Goal: Contribute content: Contribute content

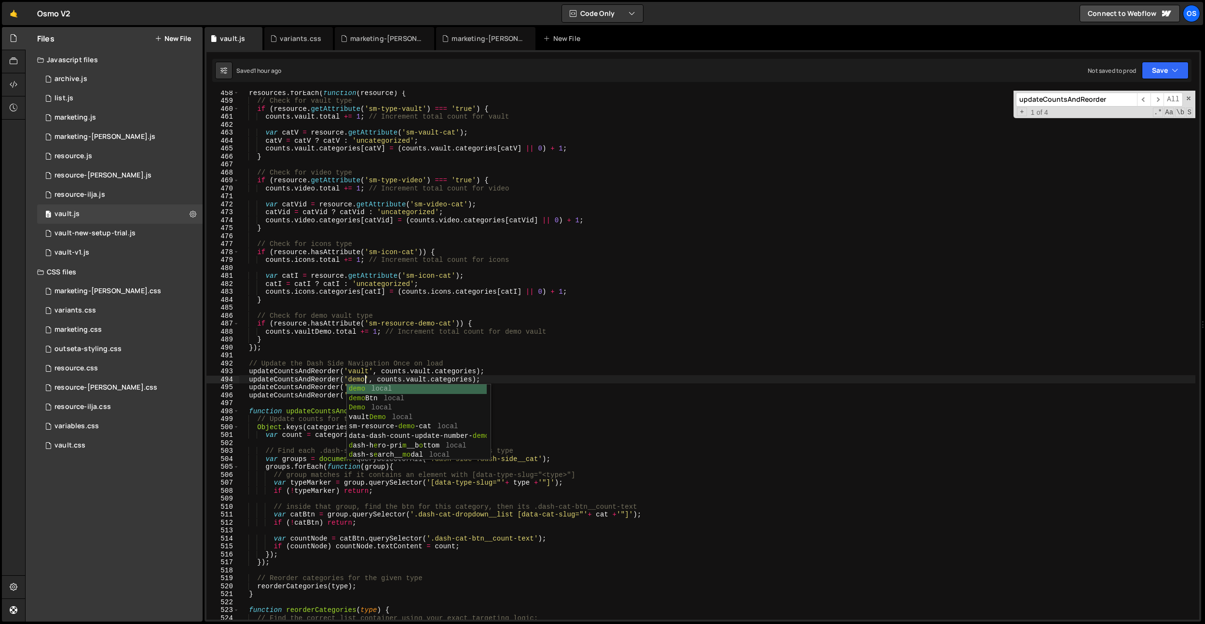
scroll to position [2849, 0]
click at [82, 256] on div "vault-v1.js" at bounding box center [72, 252] width 35 height 9
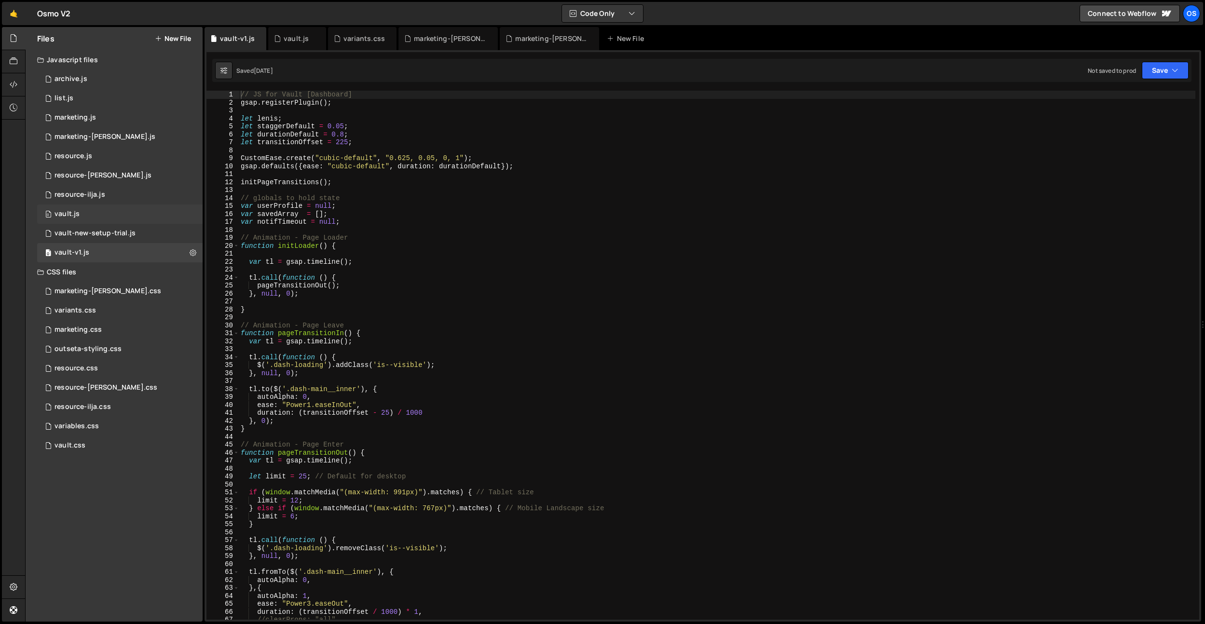
click at [86, 216] on div "0 vault.js 0" at bounding box center [120, 214] width 166 height 19
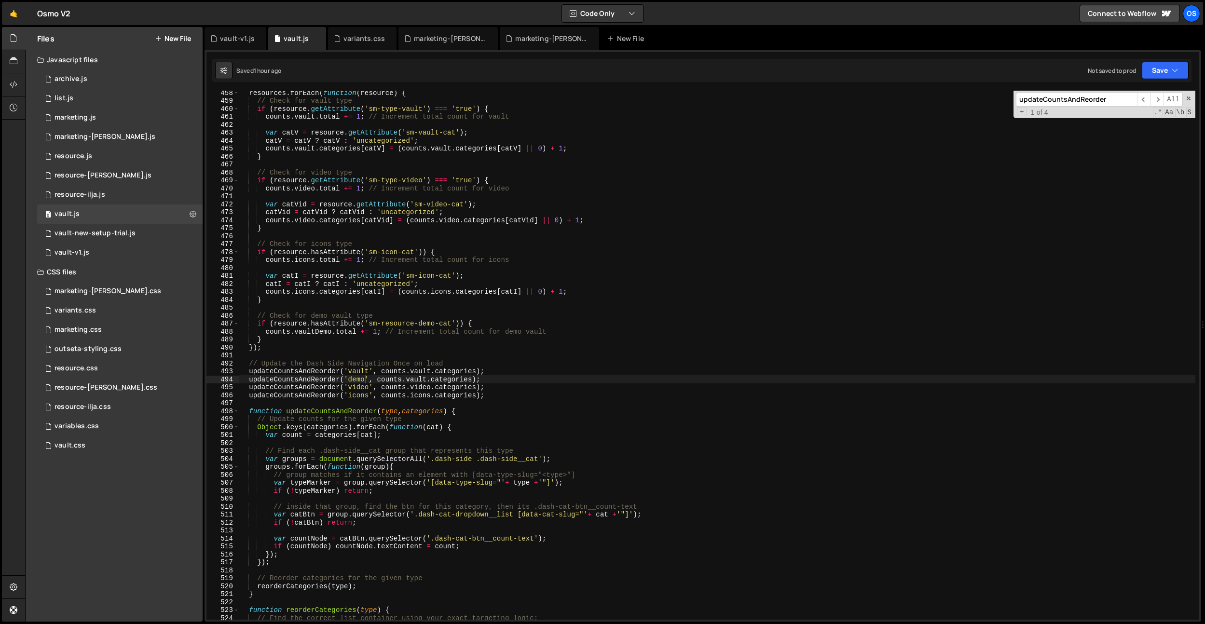
click at [372, 306] on div "resources . forEach ( function ( resource ) { // Check for vault type if ( reso…" at bounding box center [717, 361] width 957 height 545
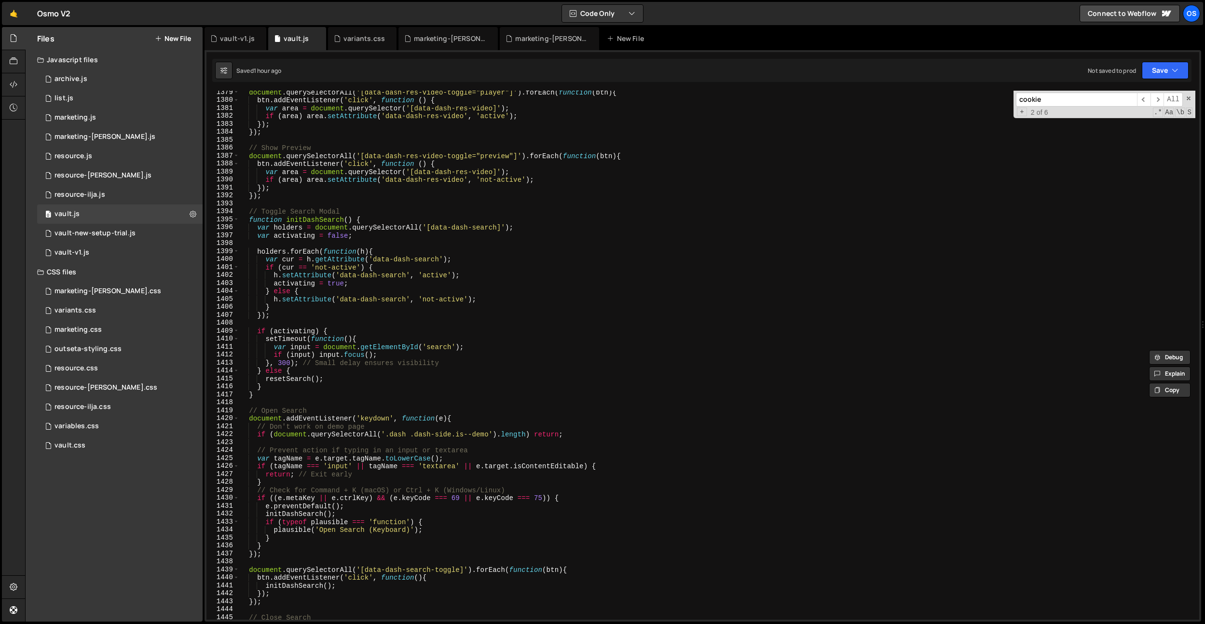
scroll to position [8669, 0]
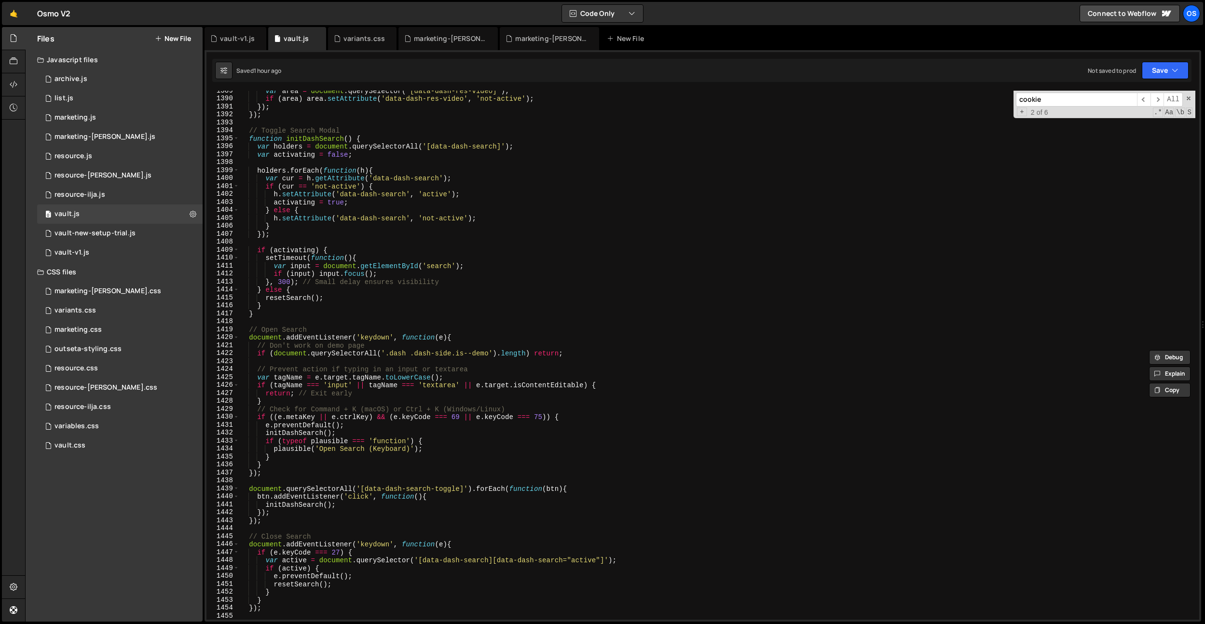
type input "cookie"
type textarea "// Open Search"
click at [463, 327] on div "var area = document . querySelector ( '[data-dash-res-video]' ) ; if ( area ) a…" at bounding box center [717, 359] width 957 height 545
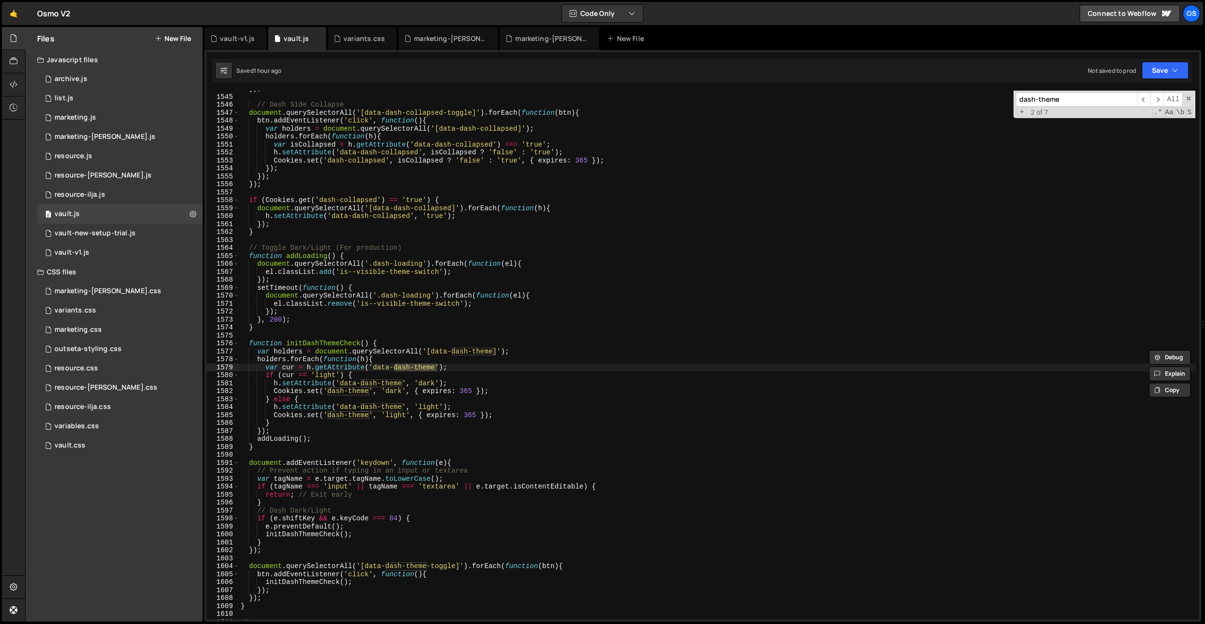
type input "dash-theme"
click at [276, 438] on div "}) ; // Dash Side Collapse document . querySelectorAll ( '[data-dash-collapsed-…" at bounding box center [717, 357] width 957 height 545
click at [312, 432] on div "}) ; // Dash Side Collapse document . querySelectorAll ( '[data-dash-collapsed-…" at bounding box center [717, 357] width 957 height 545
type textarea "});"
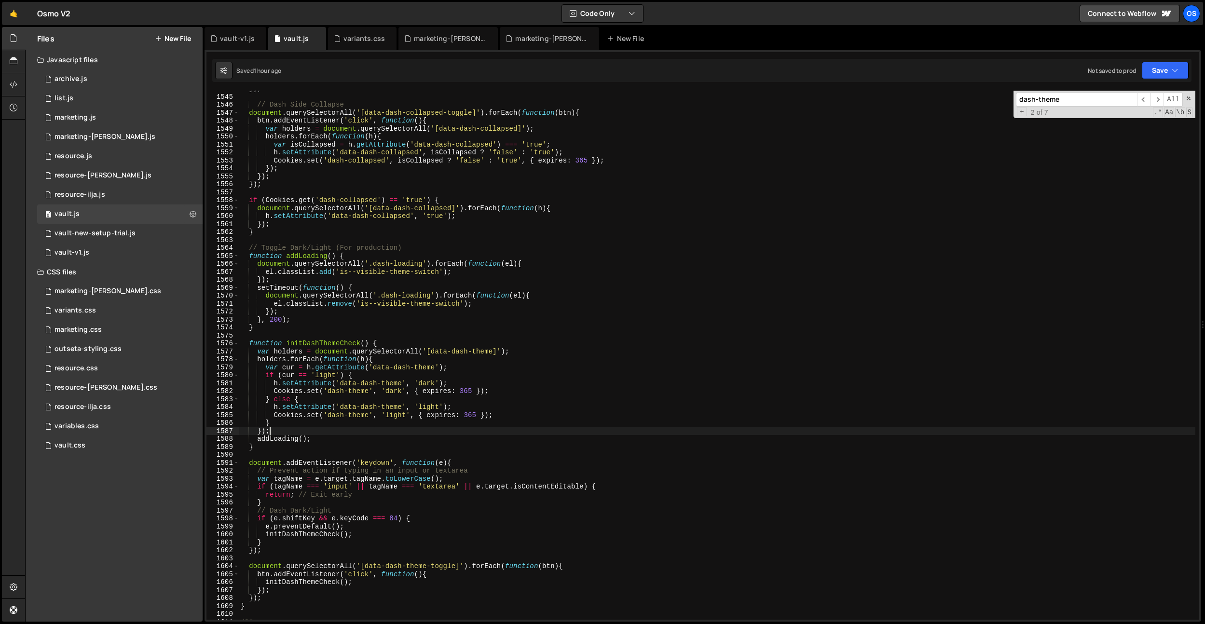
paste input "addLoading"
type input "addLoading"
click at [302, 586] on div "}) ; // Dash Side Collapse document . querySelectorAll ( '[data-dash-collapsed-…" at bounding box center [717, 357] width 957 height 545
click at [311, 584] on div "}) ; // Dash Side Collapse document . querySelectorAll ( '[data-dash-collapsed-…" at bounding box center [717, 357] width 957 height 545
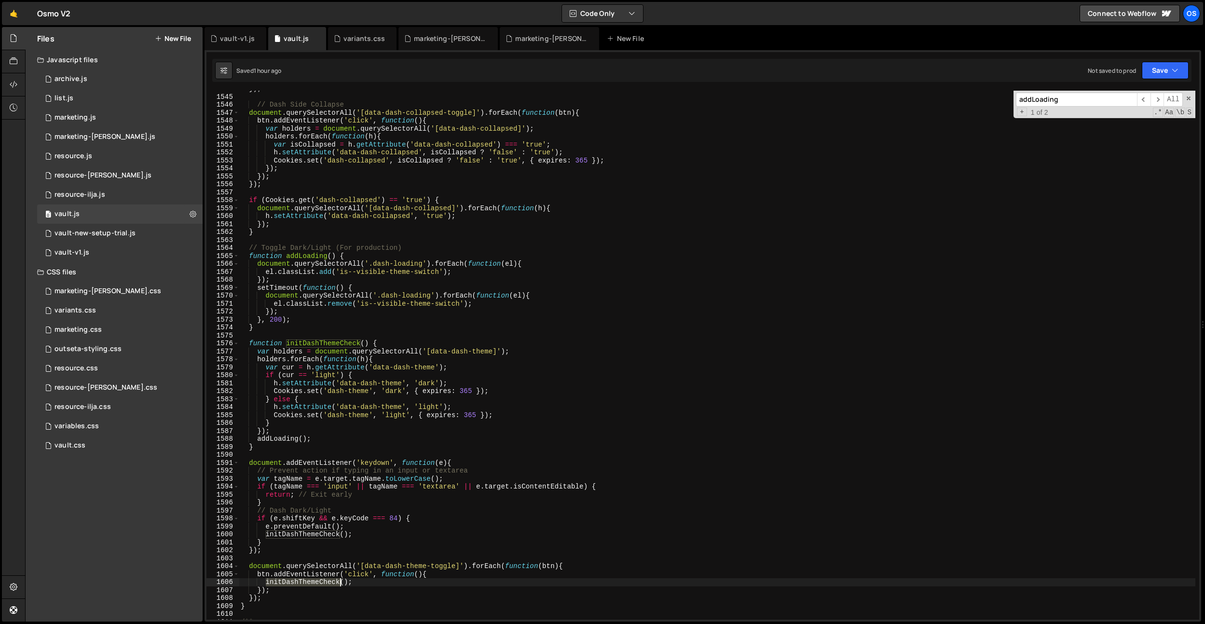
click at [311, 584] on div "}) ; // Dash Side Collapse document . querySelectorAll ( '[data-dash-collapsed-…" at bounding box center [717, 357] width 957 height 545
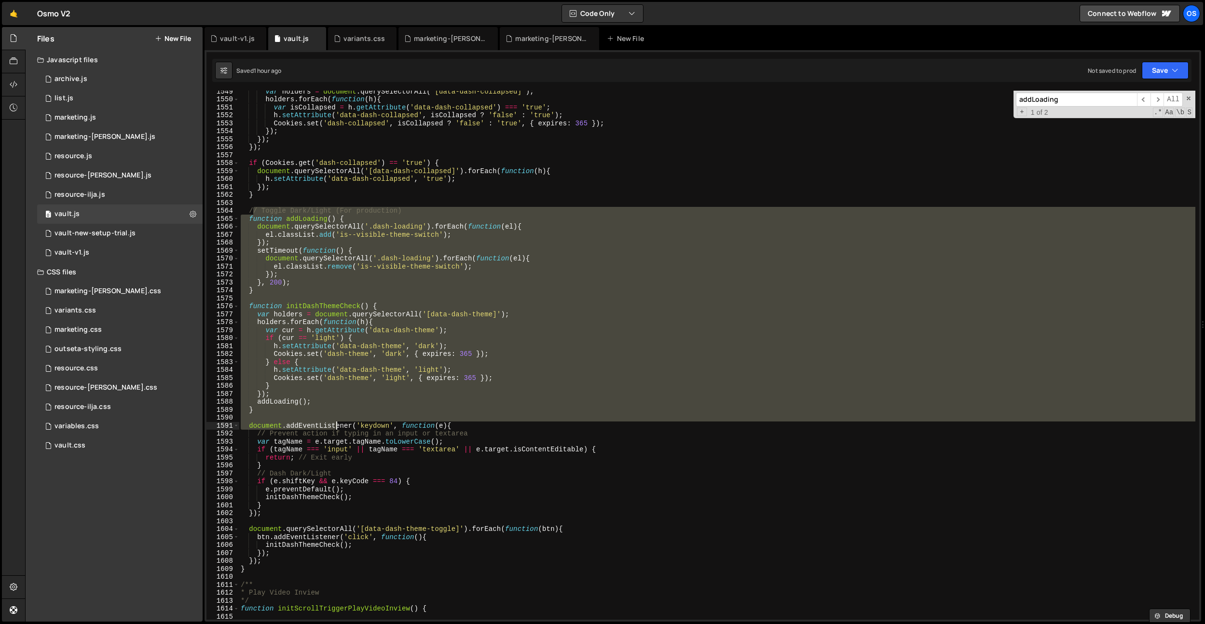
scroll to position [9665, 0]
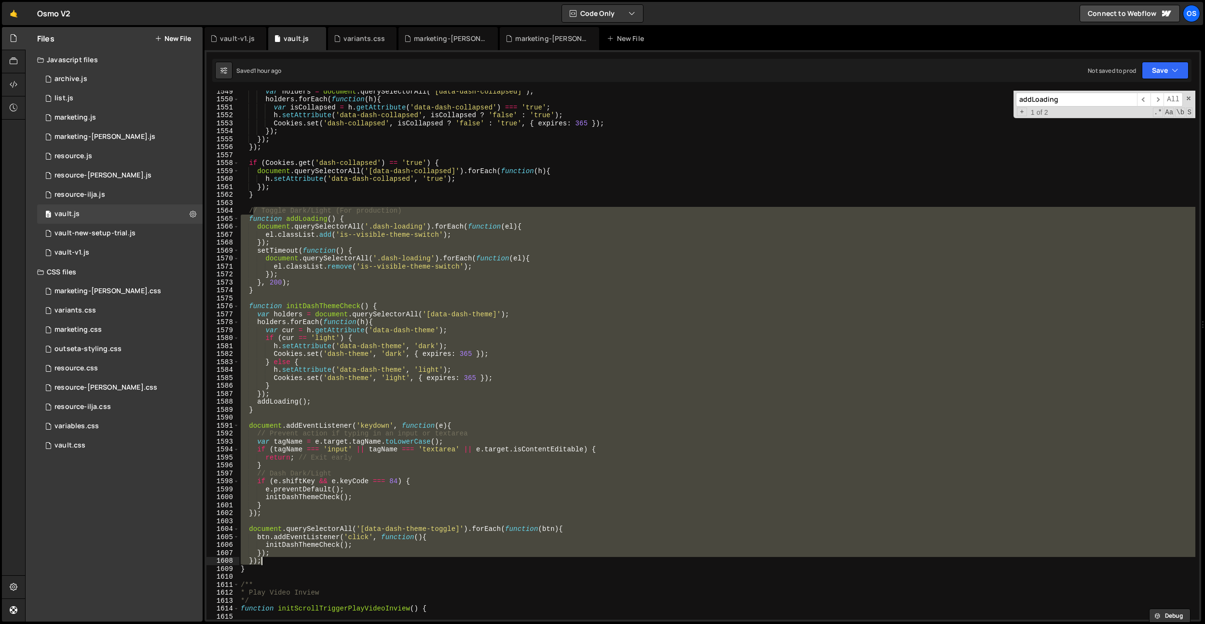
drag, startPoint x: 252, startPoint y: 249, endPoint x: 368, endPoint y: 527, distance: 301.4
click at [279, 558] on div "var holders = document . querySelectorAll ( '[data-dash-collapsed]' ) ; holders…" at bounding box center [717, 359] width 957 height 545
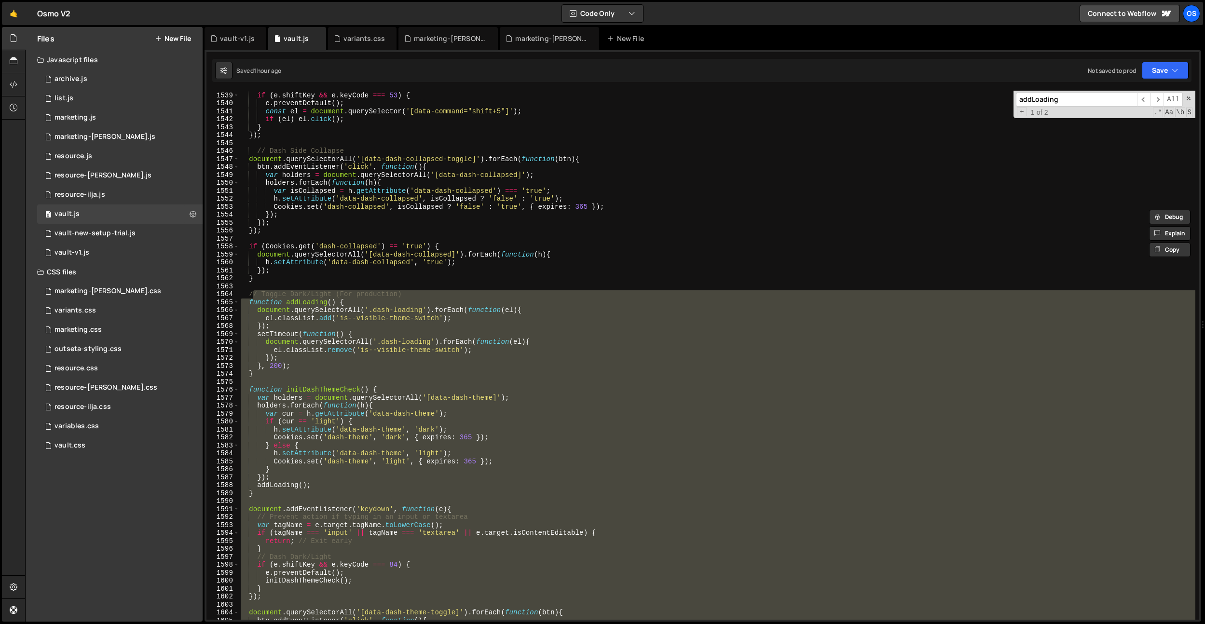
scroll to position [9599, 0]
click at [257, 298] on div "// Shift + 5 if ( e . shiftKey && e . keyCode === 53 ) { e . preventDefault ( )…" at bounding box center [717, 355] width 957 height 529
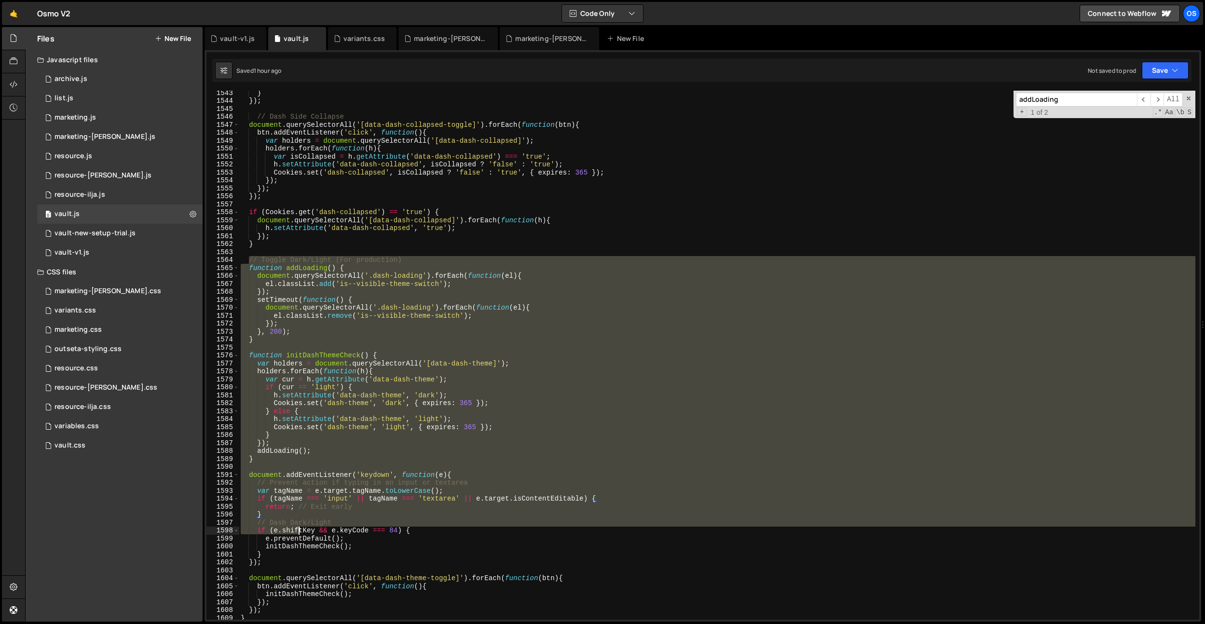
scroll to position [9626, 0]
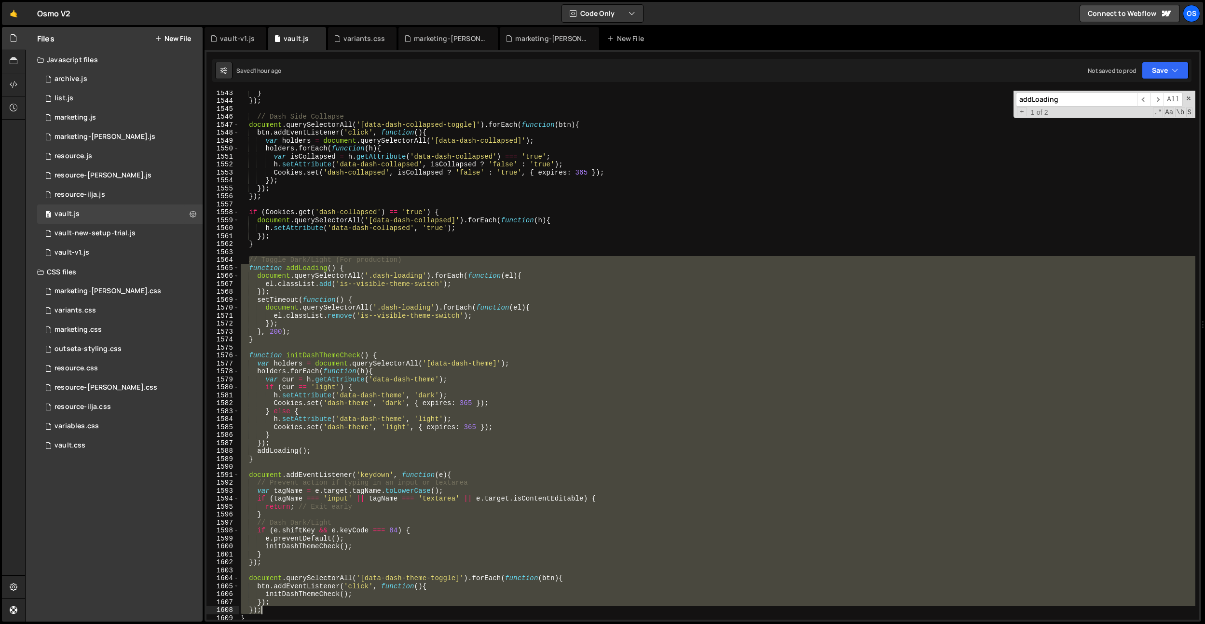
drag, startPoint x: 248, startPoint y: 293, endPoint x: 300, endPoint y: 607, distance: 318.3
click at [300, 607] on div "} }) ; // Dash Side Collapse document . querySelectorAll ( '[data-dash-collapse…" at bounding box center [717, 361] width 957 height 545
type textarea "}); });"
click at [232, 40] on div "vault-v1.js" at bounding box center [237, 39] width 35 height 10
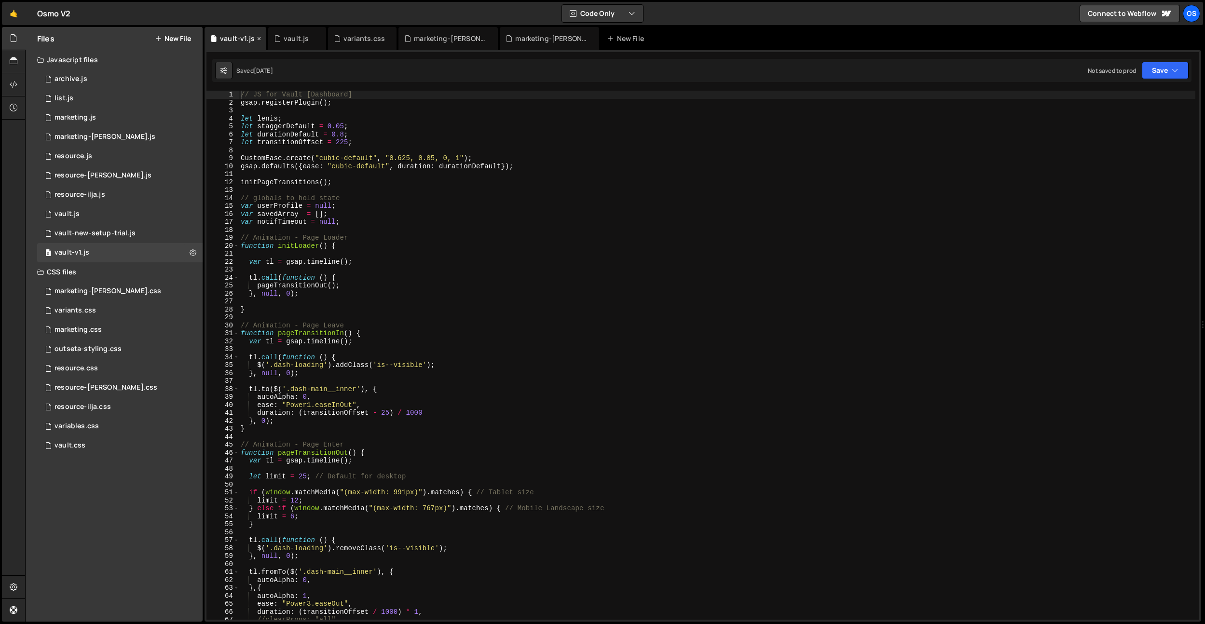
click at [259, 38] on icon at bounding box center [259, 39] width 7 height 10
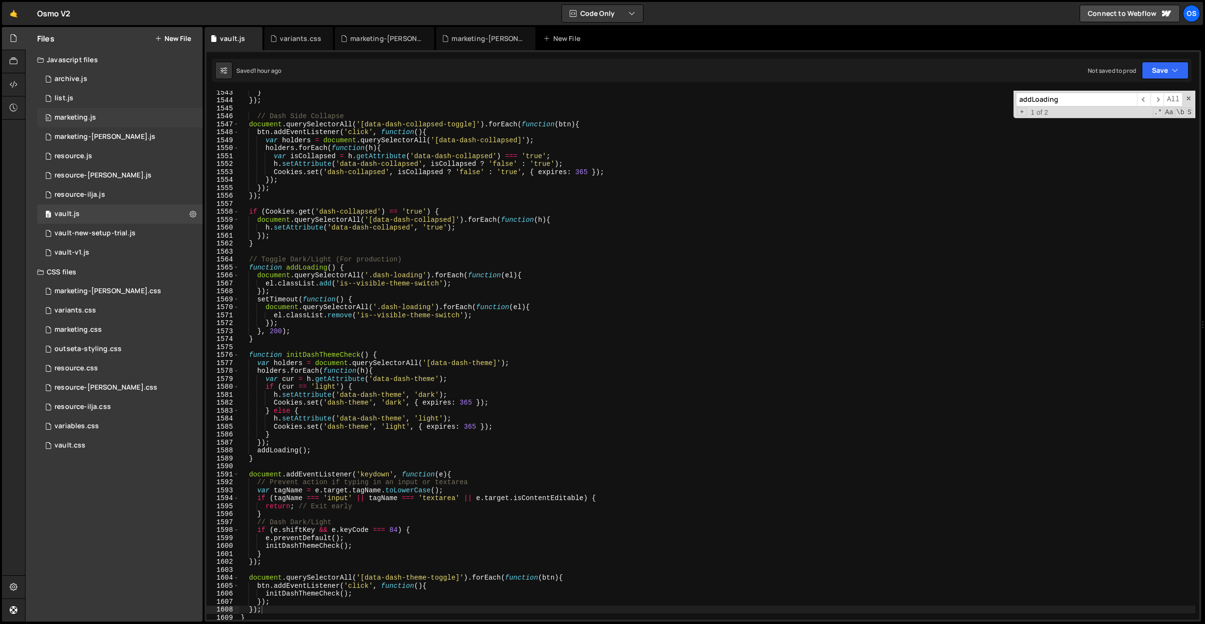
click at [92, 122] on div "0 marketing.js 0" at bounding box center [120, 117] width 166 height 19
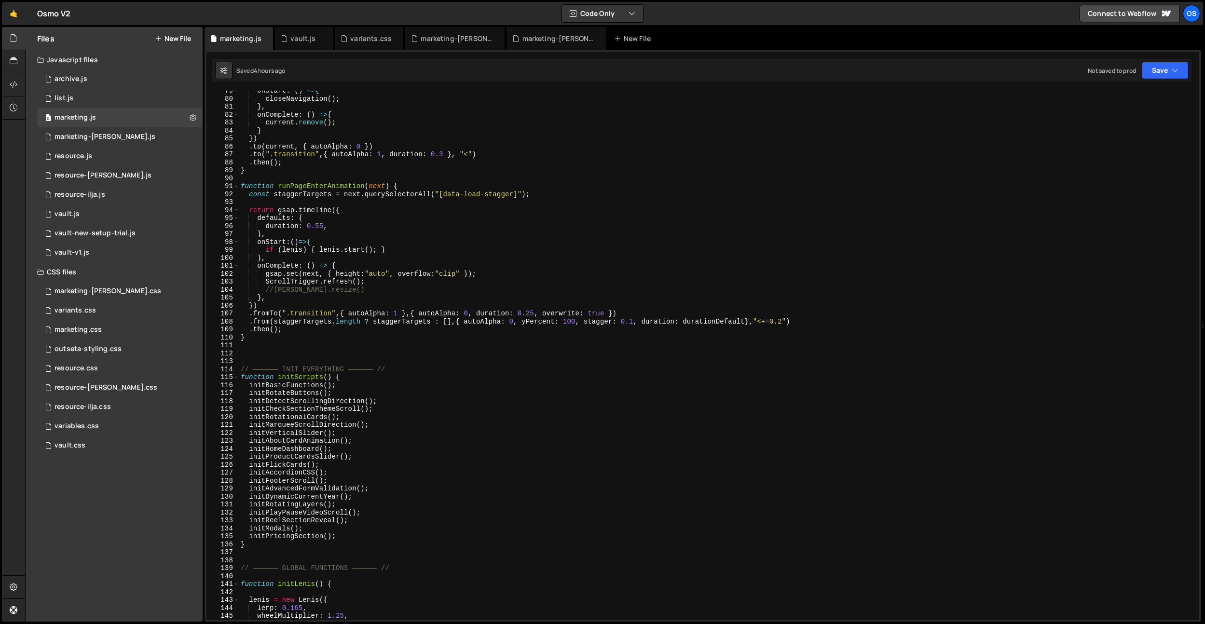
scroll to position [473, 0]
click at [297, 38] on div "vault.js" at bounding box center [302, 39] width 25 height 10
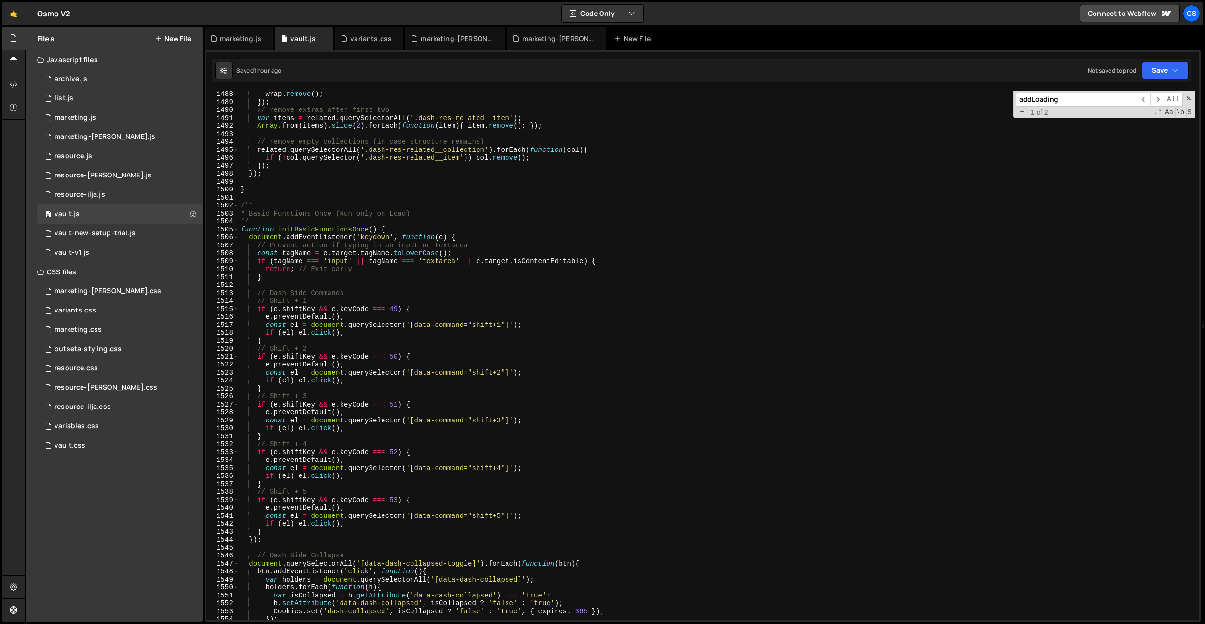
scroll to position [9283, 0]
click at [240, 35] on div "marketing.js" at bounding box center [240, 39] width 41 height 10
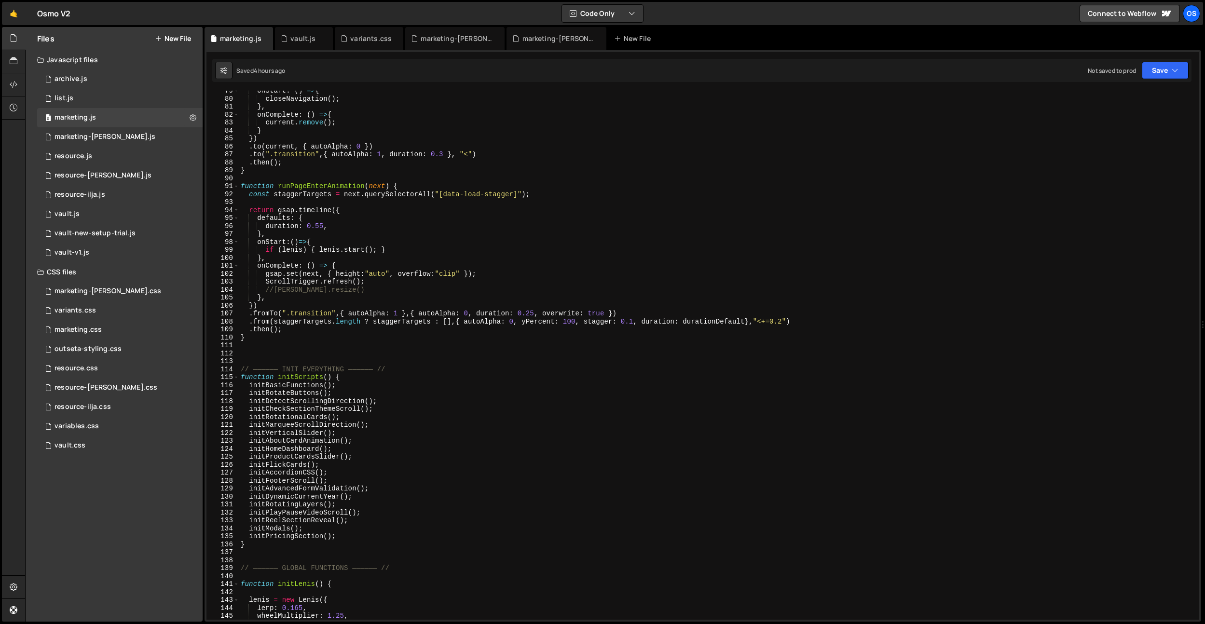
type textarea "return gsap.timeline({"
click at [475, 209] on div "onStart : ( ) => { closeNavigation ( ) ; } , onComplete : ( ) => { current . re…" at bounding box center [717, 359] width 957 height 545
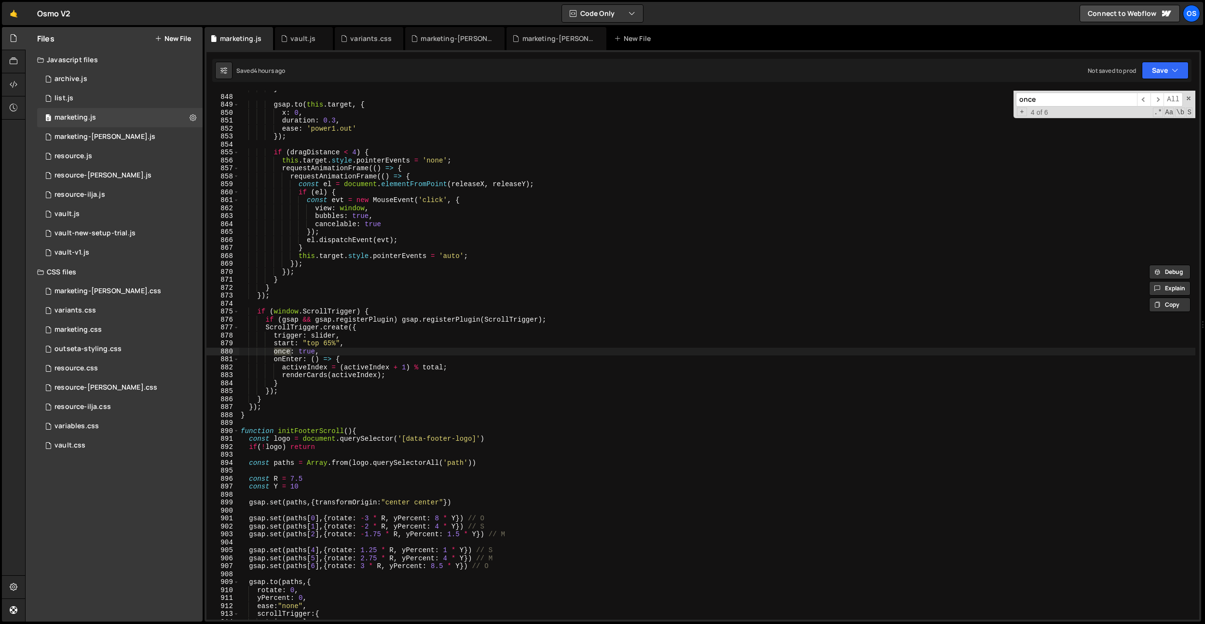
scroll to position [5104, 0]
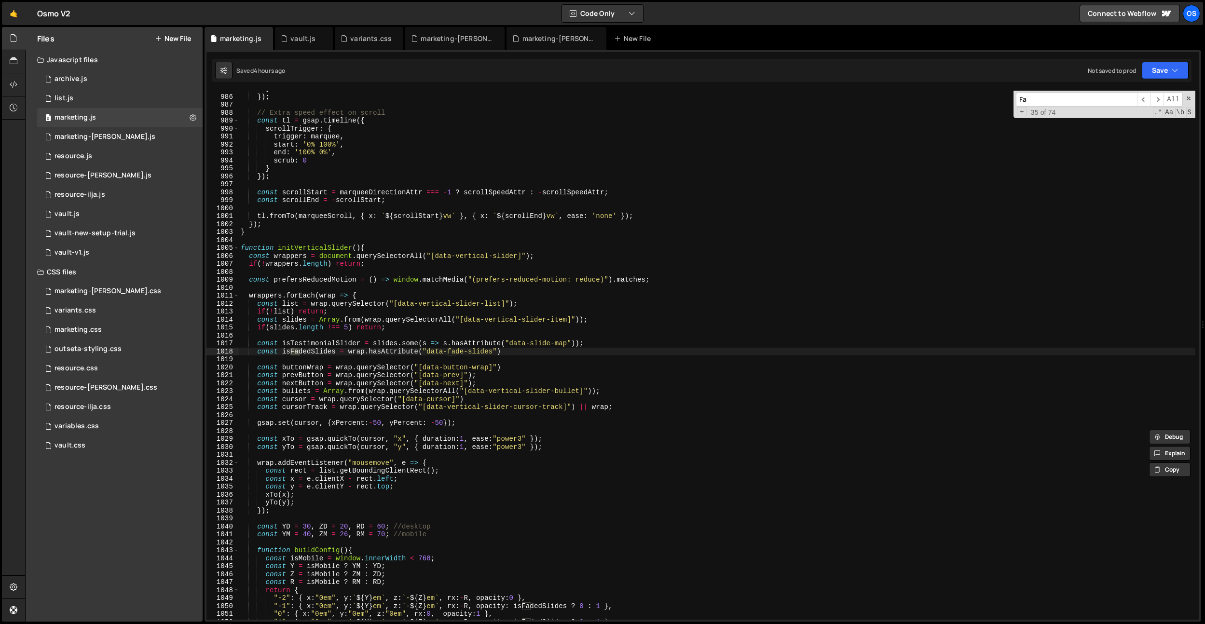
type input "F"
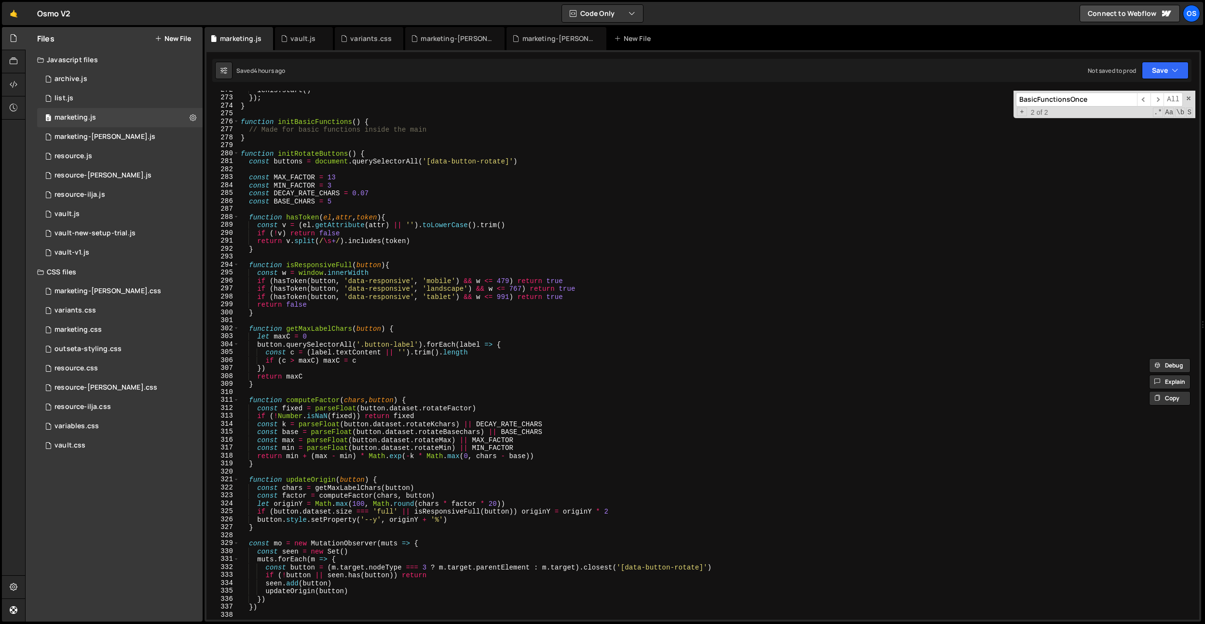
scroll to position [1402, 0]
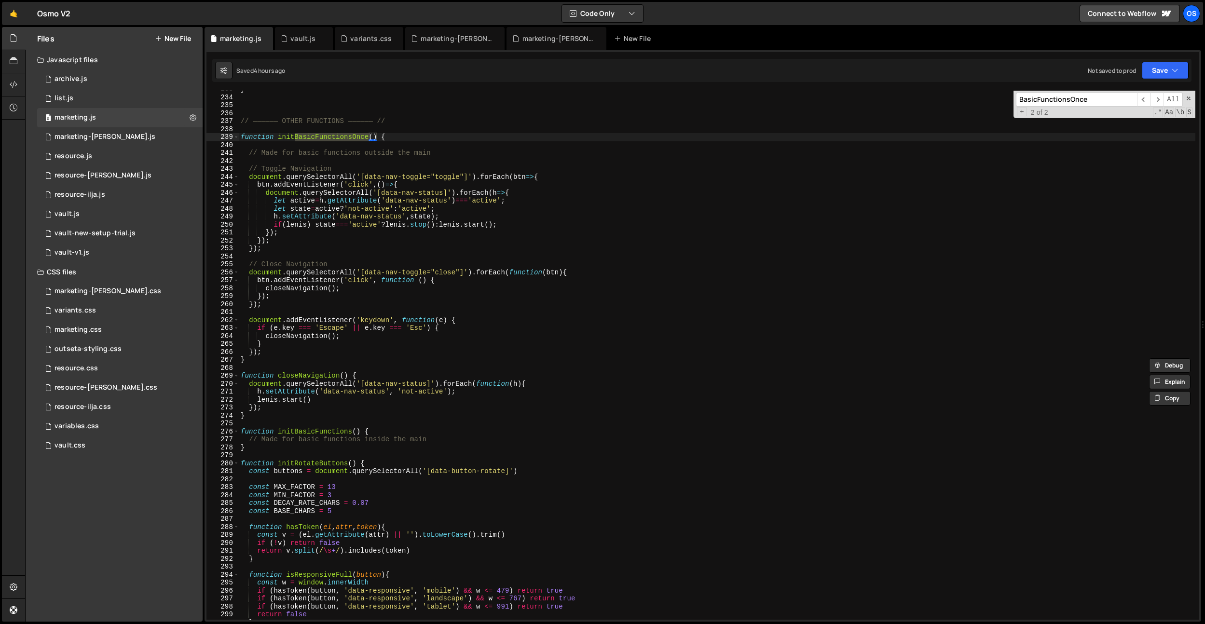
type input "BasicFunctionsOnce"
type textarea "});"
click at [278, 351] on div "} // —————— OTHER FUNCTIONS —————— // function initBasicFunctionsOnce ( ) { // …" at bounding box center [717, 357] width 957 height 545
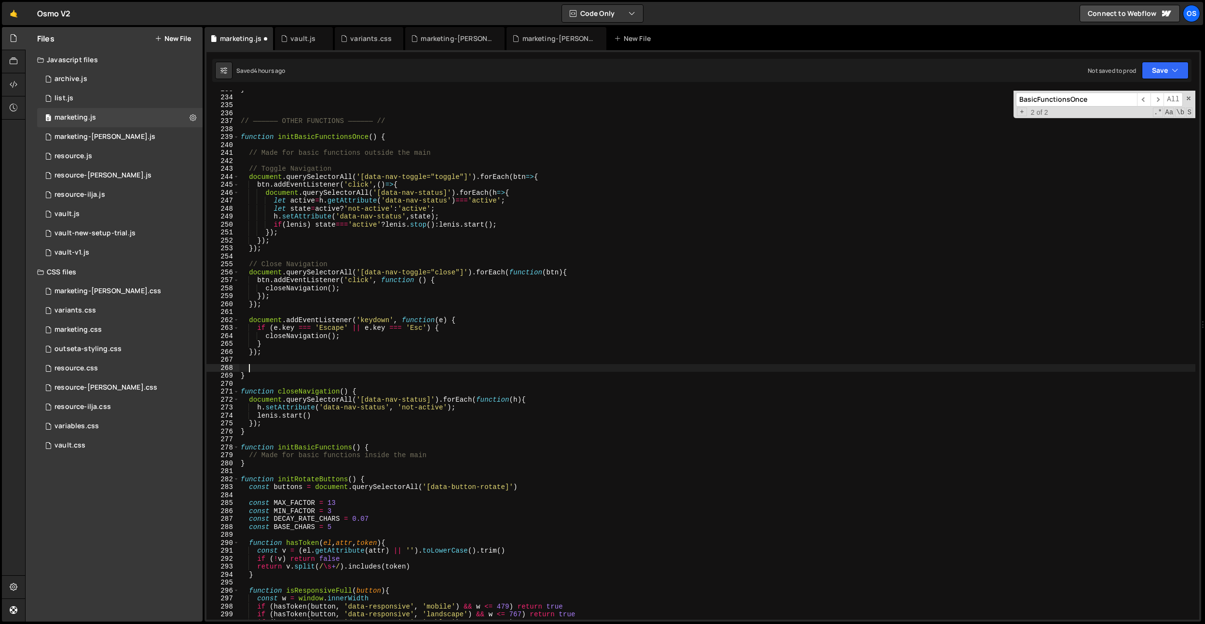
paste textarea "});"
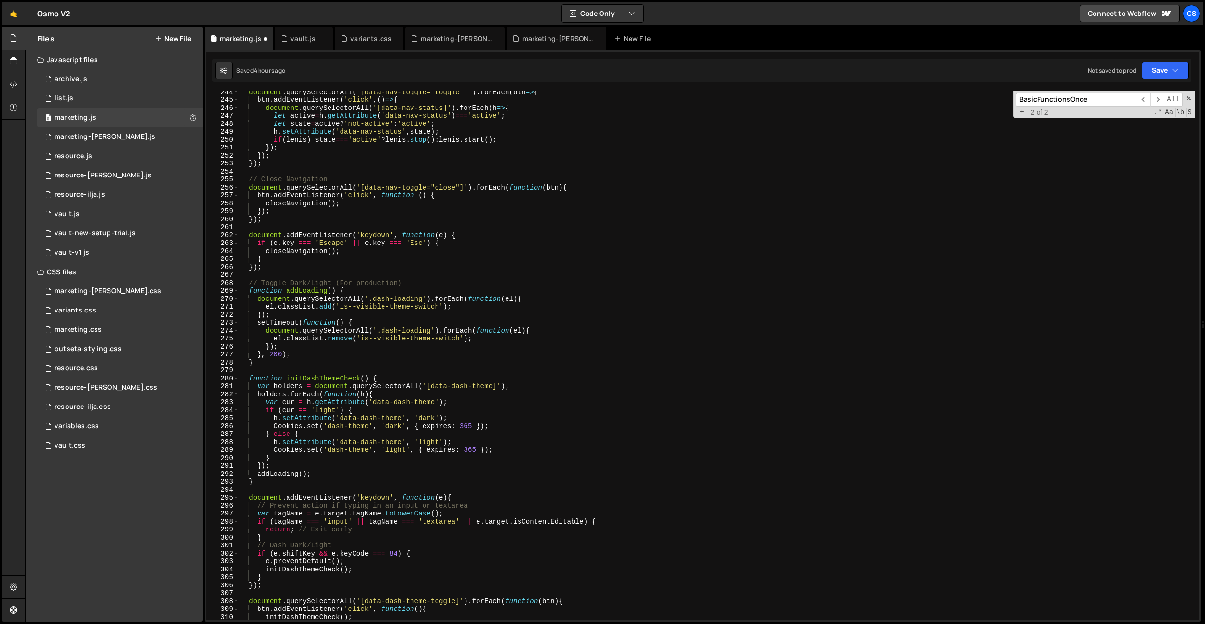
scroll to position [1429, 0]
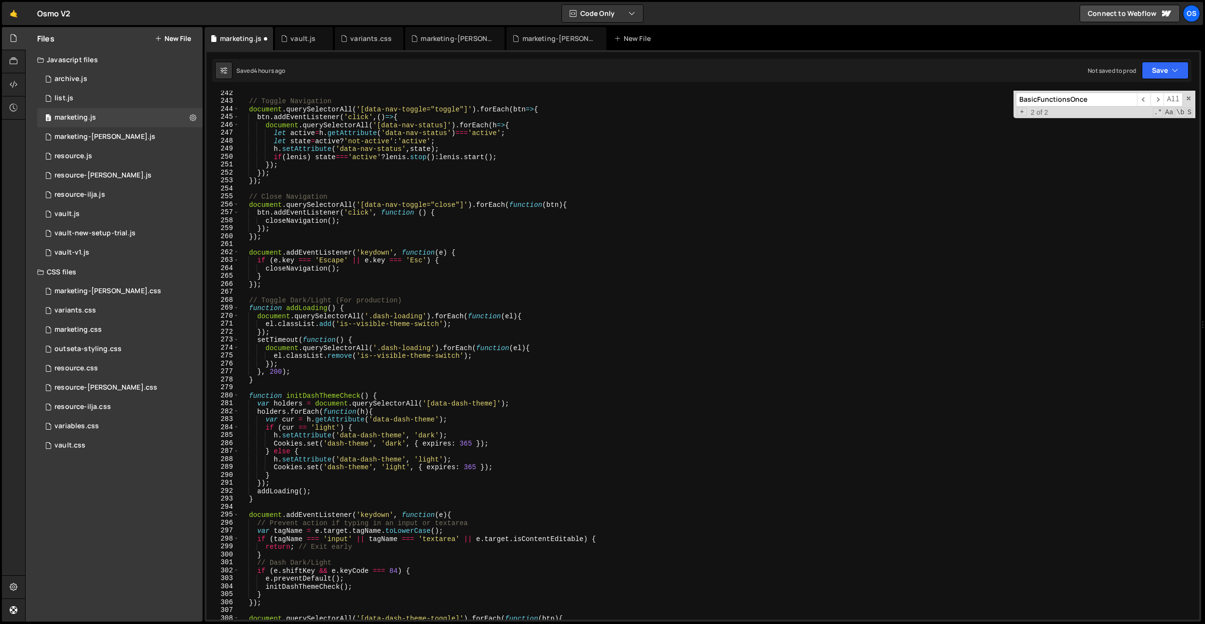
drag, startPoint x: 380, startPoint y: 302, endPoint x: 392, endPoint y: 305, distance: 12.4
click at [380, 302] on div "// Toggle Navigation document . querySelectorAll ( '[data-nav-toggle="toggle"]'…" at bounding box center [717, 361] width 957 height 545
click at [406, 316] on div "// Toggle Navigation document . querySelectorAll ( '[data-nav-toggle="toggle"]'…" at bounding box center [717, 361] width 957 height 545
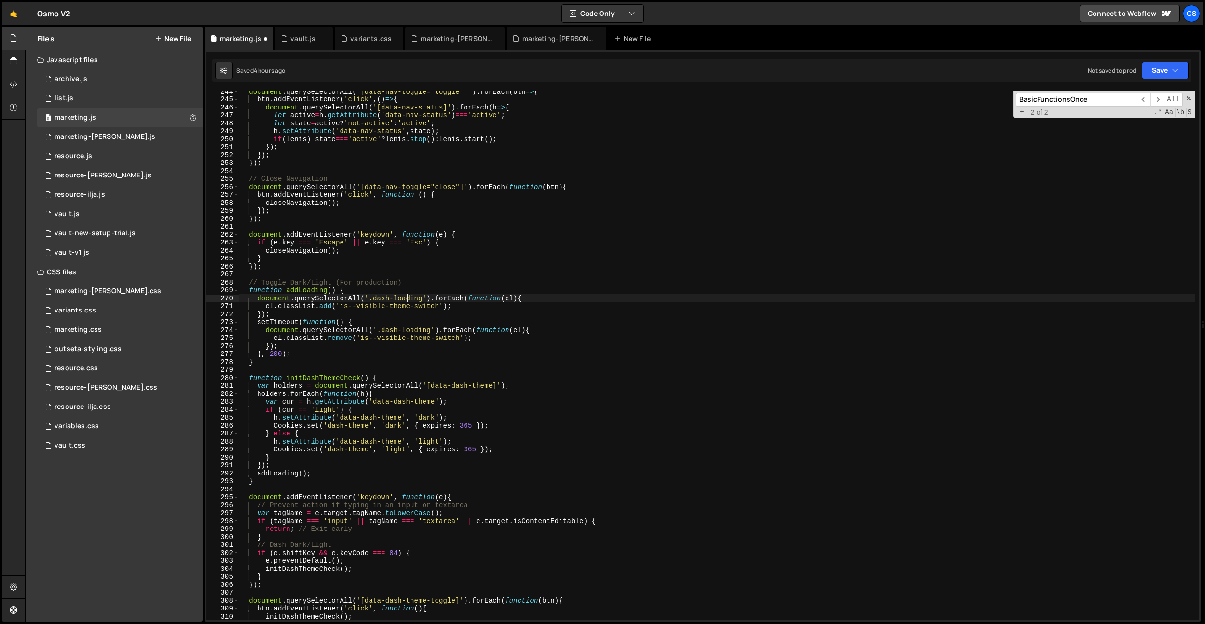
scroll to position [1443, 0]
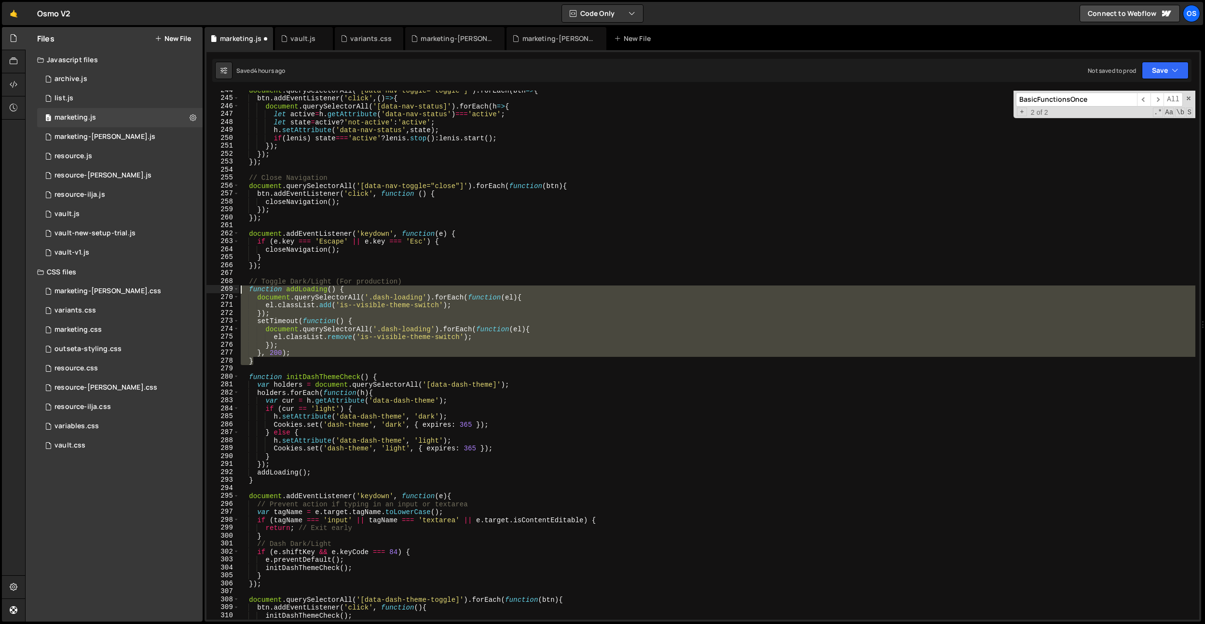
drag, startPoint x: 298, startPoint y: 363, endPoint x: 208, endPoint y: 289, distance: 116.5
click at [209, 291] on div "document.querySelectorAll('.dash-loading').forEach(function(el){ 244 245 246 24…" at bounding box center [703, 355] width 993 height 529
type textarea "function addLoading() { document.querySelectorAll('.dash-loading').forEach(func…"
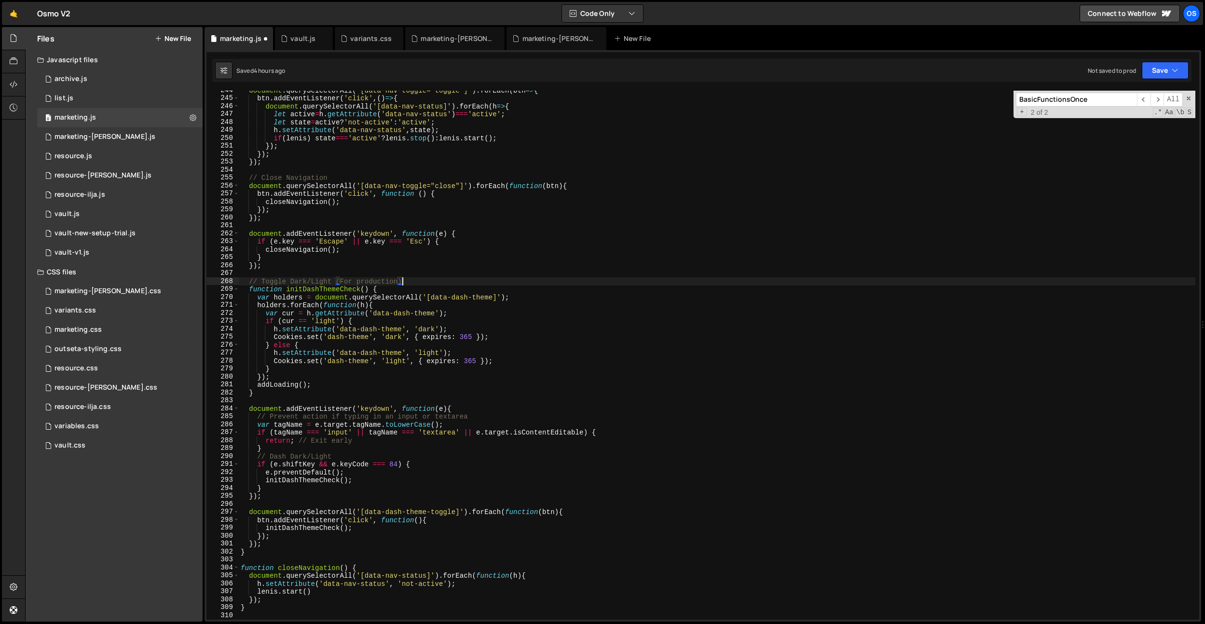
click at [343, 297] on div "document . querySelectorAll ( '[data-nav-toggle="toggle"]' ) . forEach ( btn =>…" at bounding box center [717, 358] width 957 height 545
drag, startPoint x: 325, startPoint y: 305, endPoint x: 337, endPoint y: 320, distance: 19.3
click at [325, 305] on div "document . querySelectorAll ( '[data-nav-toggle="toggle"]' ) . forEach ( btn =>…" at bounding box center [717, 358] width 957 height 545
click at [386, 333] on div "document . querySelectorAll ( '[data-nav-toggle="toggle"]' ) . forEach ( btn =>…" at bounding box center [717, 358] width 957 height 545
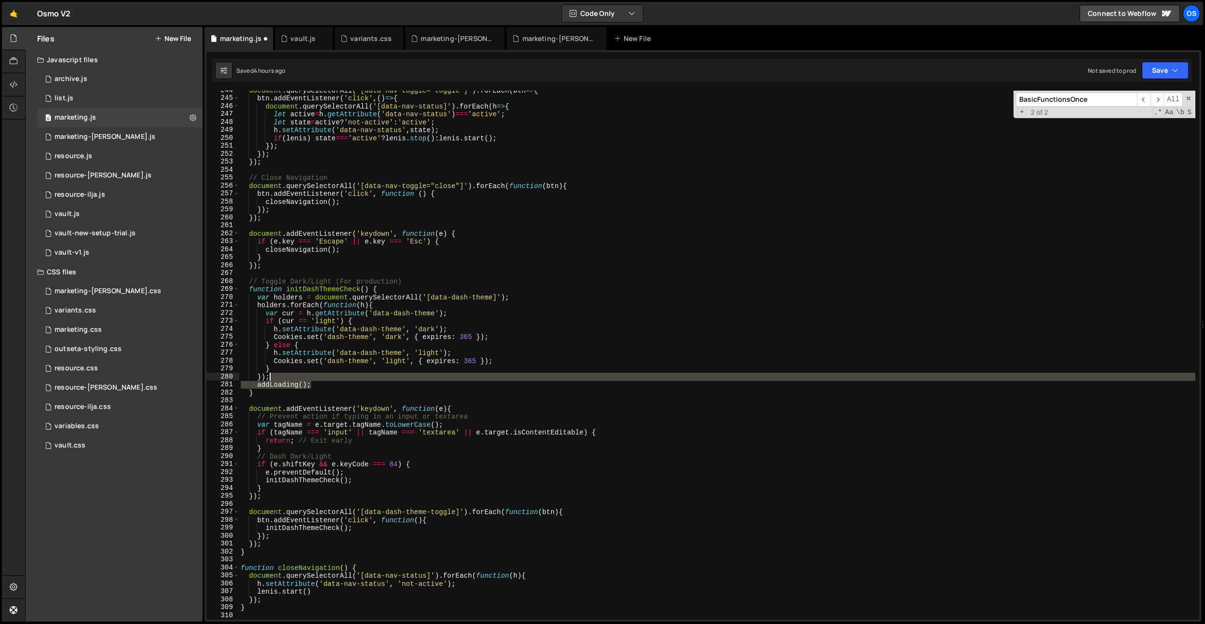
drag, startPoint x: 324, startPoint y: 382, endPoint x: 325, endPoint y: 377, distance: 4.9
click at [326, 378] on div "document . querySelectorAll ( '[data-nav-toggle="toggle"]' ) . forEach ( btn =>…" at bounding box center [717, 358] width 957 height 545
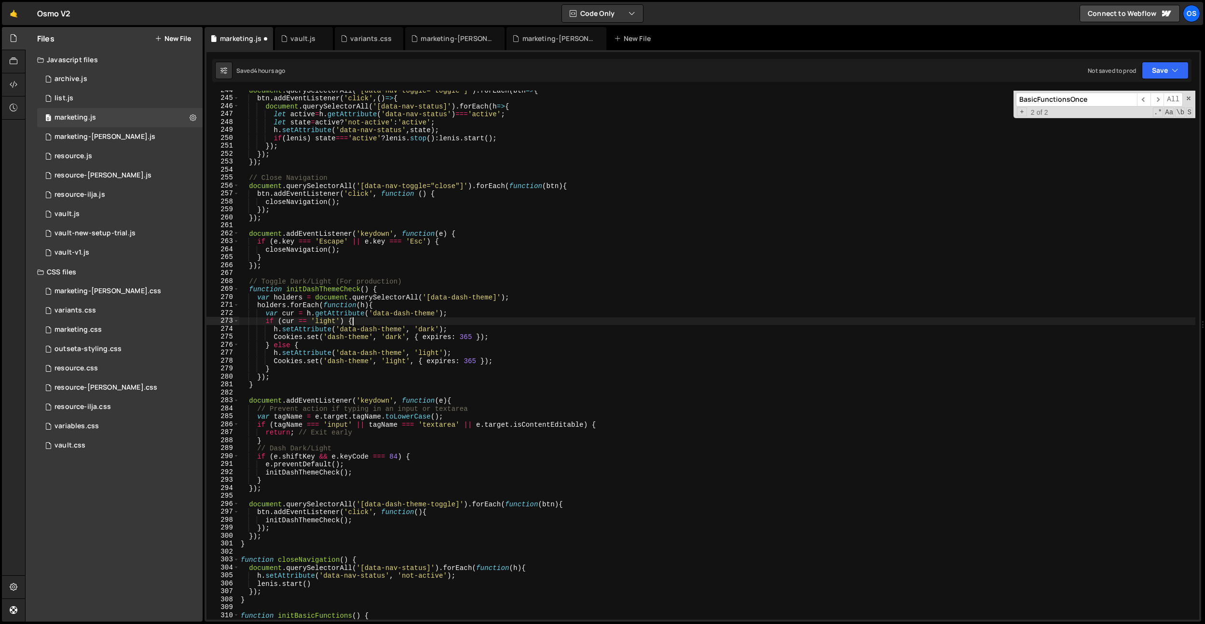
click at [390, 318] on div "document . querySelectorAll ( '[data-nav-toggle="toggle"]' ) . forEach ( btn =>…" at bounding box center [717, 358] width 957 height 545
click at [380, 340] on div "document . querySelectorAll ( '[data-nav-toggle="toggle"]' ) . forEach ( btn =>…" at bounding box center [717, 358] width 957 height 545
click at [373, 332] on div "document . querySelectorAll ( '[data-nav-toggle="toggle"]' ) . forEach ( btn =>…" at bounding box center [717, 358] width 957 height 545
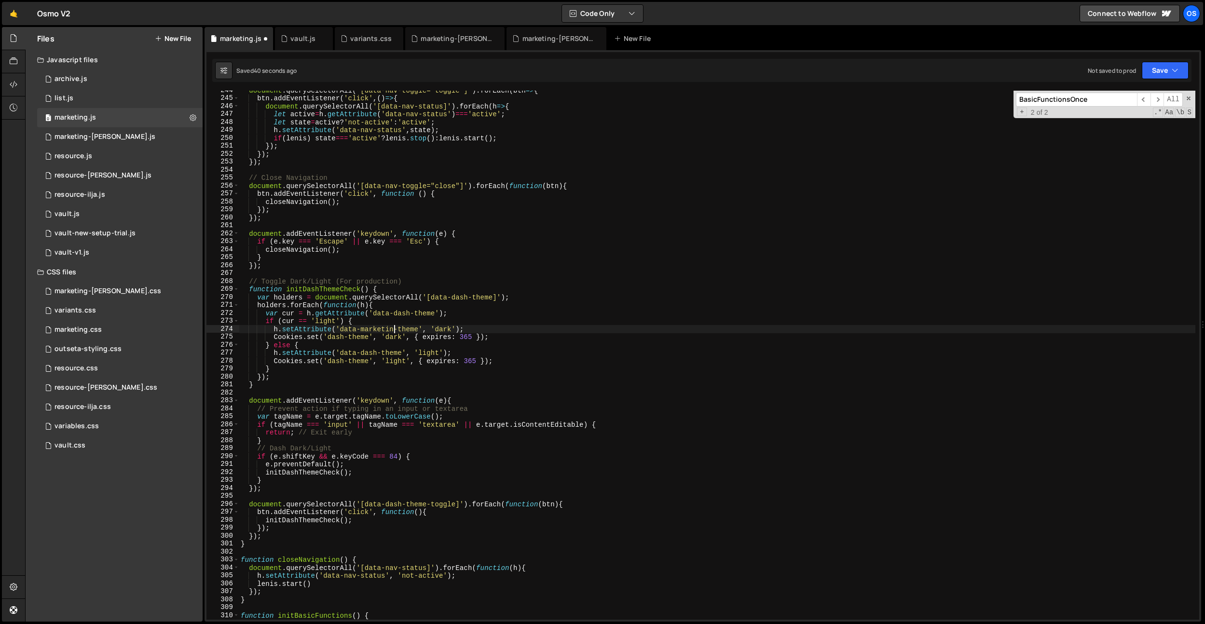
scroll to position [0, 11]
click at [379, 328] on div "document . querySelectorAll ( '[data-nav-toggle="toggle"]' ) . forEach ( btn =>…" at bounding box center [717, 358] width 957 height 545
click at [366, 354] on div "document . querySelectorAll ( '[data-nav-toggle="toggle"]' ) . forEach ( btn =>…" at bounding box center [717, 358] width 957 height 545
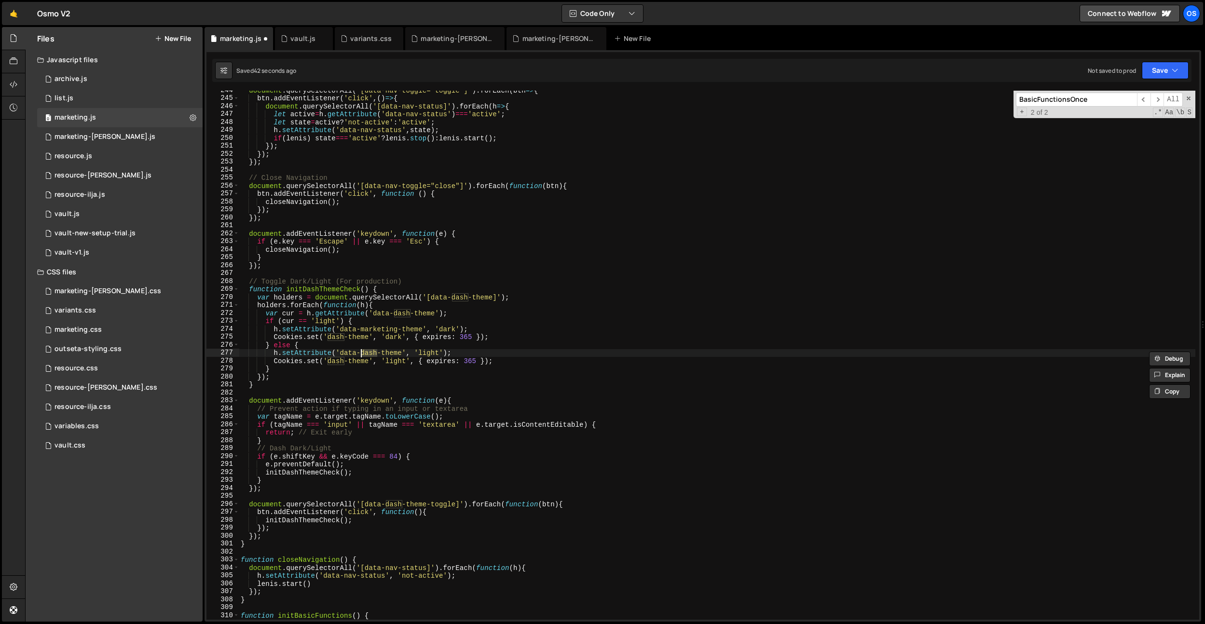
paste textarea "marketing"
type textarea "h.setAttribute('data-marketing-theme', 'light');"
click at [459, 394] on div "document . querySelectorAll ( '[data-nav-toggle="toggle"]' ) . forEach ( btn =>…" at bounding box center [717, 358] width 957 height 545
click at [401, 317] on div "document . querySelectorAll ( '[data-nav-toggle="toggle"]' ) . forEach ( btn =>…" at bounding box center [717, 358] width 957 height 545
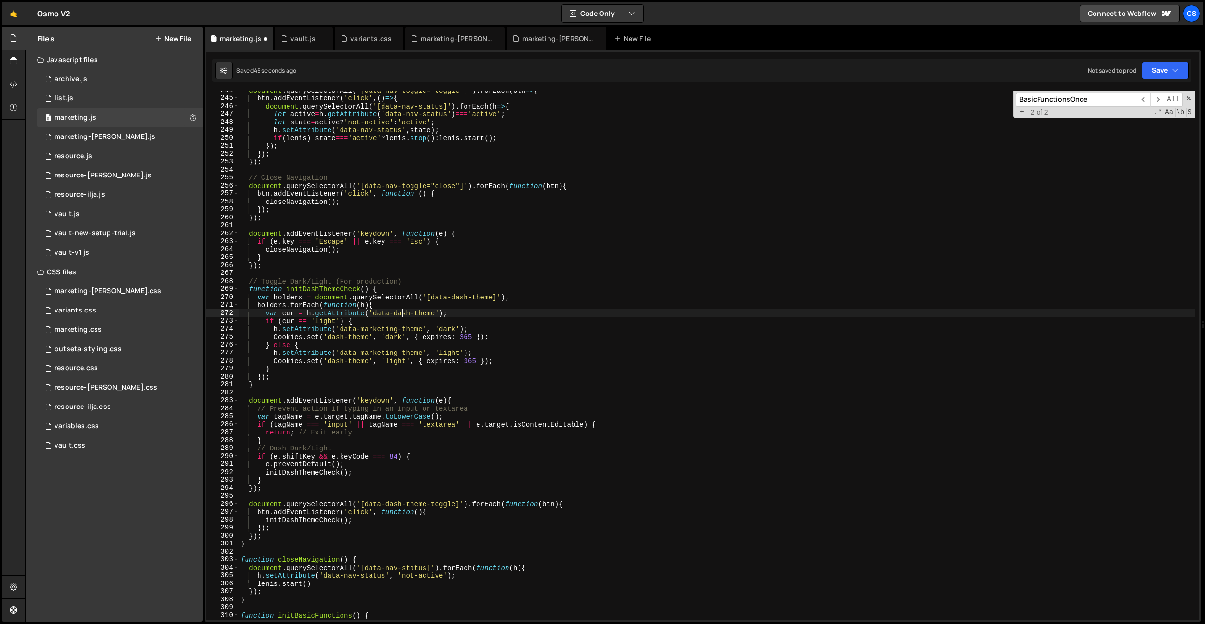
click at [401, 317] on div "document . querySelectorAll ( '[data-nav-toggle="toggle"]' ) . forEach ( btn =>…" at bounding box center [717, 358] width 957 height 545
paste textarea "marketing"
click at [464, 298] on div "document . querySelectorAll ( '[data-nav-toggle="toggle"]' ) . forEach ( btn =>…" at bounding box center [717, 358] width 957 height 545
drag, startPoint x: 464, startPoint y: 298, endPoint x: 500, endPoint y: 341, distance: 56.2
click at [464, 298] on div "document . querySelectorAll ( '[data-nav-toggle="toggle"]' ) . forEach ( btn =>…" at bounding box center [717, 358] width 957 height 545
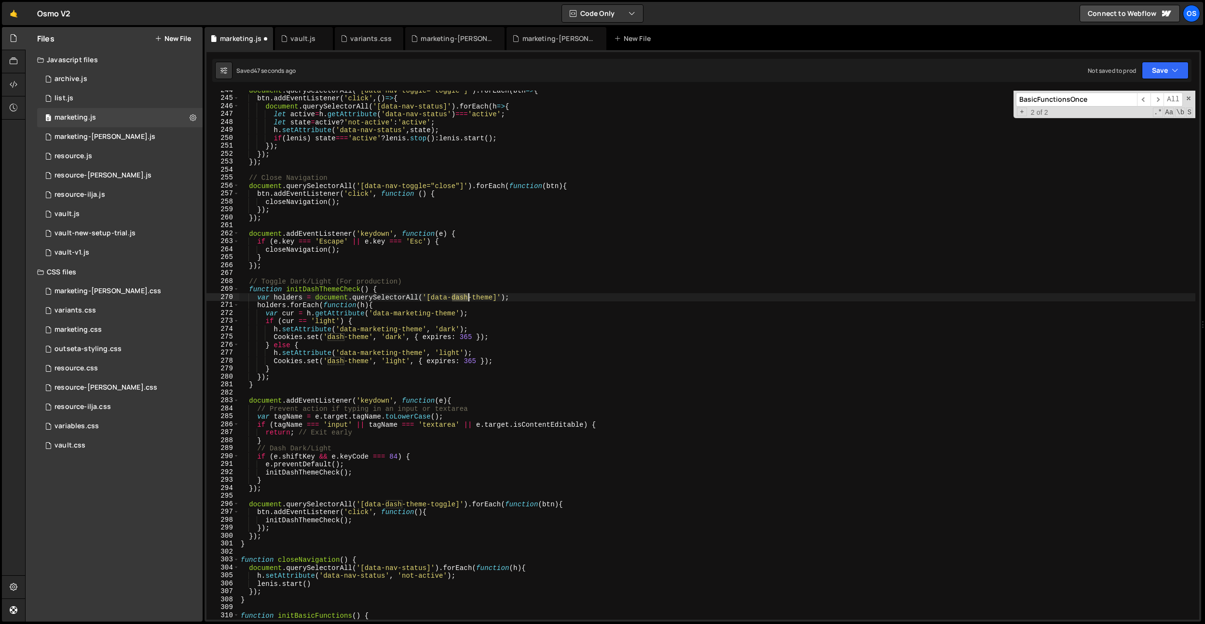
paste textarea "marketing"
click at [500, 341] on div "document . querySelectorAll ( '[data-nav-toggle="toggle"]' ) . forEach ( btn =>…" at bounding box center [717, 358] width 957 height 545
click at [394, 502] on div "document . querySelectorAll ( '[data-nav-toggle="toggle"]' ) . forEach ( btn =>…" at bounding box center [717, 356] width 957 height 545
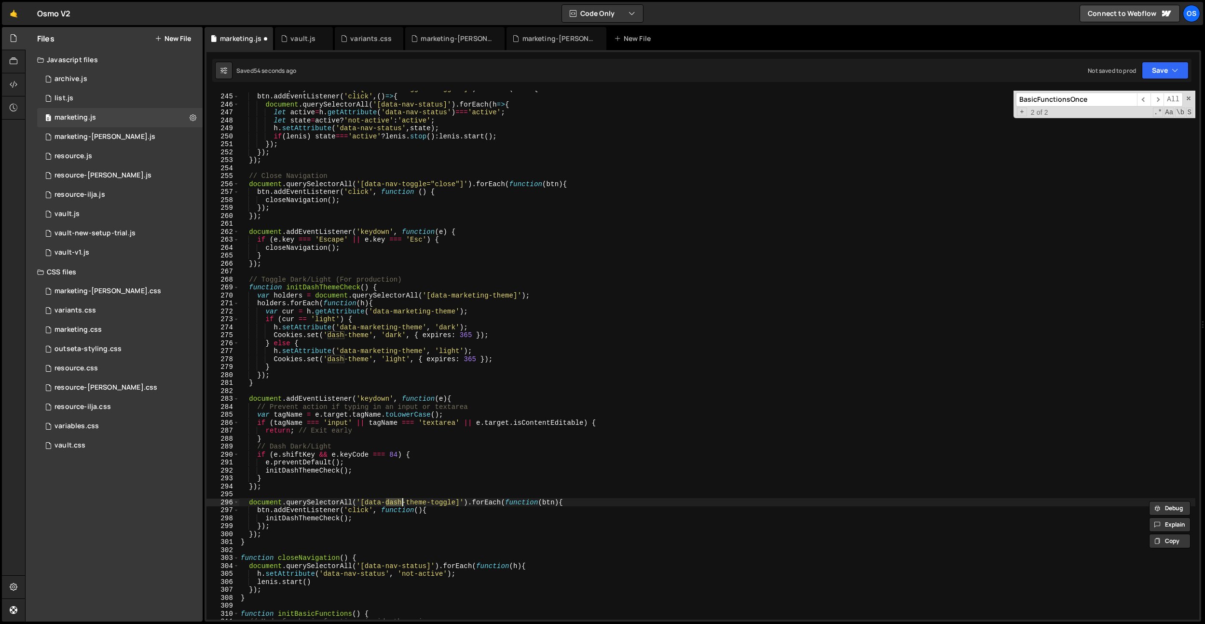
paste textarea "marketing"
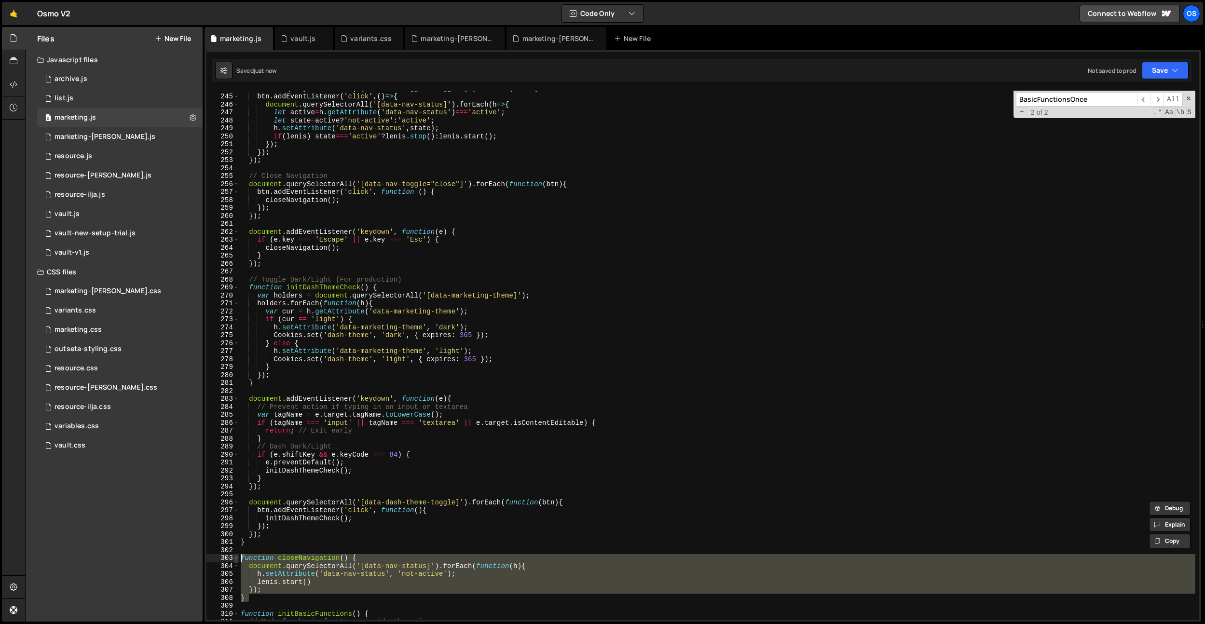
drag, startPoint x: 251, startPoint y: 598, endPoint x: 237, endPoint y: 561, distance: 40.2
click at [237, 561] on div "document.querySelectorAll('[data-dash-theme-toggle]').forEach(function(btn){ 24…" at bounding box center [703, 355] width 993 height 529
click at [507, 466] on div "document . querySelectorAll ( '[data-nav-toggle="toggle"]' ) . forEach ( btn =>…" at bounding box center [717, 356] width 957 height 545
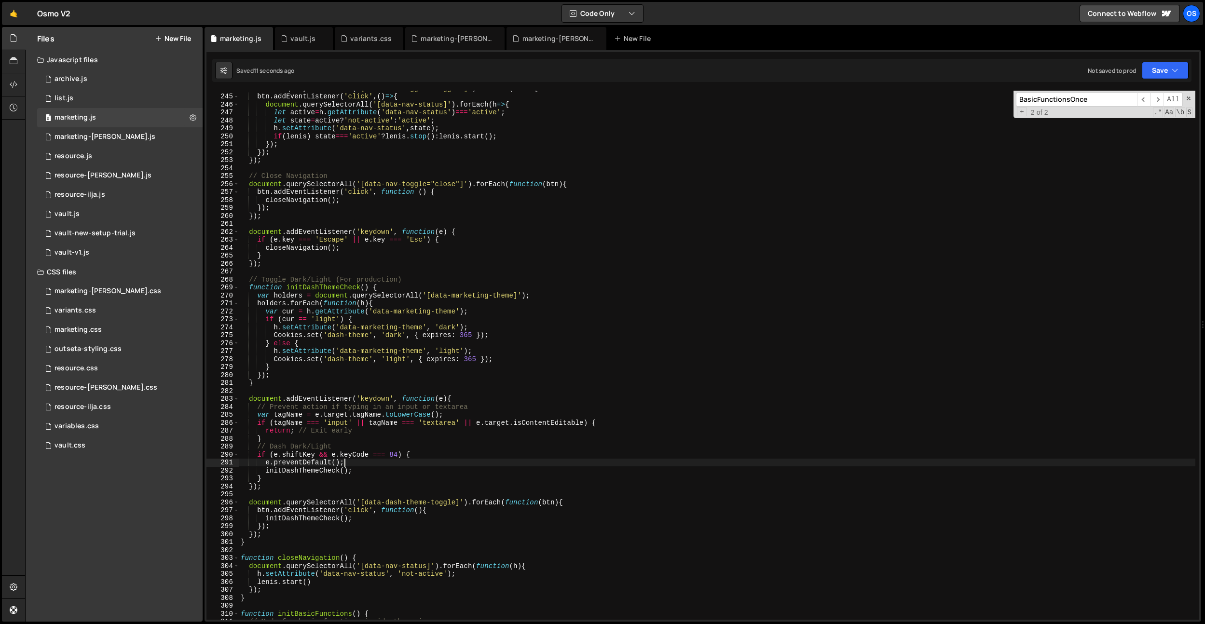
click at [493, 463] on div "document . querySelectorAll ( '[data-nav-toggle="toggle"]' ) . forEach ( btn =>…" at bounding box center [717, 356] width 957 height 545
click at [468, 293] on div "document . querySelectorAll ( '[data-nav-toggle="toggle"]' ) . forEach ( btn =>…" at bounding box center [717, 356] width 957 height 545
click at [391, 505] on div "document . querySelectorAll ( '[data-nav-toggle="toggle"]' ) . forEach ( btn =>…" at bounding box center [717, 356] width 957 height 545
click at [392, 505] on div "document . querySelectorAll ( '[data-nav-toggle="toggle"]' ) . forEach ( btn =>…" at bounding box center [717, 356] width 957 height 545
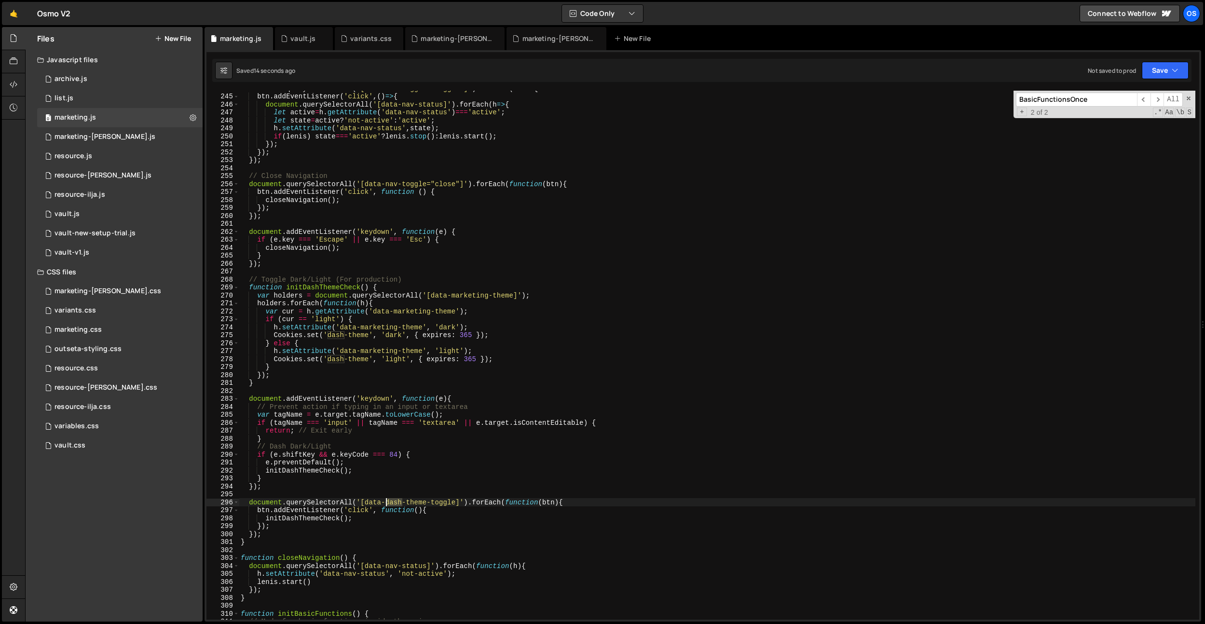
paste textarea "marketing"
click at [438, 473] on div "document . querySelectorAll ( '[data-nav-toggle="toggle"]' ) . forEach ( btn =>…" at bounding box center [717, 356] width 957 height 545
type textarea "initDashThemeCheck();"
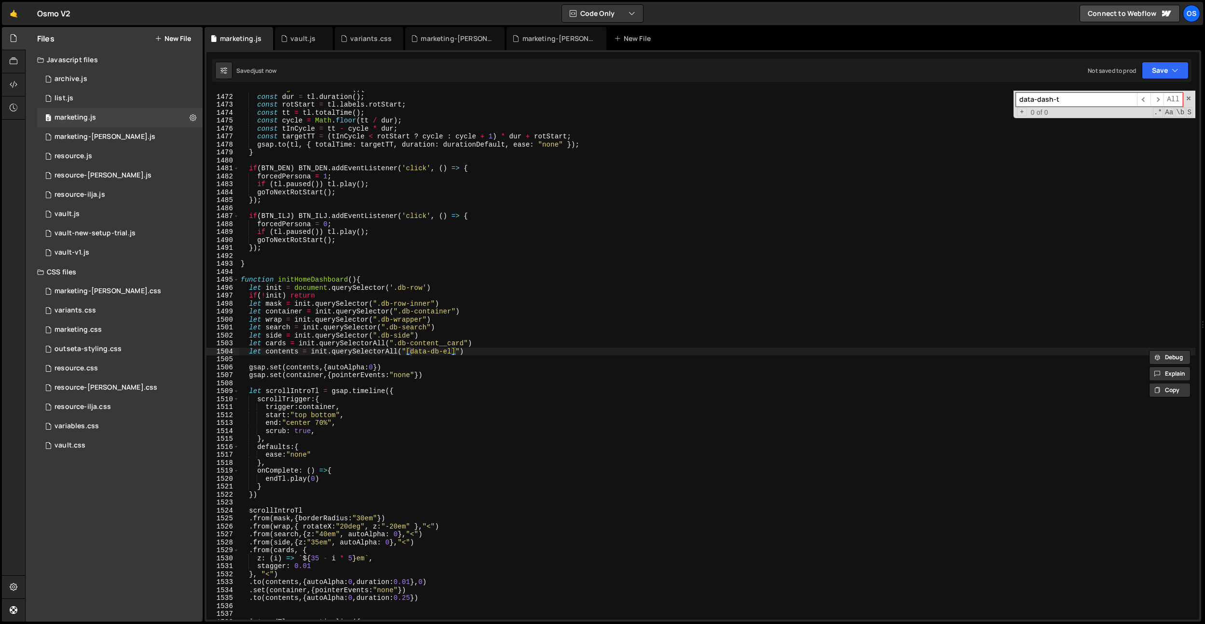
type input "data-dash-t"
click at [532, 386] on div "function goToNextRotStart ( ) { const dur = tl . duration ( ) ; const rotStart …" at bounding box center [717, 357] width 957 height 545
click at [397, 219] on div "function goToNextRotStart ( ) { const dur = tl . duration ( ) ; const rotStart …" at bounding box center [717, 357] width 957 height 545
type textarea "if(BTN_ILJ) BTN_ILJ.addEventListener('click', () => {"
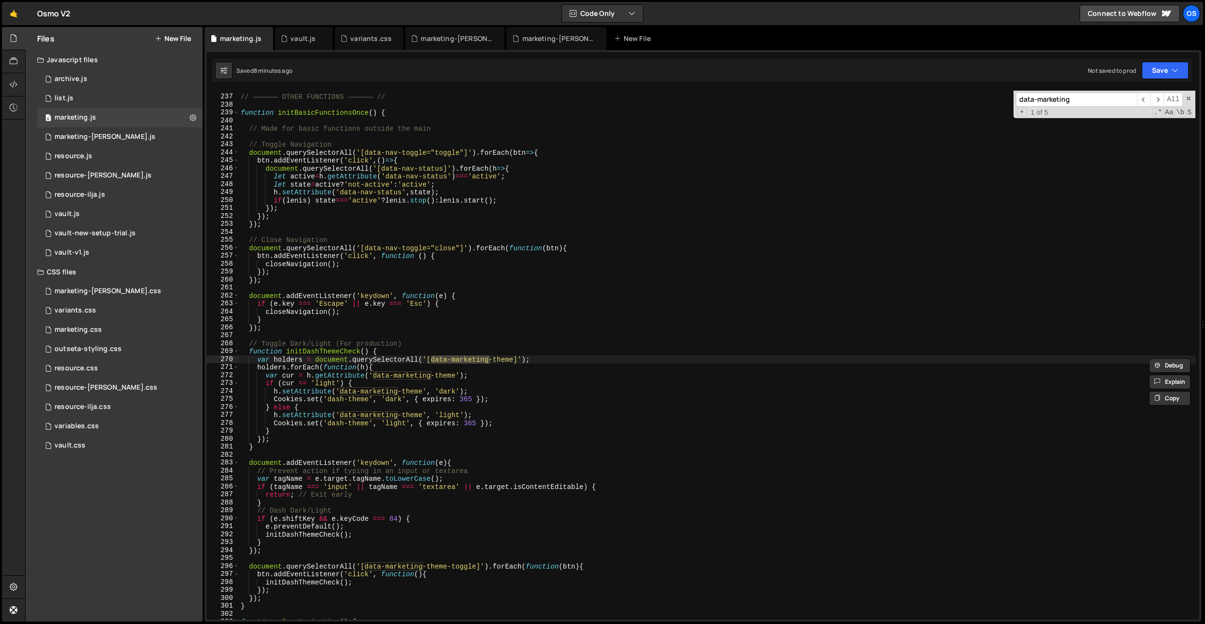
type input "data-marketing"
type textarea "Cookies.set('dash-theme', 'dark', { expires: 365 });"
click at [516, 403] on div "// —————— OTHER FUNCTIONS —————— // function initBasicFunctionsOnce ( ) { // Ma…" at bounding box center [717, 357] width 957 height 545
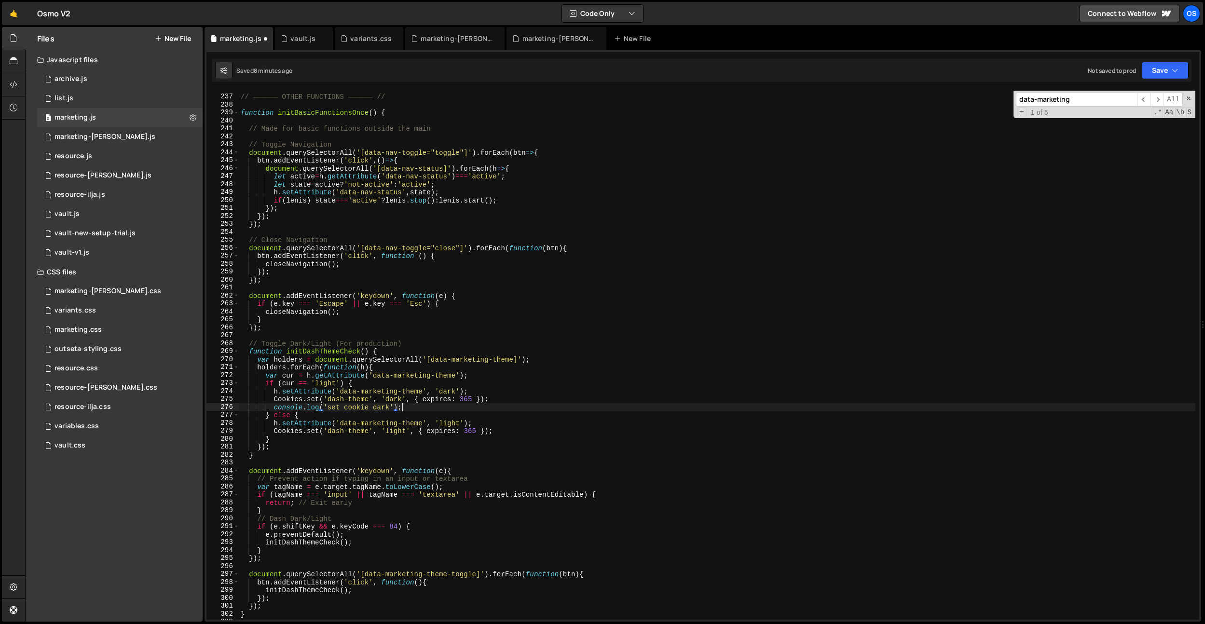
scroll to position [0, 11]
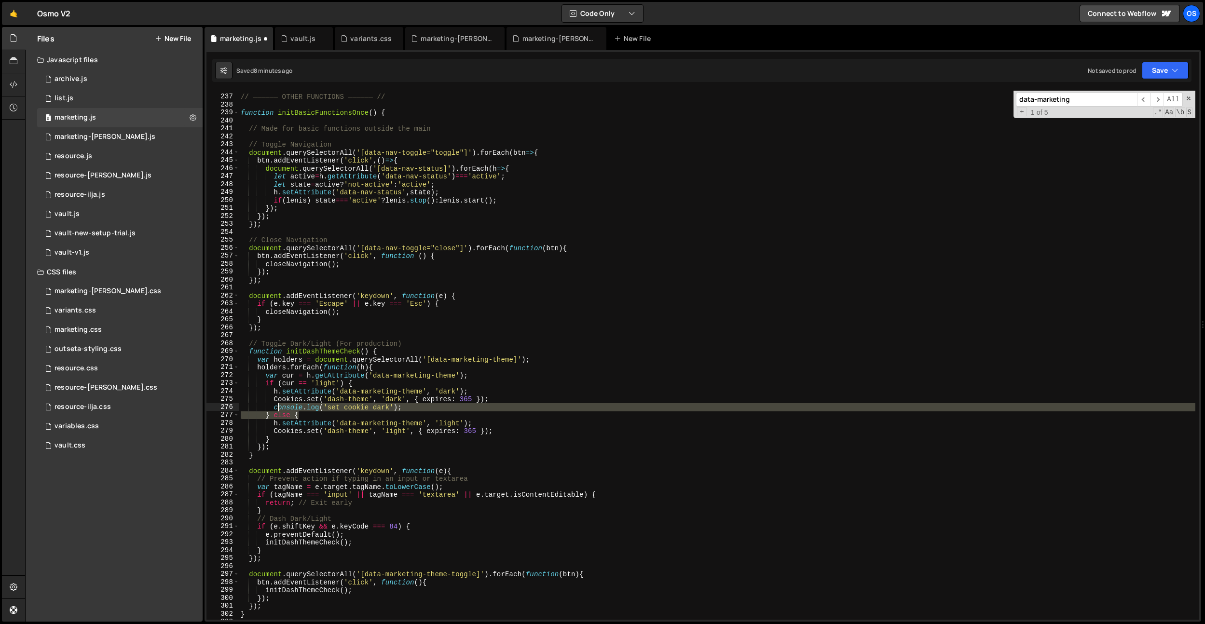
drag, startPoint x: 427, startPoint y: 412, endPoint x: 273, endPoint y: 409, distance: 154.0
click at [277, 408] on div "// —————— OTHER FUNCTIONS —————— // function initBasicFunctionsOnce ( ) { // Ma…" at bounding box center [717, 357] width 957 height 545
drag, startPoint x: 273, startPoint y: 409, endPoint x: 430, endPoint y: 431, distance: 158.9
click at [446, 413] on div "// —————— OTHER FUNCTIONS —————— // function initBasicFunctionsOnce ( ) { // Ma…" at bounding box center [717, 357] width 957 height 545
click at [404, 411] on div "// —————— OTHER FUNCTIONS —————— // function initBasicFunctionsOnce ( ) { // Ma…" at bounding box center [717, 355] width 957 height 529
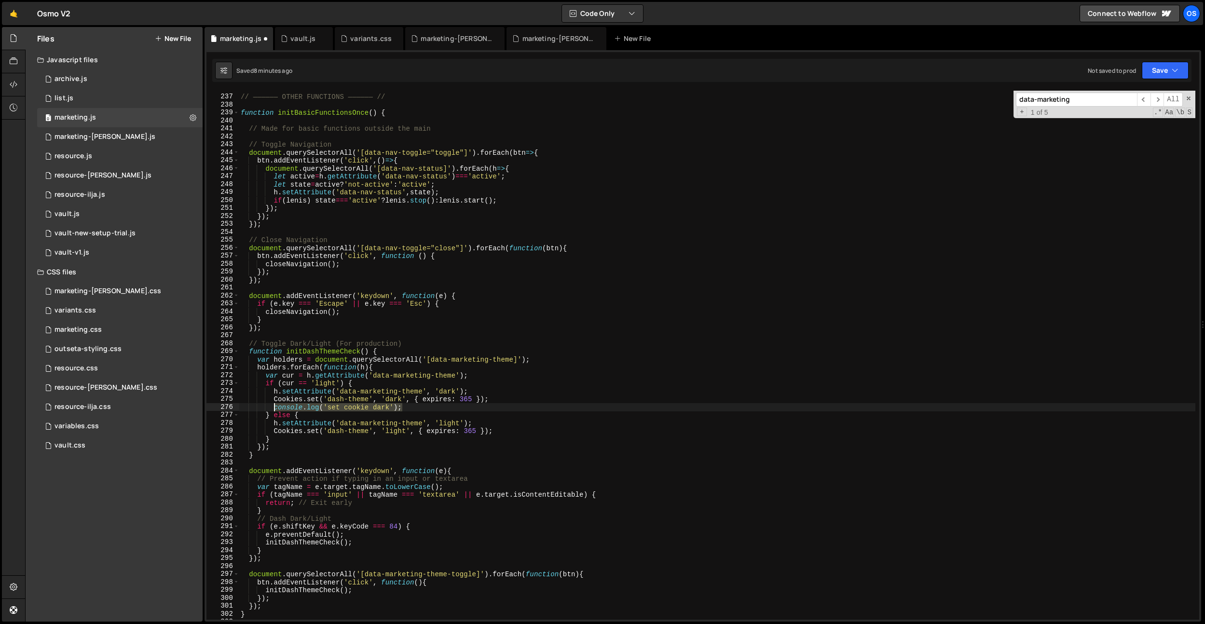
drag, startPoint x: 412, startPoint y: 409, endPoint x: 346, endPoint y: 416, distance: 66.1
click at [274, 409] on div "// —————— OTHER FUNCTIONS —————— // function initBasicFunctionsOnce ( ) { // Ma…" at bounding box center [717, 357] width 957 height 545
click at [502, 430] on div "// —————— OTHER FUNCTIONS —————— // function initBasicFunctionsOnce ( ) { // Ma…" at bounding box center [717, 357] width 957 height 545
type textarea "Cookies.set('dash-theme', 'light', { expires: 365 });"
paste textarea "console.log('set cookie dark');"
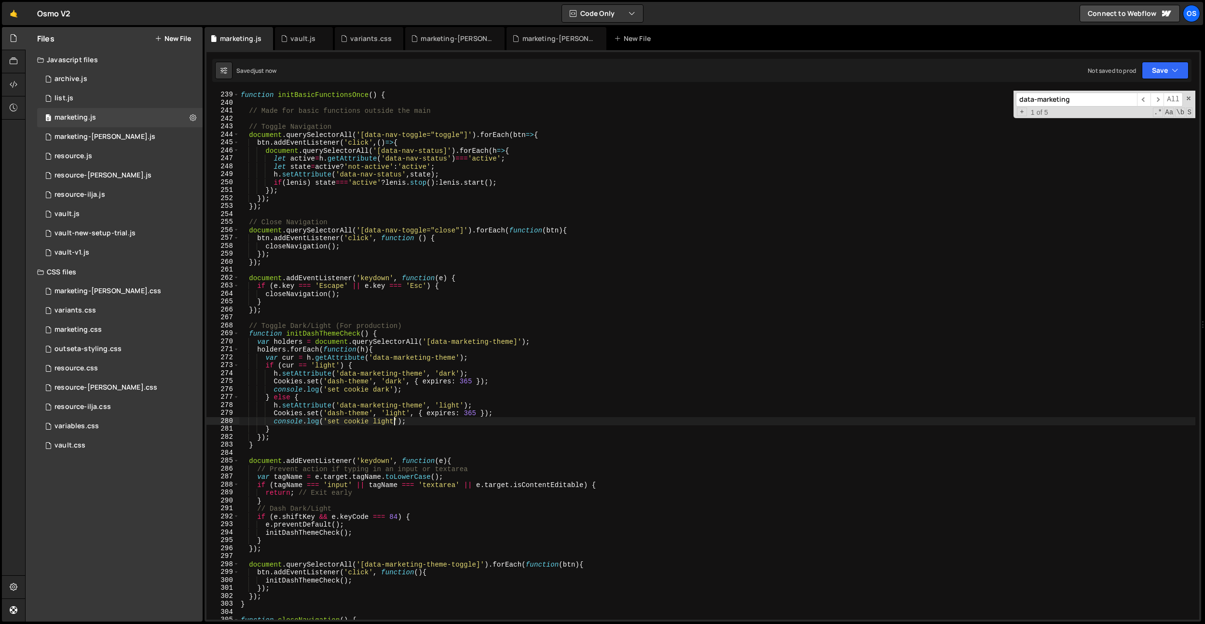
scroll to position [1418, 0]
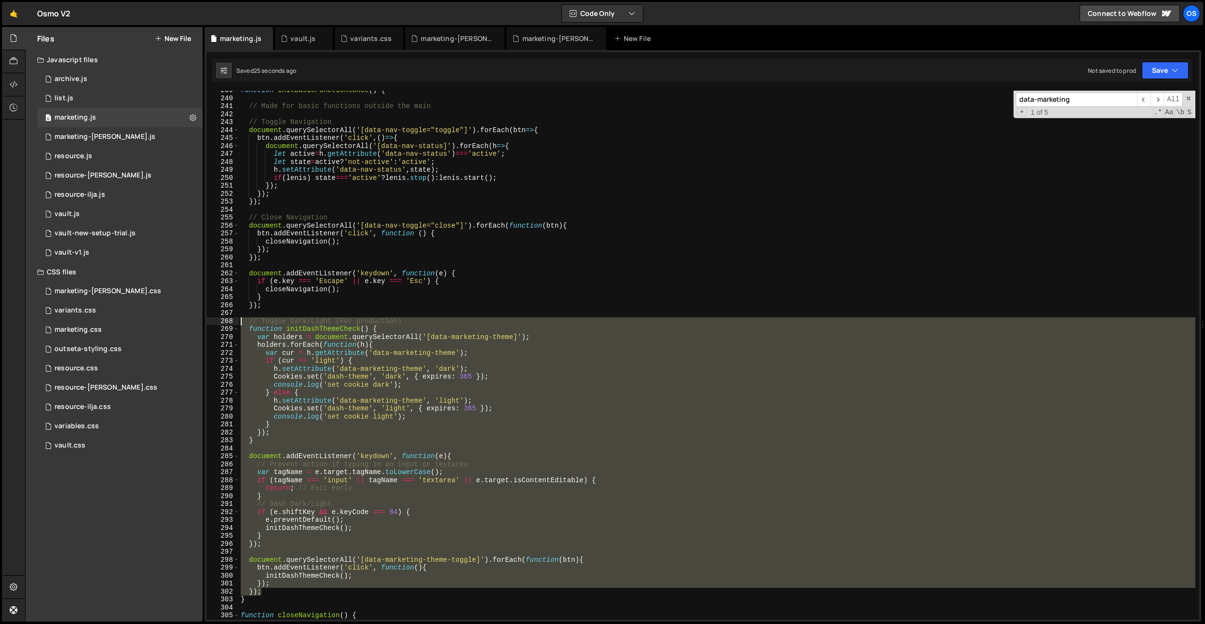
drag, startPoint x: 268, startPoint y: 594, endPoint x: 215, endPoint y: 323, distance: 276.2
click at [215, 323] on div "console.log('set cookie light'); 239 240 241 242 243 244 245 246 247 248 249 25…" at bounding box center [703, 355] width 993 height 529
click at [427, 463] on div "function initBasicFunctionsOnce ( ) { // Made for basic functions outside the m…" at bounding box center [717, 355] width 957 height 529
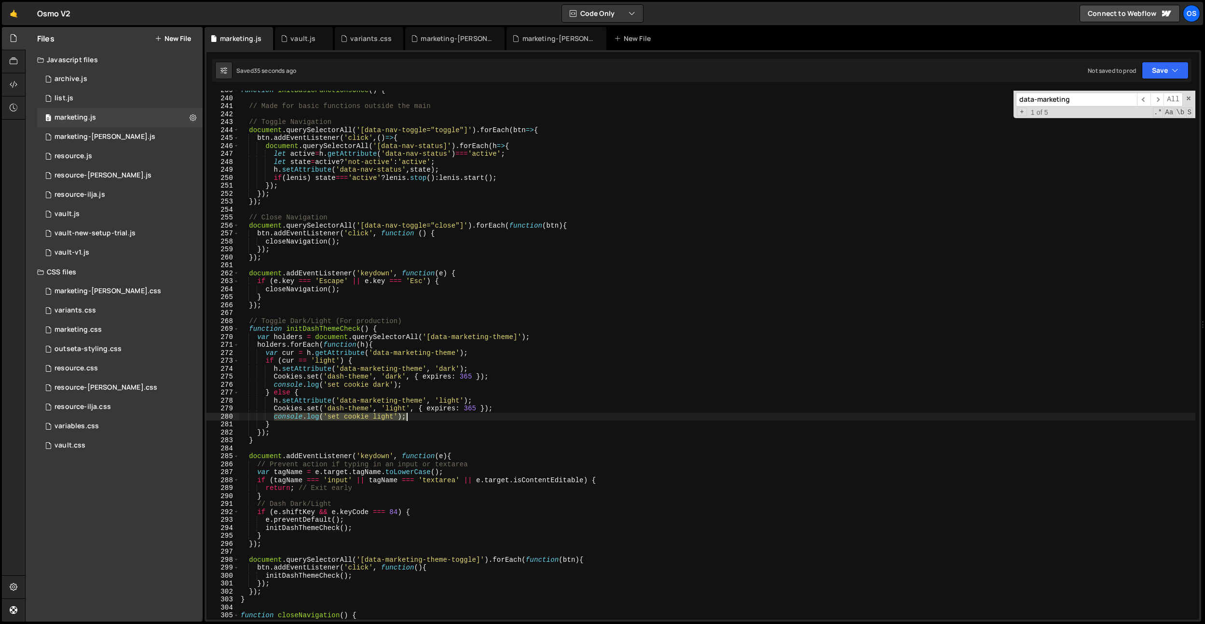
drag, startPoint x: 276, startPoint y: 416, endPoint x: 442, endPoint y: 418, distance: 166.0
click at [442, 418] on div "function initBasicFunctionsOnce ( ) { // Made for basic functions outside the m…" at bounding box center [717, 358] width 957 height 545
type textarea "console.log('set cookie light');"
click at [304, 313] on div "function initBasicFunctionsOnce ( ) { // Made for basic functions outside the m…" at bounding box center [717, 358] width 957 height 545
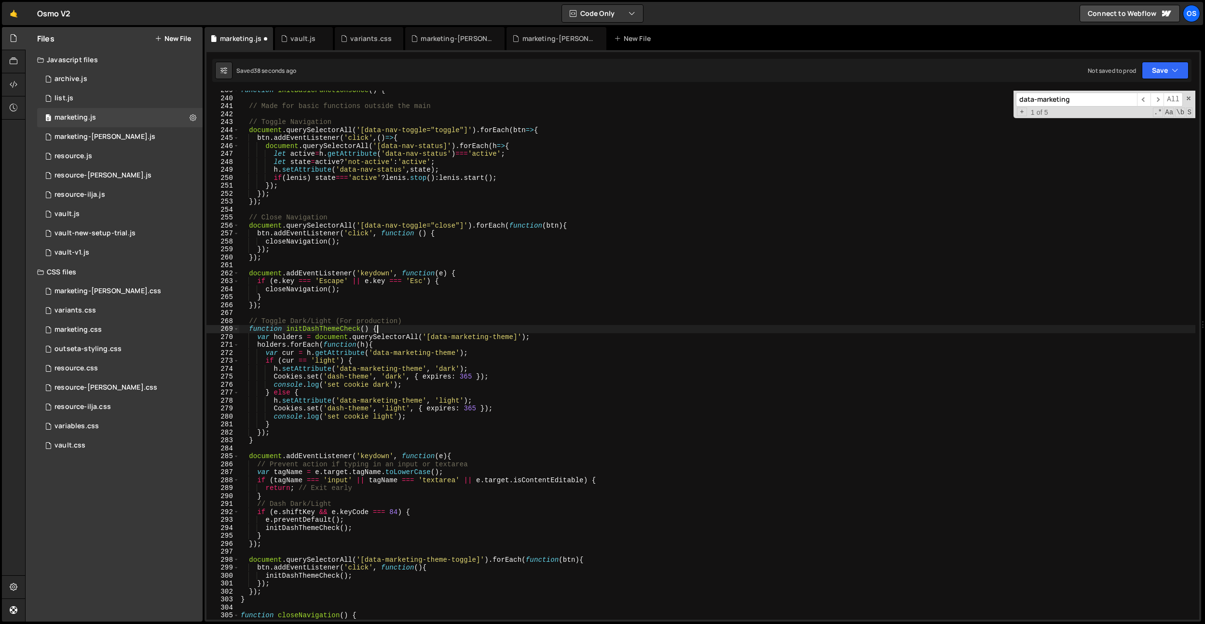
click at [394, 330] on div "function initBasicFunctionsOnce ( ) { // Made for basic functions outside the m…" at bounding box center [717, 358] width 957 height 545
type textarea "function initDashThemeCheck() {"
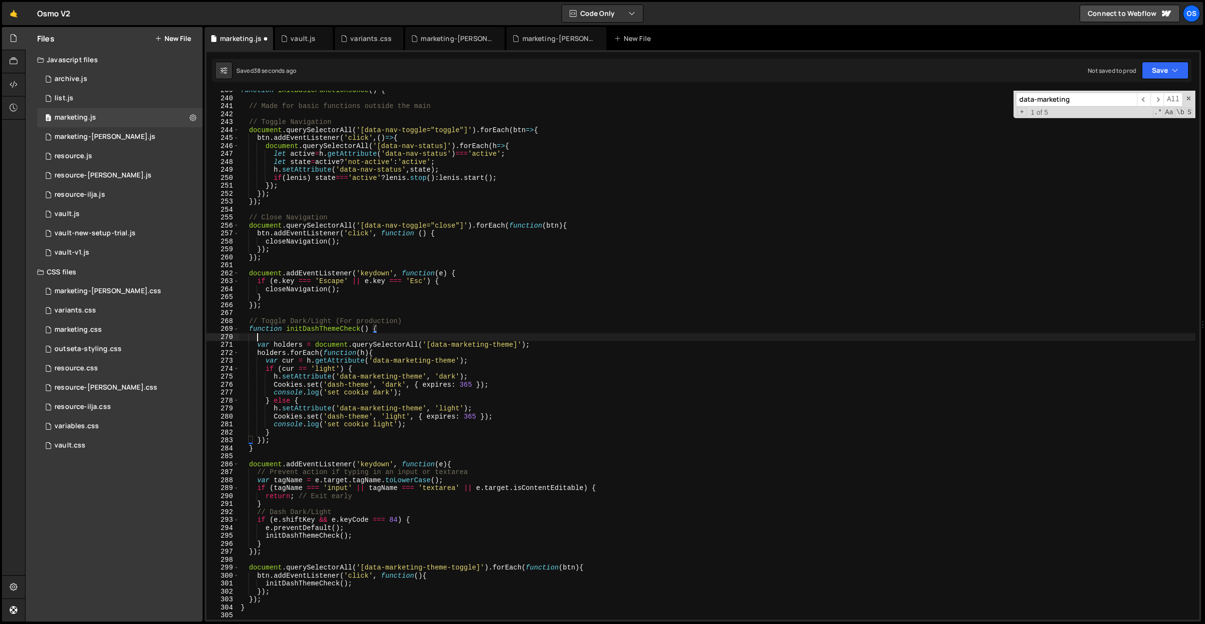
scroll to position [0, 0]
paste textarea "console.log('set cookie light');"
drag, startPoint x: 374, startPoint y: 335, endPoint x: 330, endPoint y: 337, distance: 44.9
click at [330, 337] on div "function initBasicFunctionsOnce ( ) { // Made for basic functions outside the m…" at bounding box center [717, 358] width 957 height 545
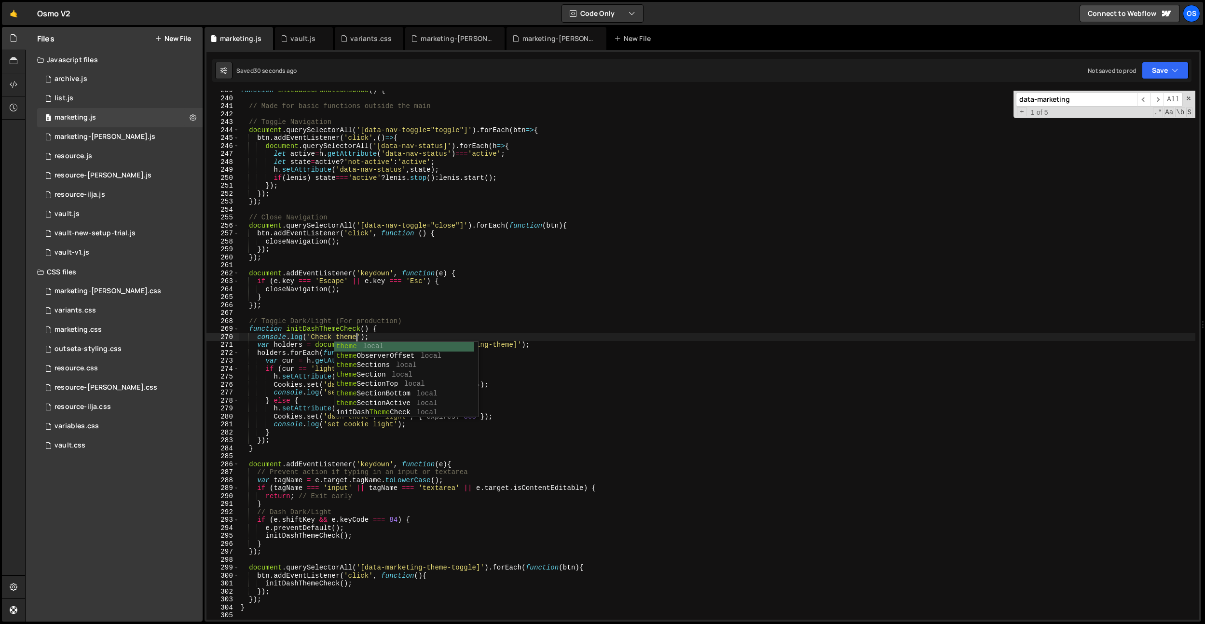
click at [377, 236] on div "function initBasicFunctionsOnce ( ) { // Made for basic functions outside the m…" at bounding box center [717, 358] width 957 height 545
type textarea "btn.addEventListener('click', function () {"
paste input "-theme"
type input "data-marketing-theme"
click at [377, 236] on div "function initBasicFunctionsOnce ( ) { // Made for basic functions outside the m…" at bounding box center [717, 358] width 957 height 545
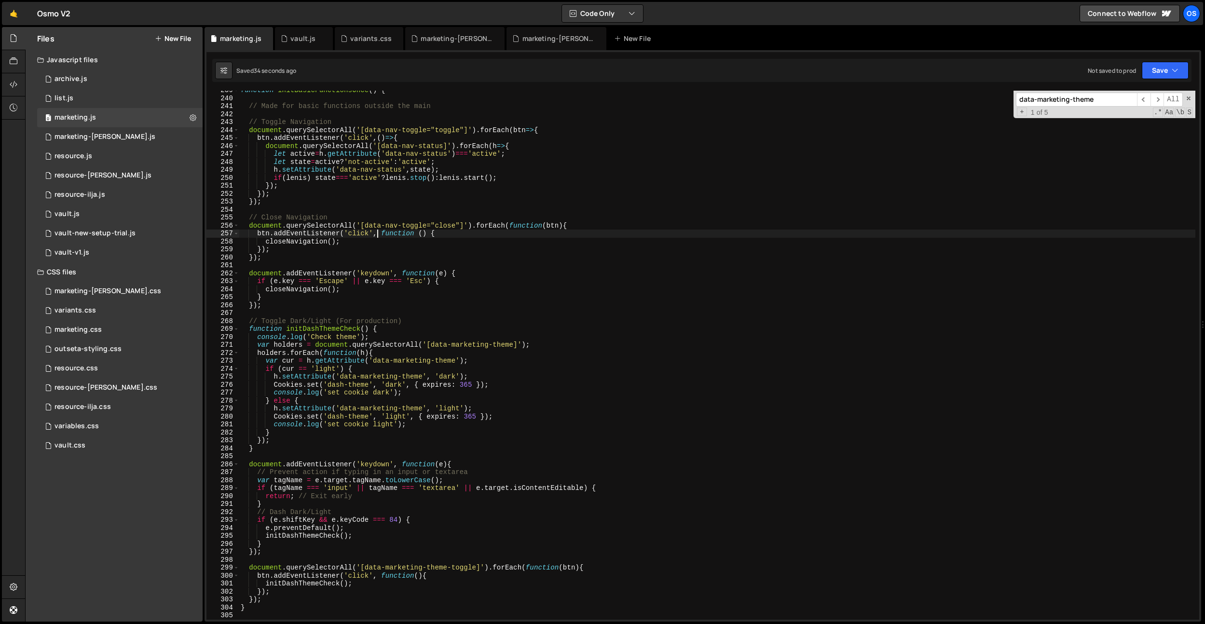
click at [374, 326] on div "function initBasicFunctionsOnce ( ) { // Made for basic functions outside the m…" at bounding box center [717, 358] width 957 height 545
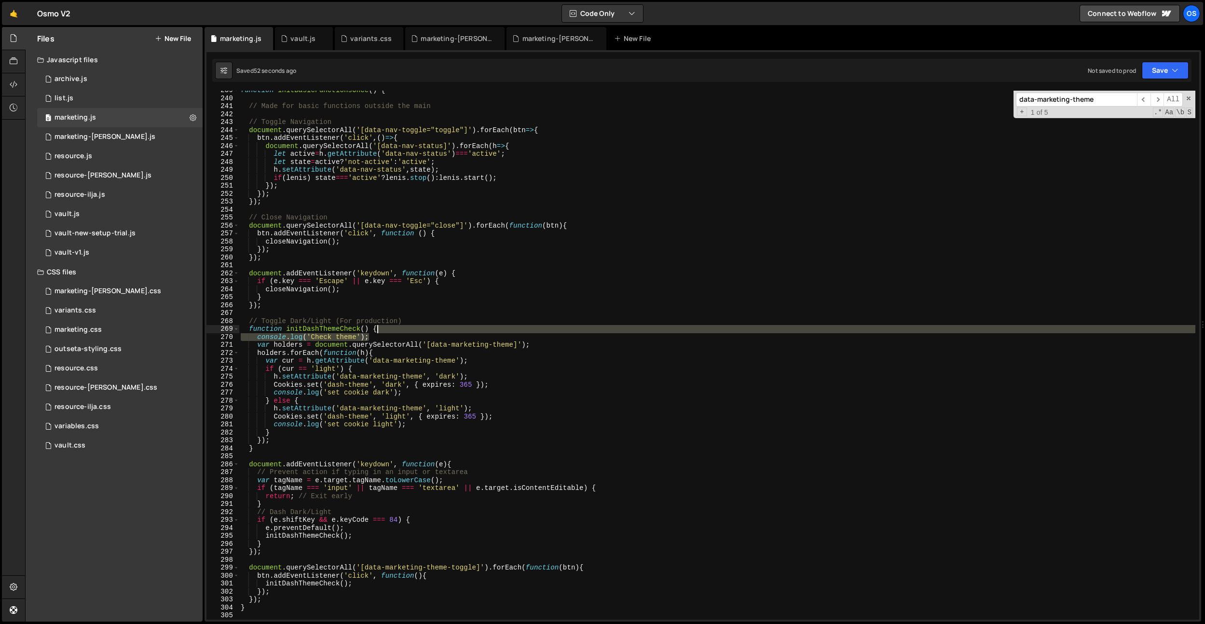
drag, startPoint x: 380, startPoint y: 337, endPoint x: 387, endPoint y: 329, distance: 10.6
click at [387, 329] on div "function initBasicFunctionsOnce ( ) { // Made for basic functions outside the m…" at bounding box center [717, 358] width 957 height 545
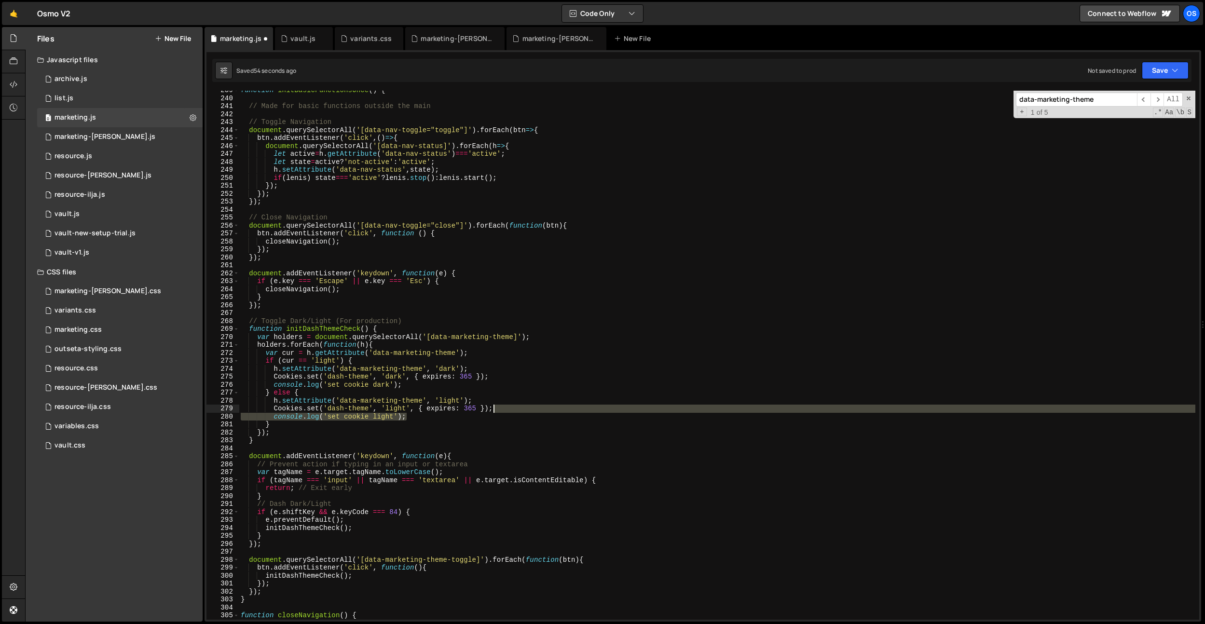
drag, startPoint x: 424, startPoint y: 417, endPoint x: 517, endPoint y: 411, distance: 92.9
click at [517, 411] on div "function initBasicFunctionsOnce ( ) { // Made for basic functions outside the m…" at bounding box center [717, 358] width 957 height 545
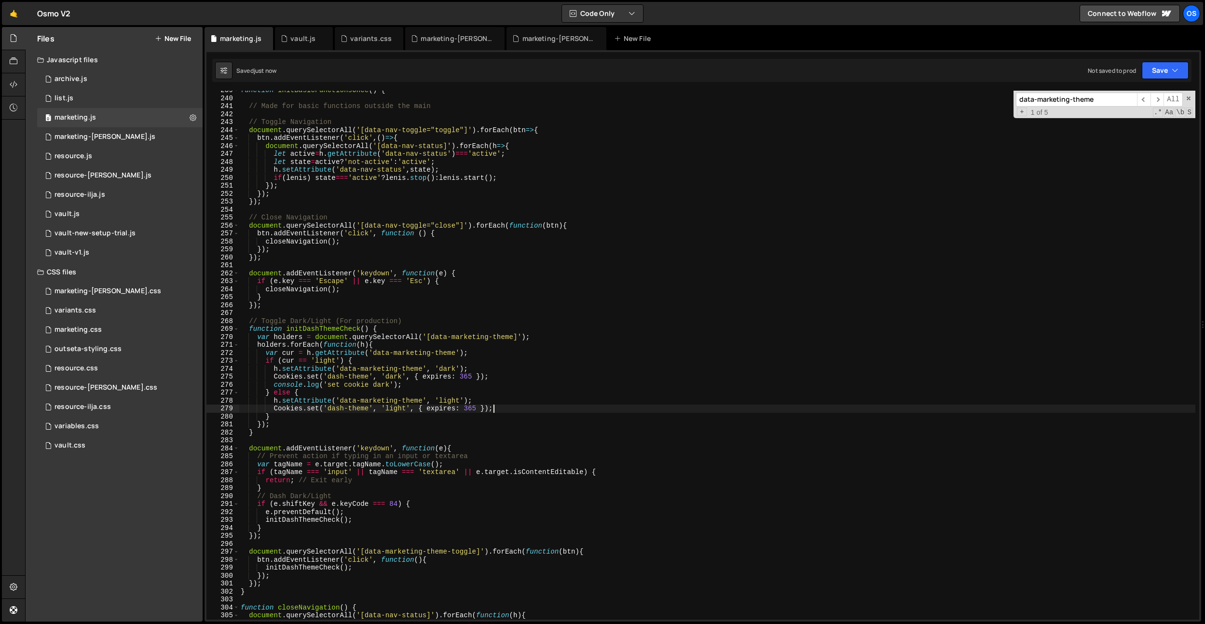
click at [505, 408] on div "function initBasicFunctionsOnce ( ) { // Made for basic functions outside the m…" at bounding box center [717, 358] width 957 height 545
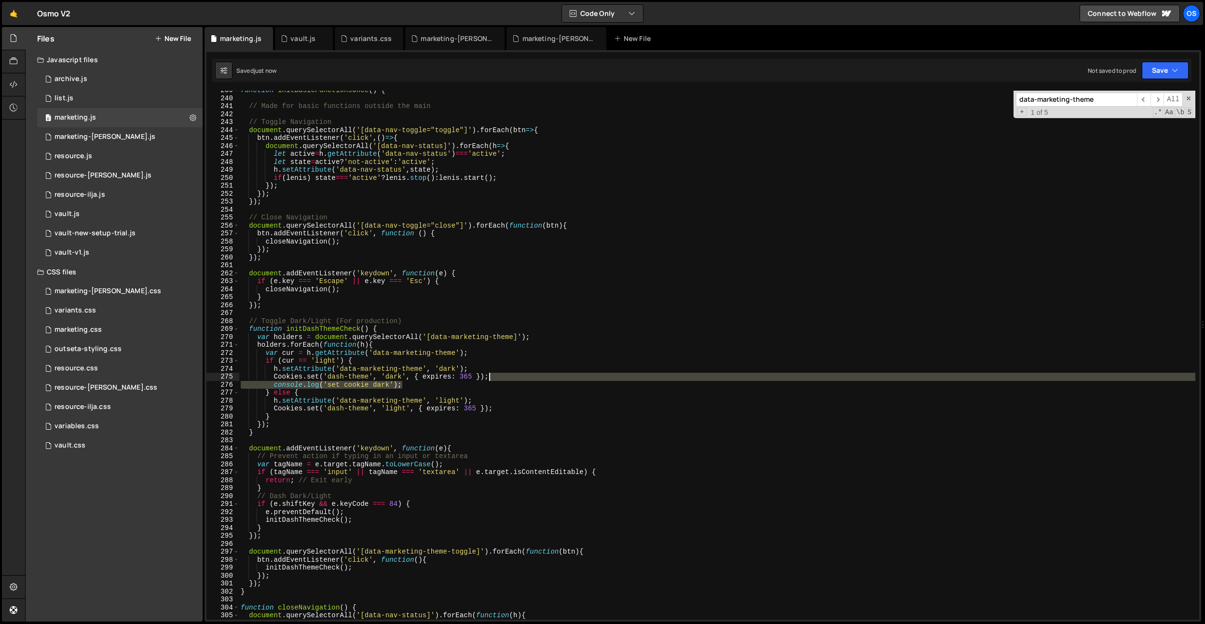
drag, startPoint x: 440, startPoint y: 386, endPoint x: 504, endPoint y: 378, distance: 64.6
click at [504, 378] on div "function initBasicFunctionsOnce ( ) { // Made for basic functions outside the m…" at bounding box center [717, 358] width 957 height 545
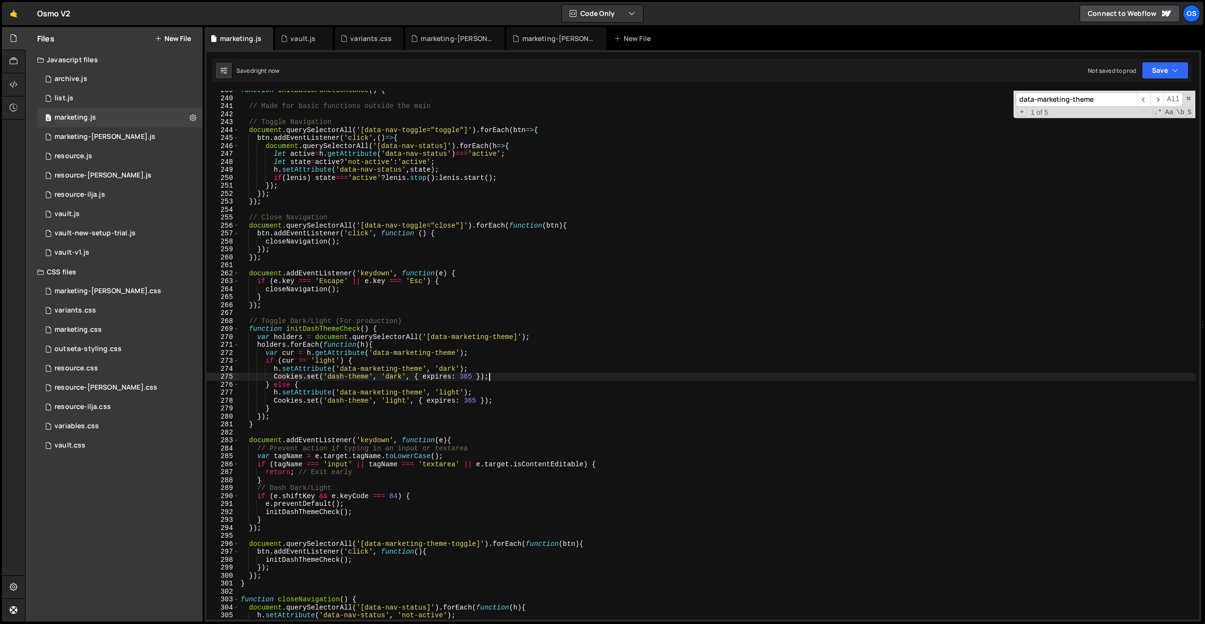
click at [504, 378] on div "function initBasicFunctionsOnce ( ) { // Made for basic functions outside the m…" at bounding box center [717, 358] width 957 height 545
click at [430, 147] on div "function initBasicFunctionsOnce ( ) { // Made for basic functions outside the m…" at bounding box center [717, 358] width 957 height 545
type textarea "document.querySelectorAll('[data-nav-status]').forEach(h=>{"
paste input "preview-hero__text-row"
paste input "data-preview-loaded"
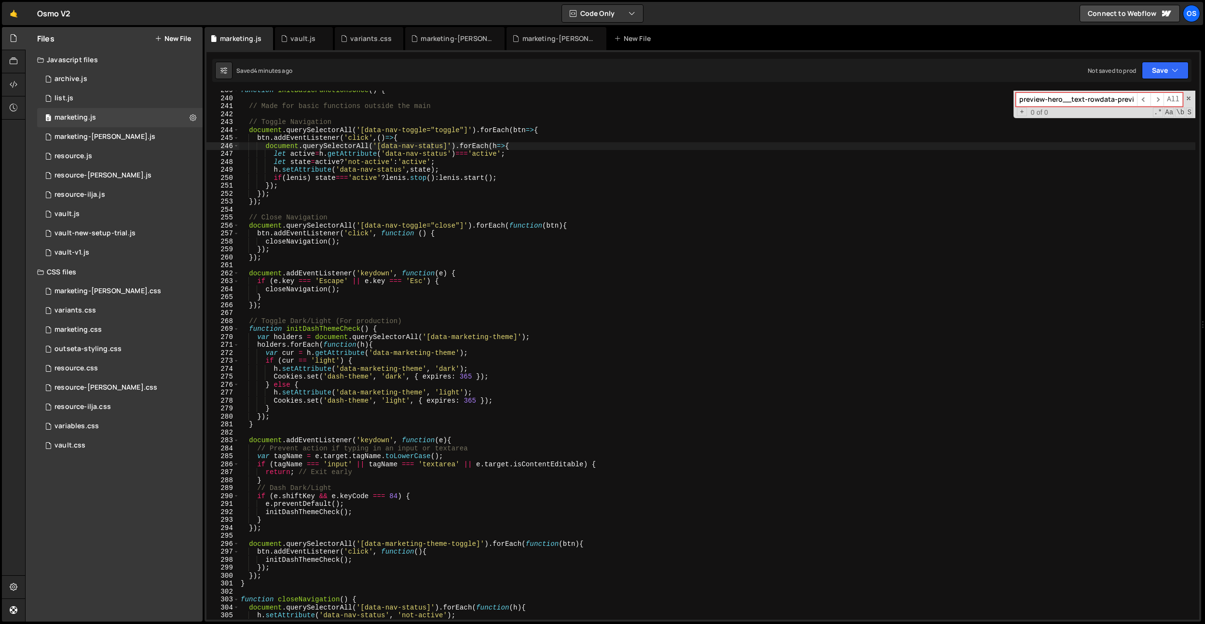
scroll to position [0, 32]
type input "preview-hero__text-rowdata-preview-loaded"
type textarea "let state=active?'not-active':'active';"
drag, startPoint x: 535, startPoint y: 160, endPoint x: 458, endPoint y: 98, distance: 98.8
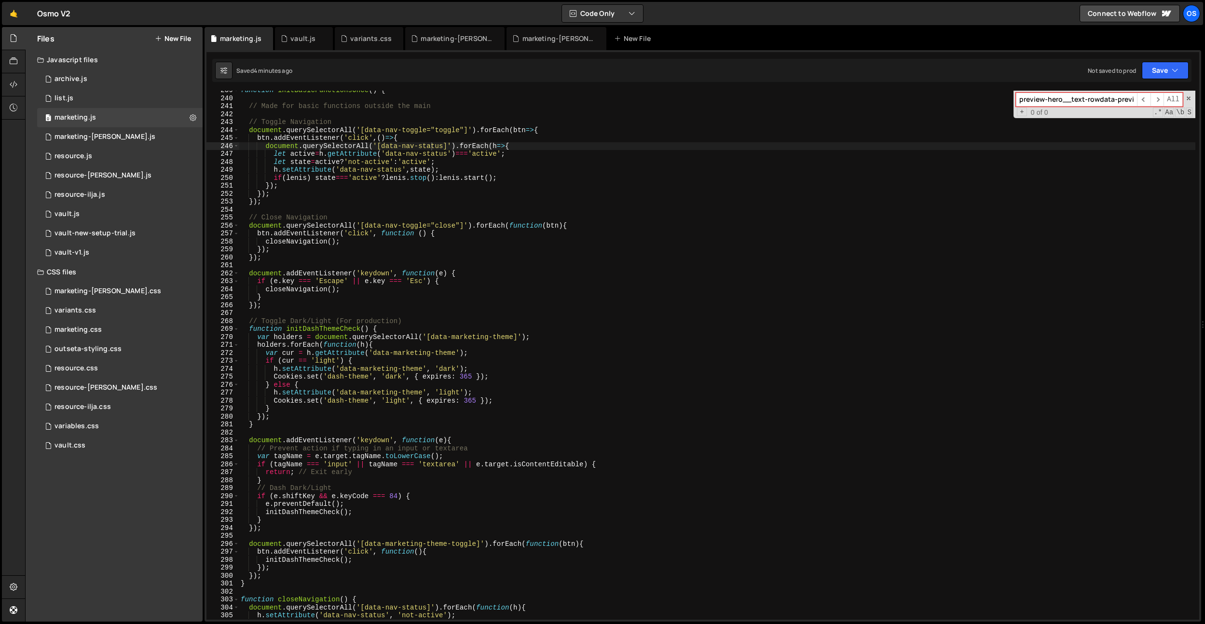
click at [535, 160] on div "function initBasicFunctionsOnce ( ) { // Made for basic functions outside the m…" at bounding box center [717, 358] width 957 height 545
drag, startPoint x: 79, startPoint y: 334, endPoint x: 114, endPoint y: 331, distance: 35.0
click at [79, 334] on div "marketing.css 0" at bounding box center [120, 329] width 166 height 19
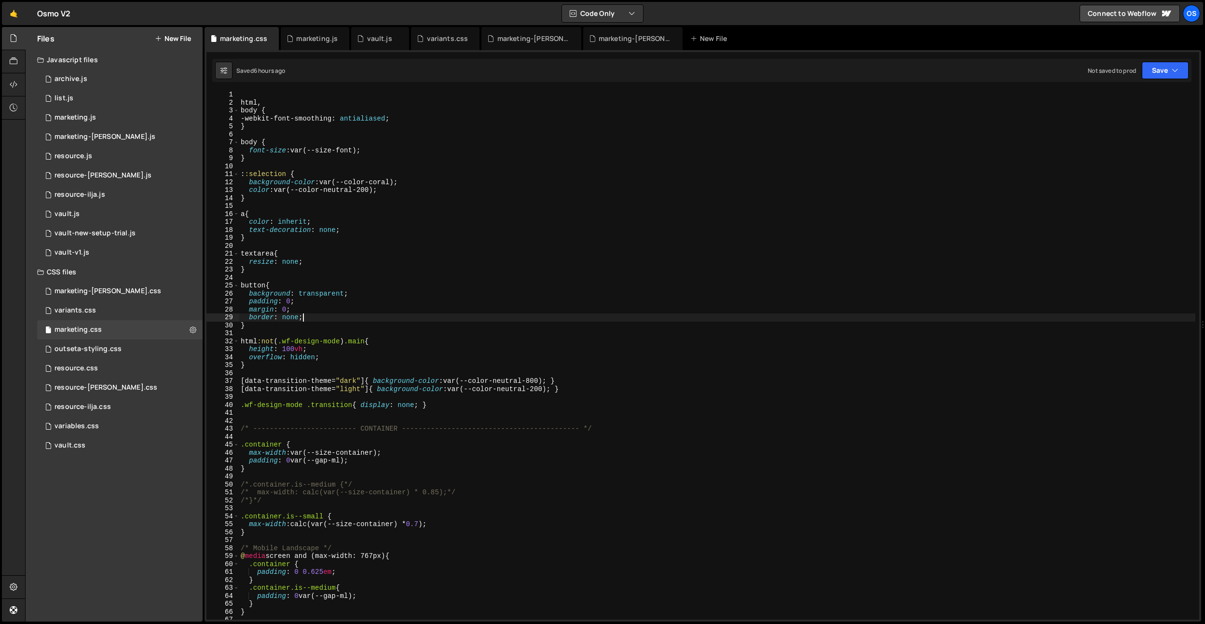
click at [360, 317] on div "html , body { -webkit-font-smoothing : antialiased ; } body { font-size : var(-…" at bounding box center [717, 363] width 957 height 545
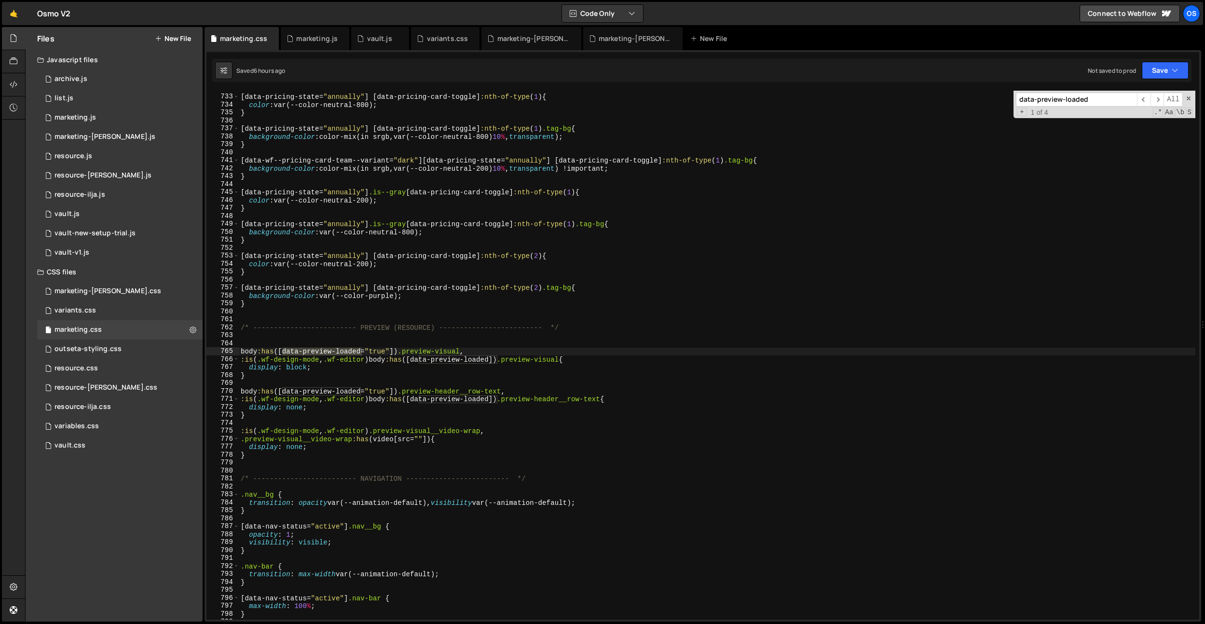
scroll to position [5826, 0]
type input "data-preview-loaded"
click at [318, 407] on div "[ data-pricing-state = " annually " ] [ data-pricing-card-toggle ] :nth-of-type…" at bounding box center [717, 357] width 957 height 545
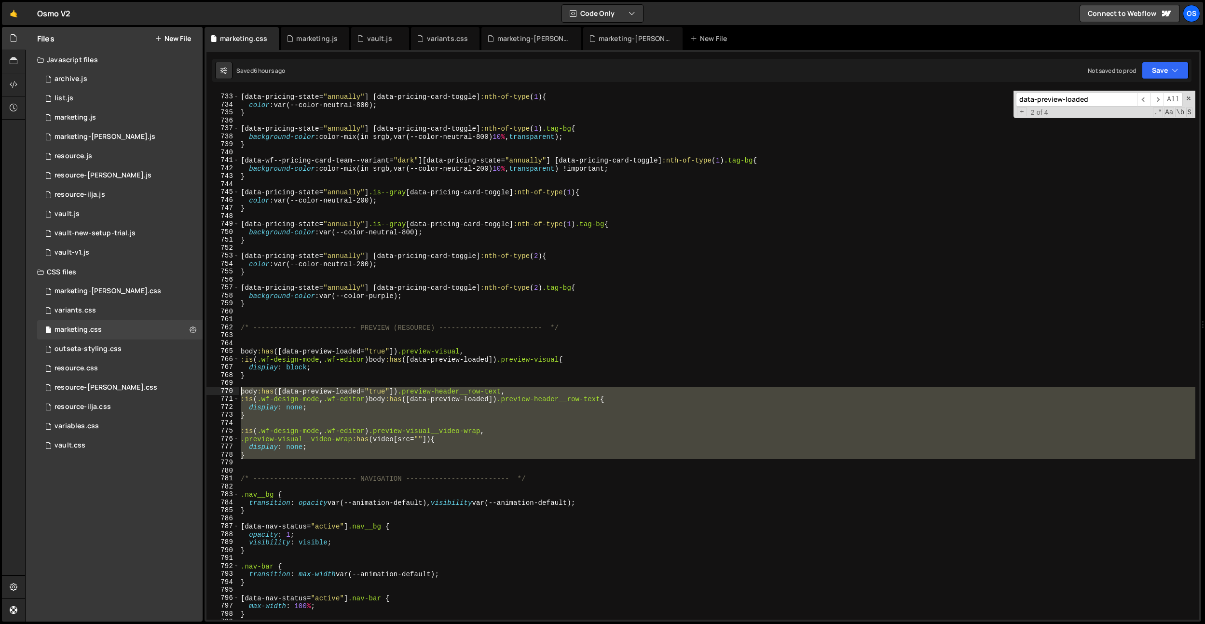
drag, startPoint x: 253, startPoint y: 460, endPoint x: 217, endPoint y: 392, distance: 77.5
click at [217, 392] on div "display: none; 732 733 734 735 736 737 738 739 740 741 742 743 744 745 746 747 …" at bounding box center [703, 355] width 993 height 529
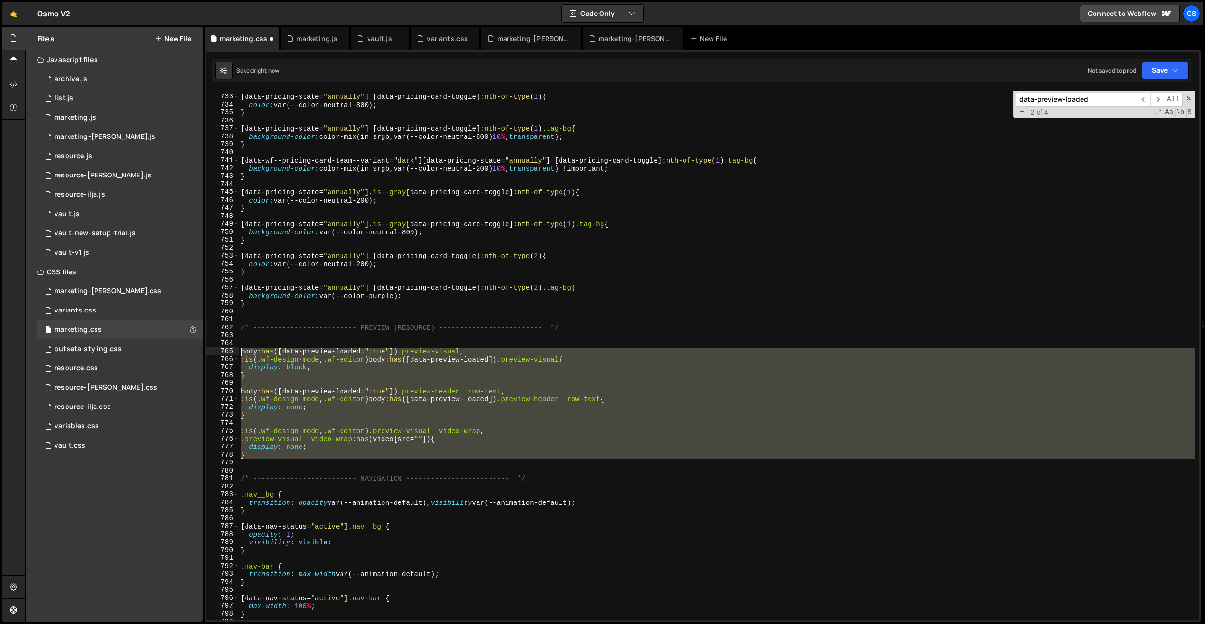
drag, startPoint x: 252, startPoint y: 459, endPoint x: 230, endPoint y: 352, distance: 109.9
click at [230, 352] on div "body:has([data-preview-loaded="true"]) .preview-header__row-text, 732 733 734 7…" at bounding box center [703, 355] width 993 height 529
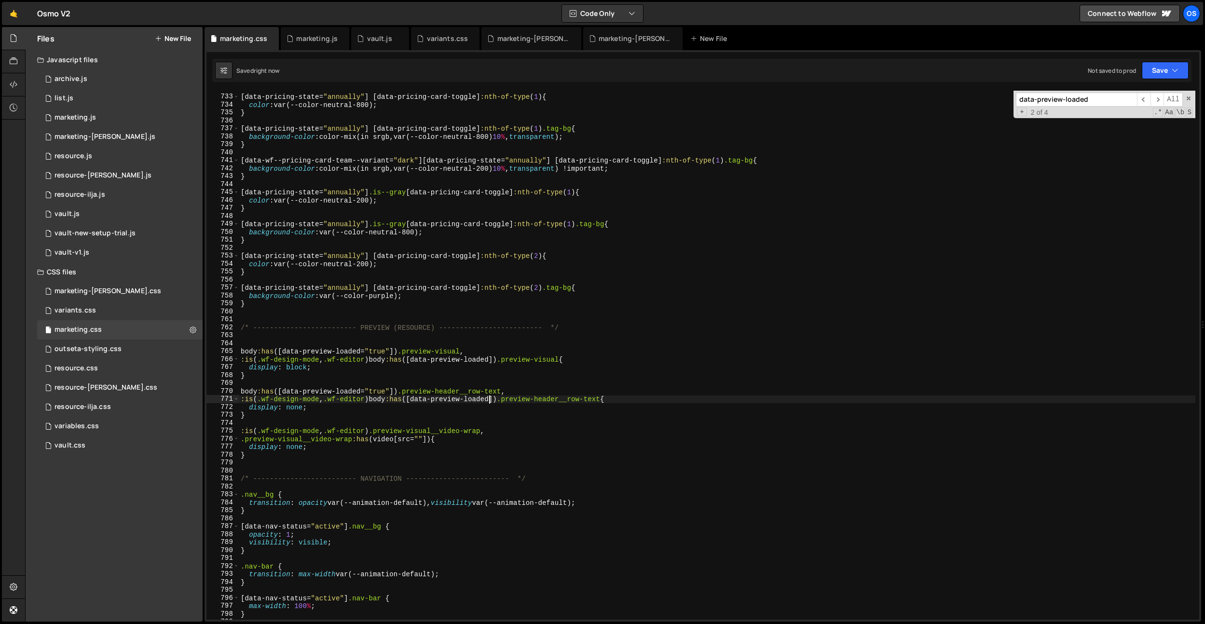
click at [491, 399] on div "[ data-pricing-state = " annually " ] [ data-pricing-card-toggle ] :nth-of-type…" at bounding box center [717, 357] width 957 height 545
drag, startPoint x: 401, startPoint y: 354, endPoint x: 218, endPoint y: 350, distance: 183.9
click at [218, 350] on div ":is(.wf-design-mode, .wf-editor) body:has([data-preview-loaded]) .preview-heade…" at bounding box center [703, 355] width 993 height 529
drag, startPoint x: 401, startPoint y: 392, endPoint x: 239, endPoint y: 394, distance: 162.6
click at [239, 394] on div "body:has([data-preview-loaded="true"]) .preview-visual, 732 733 734 735 736 737…" at bounding box center [703, 355] width 993 height 529
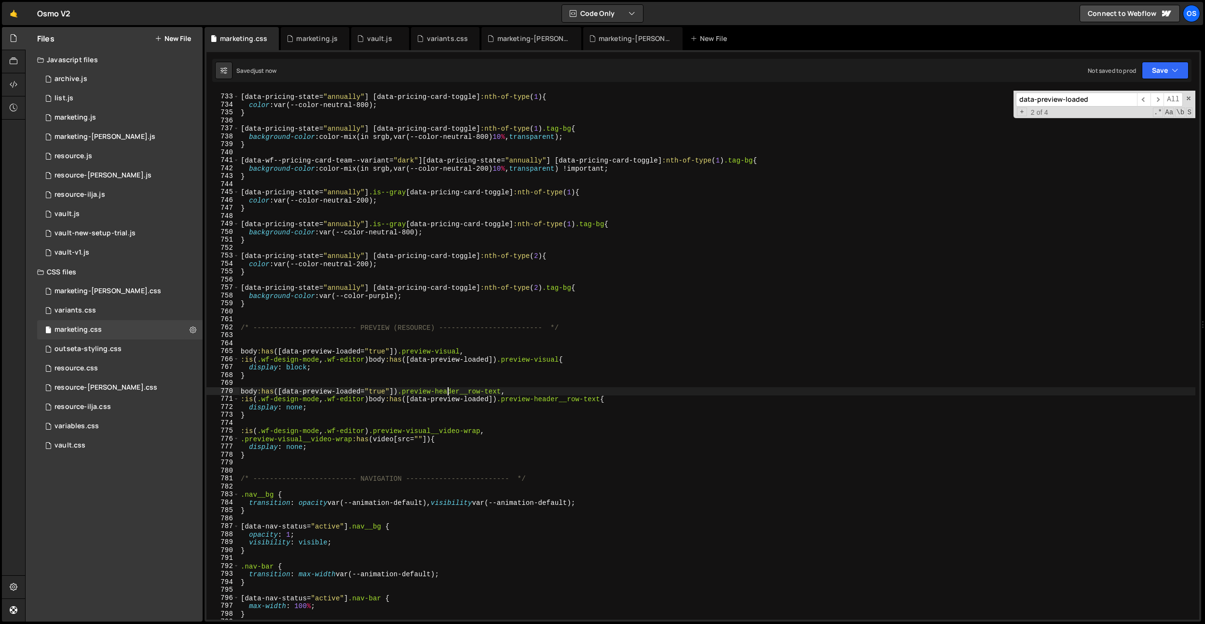
click at [450, 389] on div "[ data-pricing-state = " annually " ] [ data-pricing-card-toggle ] :nth-of-type…" at bounding box center [717, 357] width 957 height 545
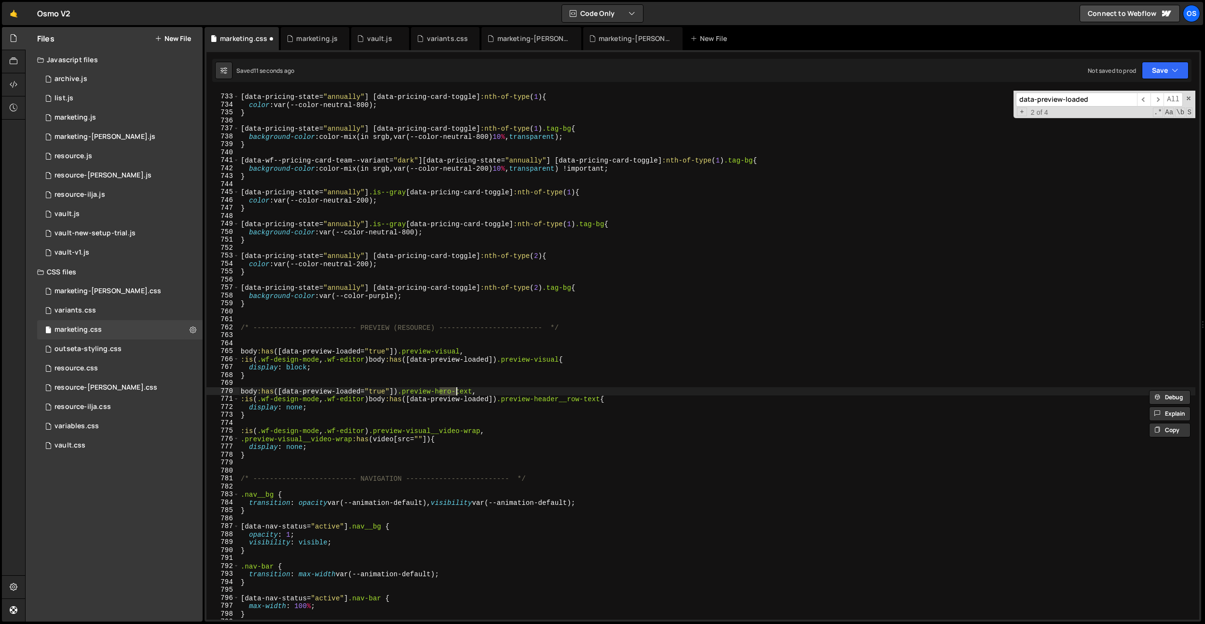
click at [556, 401] on div "[ data-pricing-state = " annually " ] [ data-pricing-card-toggle ] :nth-of-type…" at bounding box center [717, 357] width 957 height 545
paste textarea "ro"
drag, startPoint x: 609, startPoint y: 398, endPoint x: 510, endPoint y: 401, distance: 99.5
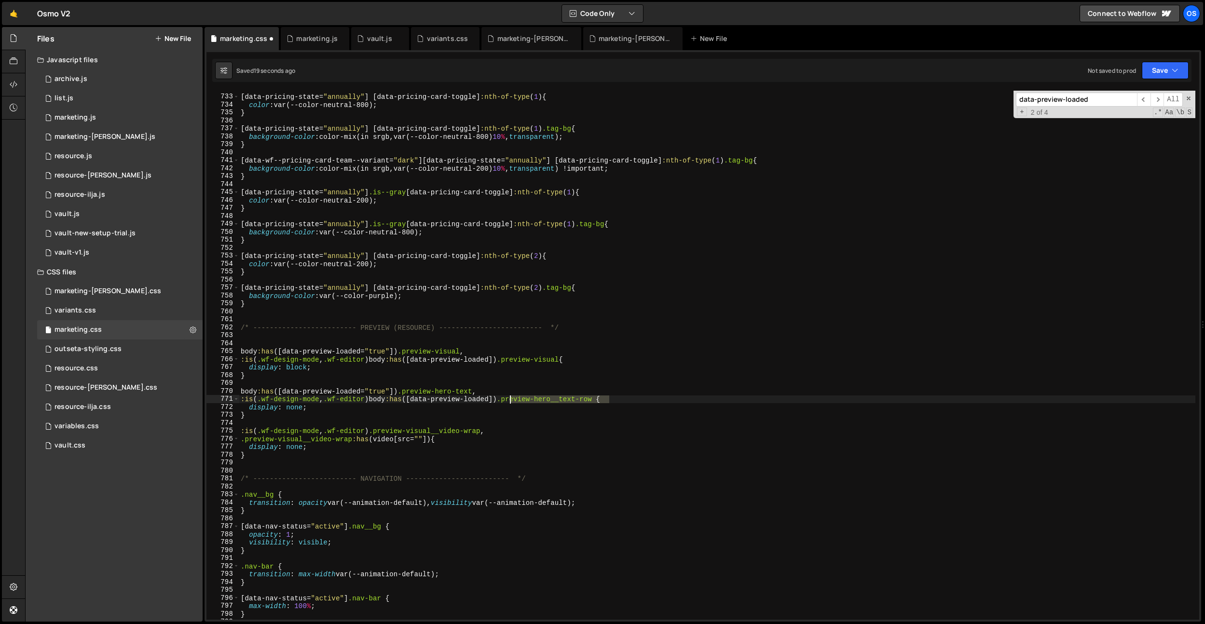
click at [512, 402] on div "[ data-pricing-state = " annually " ] [ data-pricing-card-toggle ] :nth-of-type…" at bounding box center [717, 357] width 957 height 545
drag, startPoint x: 478, startPoint y: 392, endPoint x: 404, endPoint y: 394, distance: 74.3
click at [404, 394] on div "[ data-pricing-state = " annually " ] [ data-pricing-card-toggle ] :nth-of-type…" at bounding box center [717, 357] width 957 height 545
paste textarea "__text-row"
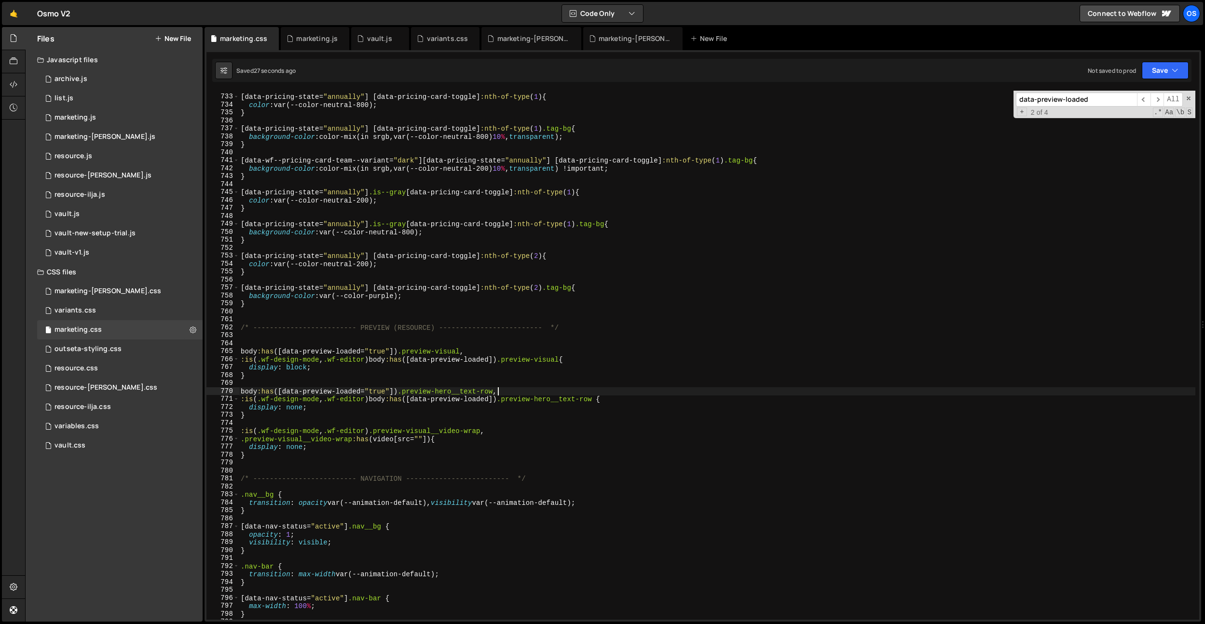
click at [383, 413] on div "[ data-pricing-state = " annually " ] [ data-pricing-card-toggle ] :nth-of-type…" at bounding box center [717, 357] width 957 height 545
type textarea "}"
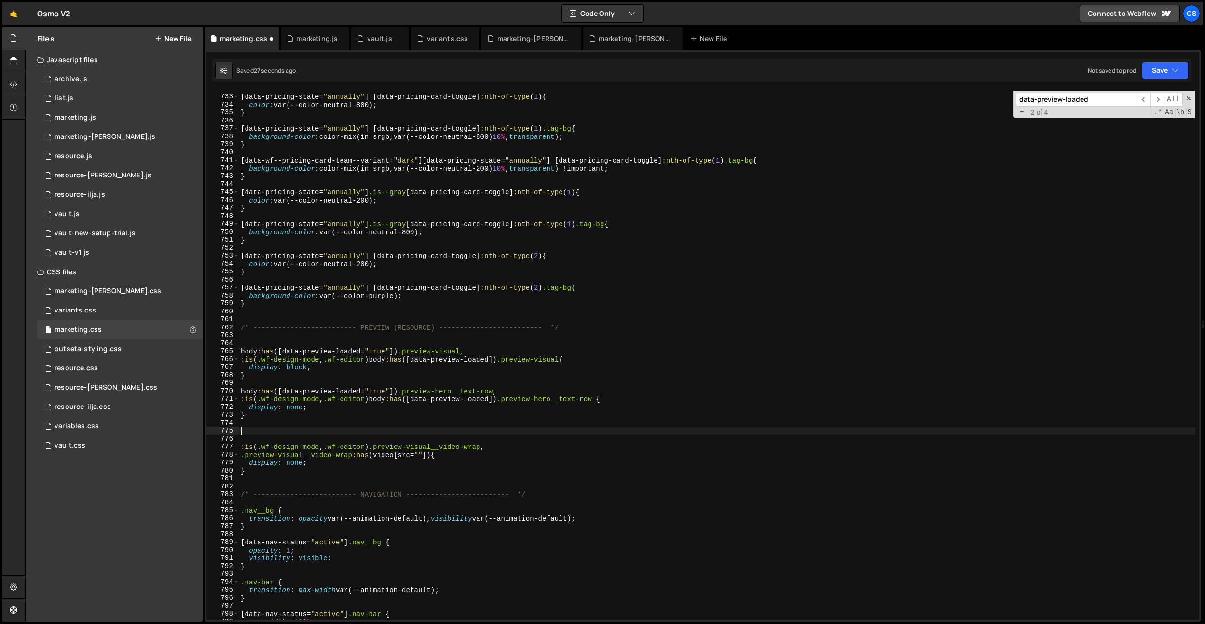
paste textarea ".preview-visual__button-row"
drag, startPoint x: 498, startPoint y: 392, endPoint x: 243, endPoint y: 425, distance: 257.8
click at [237, 392] on div "..preview-visual__button-row 732 733 734 735 736 737 738 739 740 741 742 743 74…" at bounding box center [703, 355] width 993 height 529
drag, startPoint x: 244, startPoint y: 430, endPoint x: 235, endPoint y: 431, distance: 9.2
click at [235, 431] on div "body:has([data-preview-loaded="true"]) .preview-hero__text-row, 732 733 734 735…" at bounding box center [703, 355] width 993 height 529
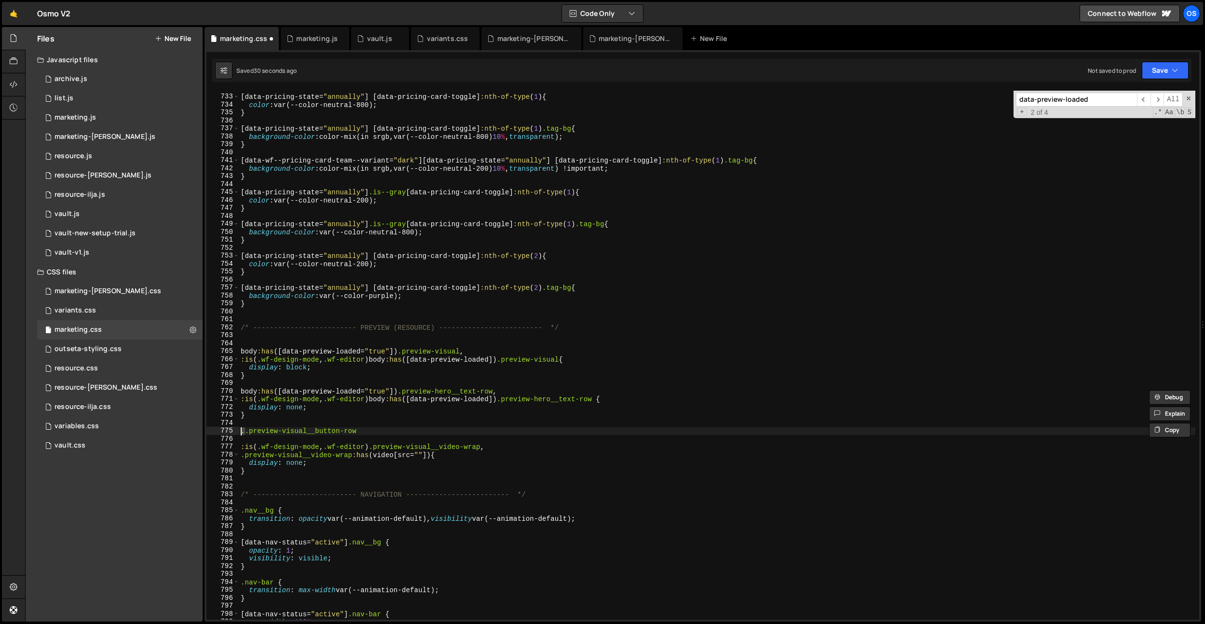
paste textarea "body:has([data-preview-loaded="true"]) .preview-hero__text-row"
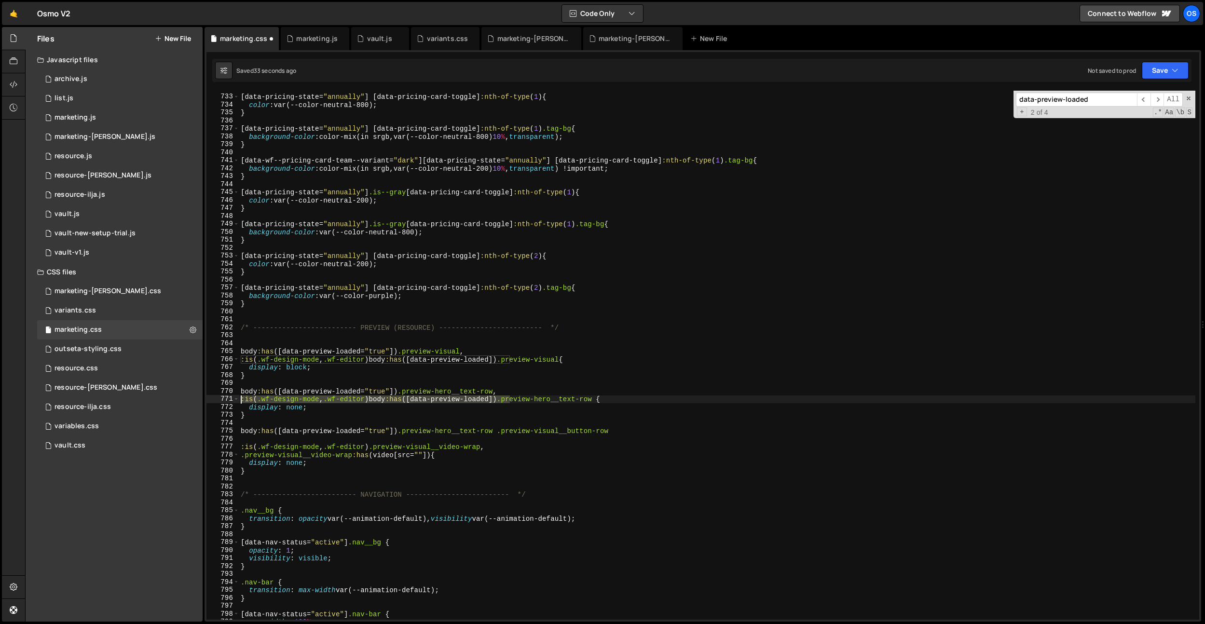
drag, startPoint x: 509, startPoint y: 400, endPoint x: 515, endPoint y: 422, distance: 22.5
click at [232, 397] on div "body:has([data-preview-loaded="true"]) .preview-hero__text-row .preview-visual_…" at bounding box center [703, 355] width 993 height 529
click at [608, 431] on div "[ data-pricing-state = " annually " ] [ data-pricing-card-toggle ] :nth-of-type…" at bounding box center [717, 357] width 957 height 545
type textarea "body:has([data-preview-loaded="true"]) .preview-hero__text-row .preview-visual_…"
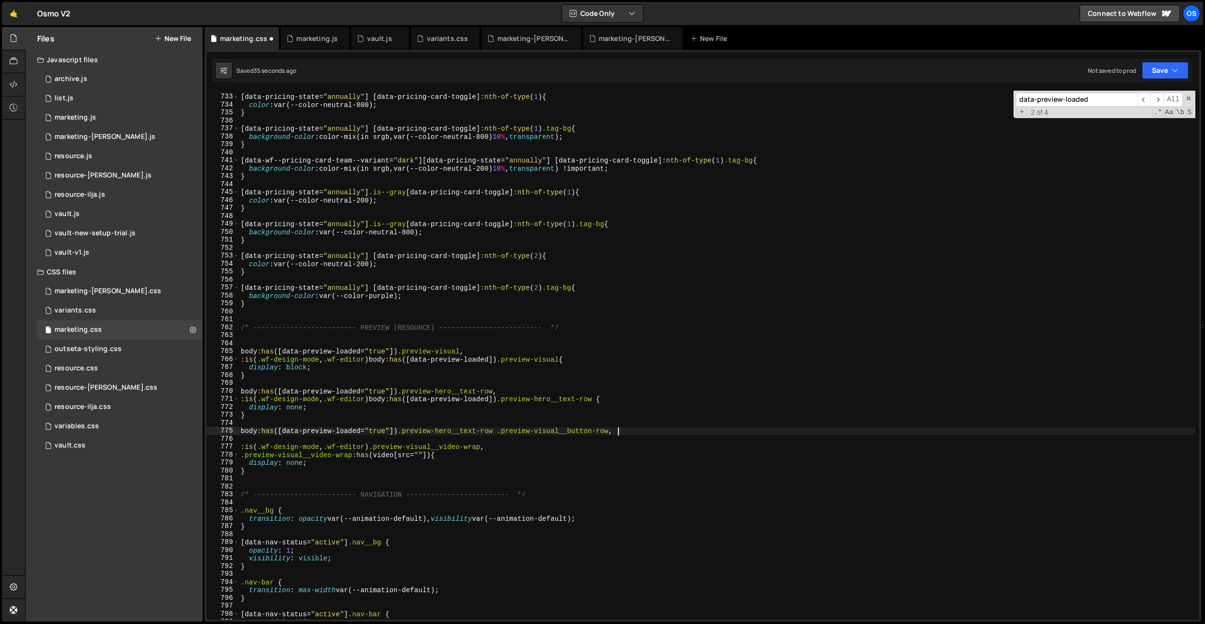
paste textarea ":is(.wf-design-mode, .wf-editor) body:has([data-preview-loaded])"
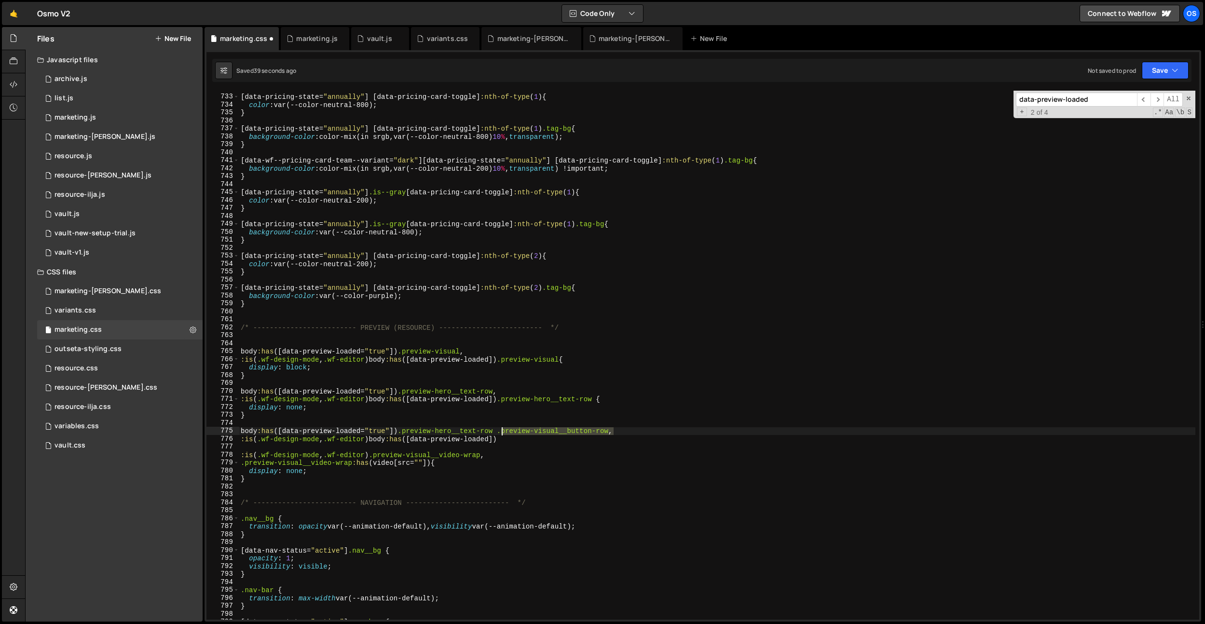
drag, startPoint x: 614, startPoint y: 430, endPoint x: 502, endPoint y: 430, distance: 111.9
click at [502, 430] on div "[ data-pricing-state = " annually " ] [ data-pricing-card-toggle ] :nth-of-type…" at bounding box center [717, 357] width 957 height 545
click at [502, 428] on div "[ data-pricing-state = " annually " ] [ data-pricing-card-toggle ] :nth-of-type…" at bounding box center [717, 355] width 957 height 529
drag, startPoint x: 501, startPoint y: 430, endPoint x: 401, endPoint y: 432, distance: 99.9
click at [401, 432] on div "[ data-pricing-state = " annually " ] [ data-pricing-card-toggle ] :nth-of-type…" at bounding box center [717, 357] width 957 height 545
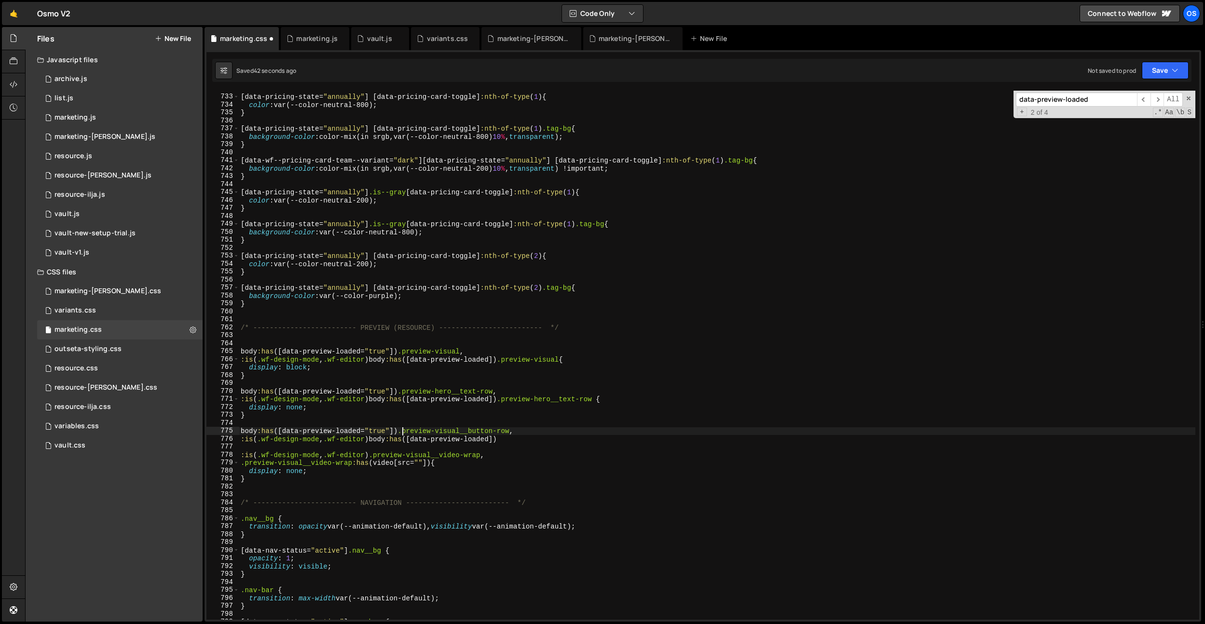
click at [507, 438] on div "[ data-pricing-state = " annually " ] [ data-pricing-card-toggle ] :nth-of-type…" at bounding box center [717, 357] width 957 height 545
paste textarea ".preview-visual__button-row"
type textarea ":is(.wf-design-mode, .wf-editor) body:has([data-preview-loaded]) .preview-visua…"
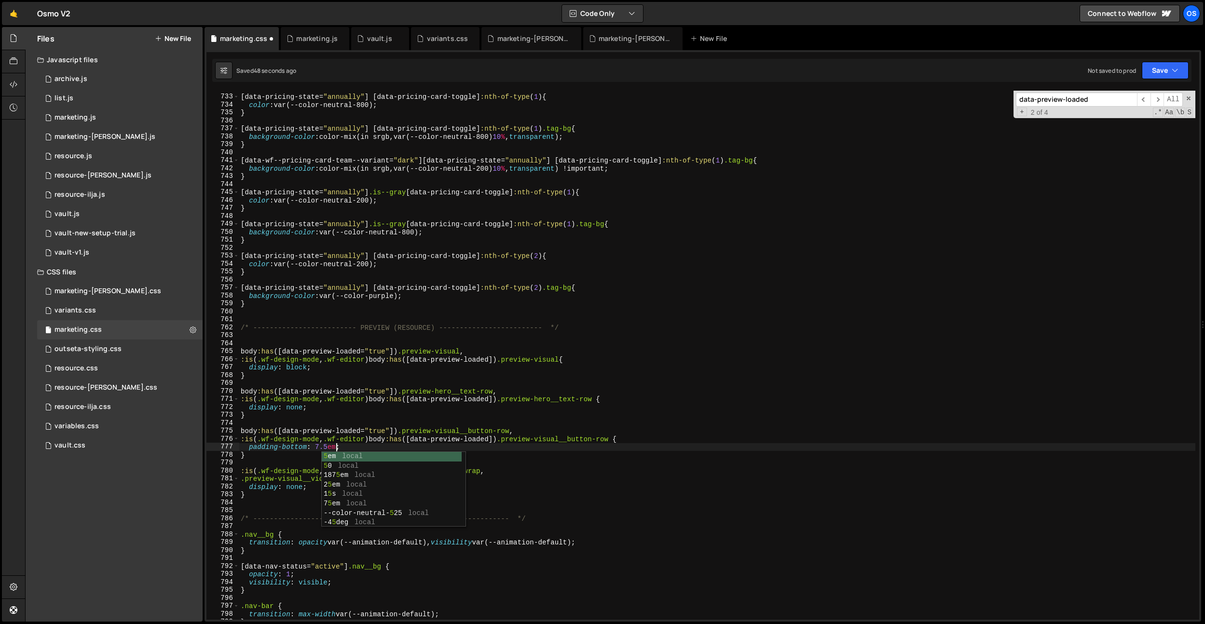
scroll to position [0, 6]
type textarea "padding-bottom: 7.5em;"
click at [528, 41] on div "marketing-[PERSON_NAME].css" at bounding box center [533, 39] width 72 height 10
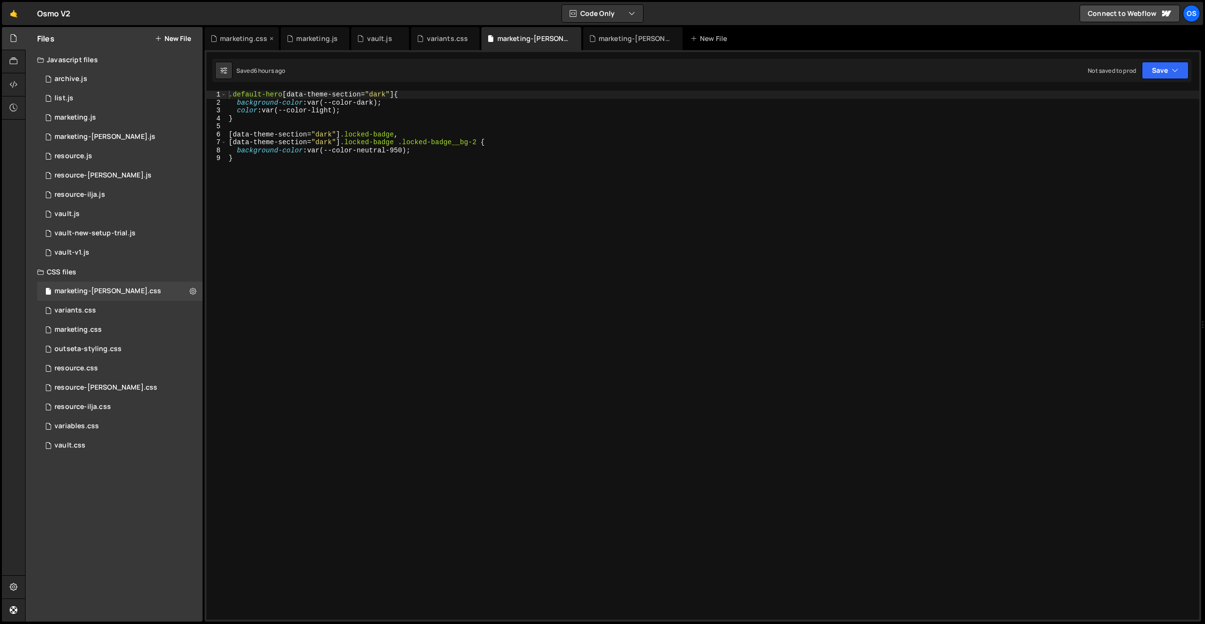
click at [273, 41] on icon at bounding box center [271, 39] width 7 height 10
click at [267, 40] on icon at bounding box center [265, 39] width 7 height 10
click at [253, 40] on icon at bounding box center [255, 39] width 7 height 10
drag, startPoint x: 264, startPoint y: 40, endPoint x: 83, endPoint y: 323, distance: 336.6
click at [0, 0] on icon at bounding box center [0, 0] width 0 height 0
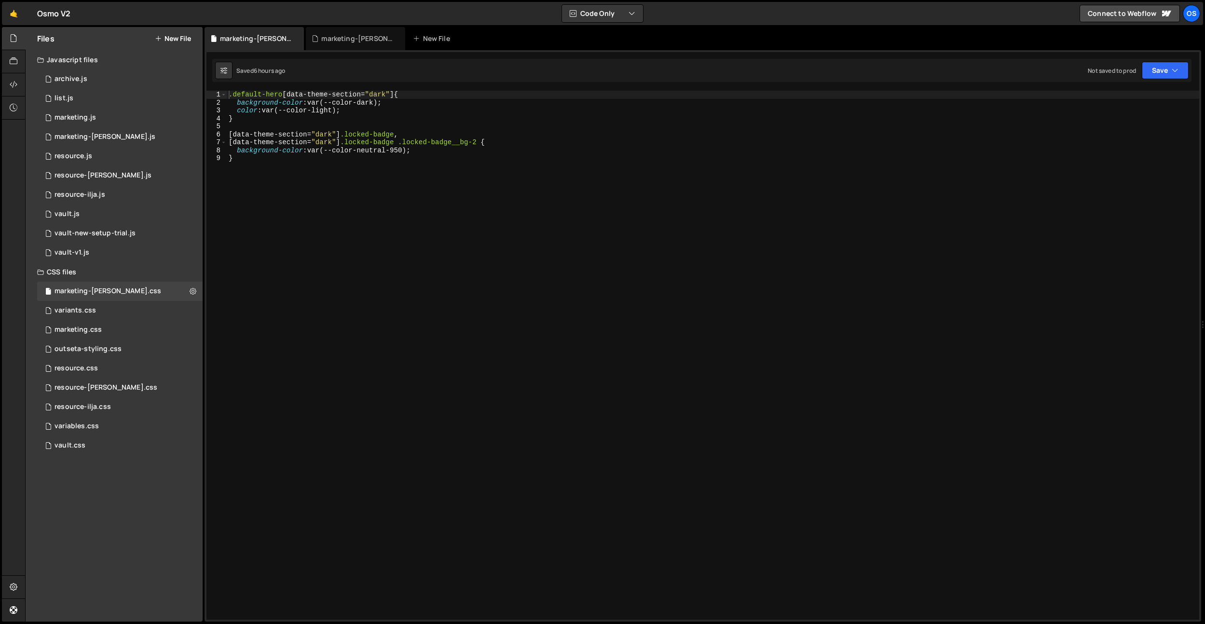
type textarea "}"
click at [409, 171] on div ".default-hero [ data-theme-section = " dark " ] { background-color : var(--colo…" at bounding box center [713, 363] width 973 height 545
paste textarea "try-vault__card"
type textarea "try-vault__card"
paste textarea "try-vault__card"
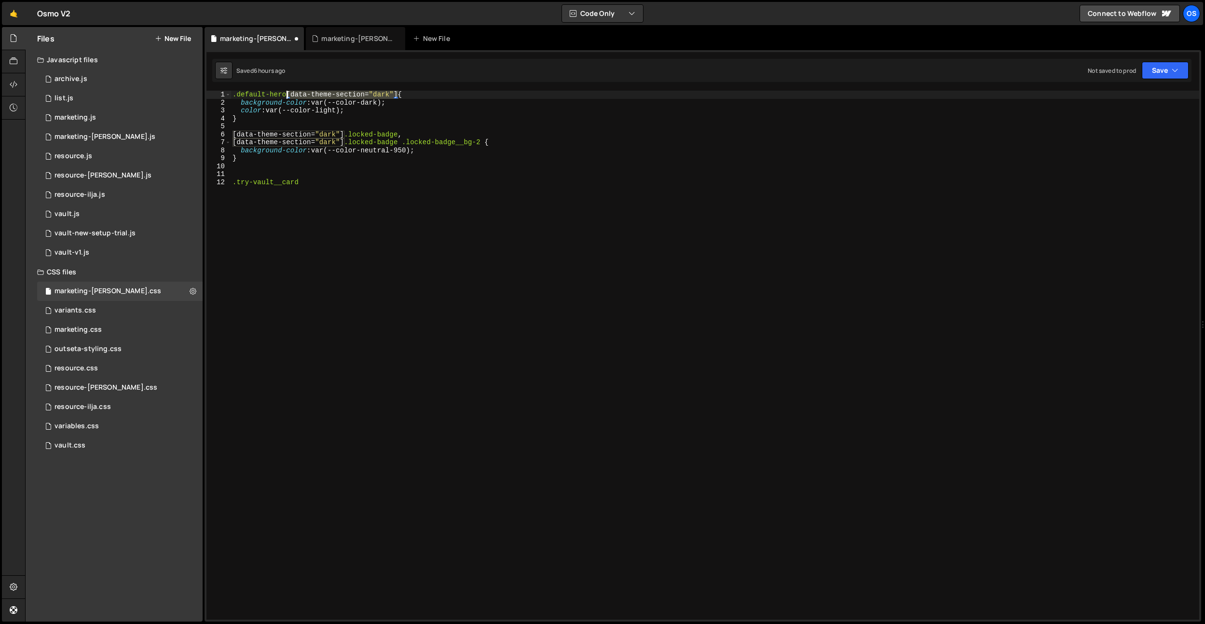
drag, startPoint x: 397, startPoint y: 93, endPoint x: 277, endPoint y: 110, distance: 120.8
click at [288, 96] on div ".default-hero [ data-theme-section = " dark " ] { background-color : var(--colo…" at bounding box center [715, 363] width 969 height 545
click at [232, 182] on div ".default-hero [ data-theme-section = " dark " ] { background-color : var(--colo…" at bounding box center [715, 363] width 969 height 545
paste textarea "[data-theme-section="dark"]"
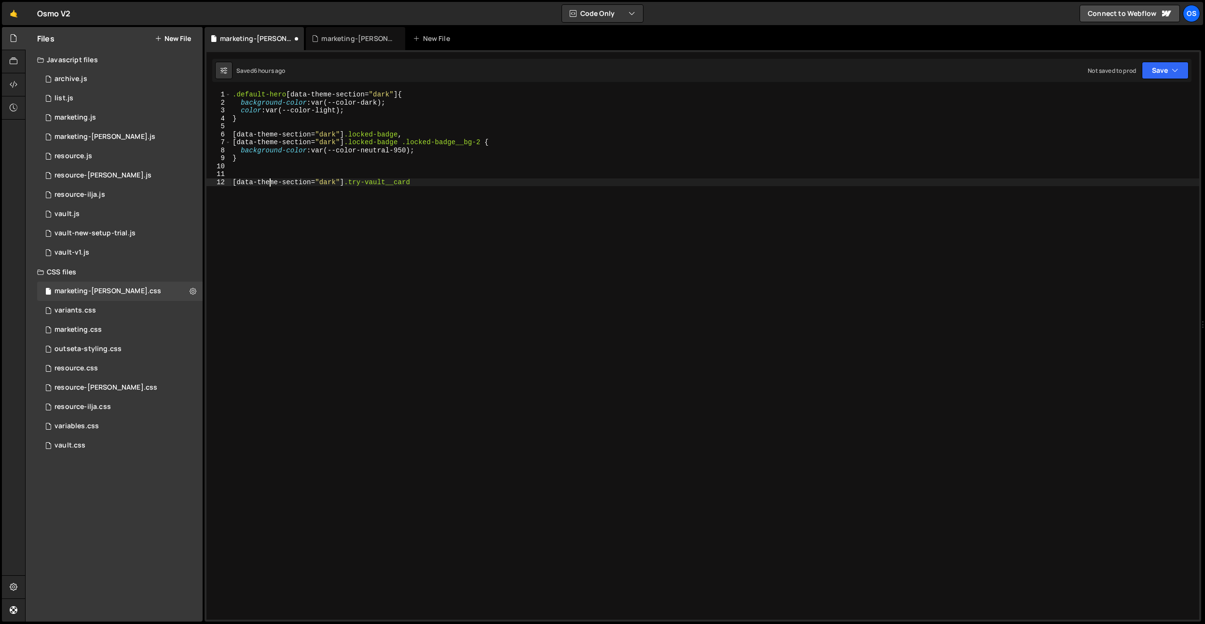
click at [269, 181] on div ".default-hero [ data-theme-section = " dark " ] { background-color : var(--colo…" at bounding box center [715, 363] width 969 height 545
click at [319, 181] on div ".default-hero [ data-theme-section = " dark " ] { background-color : var(--colo…" at bounding box center [715, 363] width 969 height 545
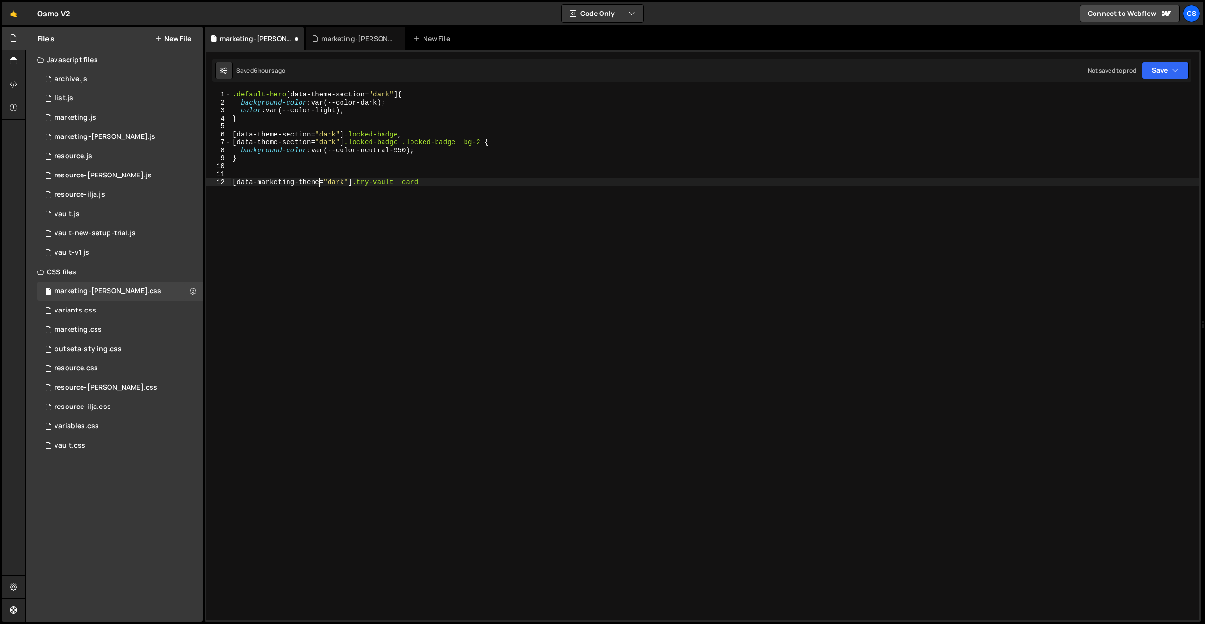
scroll to position [0, 6]
click at [470, 182] on div ".default-hero [ data-theme-section = " dark " ] { background-color : var(--colo…" at bounding box center [715, 363] width 969 height 545
type textarea "[data-marketing-theme="dark"] .try-vault__card {}"
type textarea "background-color: var(--color-neutral-300);"
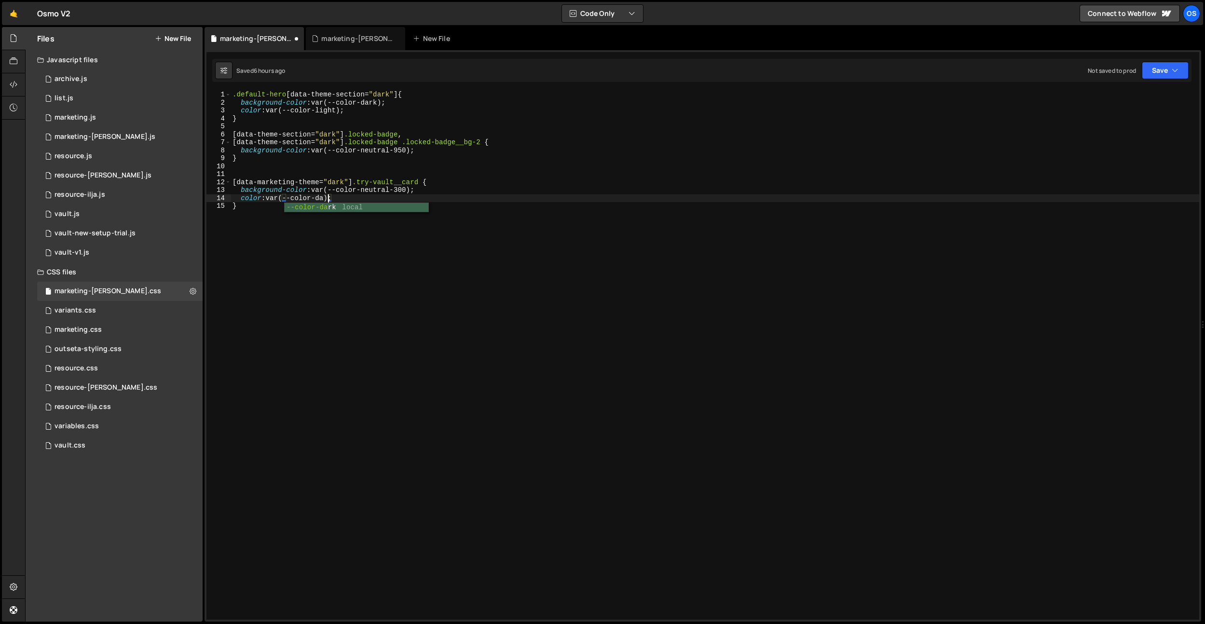
scroll to position [0, 7]
click at [422, 180] on div ".default-hero [ data-theme-section = " dark " ] { background-color : var(--colo…" at bounding box center [715, 363] width 969 height 545
type textarea "[data-marketing-theme="dark"] .try-vault__card {"
click at [439, 180] on div ".default-hero [ data-theme-section = " dark " ] { background-color : var(--colo…" at bounding box center [715, 363] width 969 height 545
drag, startPoint x: 423, startPoint y: 183, endPoint x: 332, endPoint y: 178, distance: 91.4
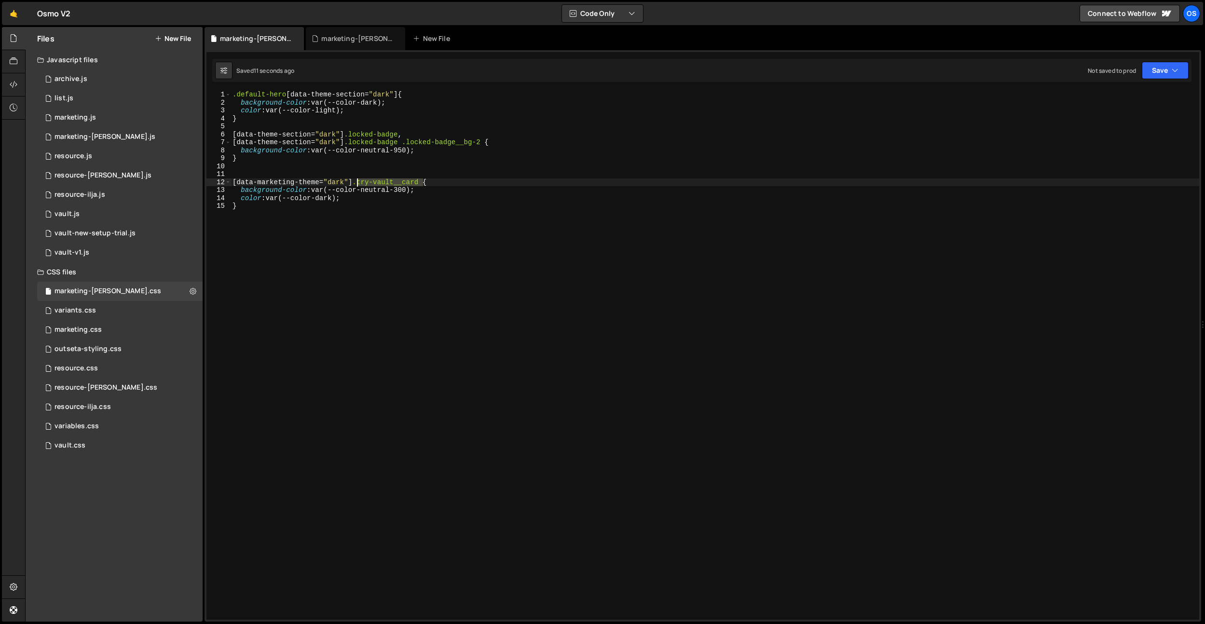
click at [359, 184] on div ".default-hero [ data-theme-section = " dark " ] { background-color : var(--colo…" at bounding box center [715, 363] width 969 height 545
click at [315, 168] on div ".default-hero [ data-theme-section = " dark " ] { background-color : var(--colo…" at bounding box center [715, 363] width 969 height 545
paste textarea ".try-vault__card"
type textarea ".try-vault__card {}"
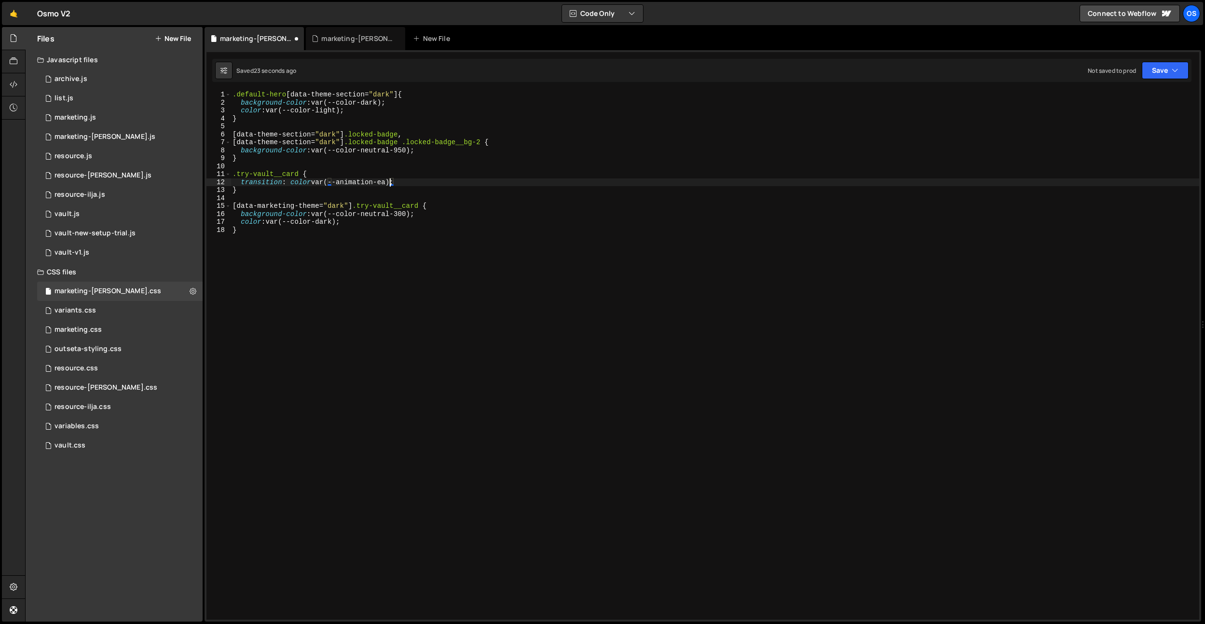
scroll to position [0, 11]
drag, startPoint x: 428, startPoint y: 181, endPoint x: 292, endPoint y: 182, distance: 135.6
click at [292, 182] on div ".default-hero [ data-theme-section = " dark " ] { background-color : var(--colo…" at bounding box center [715, 363] width 969 height 545
paste textarea "color var(--animation-ease);"
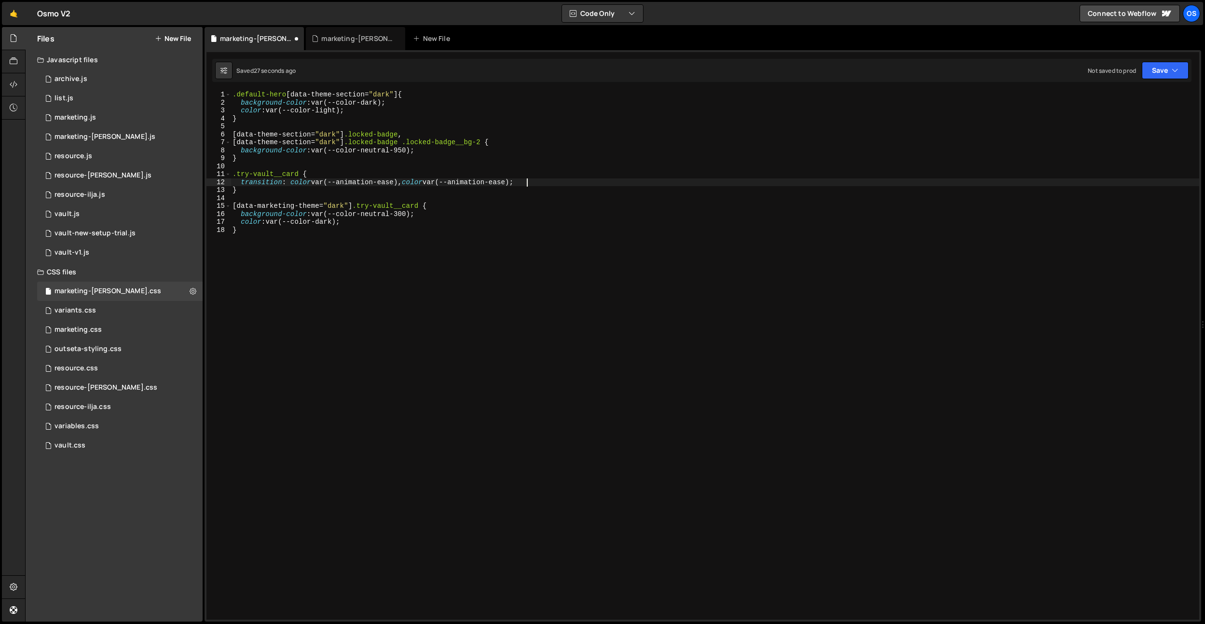
click at [439, 182] on div ".default-hero [ data-theme-section = " dark " ] { background-color : var(--colo…" at bounding box center [715, 363] width 969 height 545
click at [421, 182] on div ".default-hero [ data-theme-section = " dark " ] { background-color : var(--colo…" at bounding box center [715, 363] width 969 height 545
click at [366, 240] on div ".default-hero [ data-theme-section = " dark " ] { background-color : var(--colo…" at bounding box center [715, 363] width 969 height 545
type textarea "}"
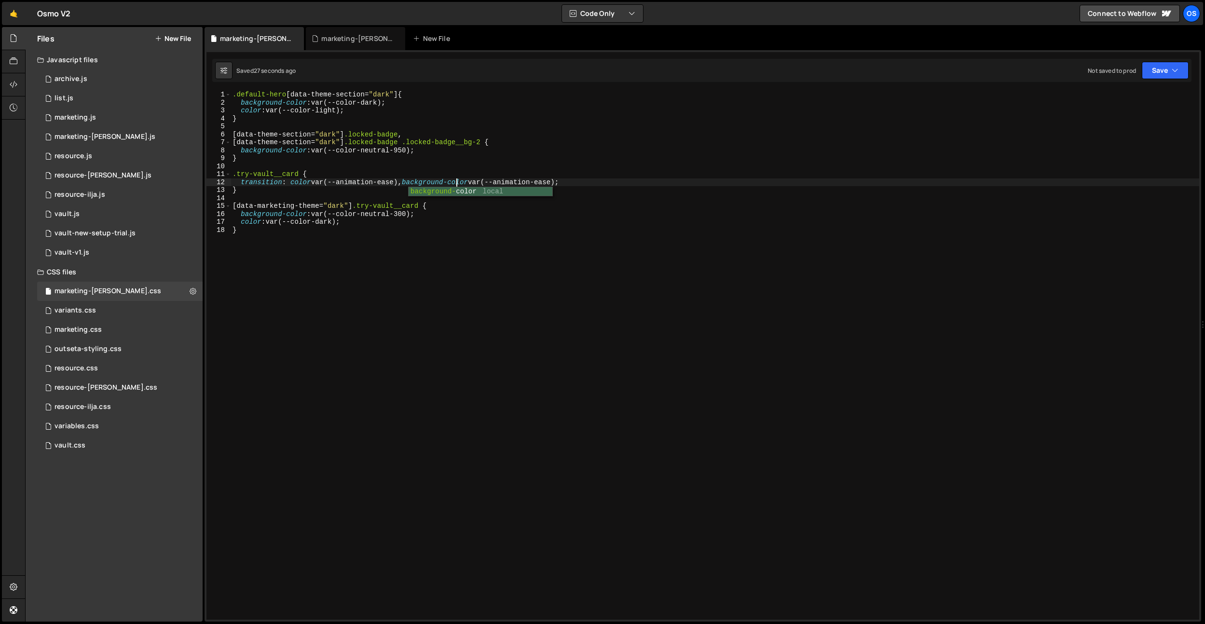
scroll to position [0, 0]
paste textarea ".try-vault__scribble"
type textarea "..try-vault__scribble {}"
click at [235, 247] on div ".default-hero [ data-theme-section = " dark " ] { background-color : var(--colo…" at bounding box center [715, 363] width 969 height 545
drag, startPoint x: 403, startPoint y: 183, endPoint x: 239, endPoint y: 183, distance: 164.5
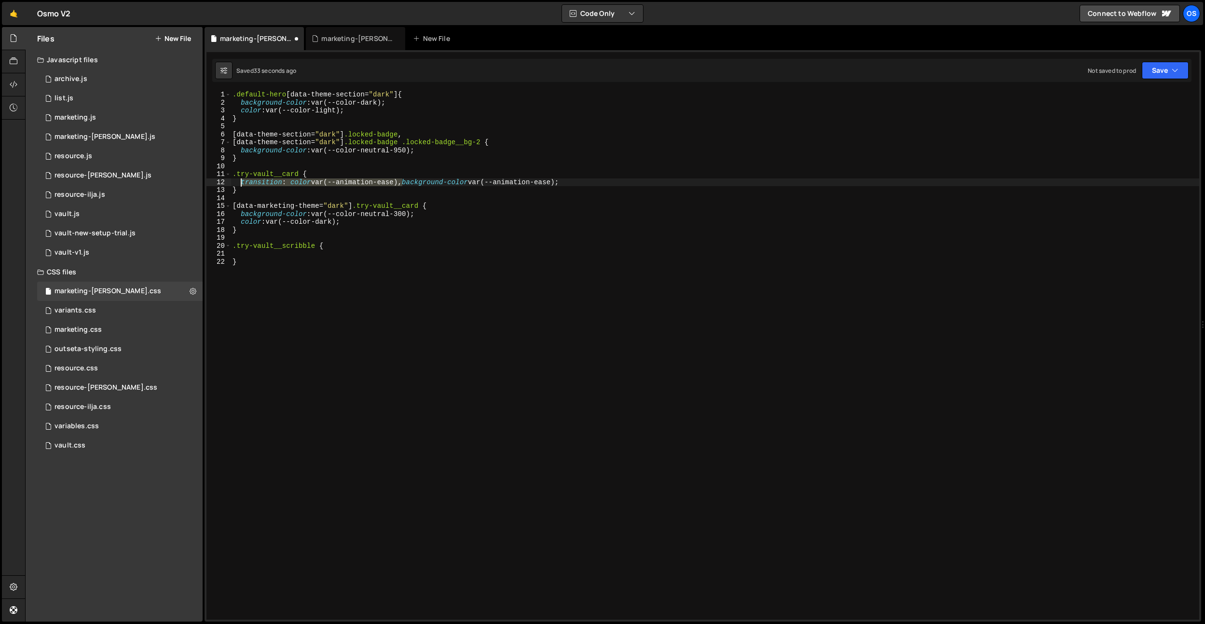
click at [239, 183] on div ".default-hero [ data-theme-section = " dark " ] { background-color : var(--colo…" at bounding box center [715, 363] width 969 height 545
type textarea "transition: color var(--animation-ease), background-color var(--animation-ease);"
drag, startPoint x: 248, startPoint y: 252, endPoint x: 253, endPoint y: 254, distance: 6.1
click at [248, 252] on div ".default-hero [ data-theme-section = " dark " ] { background-color : var(--colo…" at bounding box center [715, 363] width 969 height 545
paste textarea "transition: color var(--animation-ease)"
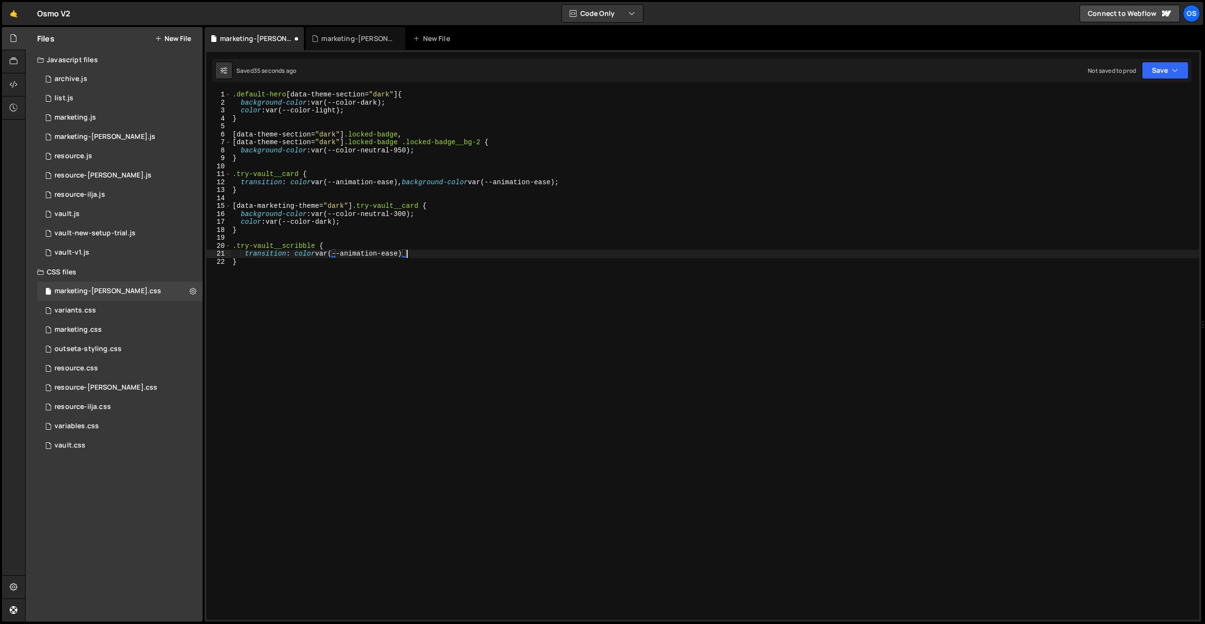
click at [247, 256] on div ".default-hero [ data-theme-section = " dark " ] { background-color : var(--colo…" at bounding box center [715, 363] width 969 height 545
click at [425, 255] on div ".default-hero [ data-theme-section = " dark " ] { background-color : var(--colo…" at bounding box center [715, 363] width 969 height 545
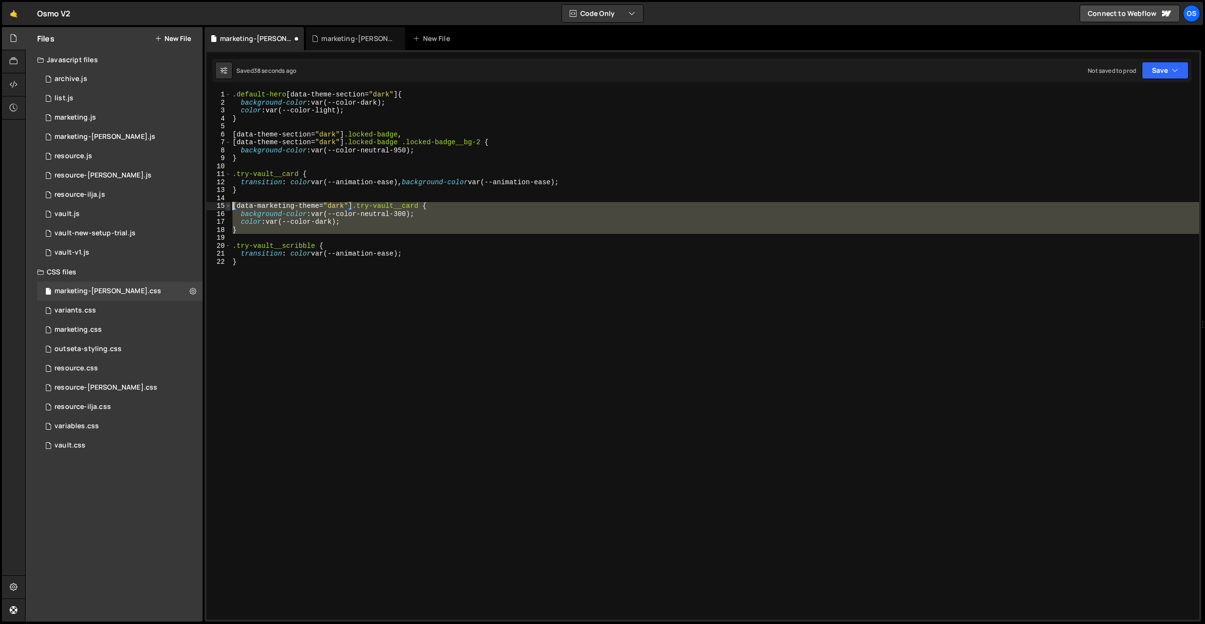
drag, startPoint x: 263, startPoint y: 235, endPoint x: 227, endPoint y: 205, distance: 46.6
click at [227, 205] on div "transition: color var(--animation-ease); 1 2 3 4 5 6 7 8 9 10 11 12 13 14 15 16…" at bounding box center [703, 355] width 993 height 529
click at [254, 263] on div ".default-hero [ data-theme-section = " dark " ] { background-color : var(--colo…" at bounding box center [715, 363] width 969 height 545
type textarea "}"
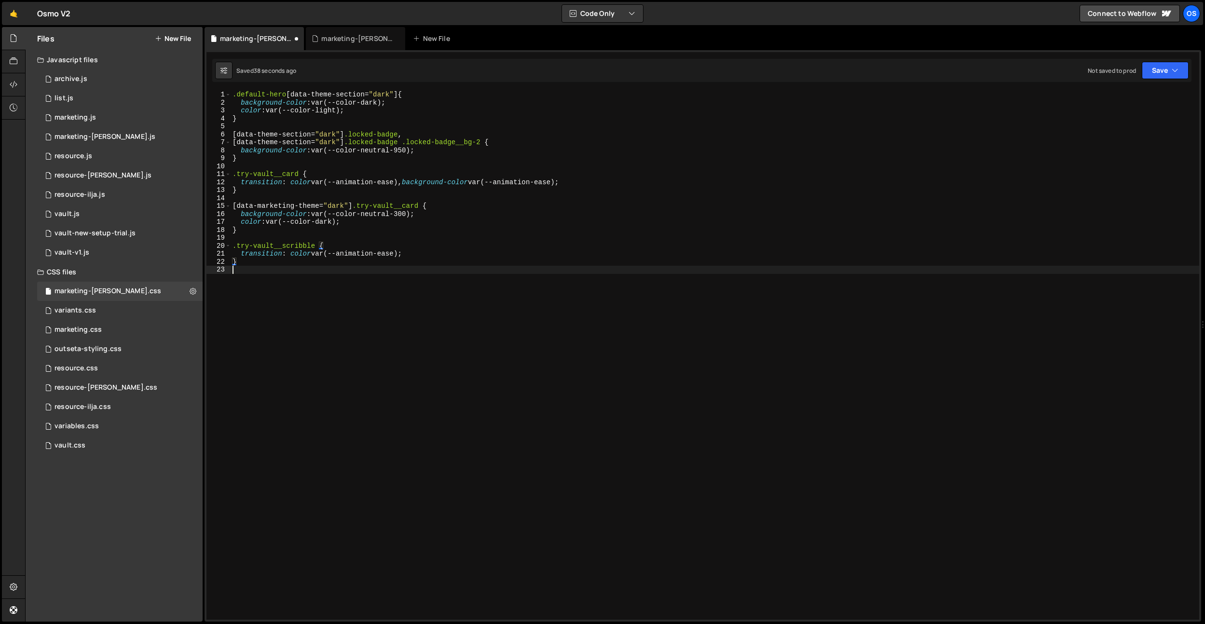
paste textarea "background-color: var(--color-neutral-300);"
click at [404, 285] on div ".default-hero [ data-theme-section = " dark " ] { background-color : var(--colo…" at bounding box center [715, 363] width 969 height 545
drag, startPoint x: 404, startPoint y: 285, endPoint x: 320, endPoint y: 280, distance: 84.1
click at [404, 285] on div ".default-hero [ data-theme-section = " dark " ] { background-color : var(--colo…" at bounding box center [715, 363] width 969 height 545
click at [336, 207] on div ".default-hero [ data-theme-section = " dark " ] { background-color : var(--colo…" at bounding box center [715, 363] width 969 height 545
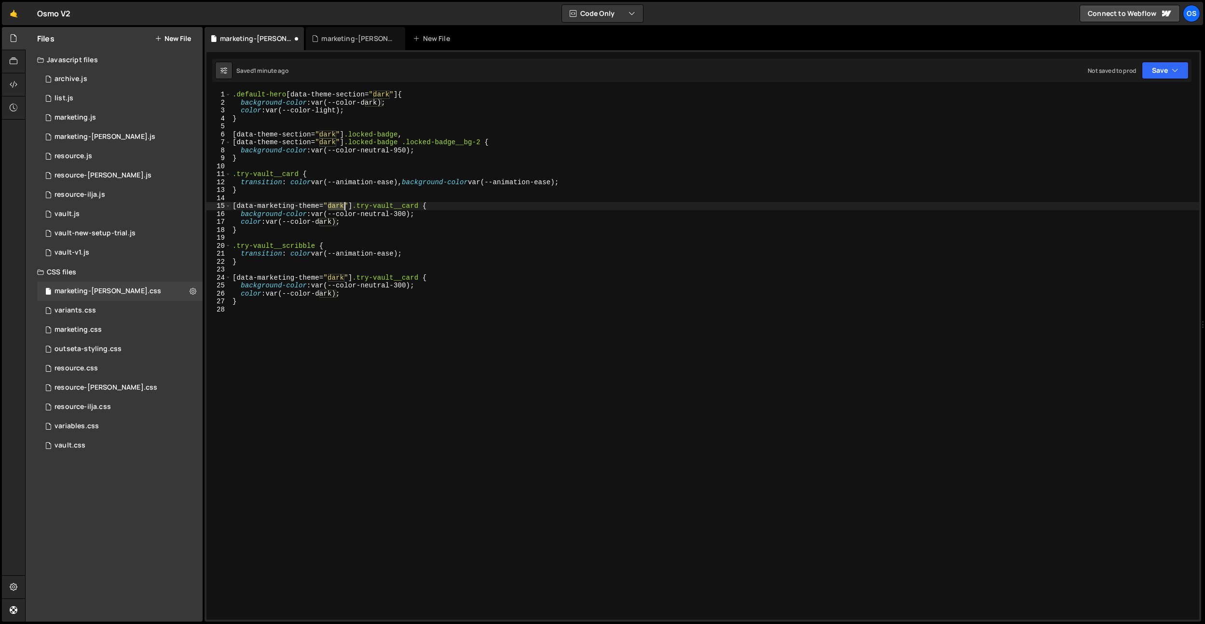
click at [336, 207] on div ".default-hero [ data-theme-section = " dark " ] { background-color : var(--colo…" at bounding box center [715, 363] width 969 height 545
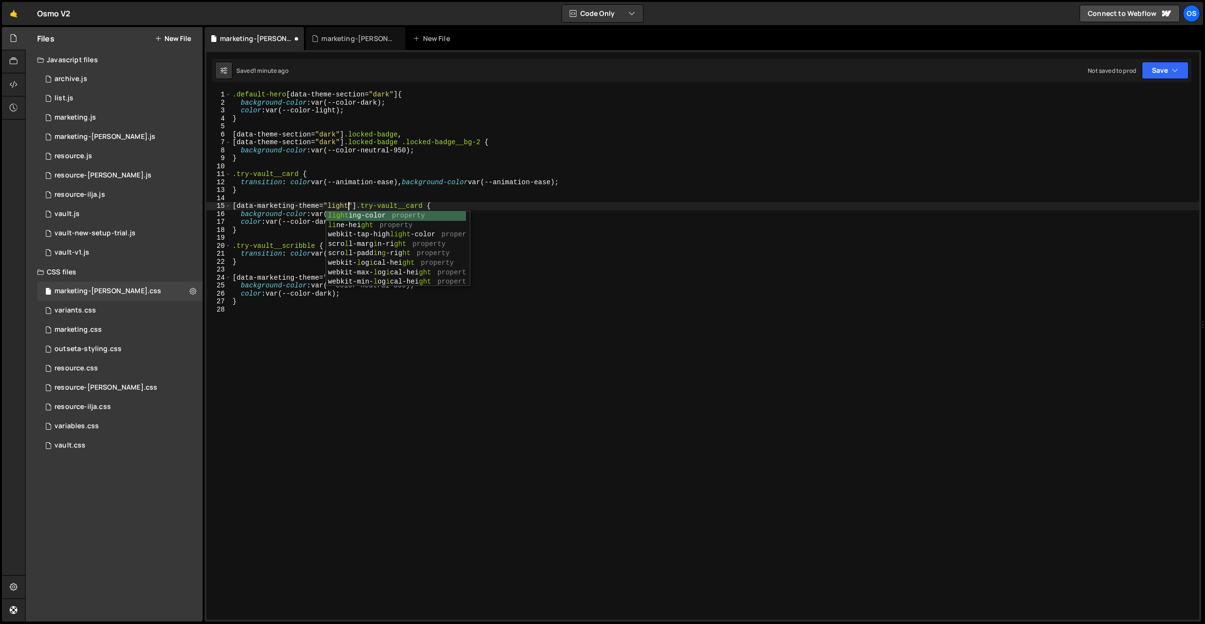
scroll to position [0, 8]
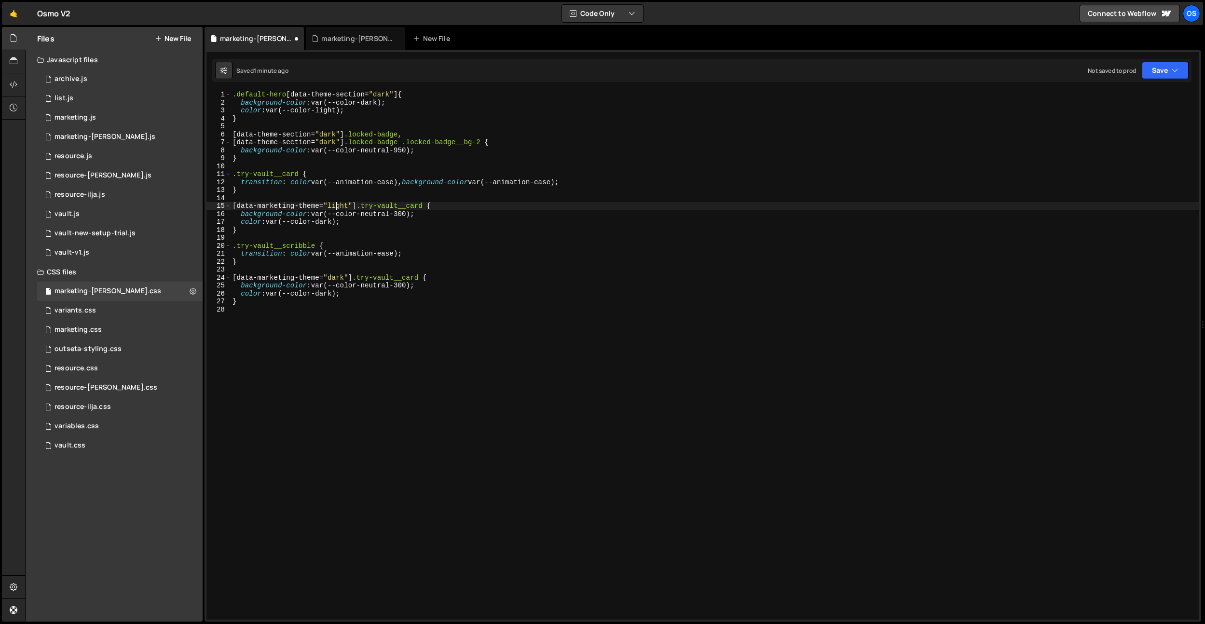
click at [338, 205] on div ".default-hero [ data-theme-section = " dark " ] { background-color : var(--colo…" at bounding box center [715, 363] width 969 height 545
click at [339, 278] on div ".default-hero [ data-theme-section = " dark " ] { background-color : var(--colo…" at bounding box center [715, 363] width 969 height 545
paste textarea "light"
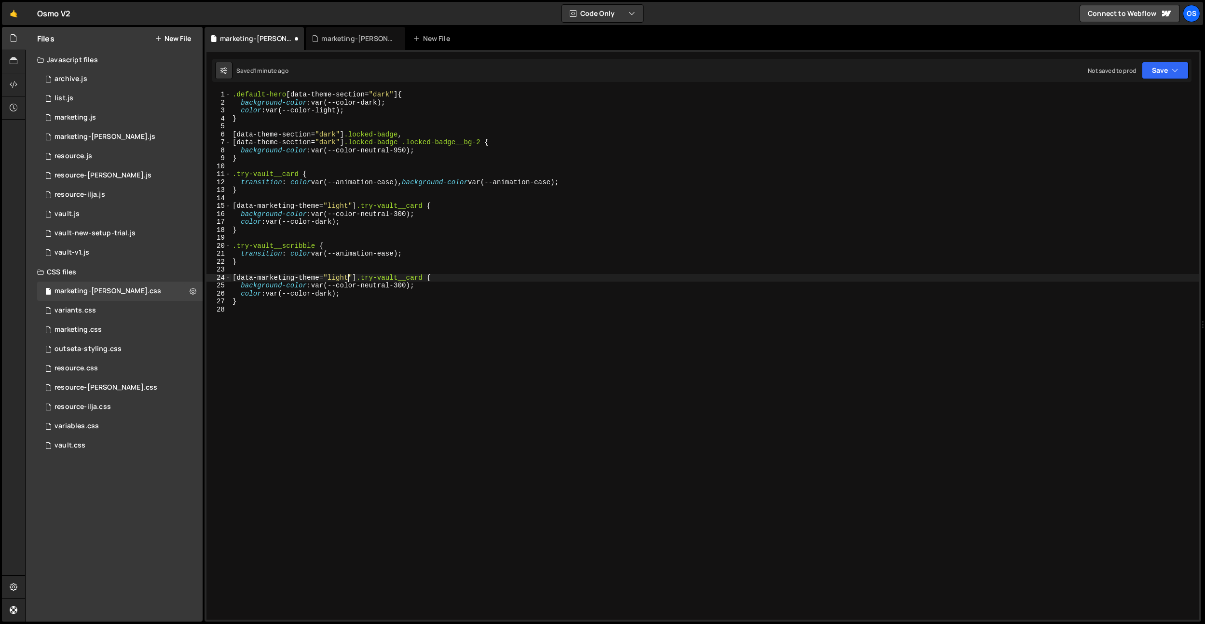
click at [383, 246] on div ".default-hero [ data-theme-section = " dark " ] { background-color : var(--colo…" at bounding box center [715, 363] width 969 height 545
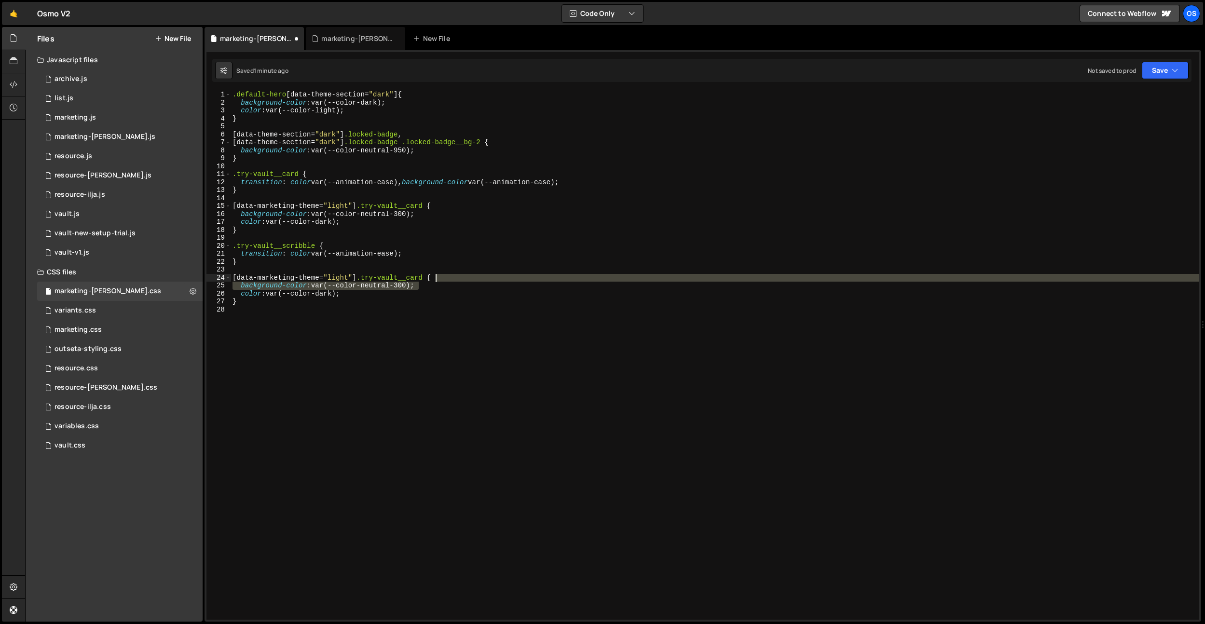
drag, startPoint x: 443, startPoint y: 283, endPoint x: 447, endPoint y: 278, distance: 5.9
click at [447, 278] on div ".default-hero [ data-theme-section = " dark " ] { background-color : var(--colo…" at bounding box center [715, 363] width 969 height 545
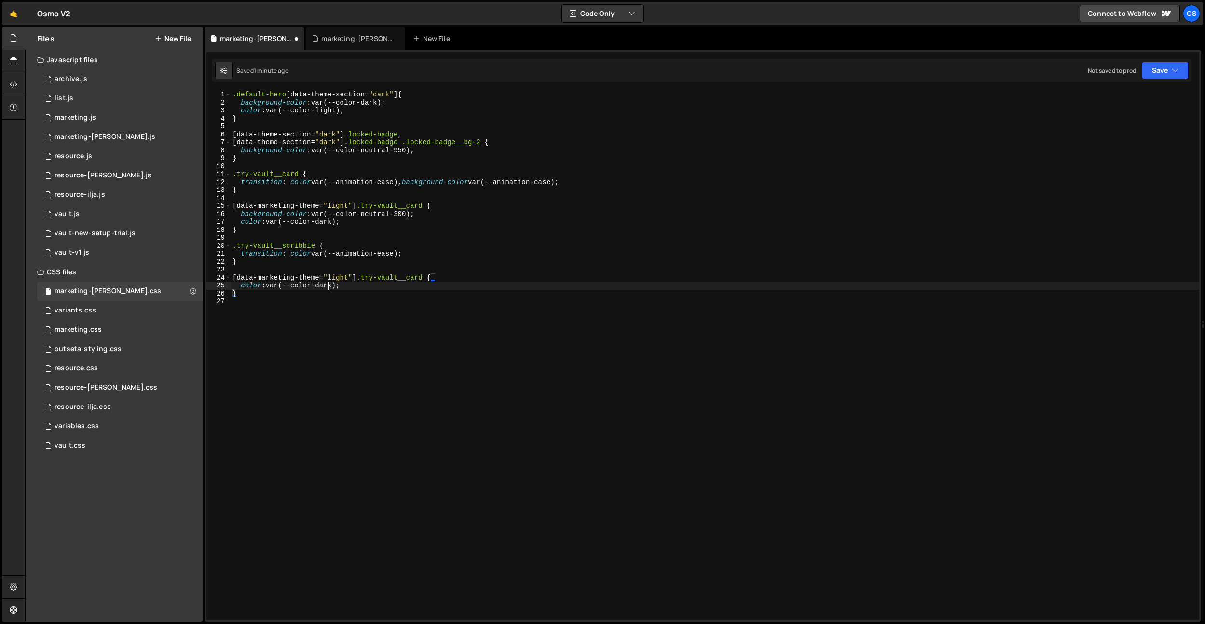
click at [328, 287] on div ".default-hero [ data-theme-section = " dark " ] { background-color : var(--colo…" at bounding box center [715, 363] width 969 height 545
drag, startPoint x: 428, startPoint y: 278, endPoint x: 286, endPoint y: 238, distance: 147.9
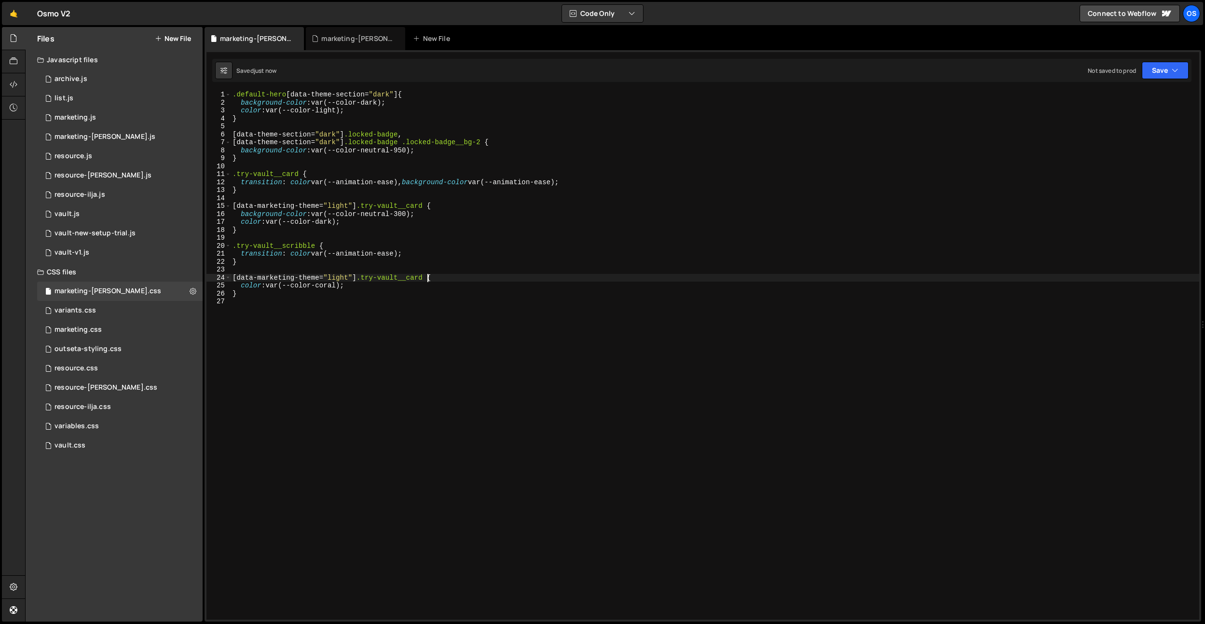
click at [428, 278] on div ".default-hero [ data-theme-section = " dark " ] { background-color : var(--colo…" at bounding box center [715, 363] width 969 height 545
click at [286, 243] on div ".default-hero [ data-theme-section = " dark " ] { background-color : var(--colo…" at bounding box center [715, 363] width 969 height 545
click at [412, 276] on div ".default-hero [ data-theme-section = " dark " ] { background-color : var(--colo…" at bounding box center [715, 363] width 969 height 545
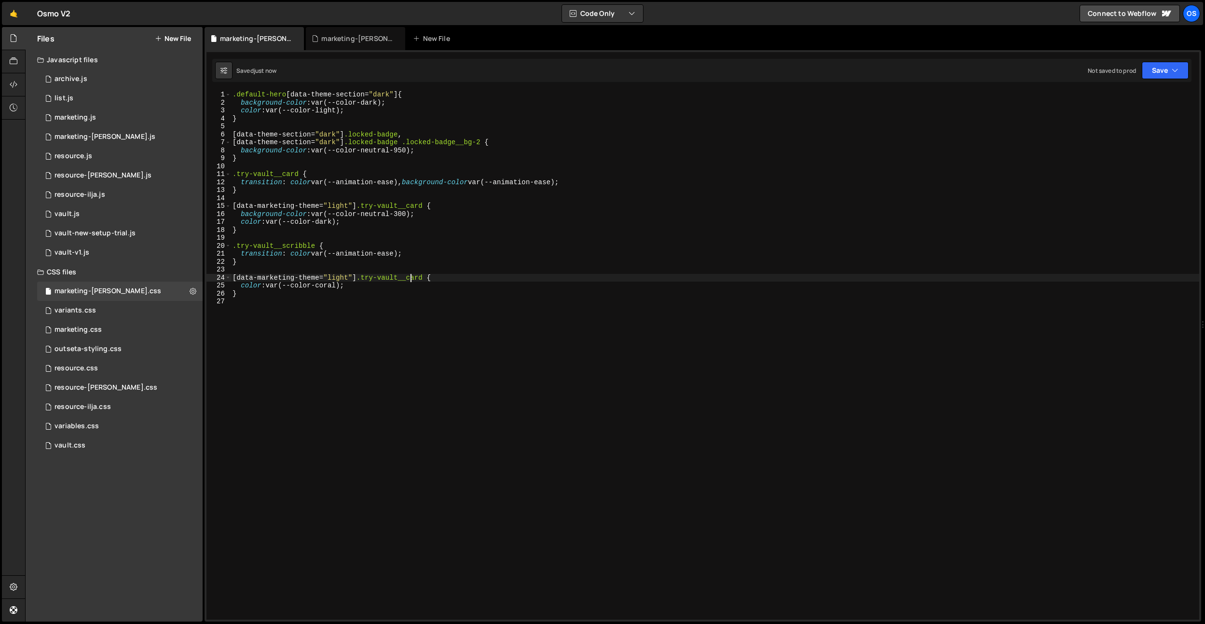
click at [412, 276] on div ".default-hero [ data-theme-section = " dark " ] { background-color : var(--colo…" at bounding box center [715, 363] width 969 height 545
paste textarea "scribble"
type textarea "[data-marketing-theme="light"] .try-vault__scribble {"
click at [377, 383] on div ".default-hero [ data-theme-section = " dark " ] { background-color : var(--colo…" at bounding box center [715, 363] width 969 height 545
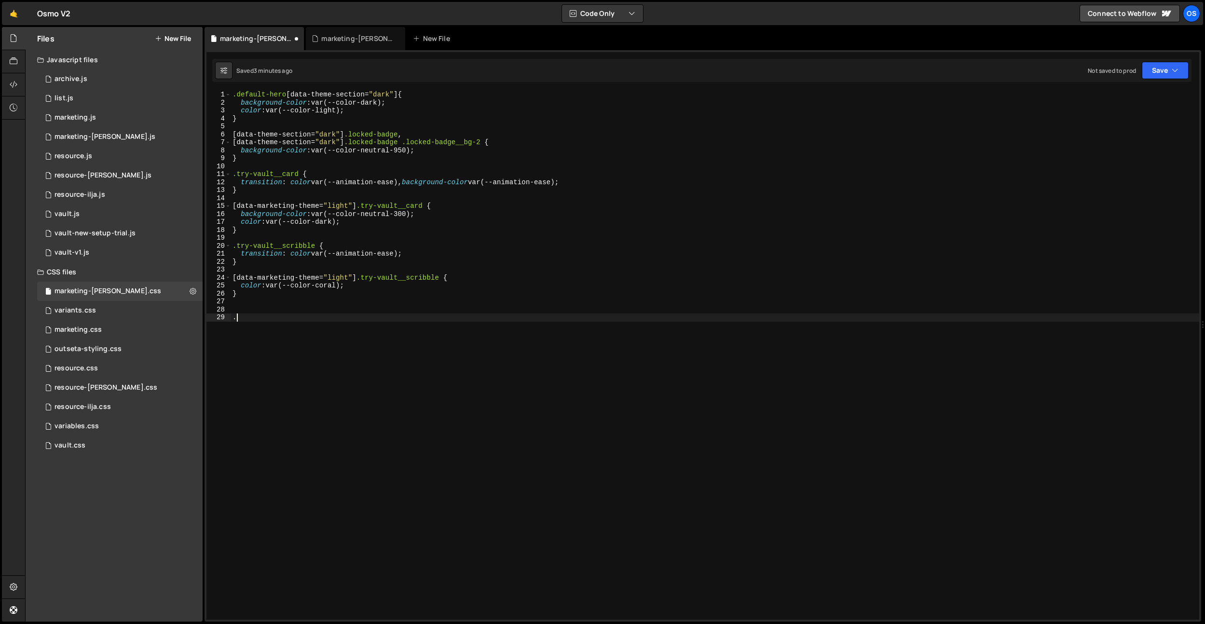
paste textarea "is--try-vault-light"
click at [235, 317] on div ".default-hero [ data-theme-section = " dark " ] { background-color : var(--colo…" at bounding box center [715, 363] width 969 height 545
click at [317, 279] on div ".default-hero [ data-theme-section = " dark " ] { background-color : var(--colo…" at bounding box center [715, 363] width 969 height 545
drag, startPoint x: 356, startPoint y: 276, endPoint x: 234, endPoint y: 278, distance: 122.6
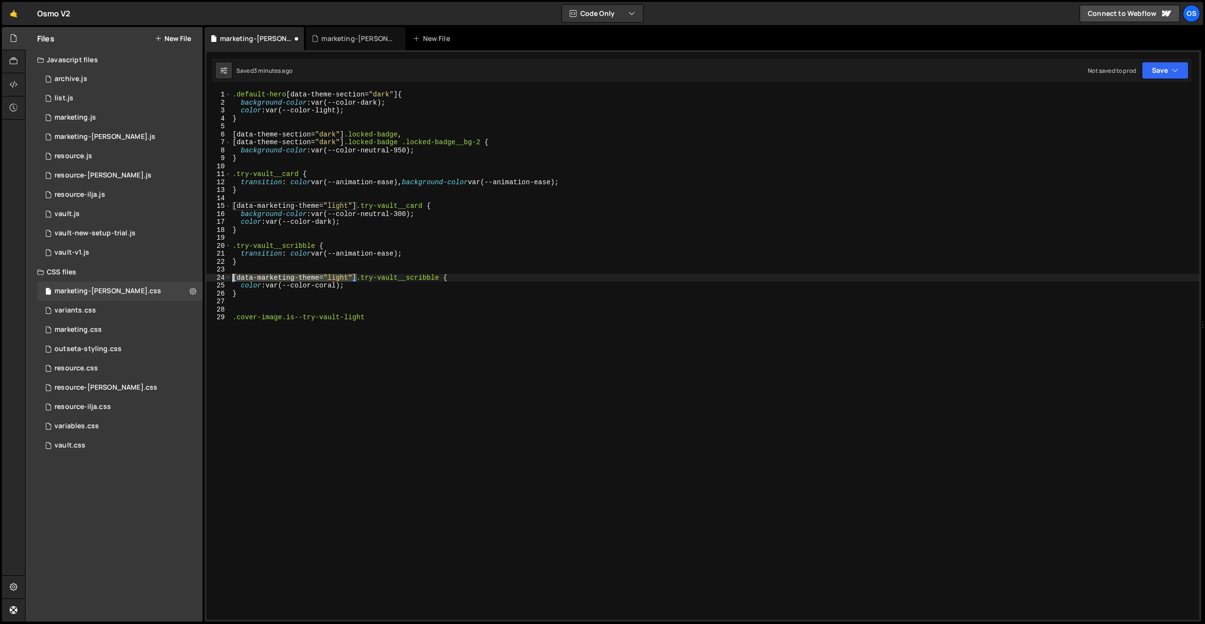
click at [234, 278] on div ".default-hero [ data-theme-section = " dark " ] { background-color : var(--colo…" at bounding box center [715, 363] width 969 height 545
drag, startPoint x: 232, startPoint y: 316, endPoint x: 350, endPoint y: 331, distance: 118.6
click at [232, 316] on div ".default-hero [ data-theme-section = " dark " ] { background-color : var(--colo…" at bounding box center [715, 363] width 969 height 545
paste textarea "[data-marketing-theme="light"]"
click at [504, 316] on div ".default-hero [ data-theme-section = " dark " ] { background-color : var(--colo…" at bounding box center [715, 363] width 969 height 545
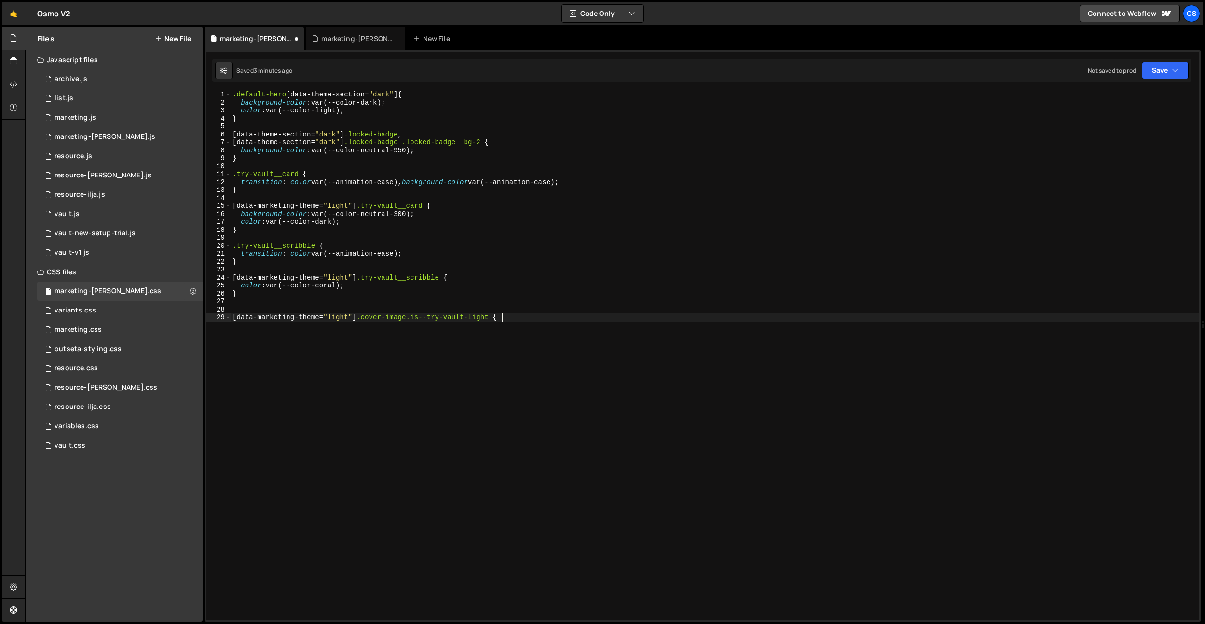
type textarea "[data-marketing-theme="light"] .cover-image.is--try-vault-light {}"
type textarea "opacity: 1;"
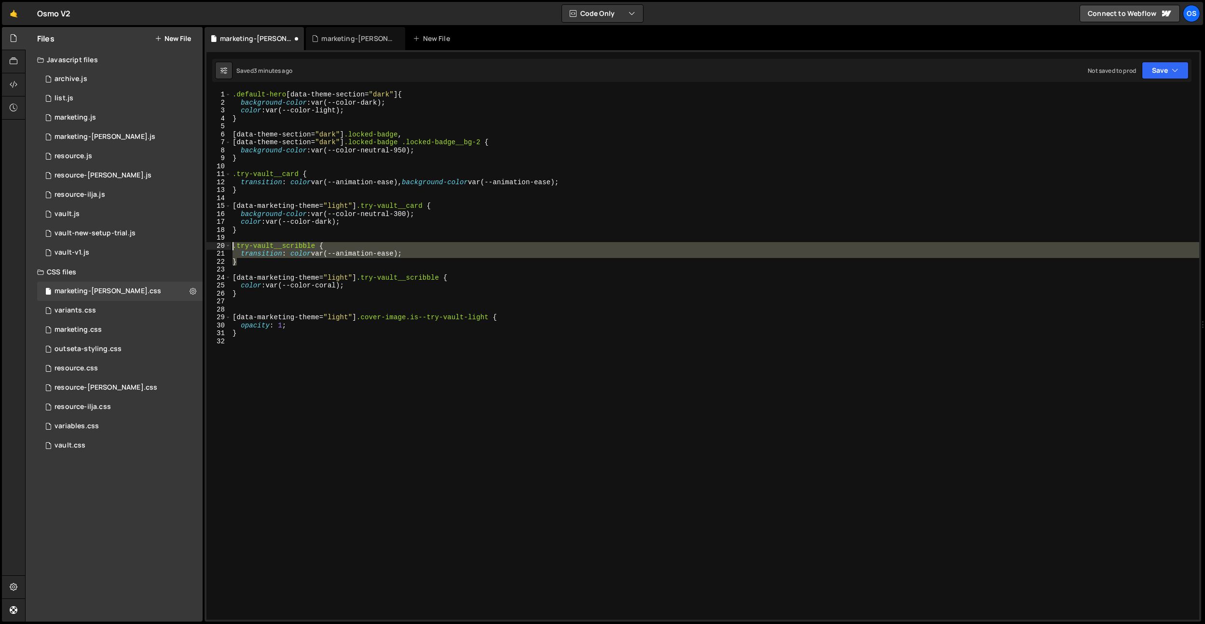
drag, startPoint x: 252, startPoint y: 262, endPoint x: 243, endPoint y: 288, distance: 26.7
click at [233, 249] on div ".default-hero [ data-theme-section = " dark " ] { background-color : var(--colo…" at bounding box center [715, 363] width 969 height 545
type textarea ".try-vault__scribble { transition: color var(--animation-ease);"
click at [240, 301] on div ".default-hero [ data-theme-section = " dark " ] { background-color : var(--colo…" at bounding box center [715, 363] width 969 height 545
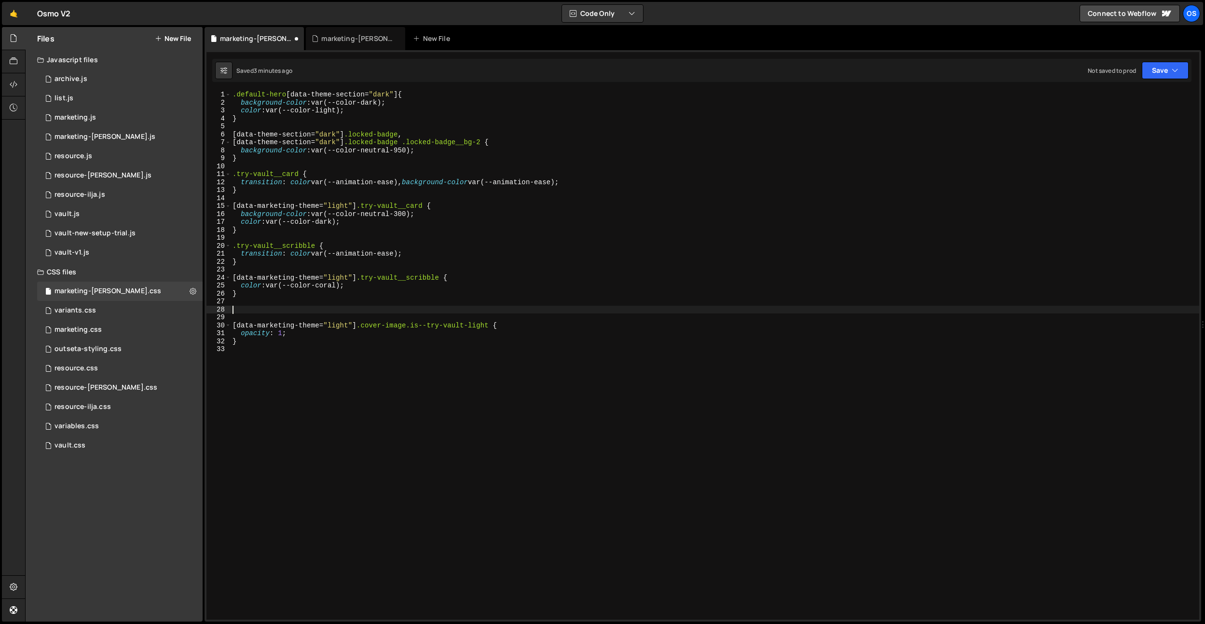
paste textarea "}"
click at [301, 319] on div ".default-hero [ data-theme-section = " dark " ] { background-color : var(--colo…" at bounding box center [715, 363] width 969 height 545
drag, startPoint x: 492, startPoint y: 342, endPoint x: 342, endPoint y: 332, distance: 150.9
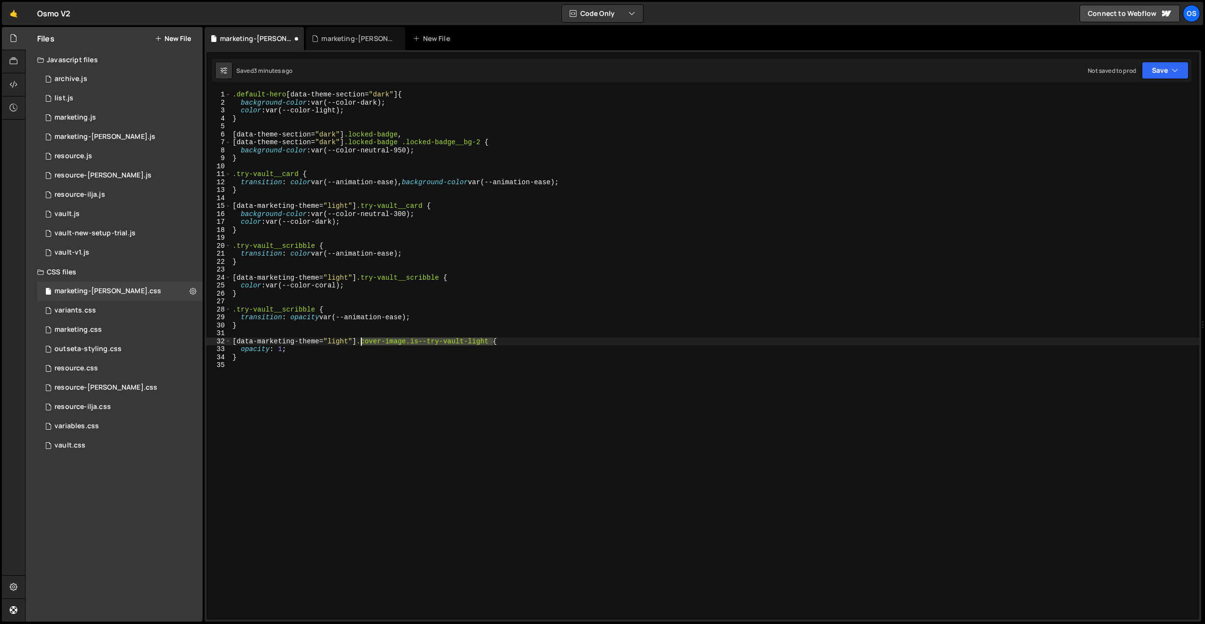
click at [362, 344] on div ".default-hero [ data-theme-section = " dark " ] { background-color : var(--colo…" at bounding box center [715, 363] width 969 height 545
drag, startPoint x: 316, startPoint y: 311, endPoint x: 217, endPoint y: 310, distance: 98.4
click at [217, 310] on div "[data-marketing-theme="light"] .cover-image.is--try-vault-light { 1 2 3 4 5 6 7…" at bounding box center [703, 355] width 993 height 529
paste textarea "cover-image.is--try-vault-light"
drag, startPoint x: 315, startPoint y: 248, endPoint x: 222, endPoint y: 246, distance: 92.7
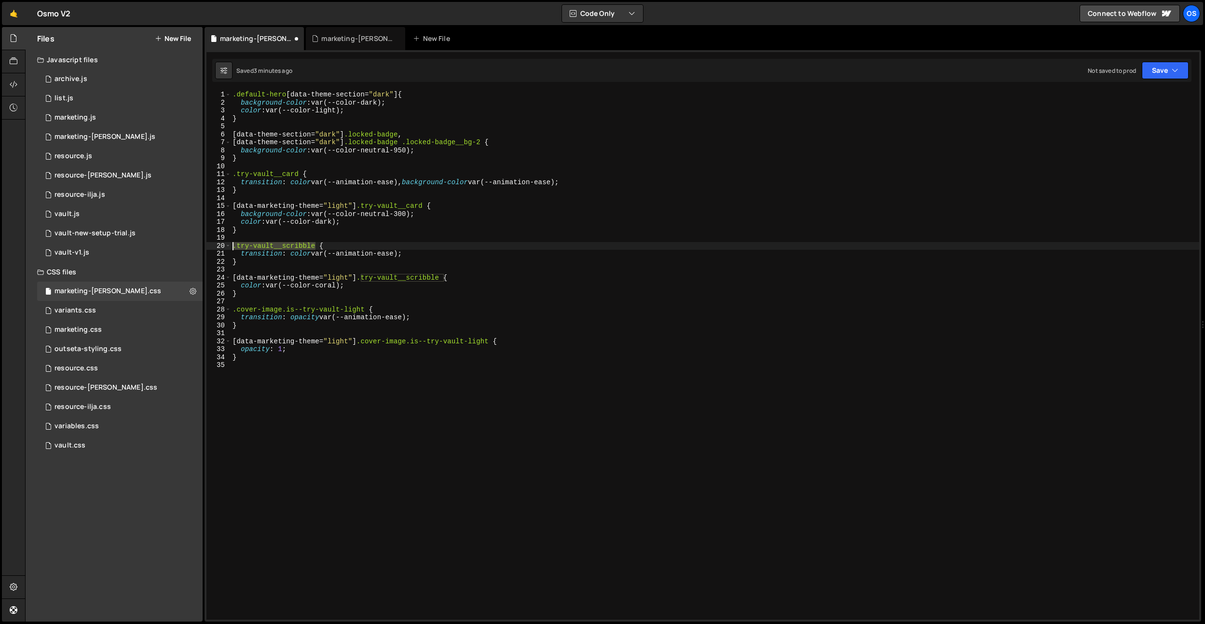
click at [222, 246] on div ".cover-image.is--try-vault-light { 1 2 3 4 5 6 7 8 9 10 11 12 13 14 15 16 17 18…" at bounding box center [703, 355] width 993 height 529
click at [234, 311] on div ".default-hero [ data-theme-section = " dark " ] { background-color : var(--colo…" at bounding box center [715, 363] width 969 height 545
drag, startPoint x: 277, startPoint y: 308, endPoint x: 219, endPoint y: 310, distance: 58.9
click at [219, 310] on div ".try-vault .cover-image.is--try-vault-light { 1 2 3 4 5 6 7 8 9 10 11 12 13 14 …" at bounding box center [703, 355] width 993 height 529
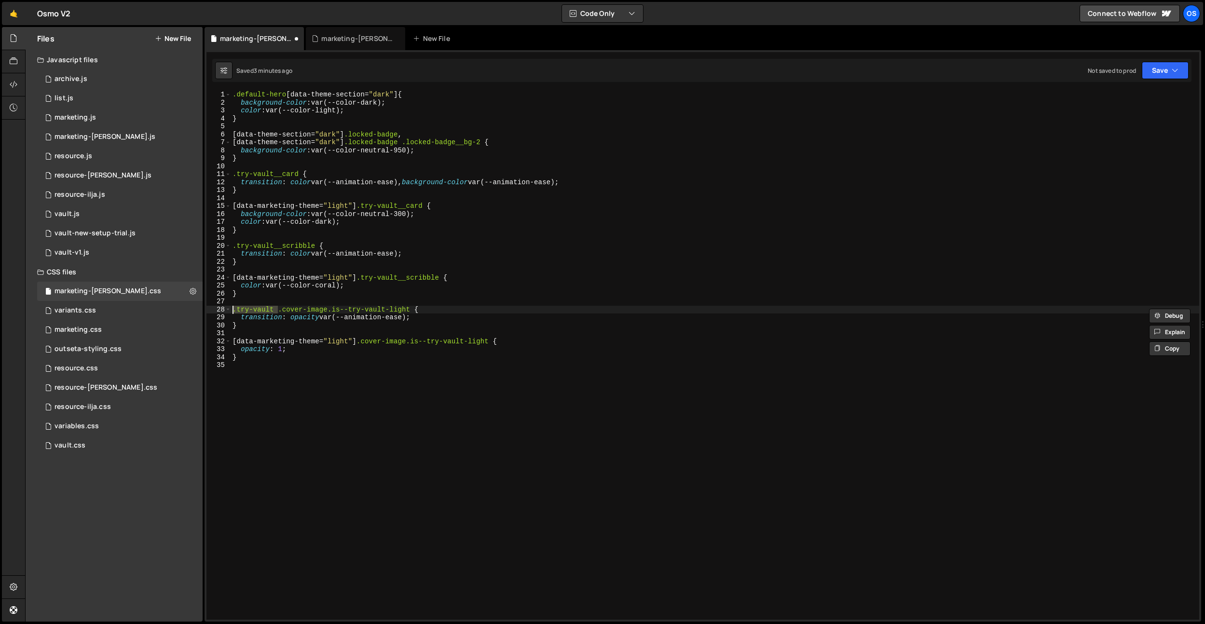
drag, startPoint x: 361, startPoint y: 343, endPoint x: 391, endPoint y: 371, distance: 41.3
click at [361, 343] on div ".default-hero [ data-theme-section = " dark " ] { background-color : var(--colo…" at bounding box center [715, 363] width 969 height 545
paste textarea "try-vault ."
drag, startPoint x: 447, startPoint y: 360, endPoint x: 454, endPoint y: 369, distance: 10.3
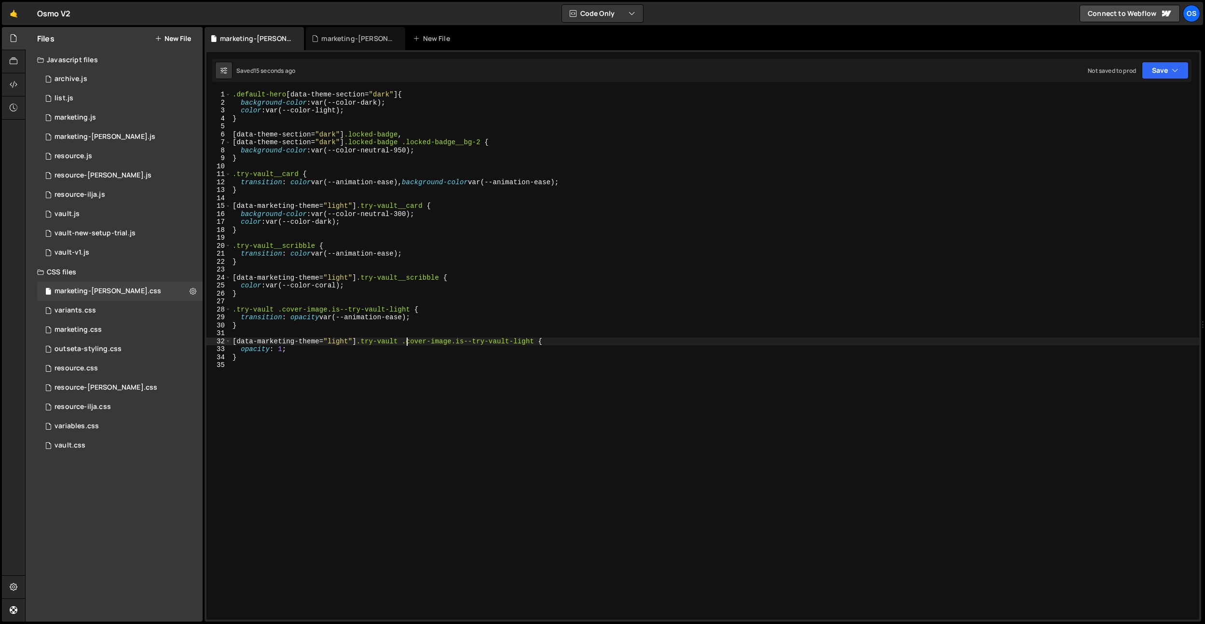
click at [447, 360] on div ".default-hero [ data-theme-section = " dark " ] { background-color : var(--colo…" at bounding box center [715, 363] width 969 height 545
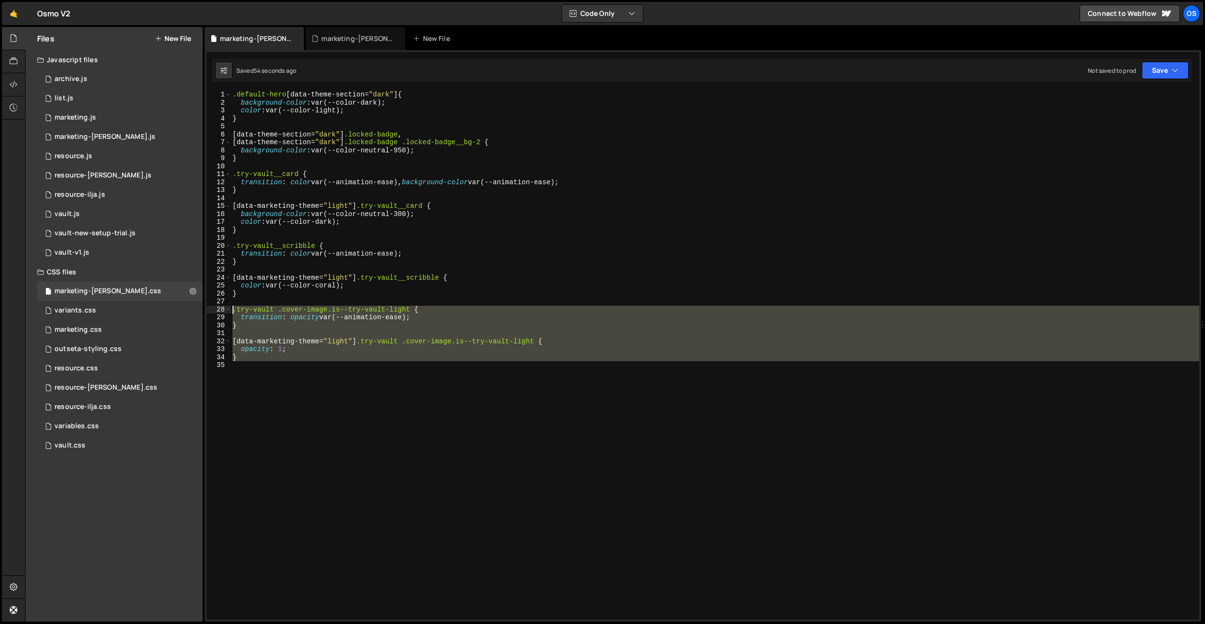
drag, startPoint x: 302, startPoint y: 364, endPoint x: 403, endPoint y: 304, distance: 118.1
click at [225, 313] on div "} 1 2 3 4 5 6 7 8 9 10 11 12 13 14 15 16 17 18 19 20 21 22 23 24 25 26 27 28 29…" at bounding box center [703, 355] width 993 height 529
type textarea ".try-vault .cover-image.is--try-vault-light { transition: opacity var(--animati…"
click at [411, 303] on div ".default-hero [ data-theme-section = " dark " ] { background-color : var(--colo…" at bounding box center [715, 363] width 969 height 545
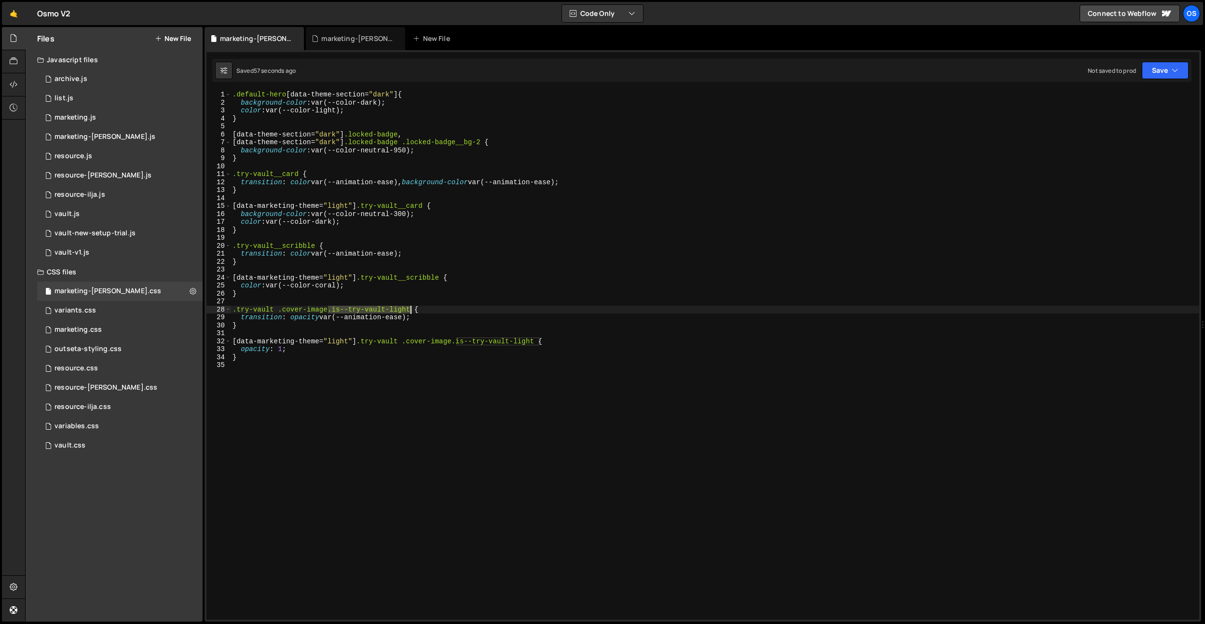
drag, startPoint x: 329, startPoint y: 311, endPoint x: 410, endPoint y: 306, distance: 81.2
click at [410, 306] on div ".default-hero [ data-theme-section = " dark " ] { background-color : var(--colo…" at bounding box center [715, 363] width 969 height 545
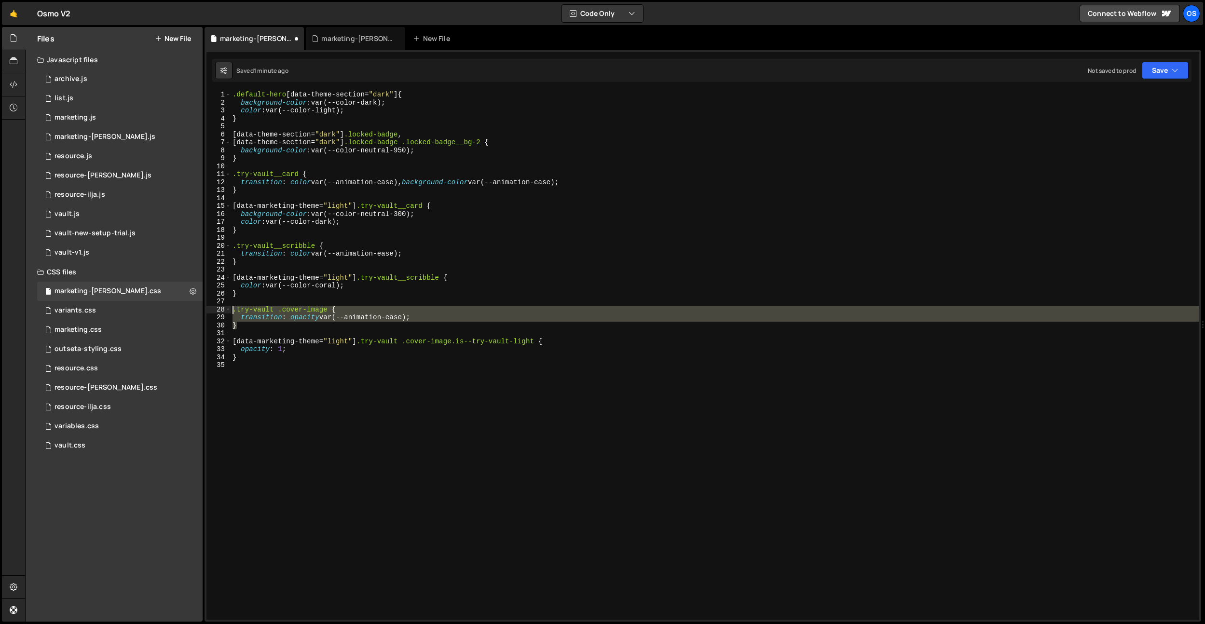
drag, startPoint x: 254, startPoint y: 326, endPoint x: 224, endPoint y: 312, distance: 32.4
click at [224, 312] on div ".try-vault .cover-image { 1 2 3 4 5 6 7 8 9 10 11 12 13 14 15 16 17 18 19 20 21…" at bounding box center [703, 355] width 993 height 529
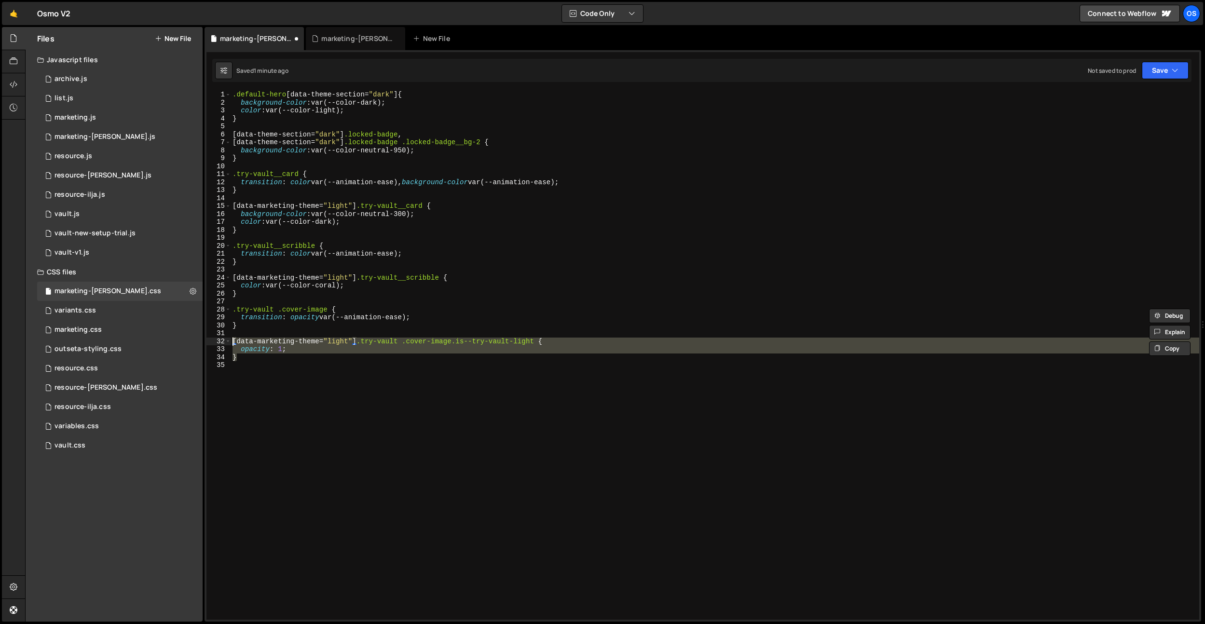
drag, startPoint x: 260, startPoint y: 357, endPoint x: 233, endPoint y: 345, distance: 29.8
click at [233, 345] on div ".default-hero [ data-theme-section = " dark " ] { background-color : var(--colo…" at bounding box center [715, 363] width 969 height 545
type textarea "}"
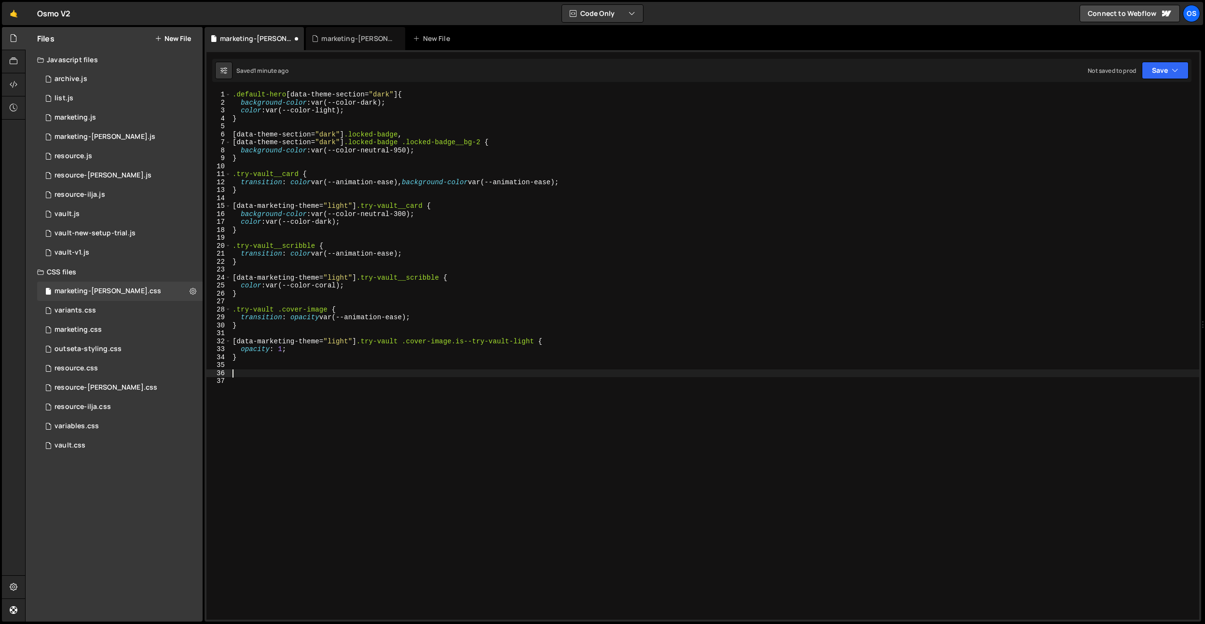
paste textarea "}"
drag, startPoint x: 539, startPoint y: 374, endPoint x: 515, endPoint y: 373, distance: 24.6
click at [515, 373] on div ".default-hero [ data-theme-section = " dark " ] { background-color : var(--colo…" at bounding box center [715, 363] width 969 height 545
click at [298, 381] on div ".default-hero [ data-theme-section = " dark " ] { background-color : var(--colo…" at bounding box center [715, 363] width 969 height 545
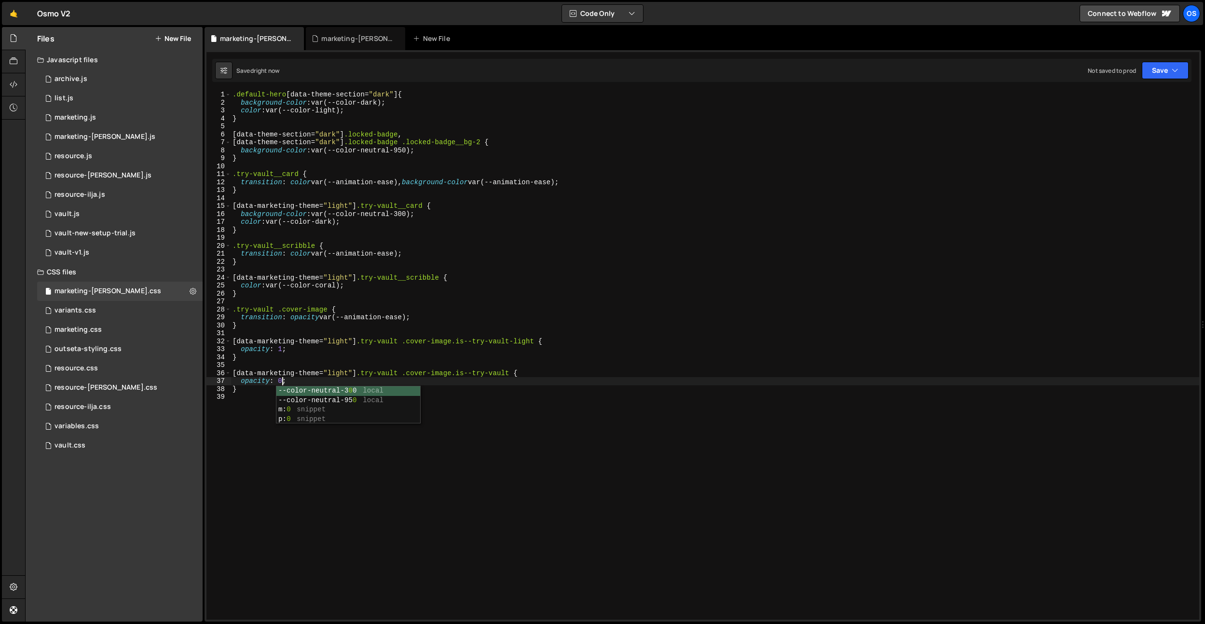
type textarea "opacity: 0;"
click at [87, 331] on div "marketing.css" at bounding box center [78, 330] width 47 height 9
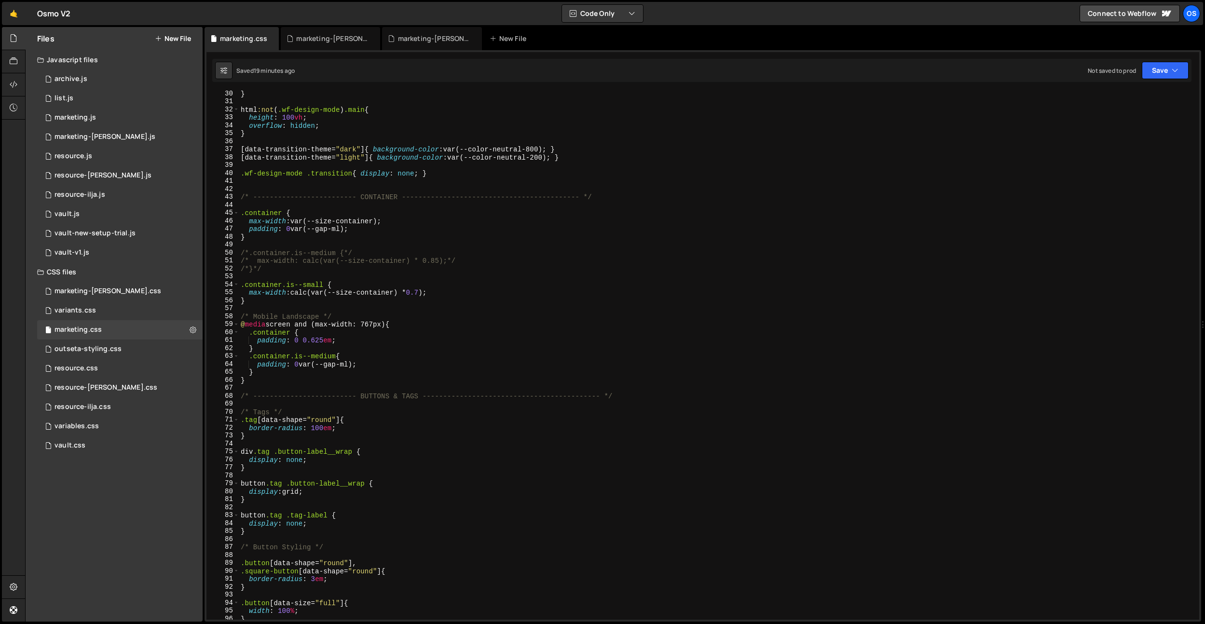
scroll to position [278, 0]
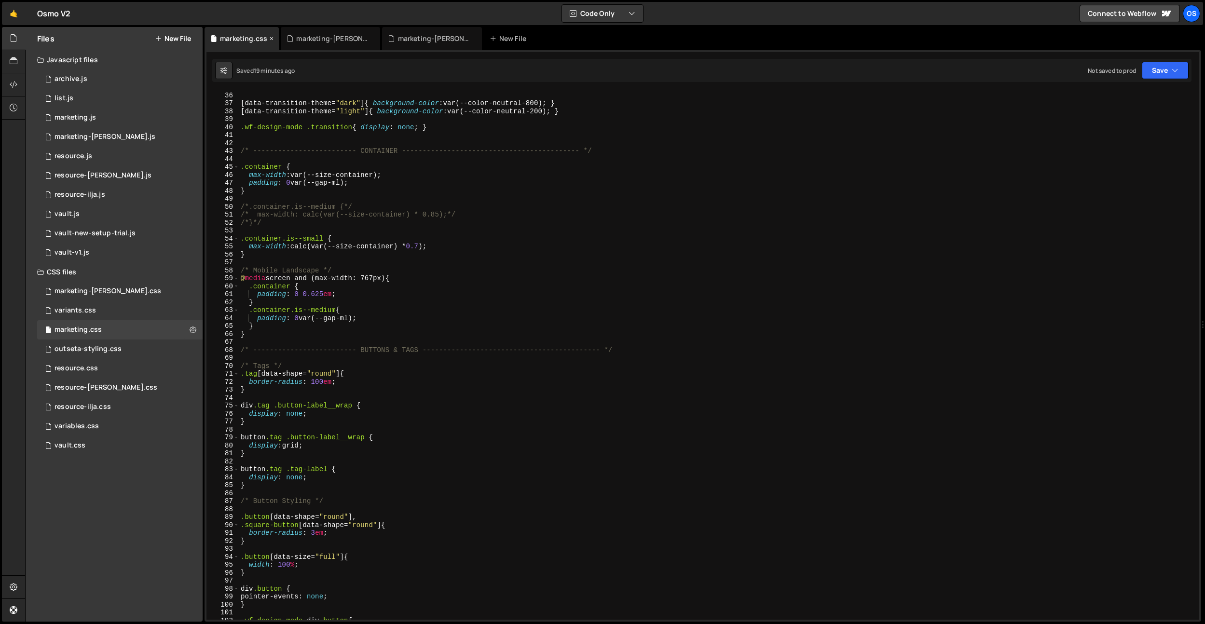
click at [272, 40] on icon at bounding box center [271, 39] width 7 height 10
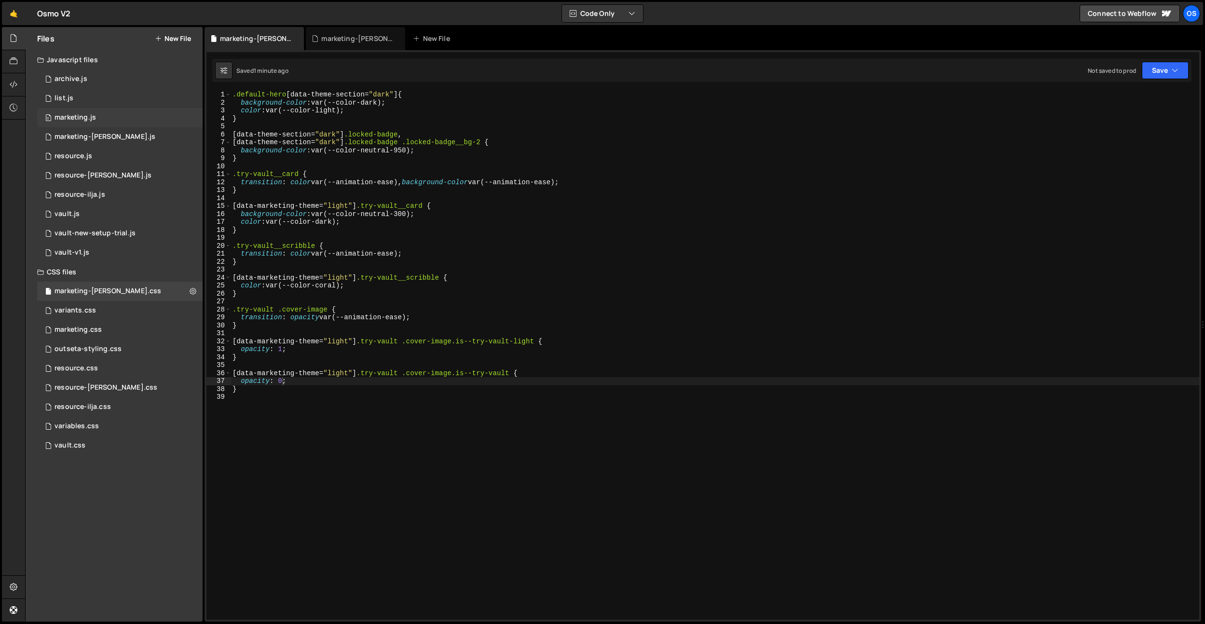
click at [88, 120] on div "marketing.js" at bounding box center [75, 117] width 41 height 9
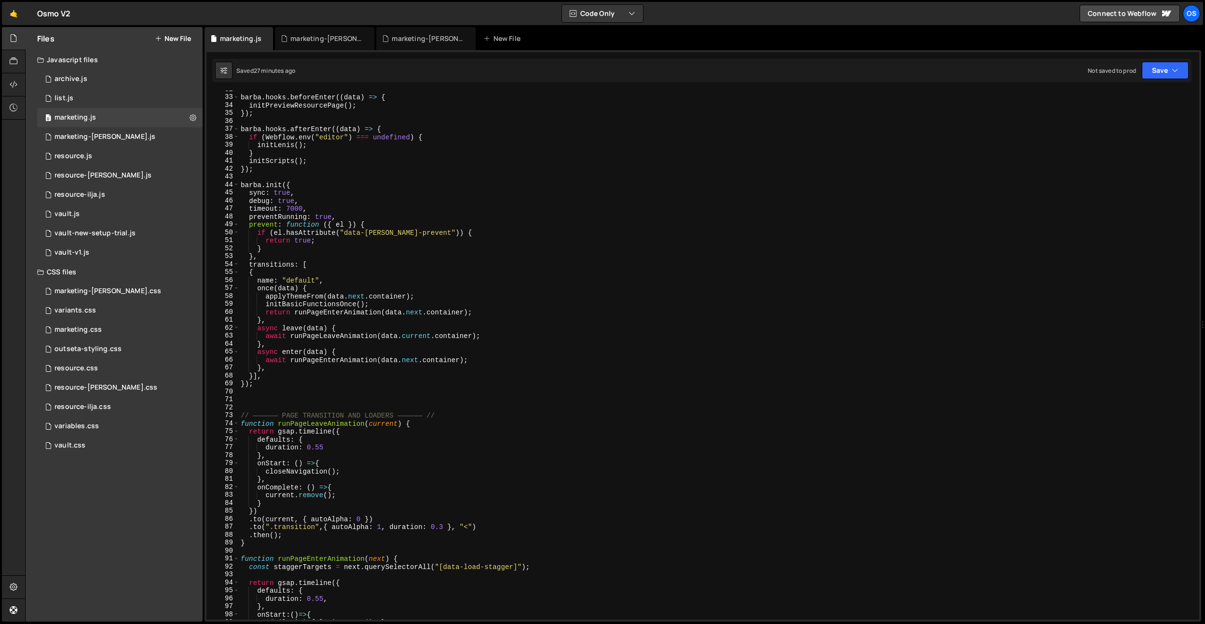
scroll to position [534, 0]
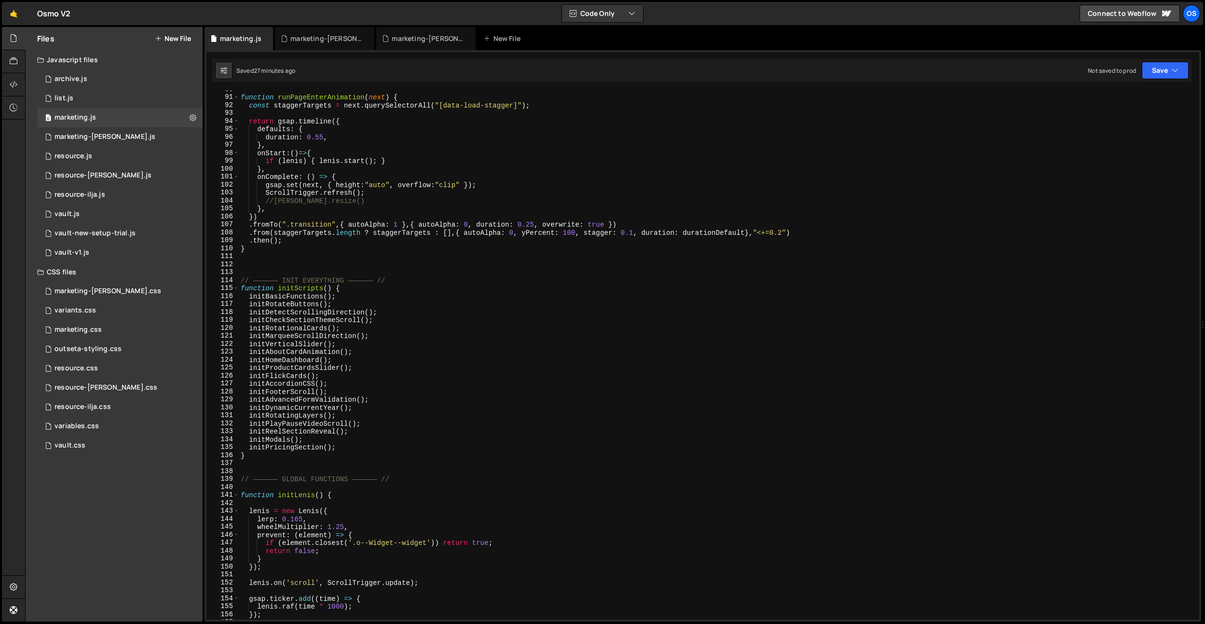
click at [306, 333] on div "function runPageEnterAnimation ( next ) { const staggerTargets = next . querySe…" at bounding box center [717, 357] width 957 height 545
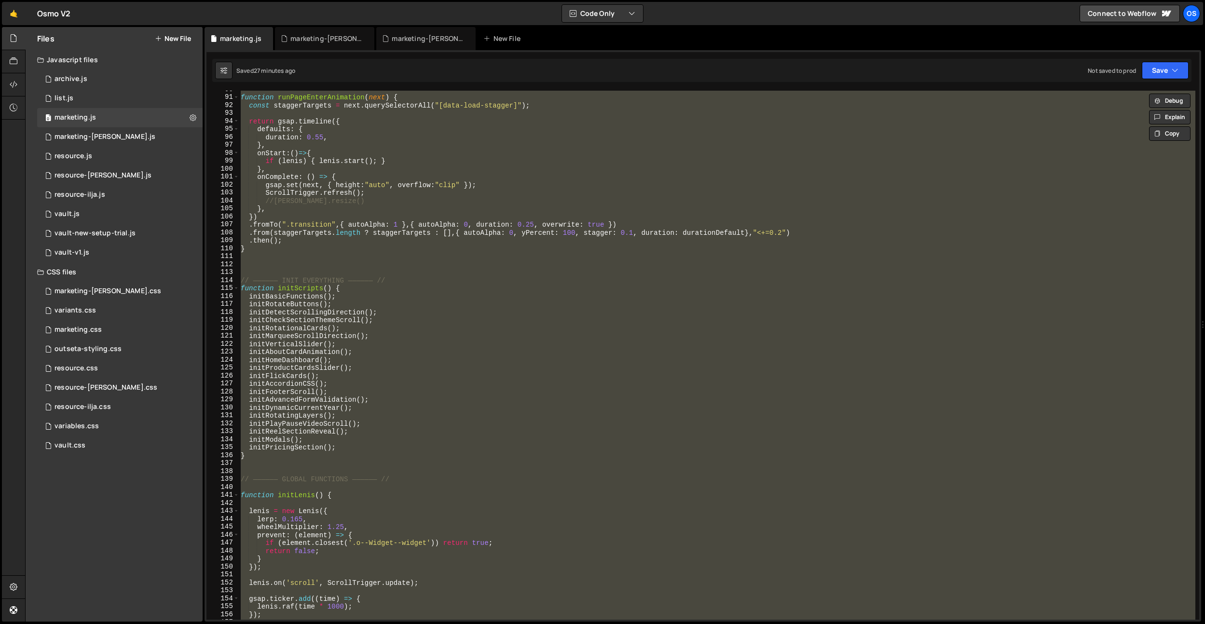
click at [399, 301] on div "function runPageEnterAnimation ( next ) { const staggerTargets = next . querySe…" at bounding box center [717, 355] width 957 height 529
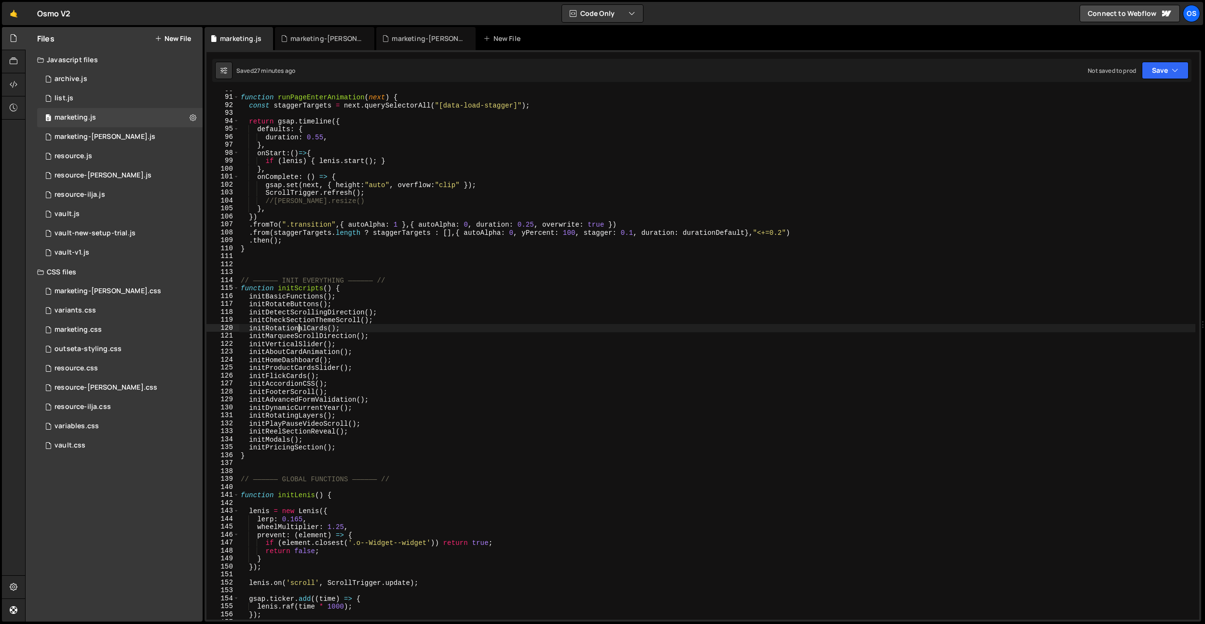
click at [298, 326] on div "function runPageEnterAnimation ( next ) { const staggerTargets = next . querySe…" at bounding box center [717, 357] width 957 height 545
type textarea "initRotationalCards();"
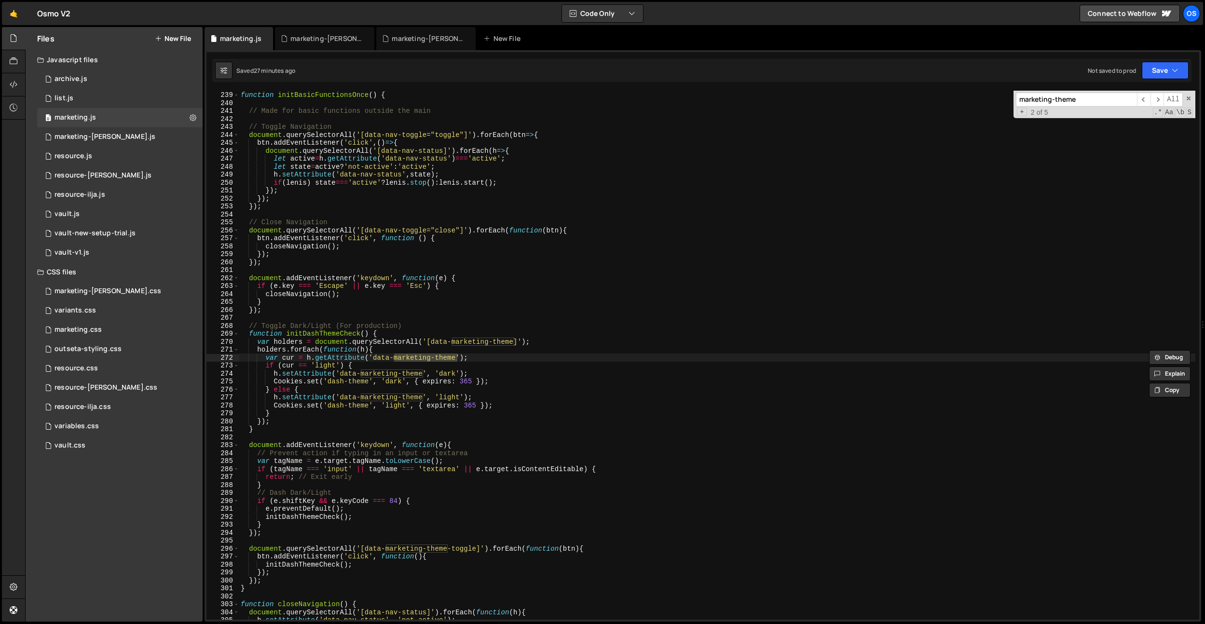
scroll to position [1431, 0]
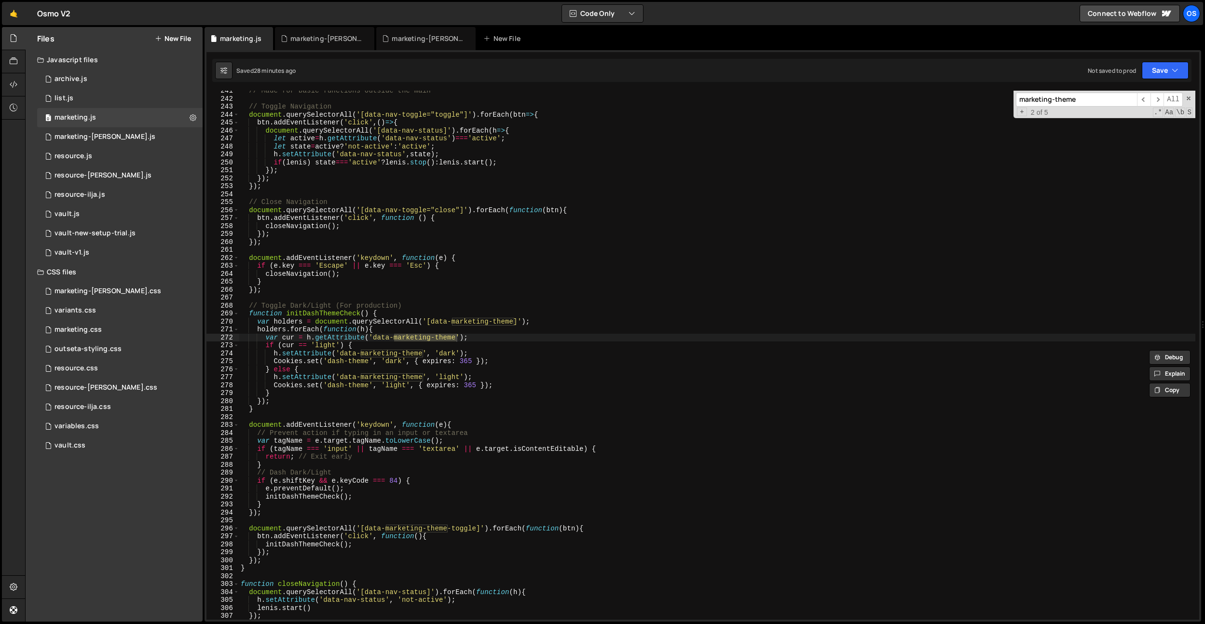
type input "marketing-theme"
type textarea "document.querySelectorAll('[data-marketing-theme-toggle]').forEach(function(btn…"
drag, startPoint x: 477, startPoint y: 529, endPoint x: 367, endPoint y: 530, distance: 110.0
click at [367, 530] on div "// Made for basic functions outside the main // Toggle Navigation document . qu…" at bounding box center [717, 359] width 957 height 545
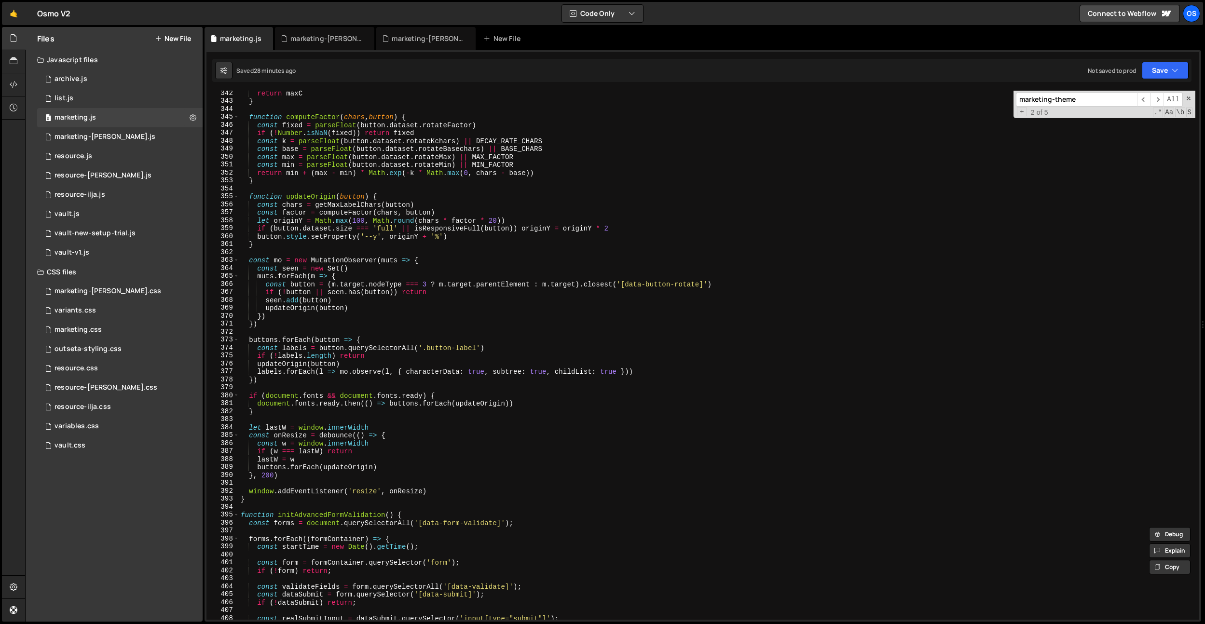
scroll to position [2030, 0]
click at [322, 42] on div "marketing-[PERSON_NAME].css" at bounding box center [326, 39] width 72 height 10
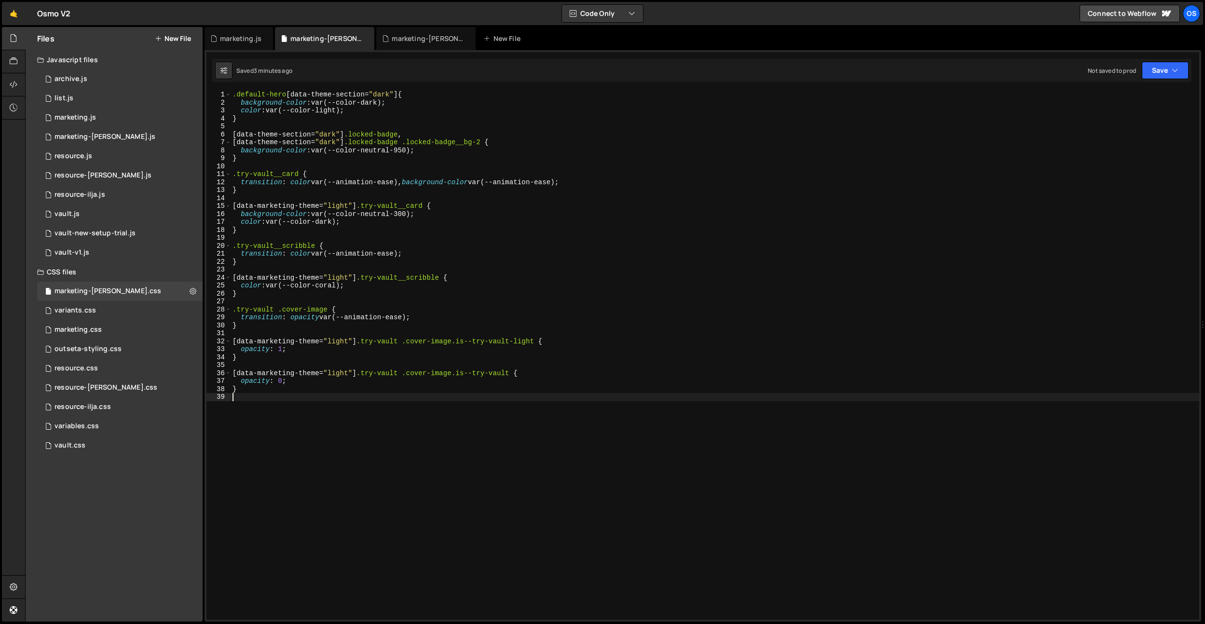
click at [412, 405] on div ".default-hero [ data-theme-section = " dark " ] { background-color : var(--colo…" at bounding box center [715, 363] width 969 height 545
paste textarea "try-vault__light-button"
click at [0, 0] on icon at bounding box center [0, 0] width 0 height 0
click at [366, 427] on div ".default-hero [ data-theme-section = " dark " ] { background-color : var(--colo…" at bounding box center [715, 363] width 969 height 545
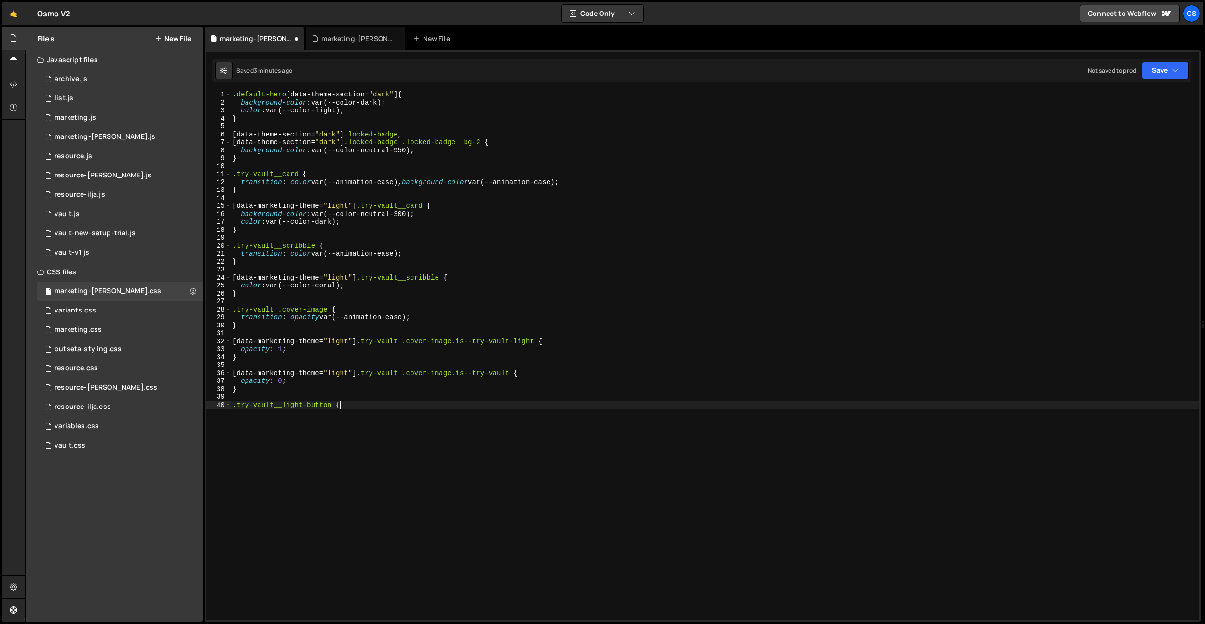
type textarea ".try-vault__light-button {}"
click at [335, 431] on div ".default-hero [ data-theme-section = " dark " ] { background-color : var(--colo…" at bounding box center [715, 363] width 969 height 545
click at [333, 411] on div ".default-hero [ data-theme-section = " dark " ] { background-color : var(--colo…" at bounding box center [715, 363] width 969 height 545
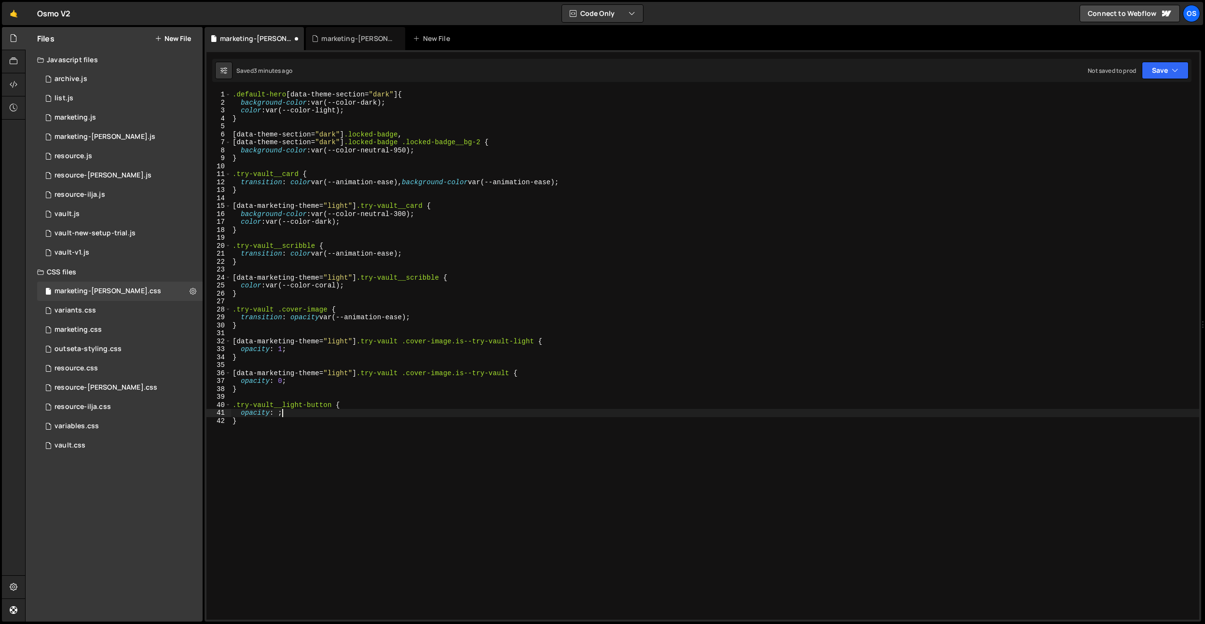
click at [333, 405] on div ".default-hero [ data-theme-section = " dark " ] { background-color : var(--colo…" at bounding box center [715, 363] width 969 height 545
click at [337, 411] on div ".default-hero [ data-theme-section = " dark " ] { background-color : var(--colo…" at bounding box center [715, 363] width 969 height 545
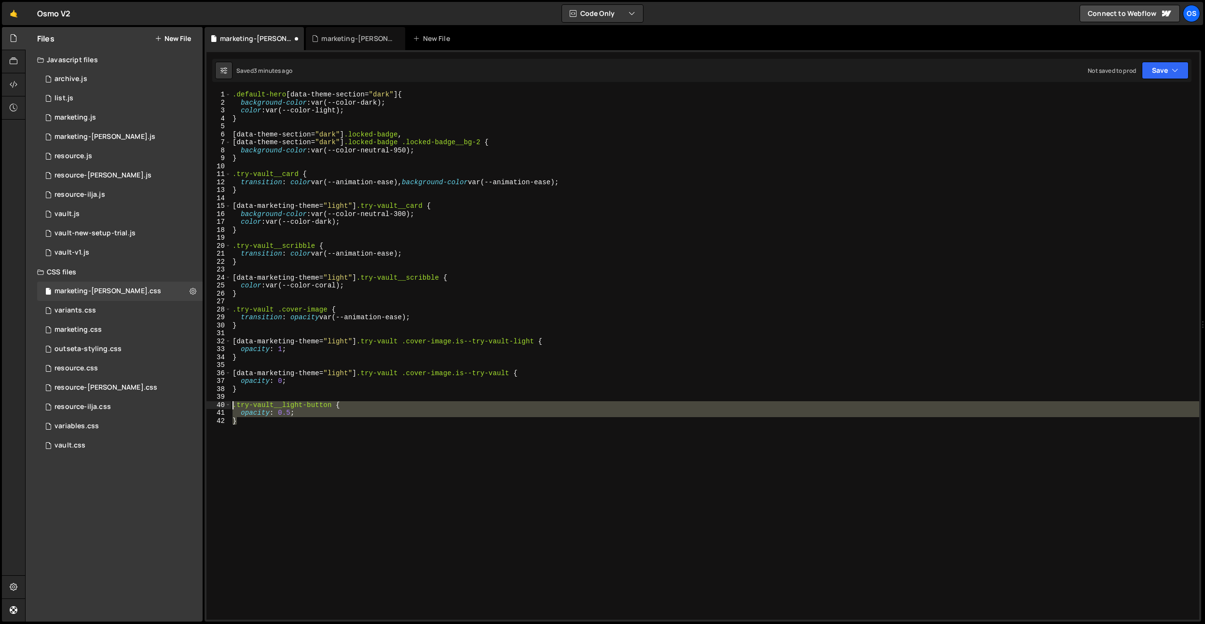
drag, startPoint x: 267, startPoint y: 427, endPoint x: 233, endPoint y: 405, distance: 41.0
click at [233, 405] on div ".default-hero [ data-theme-section = " dark " ] { background-color : var(--colo…" at bounding box center [715, 363] width 969 height 545
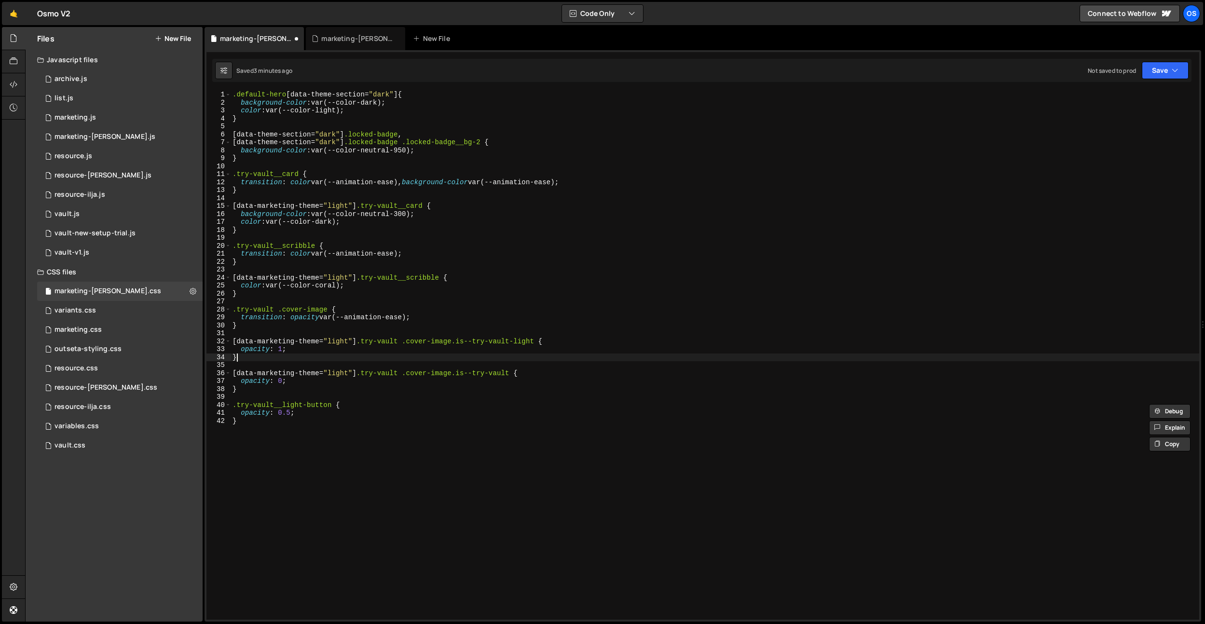
drag, startPoint x: 312, startPoint y: 356, endPoint x: 335, endPoint y: 401, distance: 50.5
click at [312, 357] on div ".default-hero [ data-theme-section = " dark " ] { background-color : var(--colo…" at bounding box center [715, 363] width 969 height 545
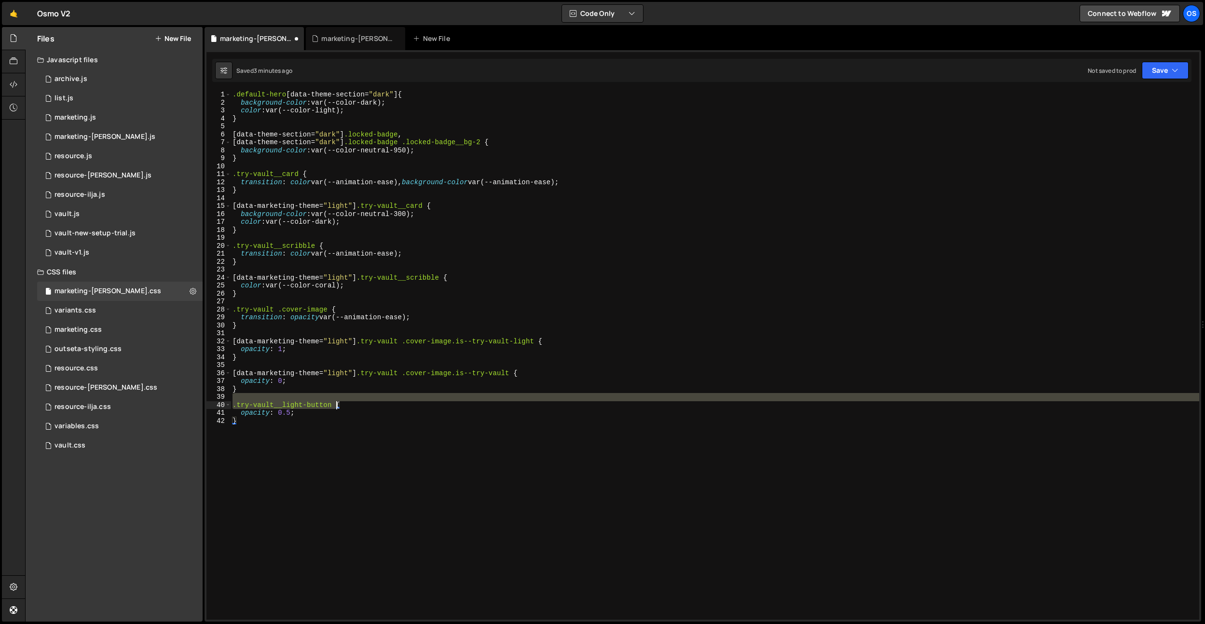
click at [334, 402] on div ".default-hero [ data-theme-section = " dark " ] { background-color : var(--colo…" at bounding box center [715, 363] width 969 height 545
click at [332, 401] on div ".default-hero [ data-theme-section = " dark " ] { background-color : var(--colo…" at bounding box center [715, 355] width 969 height 529
type textarea ".try-vault__light-button {"
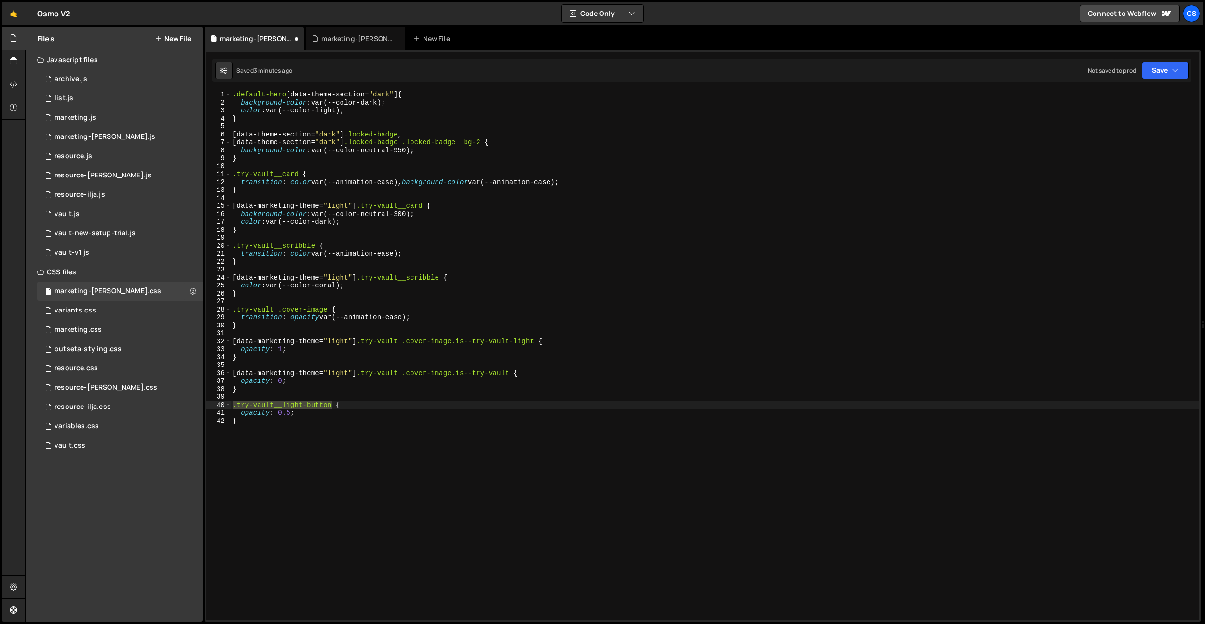
drag, startPoint x: 332, startPoint y: 403, endPoint x: 241, endPoint y: 399, distance: 91.3
click at [232, 405] on div ".default-hero [ data-theme-section = " dark " ] { background-color : var(--colo…" at bounding box center [715, 363] width 969 height 545
click at [246, 396] on div ".default-hero [ data-theme-section = " dark " ] { background-color : var(--colo…" at bounding box center [715, 363] width 969 height 545
paste textarea ".try-vault__light-button"
type textarea ".try-vault__light-button"
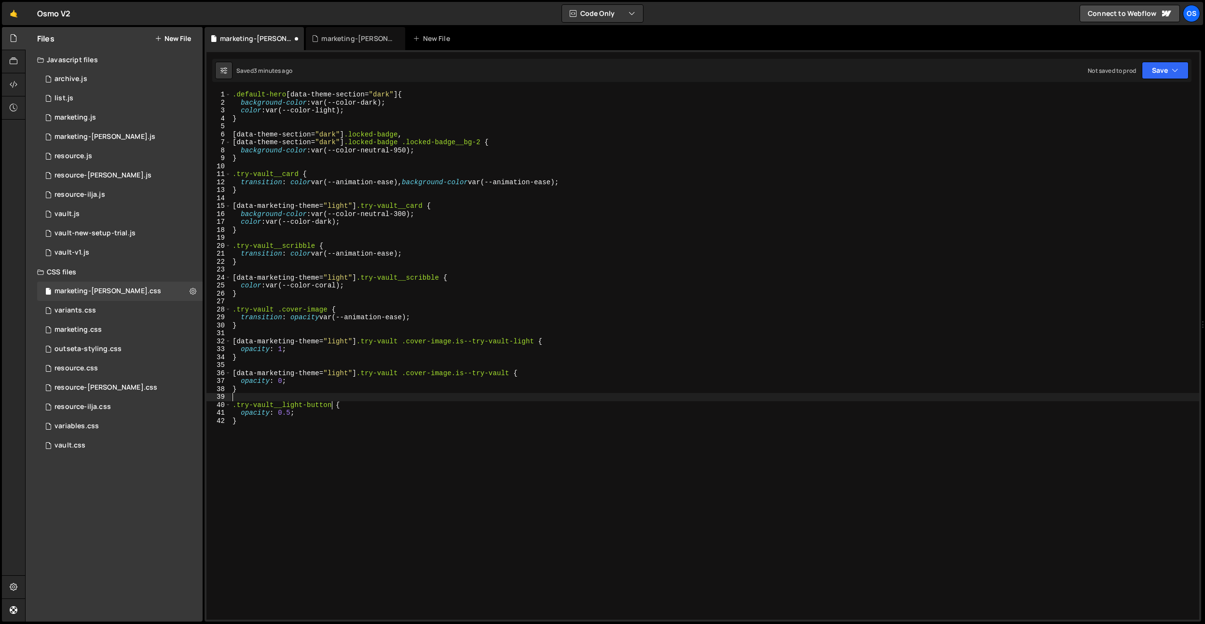
click at [314, 395] on div ".default-hero [ data-theme-section = " dark " ] { background-color : var(--colo…" at bounding box center [715, 363] width 969 height 545
paste textarea ".try-vault__light-button"
drag, startPoint x: 304, startPoint y: 404, endPoint x: 284, endPoint y: 405, distance: 19.8
click at [284, 405] on div ".default-hero [ data-theme-section = " dark " ] { background-color : var(--colo…" at bounding box center [715, 363] width 969 height 545
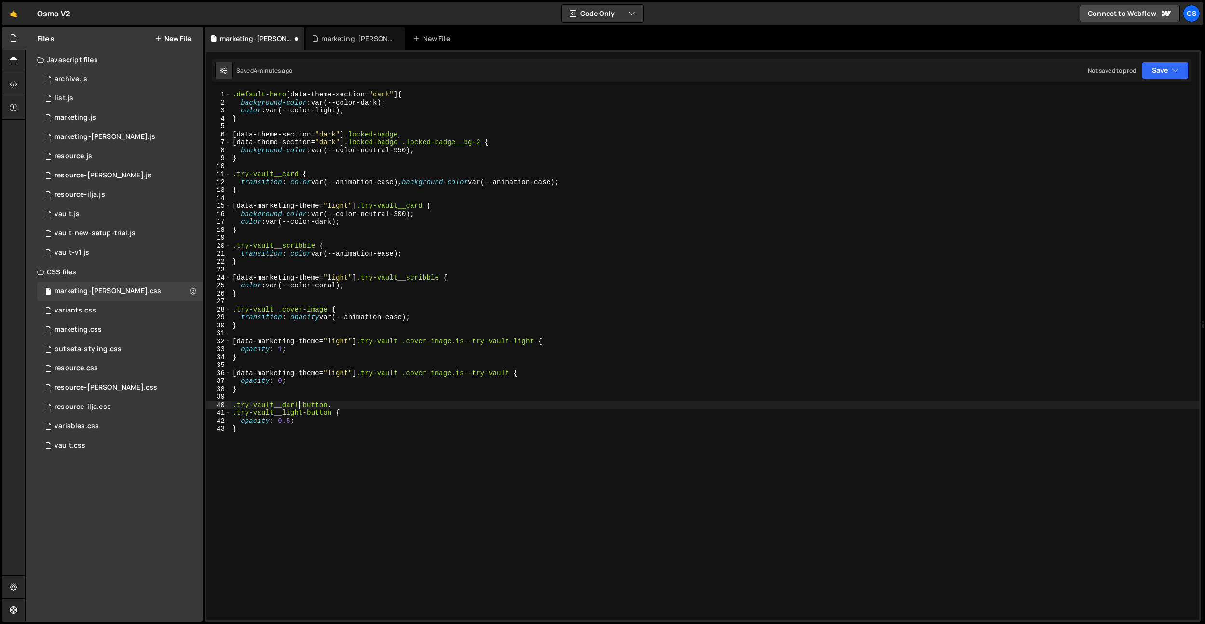
scroll to position [0, 4]
drag, startPoint x: 426, startPoint y: 318, endPoint x: 283, endPoint y: 436, distance: 185.4
click at [239, 320] on div ".default-hero [ data-theme-section = " dark " ] { background-color : var(--colo…" at bounding box center [715, 363] width 969 height 545
drag, startPoint x: 273, startPoint y: 424, endPoint x: 263, endPoint y: 454, distance: 31.4
click at [240, 423] on div ".default-hero [ data-theme-section = " dark " ] { background-color : var(--colo…" at bounding box center [715, 363] width 969 height 545
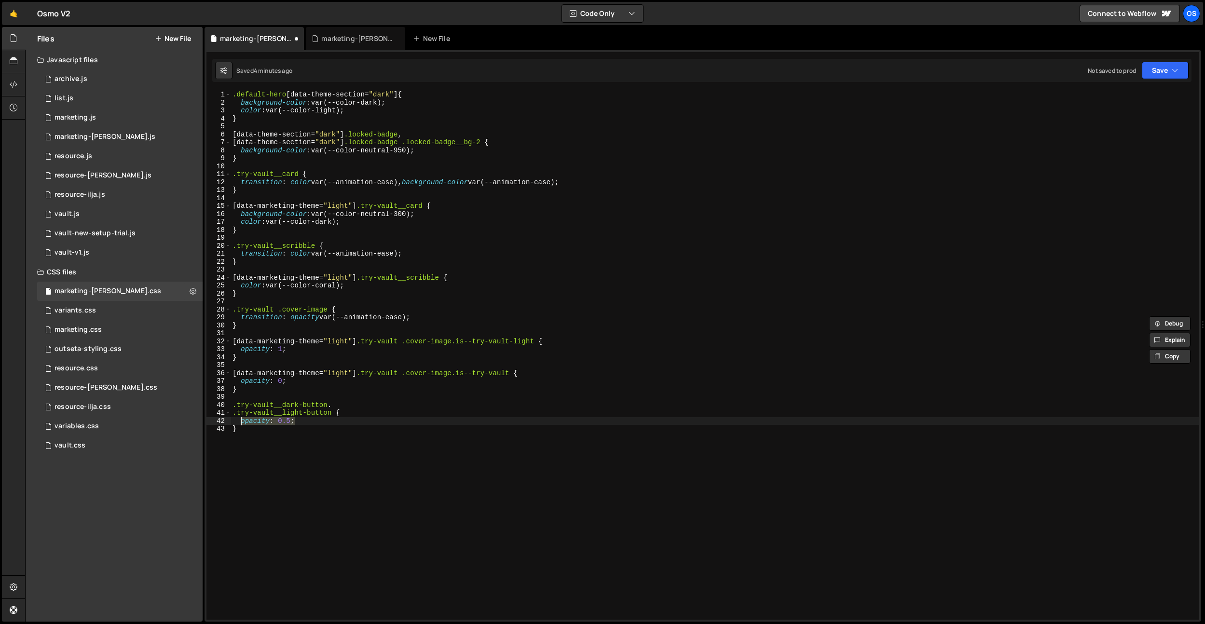
paste textarea "transition: opacity var(--animation-ease)"
click at [352, 493] on div ".default-hero [ data-theme-section = " dark " ] { background-color : var(--colo…" at bounding box center [715, 363] width 969 height 545
drag, startPoint x: 232, startPoint y: 414, endPoint x: 330, endPoint y: 414, distance: 98.4
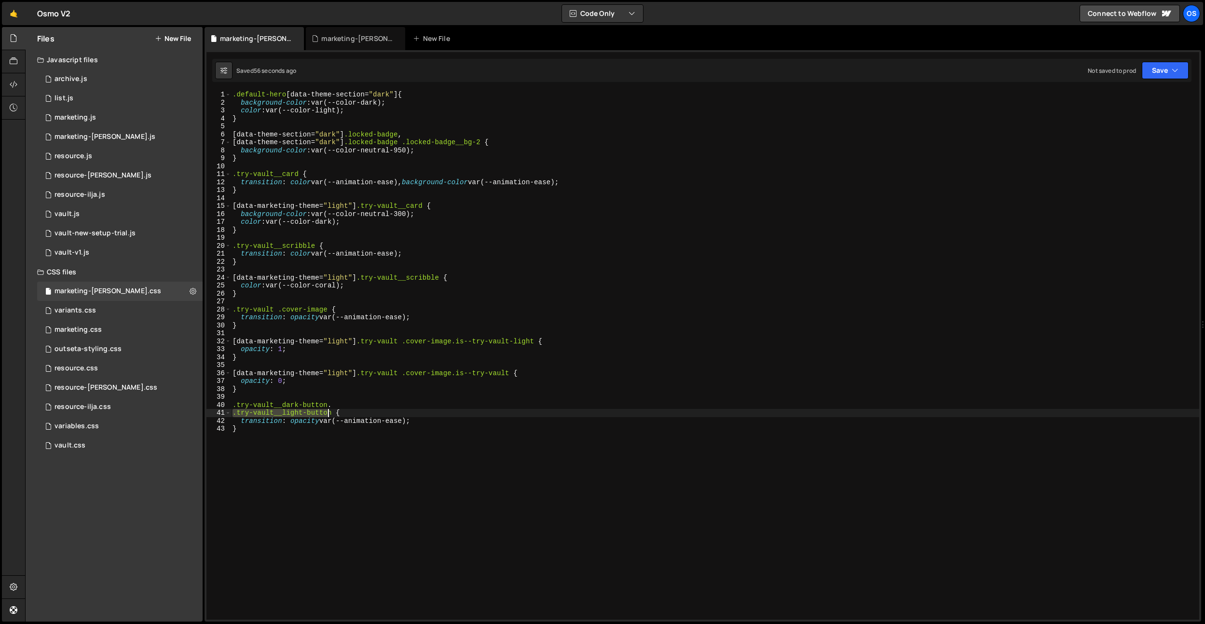
click at [330, 414] on div ".default-hero [ data-theme-section = " dark " ] { background-color : var(--colo…" at bounding box center [715, 363] width 969 height 545
drag, startPoint x: 333, startPoint y: 414, endPoint x: 255, endPoint y: 453, distance: 87.6
click at [193, 414] on div "Files New File Javascript files 0 archive.js 0 0 list.js 0 0 marketing.js 0 0 0…" at bounding box center [615, 324] width 1180 height 595
click at [255, 453] on div ".default-hero [ data-theme-section = " dark " ] { background-color : var(--colo…" at bounding box center [715, 363] width 969 height 545
type textarea "}"
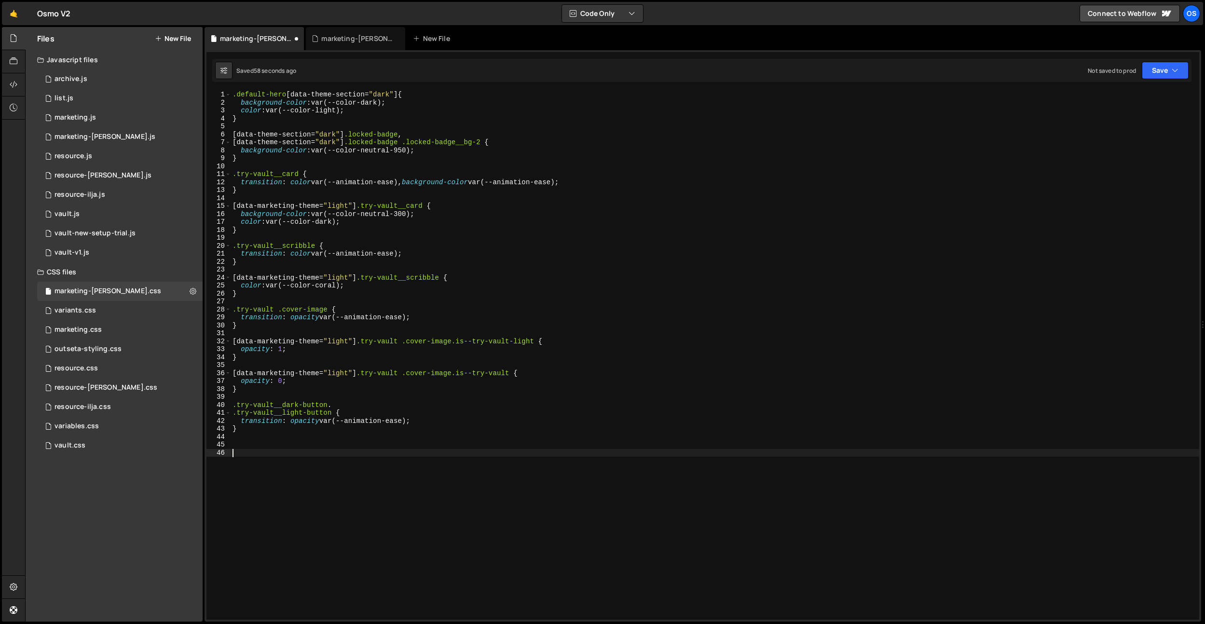
paste textarea ".try-vault__light-button"
type textarea ".try-vault__light-button {}"
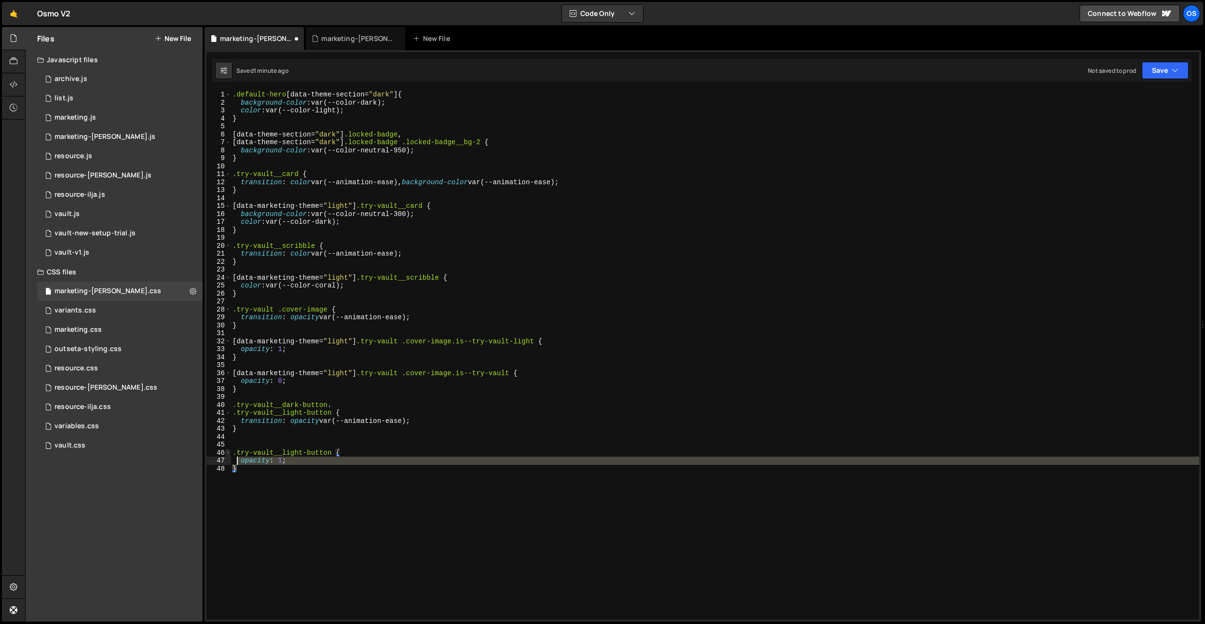
drag, startPoint x: 247, startPoint y: 464, endPoint x: 225, endPoint y: 455, distance: 23.3
click at [225, 455] on div "opacity: 1; 1 2 3 4 5 6 7 8 9 10 11 12 13 14 15 16 17 18 19 20 21 22 23 24 25 2…" at bounding box center [703, 355] width 993 height 529
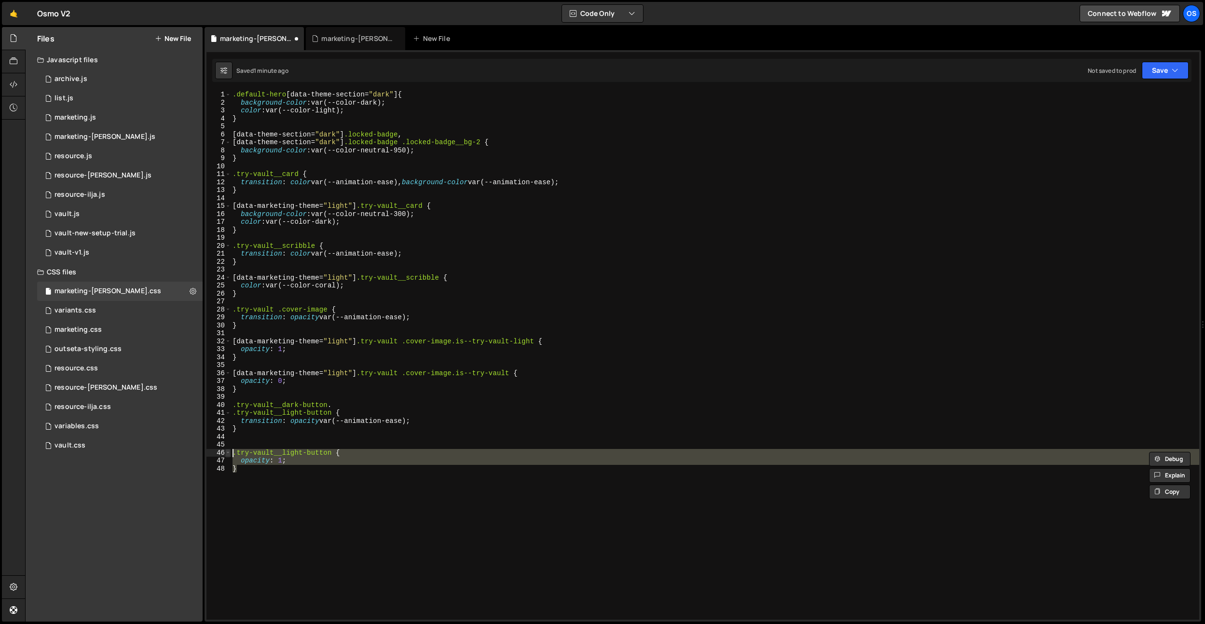
type textarea "}"
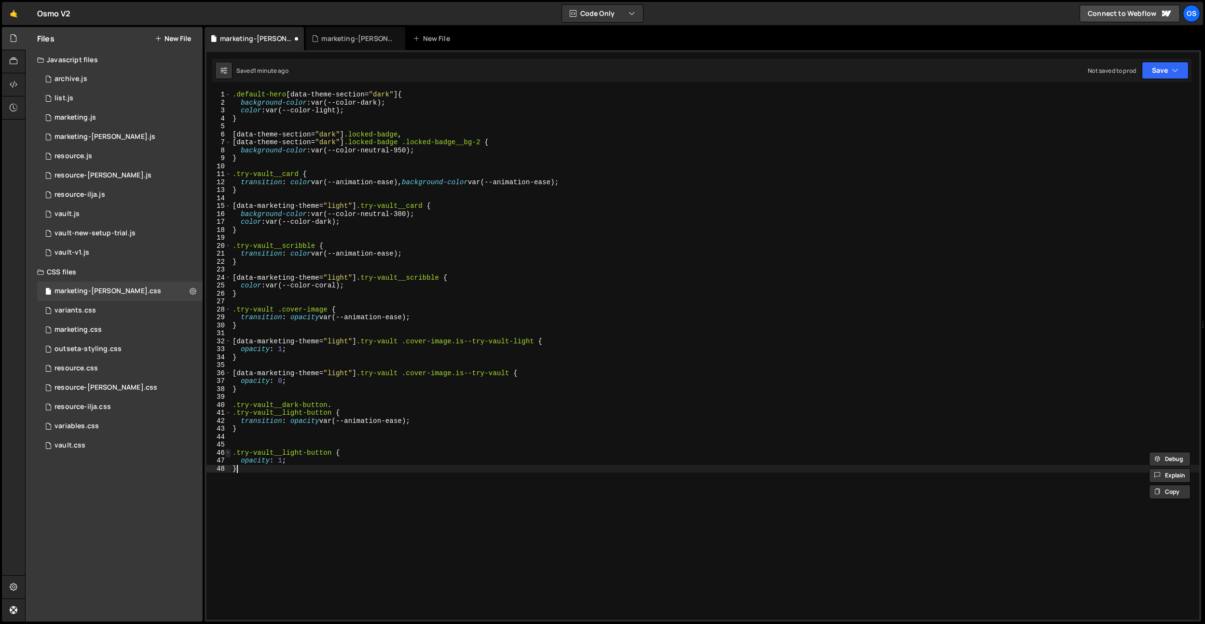
scroll to position [0, 0]
paste textarea "}"
click at [284, 492] on div ".default-hero [ data-theme-section = " dark " ] { background-color : var(--colo…" at bounding box center [715, 363] width 969 height 545
drag, startPoint x: 357, startPoint y: 372, endPoint x: 235, endPoint y: 457, distance: 148.9
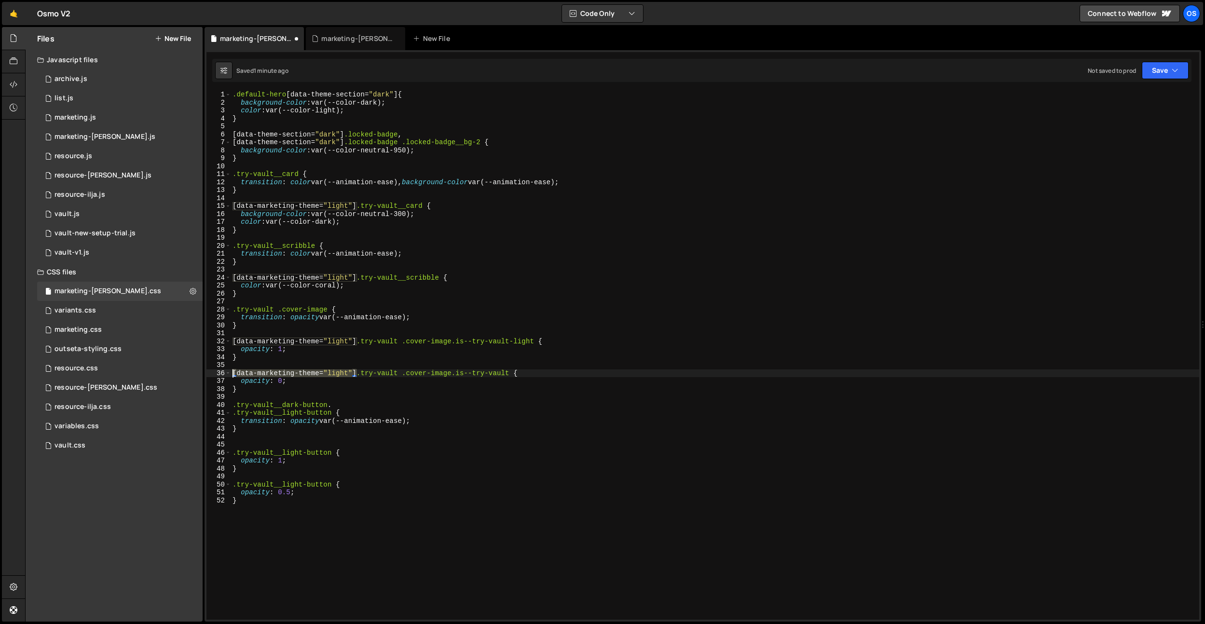
click at [212, 373] on div "opacity: 0.5; 1 2 3 4 5 6 7 8 9 10 11 12 13 14 15 16 17 18 19 20 21 22 23 24 25…" at bounding box center [703, 355] width 993 height 529
click at [233, 482] on div ".default-hero [ data-theme-section = " dark " ] { background-color : var(--colo…" at bounding box center [715, 363] width 969 height 545
paste textarea "[data-marketing-theme="light"]"
click at [233, 454] on div ".default-hero [ data-theme-section = " dark " ] { background-color : var(--colo…" at bounding box center [715, 363] width 969 height 545
paste textarea "[data-marketing-theme="light"]"
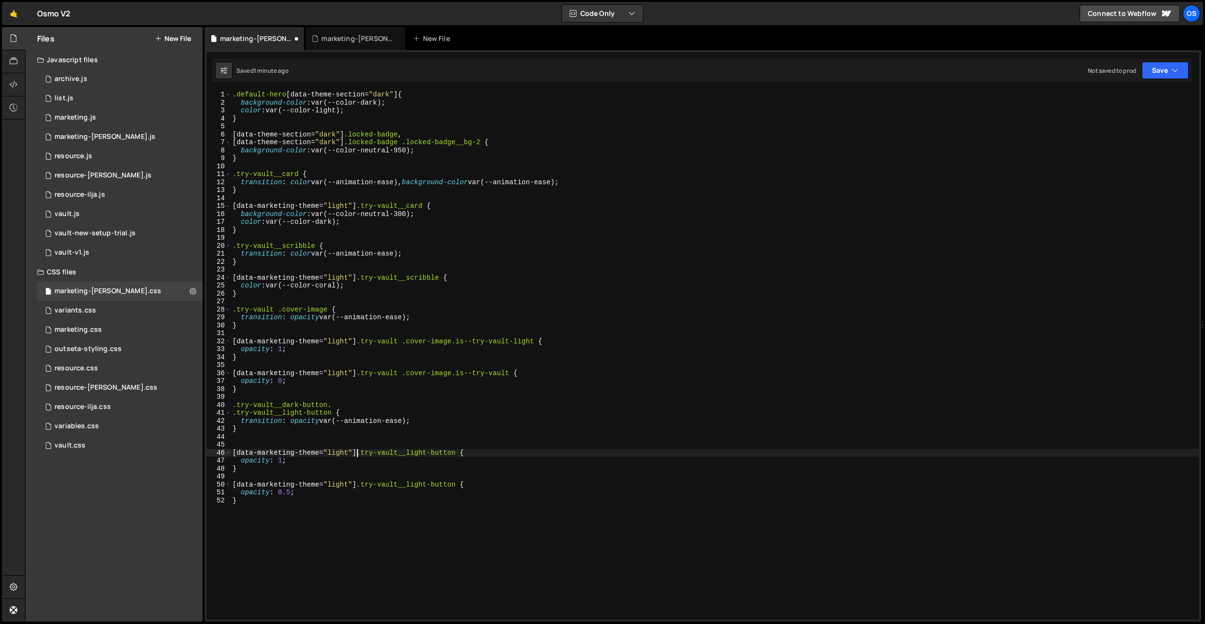
scroll to position [0, 9]
click at [345, 515] on div ".default-hero [ data-theme-section = " dark " ] { background-color : var(--colo…" at bounding box center [715, 363] width 969 height 545
type textarea "}"
click at [278, 445] on div ".default-hero [ data-theme-section = " dark " ] { background-color : var(--colo…" at bounding box center [715, 363] width 969 height 545
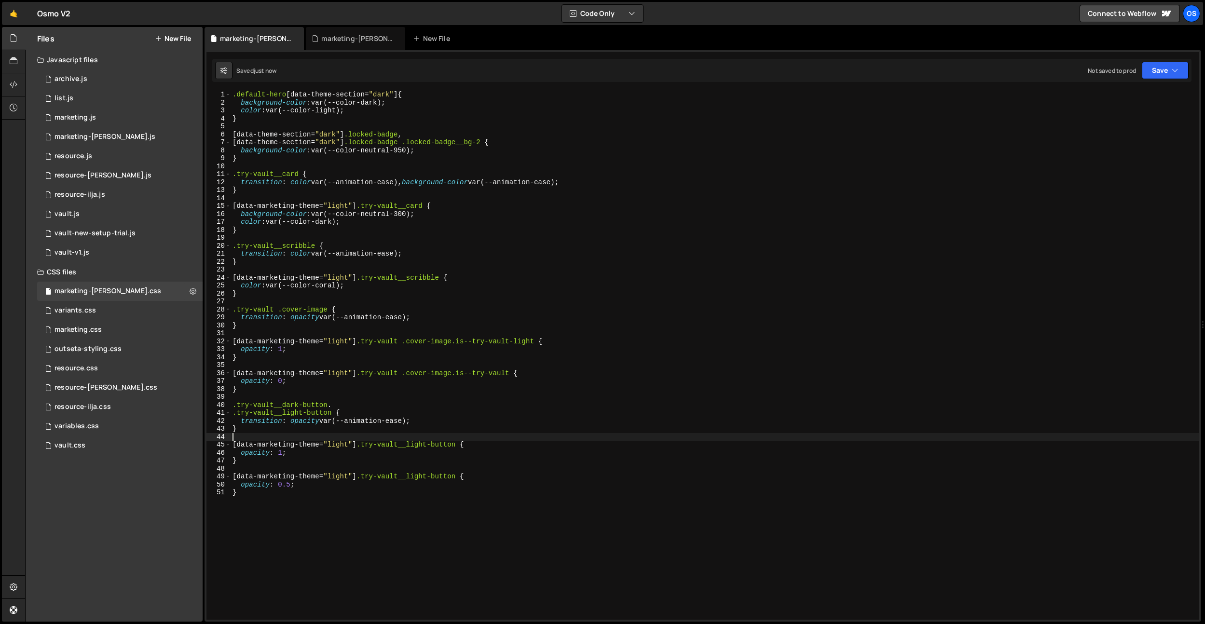
click at [443, 509] on div ".default-hero [ data-theme-section = " dark " ] { background-color : var(--colo…" at bounding box center [715, 363] width 969 height 545
drag, startPoint x: 423, startPoint y: 479, endPoint x: 432, endPoint y: 479, distance: 9.2
click at [423, 479] on div ".default-hero [ data-theme-section = " dark " ] { background-color : var(--colo…" at bounding box center [715, 363] width 969 height 545
drag, startPoint x: 430, startPoint y: 477, endPoint x: 426, endPoint y: 511, distance: 34.5
click at [430, 477] on div ".default-hero [ data-theme-section = " dark " ] { background-color : var(--colo…" at bounding box center [715, 363] width 969 height 545
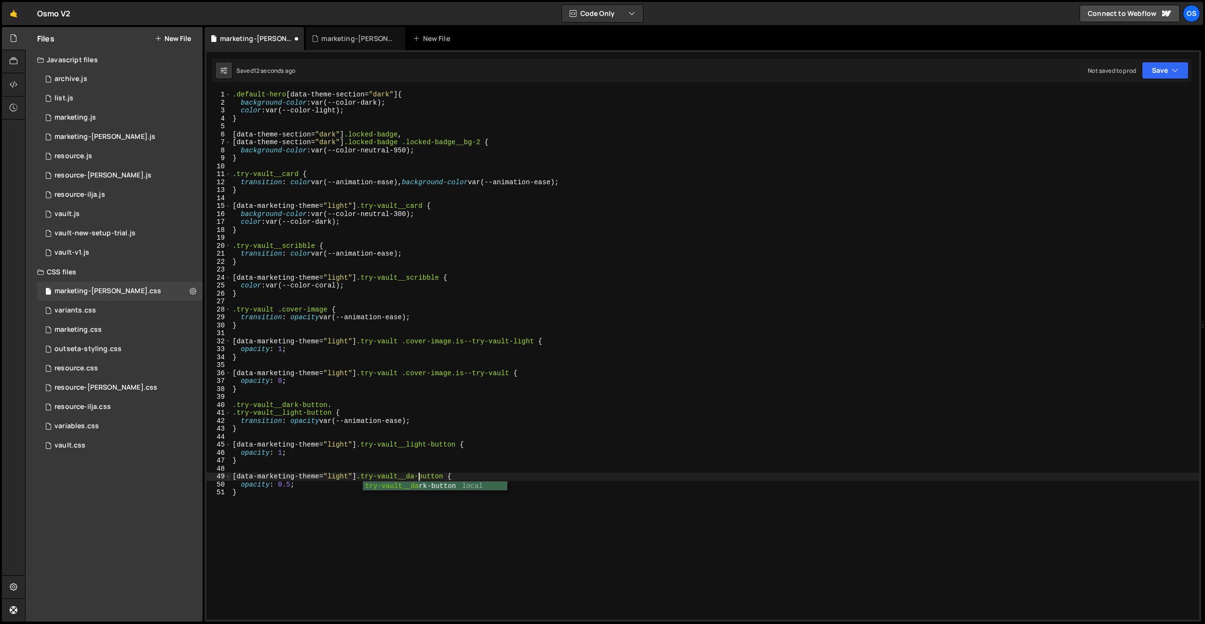
scroll to position [0, 14]
click at [431, 380] on div ".default-hero [ data-theme-section = " dark " ] { background-color : var(--colo…" at bounding box center [715, 363] width 969 height 545
drag, startPoint x: 358, startPoint y: 444, endPoint x: 273, endPoint y: 478, distance: 91.4
click at [216, 444] on div "opacity: 0; 1 2 3 4 5 6 7 8 9 10 11 12 13 14 15 16 17 18 19 20 21 22 23 24 25 2…" at bounding box center [703, 355] width 993 height 529
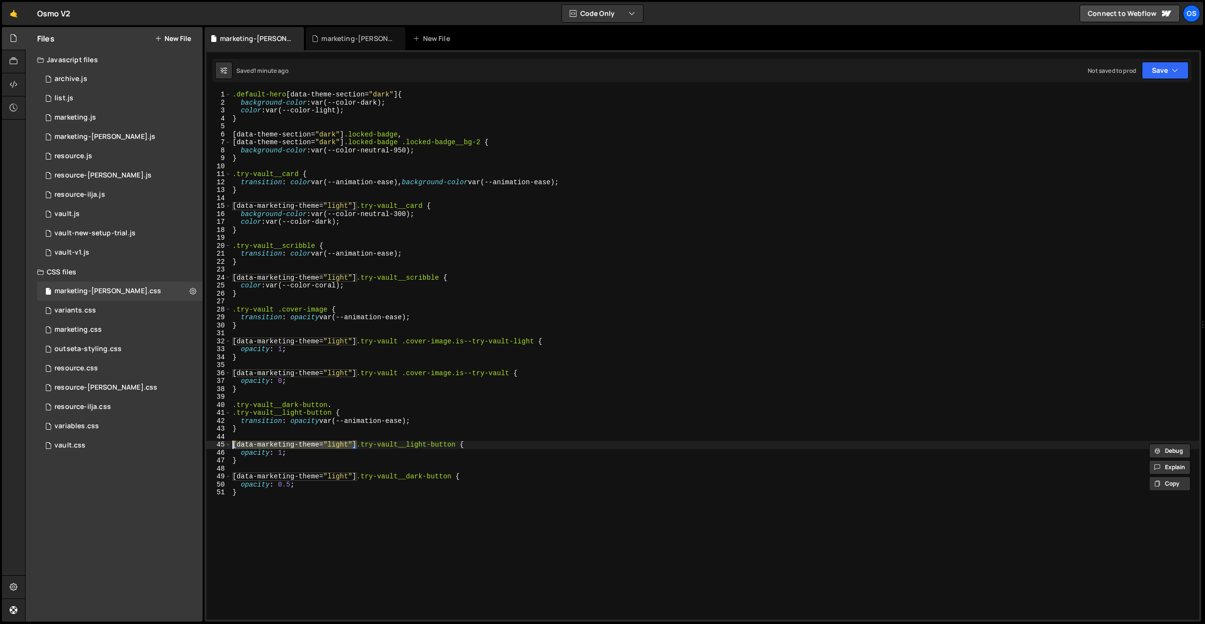
click at [289, 488] on div ".default-hero [ data-theme-section = " dark " ] { background-color : var(--colo…" at bounding box center [715, 363] width 969 height 545
click at [287, 495] on div ".default-hero [ data-theme-section = " dark " ] { background-color : var(--colo…" at bounding box center [715, 363] width 969 height 545
type textarea "}"
paste textarea "[data-marketing-theme="light"]"
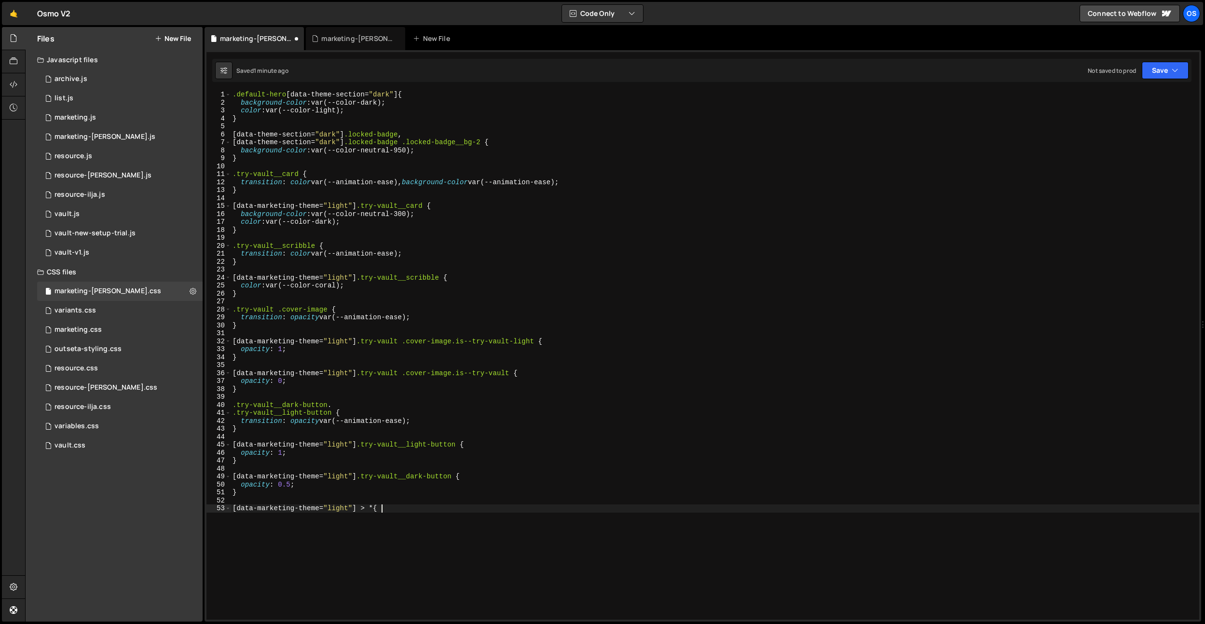
type textarea "[data-marketing-theme="light"] > * {}"
click at [527, 450] on div ".default-hero [ data-theme-section = " dark " ] { background-color : var(--colo…" at bounding box center [715, 363] width 969 height 545
drag, startPoint x: 456, startPoint y: 478, endPoint x: 360, endPoint y: 479, distance: 96.0
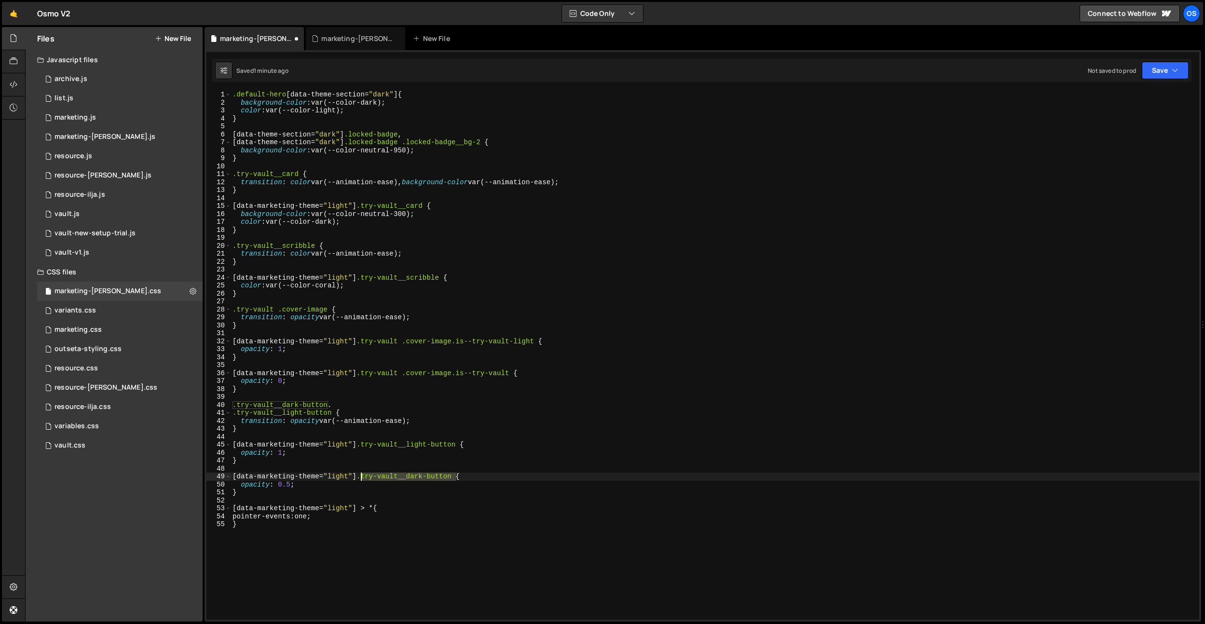
click at [360, 479] on div ".default-hero [ data-theme-section = " dark " ] { background-color : var(--colo…" at bounding box center [715, 363] width 969 height 545
click at [361, 510] on div ".default-hero [ data-theme-section = " dark " ] { background-color : var(--colo…" at bounding box center [715, 363] width 969 height 545
paste textarea ".try-vault__dark-button"
click at [427, 507] on div ".default-hero [ data-theme-section = " dark " ] { background-color : var(--colo…" at bounding box center [715, 363] width 969 height 545
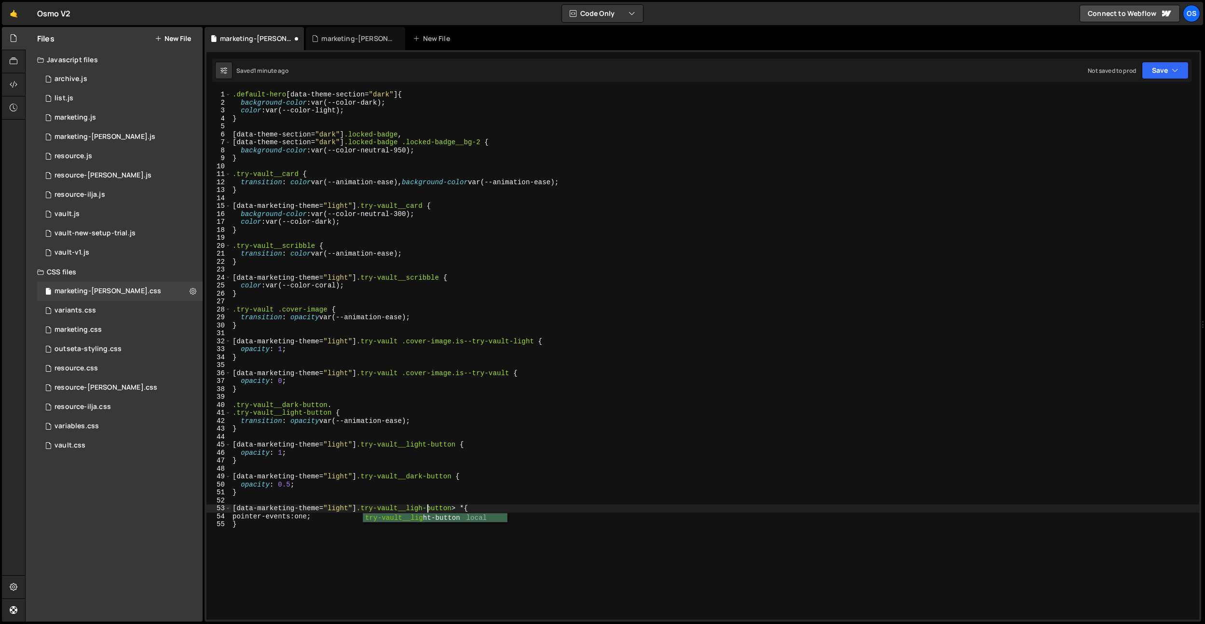
scroll to position [0, 14]
click at [450, 485] on div ".default-hero [ data-theme-section = " dark " ] { background-color : var(--colo…" at bounding box center [715, 363] width 969 height 545
drag, startPoint x: 477, startPoint y: 510, endPoint x: 358, endPoint y: 509, distance: 118.7
click at [362, 510] on div ".default-hero [ data-theme-section = " dark " ] { background-color : var(--colo…" at bounding box center [715, 363] width 969 height 545
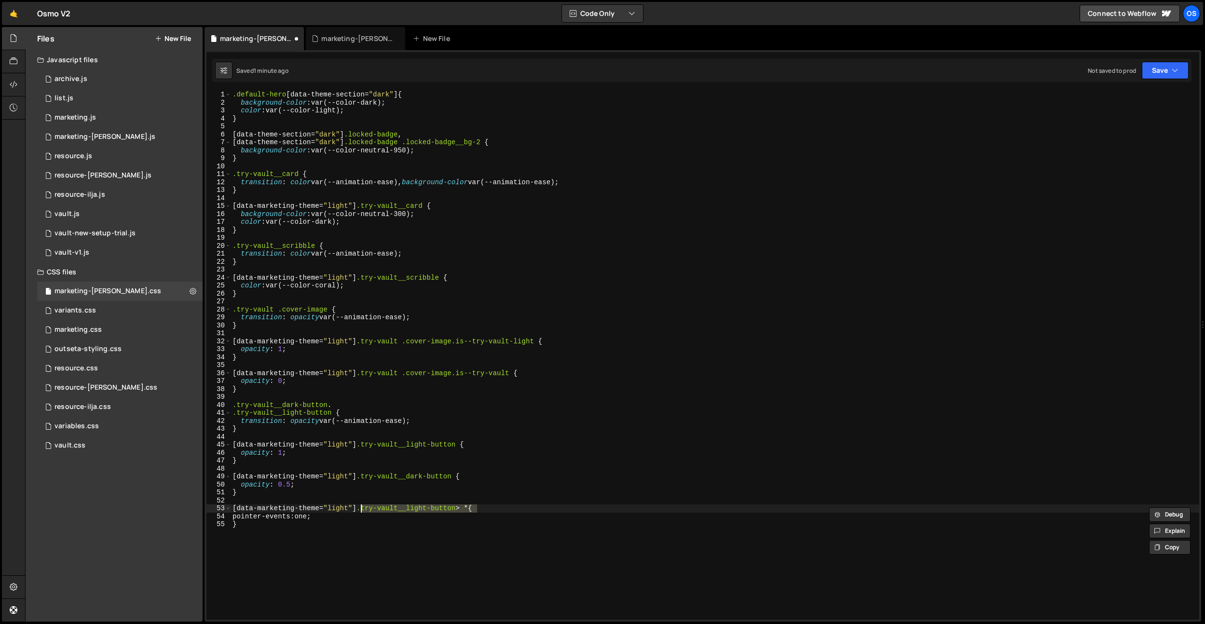
click at [275, 491] on div ".default-hero [ data-theme-section = " dark " ] { background-color : var(--colo…" at bounding box center [715, 363] width 969 height 545
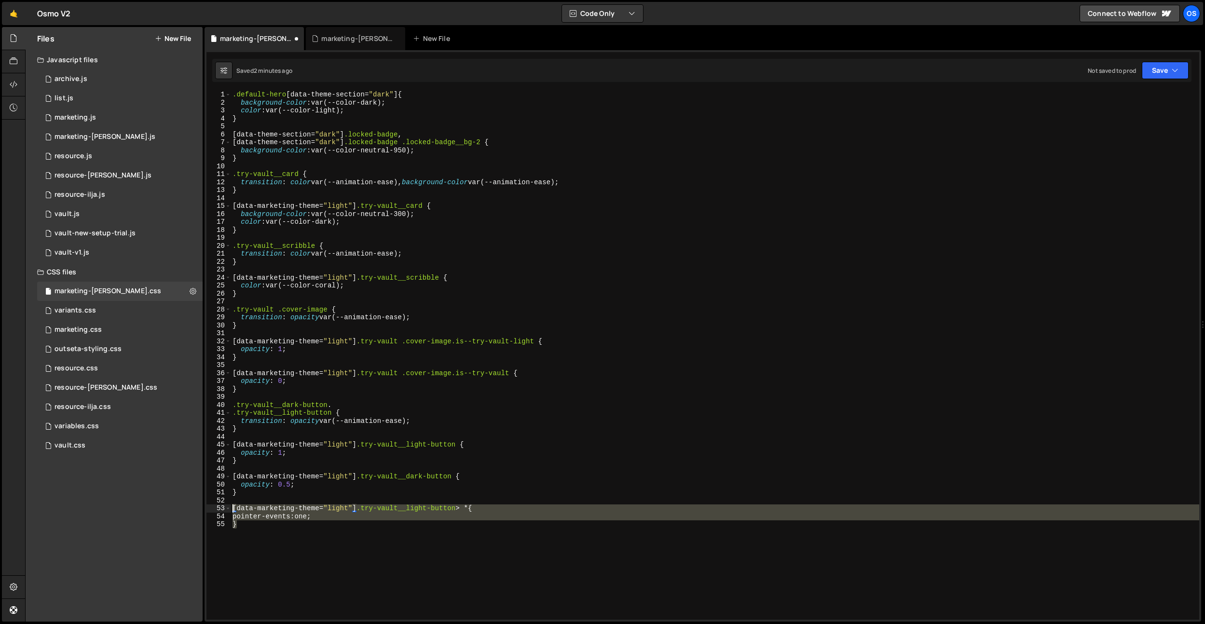
drag, startPoint x: 253, startPoint y: 529, endPoint x: 232, endPoint y: 508, distance: 29.7
click at [232, 508] on div ".default-hero [ data-theme-section = " dark " ] { background-color : var(--colo…" at bounding box center [715, 363] width 969 height 545
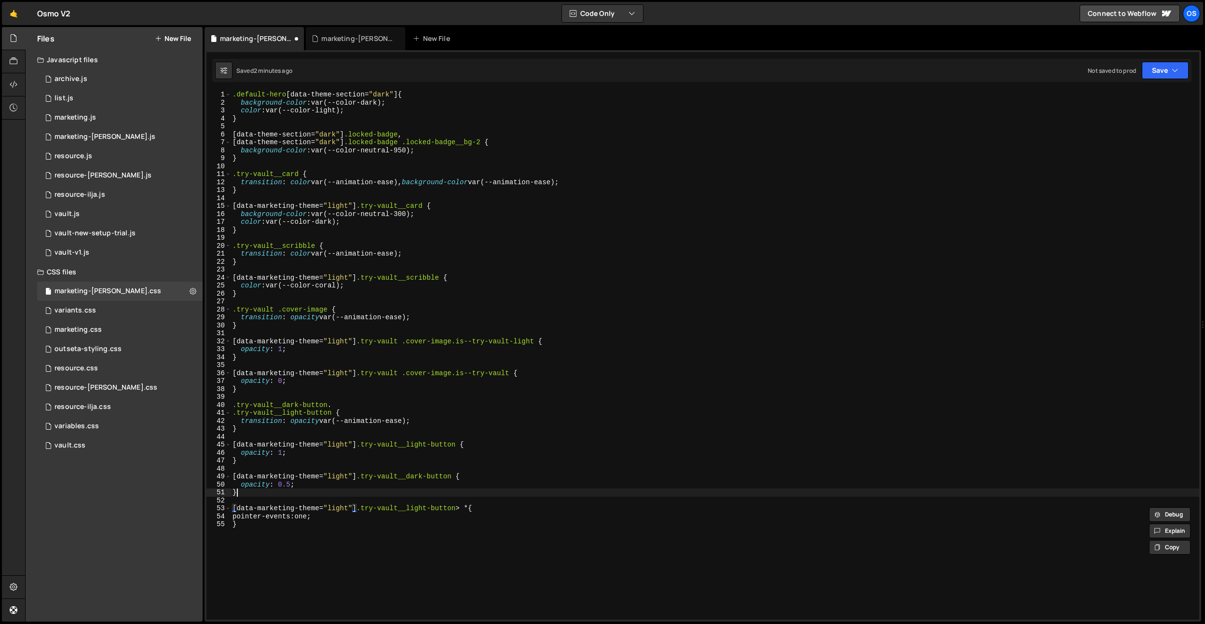
click at [242, 495] on div ".default-hero [ data-theme-section = " dark " ] { background-color : var(--colo…" at bounding box center [715, 363] width 969 height 545
type textarea "}"
paste textarea "}"
drag, startPoint x: 362, startPoint y: 510, endPoint x: 216, endPoint y: 508, distance: 146.7
click at [216, 508] on div "} 1 2 3 4 5 6 7 8 9 10 11 12 13 14 15 16 17 18 19 20 21 22 23 24 25 26 27 28 29…" at bounding box center [703, 355] width 993 height 529
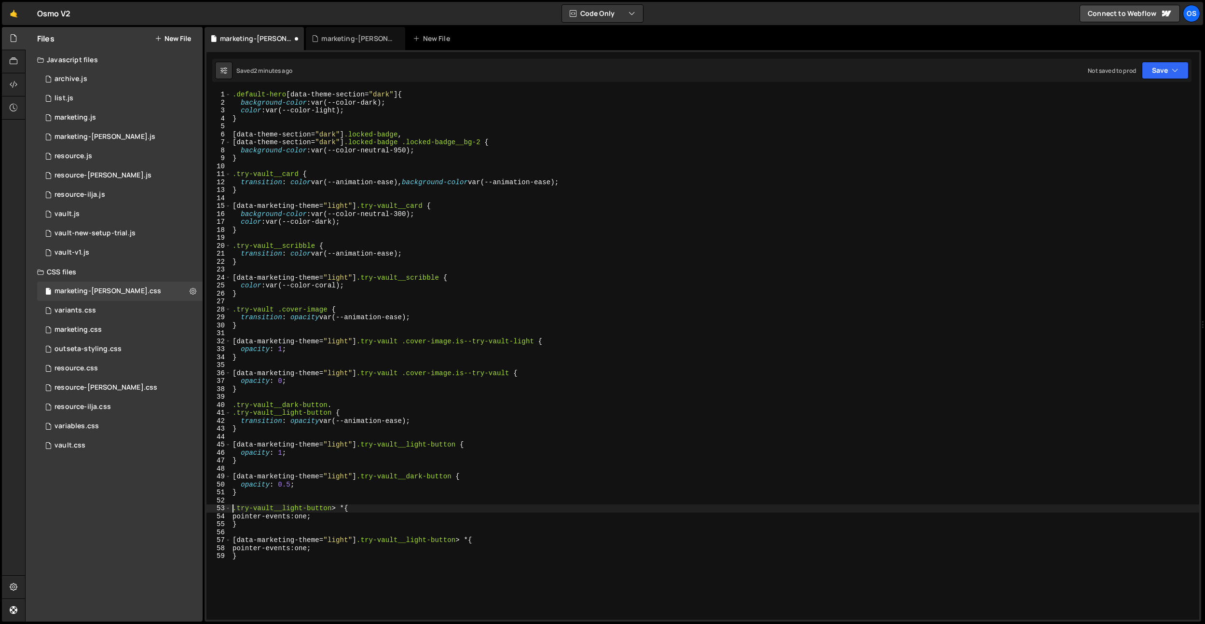
click at [309, 517] on div ".default-hero [ data-theme-section = " dark " ] { background-color : var(--colo…" at bounding box center [715, 363] width 969 height 545
drag, startPoint x: 373, startPoint y: 509, endPoint x: 227, endPoint y: 511, distance: 145.7
click at [227, 511] on div "pointer-events: none; 1 2 3 4 5 6 7 8 9 10 11 12 13 14 15 16 17 18 19 20 21 22 …" at bounding box center [703, 355] width 993 height 529
click at [249, 528] on div ".default-hero [ data-theme-section = " dark " ] { background-color : var(--colo…" at bounding box center [715, 363] width 969 height 545
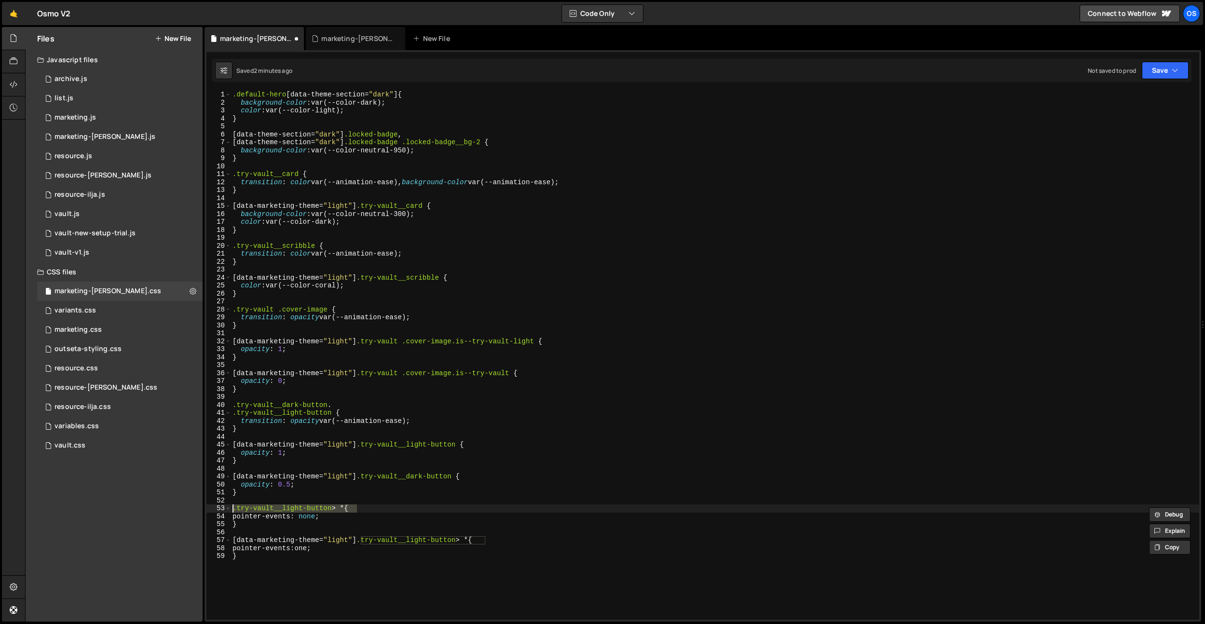
type textarea "}"
drag, startPoint x: 358, startPoint y: 541, endPoint x: 193, endPoint y: 538, distance: 164.6
click at [193, 538] on div "Files New File Javascript files 0 archive.js 0 0 list.js 0 0 marketing.js 0 0 0…" at bounding box center [615, 324] width 1180 height 595
click at [234, 507] on div ".default-hero [ data-theme-section = " dark " ] { background-color : var(--colo…" at bounding box center [715, 363] width 969 height 545
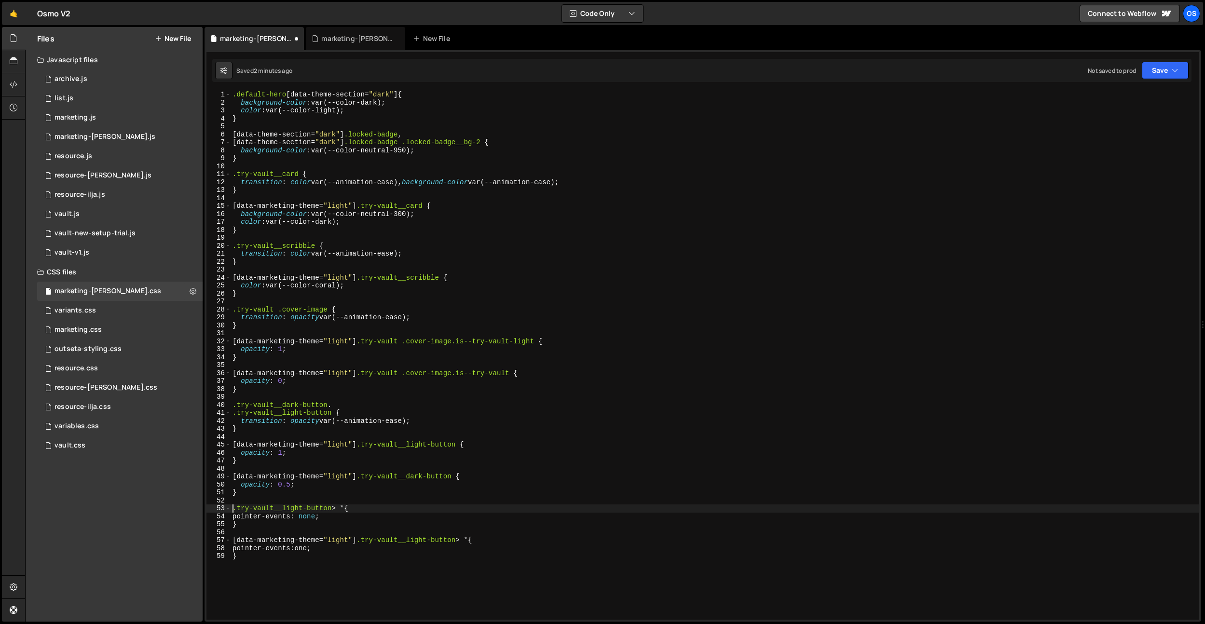
paste textarea "[data-marketing-theme="light"]"
click at [338, 508] on div ".default-hero [ data-theme-section = " dark " ] { background-color : var(--colo…" at bounding box center [715, 363] width 969 height 545
click at [378, 485] on div ".default-hero [ data-theme-section = " dark " ] { background-color : var(--colo…" at bounding box center [715, 363] width 969 height 545
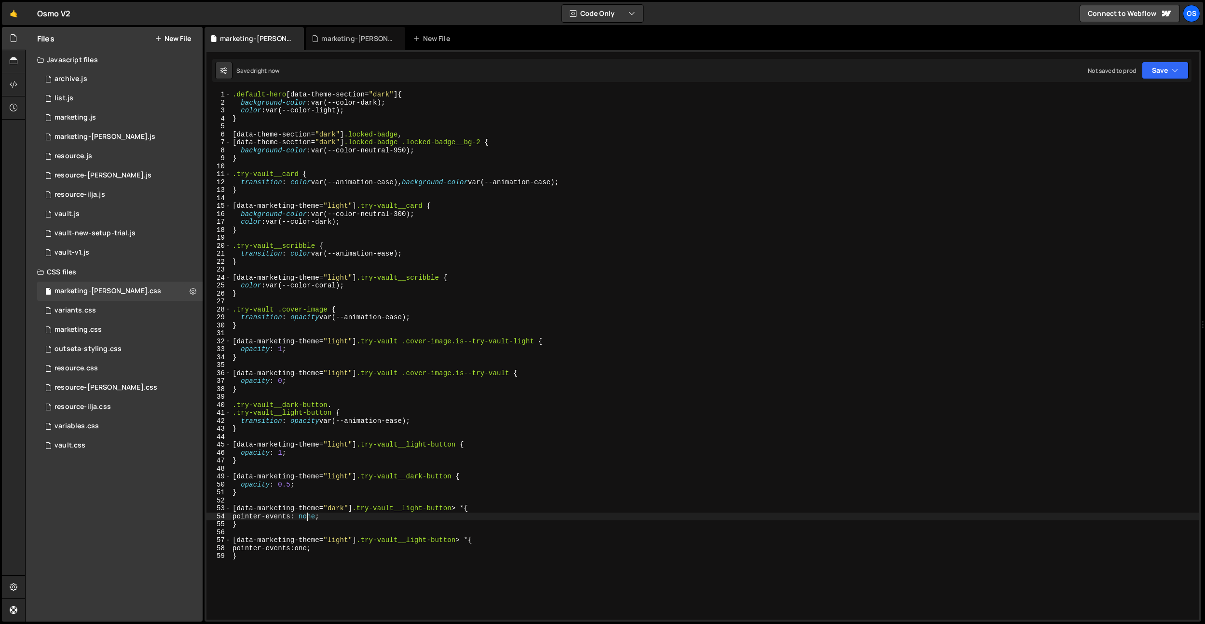
click at [308, 519] on div ".default-hero [ data-theme-section = " dark " ] { background-color : var(--colo…" at bounding box center [715, 363] width 969 height 545
click at [472, 510] on div ".default-hero [ data-theme-section = " dark " ] { background-color : var(--colo…" at bounding box center [715, 363] width 969 height 545
drag, startPoint x: 487, startPoint y: 540, endPoint x: 454, endPoint y: 518, distance: 39.9
click at [194, 543] on div "Files New File Javascript files 0 archive.js 0 0 list.js 0 0 marketing.js 0 0 0…" at bounding box center [615, 324] width 1180 height 595
click at [484, 509] on div ".default-hero [ data-theme-section = " dark " ] { background-color : var(--colo…" at bounding box center [715, 363] width 969 height 545
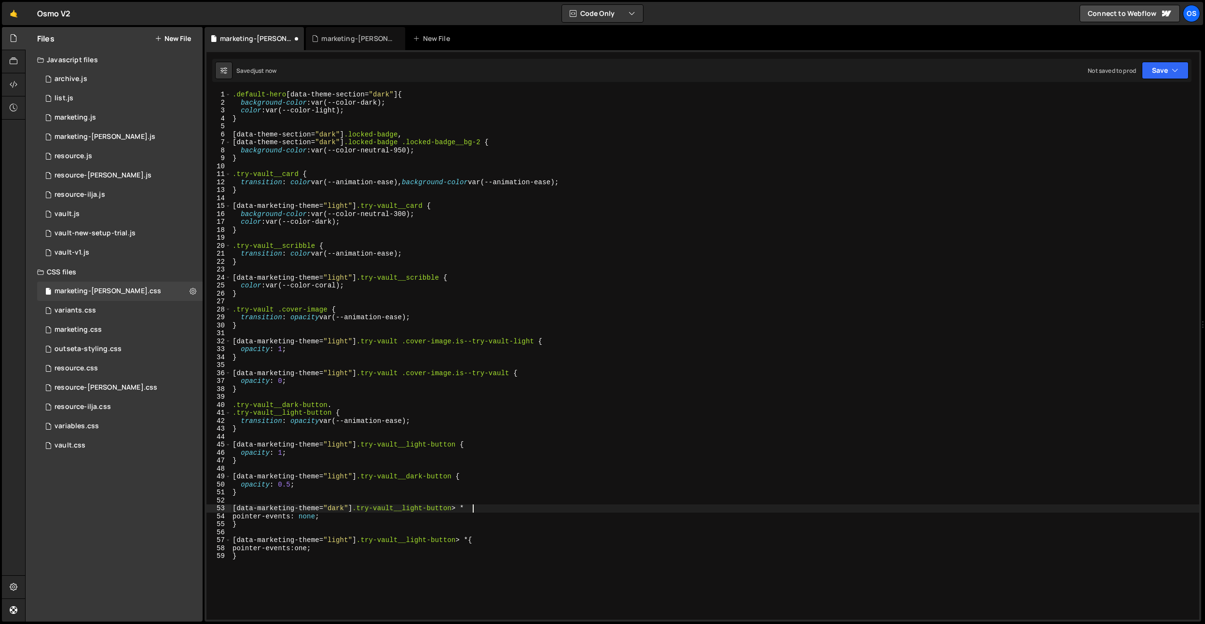
type textarea "[data-marketing-theme="dark"] .try-vault__light-button > *,"
paste textarea "[data-marketing-theme="light"] .try-vault__light-button > * {"
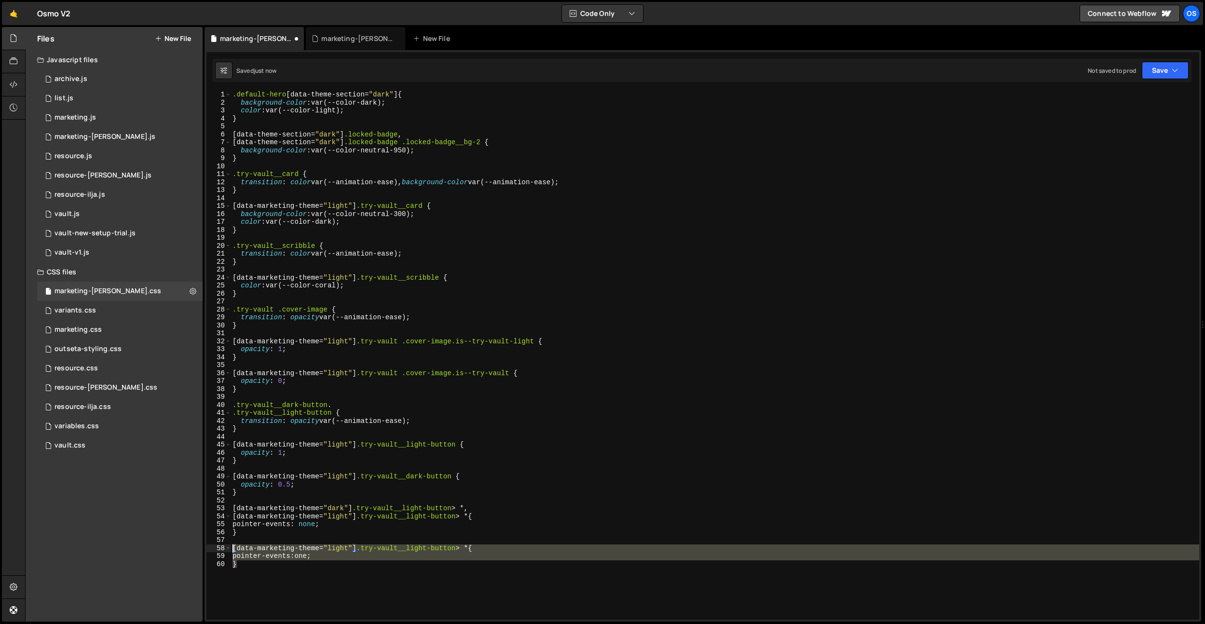
drag, startPoint x: 293, startPoint y: 573, endPoint x: 224, endPoint y: 543, distance: 75.4
click at [224, 543] on div "[data-marketing-theme="light"] .try-vault__light-button > * { 1 2 3 4 5 6 7 8 9…" at bounding box center [703, 355] width 993 height 529
type textarea "[data-marketing-theme="light"] .try-vault__light-button > * {"
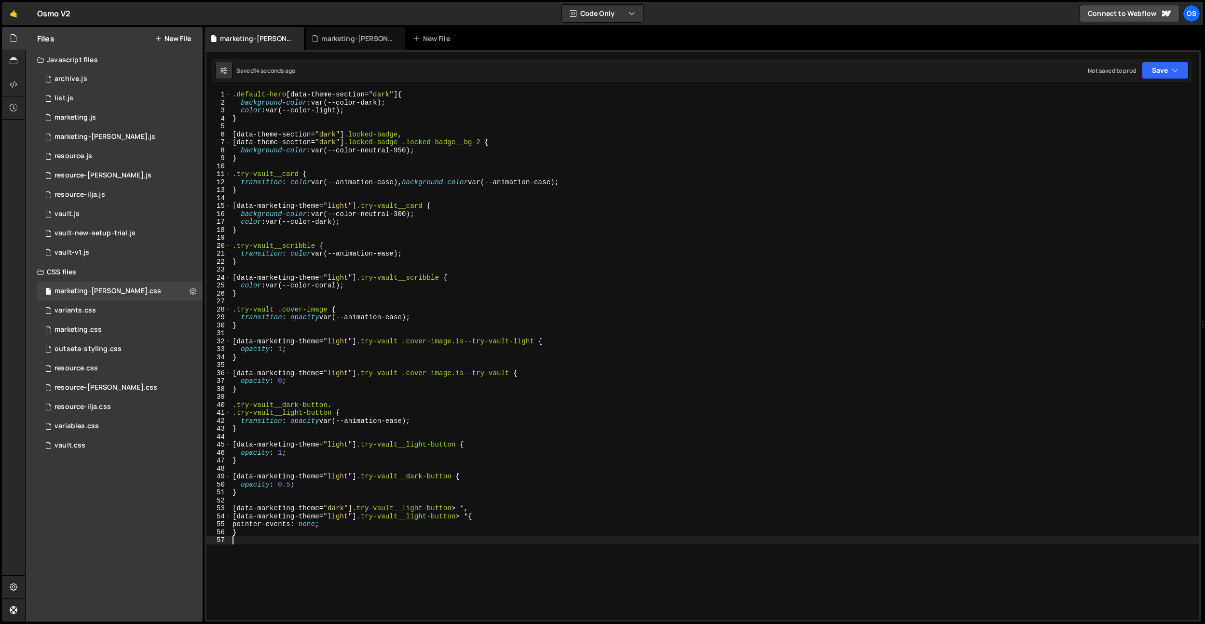
drag, startPoint x: 326, startPoint y: 526, endPoint x: 335, endPoint y: 531, distance: 10.6
click at [326, 526] on div ".default-hero [ data-theme-section = " dark " ] { background-color : var(--colo…" at bounding box center [715, 363] width 969 height 545
drag, startPoint x: 427, startPoint y: 510, endPoint x: 409, endPoint y: 510, distance: 17.9
click at [409, 510] on div ".default-hero [ data-theme-section = " dark " ] { background-color : var(--colo…" at bounding box center [715, 363] width 969 height 545
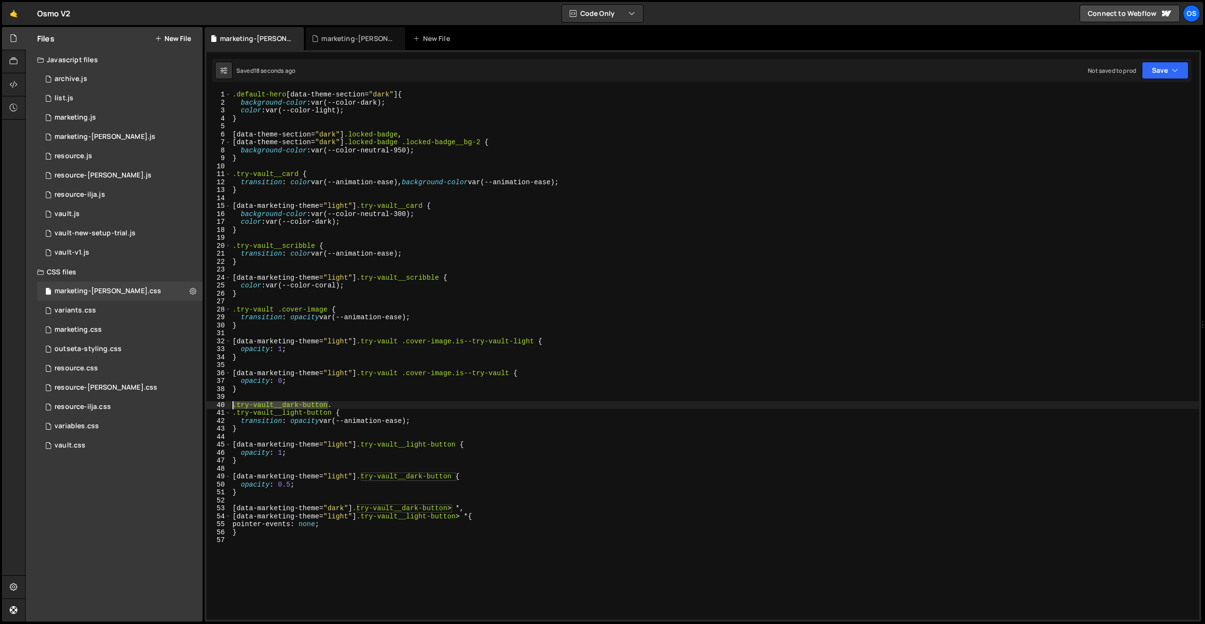
drag, startPoint x: 327, startPoint y: 405, endPoint x: 333, endPoint y: 414, distance: 10.7
click at [213, 404] on div "[data-marketing-theme="dark"] .try-vault__dark-button > *, 1 2 3 4 5 6 7 8 9 10…" at bounding box center [703, 355] width 993 height 529
click at [441, 421] on div ".default-hero [ data-theme-section = " dark " ] { background-color : var(--colo…" at bounding box center [715, 363] width 969 height 545
type textarea "transition: opacity var(--animation-ease);"
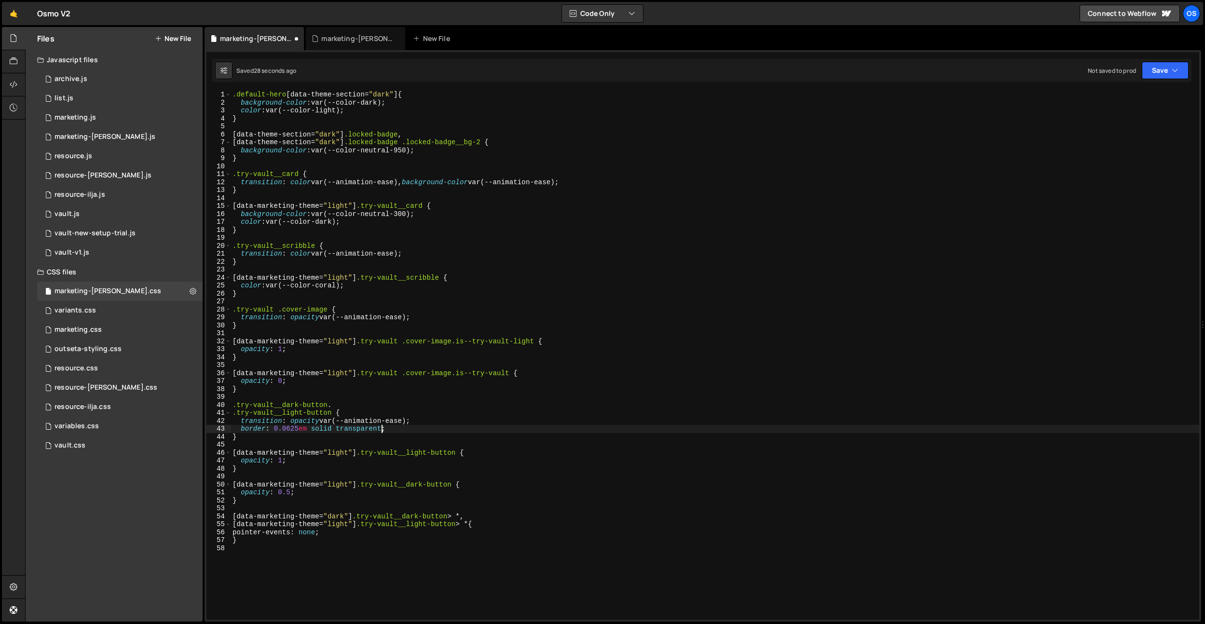
scroll to position [0, 10]
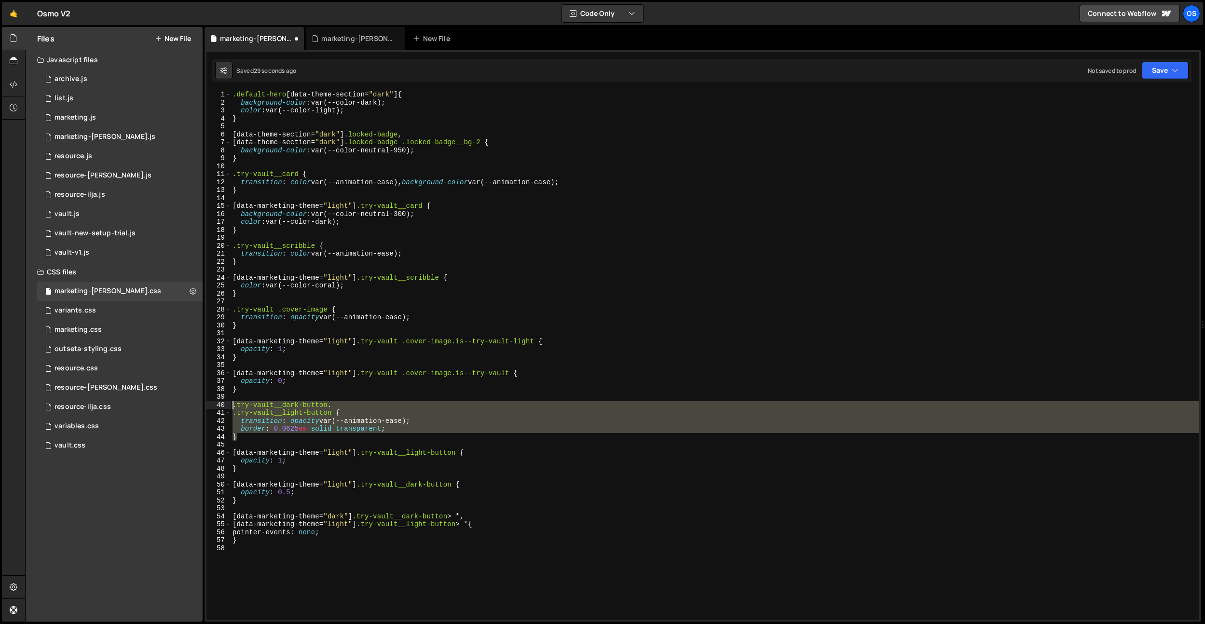
drag, startPoint x: 255, startPoint y: 438, endPoint x: 228, endPoint y: 408, distance: 40.3
click at [228, 408] on div "border: 0.0625em solid transparent; 1 2 3 4 5 6 7 8 9 10 11 12 13 14 15 16 17 1…" at bounding box center [703, 355] width 993 height 529
type textarea "}"
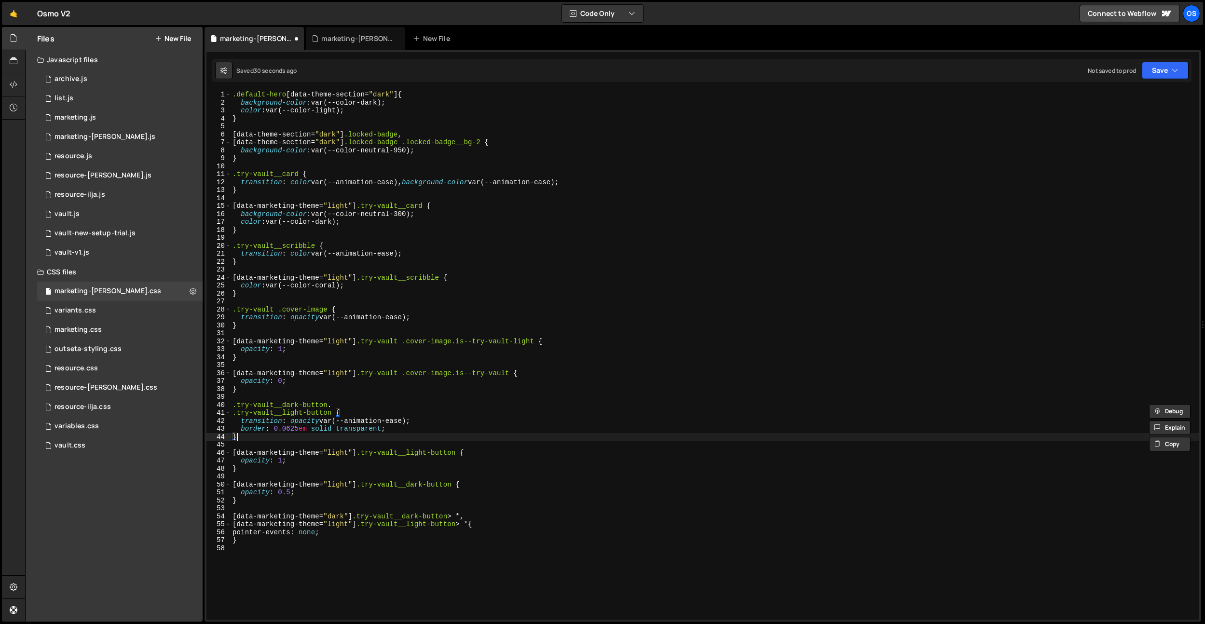
scroll to position [0, 0]
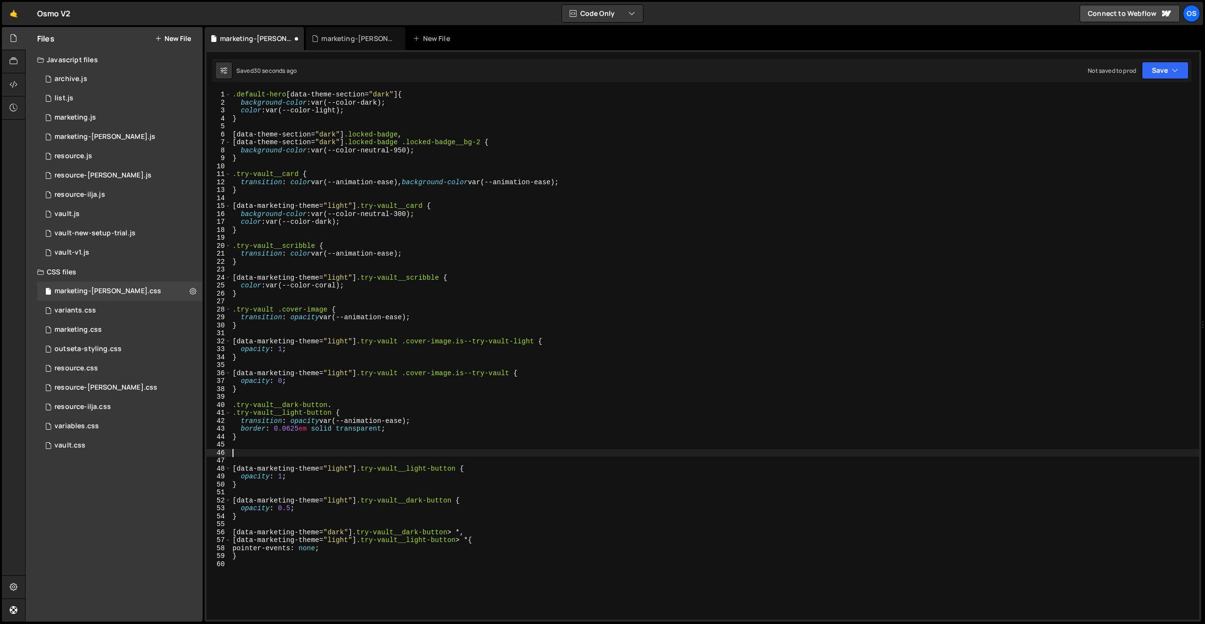
paste textarea "}"
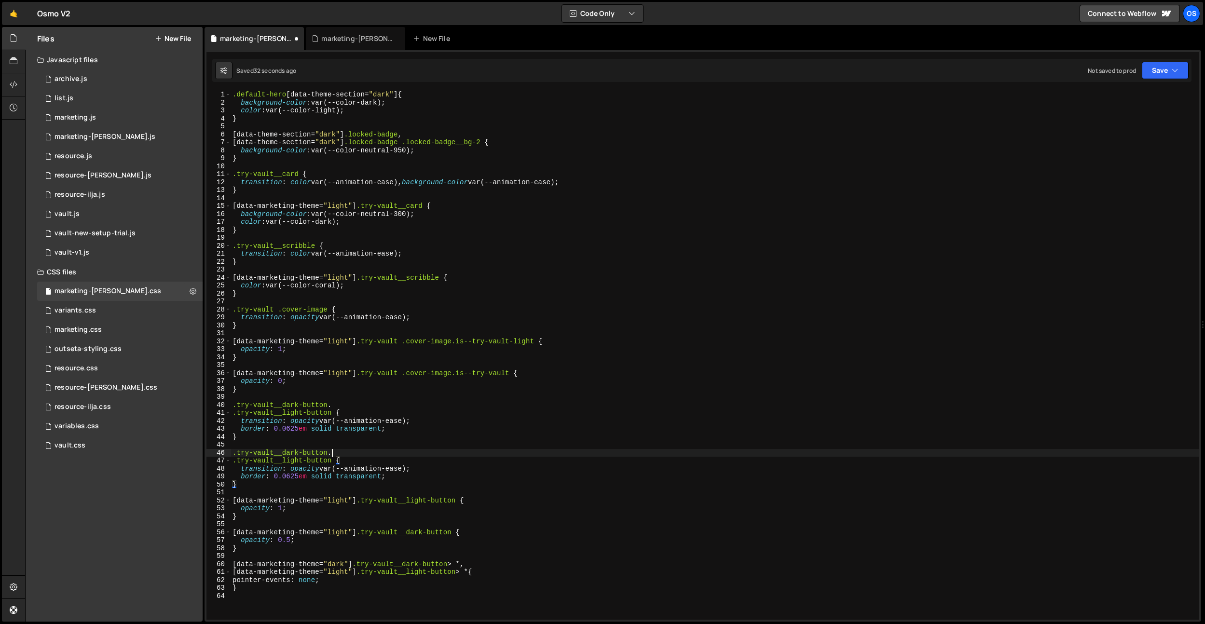
click at [339, 455] on div ".default-hero [ data-theme-section = " dark " ] { background-color : var(--colo…" at bounding box center [715, 363] width 969 height 545
click at [332, 460] on div ".default-hero [ data-theme-section = " dark " ] { background-color : var(--colo…" at bounding box center [715, 363] width 969 height 545
drag, startPoint x: 397, startPoint y: 421, endPoint x: 403, endPoint y: 438, distance: 17.7
click at [397, 421] on div ".default-hero [ data-theme-section = " dark " ] { background-color : var(--colo…" at bounding box center [715, 363] width 969 height 545
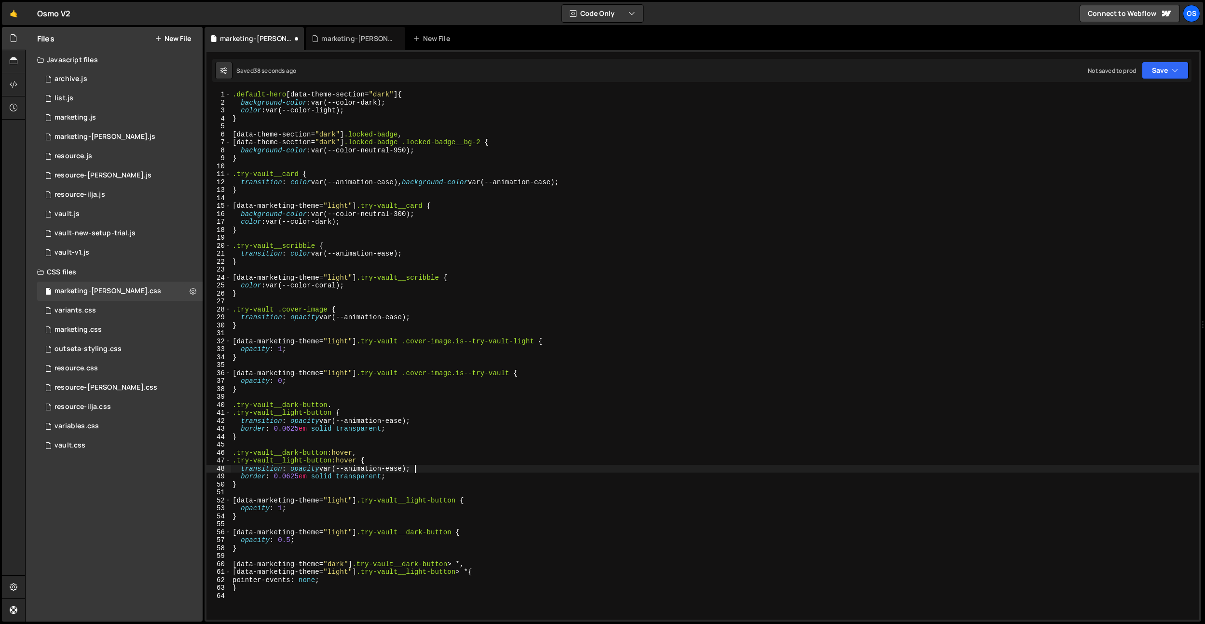
click at [419, 464] on div ".default-hero [ data-theme-section = " dark " ] { background-color : var(--colo…" at bounding box center [715, 363] width 969 height 545
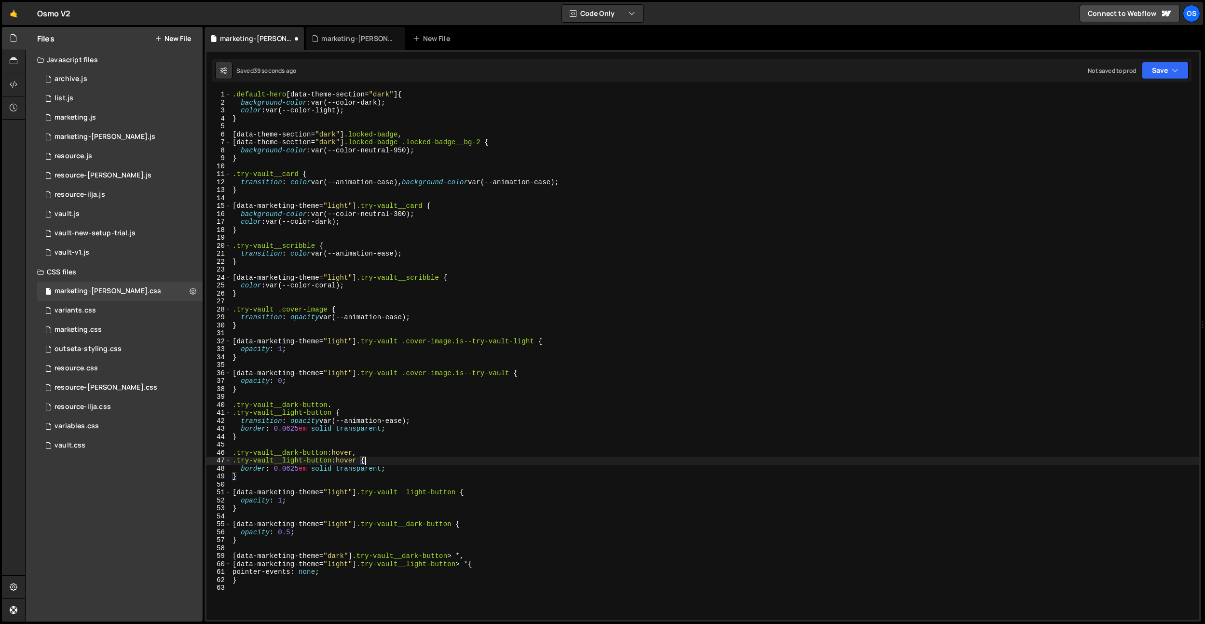
click at [370, 469] on div ".default-hero [ data-theme-section = " dark " ] { background-color : var(--colo…" at bounding box center [715, 363] width 969 height 545
click at [400, 471] on div ".default-hero [ data-theme-section = " dark " ] { background-color : var(--colo…" at bounding box center [715, 363] width 969 height 545
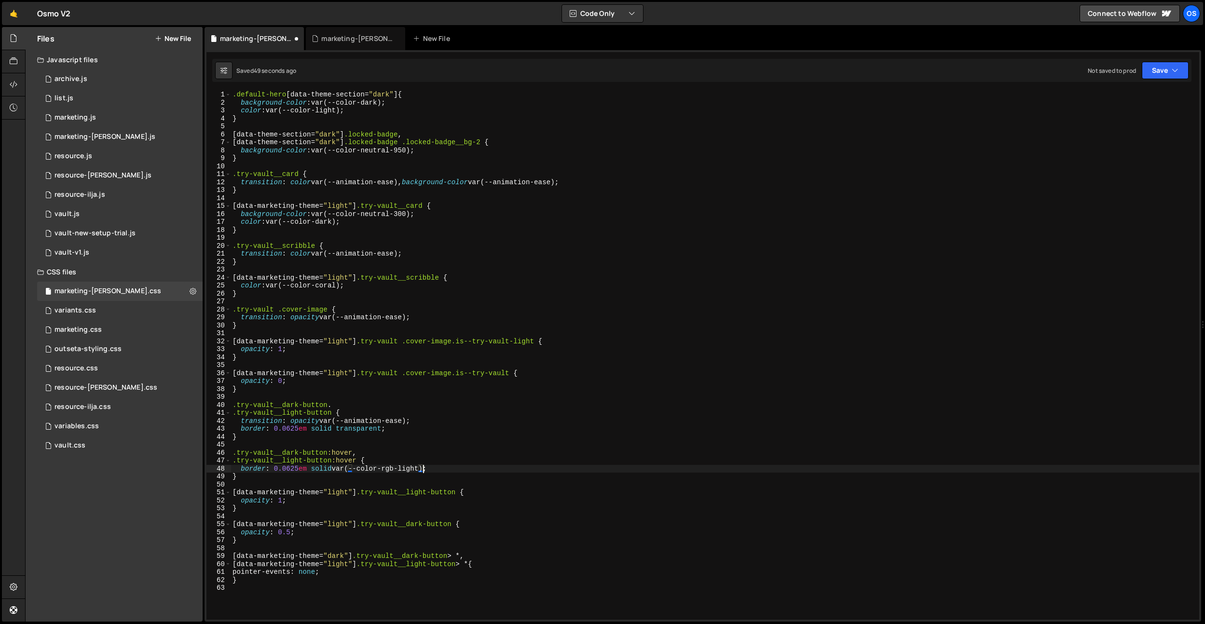
scroll to position [0, 13]
click at [335, 470] on div ".default-hero [ data-theme-section = " dark " ] { background-color : var(--colo…" at bounding box center [715, 363] width 969 height 545
click at [449, 467] on div ".default-hero [ data-theme-section = " dark " ] { background-color : var(--colo…" at bounding box center [715, 363] width 969 height 545
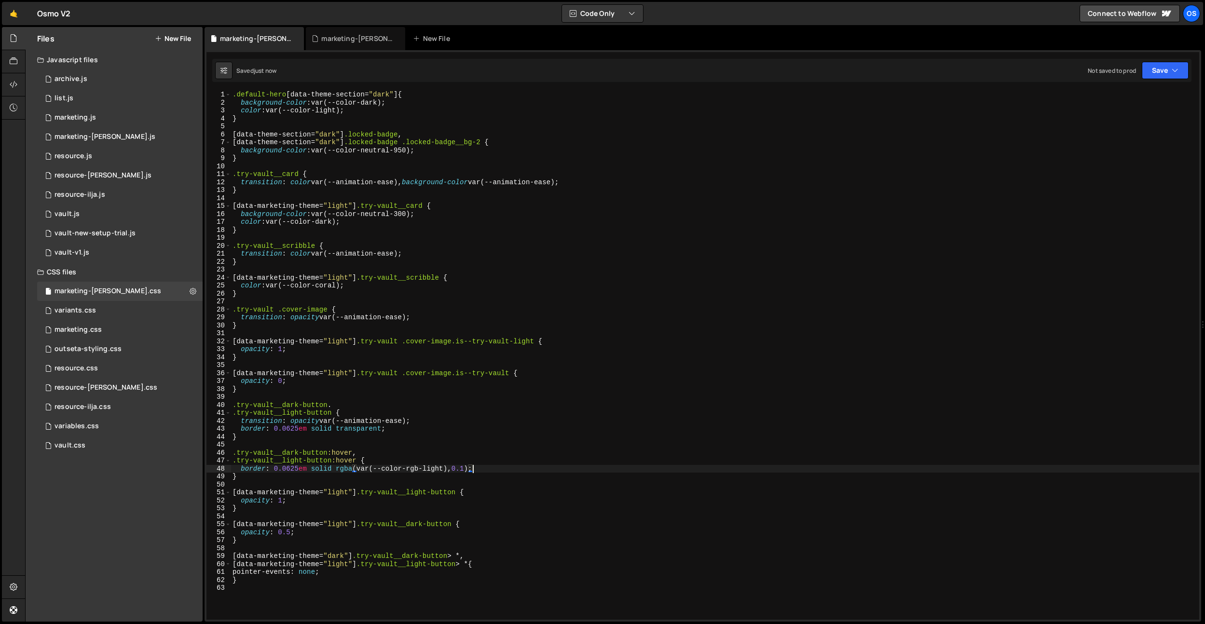
click at [459, 373] on div ".default-hero [ data-theme-section = " dark " ] { background-color : var(--colo…" at bounding box center [715, 363] width 969 height 545
click at [372, 434] on div ".default-hero [ data-theme-section = " dark " ] { background-color : var(--colo…" at bounding box center [715, 363] width 969 height 545
click at [373, 431] on div ".default-hero [ data-theme-section = " dark " ] { background-color : var(--colo…" at bounding box center [715, 363] width 969 height 545
drag, startPoint x: 373, startPoint y: 431, endPoint x: 387, endPoint y: 468, distance: 39.7
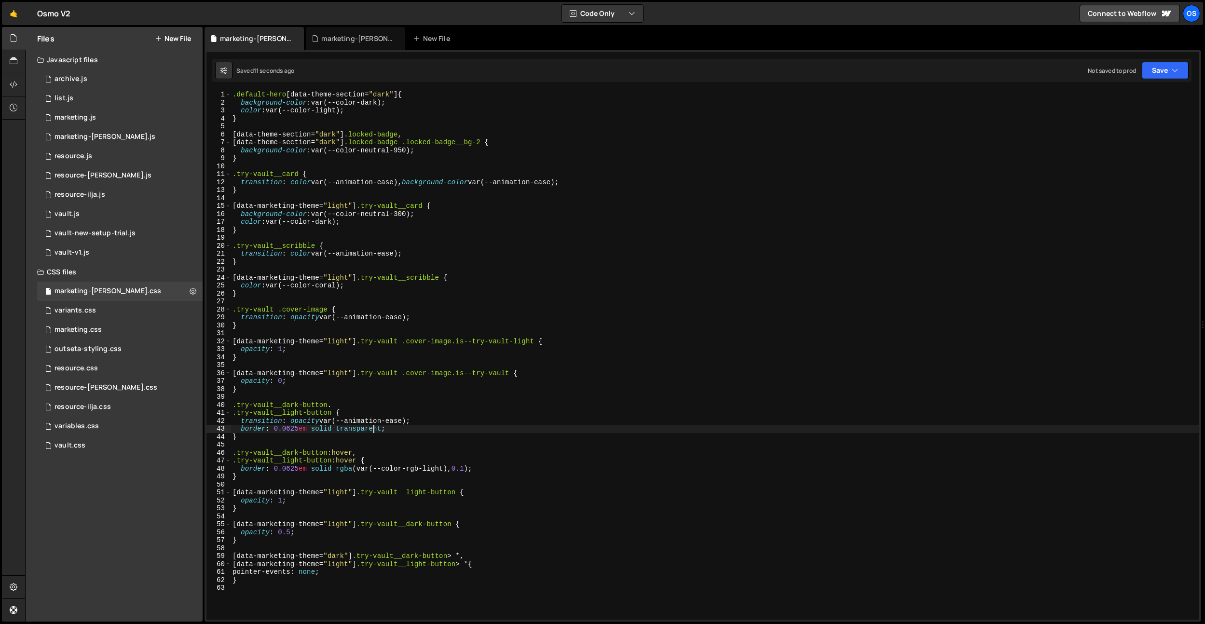
click at [373, 431] on div ".default-hero [ data-theme-section = " dark " ] { background-color : var(--colo…" at bounding box center [715, 363] width 969 height 545
drag, startPoint x: 337, startPoint y: 471, endPoint x: 418, endPoint y: 456, distance: 83.1
click at [475, 468] on div ".default-hero [ data-theme-section = " dark " ] { background-color : var(--colo…" at bounding box center [715, 363] width 969 height 545
click at [371, 433] on div ".default-hero [ data-theme-section = " dark " ] { background-color : var(--colo…" at bounding box center [715, 363] width 969 height 545
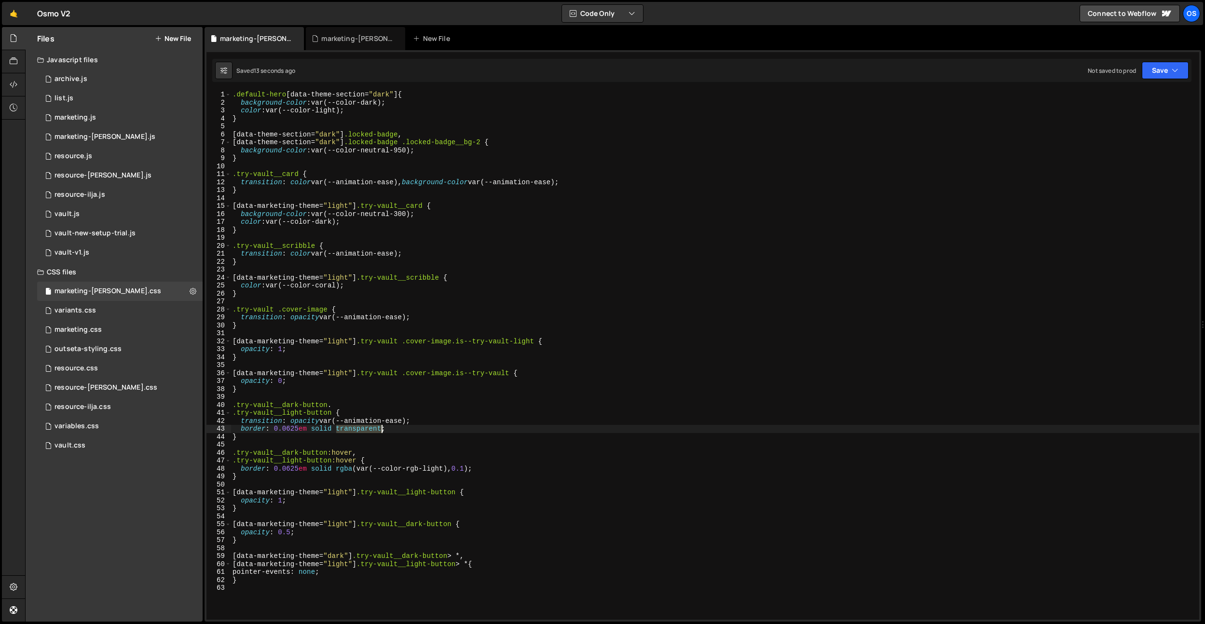
paste textarea "rgba(var(--color-rgb-light), 0.1)"
type textarea "border: 0.0625em solid rgba(var(--color-rgb-light), 0.1);"
click at [436, 443] on div ".default-hero [ data-theme-section = " dark " ] { background-color : var(--colo…" at bounding box center [715, 363] width 969 height 545
click at [464, 431] on div ".default-hero [ data-theme-section = " dark " ] { background-color : var(--colo…" at bounding box center [715, 363] width 969 height 545
drag, startPoint x: 443, startPoint y: 430, endPoint x: 410, endPoint y: 432, distance: 33.3
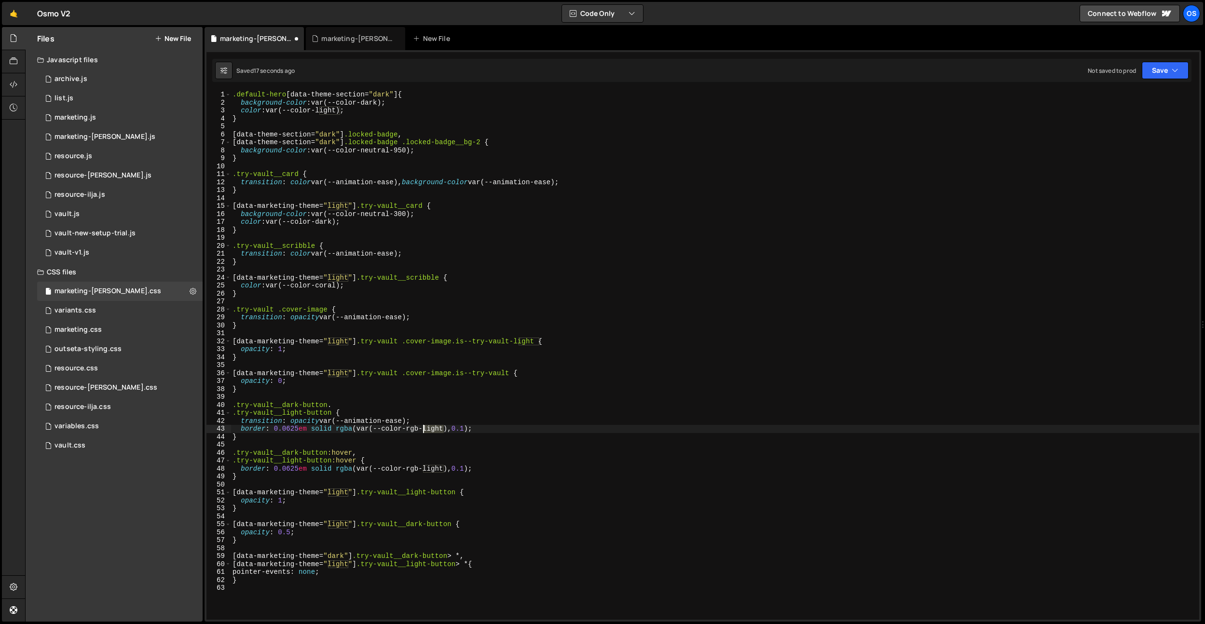
click at [410, 432] on div ".default-hero [ data-theme-section = " dark " ] { background-color : var(--colo…" at bounding box center [715, 363] width 969 height 545
click at [461, 433] on div ".default-hero [ data-theme-section = " dark " ] { background-color : var(--colo…" at bounding box center [715, 363] width 969 height 545
drag, startPoint x: 311, startPoint y: 430, endPoint x: 385, endPoint y: 467, distance: 82.6
click at [311, 430] on div ".default-hero [ data-theme-section = " dark " ] { background-color : var(--colo…" at bounding box center [715, 363] width 969 height 545
click at [342, 405] on div ".default-hero [ data-theme-section = " dark " ] { background-color : var(--colo…" at bounding box center [715, 363] width 969 height 545
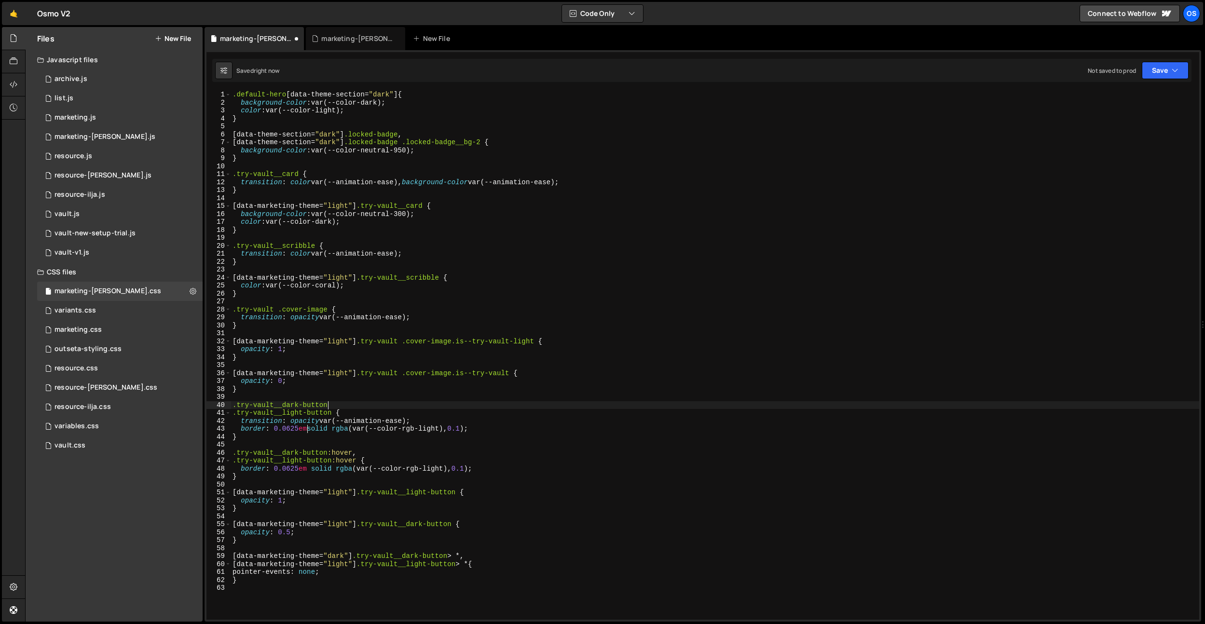
scroll to position [0, 6]
drag, startPoint x: 473, startPoint y: 429, endPoint x: 335, endPoint y: 428, distance: 137.5
click at [335, 428] on div ".default-hero [ data-theme-section = " dark " ] { background-color : var(--colo…" at bounding box center [715, 363] width 969 height 545
click at [312, 431] on div ".default-hero [ data-theme-section = " dark " ] { background-color : var(--colo…" at bounding box center [715, 363] width 969 height 545
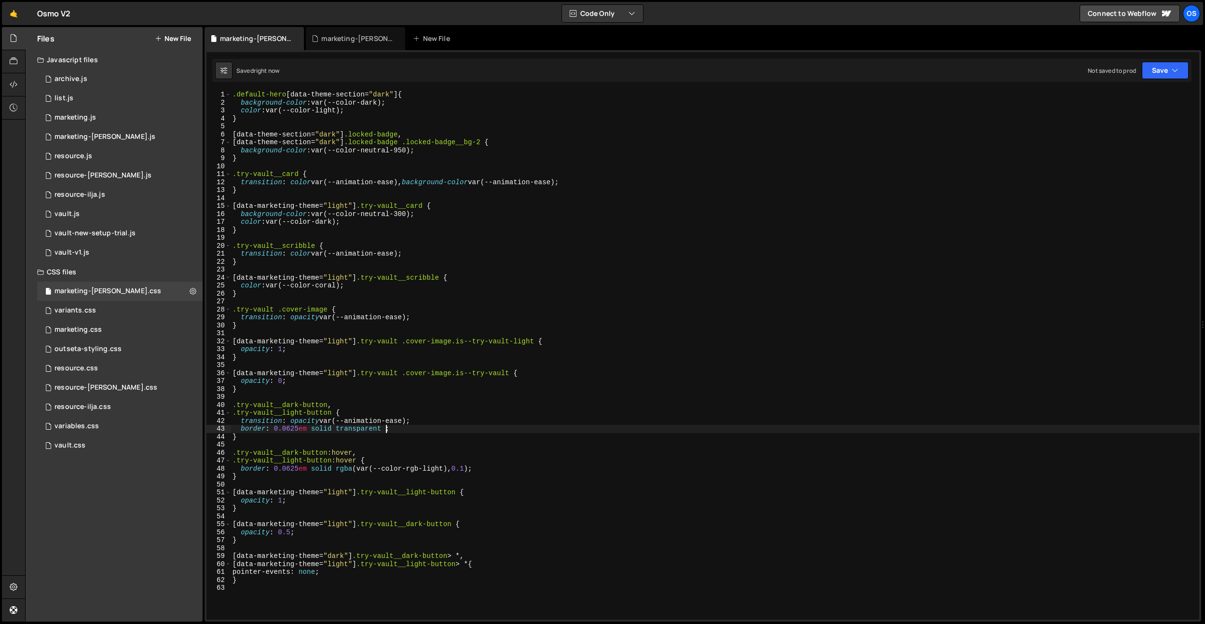
click at [386, 428] on div ".default-hero [ data-theme-section = " dark " ] { background-color : var(--colo…" at bounding box center [715, 363] width 969 height 545
drag, startPoint x: 472, startPoint y: 469, endPoint x: 337, endPoint y: 468, distance: 134.6
click at [337, 468] on div ".default-hero [ data-theme-section = " dark " ] { background-color : var(--colo…" at bounding box center [715, 363] width 969 height 545
click at [387, 463] on div ".default-hero [ data-theme-section = " dark " ] { background-color : var(--colo…" at bounding box center [715, 363] width 969 height 545
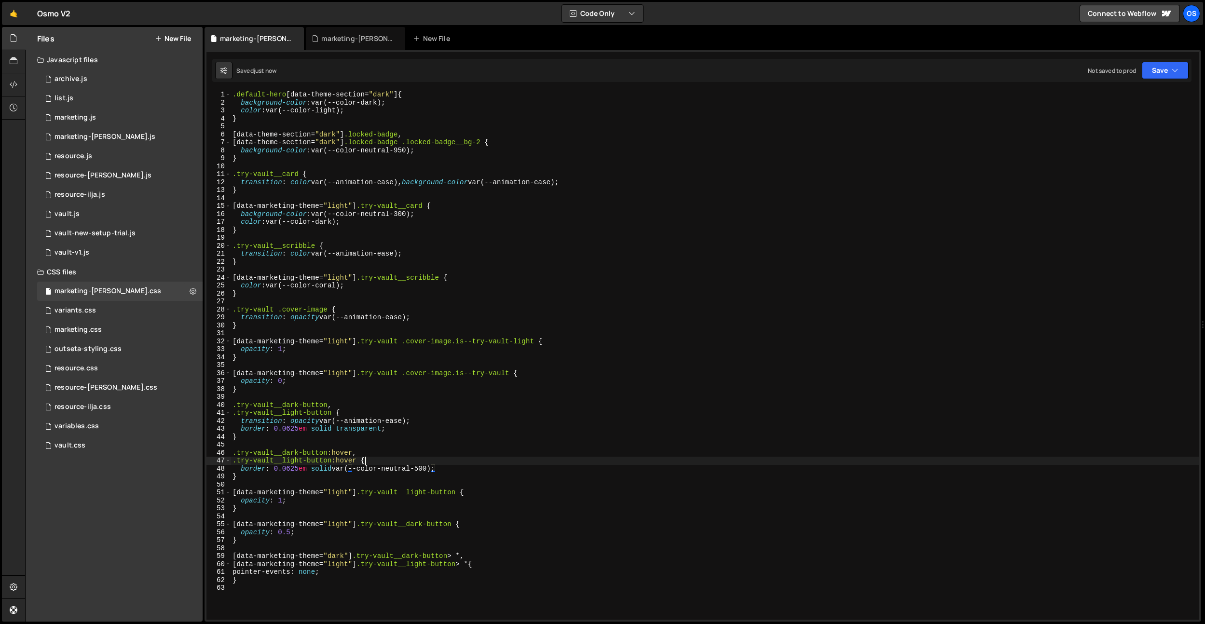
scroll to position [0, 9]
click at [410, 421] on div ".default-hero [ data-theme-section = " dark " ] { background-color : var(--colo…" at bounding box center [715, 363] width 969 height 545
drag, startPoint x: 409, startPoint y: 419, endPoint x: 420, endPoint y: 428, distance: 14.4
click at [323, 422] on div ".default-hero [ data-theme-section = " dark " ] { background-color : var(--colo…" at bounding box center [715, 363] width 969 height 545
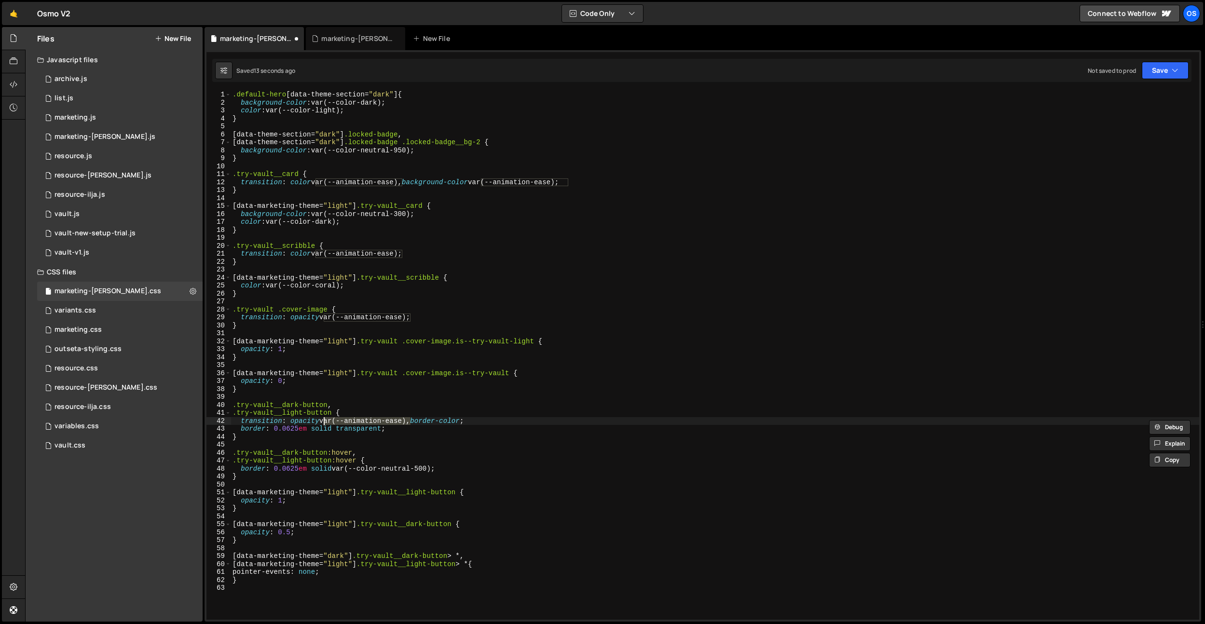
click at [466, 422] on div ".default-hero [ data-theme-section = " dark " ] { background-color : var(--colo…" at bounding box center [715, 363] width 969 height 545
paste textarea "var(--animation-ease)"
click at [546, 497] on div ".default-hero [ data-theme-section = " dark " ] { background-color : var(--colo…" at bounding box center [715, 363] width 969 height 545
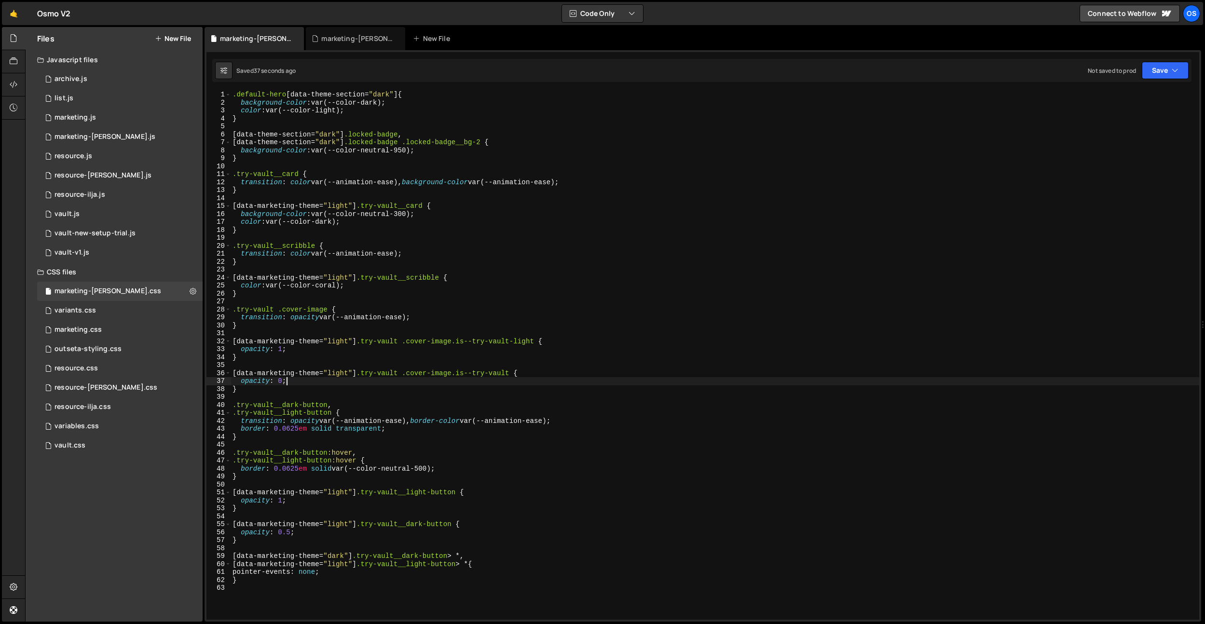
click at [443, 384] on div ".default-hero [ data-theme-section = " dark " ] { background-color : var(--colo…" at bounding box center [715, 363] width 969 height 545
type textarea "opacity: 0;"
click at [468, 513] on div ".default-hero [ data-theme-section = " dark " ] { background-color : var(--colo…" at bounding box center [715, 363] width 969 height 545
click at [465, 512] on div ".default-hero [ data-theme-section = " dark " ] { background-color : var(--colo…" at bounding box center [715, 363] width 969 height 545
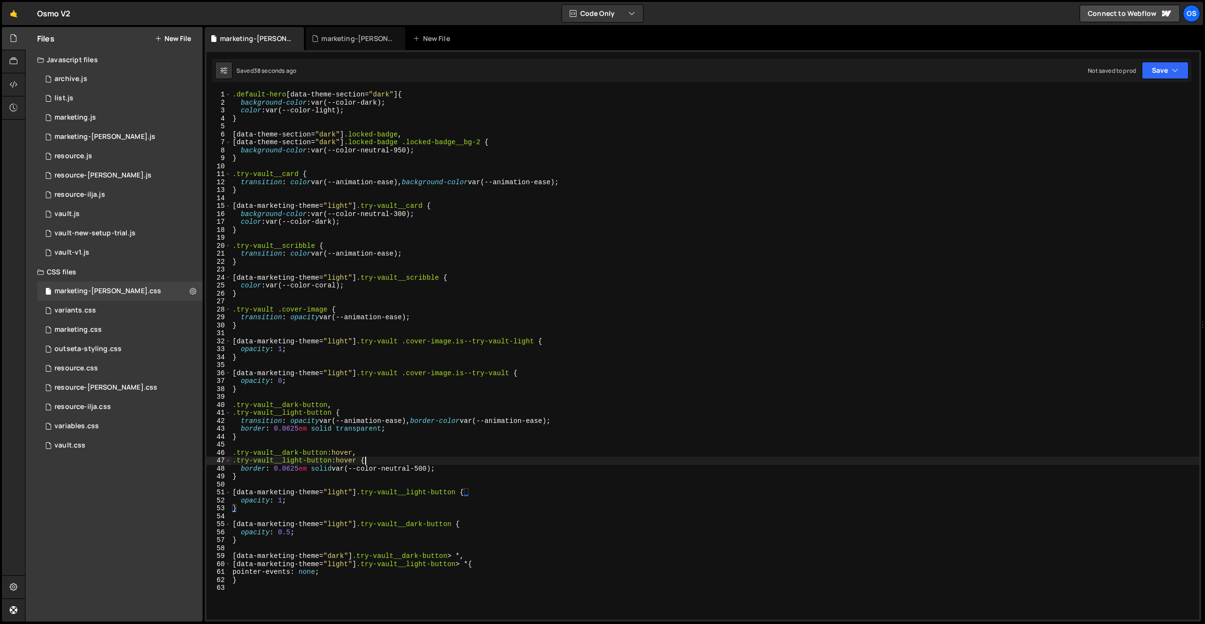
click at [369, 461] on div ".default-hero [ data-theme-section = " dark " ] { background-color : var(--colo…" at bounding box center [715, 363] width 969 height 545
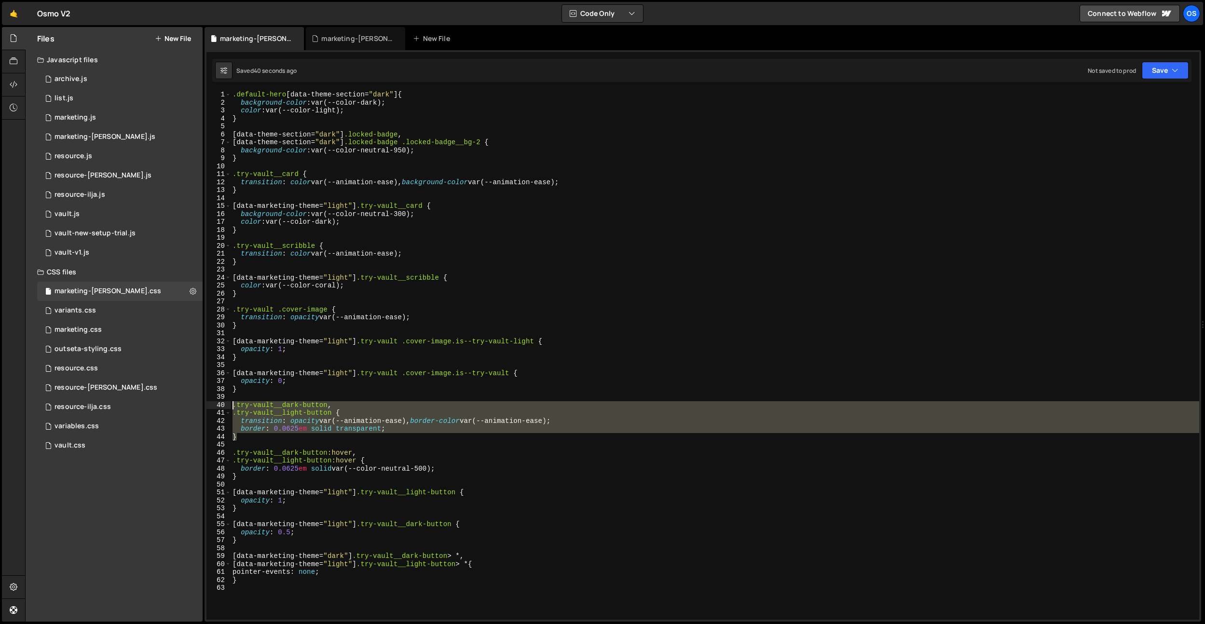
drag, startPoint x: 254, startPoint y: 438, endPoint x: 219, endPoint y: 409, distance: 45.6
click at [219, 409] on div ".try-vault__light-button:hover { 1 2 3 4 5 6 7 8 9 10 11 12 13 14 15 16 17 18 1…" at bounding box center [703, 355] width 993 height 529
type textarea "}"
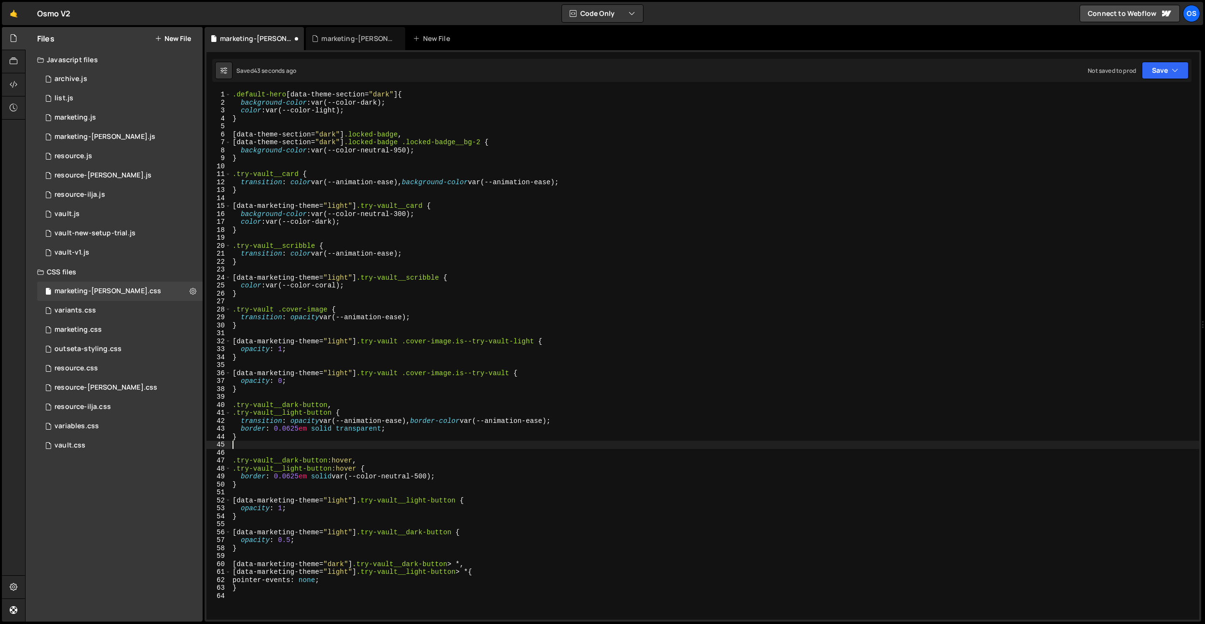
paste textarea "}"
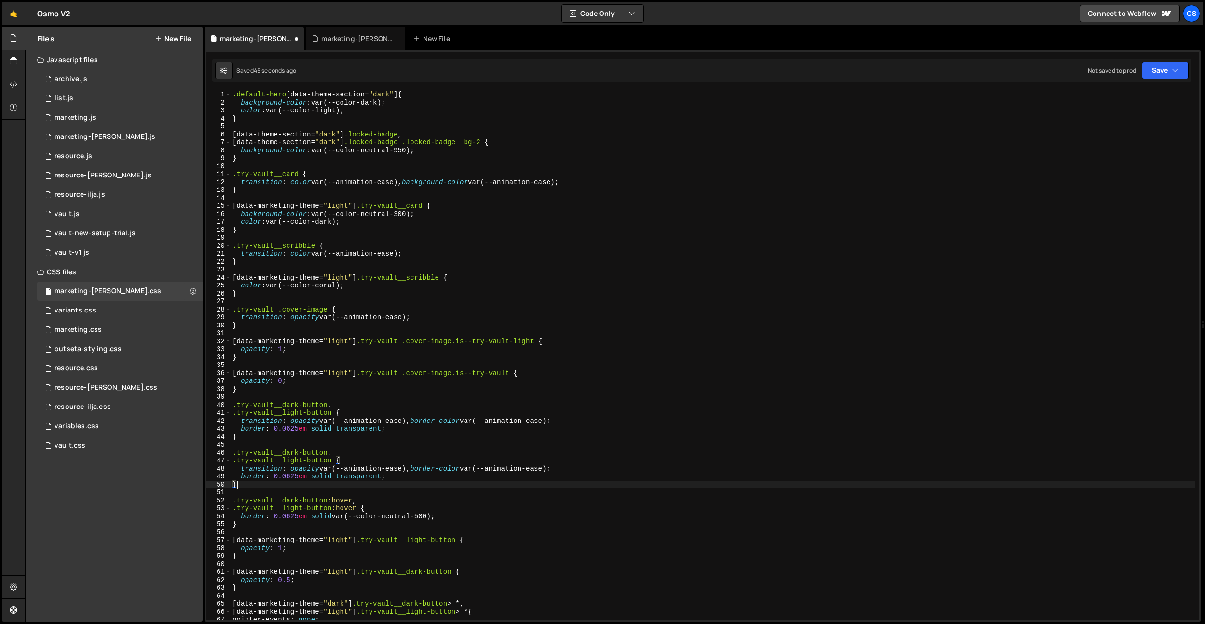
click at [333, 456] on div ".default-hero [ data-theme-section = " dark " ] { background-color : var(--colo…" at bounding box center [713, 363] width 965 height 545
click at [332, 466] on div ".default-hero [ data-theme-section = " dark " ] { background-color : var(--colo…" at bounding box center [713, 363] width 965 height 545
click at [331, 463] on div ".default-hero [ data-theme-section = " dark " ] { background-color : var(--colo…" at bounding box center [713, 363] width 965 height 545
paste textarea "data-marketing-theme-toggle"
click at [330, 454] on div ".default-hero [ data-theme-section = " dark " ] { background-color : var(--colo…" at bounding box center [713, 363] width 965 height 545
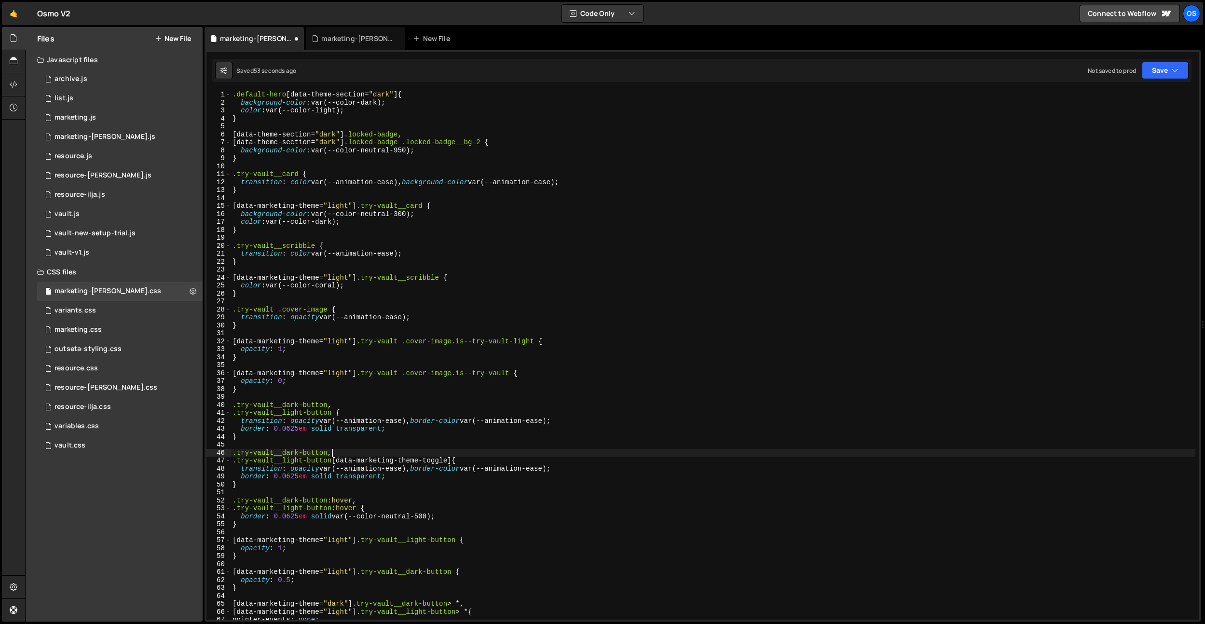
scroll to position [0, 7]
paste textarea "data-marketing-theme-toggle]"
drag, startPoint x: 419, startPoint y: 470, endPoint x: 292, endPoint y: 470, distance: 126.9
click at [292, 470] on div ".default-hero [ data-theme-section = " dark " ] { background-color : var(--colo…" at bounding box center [713, 363] width 965 height 545
type textarea "transition: border-color var(--animation-ease);"
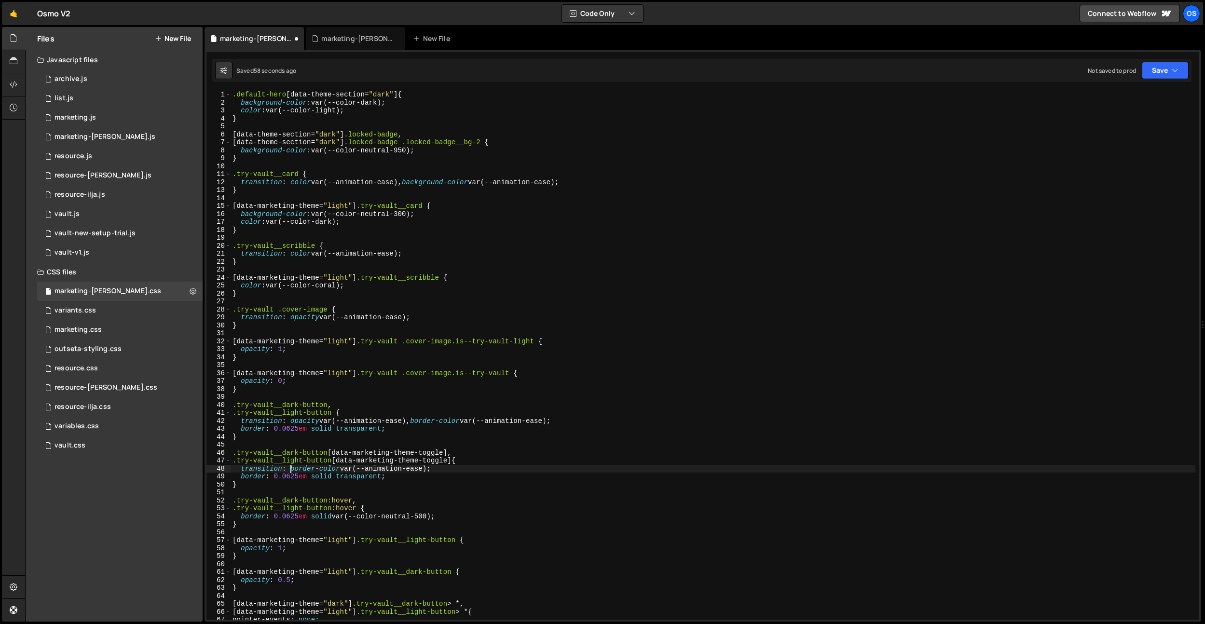
click at [384, 490] on div ".default-hero [ data-theme-section = " dark " ] { background-color : var(--colo…" at bounding box center [713, 363] width 965 height 545
drag, startPoint x: 418, startPoint y: 422, endPoint x: 561, endPoint y: 419, distance: 142.4
click at [561, 419] on div ".default-hero [ data-theme-section = " dark " ] { background-color : var(--colo…" at bounding box center [713, 363] width 965 height 545
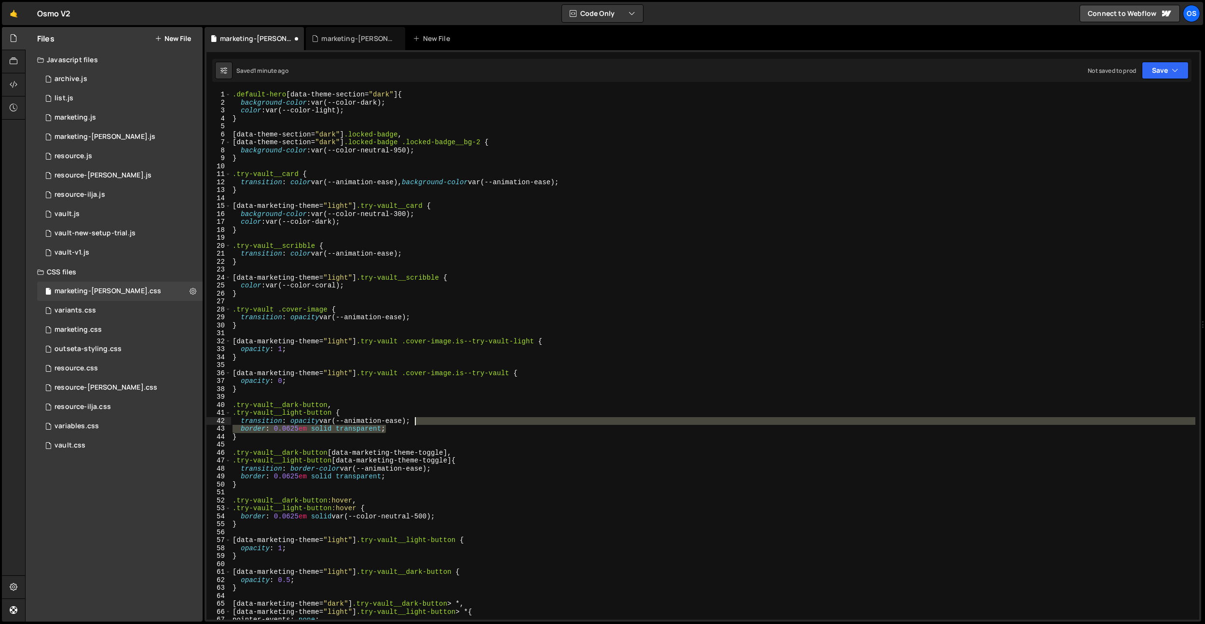
drag, startPoint x: 408, startPoint y: 430, endPoint x: 419, endPoint y: 425, distance: 12.7
click at [419, 425] on div ".default-hero [ data-theme-section = " dark " ] { background-color : var(--colo…" at bounding box center [713, 363] width 965 height 545
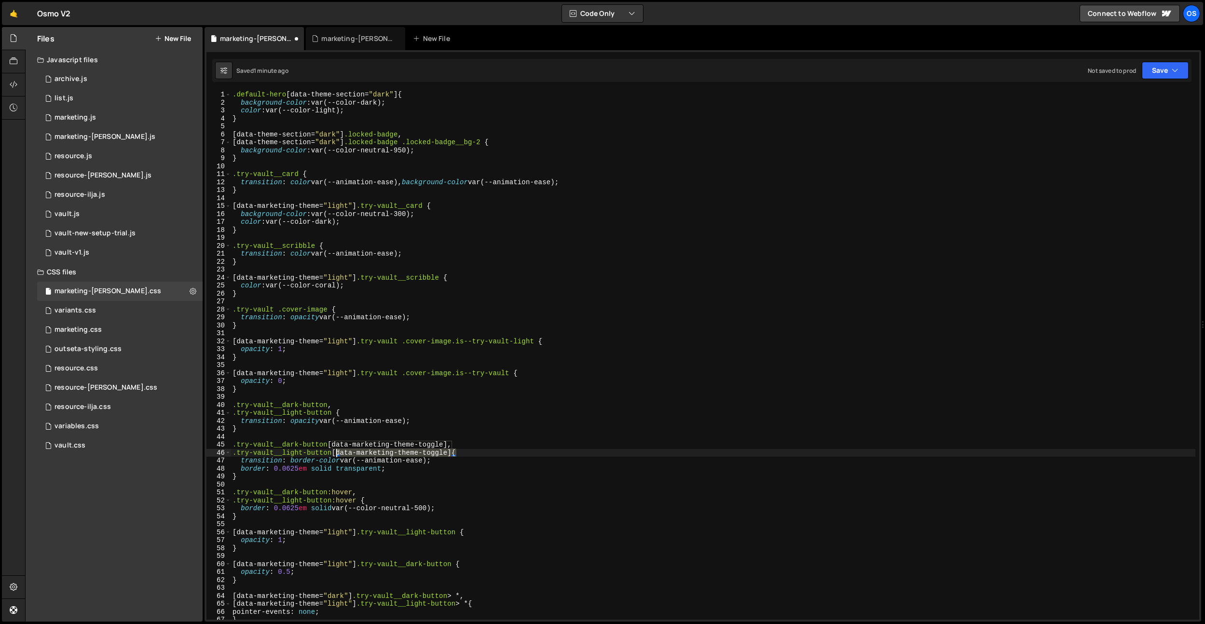
drag, startPoint x: 455, startPoint y: 452, endPoint x: 338, endPoint y: 454, distance: 117.3
click at [338, 454] on div ".default-hero [ data-theme-section = " dark " ] { background-color : var(--colo…" at bounding box center [713, 363] width 965 height 545
drag, startPoint x: 356, startPoint y: 500, endPoint x: 333, endPoint y: 500, distance: 22.7
click at [333, 500] on div ".default-hero [ data-theme-section = " dark " ] { background-color : var(--colo…" at bounding box center [713, 363] width 965 height 545
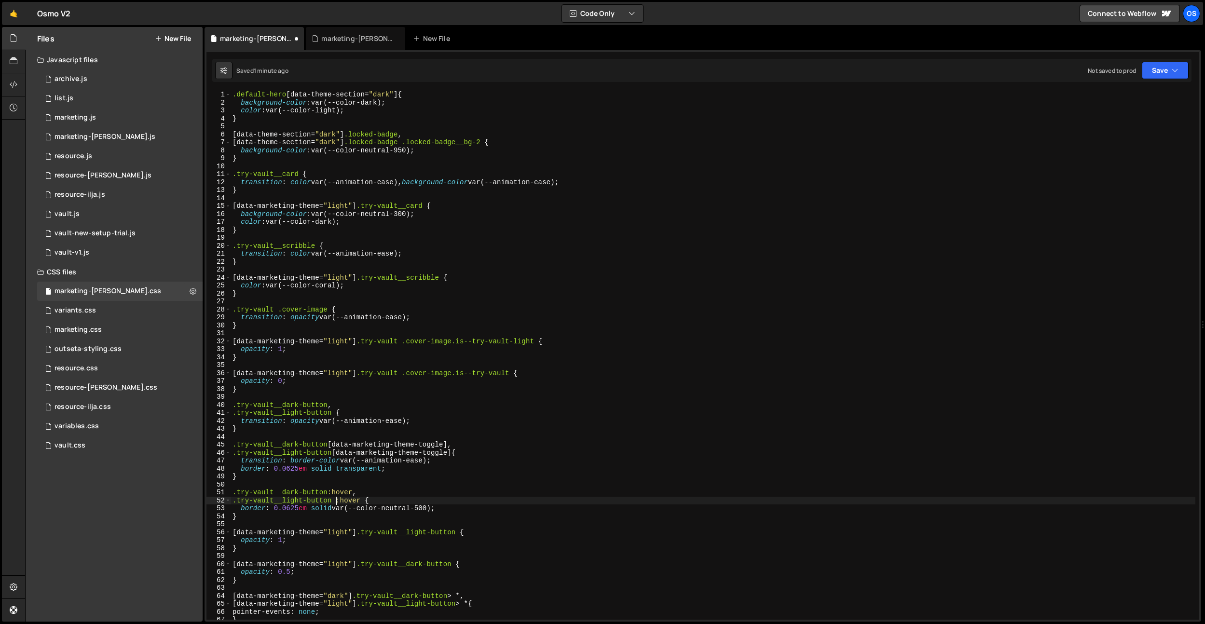
paste textarea "[data-marketing-theme-toggle]"
click at [329, 493] on div ".default-hero [ data-theme-section = " dark " ] { background-color : var(--colo…" at bounding box center [713, 363] width 965 height 545
paste textarea "[data-marketing-theme-toggle]"
click at [332, 475] on div ".default-hero [ data-theme-section = " dark " ] { background-color : var(--colo…" at bounding box center [713, 363] width 965 height 545
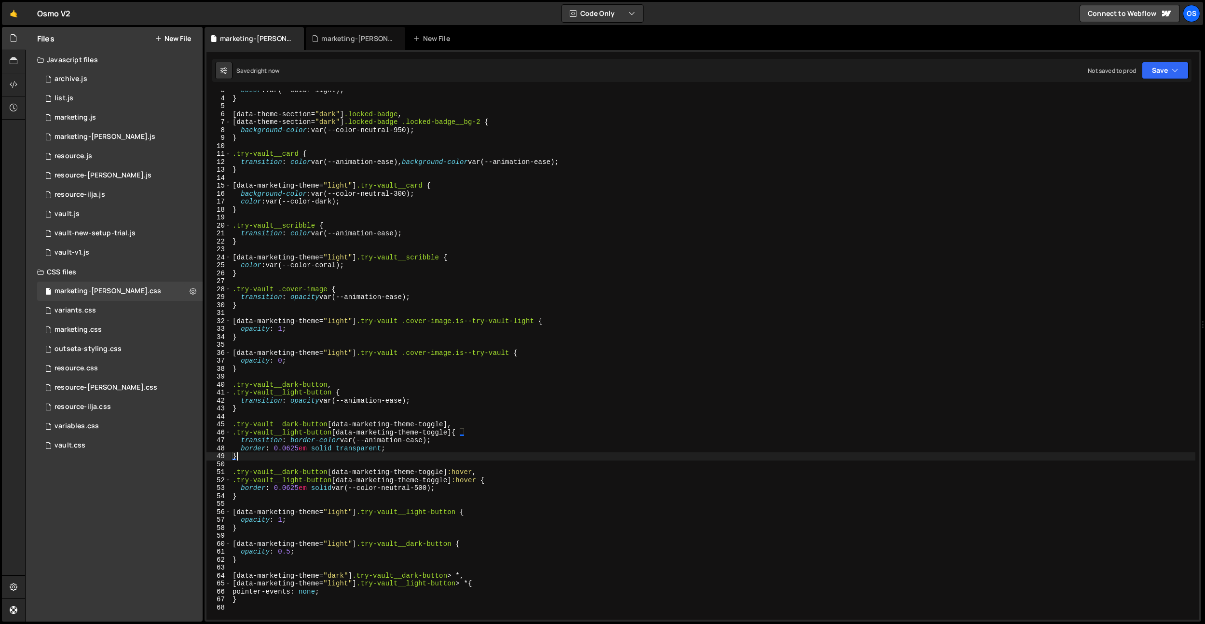
scroll to position [20, 0]
click at [511, 450] on div "color : var(--color-light) ; } [ data-theme-section = " dark " ] .locked-badge …" at bounding box center [713, 358] width 965 height 545
click at [299, 445] on div "color : var(--color-light) ; } [ data-theme-section = " dark " ] .locked-badge …" at bounding box center [713, 358] width 965 height 545
click at [295, 489] on div "color : var(--color-light) ; } [ data-theme-section = " dark " ] .locked-badge …" at bounding box center [713, 358] width 965 height 545
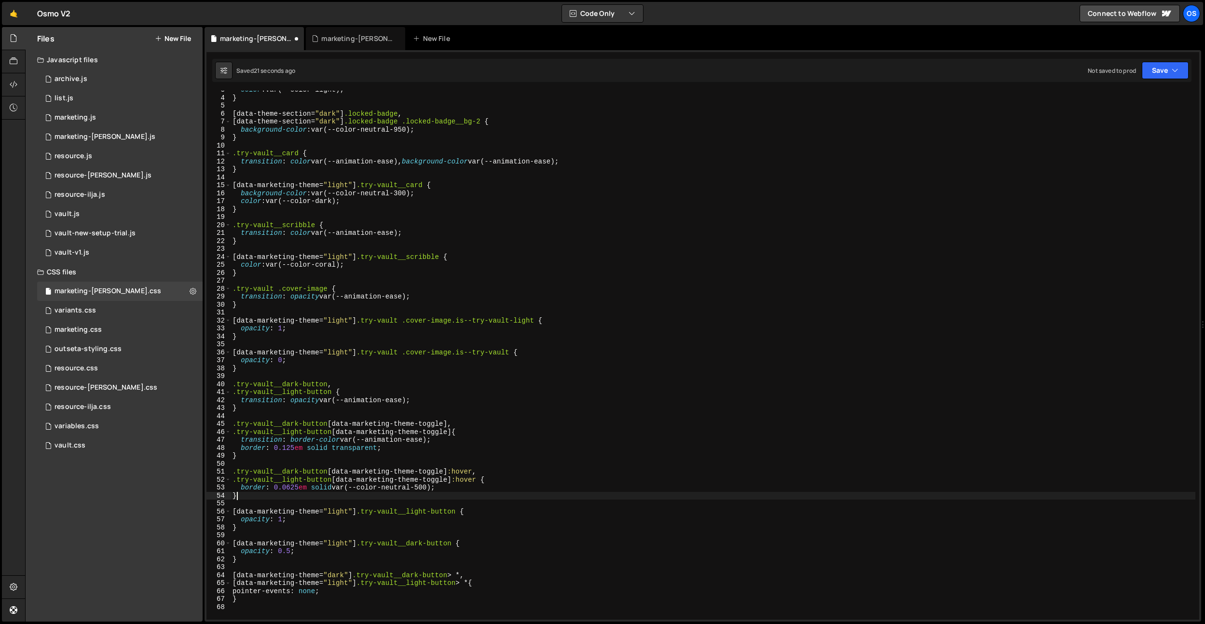
scroll to position [0, 0]
click at [298, 486] on div "color : var(--color-light) ; } [ data-theme-section = " dark " ] .locked-badge …" at bounding box center [713, 358] width 965 height 545
click at [441, 406] on div "color : var(--color-light) ; } [ data-theme-section = " dark " ] .locked-badge …" at bounding box center [713, 358] width 965 height 545
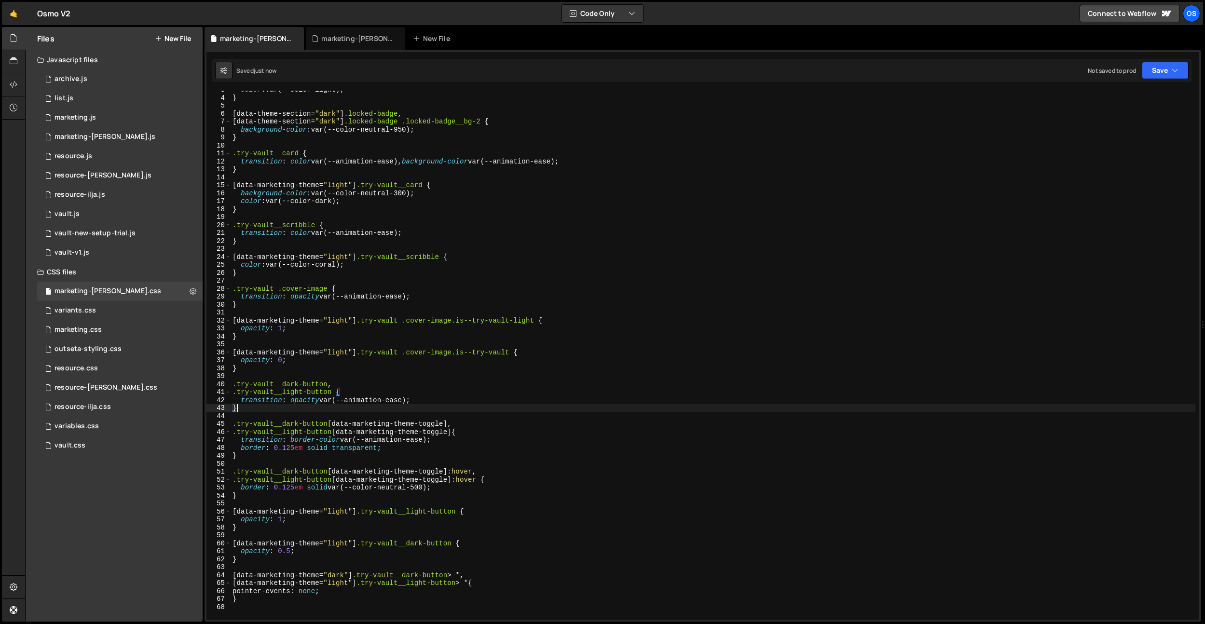
click at [331, 489] on div "color : var(--color-light) ; } [ data-theme-section = " dark " ] .locked-badge …" at bounding box center [713, 358] width 965 height 545
click at [436, 337] on div "color : var(--color-light) ; } [ data-theme-section = " dark " ] .locked-badge …" at bounding box center [713, 358] width 965 height 545
click at [492, 407] on div "color : var(--color-light) ; } [ data-theme-section = " dark " ] .locked-badge …" at bounding box center [713, 358] width 965 height 545
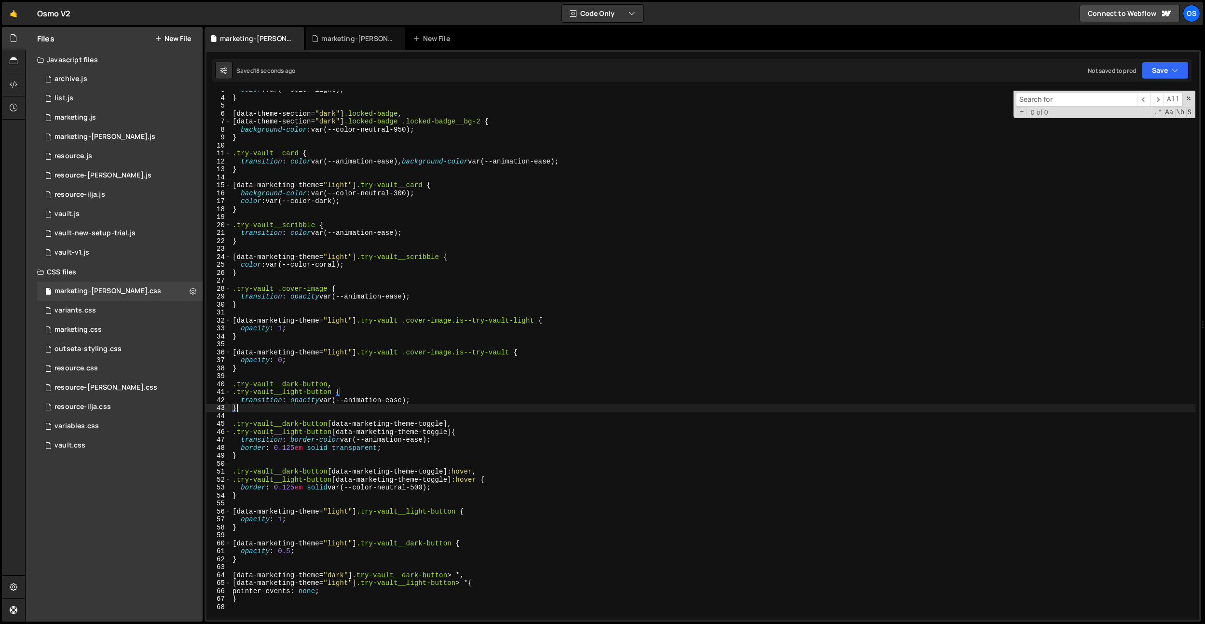
click at [401, 478] on div "color : var(--color-light) ; } [ data-theme-section = " dark " ] .locked-badge …" at bounding box center [713, 358] width 965 height 545
type textarea ".try-vault__light-button [data-marketing-theme-toggle]:hover {"
click at [460, 466] on div "color : var(--color-light) ; } [ data-theme-section = " dark " ] .locked-badge …" at bounding box center [713, 358] width 965 height 545
click at [426, 446] on div "color : var(--color-light) ; } [ data-theme-section = " dark " ] .locked-badge …" at bounding box center [713, 358] width 965 height 545
drag, startPoint x: 433, startPoint y: 488, endPoint x: 334, endPoint y: 487, distance: 98.9
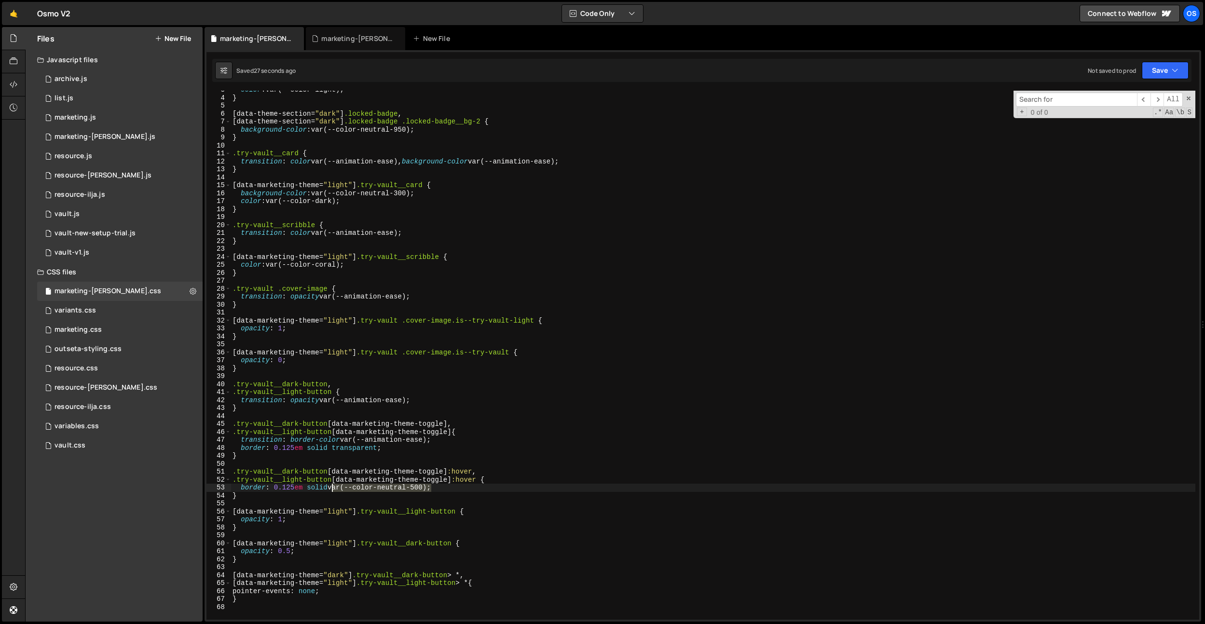
click at [334, 487] on div "color : var(--color-light) ; } [ data-theme-section = " dark " ] .locked-badge …" at bounding box center [713, 358] width 965 height 545
click at [413, 488] on div "color : var(--color-light) ; } [ data-theme-section = " dark " ] .locked-badge …" at bounding box center [713, 355] width 965 height 529
click at [419, 489] on div "color : var(--color-light) ; } [ data-theme-section = " dark " ] .locked-badge …" at bounding box center [713, 358] width 965 height 545
click at [291, 488] on div "color : var(--color-light) ; } [ data-theme-section = " dark " ] .locked-badge …" at bounding box center [713, 358] width 965 height 545
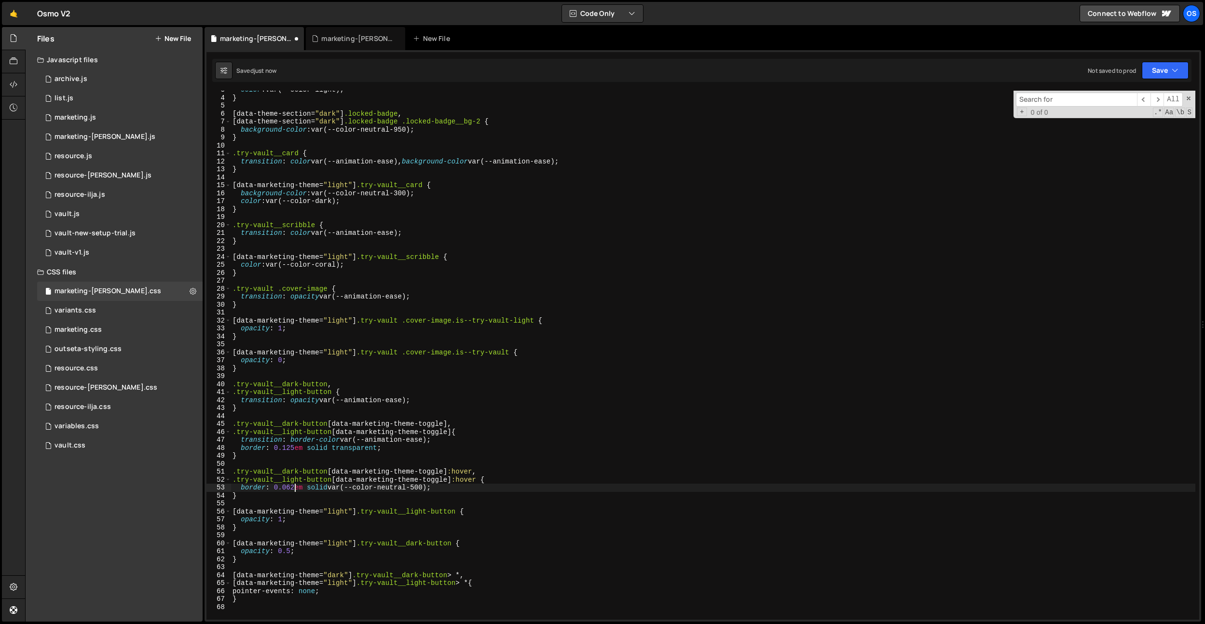
scroll to position [0, 4]
click at [419, 288] on div "color : var(--color-light) ; } [ data-theme-section = " dark " ] .locked-badge …" at bounding box center [713, 358] width 965 height 545
click at [476, 491] on div "color : var(--color-light) ; } [ data-theme-section = " dark " ] .locked-badge …" at bounding box center [713, 358] width 965 height 545
drag, startPoint x: 466, startPoint y: 487, endPoint x: 242, endPoint y: 488, distance: 224.4
click at [242, 488] on div "color : var(--color-light) ; } [ data-theme-section = " dark " ] .locked-badge …" at bounding box center [713, 358] width 965 height 545
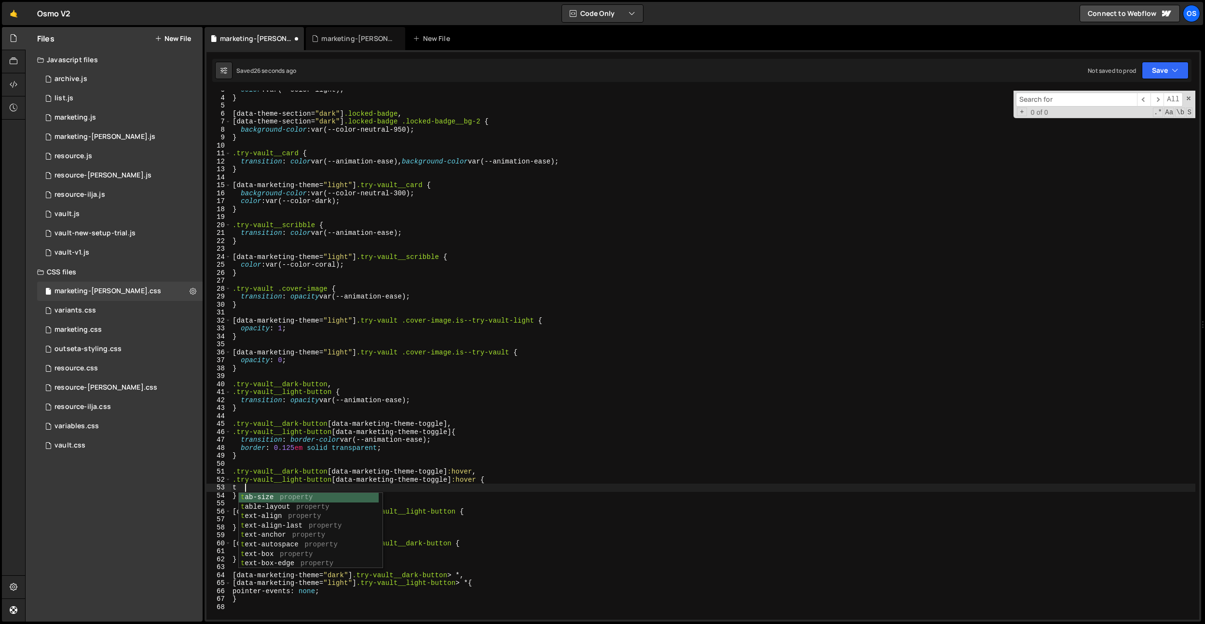
scroll to position [0, 1]
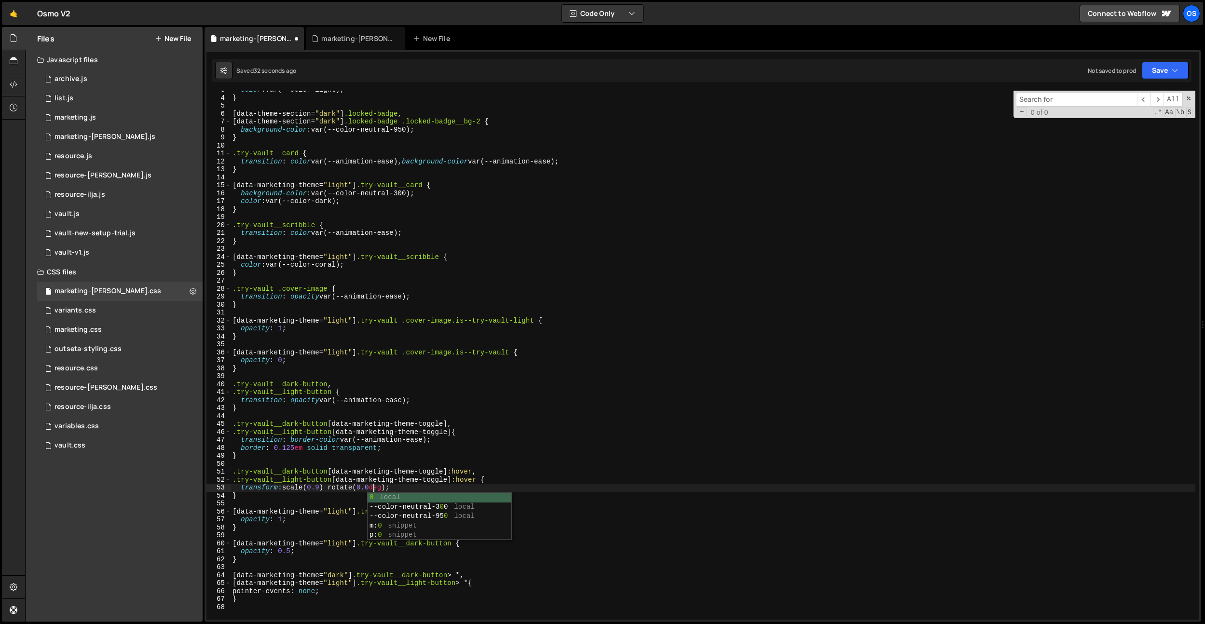
type textarea "transform: scale(0.9) rotate(0.001deg);"
click at [358, 462] on div "color : var(--color-light) ; } [ data-theme-section = " dark " ] .locked-badge …" at bounding box center [713, 358] width 965 height 545
drag, startPoint x: 412, startPoint y: 487, endPoint x: 242, endPoint y: 490, distance: 170.3
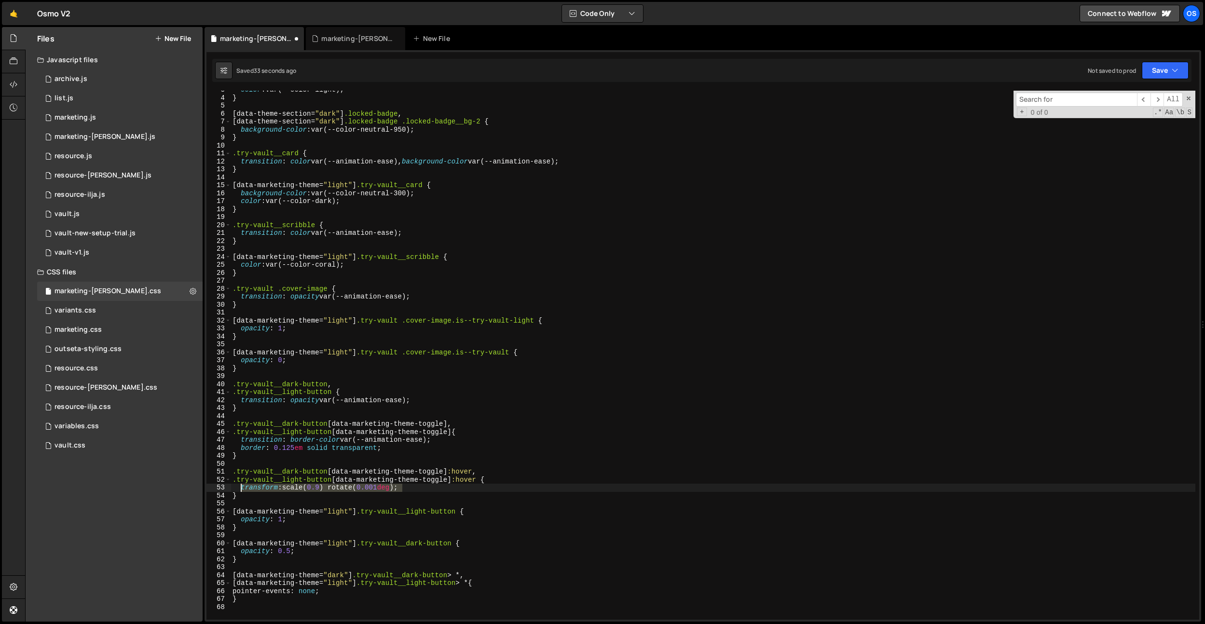
click at [242, 490] on div "color : var(--color-light) ; } [ data-theme-section = " dark " ] .locked-badge …" at bounding box center [713, 358] width 965 height 545
paste textarea "ition: border-color var(--animation-ease"
drag, startPoint x: 242, startPoint y: 450, endPoint x: 402, endPoint y: 445, distance: 160.8
click at [402, 445] on div "color : var(--color-light) ; } [ data-theme-section = " dark " ] .locked-badge …" at bounding box center [713, 358] width 965 height 545
click at [325, 440] on div "color : var(--color-light) ; } [ data-theme-section = " dark " ] .locked-badge …" at bounding box center [713, 358] width 965 height 545
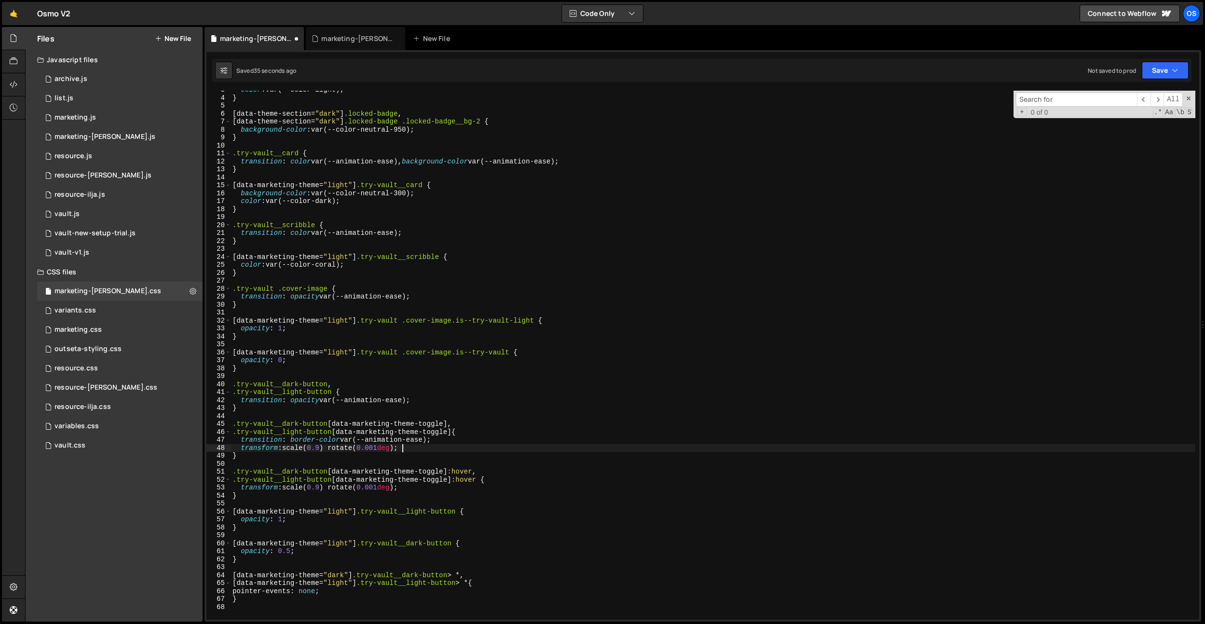
click at [325, 440] on div "color : var(--color-light) ; } [ data-theme-section = " dark " ] .locked-badge …" at bounding box center [713, 358] width 965 height 545
click at [324, 452] on div "color : var(--color-light) ; } [ data-theme-section = " dark " ] .locked-badge …" at bounding box center [713, 358] width 965 height 545
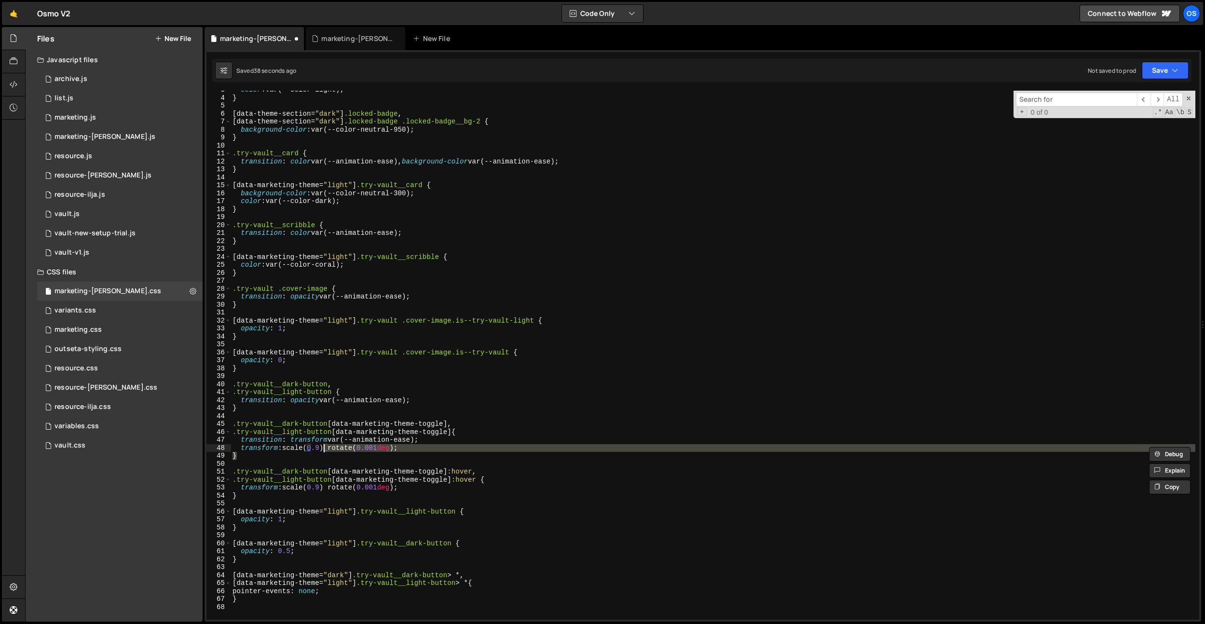
click at [322, 448] on div "color : var(--color-light) ; } [ data-theme-section = " dark " ] .locked-badge …" at bounding box center [713, 355] width 965 height 529
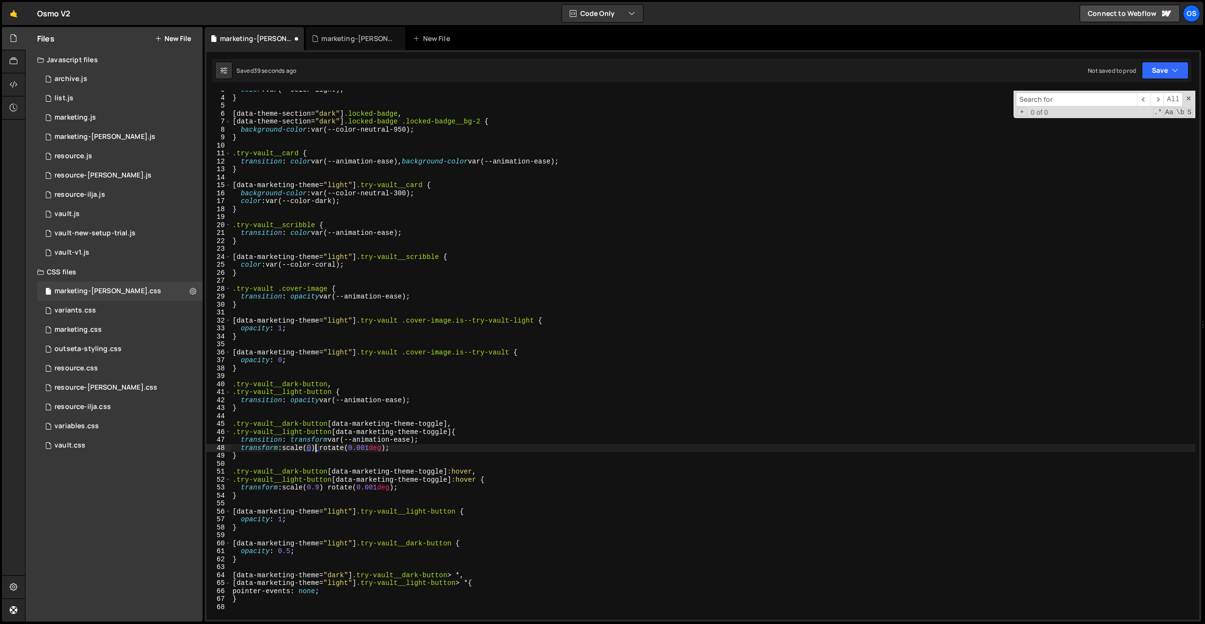
scroll to position [0, 6]
click at [425, 430] on div "color : var(--color-light) ; } [ data-theme-section = " dark " ] .locked-badge …" at bounding box center [713, 358] width 965 height 545
click at [406, 443] on div "color : var(--color-light) ; } [ data-theme-section = " dark " ] .locked-badge …" at bounding box center [713, 358] width 965 height 545
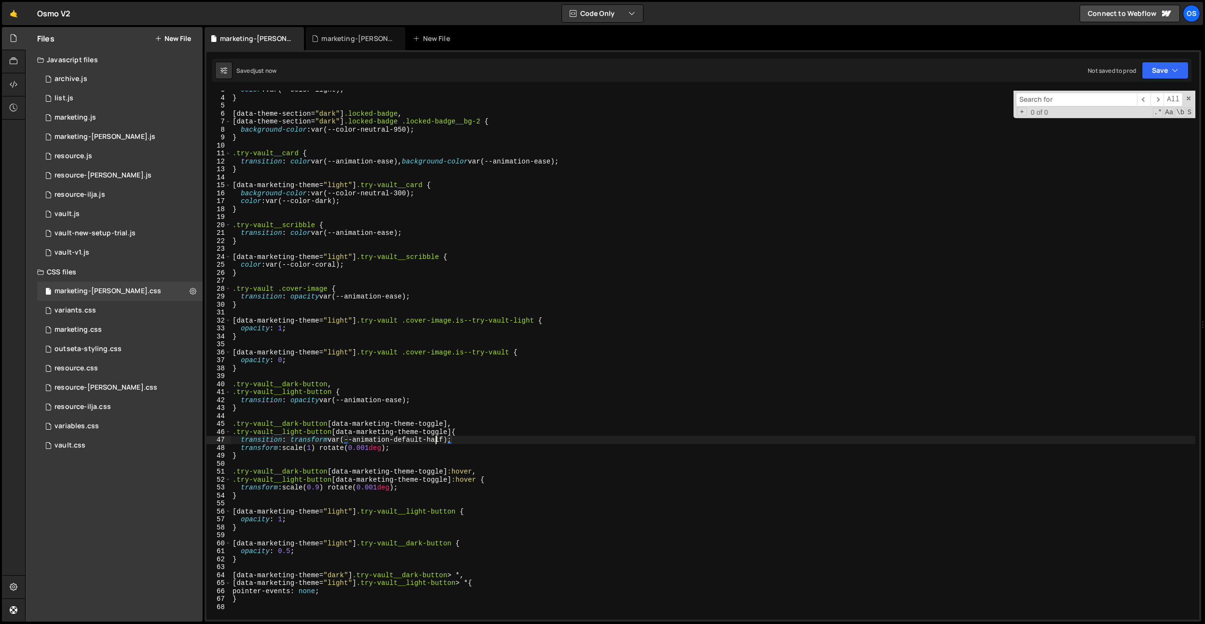
click at [435, 438] on div "color : var(--color-light) ; } [ data-theme-section = " dark " ] .locked-badge …" at bounding box center [713, 358] width 965 height 545
type textarea "transition: transform var(--animation-default);"
click at [505, 376] on div "color : var(--color-light) ; } [ data-theme-section = " dark " ] .locked-badge …" at bounding box center [713, 358] width 965 height 545
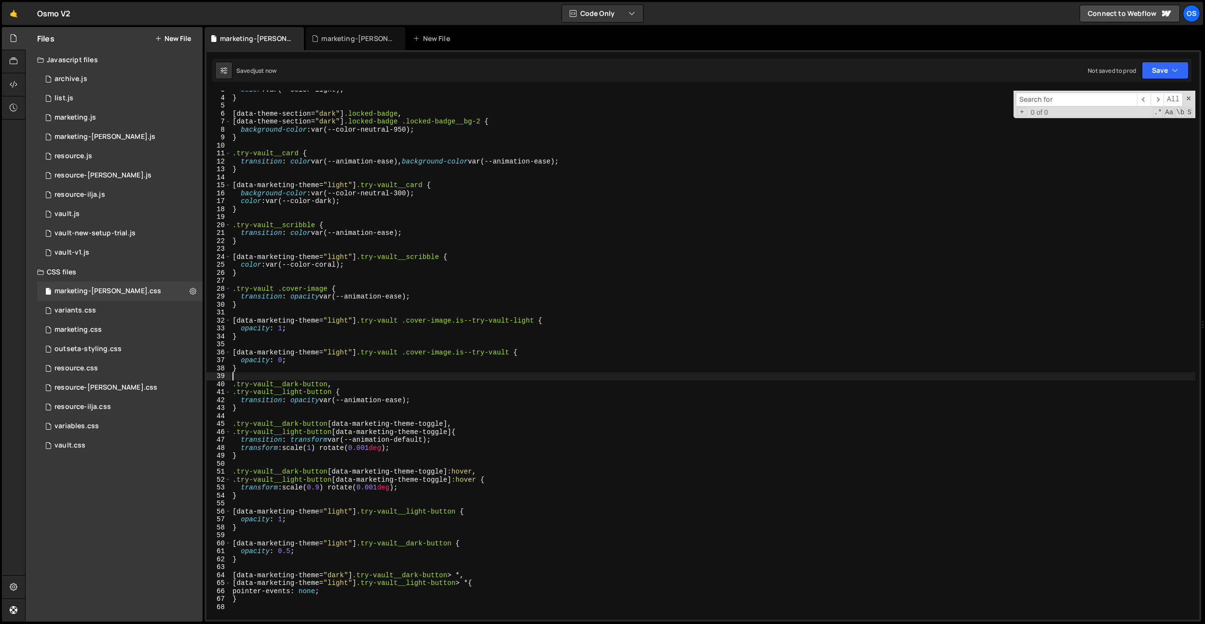
scroll to position [53, 0]
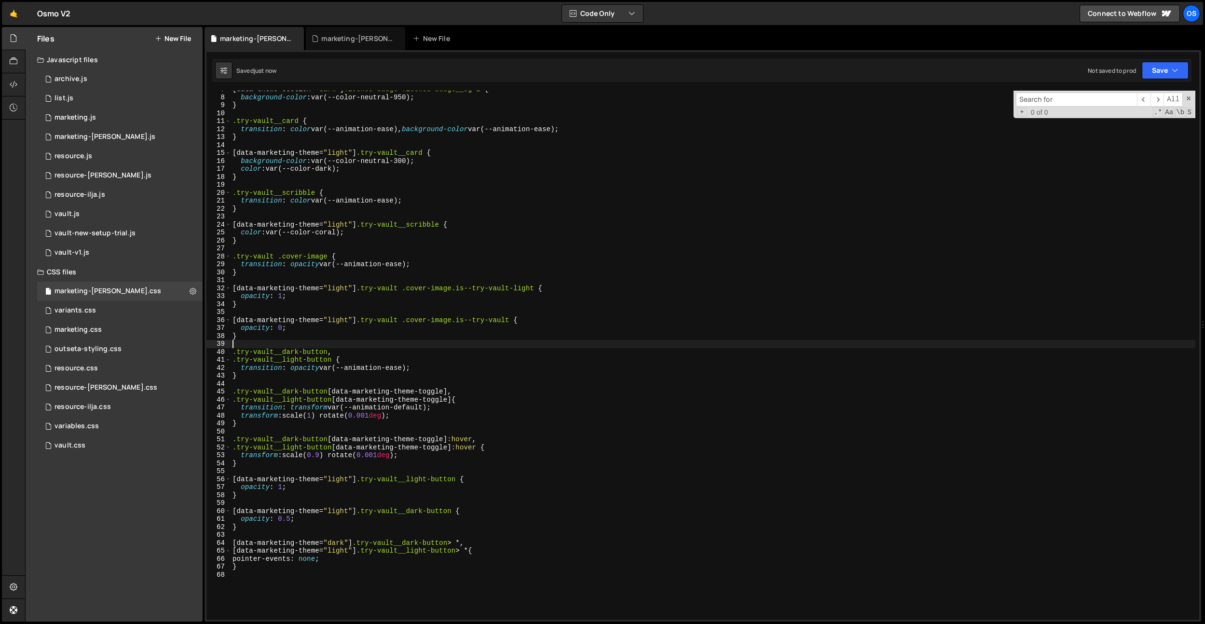
click at [501, 366] on div "[ data-theme-section = " dark " ] .locked-badge .locked-badge__bg-2 { backgroun…" at bounding box center [713, 357] width 965 height 545
click at [463, 479] on div "[ data-theme-section = " dark " ] .locked-badge .locked-badge__bg-2 { backgroun…" at bounding box center [713, 357] width 965 height 545
drag, startPoint x: 453, startPoint y: 442, endPoint x: 334, endPoint y: 442, distance: 118.7
click at [334, 442] on div "[ data-theme-section = " dark " ] .locked-badge .locked-badge__bg-2 { backgroun…" at bounding box center [713, 357] width 965 height 545
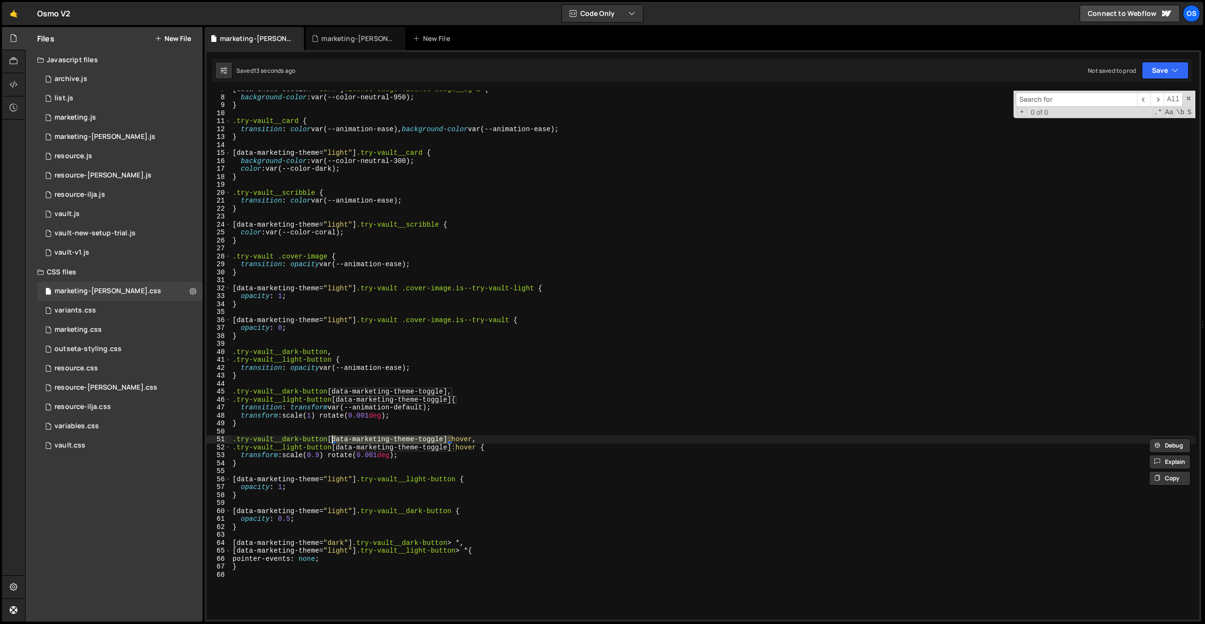
click at [464, 478] on div "[ data-theme-section = " dark " ] .locked-badge .locked-badge__bg-2 { backgroun…" at bounding box center [713, 357] width 965 height 545
paste textarea "[data-marketing-theme-toggle]"
click at [462, 512] on div "[ data-theme-section = " dark " ] .locked-badge .locked-badge__bg-2 { backgroun…" at bounding box center [713, 357] width 965 height 545
paste textarea "[data-marketing-theme-toggle]"
type textarea "[data-marketing-theme="light"] .try-vault__dark-button [data-marketing-theme-to…"
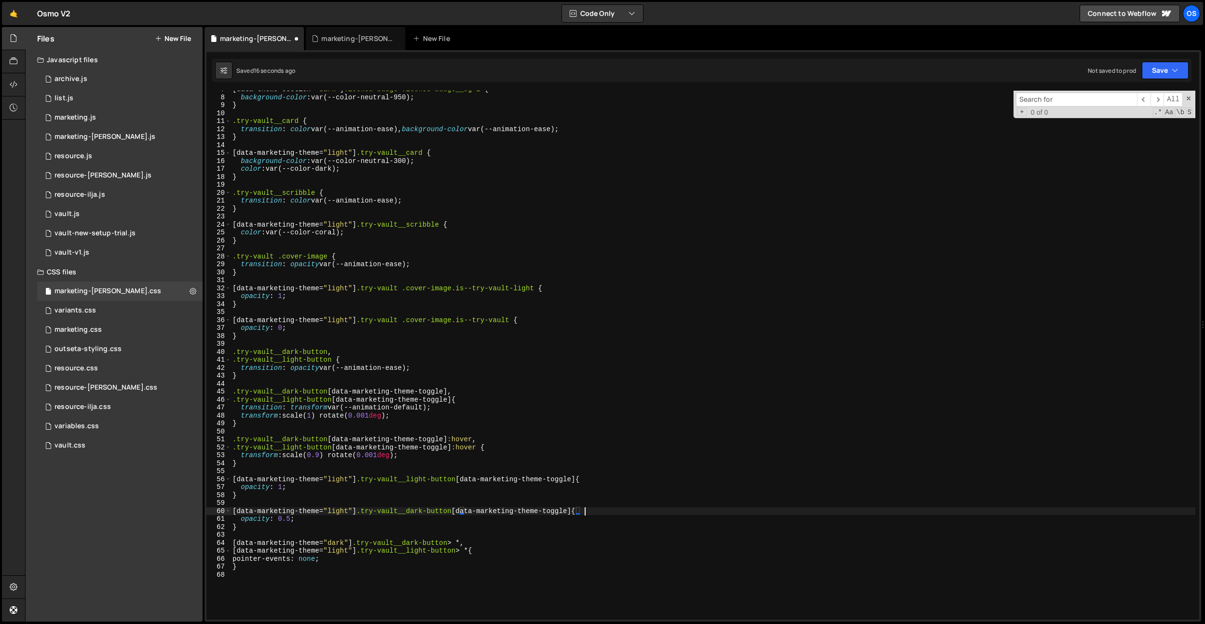
scroll to position [0, 24]
click at [436, 434] on div "[ data-theme-section = " dark " ] .locked-badge .locked-badge__bg-2 { backgroun…" at bounding box center [713, 357] width 965 height 545
drag, startPoint x: 431, startPoint y: 369, endPoint x: 290, endPoint y: 369, distance: 141.4
click at [290, 369] on div "[ data-theme-section = " dark " ] .locked-badge .locked-badge__bg-2 { backgroun…" at bounding box center [713, 357] width 965 height 545
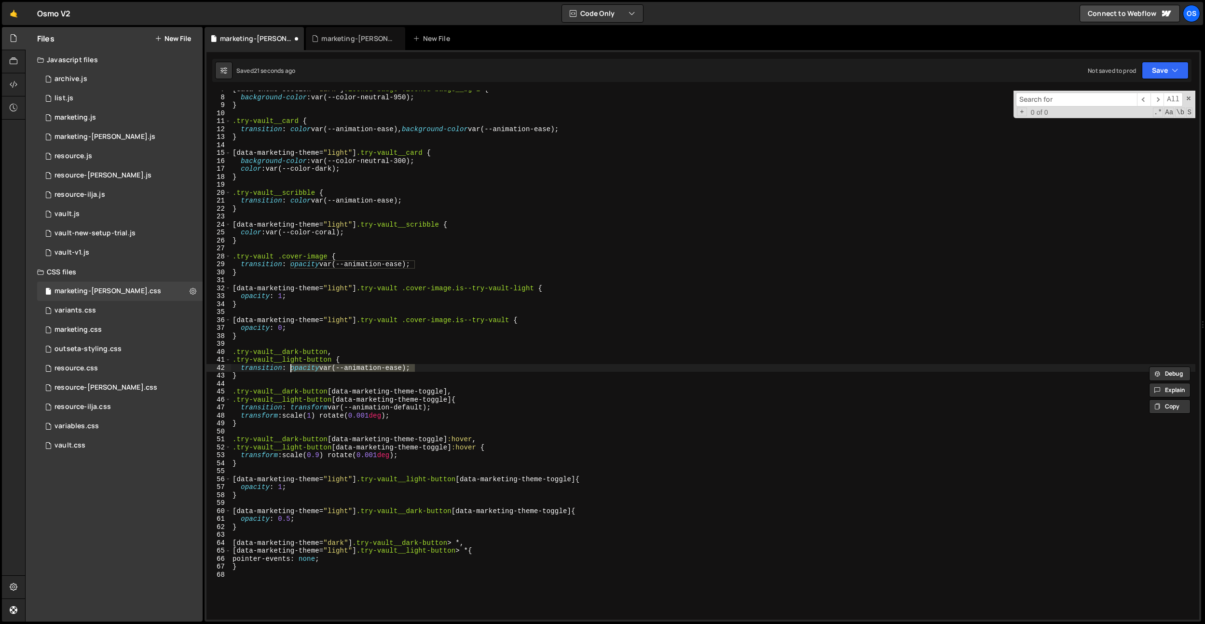
click at [457, 400] on div "[ data-theme-section = " dark " ] .locked-badge .locked-badge__bg-2 { backgroun…" at bounding box center [713, 357] width 965 height 545
click at [431, 408] on div "[ data-theme-section = " dark " ] .locked-badge .locked-badge__bg-2 { backgroun…" at bounding box center [713, 357] width 965 height 545
paste textarea "opacity var(--animation-ease);"
type textarea "transition: transform var(--animation-default), opacity var(--animation-ease);;"
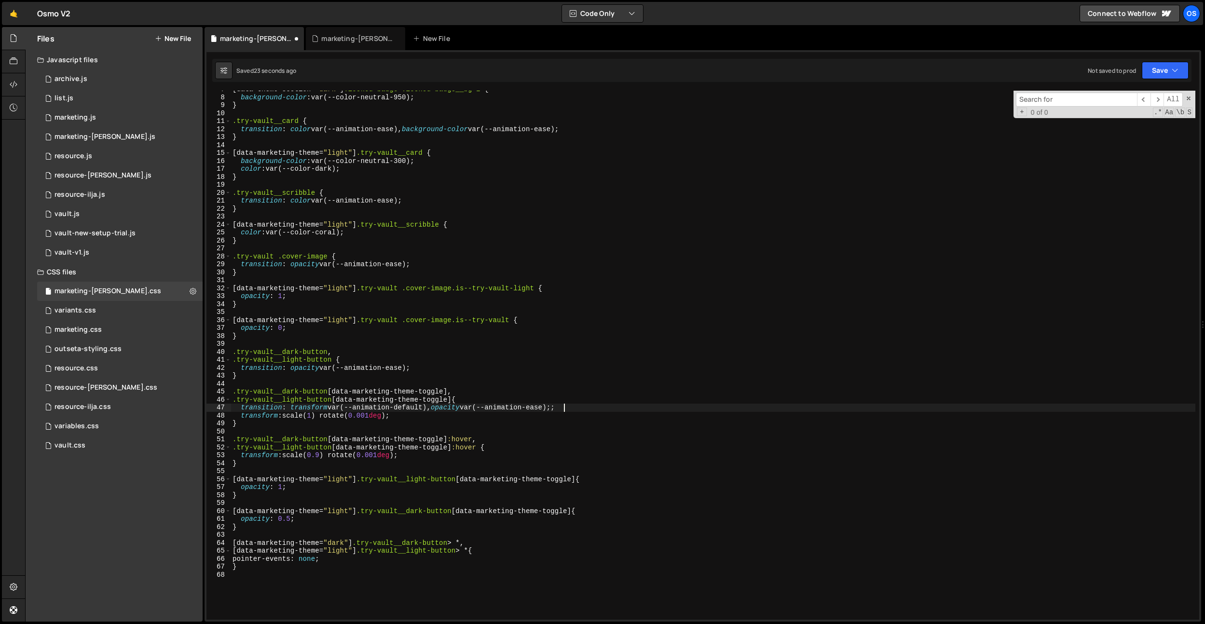
click at [479, 382] on div "[ data-theme-section = " dark " ] .locked-badge .locked-badge__bg-2 { backgroun…" at bounding box center [713, 357] width 965 height 545
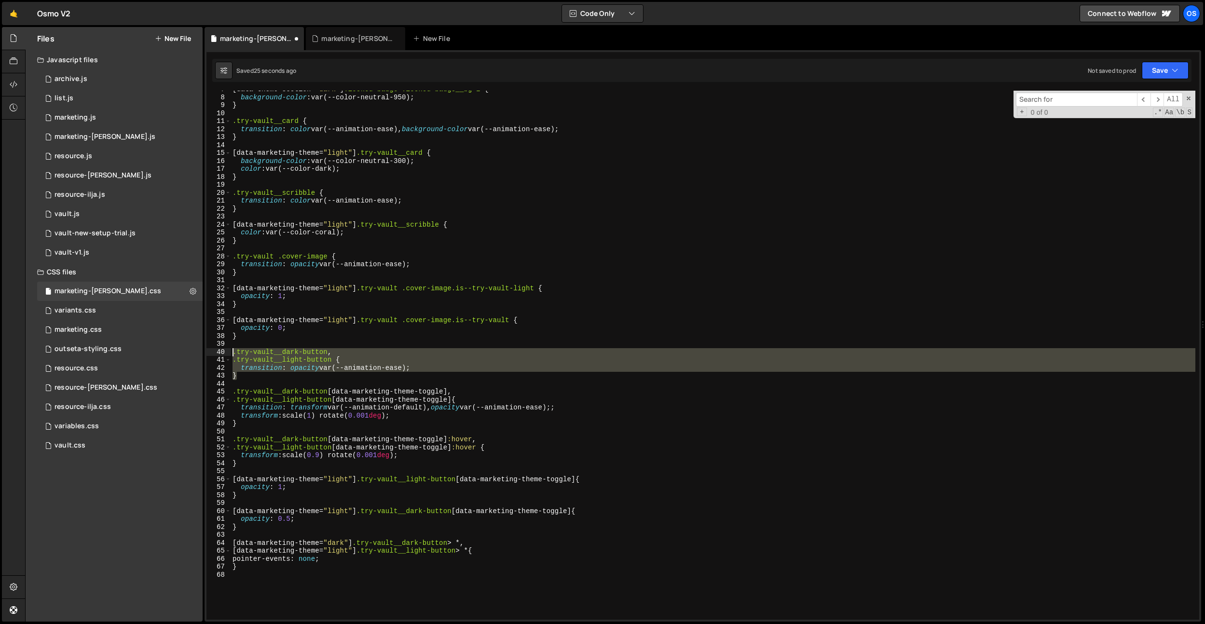
drag, startPoint x: 308, startPoint y: 377, endPoint x: 220, endPoint y: 355, distance: 91.2
click at [220, 355] on div "7 8 9 10 11 12 13 14 15 16 17 18 19 20 21 22 23 24 25 26 27 28 29 30 31 32 33 3…" at bounding box center [703, 355] width 993 height 529
type textarea ".try-vault__dark-button, .try-vault__light-button {"
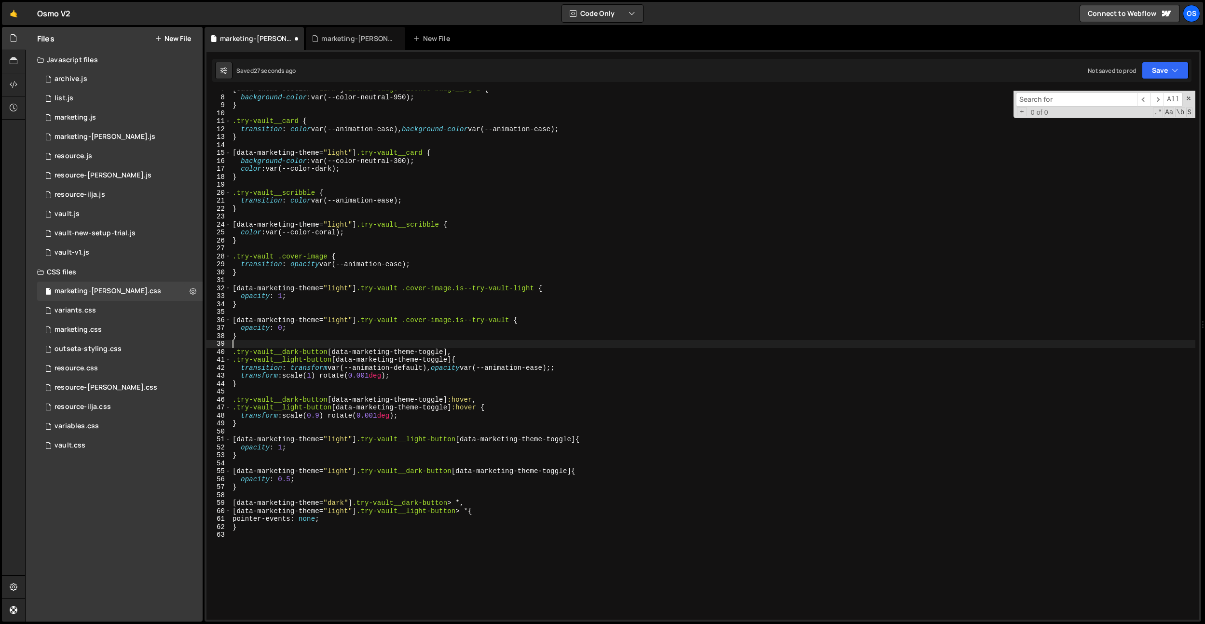
click at [345, 434] on div "[ data-theme-section = " dark " ] .locked-badge .locked-badge__bg-2 { backgroun…" at bounding box center [713, 357] width 965 height 545
click at [453, 429] on div "[ data-theme-section = " dark " ] .locked-badge .locked-badge__bg-2 { backgroun…" at bounding box center [713, 357] width 965 height 545
click at [448, 431] on div "[ data-theme-section = " dark " ] .locked-badge .locked-badge__bg-2 { backgroun…" at bounding box center [713, 357] width 965 height 545
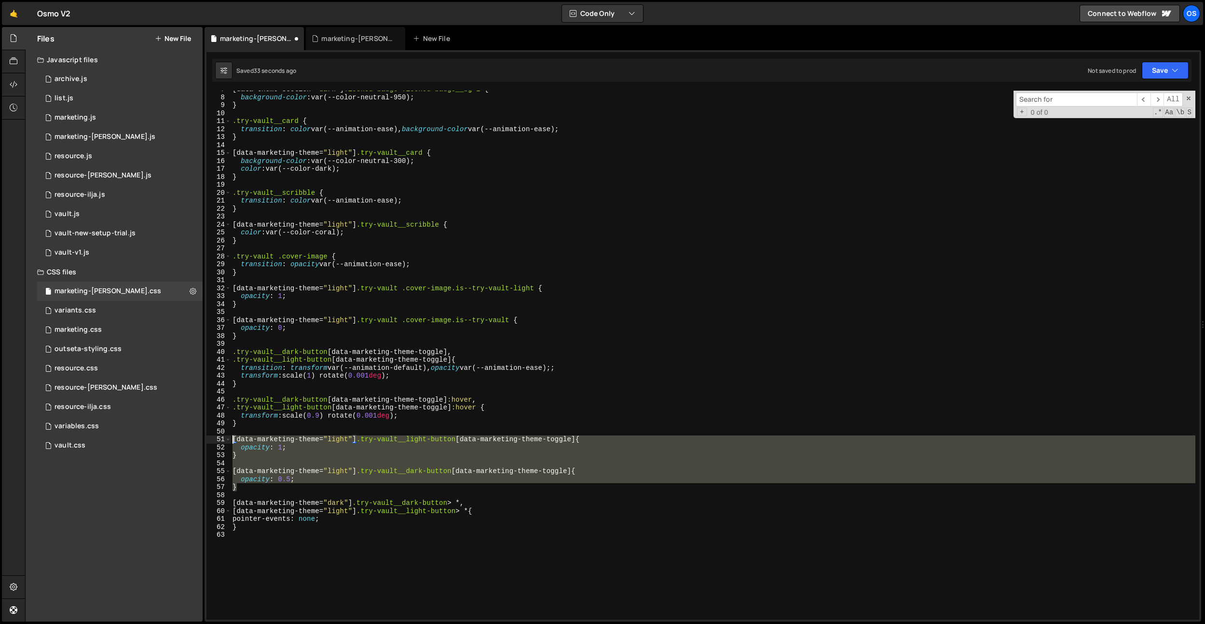
drag, startPoint x: 247, startPoint y: 489, endPoint x: 233, endPoint y: 441, distance: 50.2
click at [233, 441] on div "[ data-theme-section = " dark " ] .locked-badge .locked-badge__bg-2 { backgroun…" at bounding box center [713, 357] width 965 height 545
type textarea "[data-marketing-theme="light"] .try-vault__light-button [data-marketing-theme-t…"
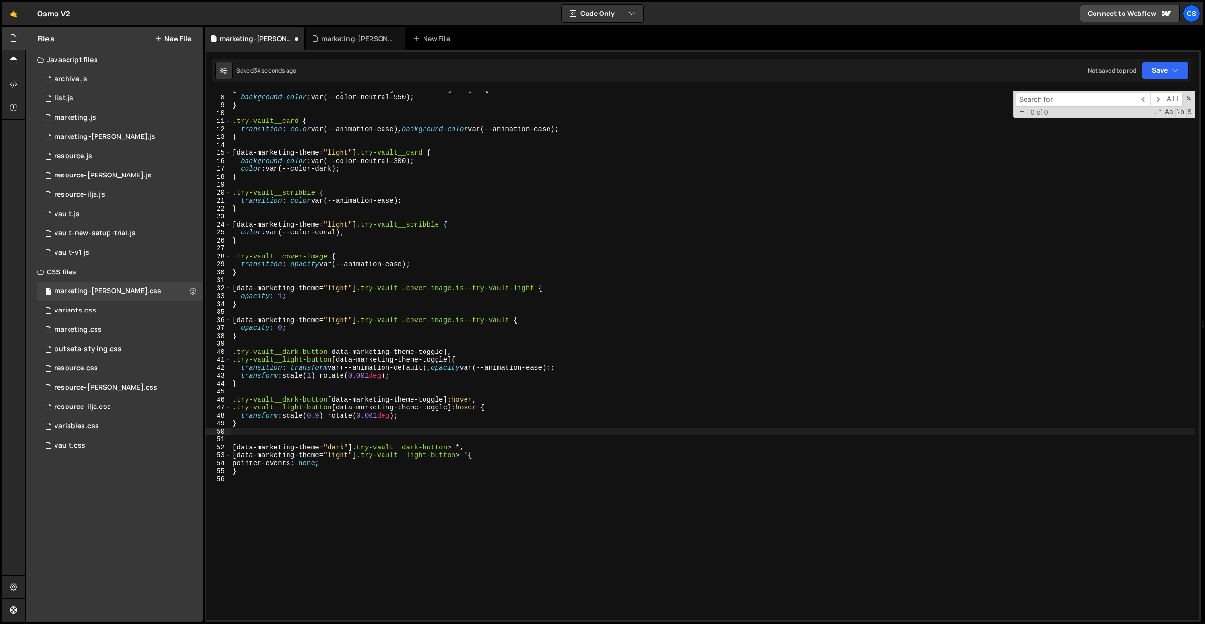
type textarea "}"
click at [274, 387] on div "[ data-theme-section = " dark " ] .locked-badge .locked-badge__bg-2 { backgroun…" at bounding box center [713, 357] width 965 height 545
paste textarea "}"
type textarea "}"
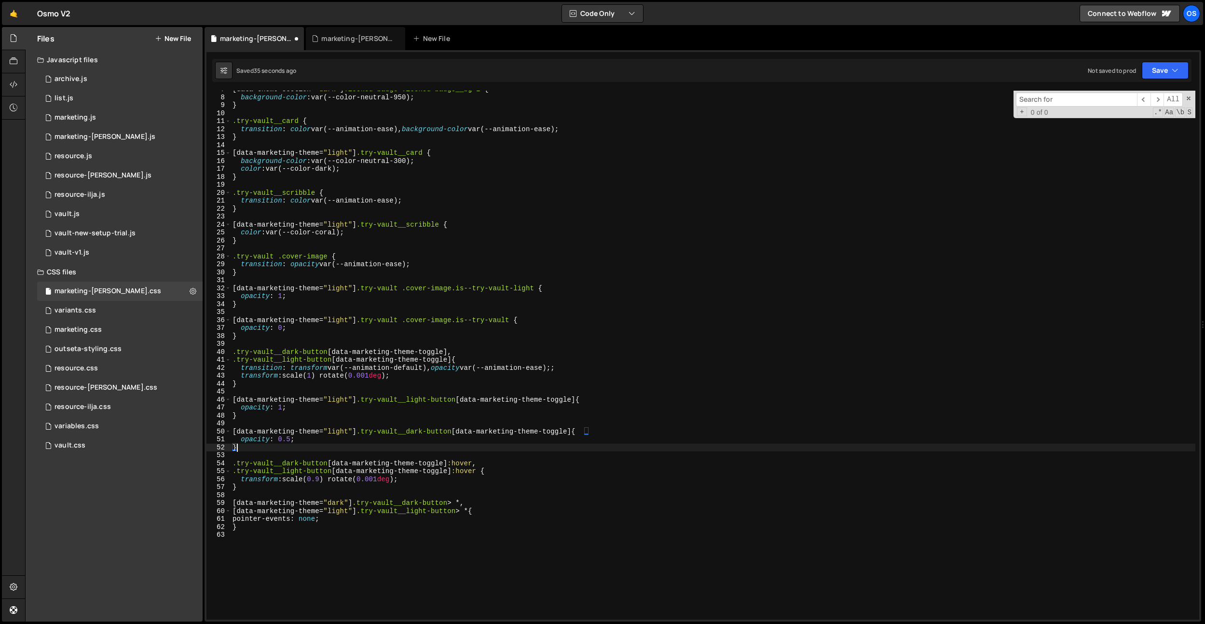
click at [430, 391] on div "[ data-theme-section = " dark " ] .locked-badge .locked-badge__bg-2 { backgroun…" at bounding box center [713, 357] width 965 height 545
click at [495, 476] on div "[ data-theme-section = " dark " ] .locked-badge .locked-badge__bg-2 { backgroun…" at bounding box center [713, 357] width 965 height 545
type textarea "transform: scale(0.9) rotate(0.001deg);"
click at [429, 409] on div "[ data-theme-section = " dark " ] .locked-badge .locked-badge__bg-2 { backgroun…" at bounding box center [713, 357] width 965 height 545
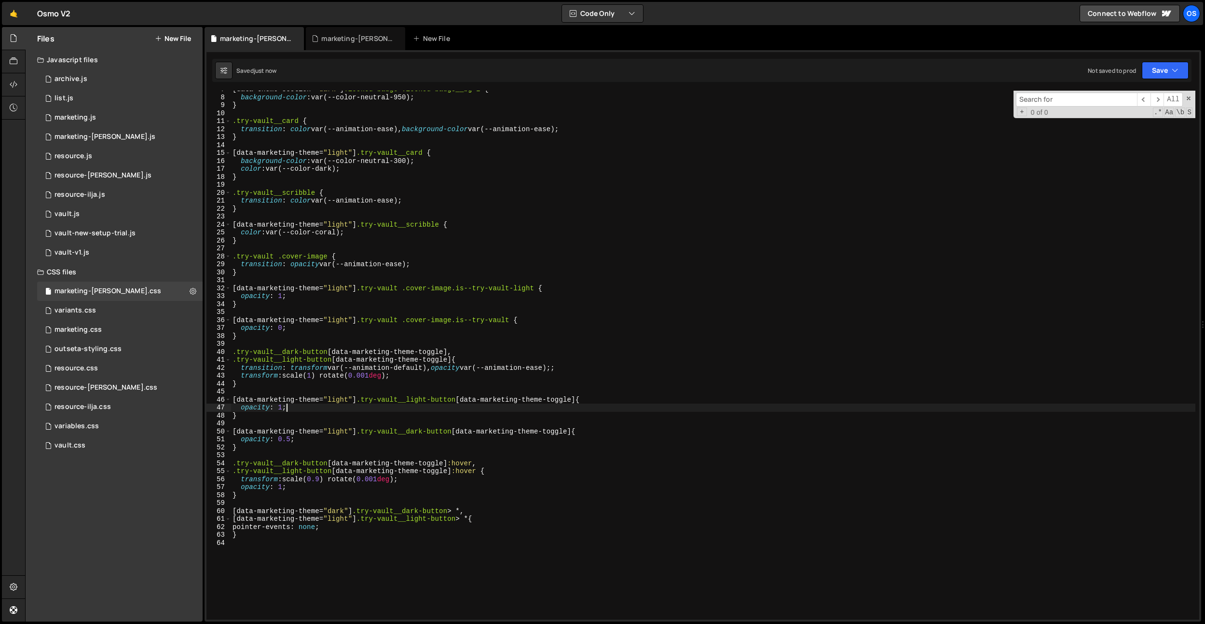
type textarea "opacity: 1;"
click at [380, 503] on div "[ data-theme-section = " dark " ] .locked-badge .locked-badge__bg-2 { backgroun…" at bounding box center [713, 357] width 965 height 545
click at [512, 473] on div "[ data-theme-section = " dark " ] .locked-badge .locked-badge__bg-2 { backgroun…" at bounding box center [713, 357] width 965 height 545
click at [344, 482] on div "[ data-theme-section = " dark " ] .locked-badge .locked-badge__bg-2 { backgroun…" at bounding box center [713, 357] width 965 height 545
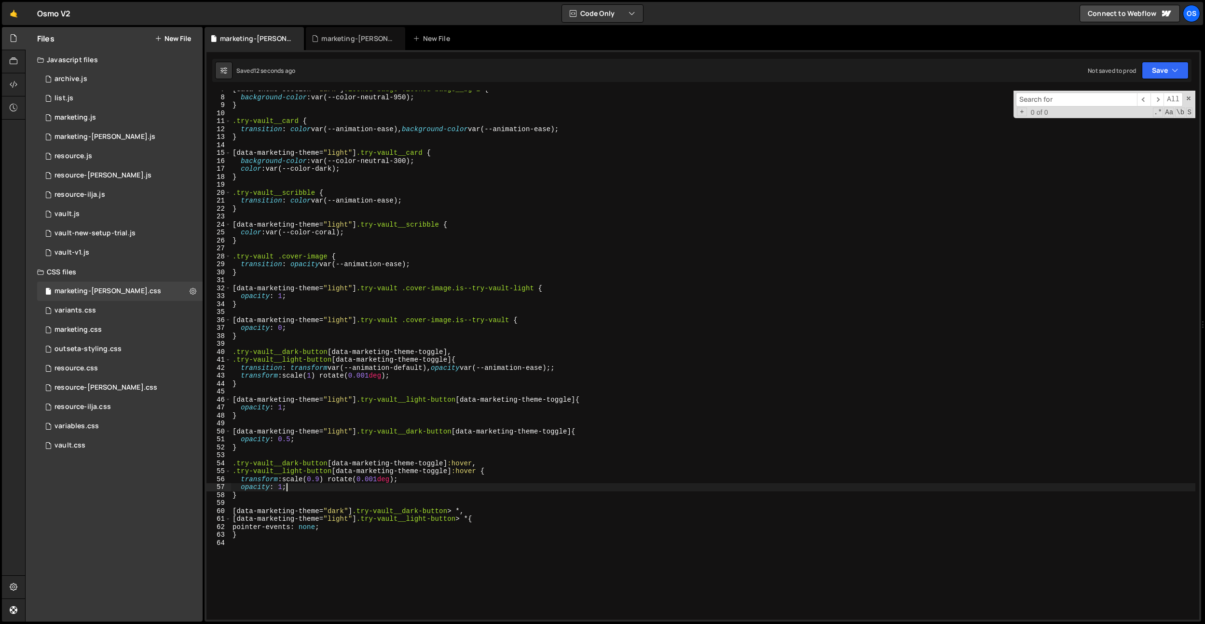
click at [339, 491] on div "[ data-theme-section = " dark " ] .locked-badge .locked-badge__bg-2 { backgroun…" at bounding box center [713, 357] width 965 height 545
drag, startPoint x: 361, startPoint y: 431, endPoint x: 403, endPoint y: 430, distance: 42.0
click at [403, 430] on div "[ data-theme-section = " dark " ] .locked-badge .locked-badge__bg-2 { backgroun…" at bounding box center [713, 357] width 965 height 545
click at [334, 463] on div "[ data-theme-section = " dark " ] .locked-badge .locked-badge__bg-2 { backgroun…" at bounding box center [713, 357] width 965 height 545
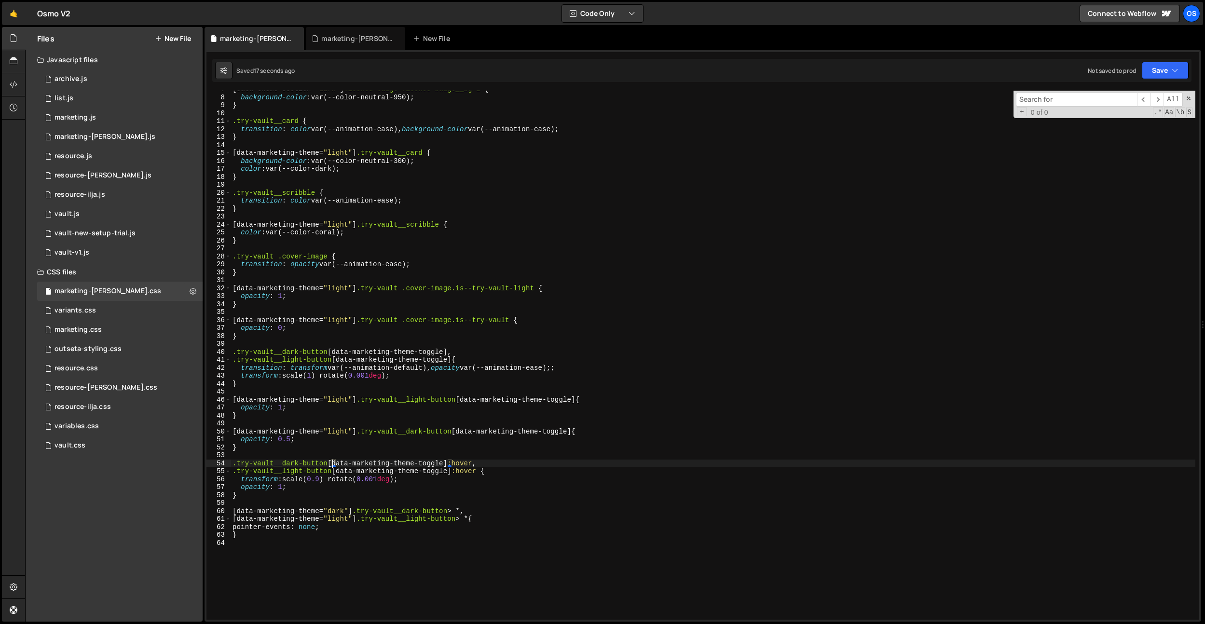
paste textarea ".try-vault"
click at [336, 474] on div "[ data-theme-section = " dark " ] .locked-badge .locked-badge__bg-2 { backgroun…" at bounding box center [713, 357] width 965 height 545
paste textarea ".try-vault"
click at [450, 338] on div "[ data-theme-section = " dark " ] .locked-badge .locked-badge__bg-2 { backgroun…" at bounding box center [713, 357] width 965 height 545
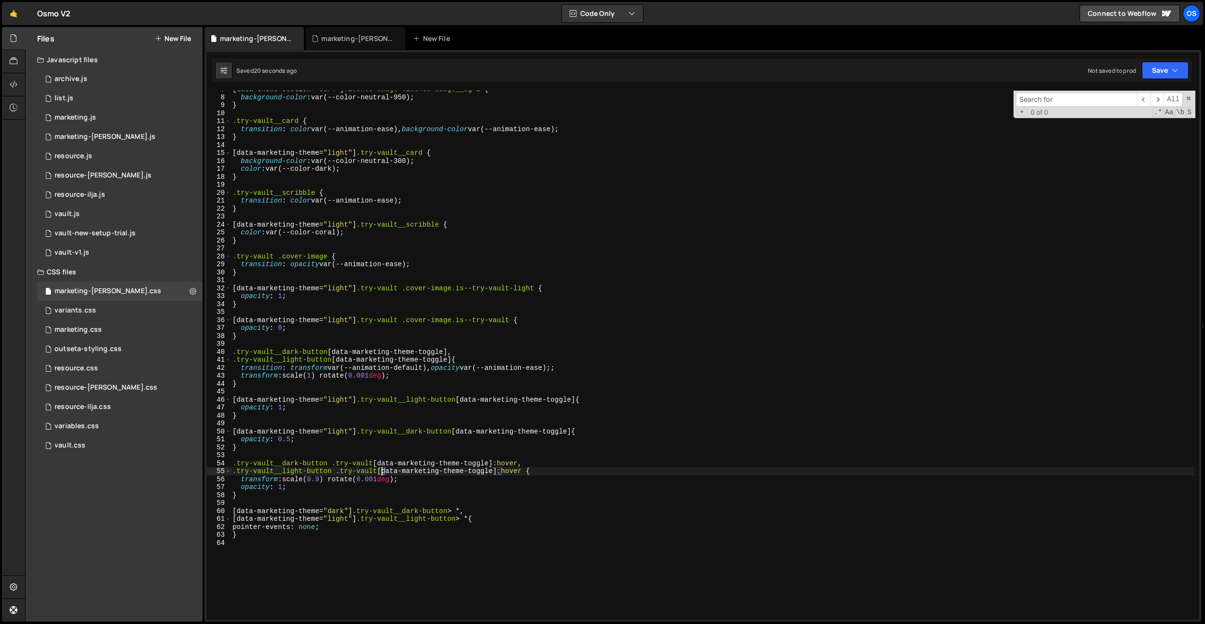
scroll to position [0, 0]
click at [370, 468] on div "[ data-theme-section = " dark " ] .locked-badge .locked-badge__bg-2 { backgroun…" at bounding box center [713, 357] width 965 height 545
type textarea ".try-vault__light-button .try-vault [data-marketing-theme-toggle]:hover {"
click at [317, 452] on div "[ data-theme-section = " dark " ] .locked-badge .locked-badge__bg-2 { backgroun…" at bounding box center [713, 357] width 965 height 545
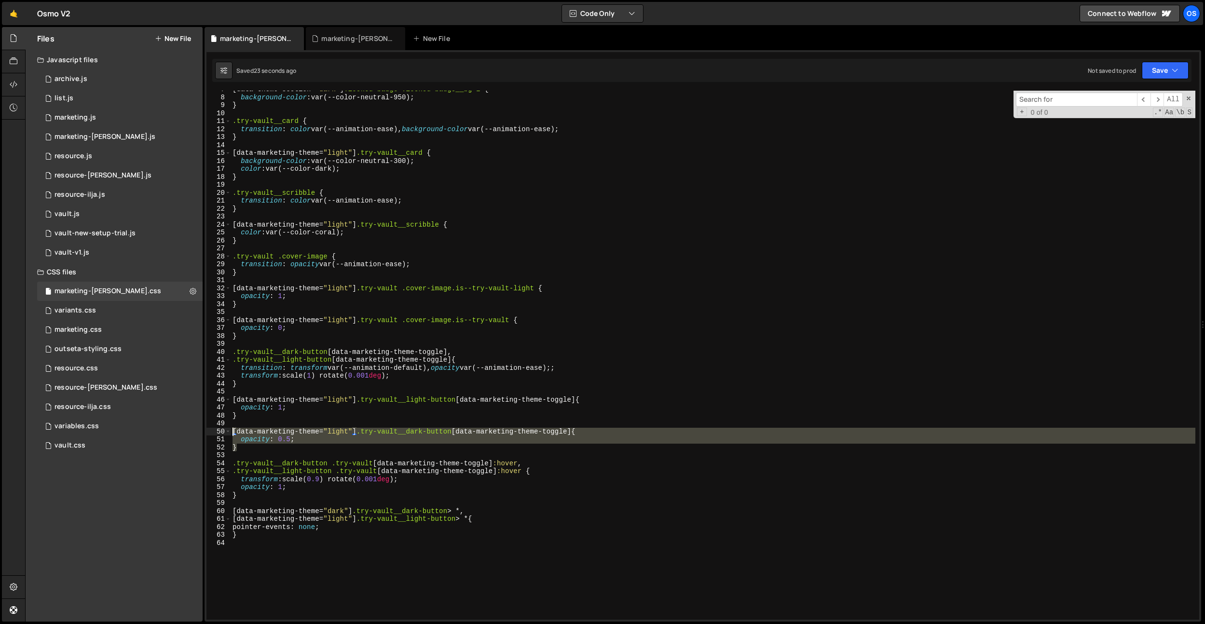
drag, startPoint x: 252, startPoint y: 445, endPoint x: 232, endPoint y: 431, distance: 24.2
click at [232, 431] on div "[ data-theme-section = " dark " ] .locked-badge .locked-badge__bg-2 { backgroun…" at bounding box center [713, 357] width 965 height 545
click at [248, 382] on div "[ data-theme-section = " dark " ] .locked-badge .locked-badge__bg-2 { backgroun…" at bounding box center [713, 357] width 965 height 545
type textarea "}"
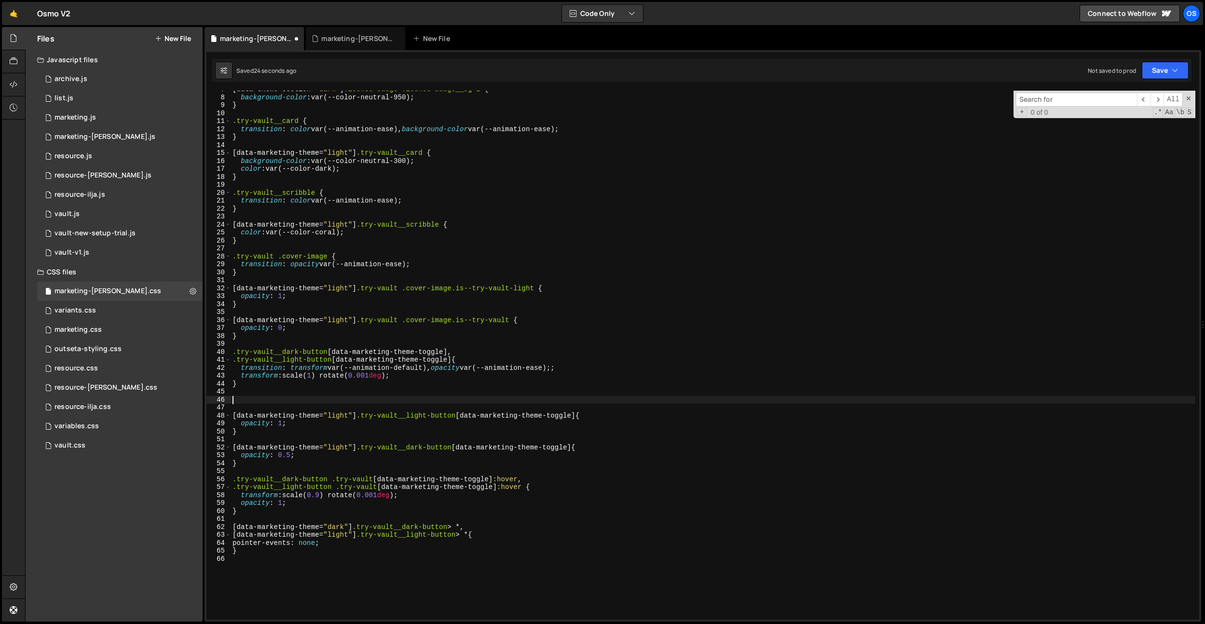
paste textarea "}"
type textarea "}"
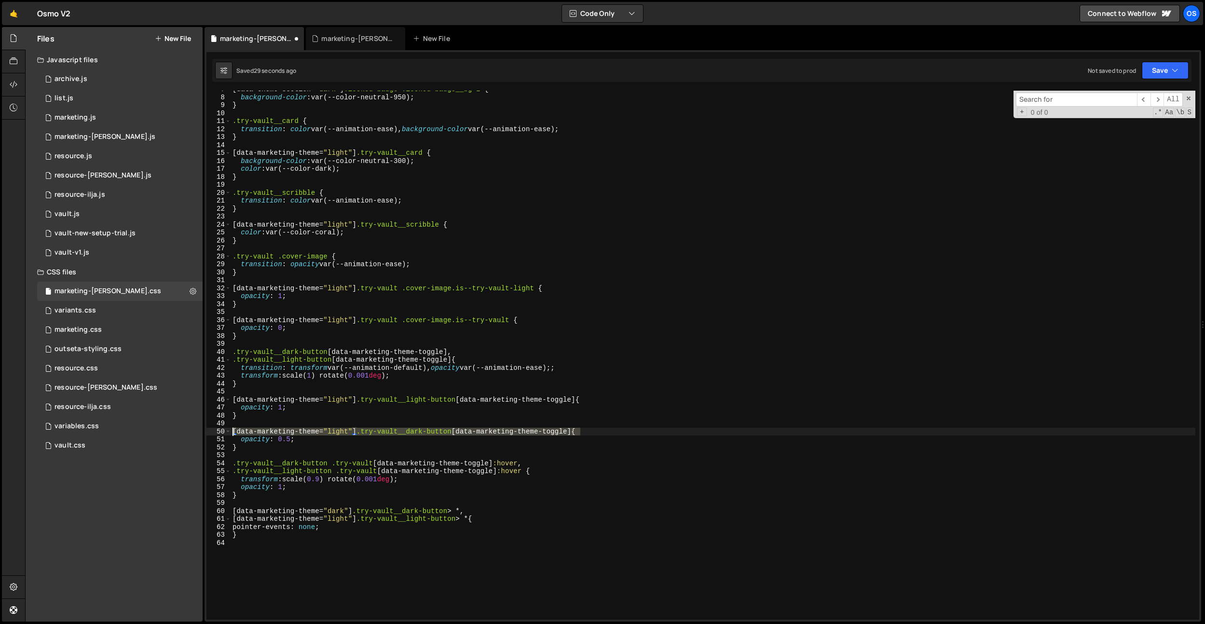
drag, startPoint x: 579, startPoint y: 430, endPoint x: 213, endPoint y: 428, distance: 366.2
click at [213, 428] on div "} 7 8 9 10 11 12 13 14 15 16 17 18 19 20 21 22 23 24 25 26 27 28 29 30 31 32 33…" at bounding box center [703, 355] width 993 height 529
type textarea "[data-marketing-theme="light"] .try-vault__dark-button [data-marketing-theme-to…"
click at [248, 422] on div "[ data-theme-section = " dark " ] .locked-badge .locked-badge__bg-2 { backgroun…" at bounding box center [713, 357] width 965 height 545
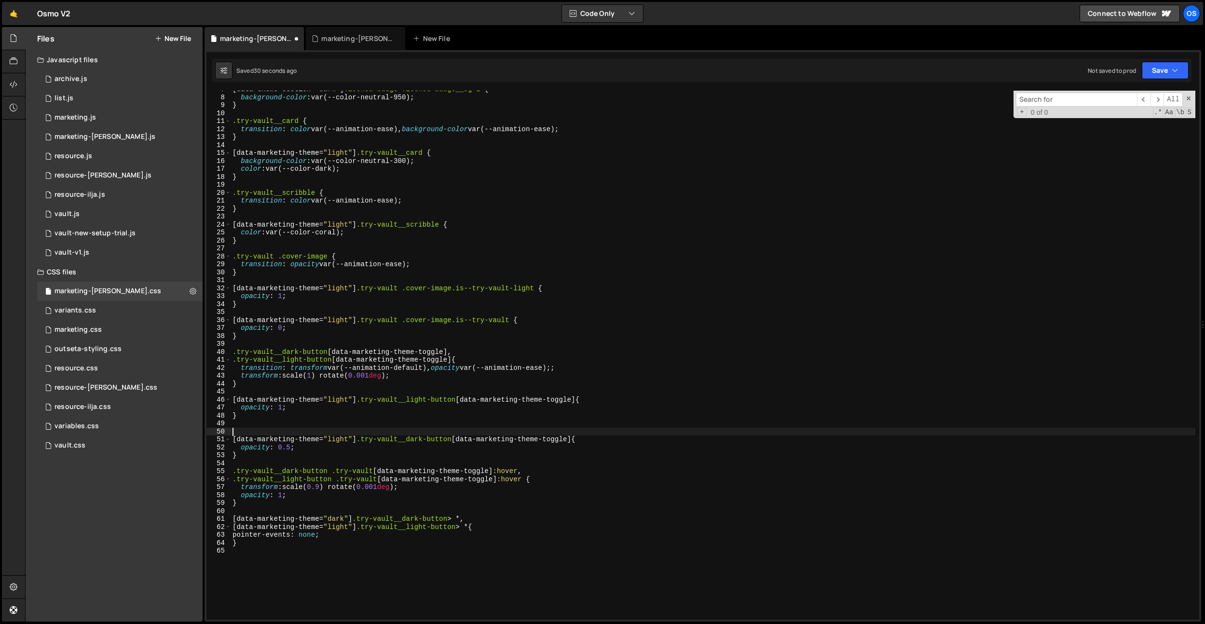
paste textarea "[data-marketing-theme="light"] .try-vault__dark-button [data-marketing-theme-to…"
click at [339, 436] on div "[ data-theme-section = " dark " ] .locked-badge .locked-badge__bg-2 { backgroun…" at bounding box center [713, 357] width 965 height 545
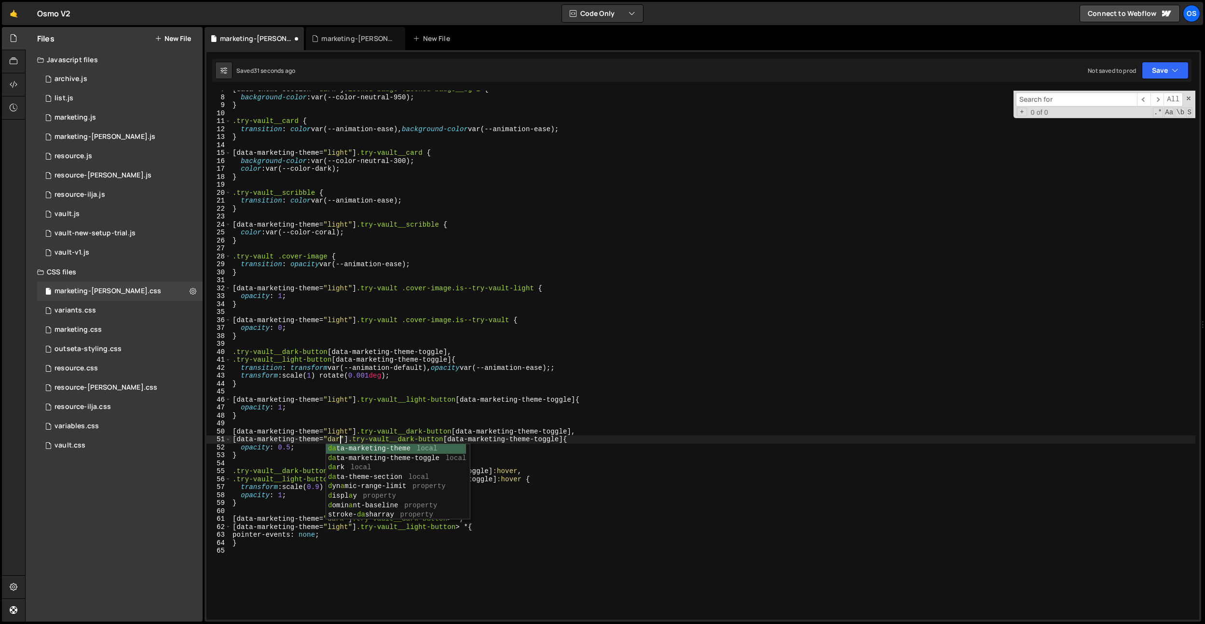
scroll to position [0, 8]
click at [337, 431] on div "[ data-theme-section = " dark " ] .locked-badge .locked-badge__bg-2 { backgroun…" at bounding box center [713, 357] width 965 height 545
drag, startPoint x: 370, startPoint y: 419, endPoint x: 417, endPoint y: 434, distance: 49.7
click at [378, 422] on div "[ data-theme-section = " dark " ] .locked-badge .locked-badge__bg-2 { backgroun…" at bounding box center [713, 357] width 965 height 545
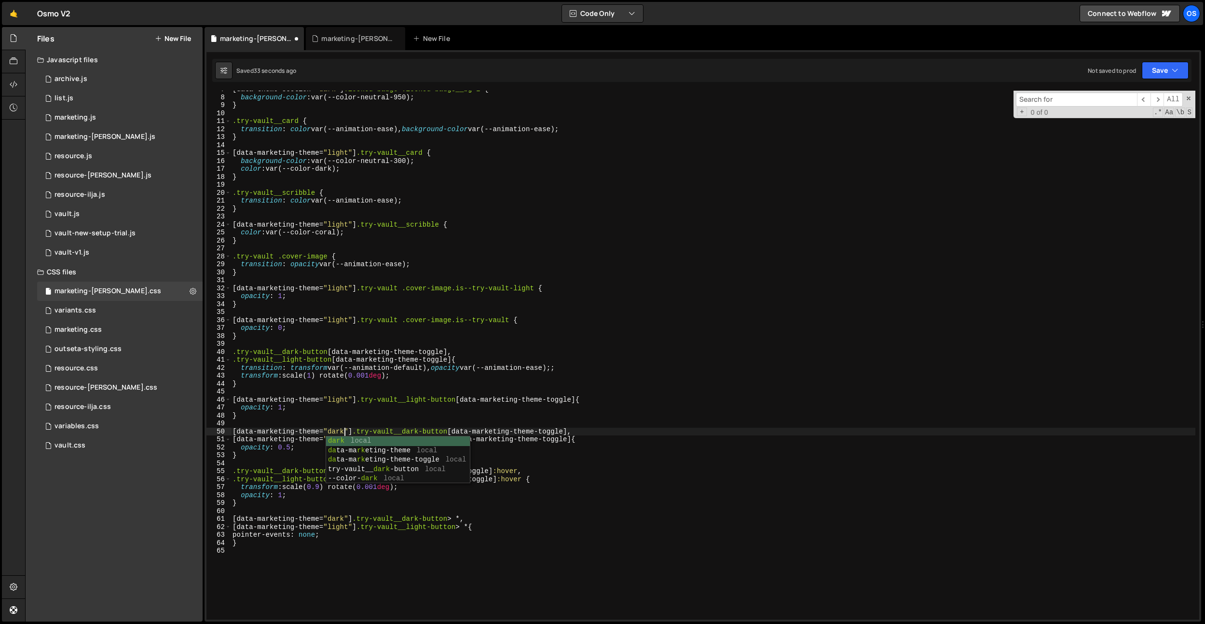
scroll to position [0, 0]
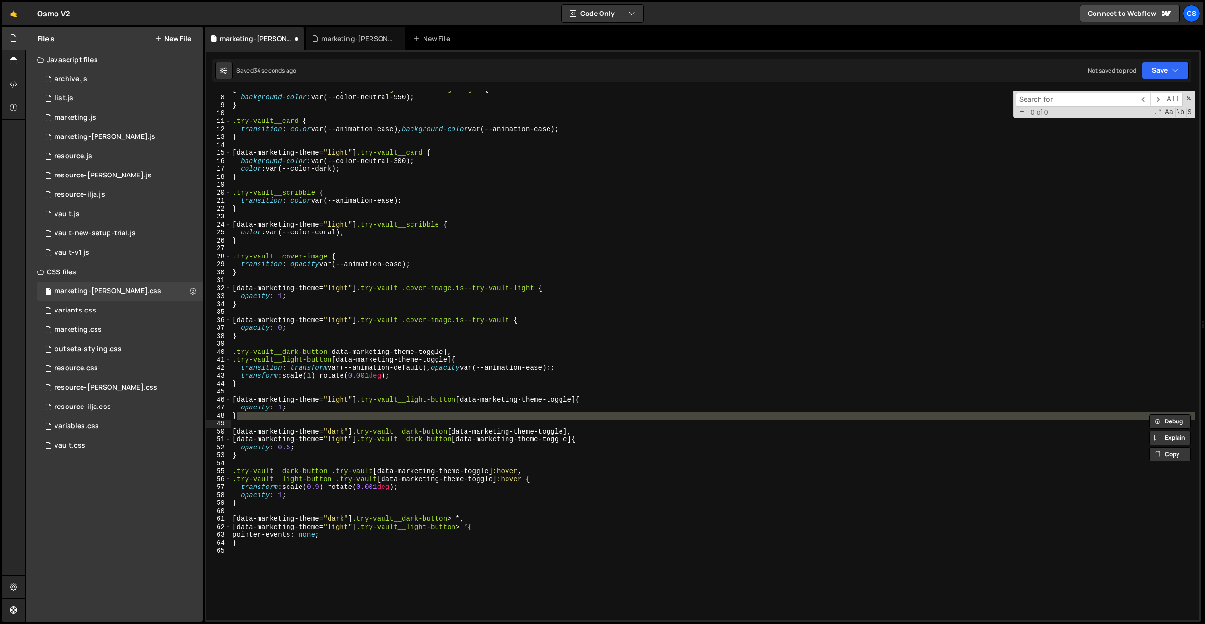
click at [425, 432] on div "[ data-theme-section = " dark " ] .locked-badge .locked-badge__bg-2 { backgroun…" at bounding box center [713, 357] width 965 height 545
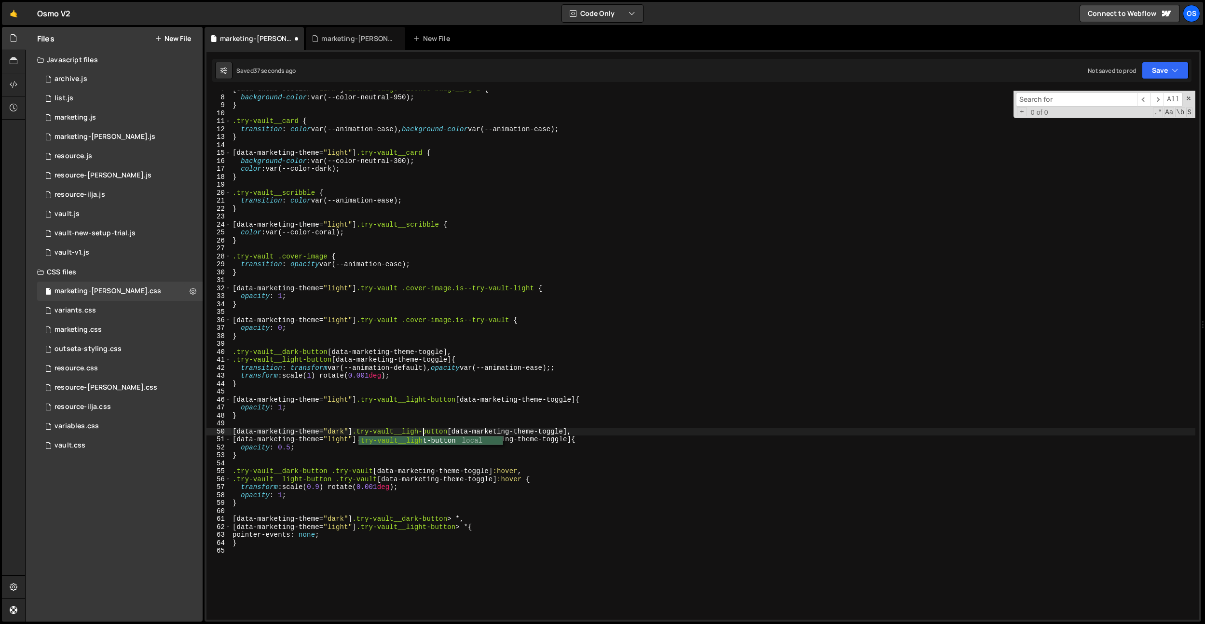
scroll to position [0, 14]
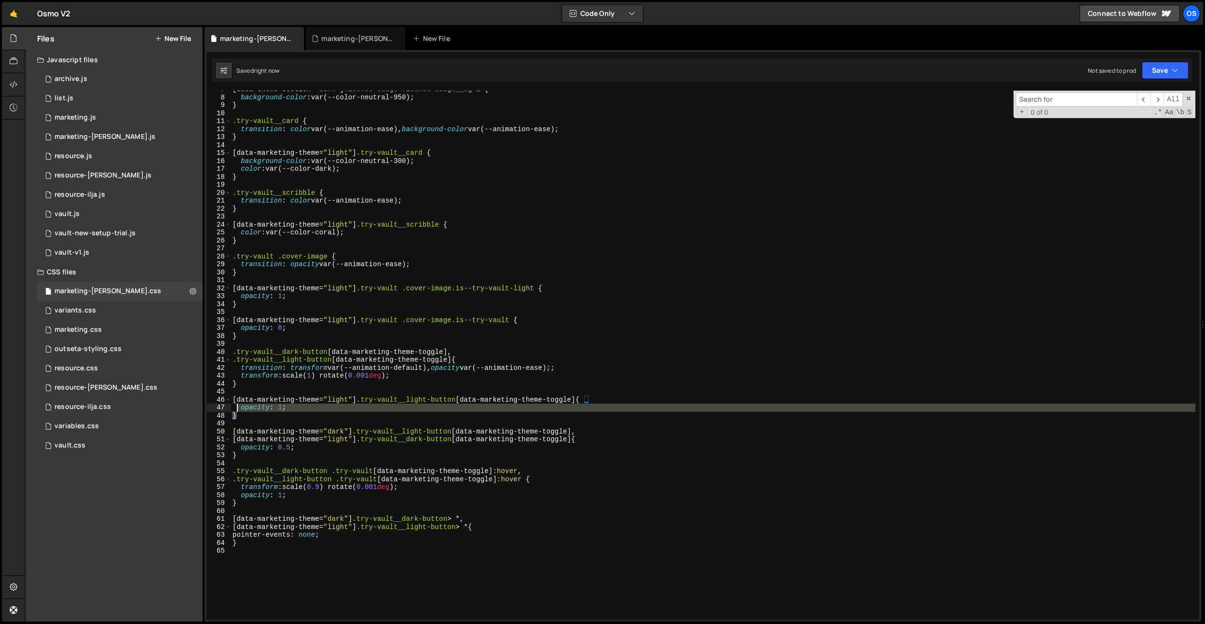
drag, startPoint x: 244, startPoint y: 414, endPoint x: 225, endPoint y: 402, distance: 22.5
click at [225, 402] on div "[data-marketing-theme="dark"] .try-vault__light-button [data-marketing-theme-to…" at bounding box center [703, 355] width 993 height 529
type textarea "[data-marketing-theme="light"] .try-vault__light-button [data-marketing-theme-t…"
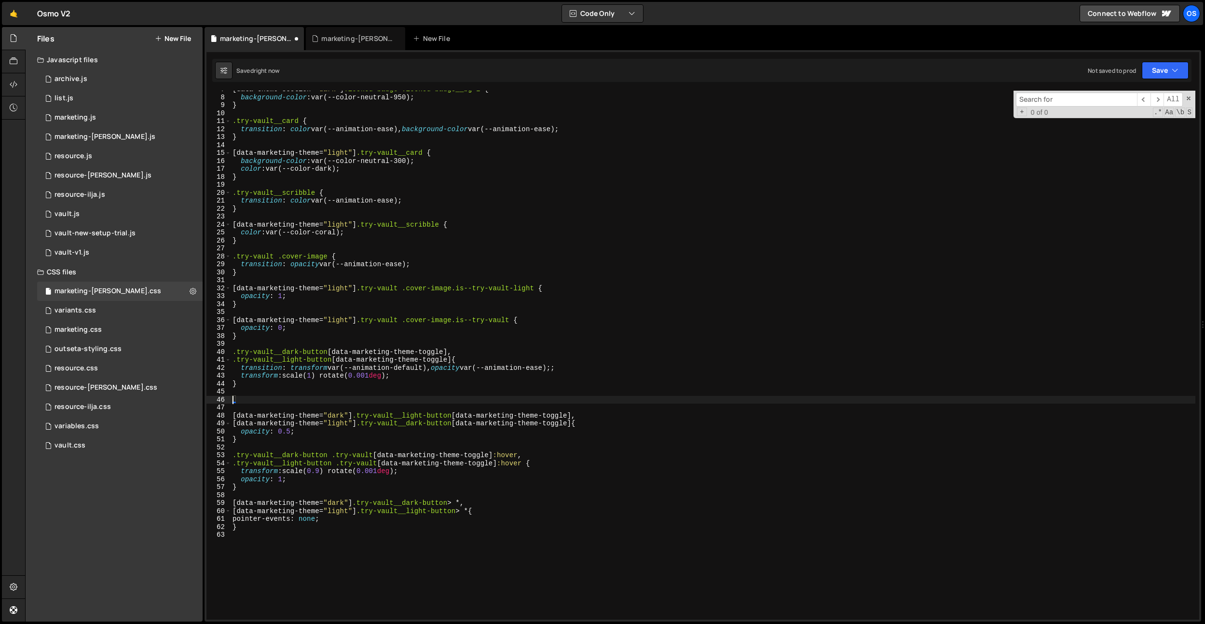
scroll to position [0, 0]
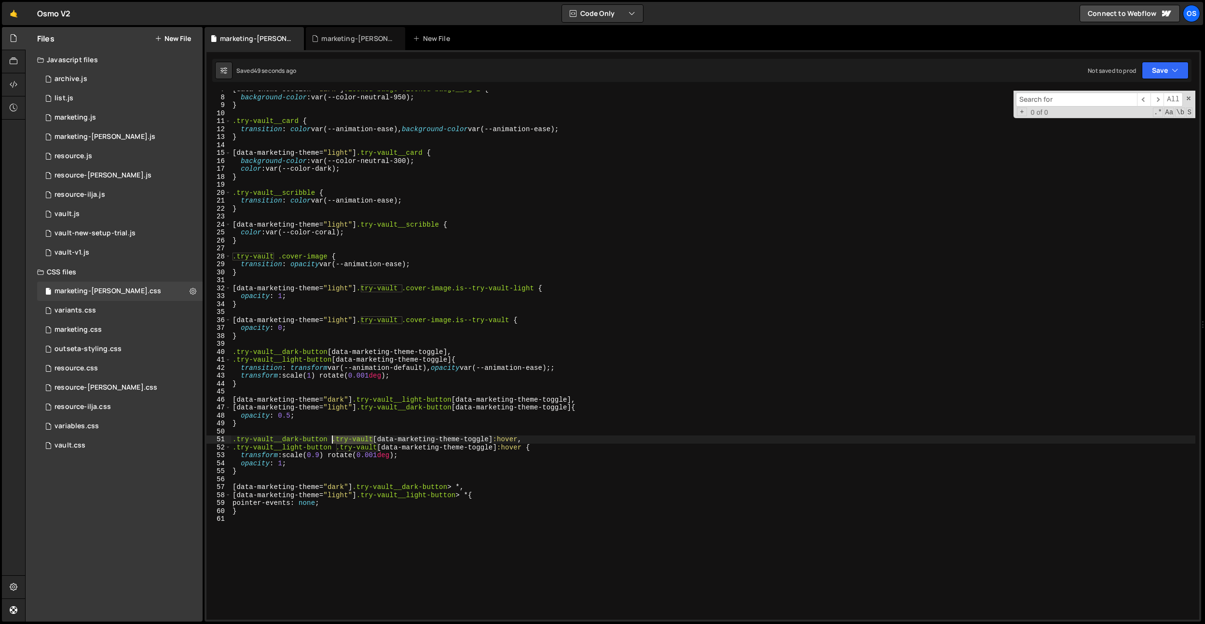
drag, startPoint x: 373, startPoint y: 438, endPoint x: 331, endPoint y: 440, distance: 41.5
click at [331, 440] on div "[ data-theme-section = " dark " ] .locked-badge .locked-badge__bg-2 { backgroun…" at bounding box center [713, 357] width 965 height 545
drag, startPoint x: 376, startPoint y: 446, endPoint x: 335, endPoint y: 449, distance: 41.2
click at [335, 448] on div "[ data-theme-section = " dark " ] .locked-badge .locked-badge__bg-2 { backgroun…" at bounding box center [713, 357] width 965 height 545
drag, startPoint x: 354, startPoint y: 401, endPoint x: 234, endPoint y: 403, distance: 120.2
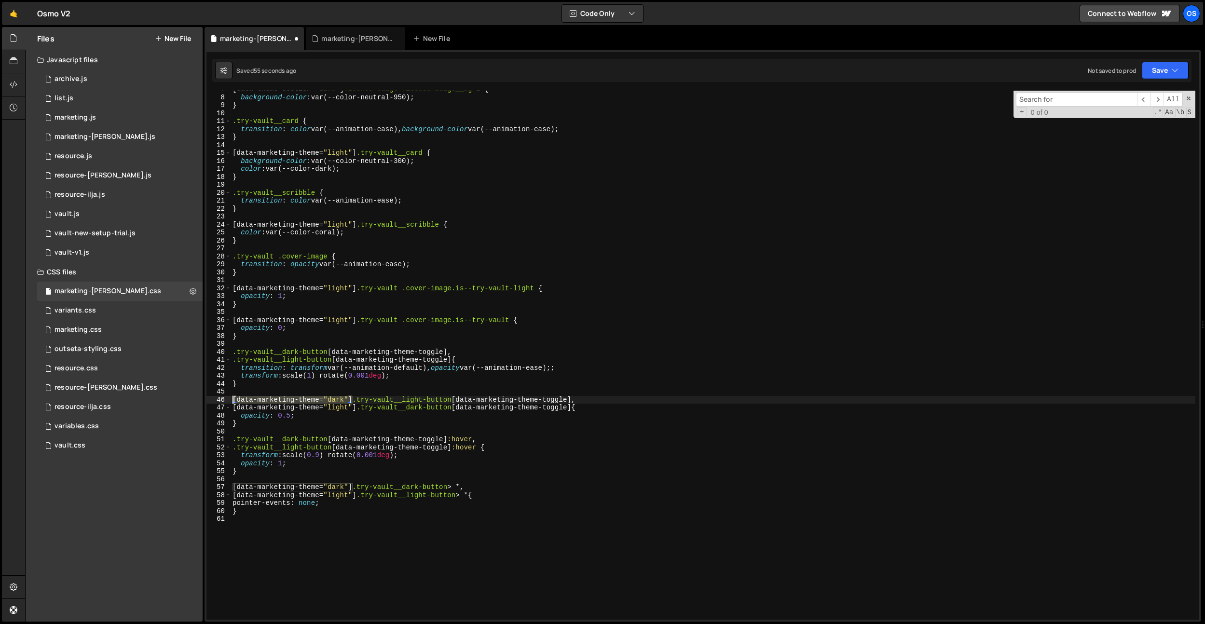
click at [234, 403] on div "[ data-theme-section = " dark " ] .locked-badge .locked-badge__bg-2 { backgroun…" at bounding box center [713, 357] width 965 height 545
click at [232, 440] on div "[ data-theme-section = " dark " ] .locked-badge .locked-badge__bg-2 { backgroun…" at bounding box center [713, 357] width 965 height 545
paste textarea "[data-marketing-theme="dark"]"
click at [232, 450] on div "[ data-theme-section = " dark " ] .locked-badge .locked-badge__bg-2 { backgroun…" at bounding box center [713, 357] width 965 height 545
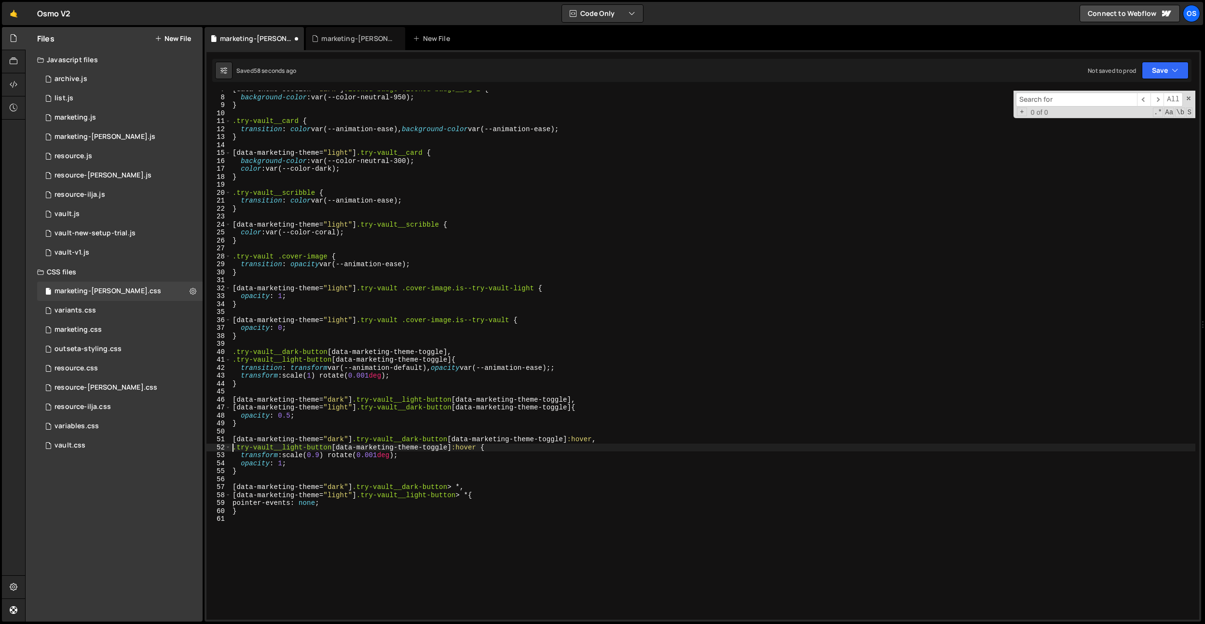
paste textarea "[data-marketing-theme="dark"]"
click at [339, 448] on div "[ data-theme-section = " dark " ] .locked-badge .locked-badge__bg-2 { backgroun…" at bounding box center [713, 357] width 965 height 545
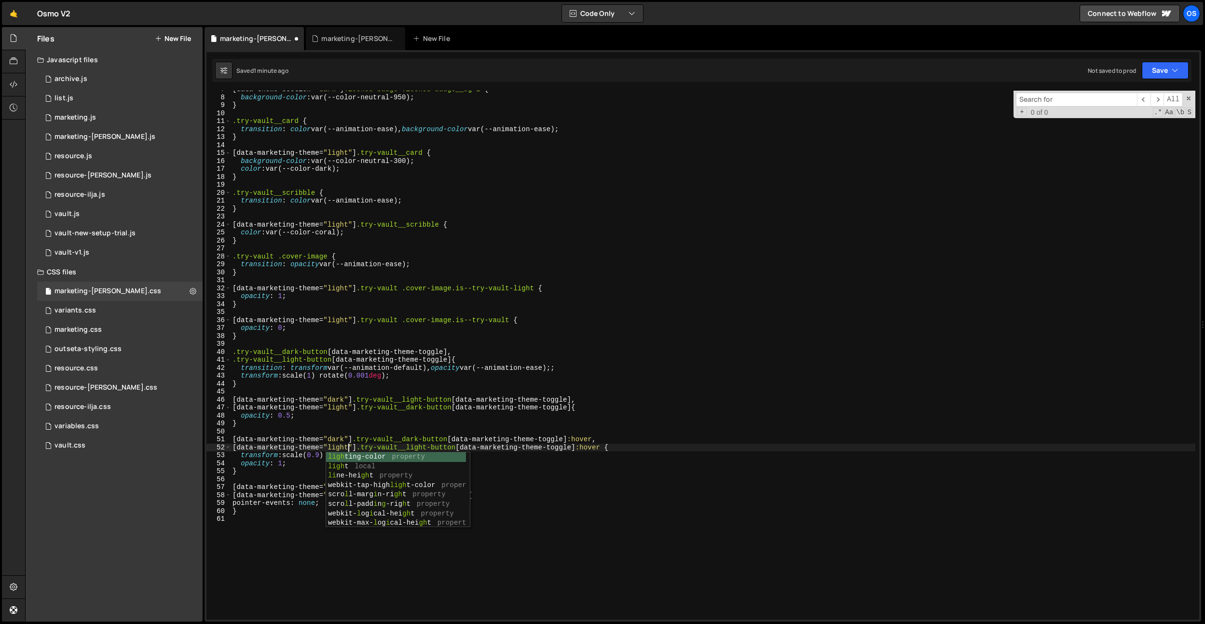
scroll to position [0, 8]
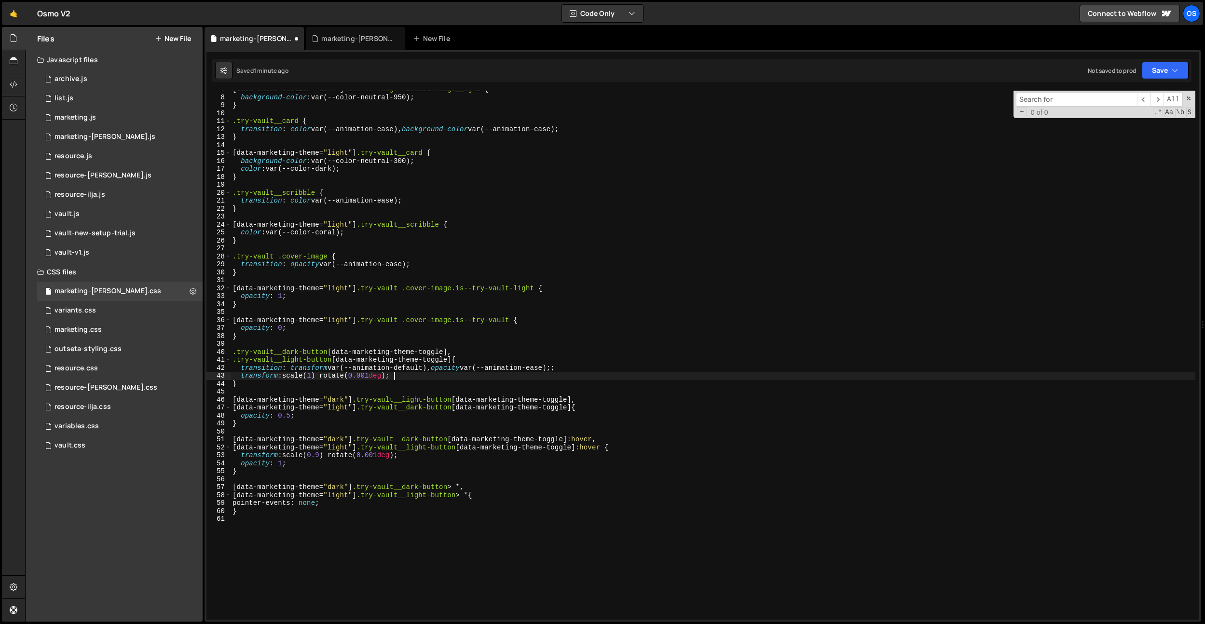
click at [525, 375] on div "[ data-theme-section = " dark " ] .locked-badge .locked-badge__bg-2 { backgroun…" at bounding box center [713, 357] width 965 height 545
click at [341, 445] on div "[ data-theme-section = " dark " ] .locked-badge .locked-badge__bg-2 { backgroun…" at bounding box center [713, 357] width 965 height 545
click at [335, 441] on div "[ data-theme-section = " dark " ] .locked-badge .locked-badge__bg-2 { backgroun…" at bounding box center [713, 358] width 965 height 545
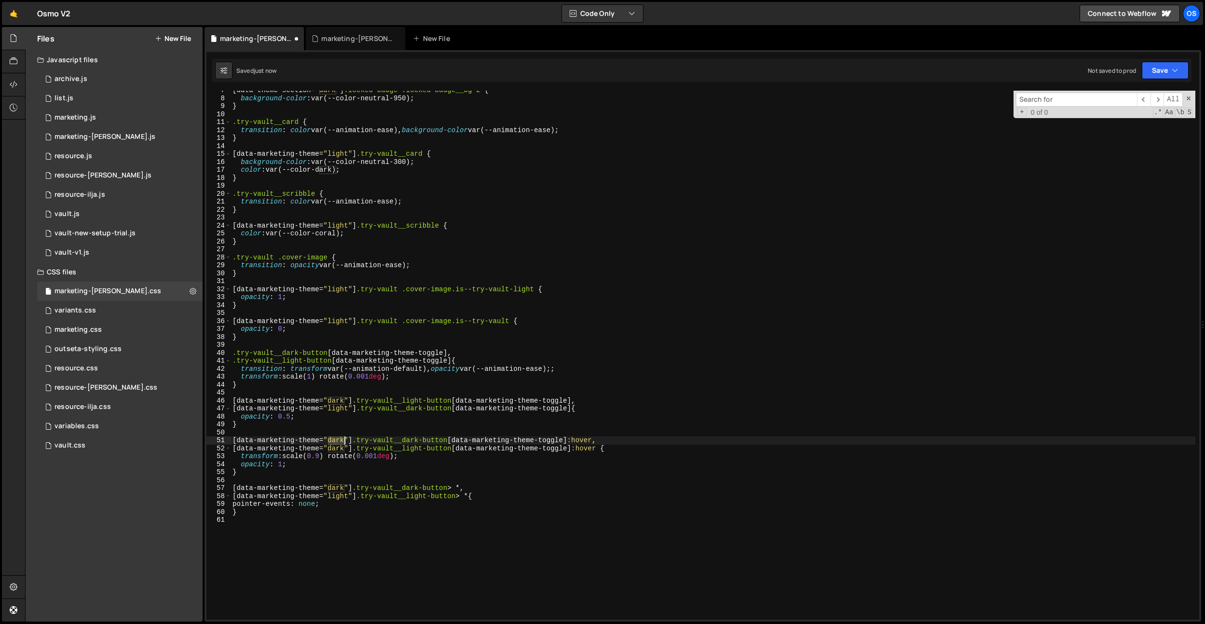
click at [335, 441] on div "[ data-theme-section = " dark " ] .locked-badge .locked-badge__bg-2 { backgroun…" at bounding box center [713, 358] width 965 height 545
type textarea "[data-marketing-theme="light"] .try-vault__dark-button [data-marketing-theme-to…"
click at [390, 345] on div "[ data-theme-section = " dark " ] .locked-badge .locked-badge__bg-2 { backgroun…" at bounding box center [713, 358] width 965 height 545
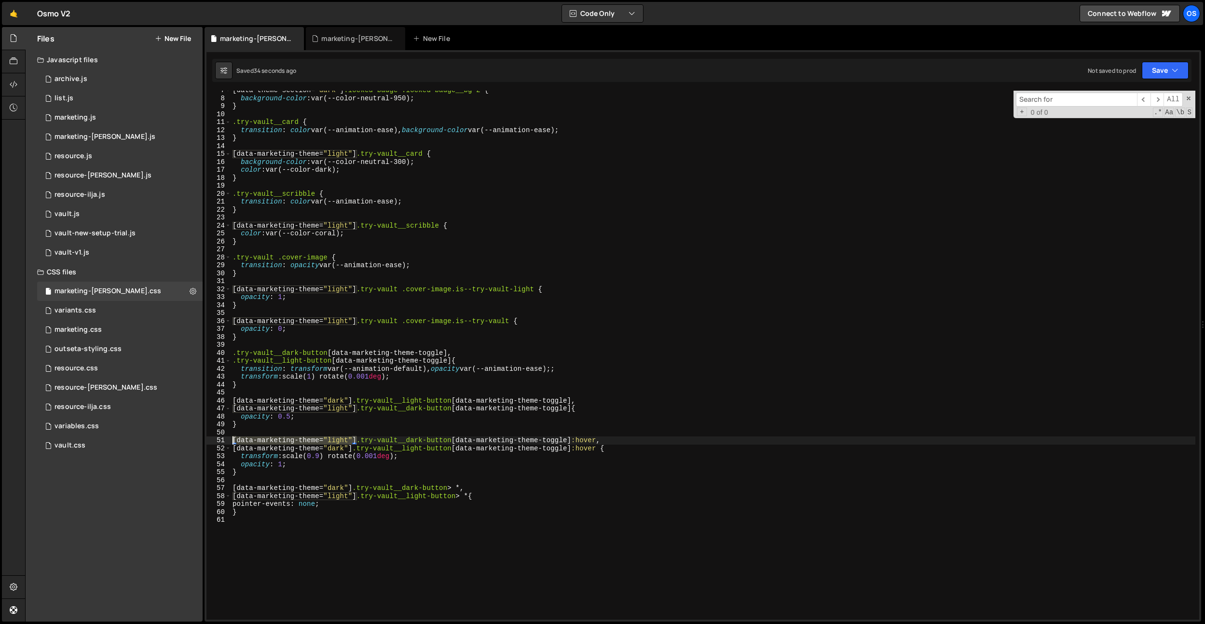
drag, startPoint x: 356, startPoint y: 441, endPoint x: 232, endPoint y: 442, distance: 124.0
click at [232, 442] on div "[ data-theme-section = " dark " ] .locked-badge .locked-badge__bg-2 { backgroun…" at bounding box center [713, 358] width 965 height 545
type textarea "[data-marketing-theme="light"] .try-vault__dark-button [data-marketing-theme-to…"
click at [273, 538] on div "[ data-theme-section = " dark " ] .locked-badge .locked-badge__bg-2 { backgroun…" at bounding box center [713, 358] width 965 height 545
paste textarea "[data-marketing-theme="light"]"
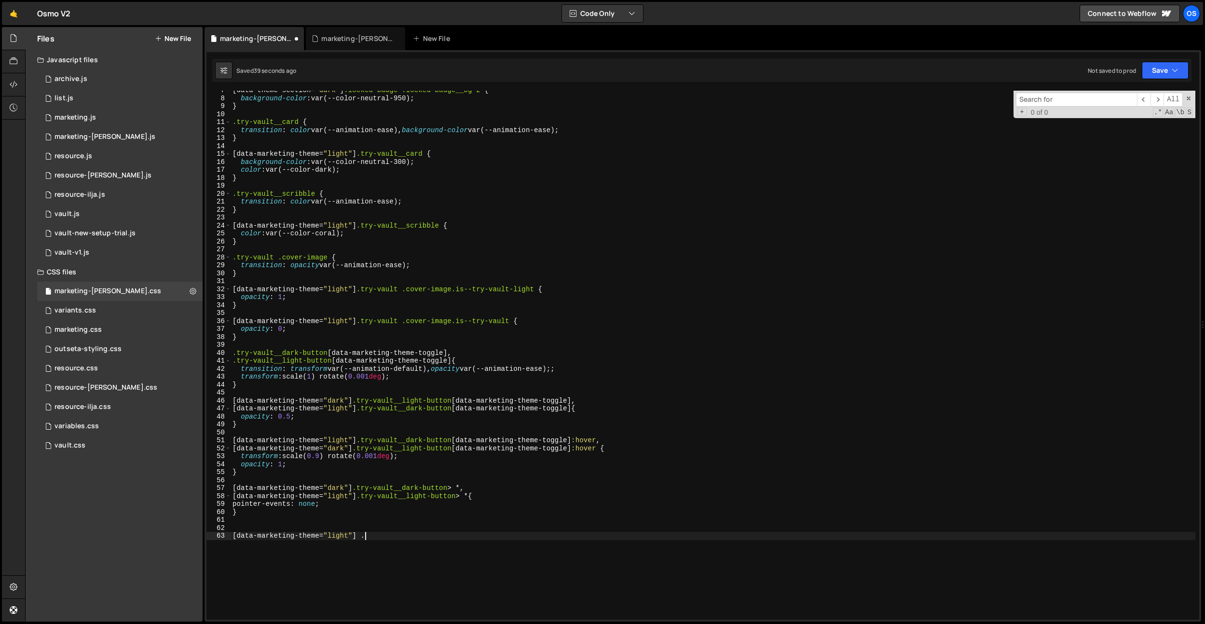
paste textarea "button-bg"
type textarea "[data-marketing-theme="light"] .button-bg {}"
click at [362, 535] on div "[ data-theme-section = " dark " ] .locked-badge .locked-badge__bg-2 { backgroun…" at bounding box center [713, 358] width 965 height 545
paste textarea "try-vault__switches"
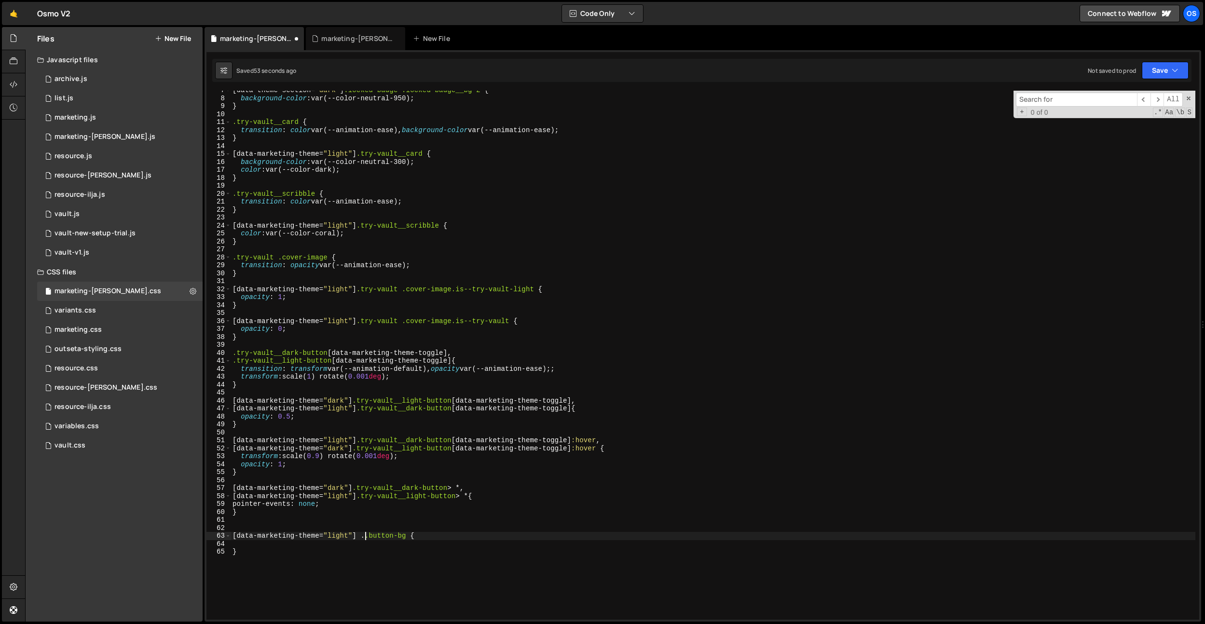
paste textarea "try-vault__switches"
type textarea "[data-marketing-theme="light"] .try-vault__switches .button-bg {"
click at [480, 540] on div "[ data-theme-section = " dark " ] .locked-badge .locked-badge__bg-2 { backgroun…" at bounding box center [713, 358] width 965 height 545
click at [474, 546] on div "[ data-theme-section = " dark " ] .locked-badge .locked-badge__bg-2 { backgroun…" at bounding box center [713, 358] width 965 height 545
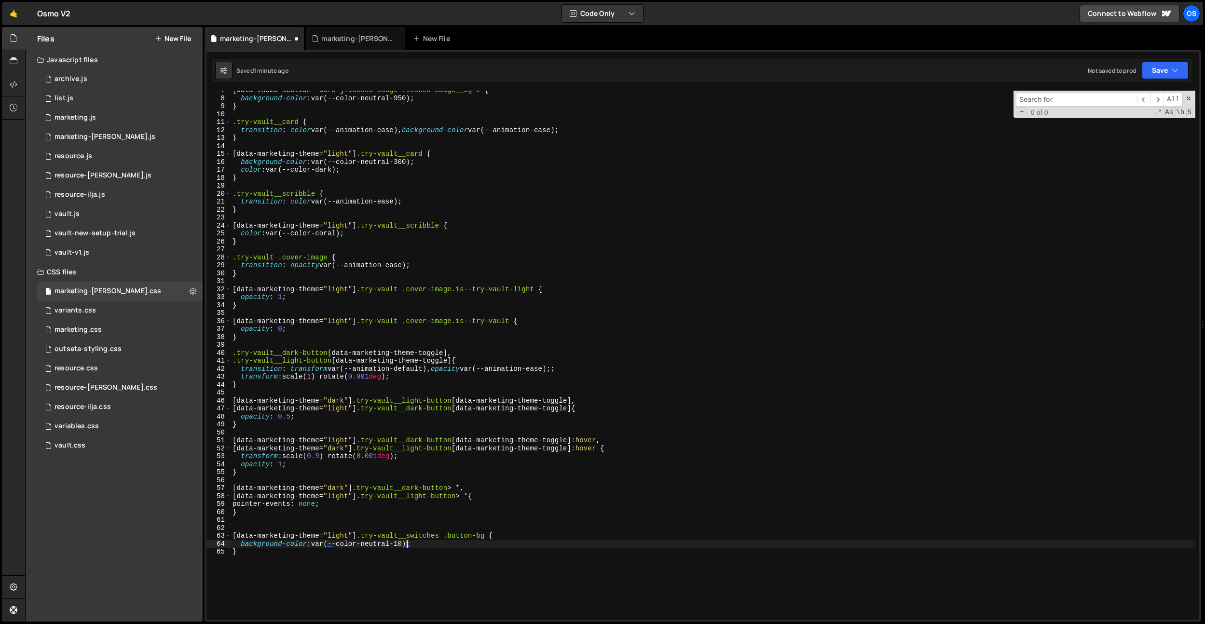
scroll to position [0, 12]
click at [407, 543] on div "[ data-theme-section = " dark " ] .locked-badge .locked-badge__bg-2 { backgroun…" at bounding box center [713, 358] width 965 height 545
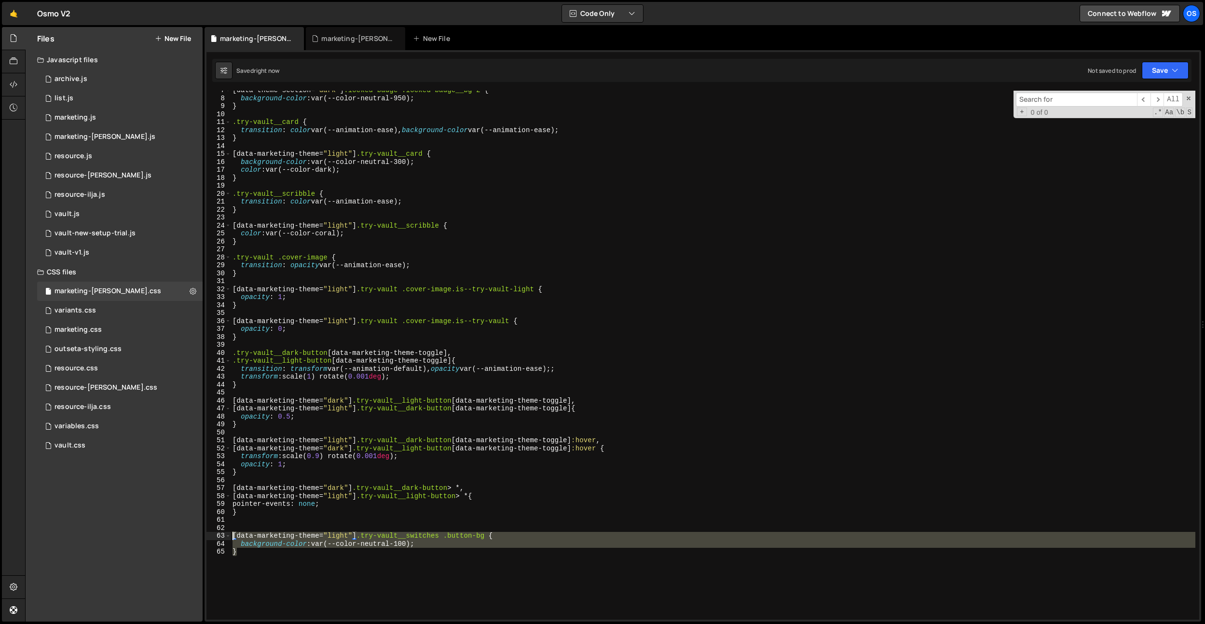
drag, startPoint x: 289, startPoint y: 552, endPoint x: 218, endPoint y: 534, distance: 73.3
click at [218, 534] on div "background-color: var(--color-neutral-100); 7 8 9 10 11 12 13 14 15 16 17 18 19…" at bounding box center [703, 355] width 993 height 529
type textarea "[data-marketing-theme="light"] .try-vault__switches .button-bg { background-col…"
click at [244, 527] on div "[ data-theme-section = " dark " ] .locked-badge .locked-badge__bg-2 { backgroun…" at bounding box center [713, 358] width 965 height 545
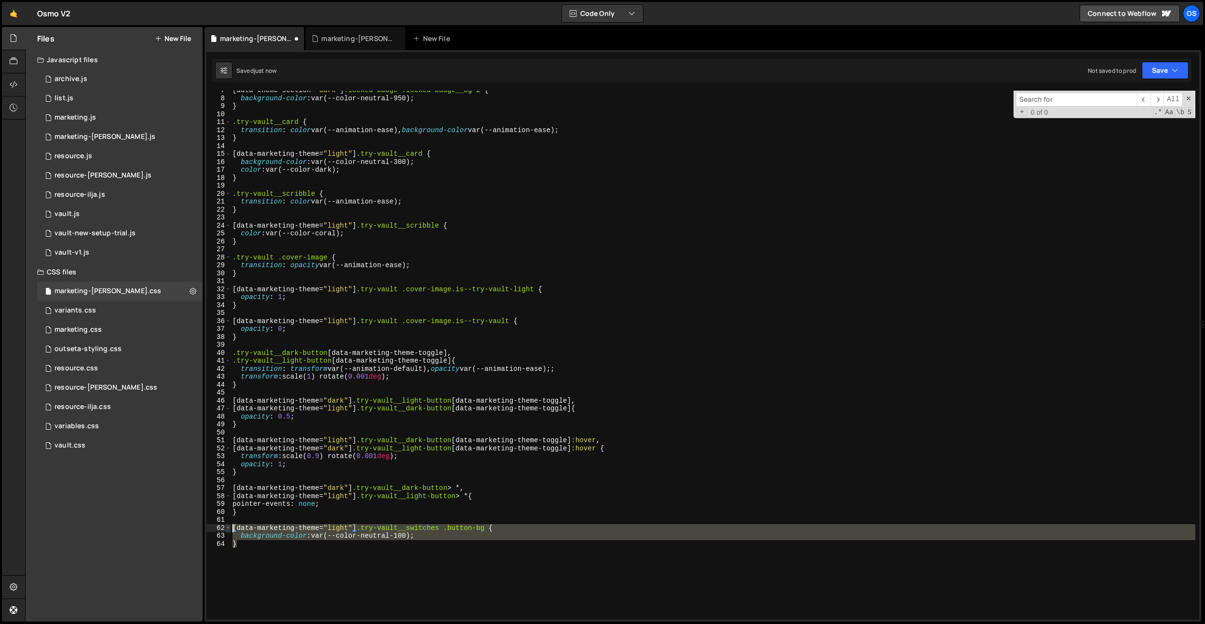
drag, startPoint x: 244, startPoint y: 544, endPoint x: 229, endPoint y: 529, distance: 21.2
click at [229, 529] on div "7 8 9 10 11 12 13 14 15 16 17 18 19 20 21 22 23 24 25 26 27 28 29 30 31 32 33 3…" at bounding box center [703, 355] width 993 height 529
type textarea "}"
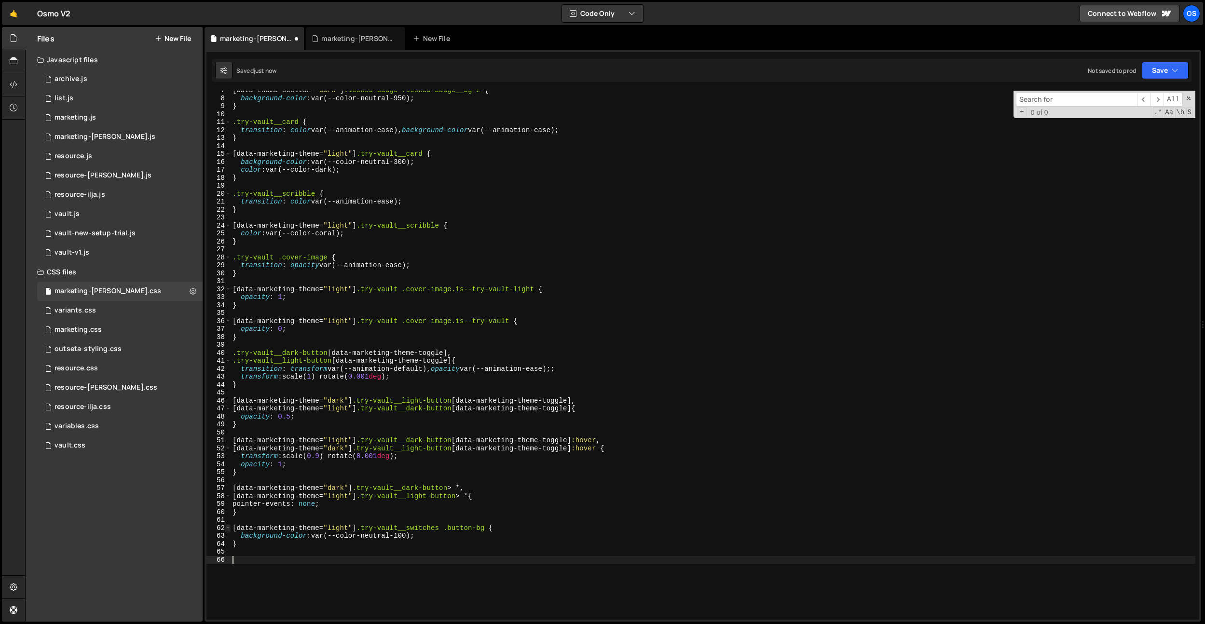
paste textarea "}"
drag, startPoint x: 491, startPoint y: 563, endPoint x: 449, endPoint y: 559, distance: 41.7
click at [449, 559] on div "[ data-theme-section = " dark " ] .locked-badge .locked-badge__bg-2 { backgroun…" at bounding box center [713, 358] width 965 height 545
paste textarea "data-marketing-theme-toggle"
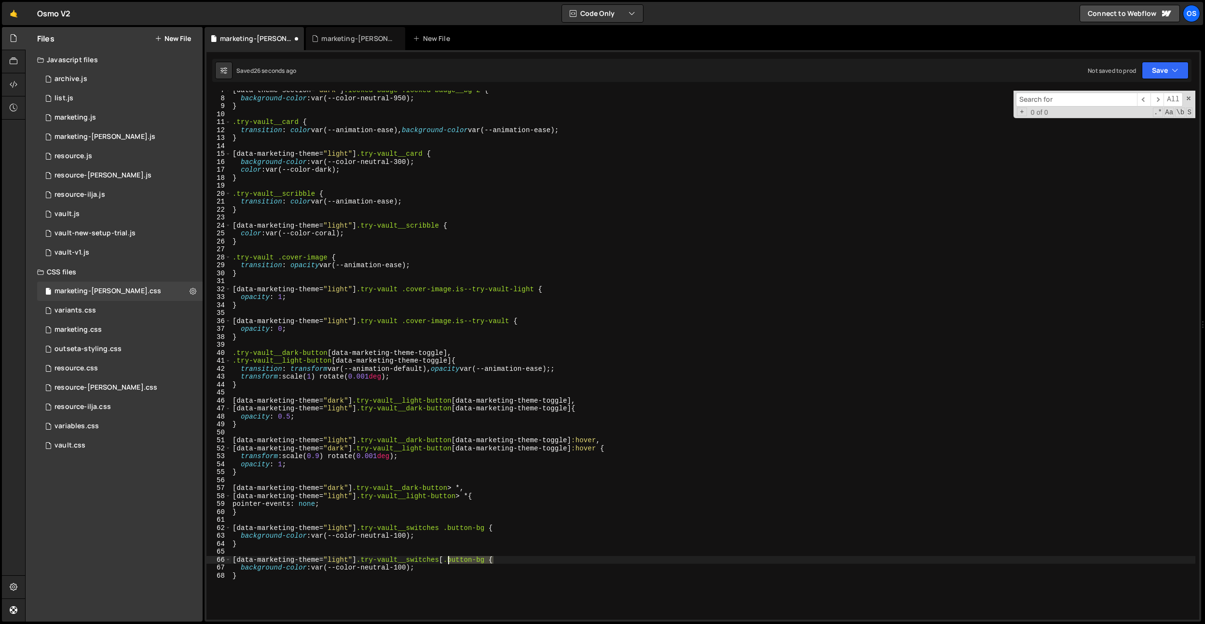
drag, startPoint x: 495, startPoint y: 561, endPoint x: 450, endPoint y: 560, distance: 44.9
click at [450, 560] on div "[ data-theme-section = " dark " ] .locked-badge .locked-badge__bg-2 { backgroun…" at bounding box center [713, 358] width 965 height 545
paste textarea "data-marketing-theme-toggle"
click at [450, 560] on div "[ data-theme-section = " dark " ] .locked-badge .locked-badge__bg-2 { backgroun…" at bounding box center [713, 358] width 965 height 545
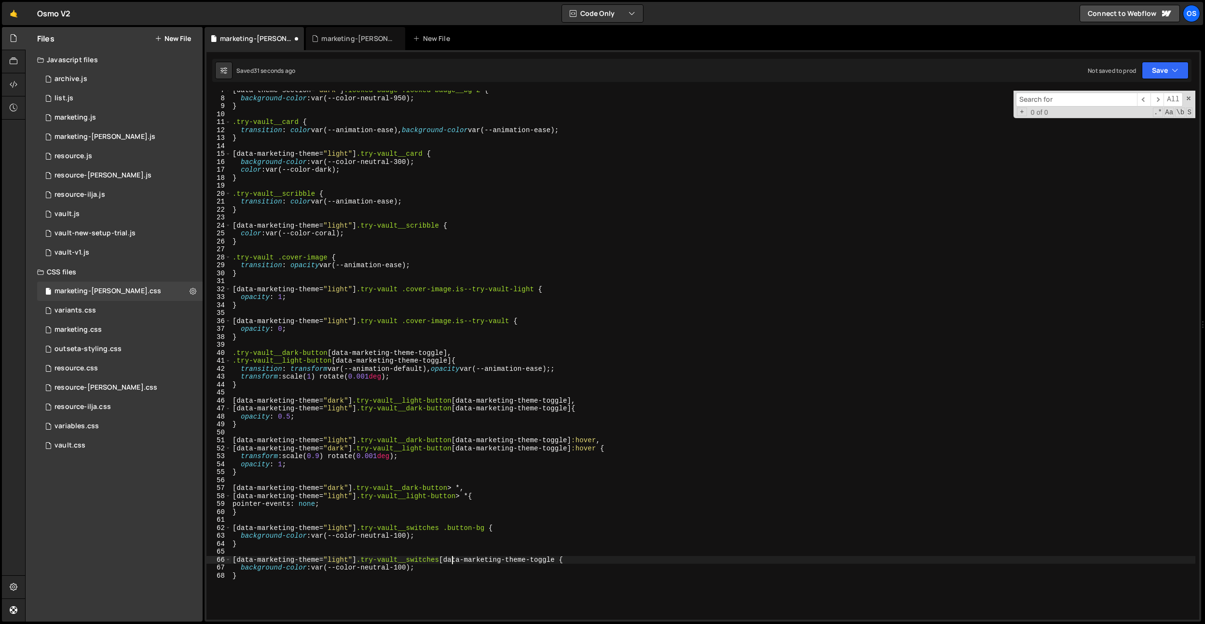
click at [435, 567] on div "[ data-theme-section = " dark " ] .locked-badge .locked-badge__bg-2 { backgroun…" at bounding box center [713, 358] width 965 height 545
drag, startPoint x: 431, startPoint y: 568, endPoint x: 240, endPoint y: 567, distance: 190.6
click at [240, 567] on div "[ data-theme-section = " dark " ] .locked-badge .locked-badge__bg-2 { backgroun…" at bounding box center [713, 358] width 965 height 545
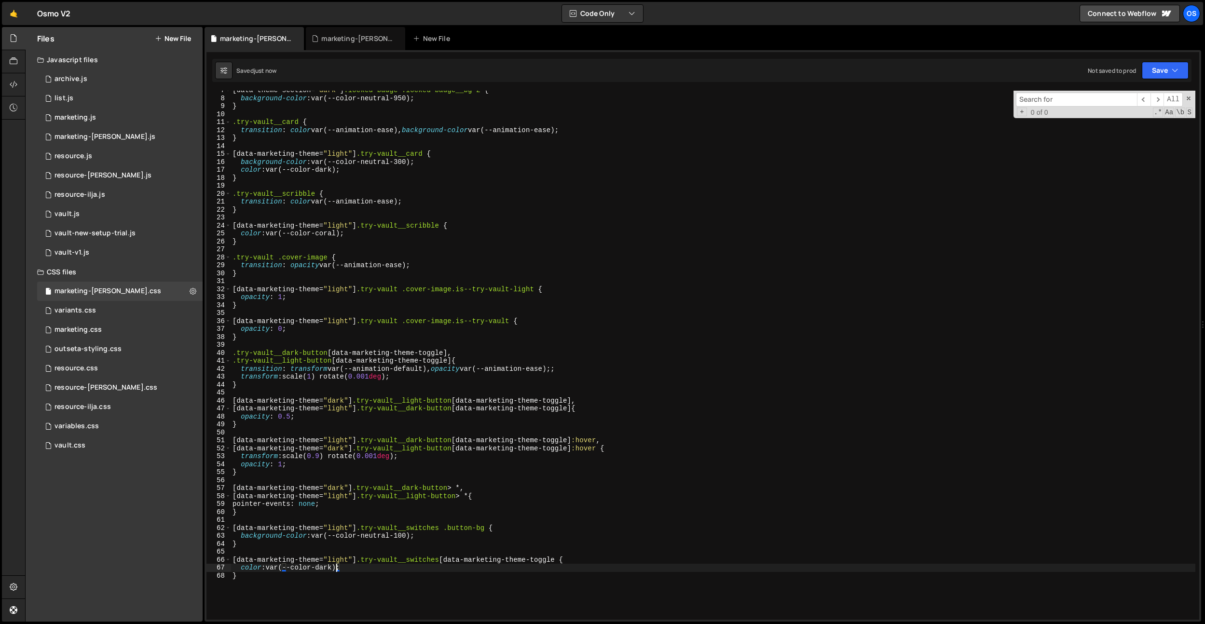
click at [556, 410] on div "[ data-theme-section = " dark " ] .locked-badge .locked-badge__bg-2 { backgroun…" at bounding box center [713, 358] width 965 height 545
type textarea "[data-marketing-theme="light"] .try-vault__dark-button [data-marketing-theme-to…"
click at [565, 556] on div "[ data-theme-section = " dark " ] .locked-badge .locked-badge__bg-2 { backgroun…" at bounding box center [713, 358] width 965 height 545
click at [564, 559] on div "[ data-theme-section = " dark " ] .locked-badge .locked-badge__bg-2 { backgroun…" at bounding box center [713, 358] width 965 height 545
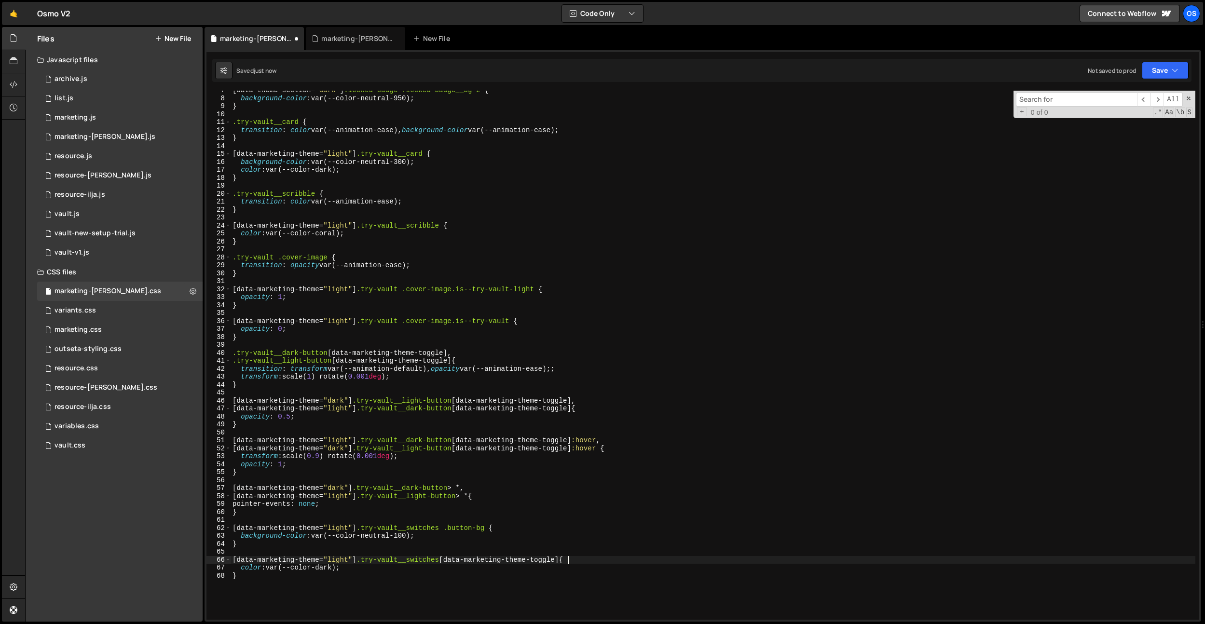
scroll to position [0, 23]
type textarea "[data-marketing-theme="light"] .try-vault__switches [data-marketing-theme-toggl…"
click at [545, 479] on div "[ data-theme-section = " dark " ] .locked-badge .locked-badge__bg-2 { backgroun…" at bounding box center [713, 358] width 965 height 545
click at [355, 472] on div "[ data-theme-section = " dark " ] .locked-badge .locked-badge__bg-2 { backgroun…" at bounding box center [713, 358] width 965 height 545
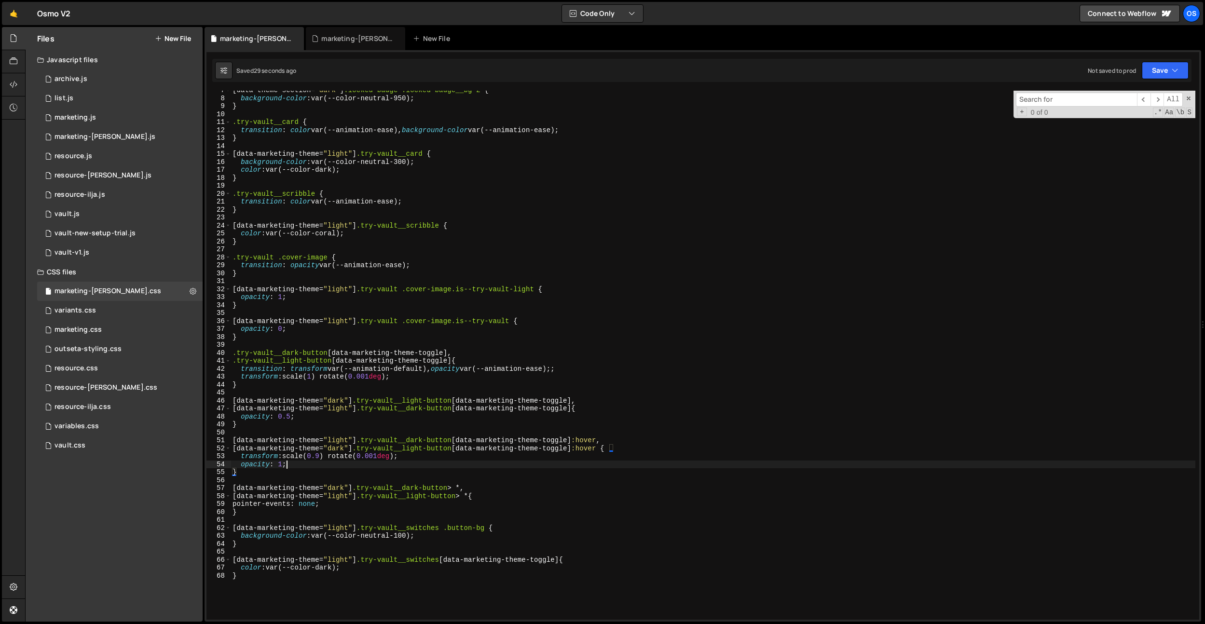
click at [344, 466] on div "[ data-theme-section = " dark " ] .locked-badge .locked-badge__bg-2 { backgroun…" at bounding box center [713, 358] width 965 height 545
click at [259, 427] on div "[ data-theme-section = " dark " ] .locked-badge .locked-badge__bg-2 { backgroun…" at bounding box center [713, 358] width 965 height 545
type textarea "}"
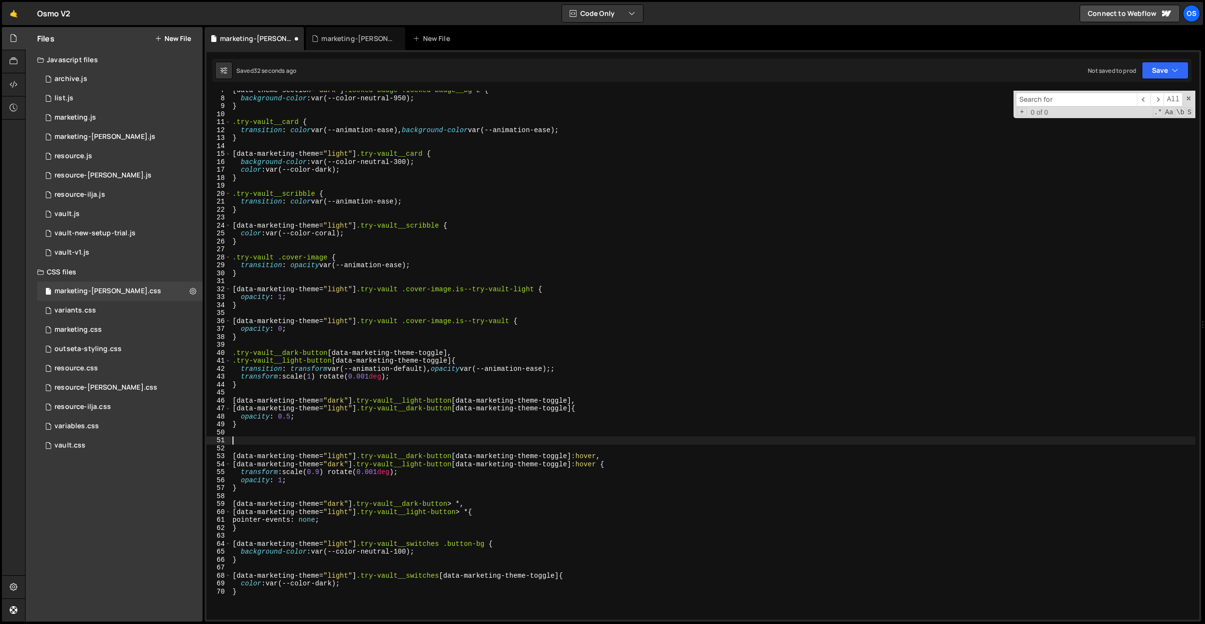
paste textarea "button-icon__wrap"
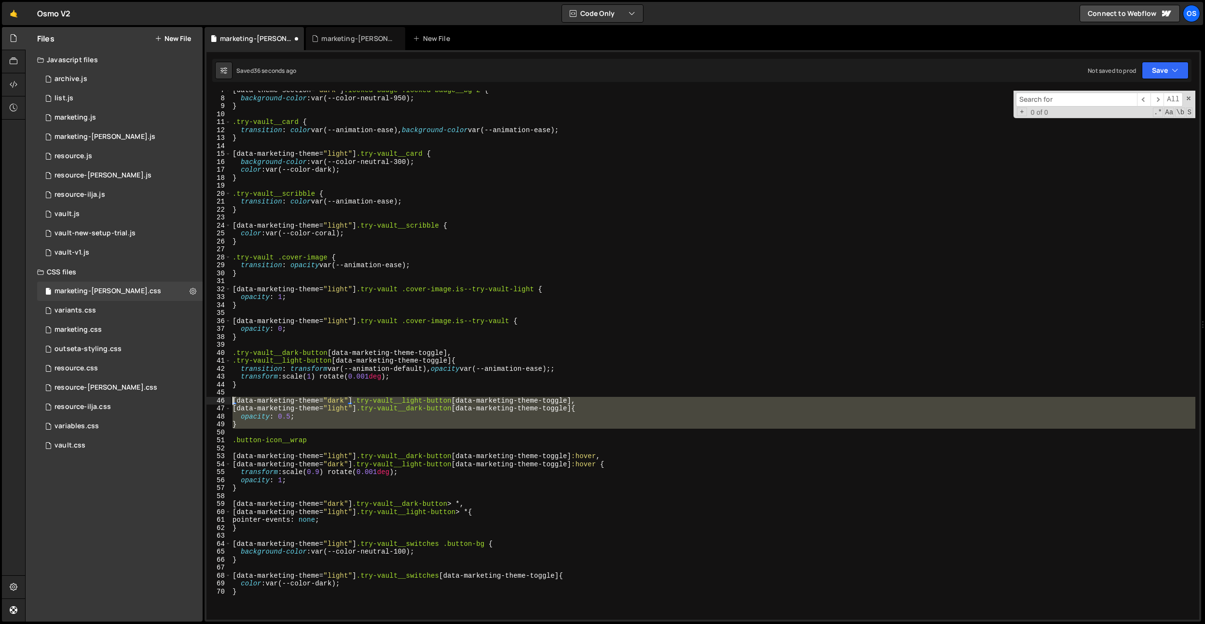
drag, startPoint x: 263, startPoint y: 430, endPoint x: 225, endPoint y: 402, distance: 47.3
click at [225, 402] on div ".button-icon__wrap 7 8 9 10 11 12 13 14 15 16 17 18 19 20 21 22 23 24 25 26 27 …" at bounding box center [703, 355] width 993 height 529
type textarea "[data-marketing-theme="dark"] .try-vault__light-button [data-marketing-theme-to…"
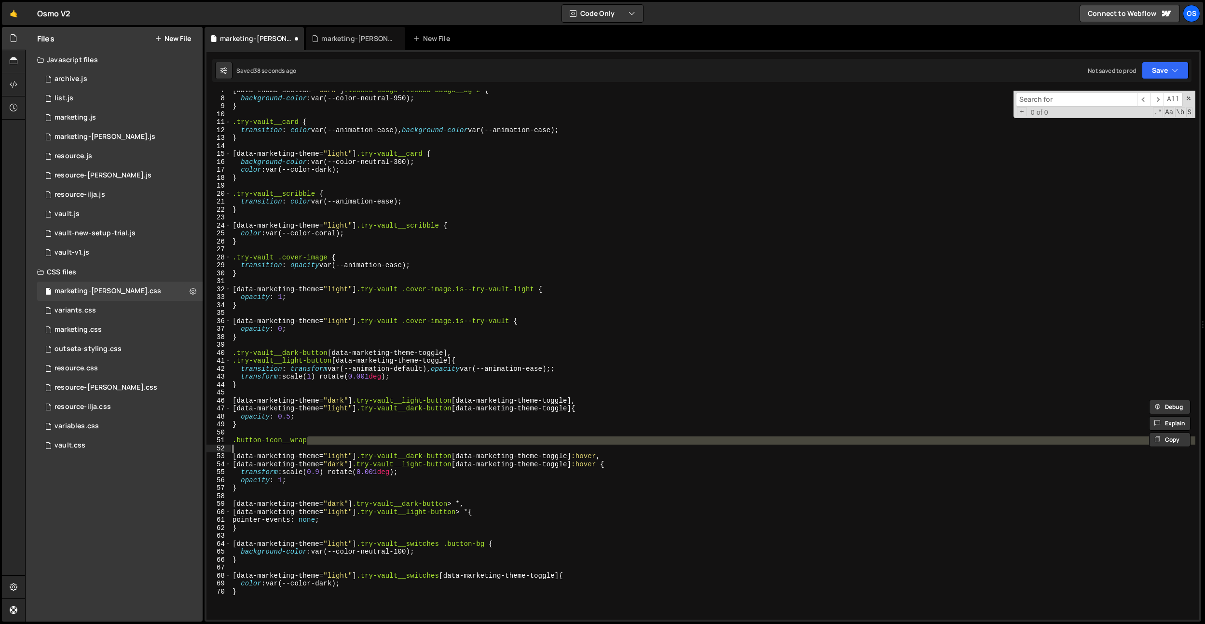
drag, startPoint x: 317, startPoint y: 442, endPoint x: 228, endPoint y: 446, distance: 89.3
click at [228, 446] on div "7 8 9 10 11 12 13 14 15 16 17 18 19 20 21 22 23 24 25 26 27 28 29 30 31 32 33 3…" at bounding box center [703, 355] width 993 height 529
click at [313, 437] on div "[ data-theme-section = " dark " ] .locked-badge .locked-badge__bg-2 { backgroun…" at bounding box center [713, 355] width 965 height 529
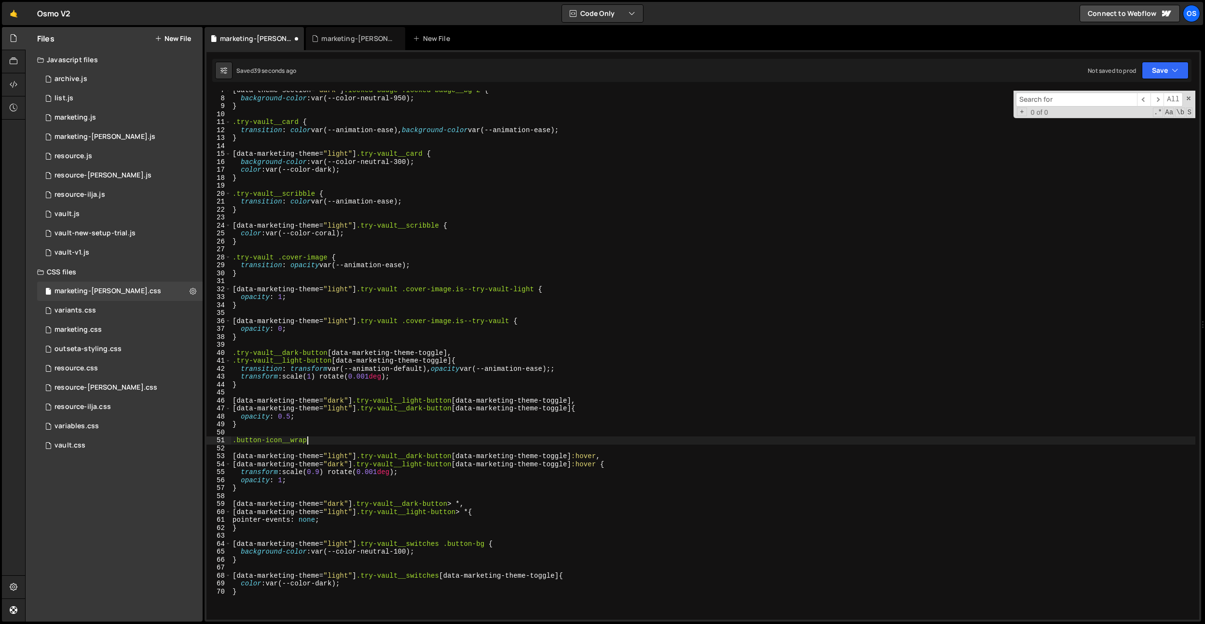
drag, startPoint x: 311, startPoint y: 442, endPoint x: 543, endPoint y: 416, distance: 233.5
click at [311, 442] on div "[ data-theme-section = " dark " ] .locked-badge .locked-badge__bg-2 { backgroun…" at bounding box center [713, 358] width 965 height 545
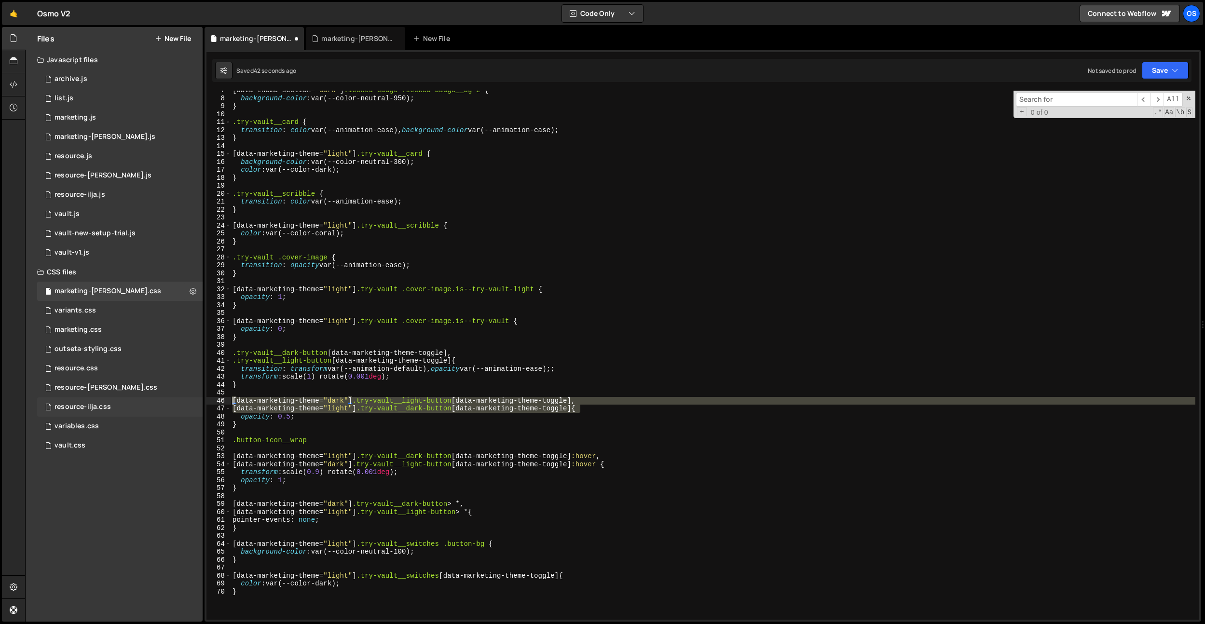
drag, startPoint x: 580, startPoint y: 409, endPoint x: 195, endPoint y: 400, distance: 385.2
click at [195, 400] on div "Files New File Javascript files 0 archive.js 0 0 list.js 0 0 marketing.js 0 0 0…" at bounding box center [615, 324] width 1180 height 595
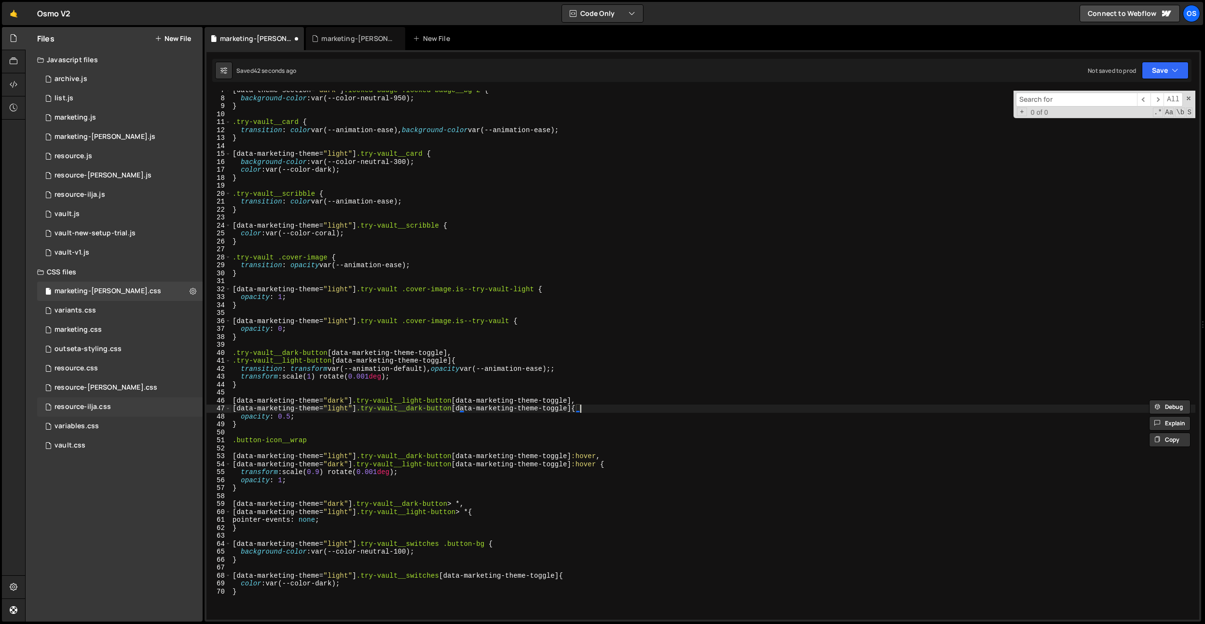
paste textarea "[data-marketing-theme="light"] .try-vault__dark-button [data-marketing-theme-to…"
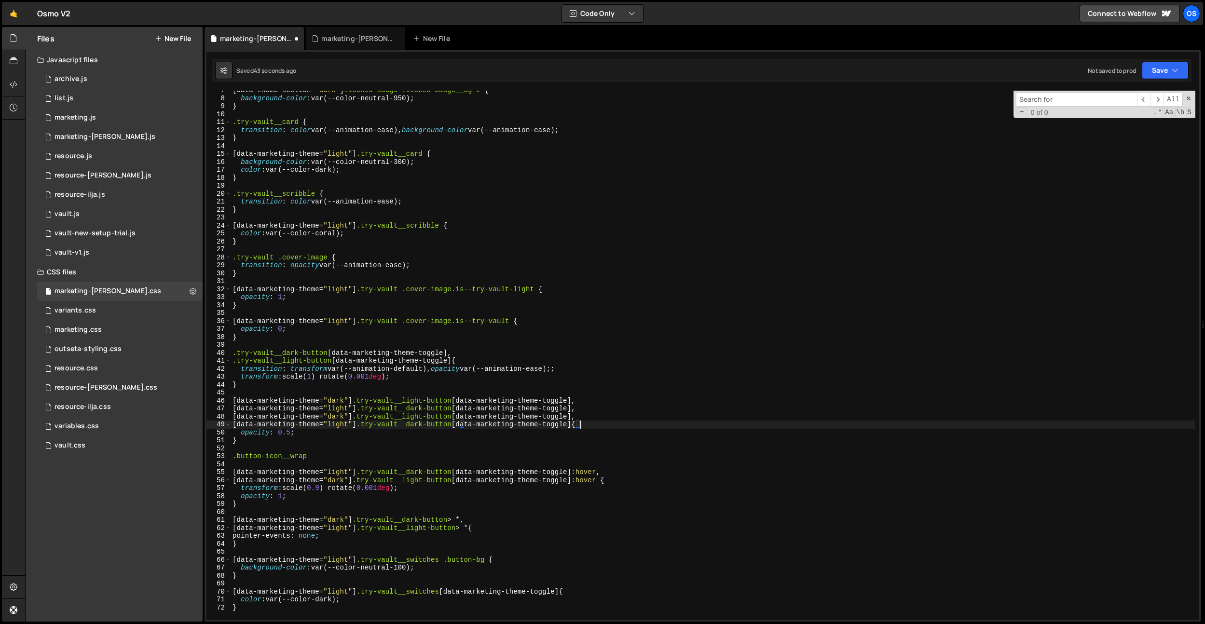
scroll to position [0, 24]
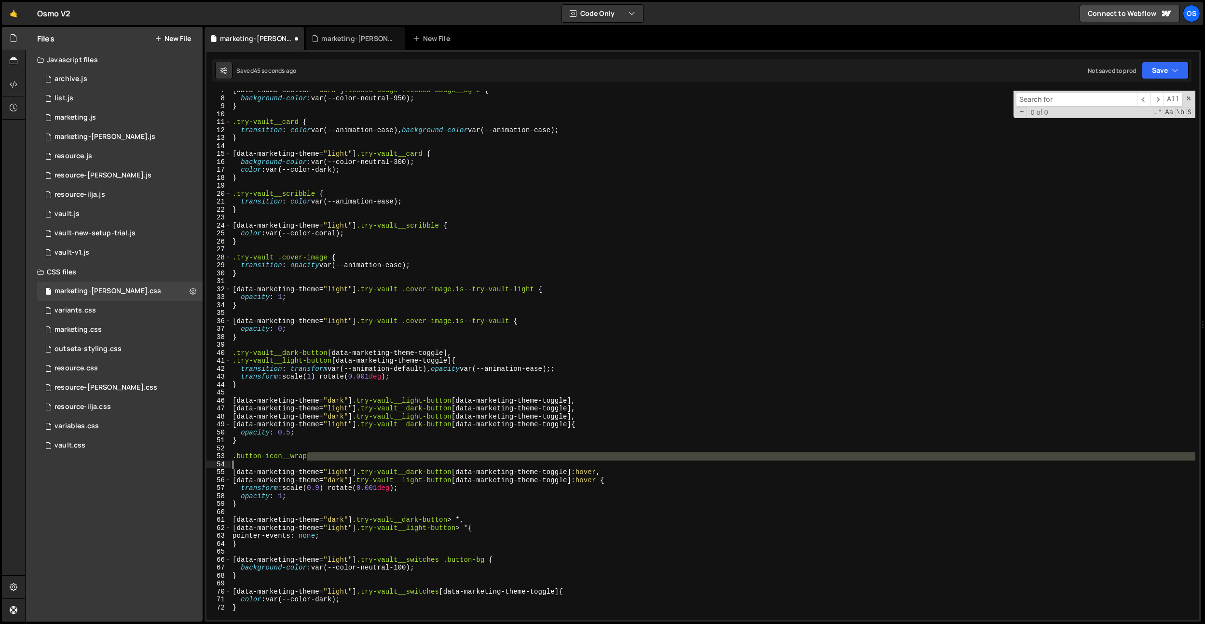
drag, startPoint x: 327, startPoint y: 454, endPoint x: 203, endPoint y: 461, distance: 124.2
click at [203, 461] on div "Files New File Javascript files 0 archive.js 0 0 list.js 0 0 marketing.js 0 0 0…" at bounding box center [615, 324] width 1180 height 595
drag, startPoint x: 308, startPoint y: 454, endPoint x: 314, endPoint y: 456, distance: 5.6
click at [308, 454] on div "[ data-theme-section = " dark " ] .locked-badge .locked-badge__bg-2 { backgroun…" at bounding box center [713, 355] width 965 height 529
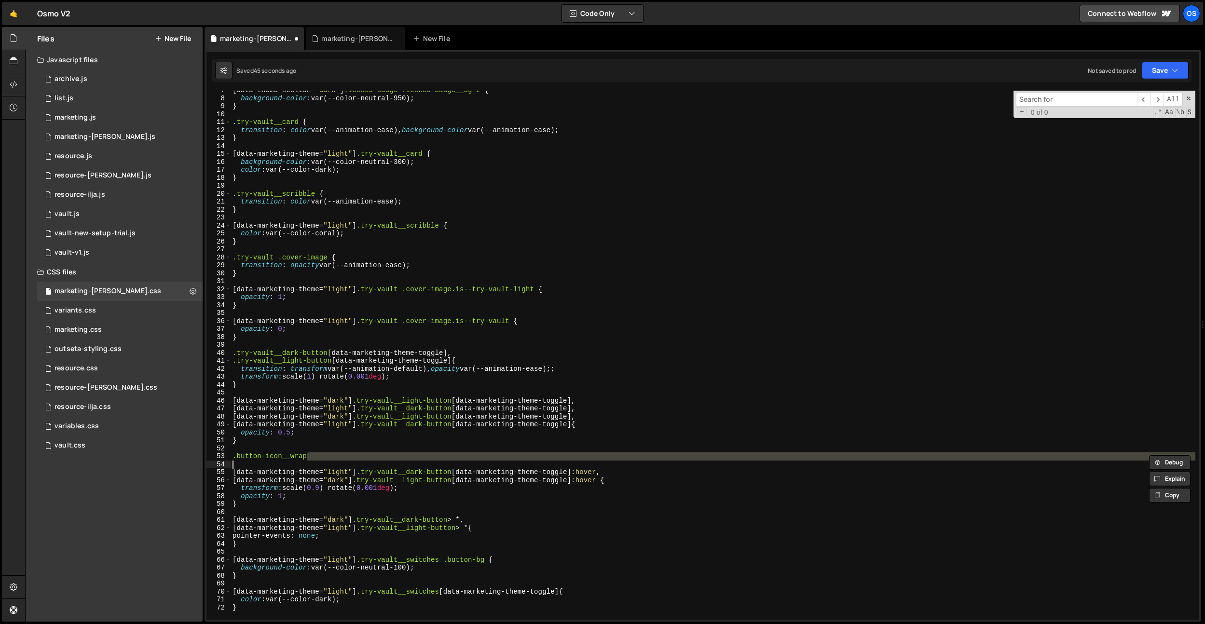
type textarea ".button-icon__wrap"
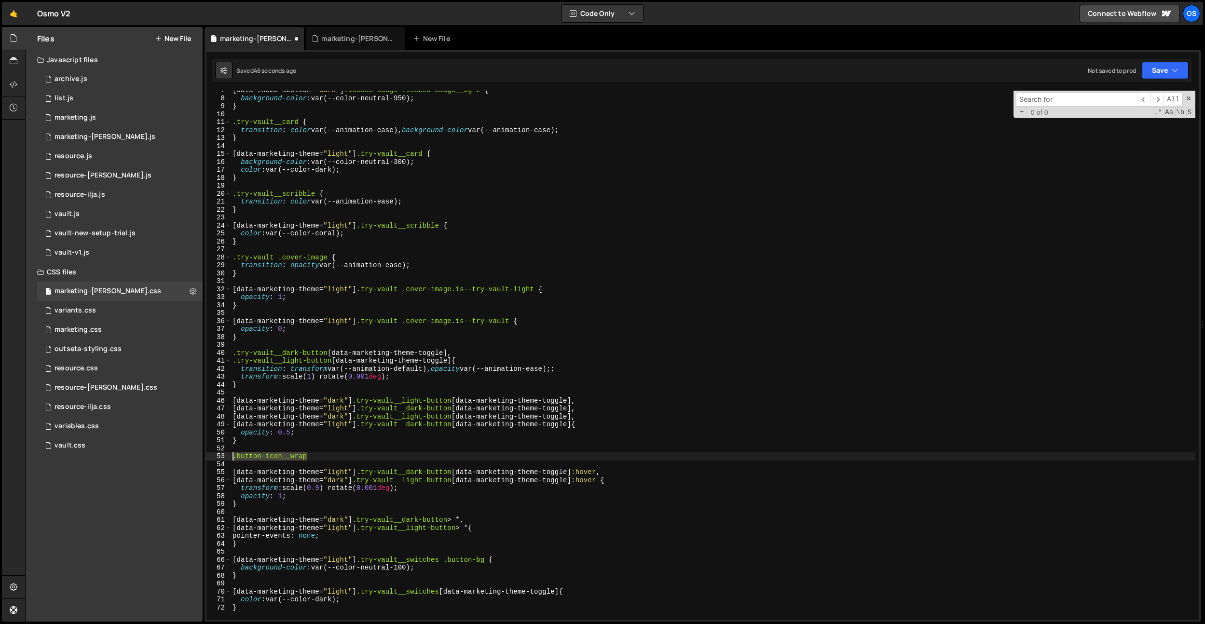
drag, startPoint x: 317, startPoint y: 457, endPoint x: 225, endPoint y: 456, distance: 92.2
click at [225, 456] on div ".button-icon__wrap 7 8 9 10 11 12 13 14 15 16 17 18 19 20 21 22 23 24 25 26 27 …" at bounding box center [703, 355] width 993 height 529
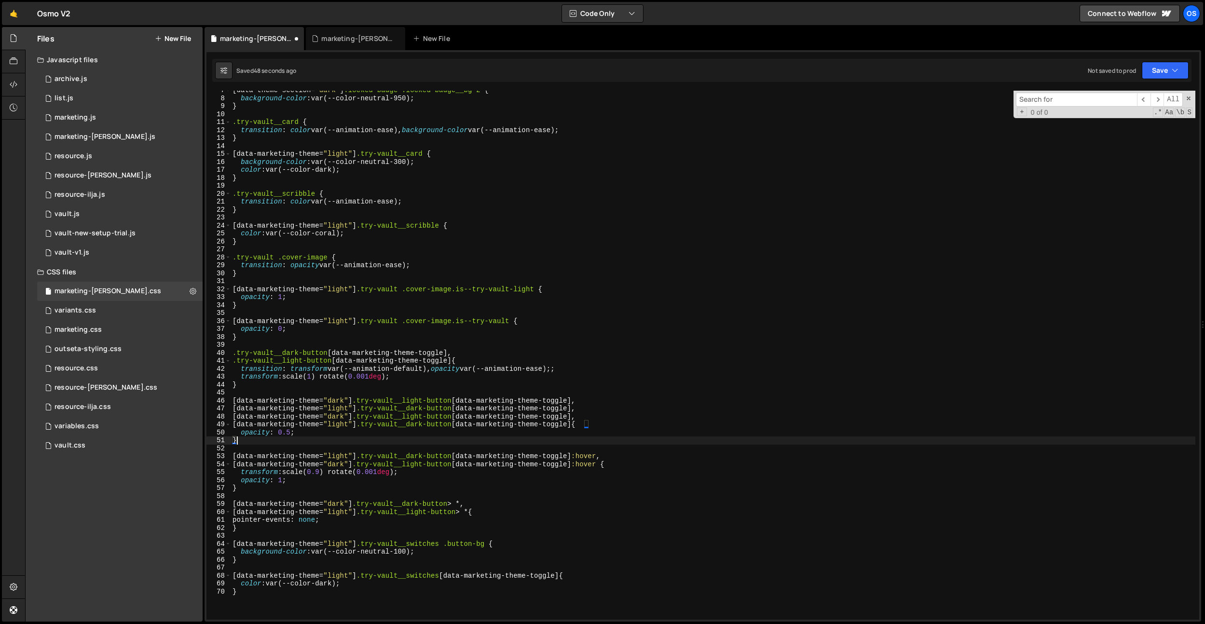
click at [580, 417] on div "[ data-theme-section = " dark " ] .locked-badge .locked-badge__bg-2 { backgroun…" at bounding box center [713, 358] width 965 height 545
click at [580, 423] on div "[ data-theme-section = " dark " ] .locked-badge .locked-badge__bg-2 { backgroun…" at bounding box center [713, 358] width 965 height 545
paste textarea ".button-icon__wrap"
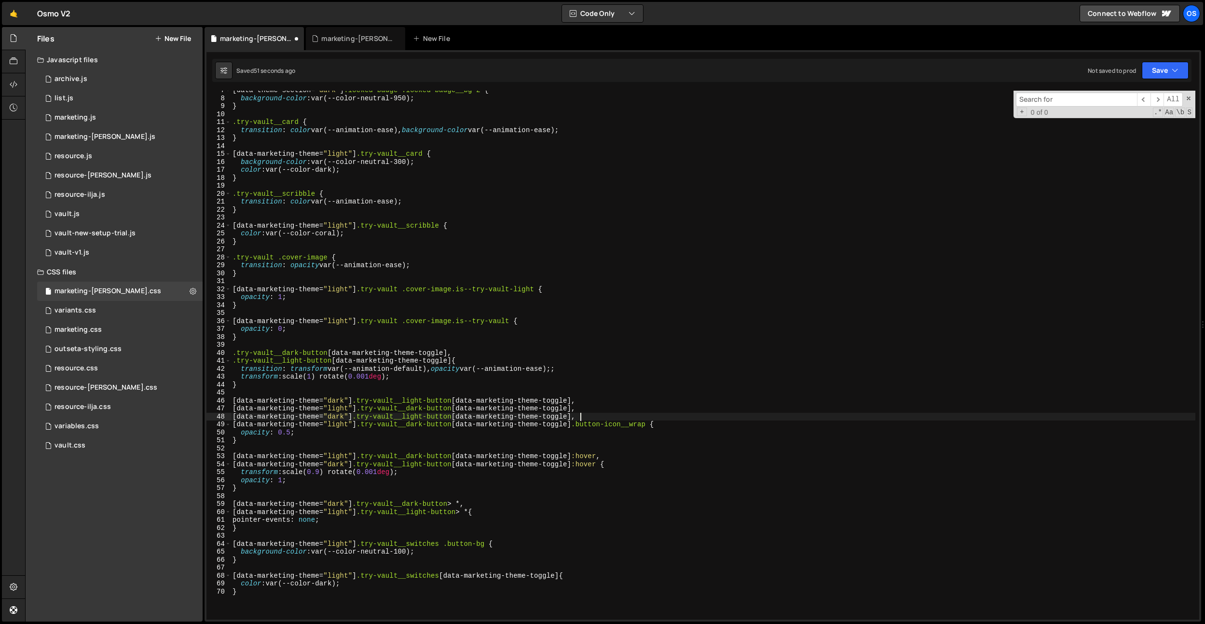
click at [581, 418] on div "[ data-theme-section = " dark " ] .locked-badge .locked-badge__bg-2 { backgroun…" at bounding box center [713, 358] width 965 height 545
paste textarea ".button-icon__wrap"
click at [530, 400] on div "[ data-theme-section = " dark " ] .locked-badge .locked-badge__bg-2 { backgroun…" at bounding box center [713, 358] width 965 height 545
drag, startPoint x: 660, startPoint y: 415, endPoint x: 600, endPoint y: 460, distance: 74.8
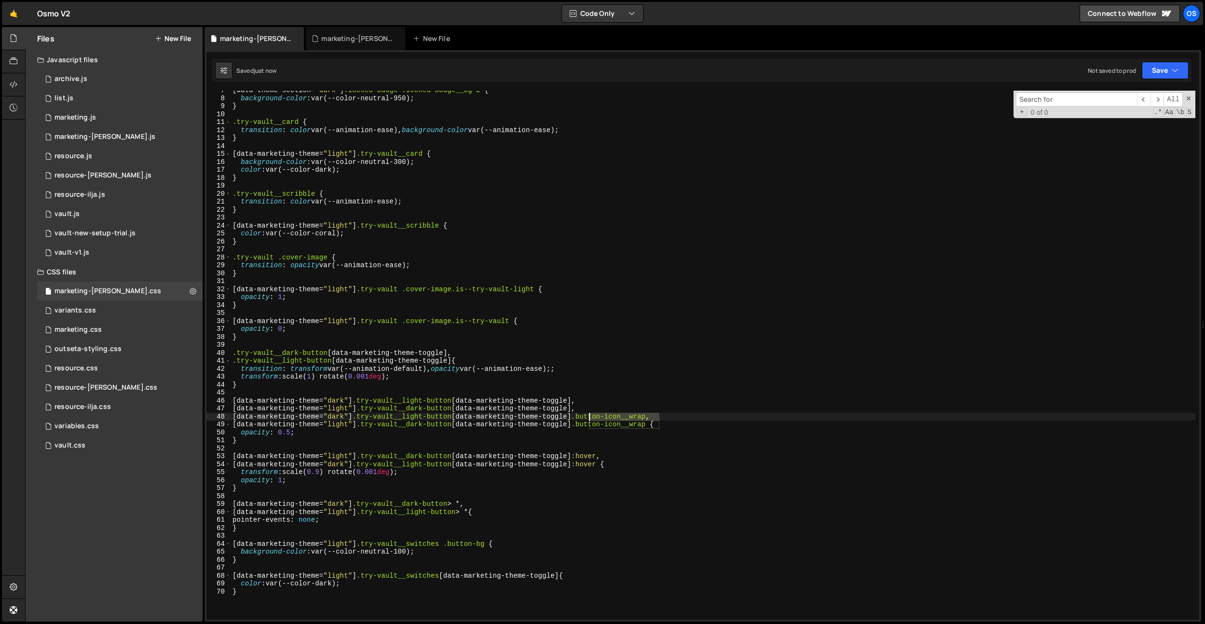
click at [588, 420] on div "[ data-theme-section = " dark " ] .locked-badge .locked-badge__bg-2 { backgroun…" at bounding box center [713, 358] width 965 height 545
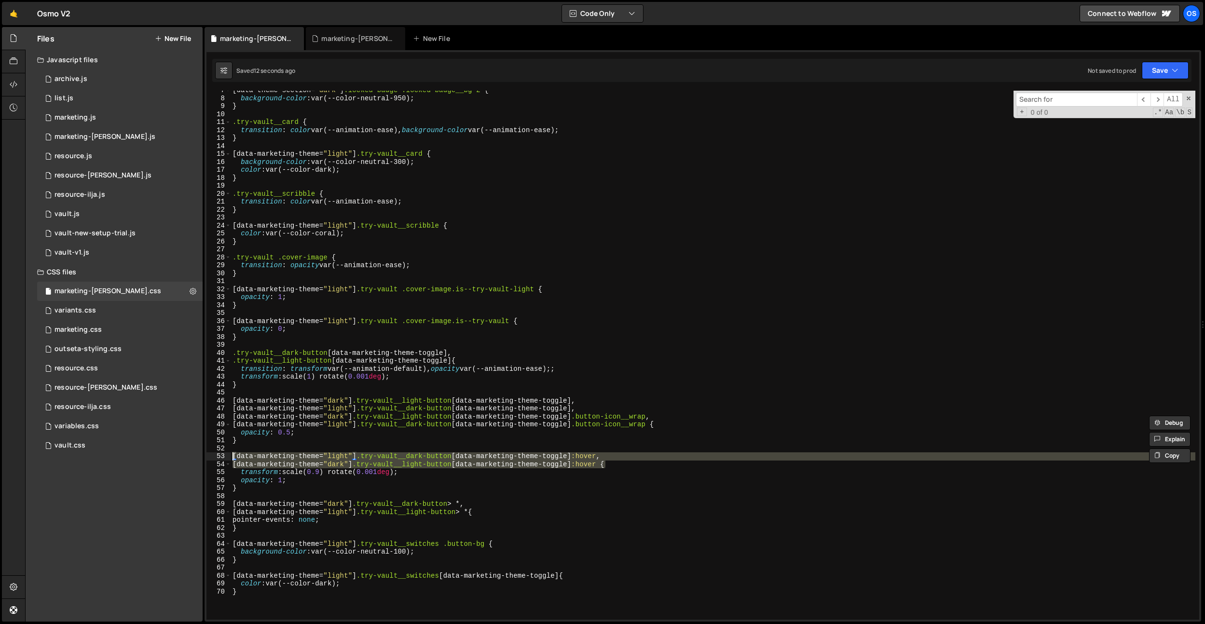
drag, startPoint x: 605, startPoint y: 464, endPoint x: 230, endPoint y: 458, distance: 375.0
click at [230, 458] on div "[data-marketing-theme="dark"] .try-vault__light-button [data-marketing-theme-to…" at bounding box center [703, 355] width 993 height 529
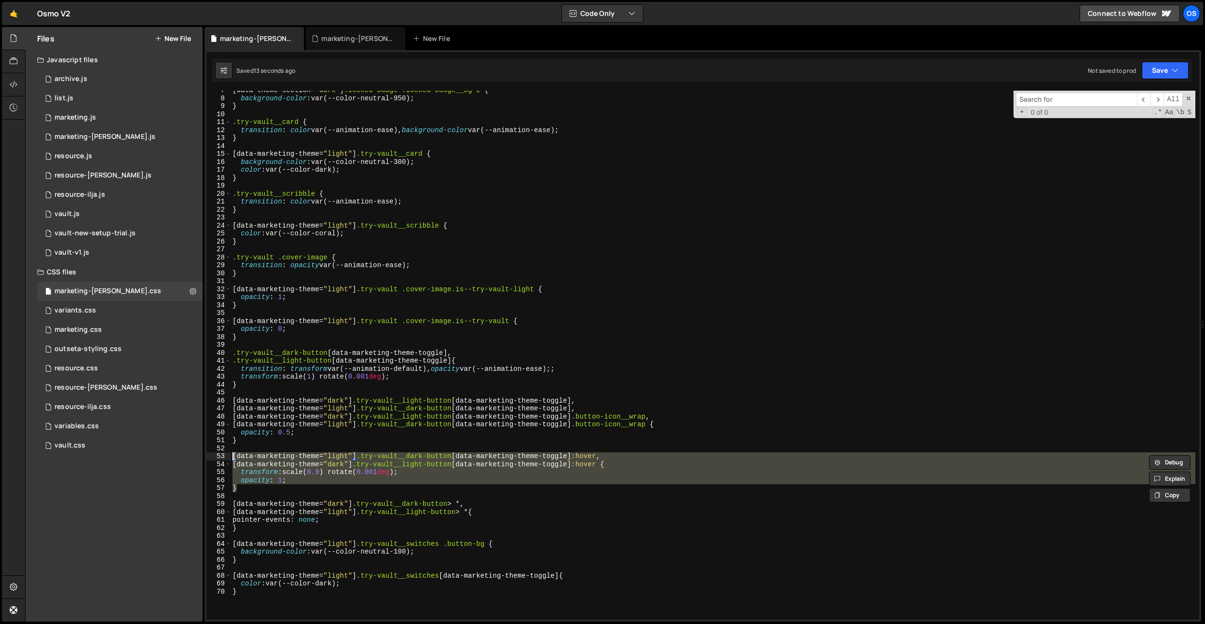
drag, startPoint x: 237, startPoint y: 491, endPoint x: 226, endPoint y: 457, distance: 35.4
click at [226, 457] on div "[data-marketing-theme="light"] .try-vault__dark-button [data-marketing-theme-to…" at bounding box center [703, 355] width 993 height 529
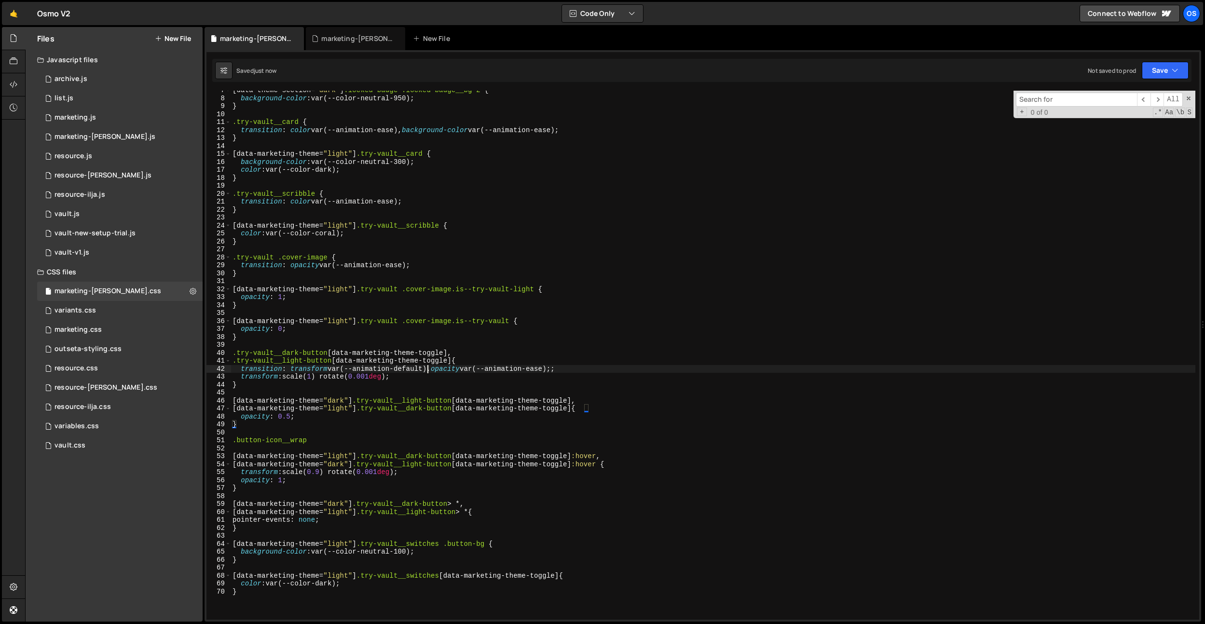
click at [426, 373] on div "[ data-theme-section = " dark " ] .locked-badge .locked-badge__bg-2 { backgroun…" at bounding box center [713, 358] width 965 height 545
click at [408, 504] on div "[ data-theme-section = " dark " ] .locked-badge .locked-badge__bg-2 { backgroun…" at bounding box center [713, 358] width 965 height 545
click at [400, 555] on div "[ data-theme-section = " dark " ] .locked-badge .locked-badge__bg-2 { backgroun…" at bounding box center [713, 358] width 965 height 545
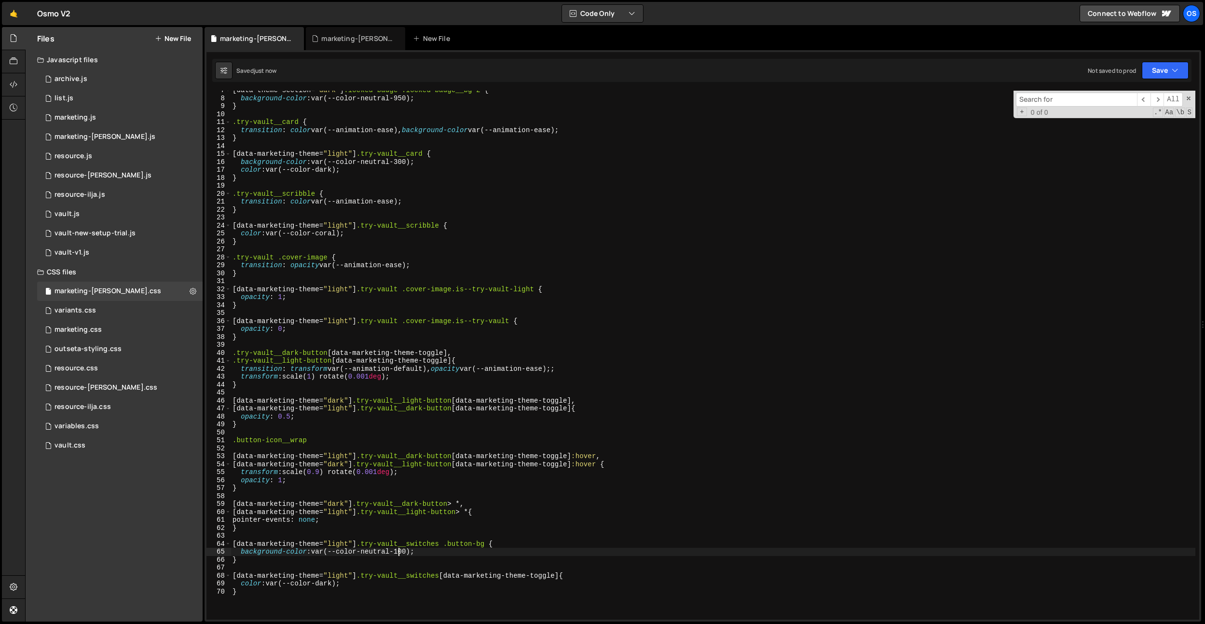
scroll to position [0, 13]
click at [330, 587] on div "[ data-theme-section = " dark " ] .locked-badge .locked-badge__bg-2 { backgroun…" at bounding box center [713, 358] width 965 height 545
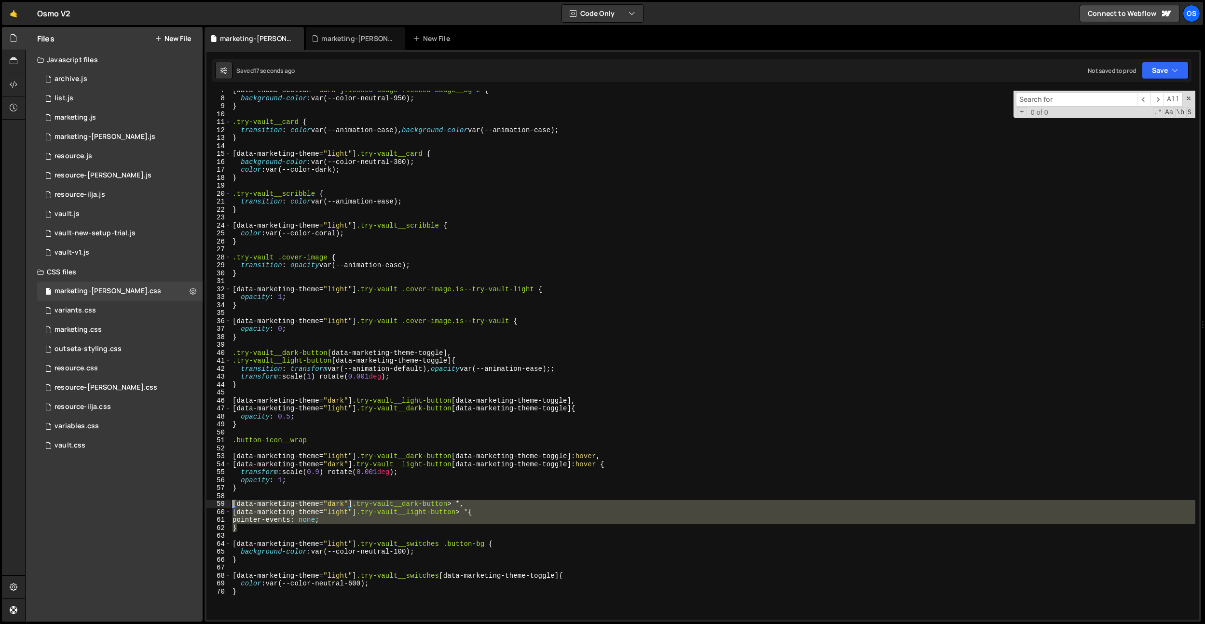
drag, startPoint x: 239, startPoint y: 528, endPoint x: 223, endPoint y: 505, distance: 27.7
click at [223, 505] on div "color: var(--color-neutral-600); 7 8 9 10 11 12 13 14 15 16 17 18 19 20 21 22 2…" at bounding box center [703, 355] width 993 height 529
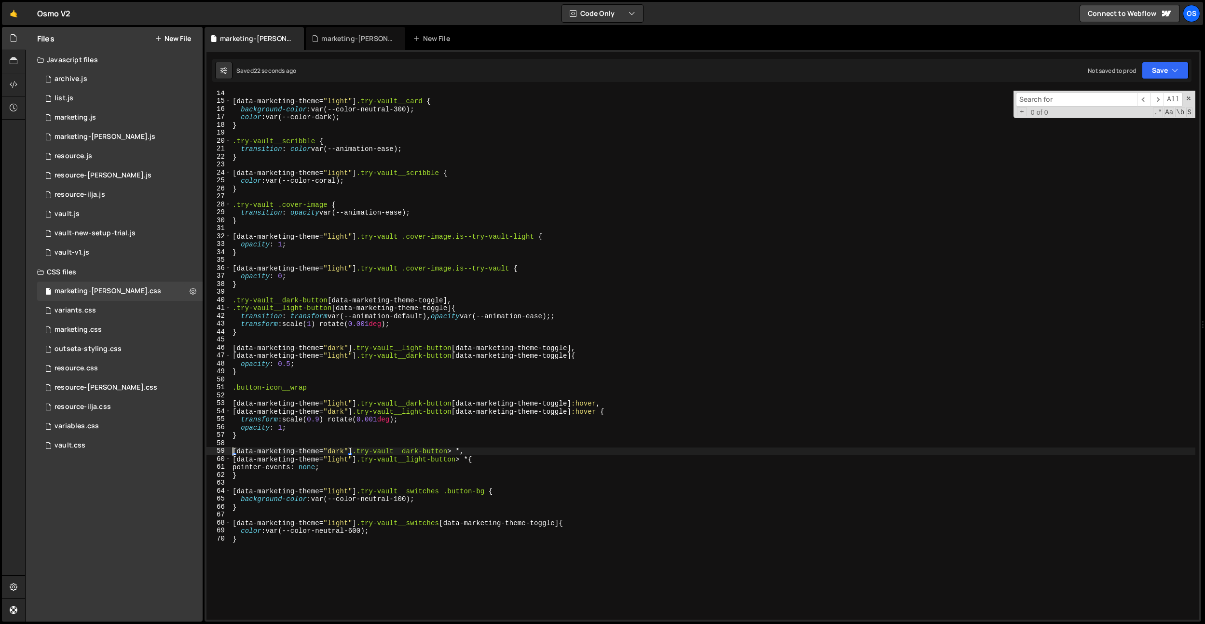
scroll to position [135, 0]
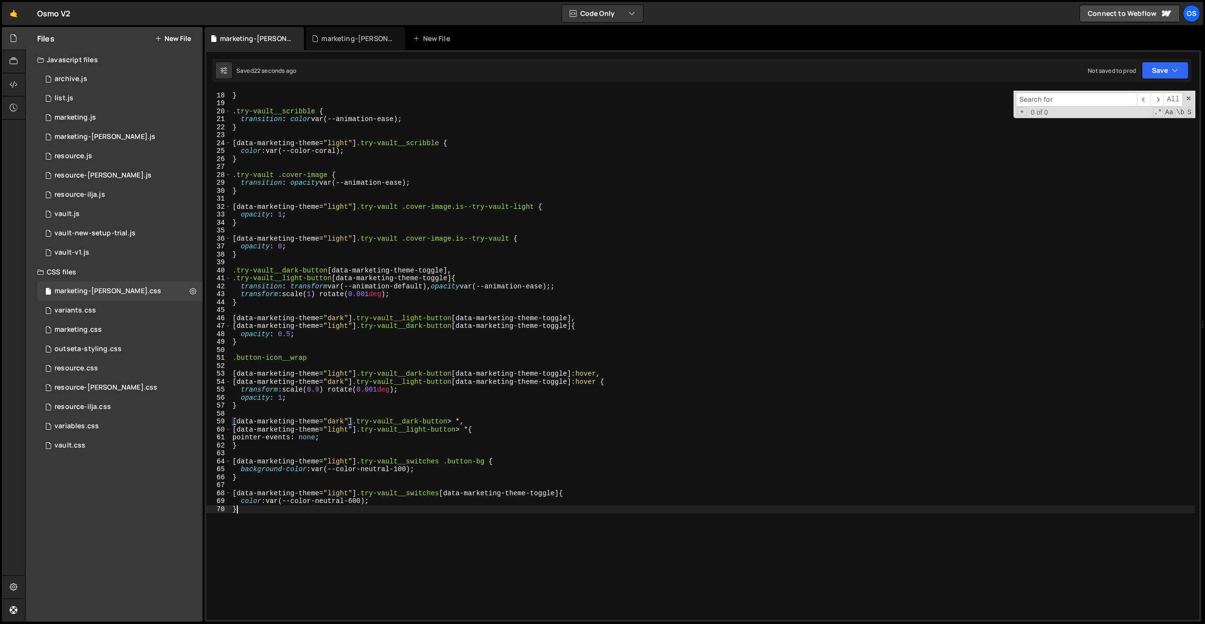
click at [297, 513] on div "color : var(--color-dark) ; } .try-vault__scribble { transition : color var(--a…" at bounding box center [713, 355] width 965 height 545
drag, startPoint x: 323, startPoint y: 361, endPoint x: 224, endPoint y: 355, distance: 98.6
click at [224, 355] on div "} 17 18 19 20 21 22 23 24 25 26 27 28 29 30 31 32 33 34 35 36 37 38 39 40 41 42…" at bounding box center [703, 355] width 993 height 529
paste textarea "try-vault__tag"
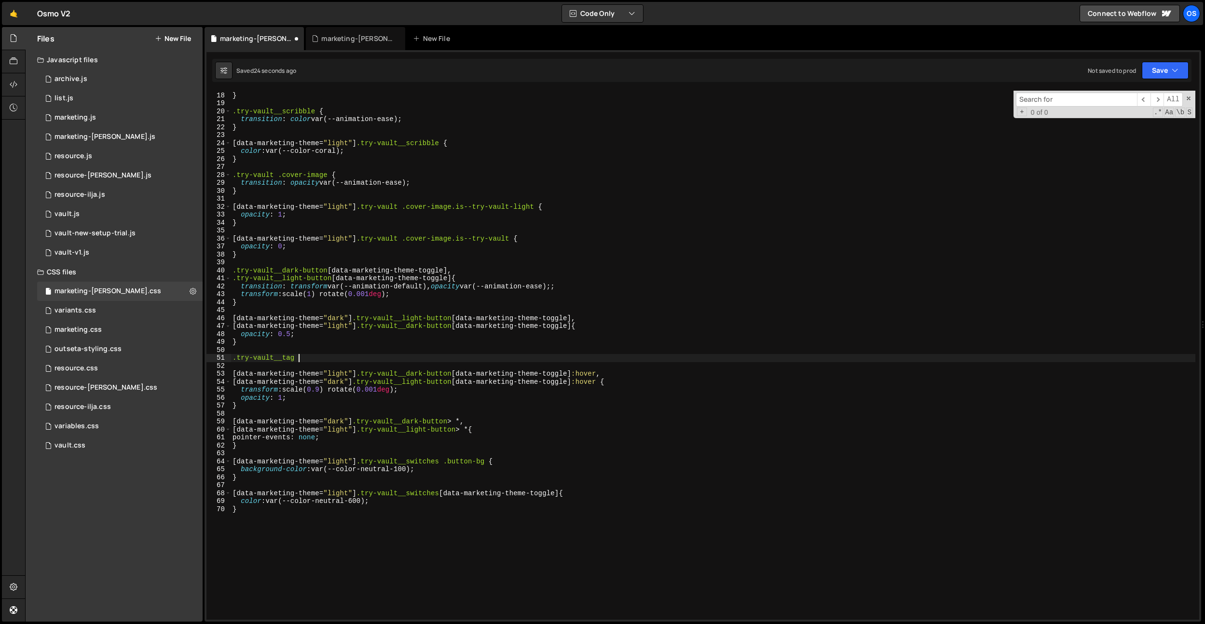
type textarea ".try-vault__tag {}"
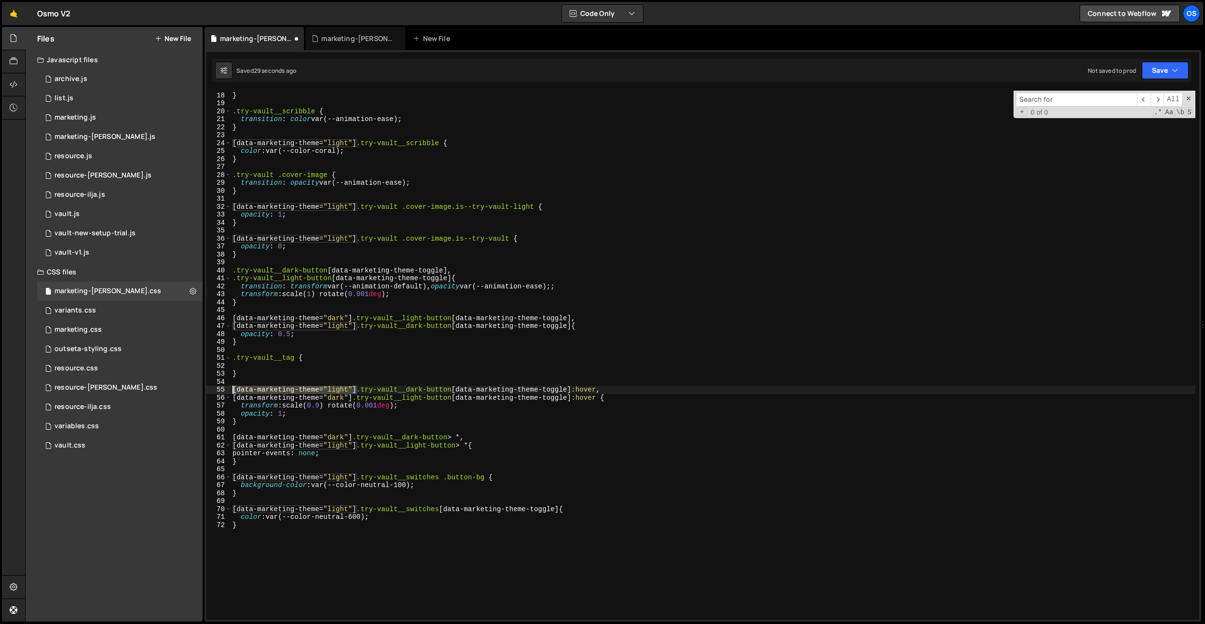
drag, startPoint x: 357, startPoint y: 390, endPoint x: 219, endPoint y: 388, distance: 138.0
click at [219, 388] on div "17 18 19 20 21 22 23 24 25 26 27 28 29 30 31 32 33 34 35 36 37 38 39 40 41 42 4…" at bounding box center [703, 355] width 993 height 529
click at [234, 360] on div "color : var(--color-dark) ; } .try-vault__scribble { transition : color var(--a…" at bounding box center [713, 355] width 965 height 545
paste textarea "[data-marketing-theme="light"]"
type textarea "[data-marketing-theme="light"] .try-vault__tag {"
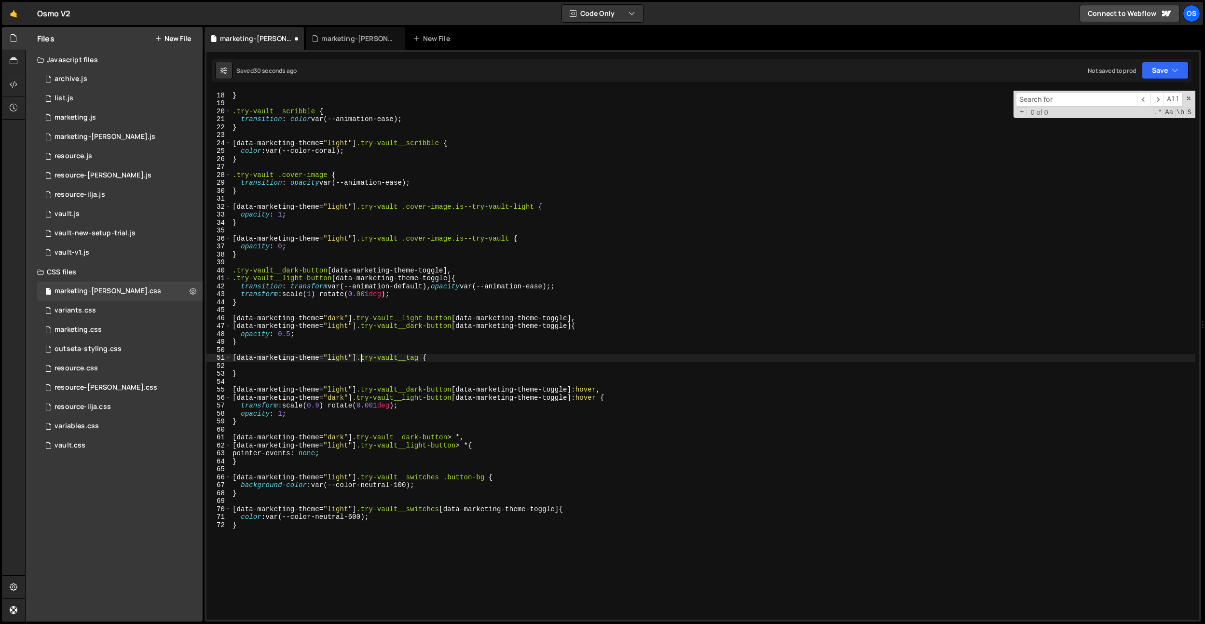
scroll to position [0, 9]
click at [360, 368] on div "color : var(--color-dark) ; } .try-vault__scribble { transition : color var(--a…" at bounding box center [713, 355] width 965 height 545
click at [428, 357] on div "color : var(--color-dark) ; } .try-vault__scribble { transition : color var(--a…" at bounding box center [713, 355] width 965 height 545
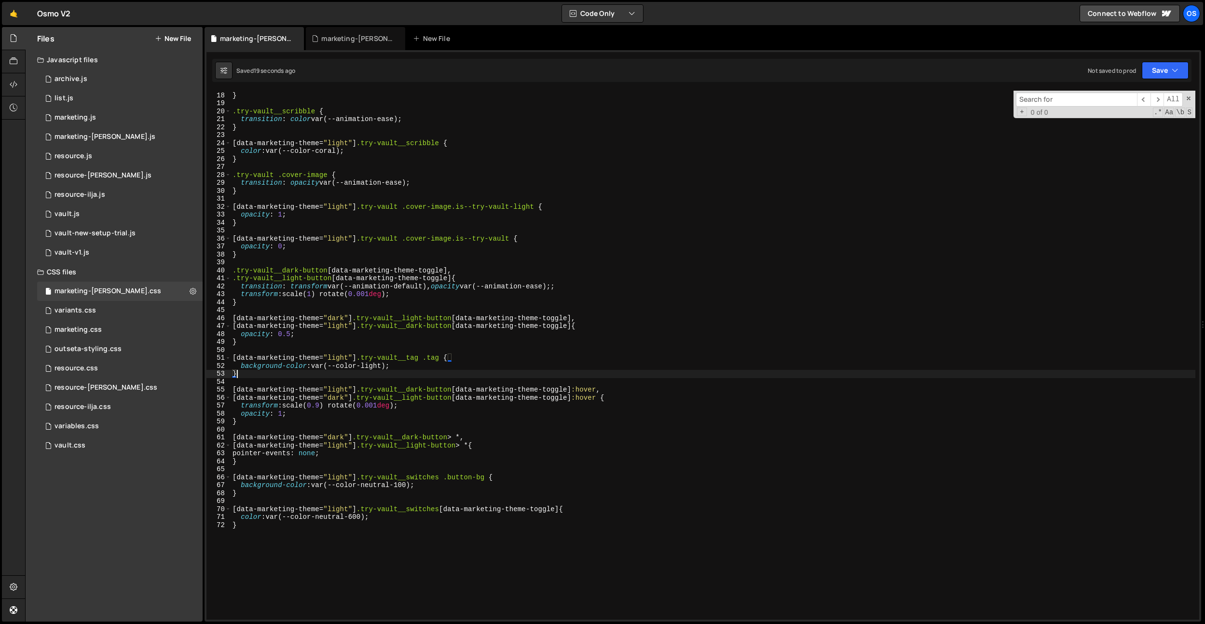
click at [267, 376] on div "color : var(--color-dark) ; } .try-vault__scribble { transition : color var(--a…" at bounding box center [713, 355] width 965 height 545
type textarea "}"
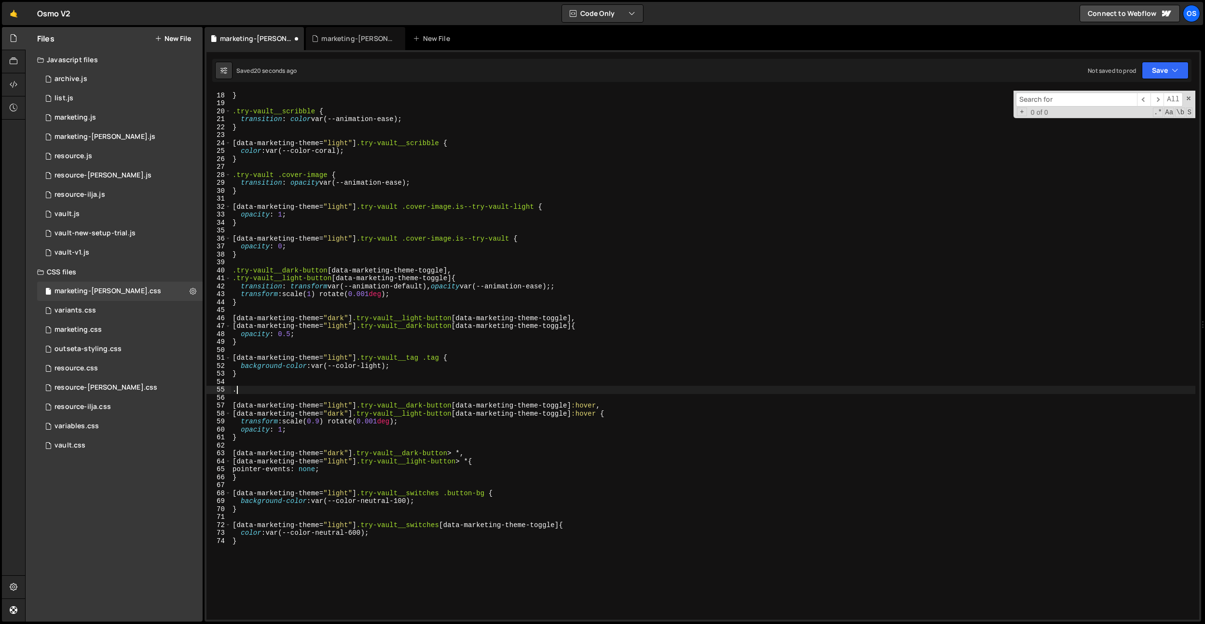
paste textarea "button-bg"
drag, startPoint x: 443, startPoint y: 358, endPoint x: 208, endPoint y: 355, distance: 235.5
click at [208, 355] on div ".button-bg 17 18 19 20 21 22 23 24 25 26 27 28 29 30 31 32 33 34 35 36 37 38 39…" at bounding box center [703, 355] width 993 height 529
click at [232, 389] on div "color : var(--color-dark) ; } .try-vault__scribble { transition : color var(--a…" at bounding box center [713, 355] width 965 height 545
paste textarea "[data-marketing-theme="light"] .try-vault__tag .tag"
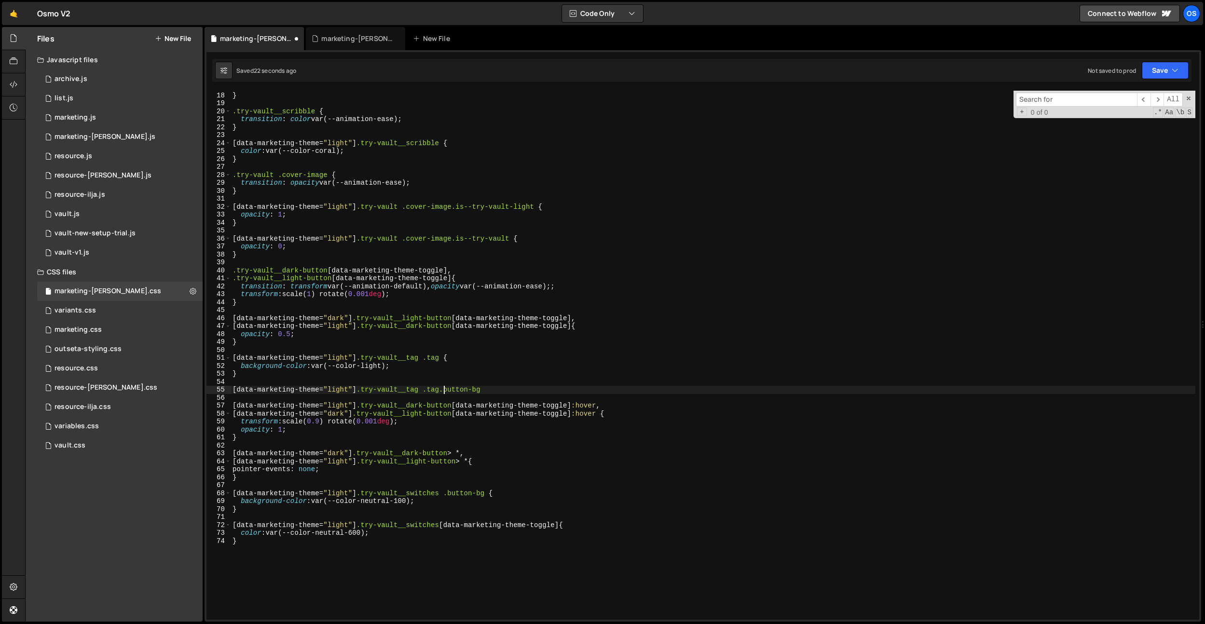
scroll to position [0, 15]
drag, startPoint x: 299, startPoint y: 366, endPoint x: 290, endPoint y: 366, distance: 8.7
click at [299, 366] on div "color : var(--color-dark) ; } .try-vault__scribble { transition : color var(--a…" at bounding box center [713, 355] width 965 height 545
click at [290, 367] on div "color : var(--color-dark) ; } .try-vault__scribble { transition : color var(--a…" at bounding box center [713, 355] width 965 height 545
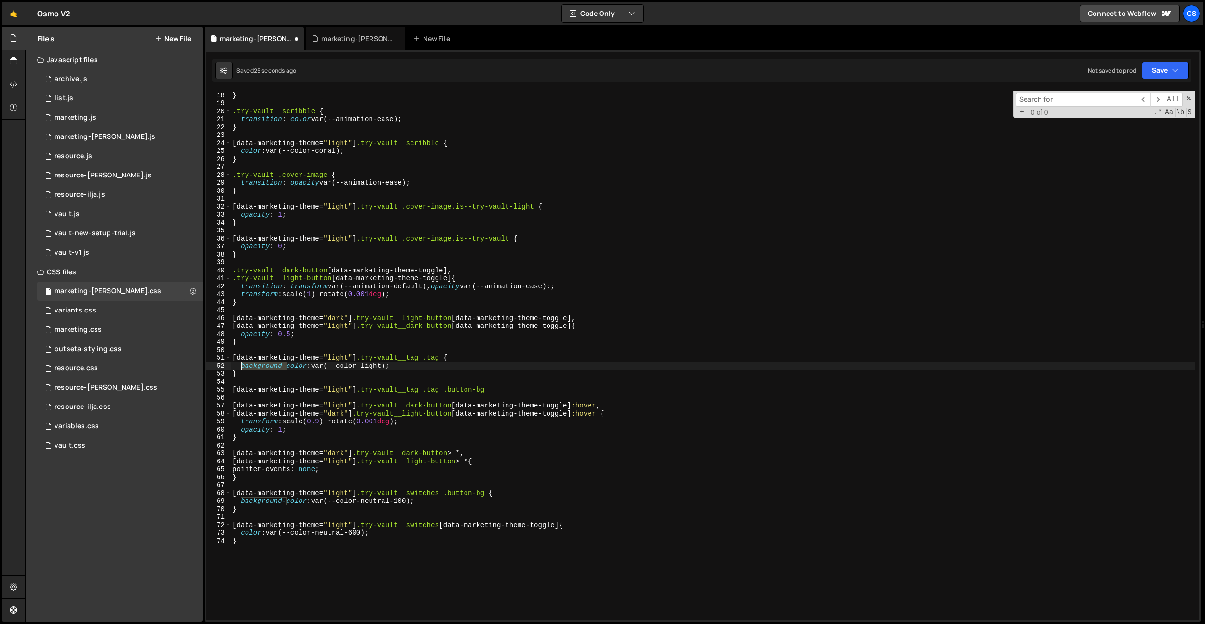
drag, startPoint x: 287, startPoint y: 368, endPoint x: 240, endPoint y: 365, distance: 46.9
click at [240, 365] on div "color : var(--color-dark) ; } .try-vault__scribble { transition : color var(--a…" at bounding box center [713, 355] width 965 height 545
click at [321, 363] on div "color : var(--color-dark) ; } .try-vault__scribble { transition : color var(--a…" at bounding box center [713, 355] width 965 height 545
click at [326, 363] on div "color : var(--color-dark) ; } .try-vault__scribble { transition : color var(--a…" at bounding box center [713, 355] width 965 height 545
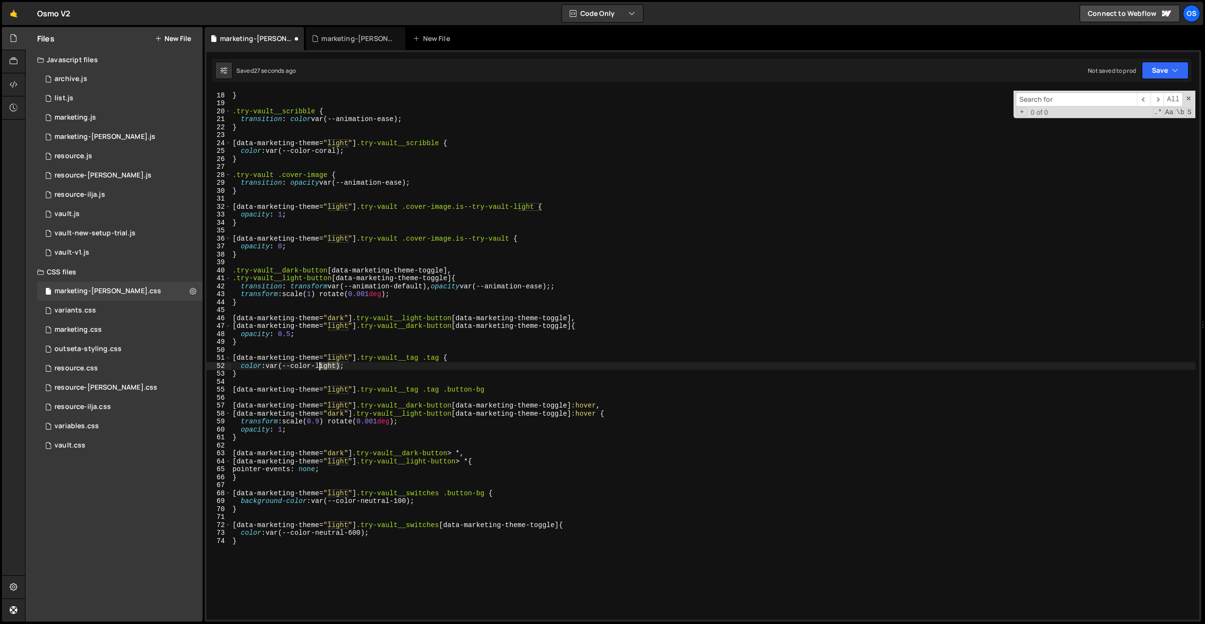
click at [326, 363] on div "color : var(--color-dark) ; } .try-vault__scribble { transition : color var(--a…" at bounding box center [713, 355] width 965 height 545
click at [501, 392] on div "color : var(--color-dark) ; } .try-vault__scribble { transition : color var(--a…" at bounding box center [713, 355] width 965 height 545
type textarea "[data-marketing-theme="light"] .try-vault__tag .tag .button-bg {}"
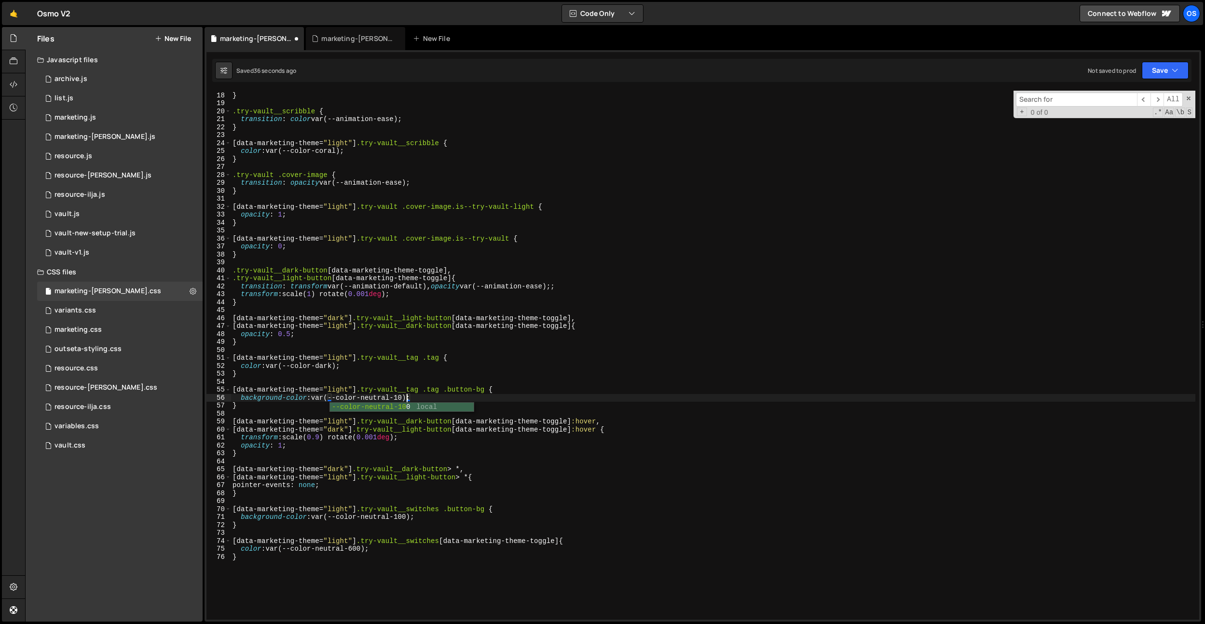
scroll to position [0, 12]
type textarea "background-color: var(--color-neutral-100);"
click at [348, 312] on div "color : var(--color-dark) ; } .try-vault__scribble { transition : color var(--a…" at bounding box center [713, 355] width 965 height 545
click at [404, 395] on div "color : var(--color-dark) ; } .try-vault__scribble { transition : color var(--a…" at bounding box center [713, 355] width 965 height 545
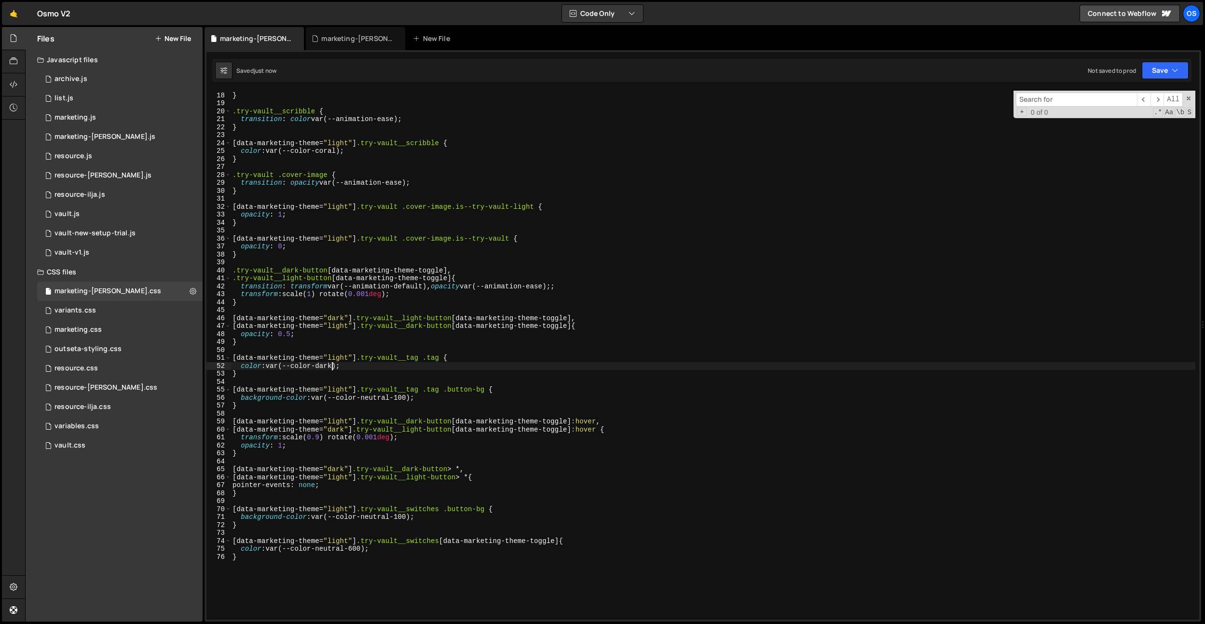
click at [331, 367] on div "color : var(--color-dark) ; } .try-vault__scribble { transition : color var(--a…" at bounding box center [713, 355] width 965 height 545
drag, startPoint x: 443, startPoint y: 360, endPoint x: 195, endPoint y: 358, distance: 247.5
click at [188, 361] on div "Files New File Javascript files 0 archive.js 0 0 list.js 0 0 marketing.js 0 0 0…" at bounding box center [615, 324] width 1180 height 595
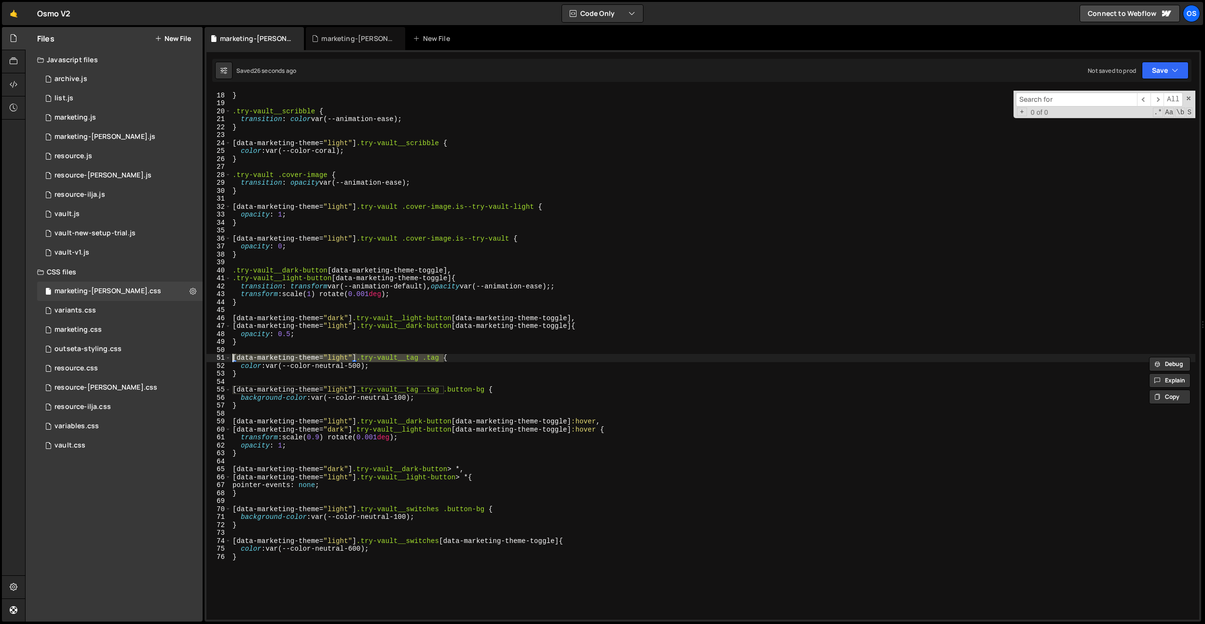
click at [242, 341] on div "color : var(--color-dark) ; } .try-vault__scribble { transition : color var(--a…" at bounding box center [713, 355] width 965 height 545
type textarea "}"
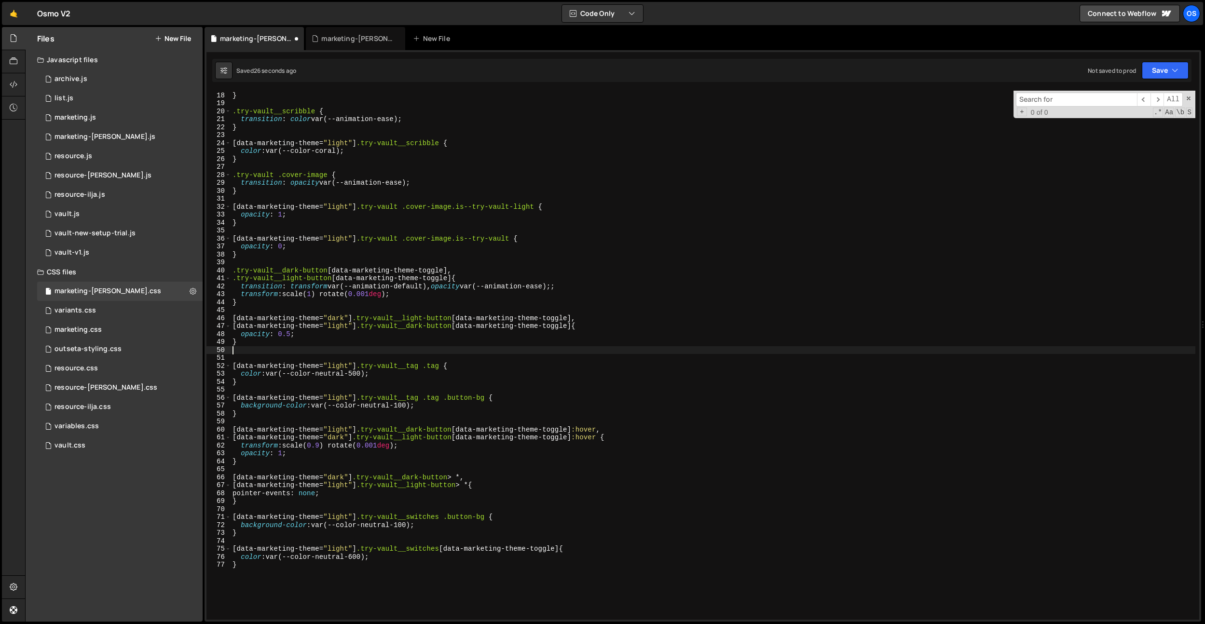
paste textarea "[data-marketing-theme="light"] .try-vault__tag .tag"
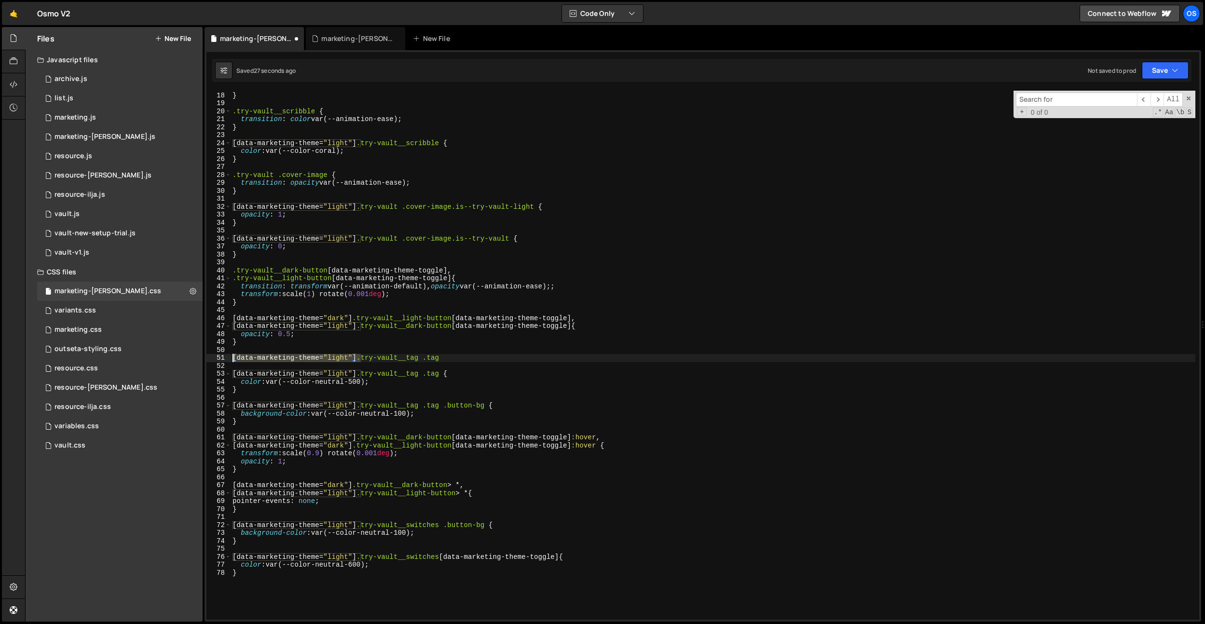
drag, startPoint x: 359, startPoint y: 357, endPoint x: 224, endPoint y: 358, distance: 135.1
click at [224, 359] on div "[data-marketing-theme="light"] .try-vault__tag .tag 17 18 19 20 21 22 23 24 25 …" at bounding box center [703, 355] width 993 height 529
click at [372, 360] on div "color : var(--color-dark) ; } .try-vault__scribble { transition : color var(--a…" at bounding box center [713, 355] width 965 height 545
type textarea ".try-vault__tag .tag {}"
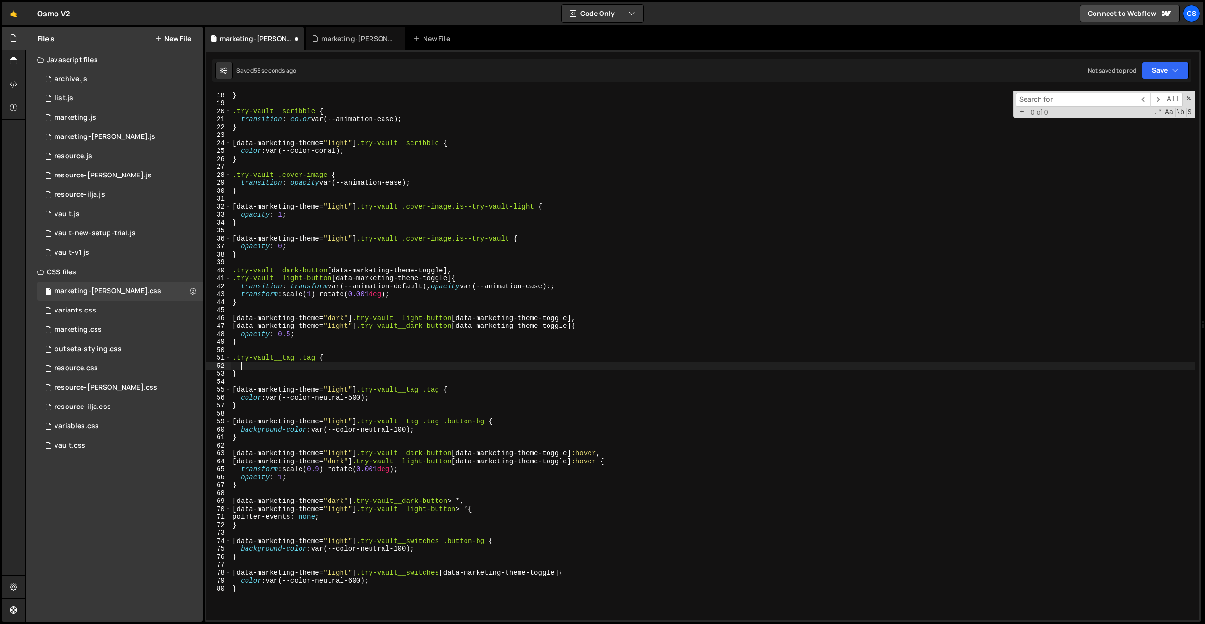
paste textarea "all 0.4s var(--cubic-default);"
click at [242, 368] on div "color : var(--color-dark) ; } .try-vault__scribble { transition : color var(--a…" at bounding box center [713, 355] width 965 height 545
click at [321, 364] on div "color : var(--color-dark) ; } .try-vault__scribble { transition : color var(--a…" at bounding box center [713, 355] width 965 height 545
click at [409, 364] on div "color : var(--color-dark) ; } .try-vault__scribble { transition : color var(--a…" at bounding box center [713, 355] width 965 height 545
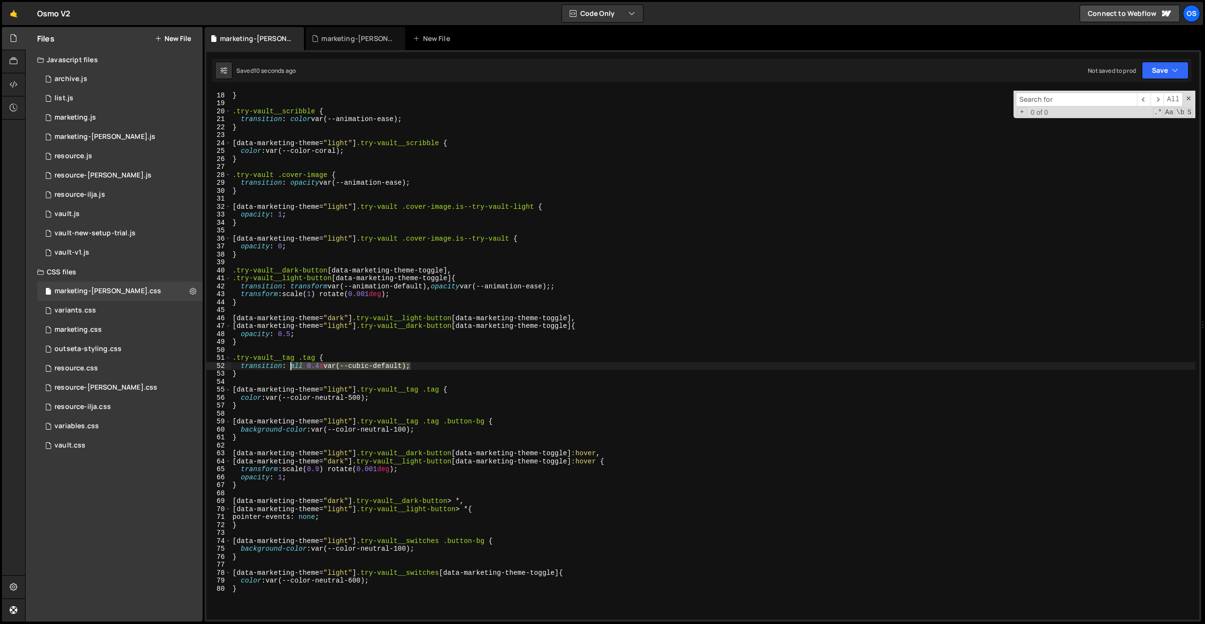
drag, startPoint x: 410, startPoint y: 364, endPoint x: 292, endPoint y: 366, distance: 118.2
click at [292, 366] on div "color : var(--color-dark) ; } .try-vault__scribble { transition : color var(--a…" at bounding box center [713, 355] width 965 height 545
type textarea "transition: color var(--animation-ease);"
click at [104, 312] on div "variants.css 0" at bounding box center [120, 310] width 166 height 19
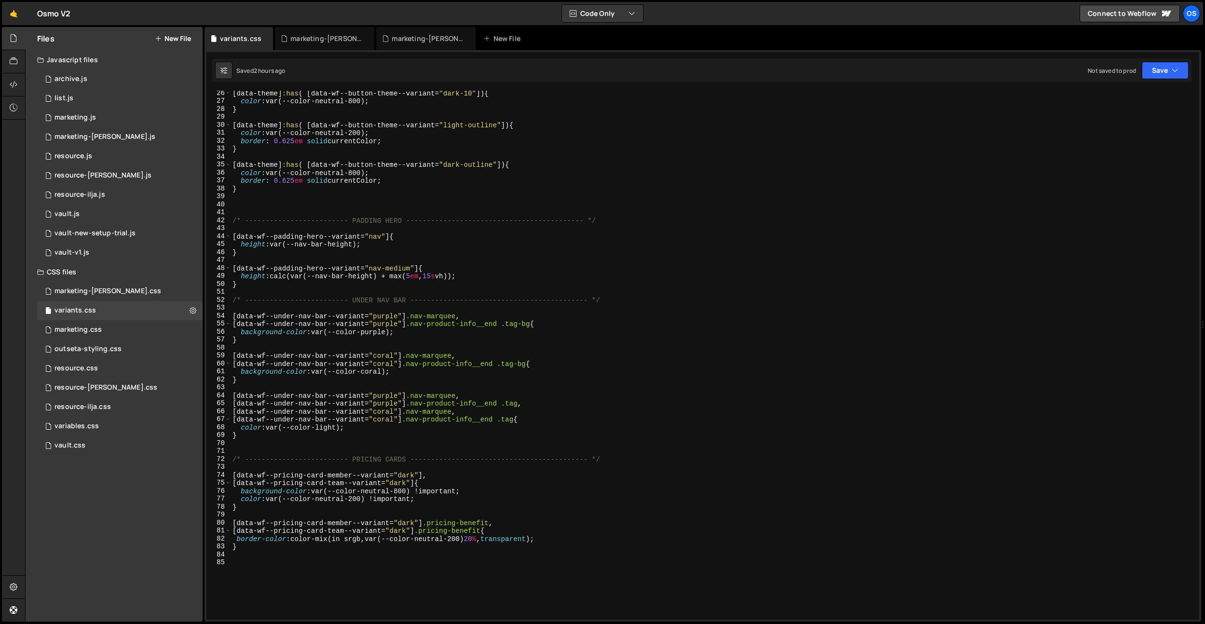
scroll to position [201, 0]
click at [125, 329] on div "marketing.css 0" at bounding box center [120, 329] width 166 height 19
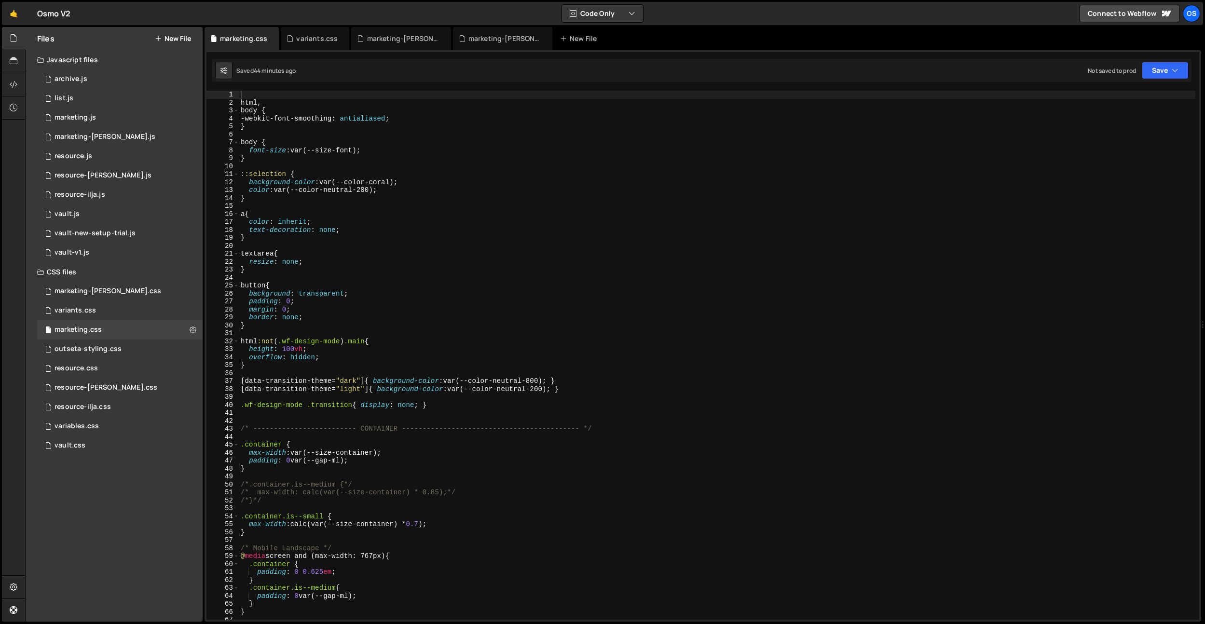
type textarea "body {"
click at [337, 113] on div "html , body { -webkit-font-smoothing : antialiased ; } body { font-size : var(-…" at bounding box center [717, 363] width 957 height 545
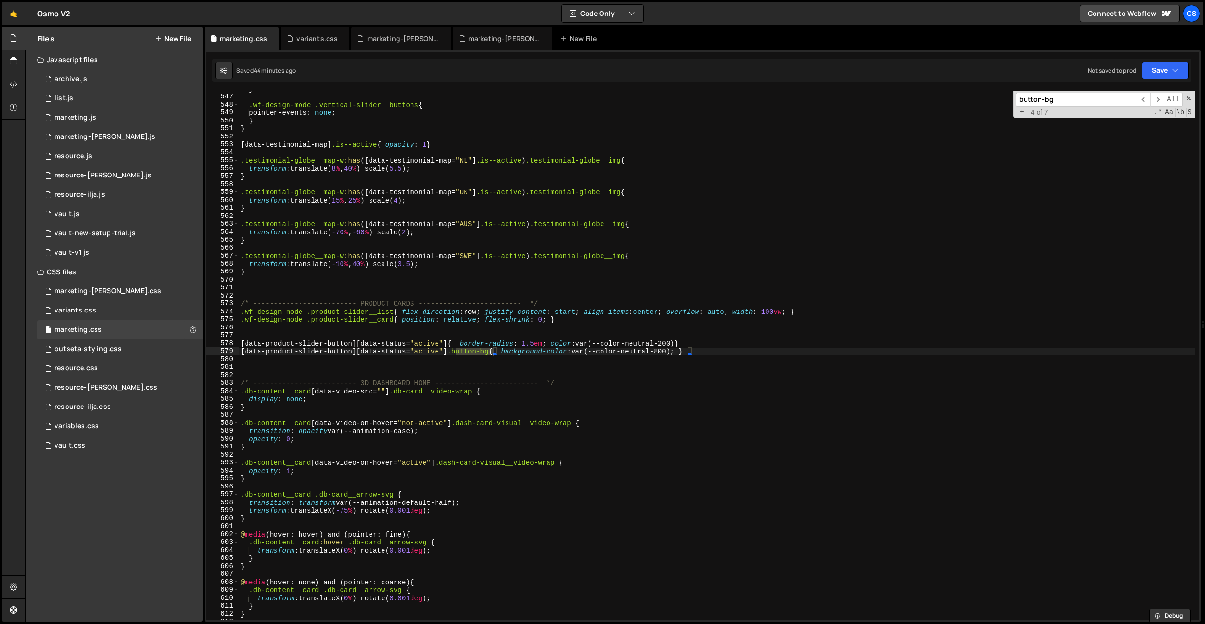
scroll to position [5197, 0]
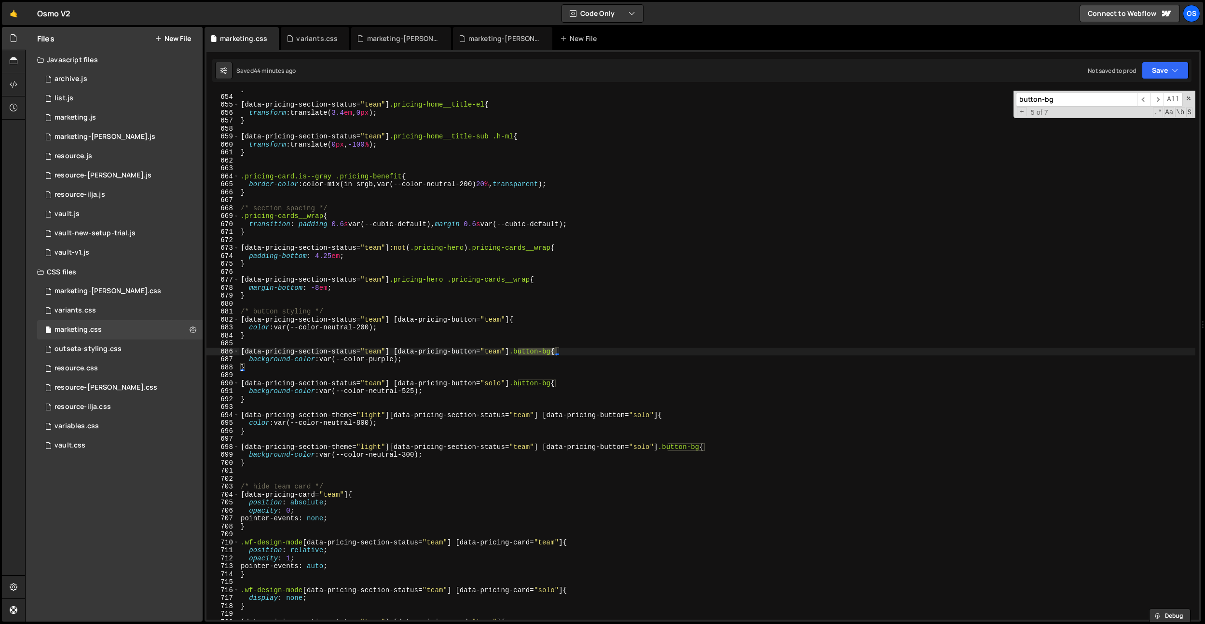
paste input ".button-bg, .button, .tag-bg, button.tag"
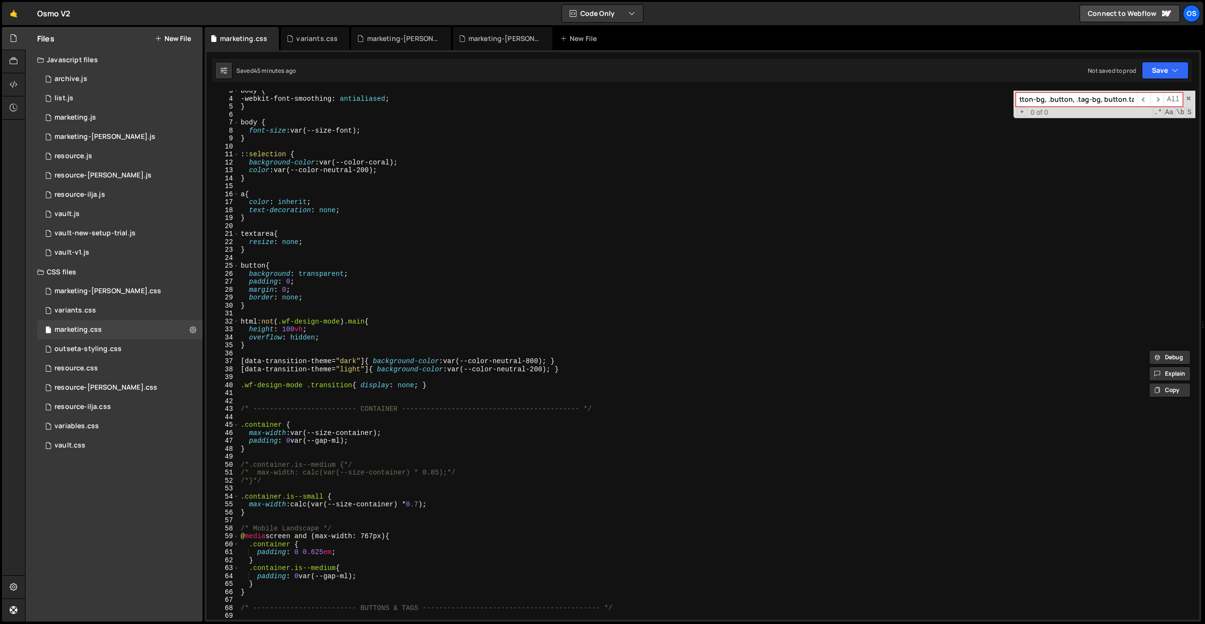
scroll to position [28, 0]
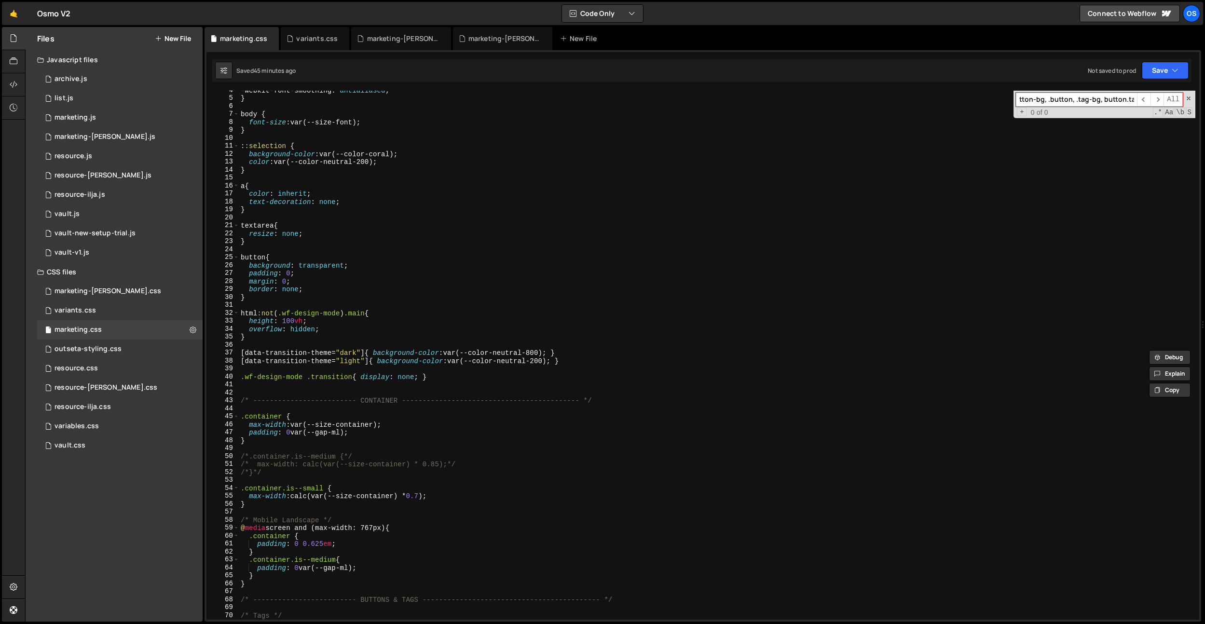
type input "button-bg.button-bg, .button, .tag-bg, button.tag"
type textarea "resize: none;"
click at [690, 237] on div "-webkit-font-smoothing : antialiased ; } body { font-size : var(--size-font) ; …" at bounding box center [717, 358] width 957 height 545
drag, startPoint x: 1051, startPoint y: 100, endPoint x: 1224, endPoint y: 105, distance: 173.3
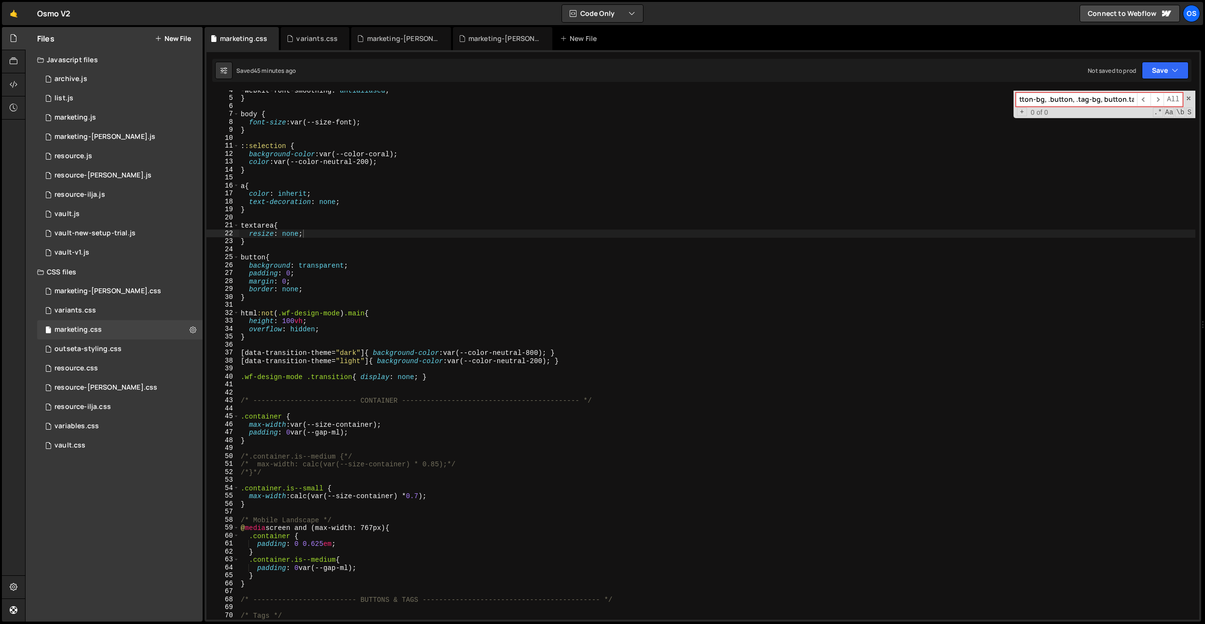
click at [1205, 105] on html "Projects Community Library Blog Os Your current team is Osmo Projects Your Team…" at bounding box center [602, 312] width 1205 height 624
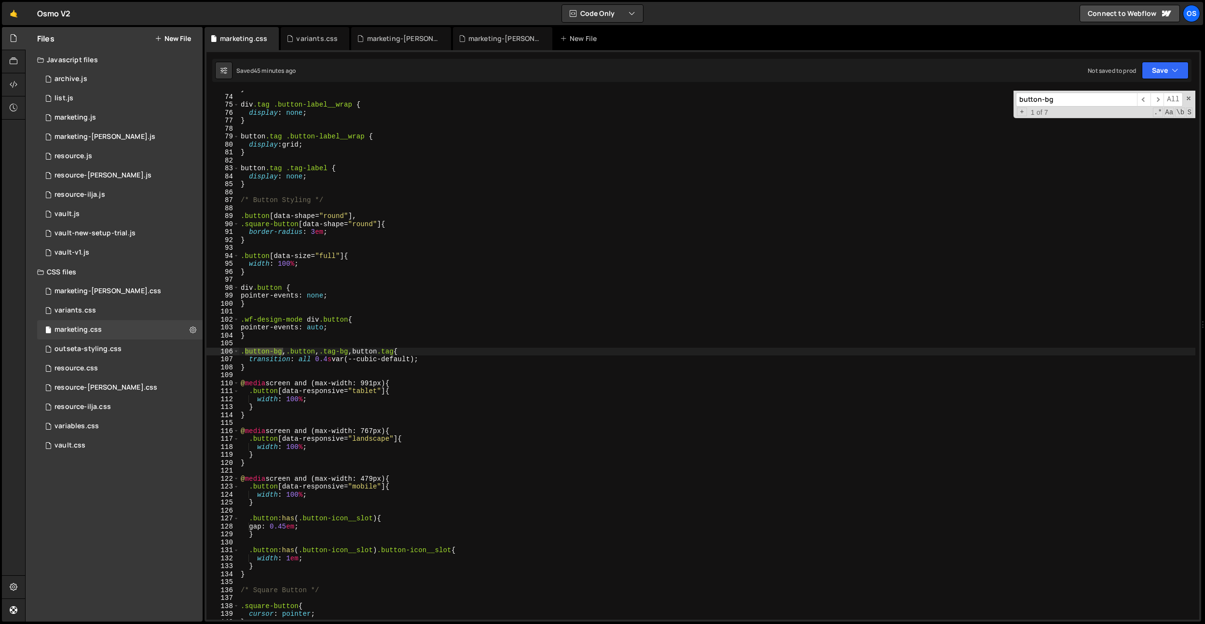
type input "button-bg"
drag, startPoint x: 440, startPoint y: 360, endPoint x: 317, endPoint y: 359, distance: 122.1
click at [317, 359] on div "} div .tag .button-label__wrap { display : none ; } button .tag .button-label__…" at bounding box center [717, 357] width 957 height 545
type textarea "transition: all var(--animation-ease);"
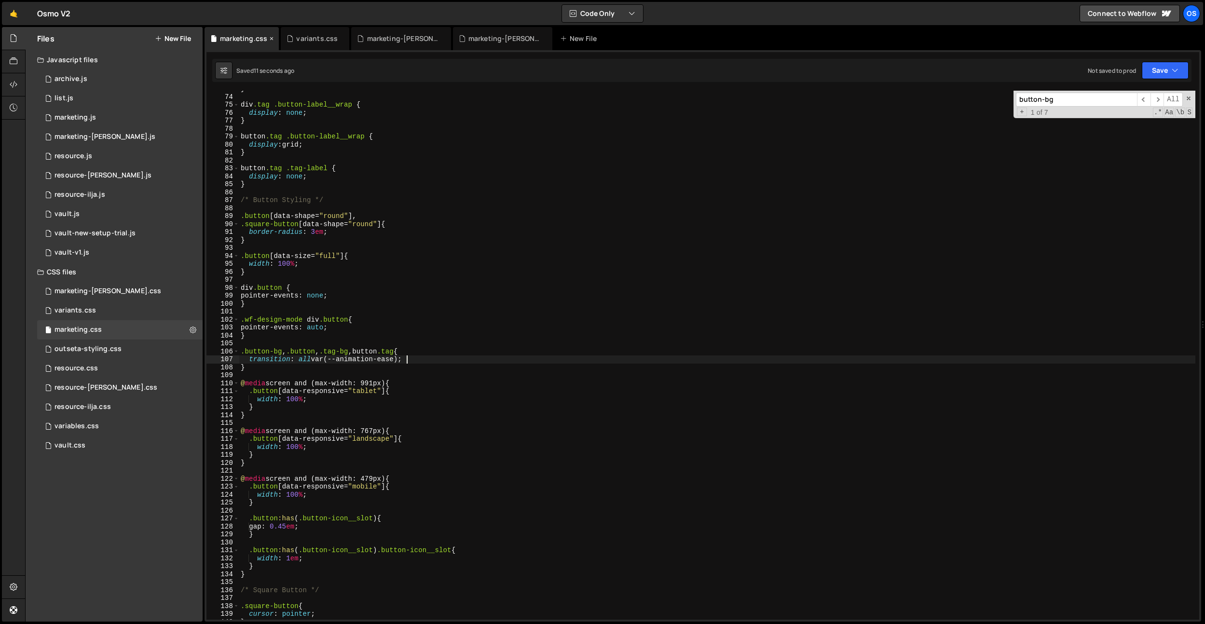
click at [270, 40] on icon at bounding box center [271, 39] width 7 height 10
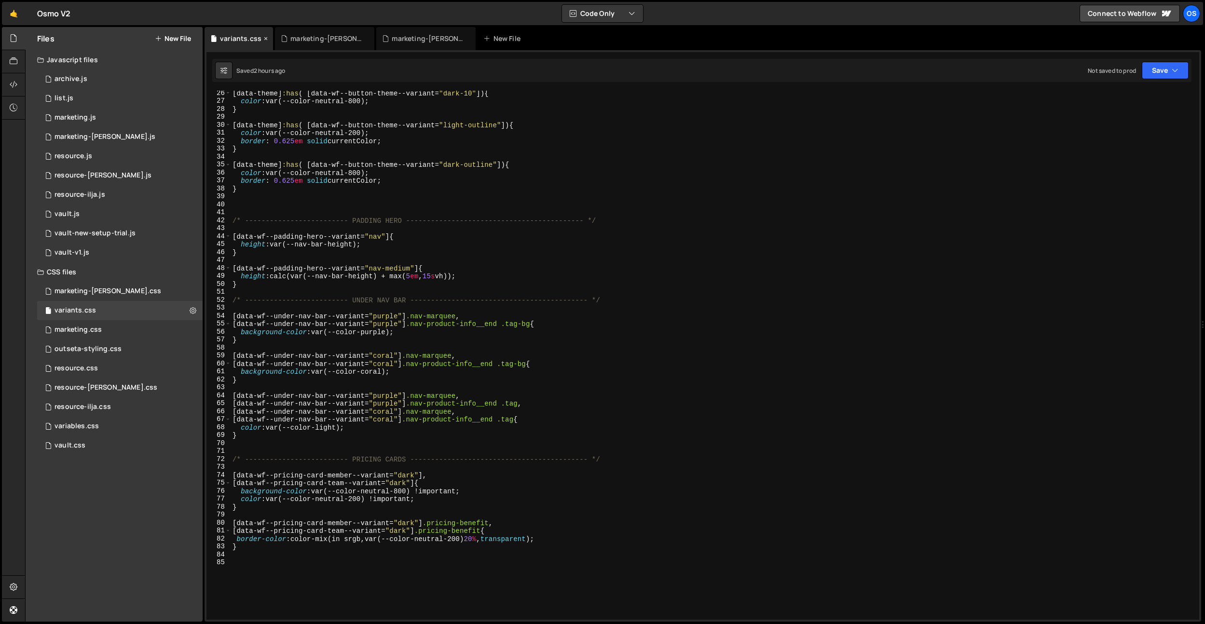
click at [269, 40] on div "variants.css" at bounding box center [239, 38] width 69 height 23
click at [263, 40] on icon at bounding box center [265, 39] width 7 height 10
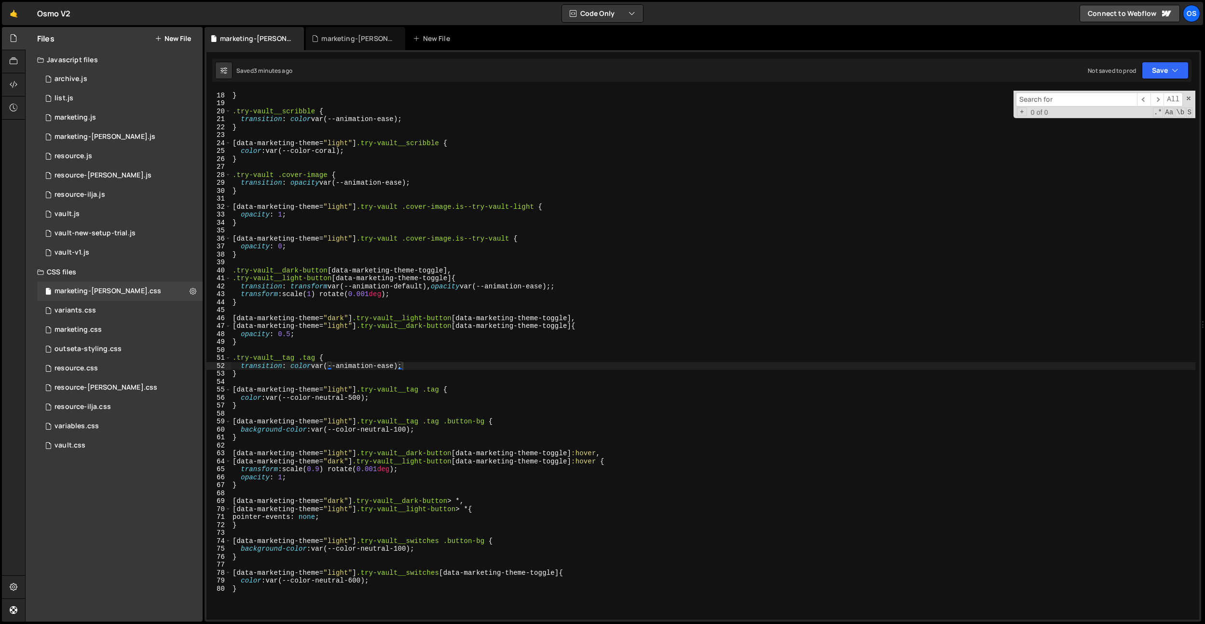
drag, startPoint x: 399, startPoint y: 408, endPoint x: 395, endPoint y: 424, distance: 16.3
click at [399, 408] on div "color : var(--color-dark) ; } .try-vault__scribble { transition : color var(--a…" at bounding box center [713, 355] width 965 height 545
click at [323, 466] on div "color : var(--color-dark) ; } .try-vault__scribble { transition : color var(--a…" at bounding box center [713, 355] width 965 height 545
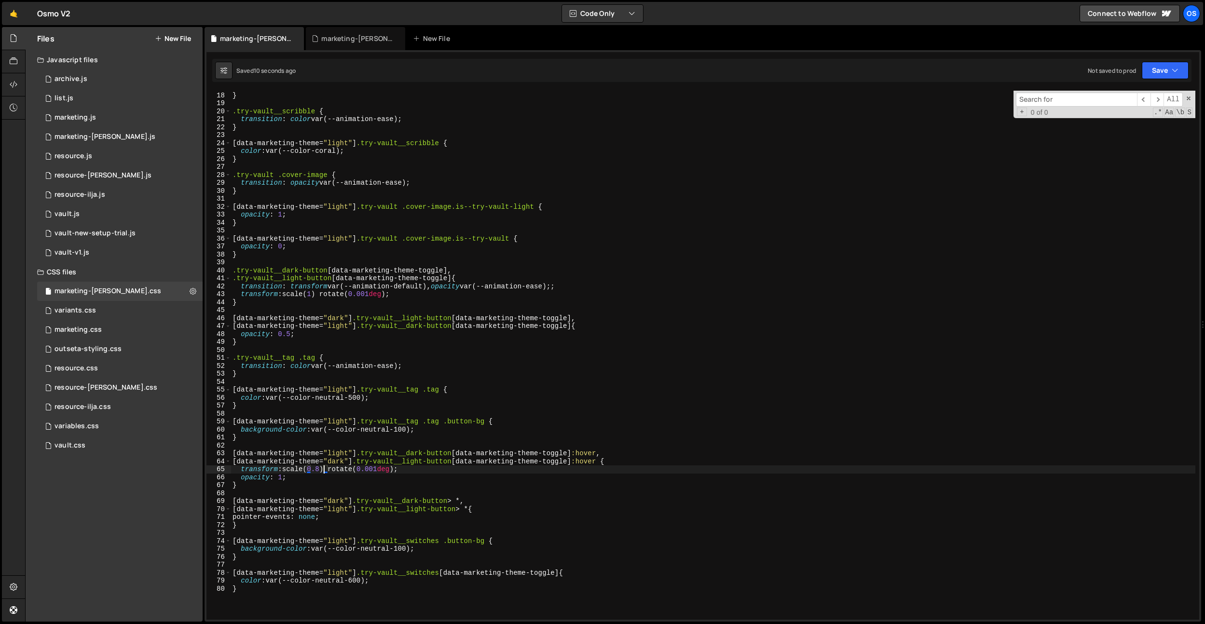
click at [540, 326] on div "color : var(--color-dark) ; } .try-vault__scribble { transition : color var(--a…" at bounding box center [713, 355] width 965 height 545
click at [435, 316] on div "color : var(--color-dark) ; } .try-vault__scribble { transition : color var(--a…" at bounding box center [713, 355] width 965 height 545
click at [585, 318] on div "color : var(--color-dark) ; } .try-vault__scribble { transition : color var(--a…" at bounding box center [713, 355] width 965 height 545
type textarea "[data-marketing-theme="dark"] .try-vault__light-button [data-marketing-theme-to…"
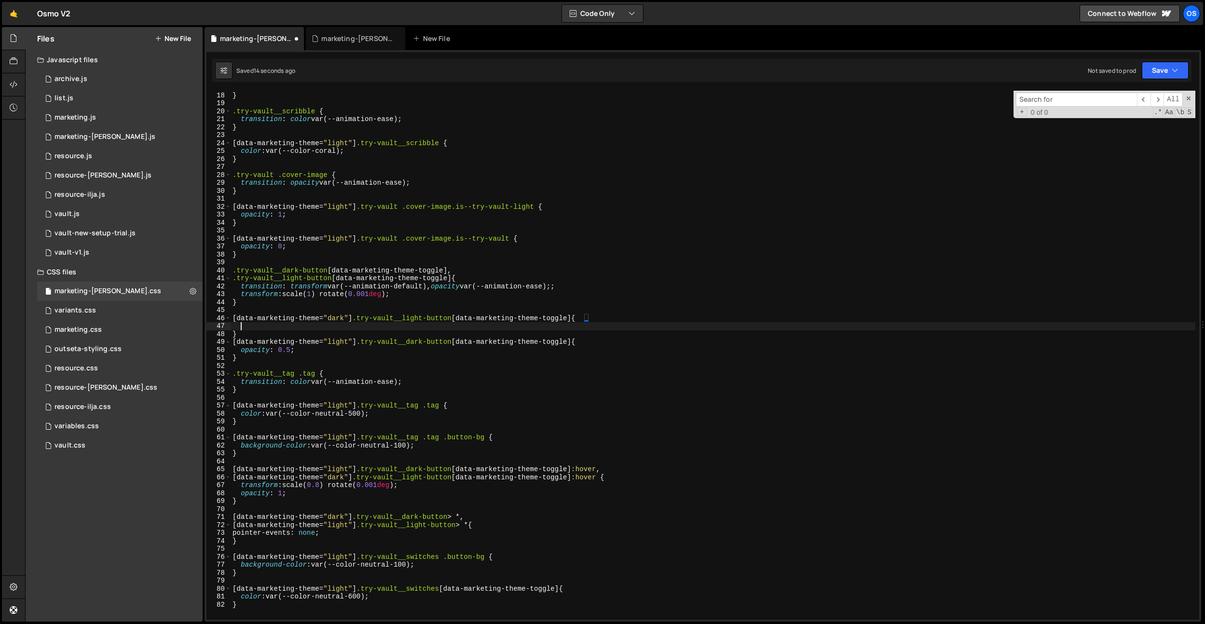
scroll to position [0, 0]
drag, startPoint x: 306, startPoint y: 350, endPoint x: 247, endPoint y: 338, distance: 61.0
click at [242, 349] on div "color : var(--color-dark) ; } .try-vault__scribble { transition : color var(--a…" at bounding box center [713, 355] width 965 height 545
type textarea "opacity: 0.5;"
click at [250, 327] on div "color : var(--color-dark) ; } .try-vault__scribble { transition : color var(--a…" at bounding box center [713, 355] width 965 height 545
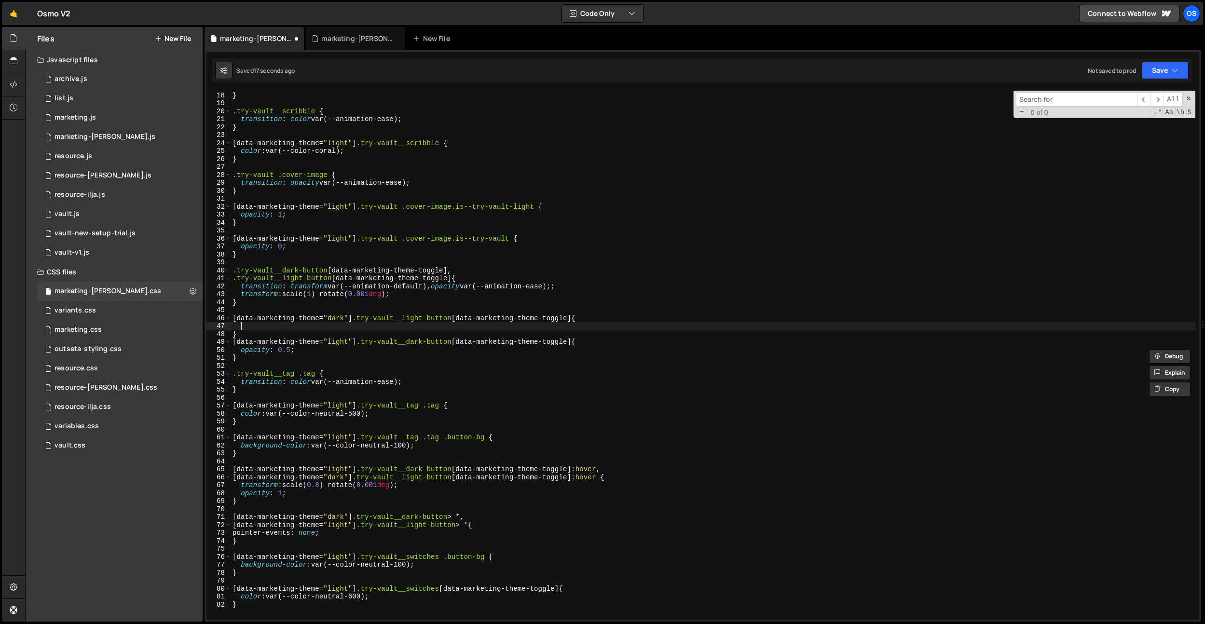
paste textarea "opacity: 0.5;"
click at [304, 335] on div "color : var(--color-dark) ; } .try-vault__scribble { transition : color var(--a…" at bounding box center [713, 355] width 965 height 545
type textarea "}"
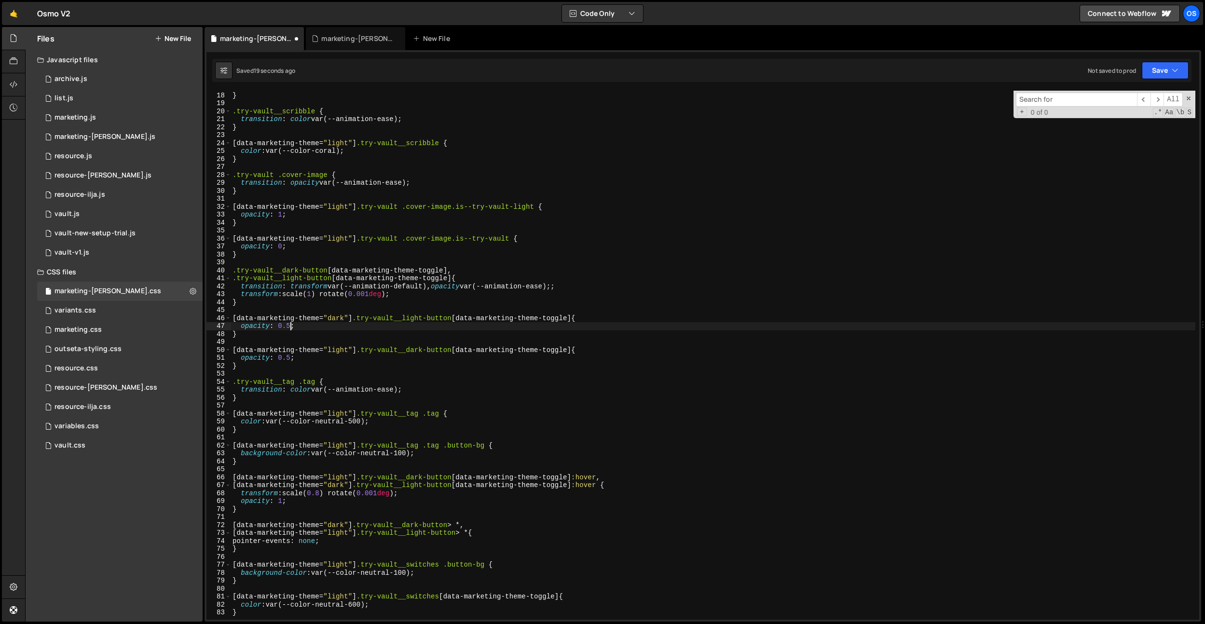
click at [291, 329] on div "color : var(--color-dark) ; } .try-vault__scribble { transition : color var(--a…" at bounding box center [713, 355] width 965 height 545
click at [291, 358] on div "color : var(--color-dark) ; } .try-vault__scribble { transition : color var(--a…" at bounding box center [713, 355] width 965 height 545
click at [358, 210] on div "color : var(--color-dark) ; } .try-vault__scribble { transition : color var(--a…" at bounding box center [713, 355] width 965 height 545
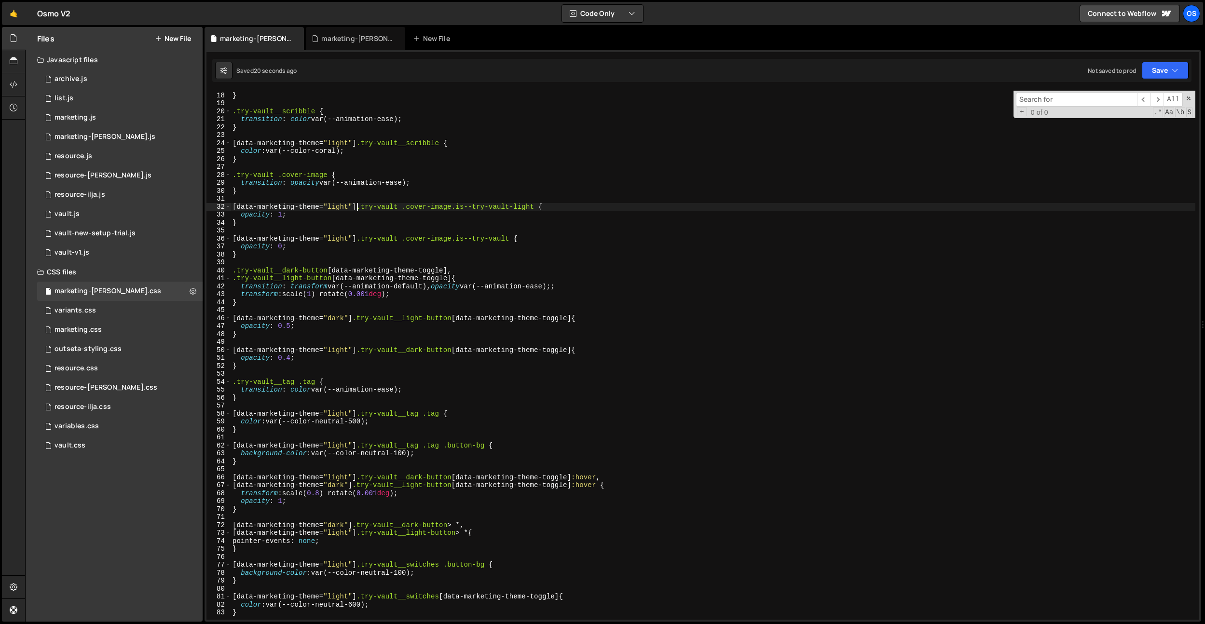
type textarea "[data-marketing-theme="light"] .try-vault .cover-image.is--try-vault-light {"
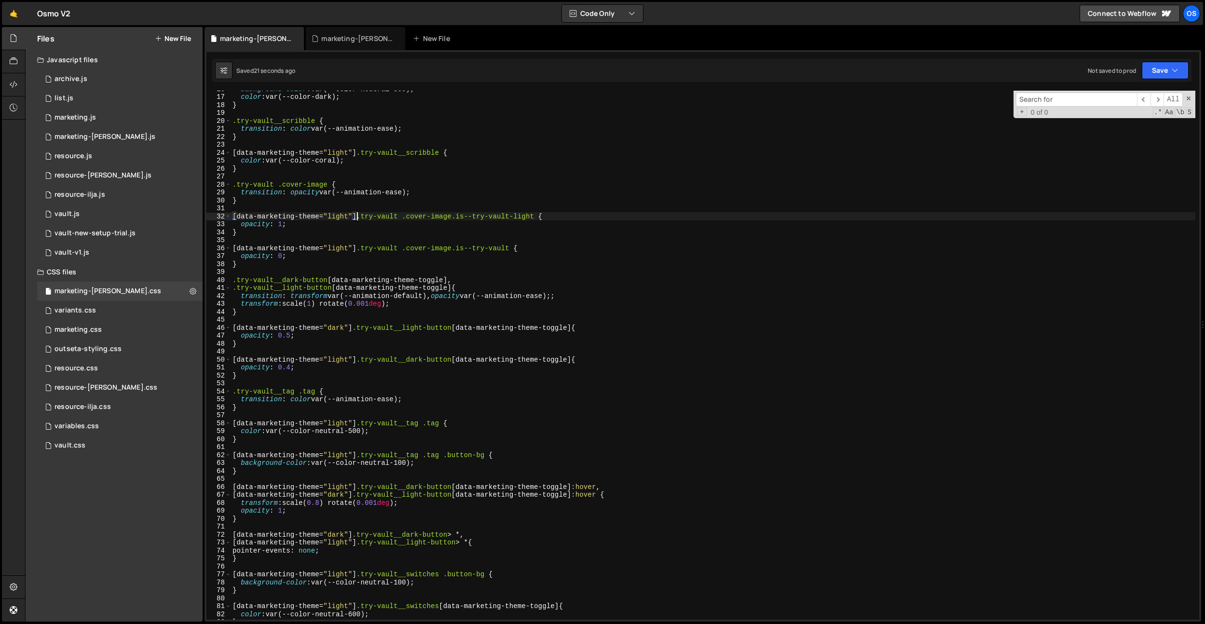
scroll to position [122, 0]
click at [138, 327] on div "marketing.css 0" at bounding box center [120, 329] width 166 height 19
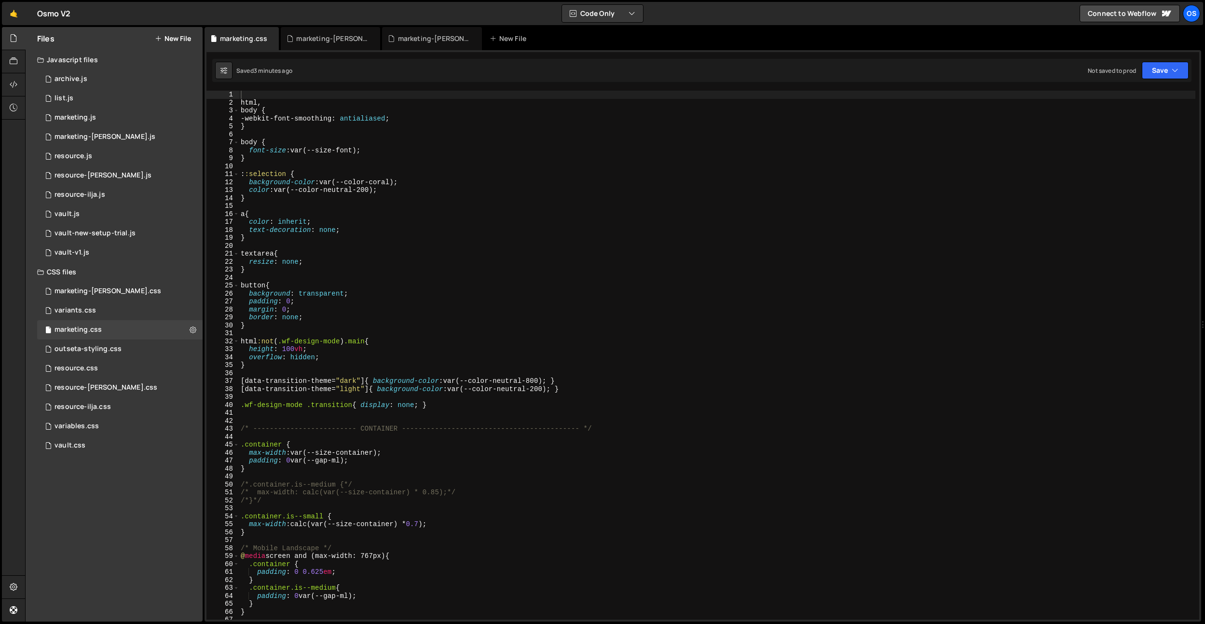
type textarea "background: transparent;"
click at [326, 295] on div "html , body { -webkit-font-smoothing : antialiased ; } body { font-size : var(-…" at bounding box center [717, 363] width 957 height 545
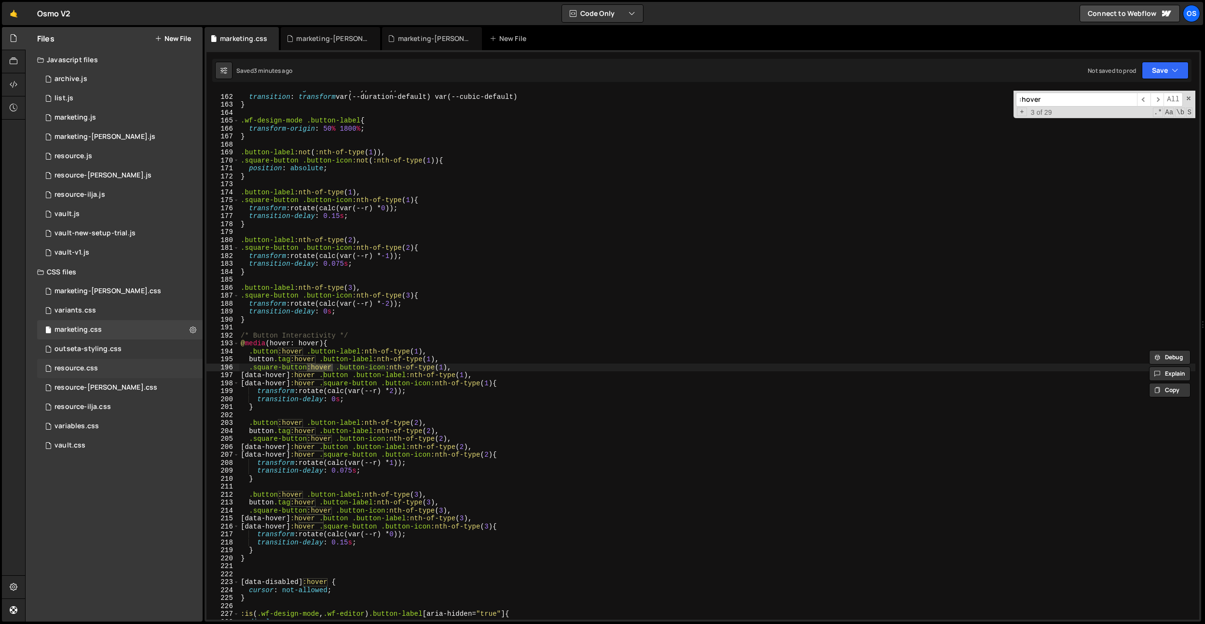
type input ":hover"
click at [133, 364] on div "resource.css 0" at bounding box center [120, 368] width 166 height 19
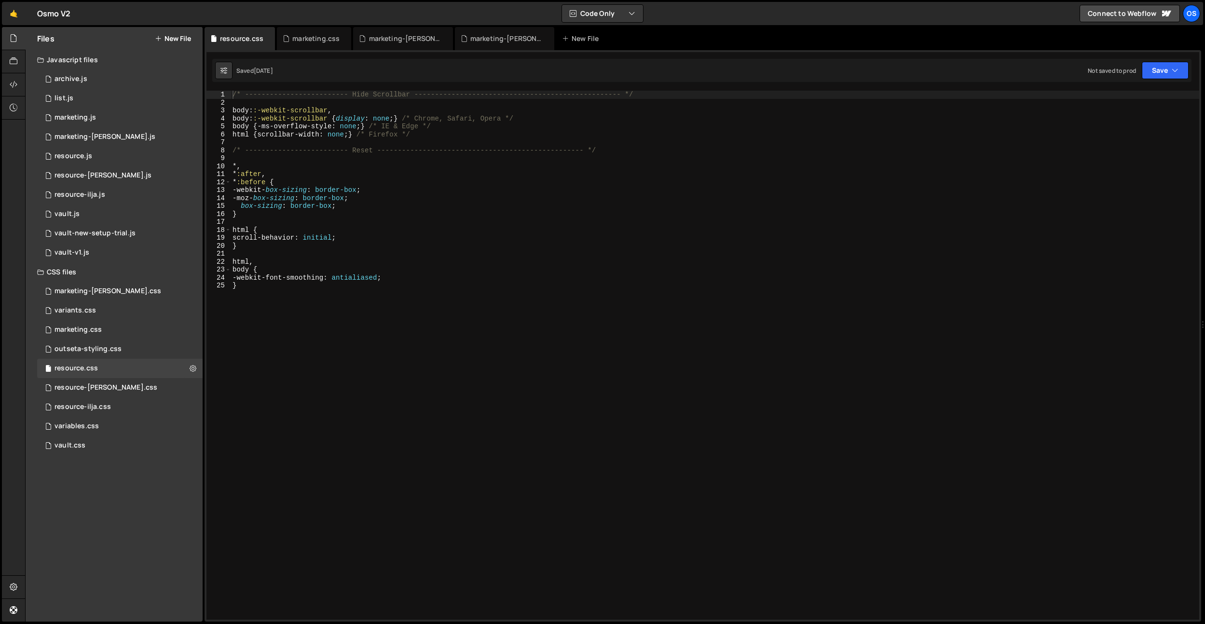
type textarea "}"
click at [353, 325] on div "/* ------------------------- Hide Scrollbar -----------------------------------…" at bounding box center [715, 363] width 969 height 545
drag, startPoint x: 86, startPoint y: 438, endPoint x: 254, endPoint y: 392, distance: 173.6
click at [86, 438] on div "vault.css 0" at bounding box center [120, 445] width 166 height 19
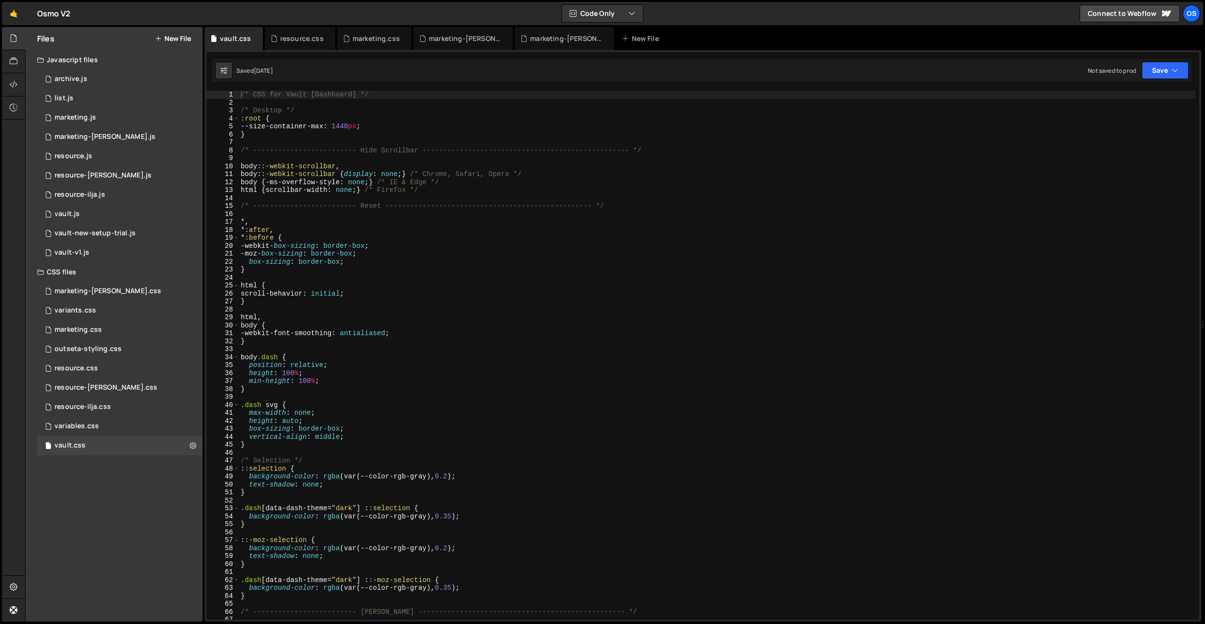
type textarea "min-height: 100%;"
click at [321, 385] on div "/* CSS for Vault [Dashboard] */ /* Desktop */ :root { --size-container-max : 14…" at bounding box center [717, 363] width 957 height 545
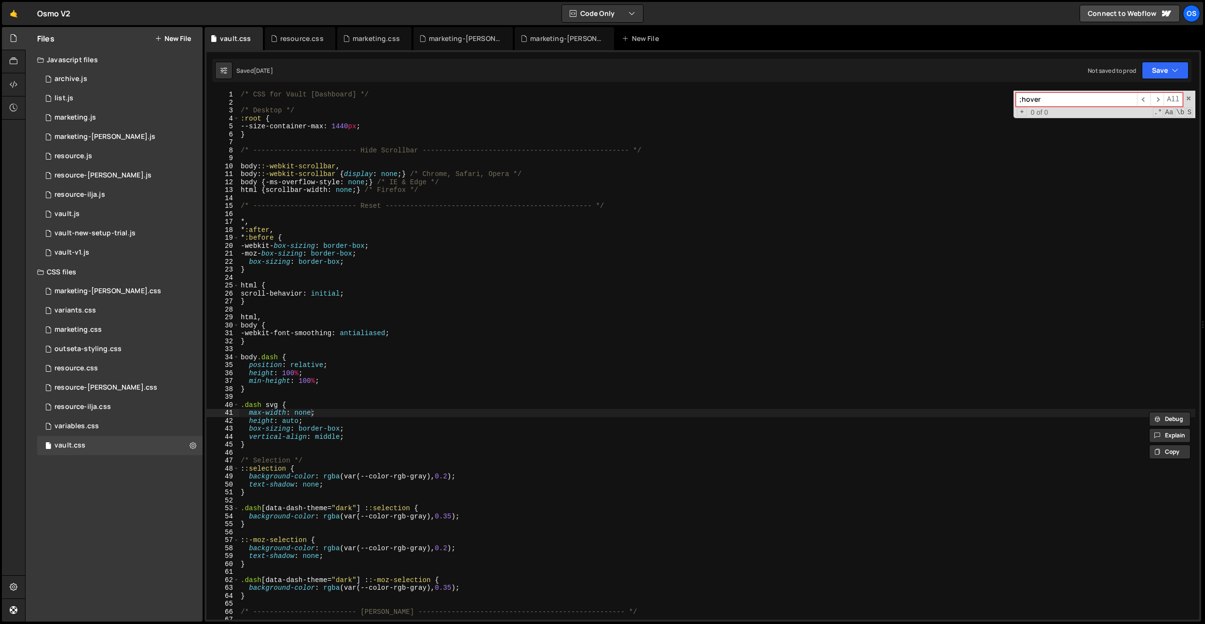
type input ";"
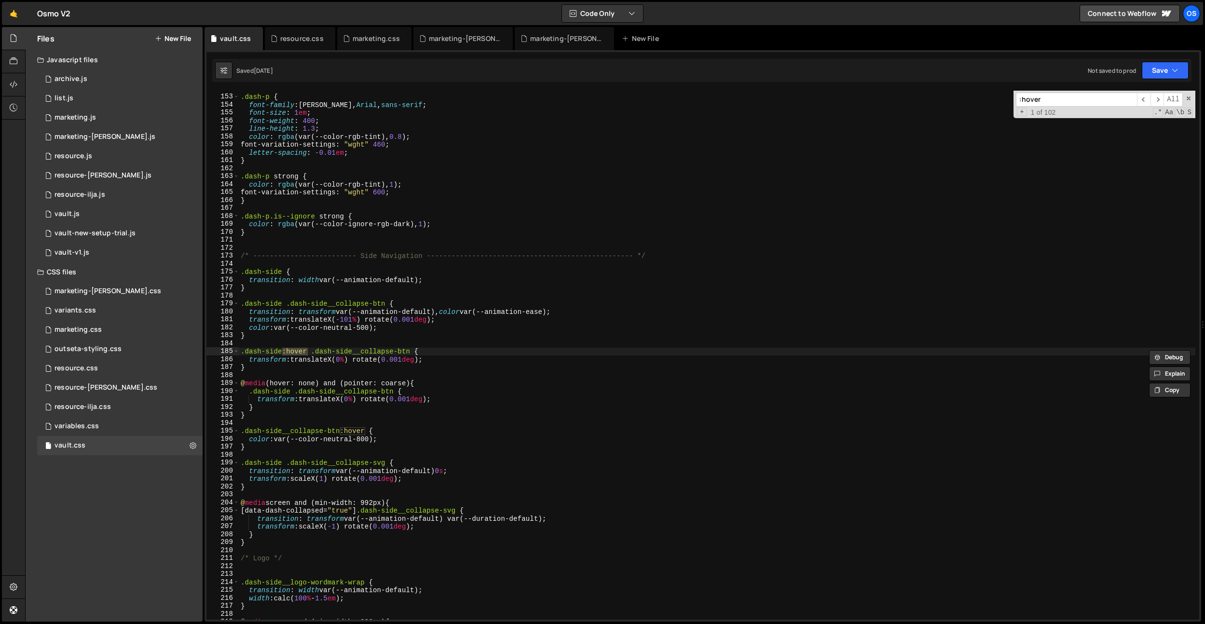
type input ":hover"
type textarea "@media (hover: none) and (pointer: coarse) {"
drag, startPoint x: 431, startPoint y: 387, endPoint x: 229, endPoint y: 385, distance: 202.2
click at [229, 385] on div "@media (hover: none) and (pointer: coarse) { 152 153 154 155 156 157 158 159 16…" at bounding box center [703, 355] width 993 height 529
click at [574, 262] on div ".dash-p { font-family : Haffer VF, Arial , sans-serif ; font-size : 1 em ; font…" at bounding box center [717, 357] width 957 height 545
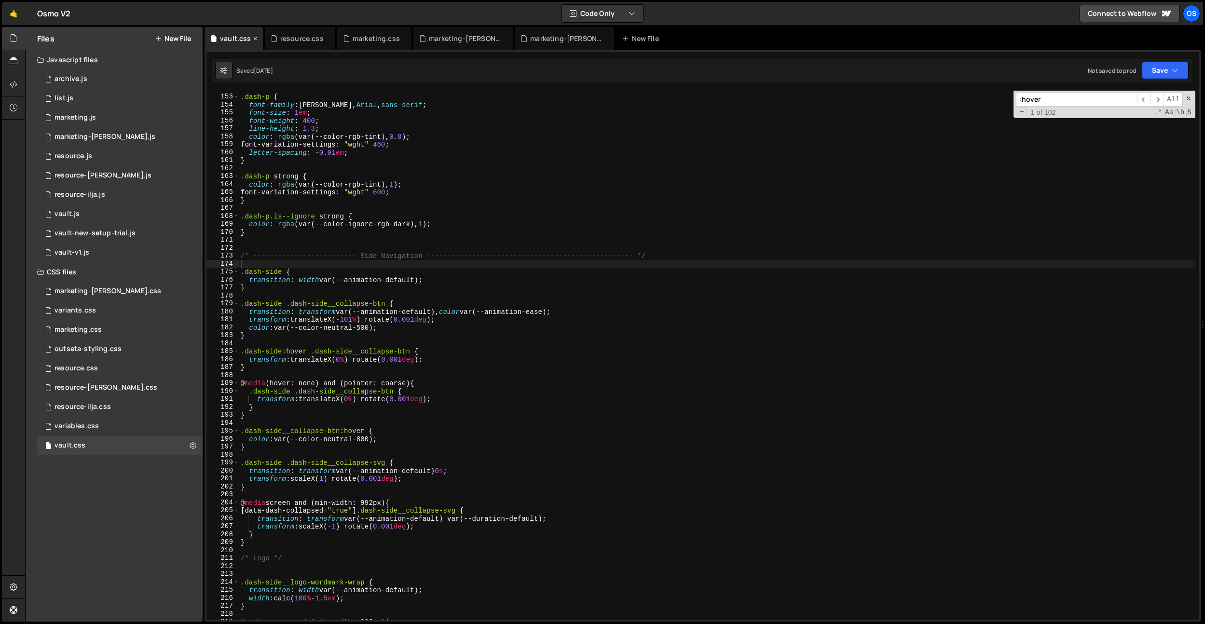
click at [256, 40] on icon at bounding box center [255, 39] width 7 height 10
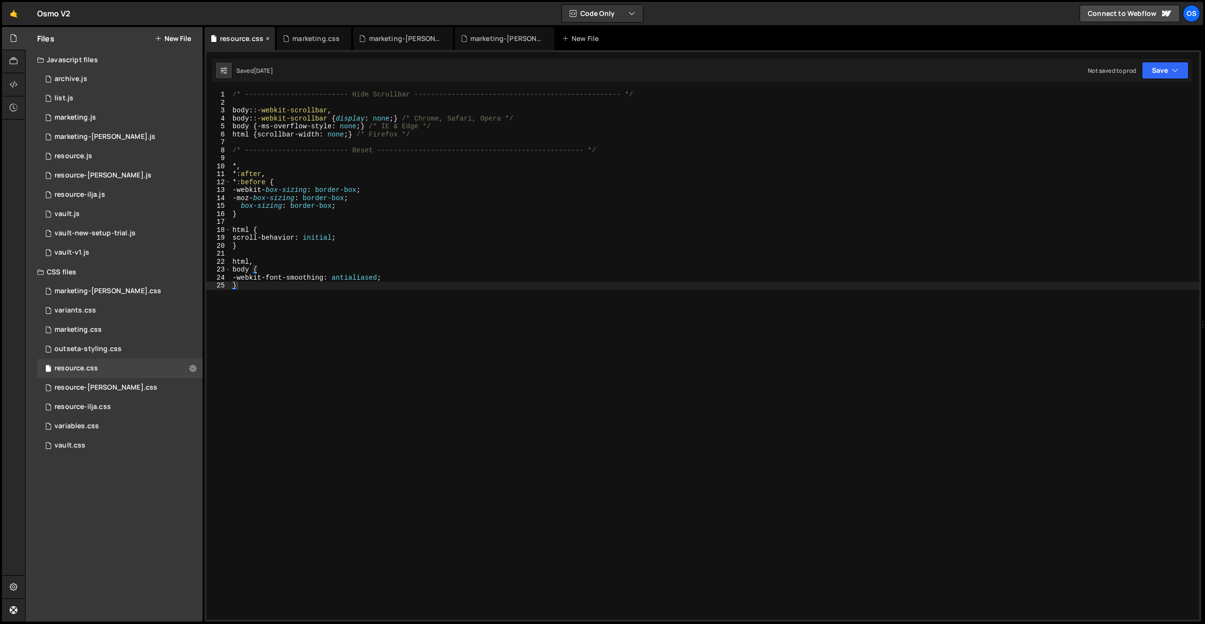
click at [265, 38] on icon at bounding box center [267, 39] width 7 height 10
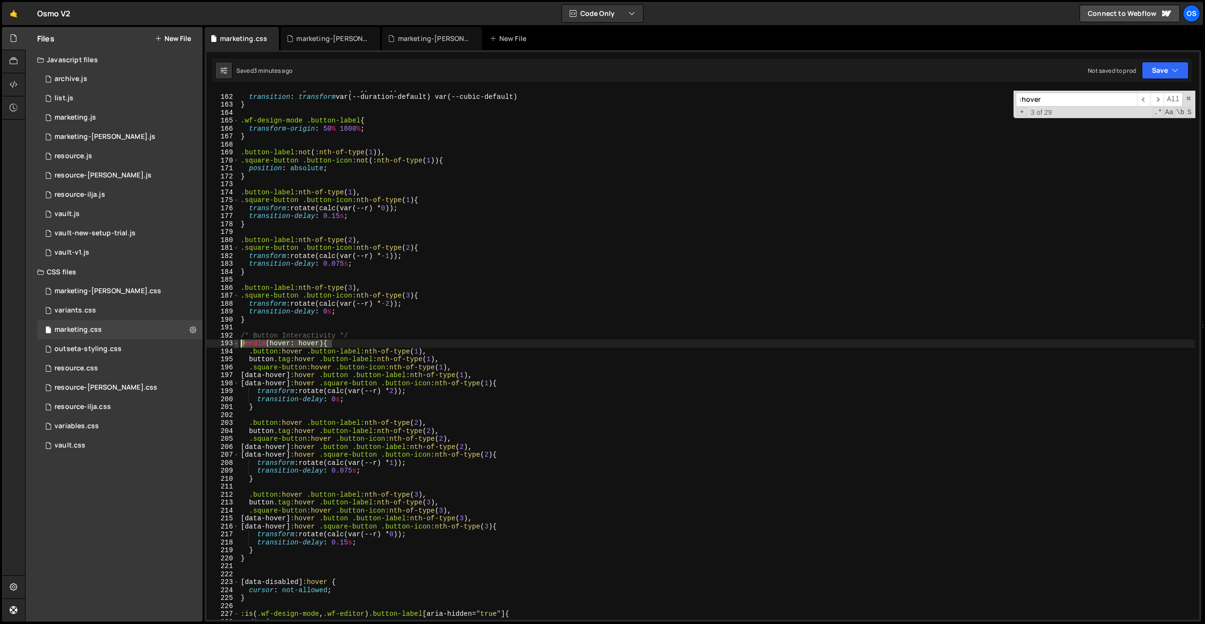
drag, startPoint x: 338, startPoint y: 344, endPoint x: 234, endPoint y: 340, distance: 104.3
click at [234, 340] on div "@media (hover: hover){ 161 162 163 164 165 166 167 168 169 170 171 172 173 174 …" at bounding box center [703, 355] width 993 height 529
paste textarea "none) and (pointer: coarse)"
click at [1088, 96] on input ":hover" at bounding box center [1076, 100] width 121 height 14
click at [503, 370] on div "transform-origin : 50 % var(--y, 1100 % ) ; transition : transform var(--durati…" at bounding box center [717, 357] width 957 height 545
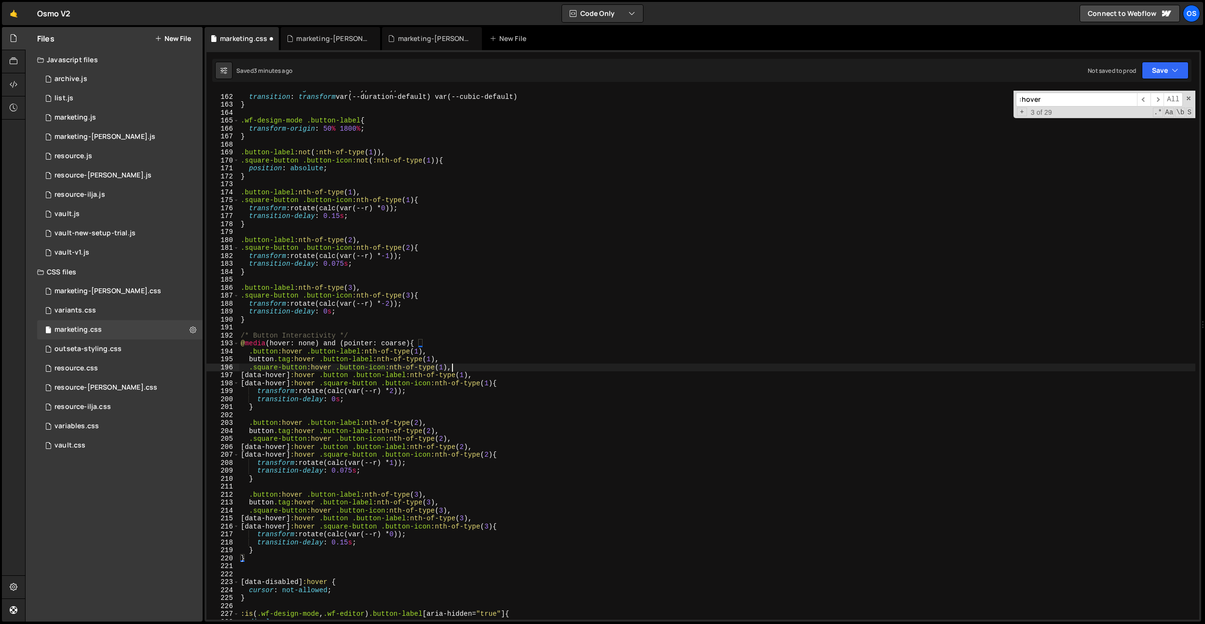
type textarea "@media (hover: hover){"
click at [81, 440] on div "vault.css 0" at bounding box center [120, 445] width 166 height 19
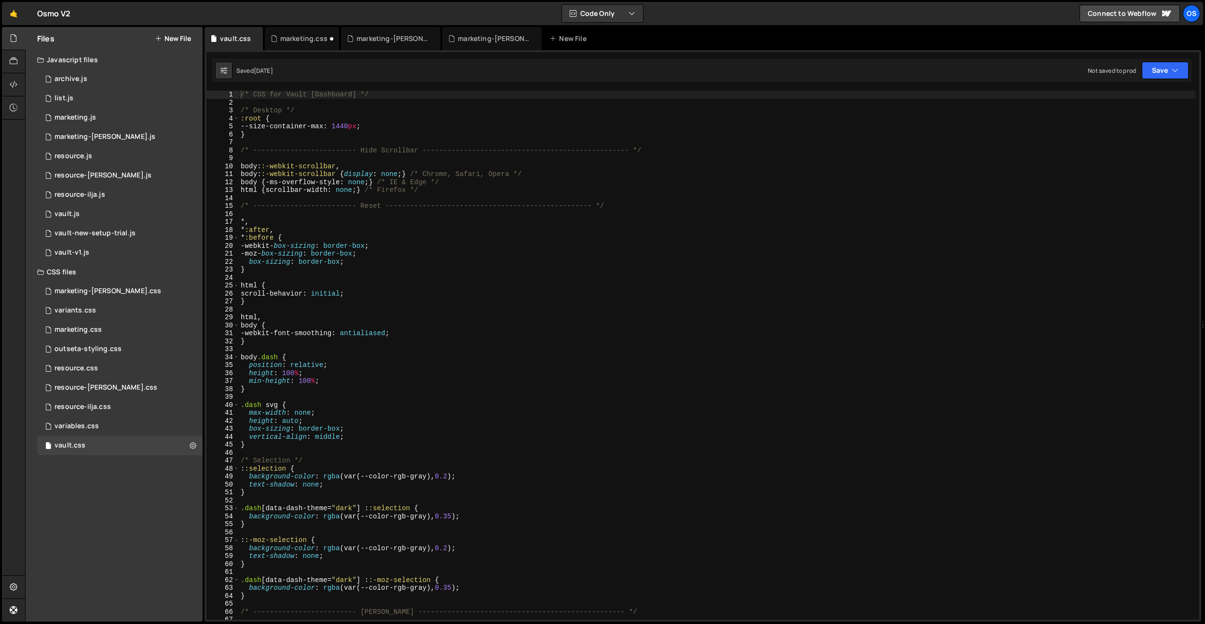
type textarea "body {"
click at [421, 328] on div "/* CSS for Vault [Dashboard] */ /* Desktop */ :root { --size-container-max : 14…" at bounding box center [717, 363] width 957 height 545
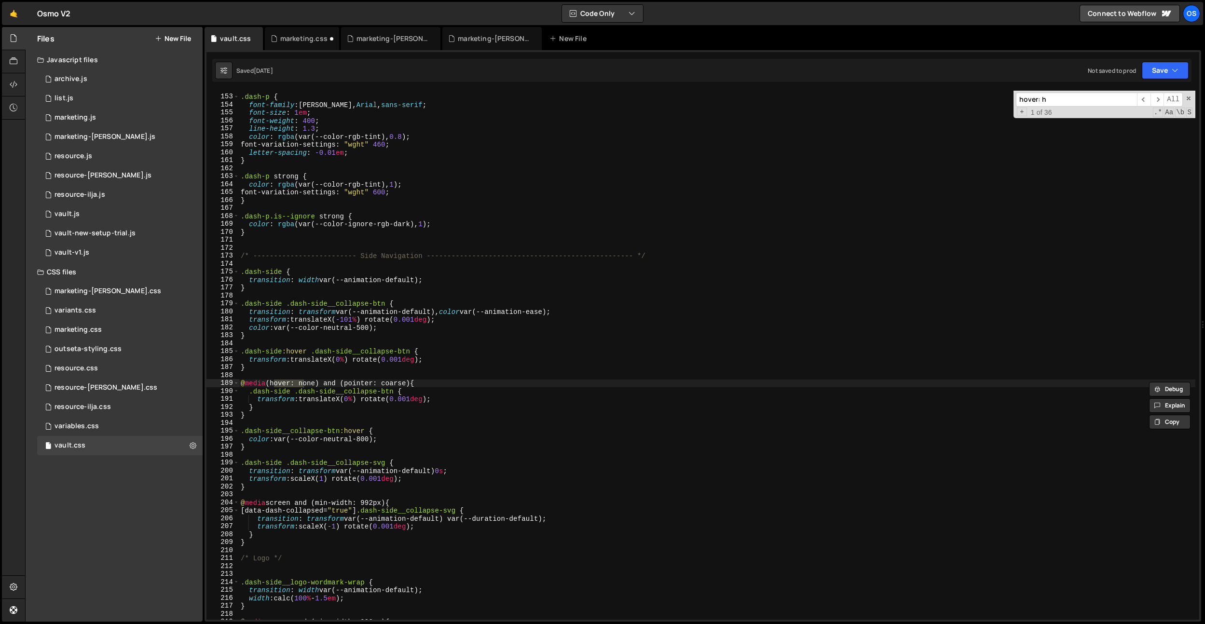
scroll to position [1188, 0]
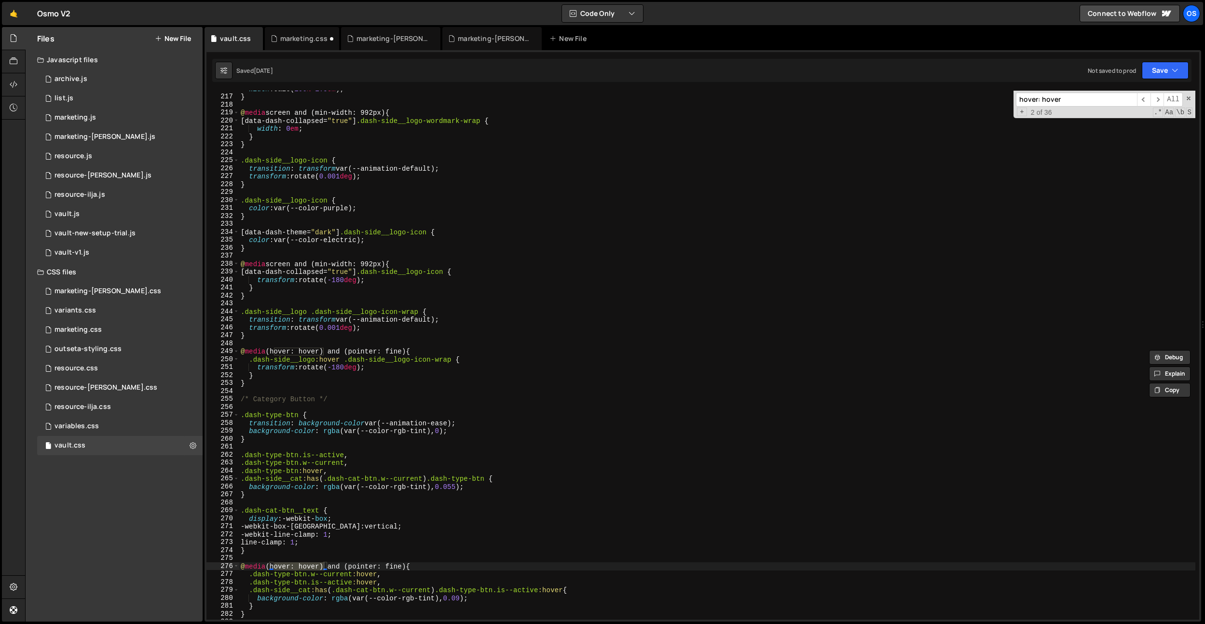
type input "hover: hover"
type textarea "@media (hover: hover) and (pointer: fine) {"
drag, startPoint x: 421, startPoint y: 353, endPoint x: 202, endPoint y: 354, distance: 219.1
click at [203, 355] on div "Files New File Javascript files 0 archive.js 0 0 list.js 0 0 marketing.js 0 0 0…" at bounding box center [615, 324] width 1180 height 595
click at [308, 41] on div "marketing.css" at bounding box center [303, 39] width 47 height 10
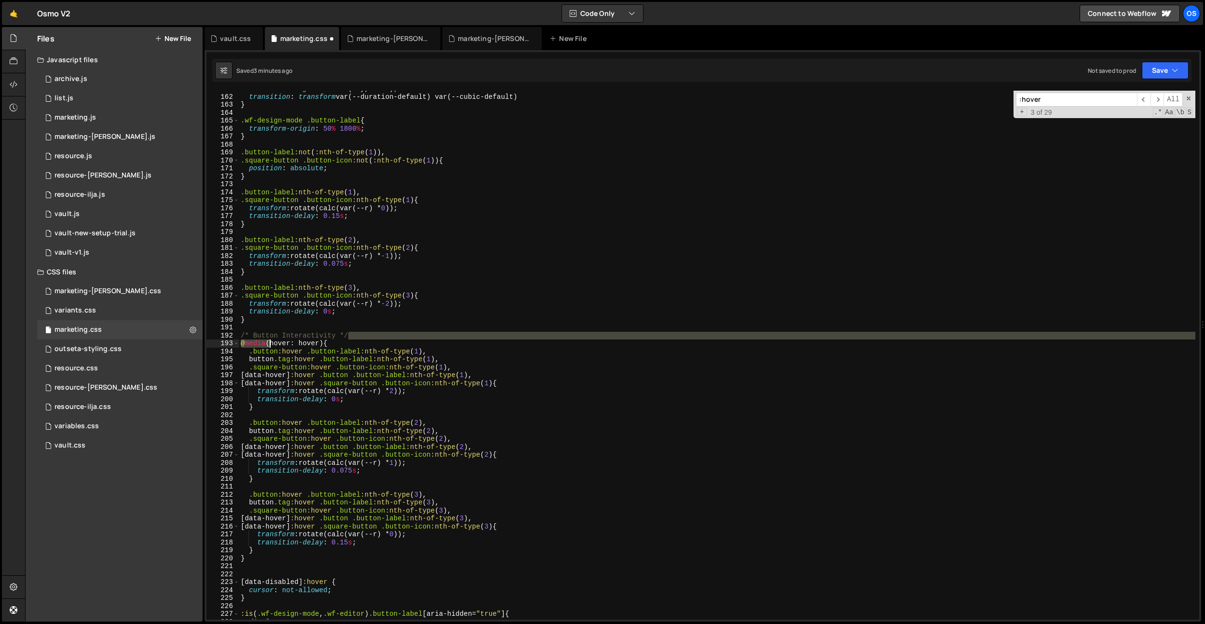
drag, startPoint x: 348, startPoint y: 339, endPoint x: 259, endPoint y: 344, distance: 89.9
click at [259, 344] on div "transform-origin : 50 % var(--y, 1100 % ) ; transition : transform var(--durati…" at bounding box center [717, 357] width 957 height 545
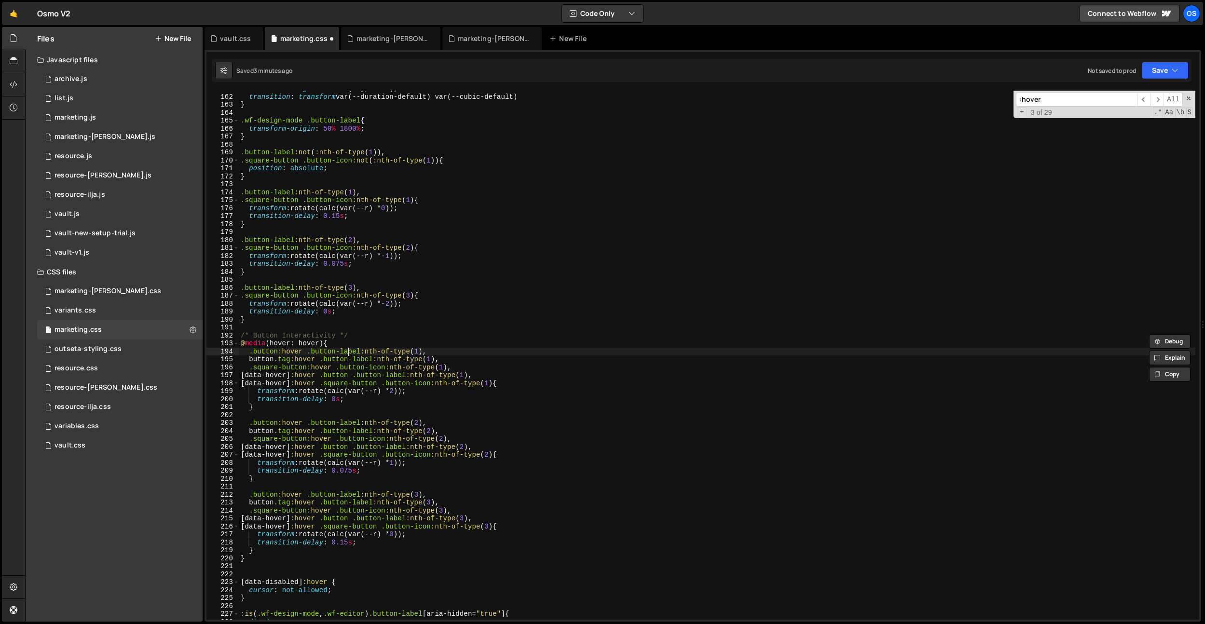
click at [345, 347] on div "transform-origin : 50 % var(--y, 1100 % ) ; transition : transform var(--durati…" at bounding box center [717, 357] width 957 height 545
drag, startPoint x: 351, startPoint y: 343, endPoint x: 469, endPoint y: 261, distance: 144.0
click at [237, 342] on div ".button:hover .button-label:nth-of-type(1), 161 162 163 164 165 166 167 168 169…" at bounding box center [703, 355] width 993 height 529
paste textarea "and (pointer: fine)"
type textarea "@media (hover: hover) and (pointer: fine) {"
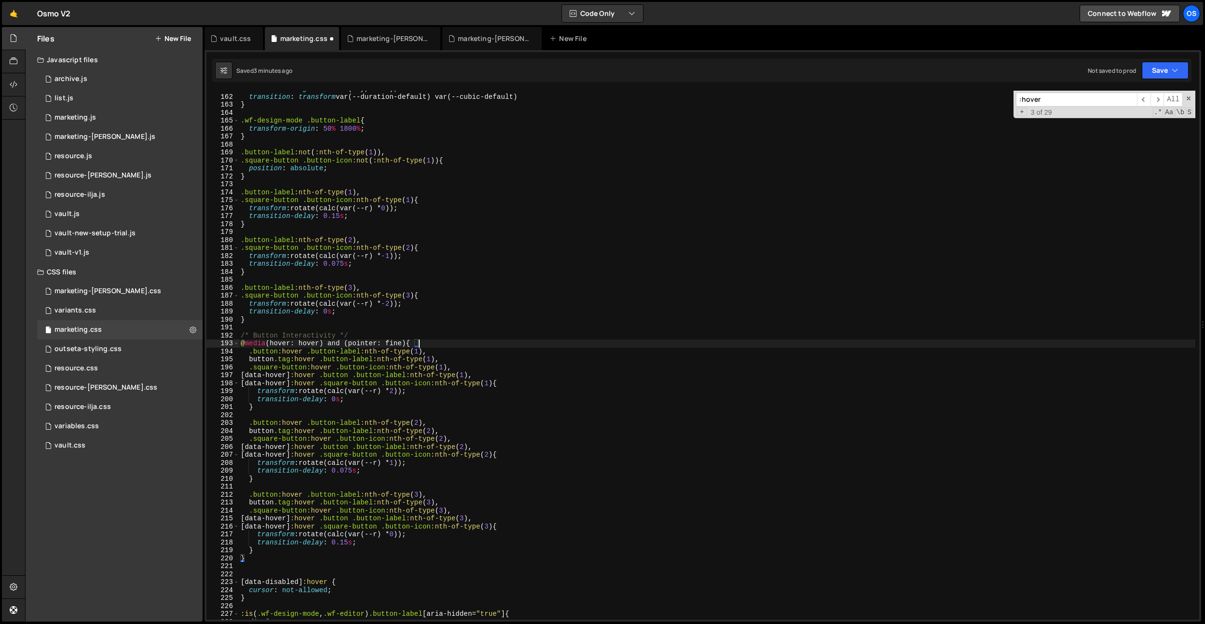
click at [1093, 97] on input ":hover" at bounding box center [1076, 100] width 121 height 14
type input ":"
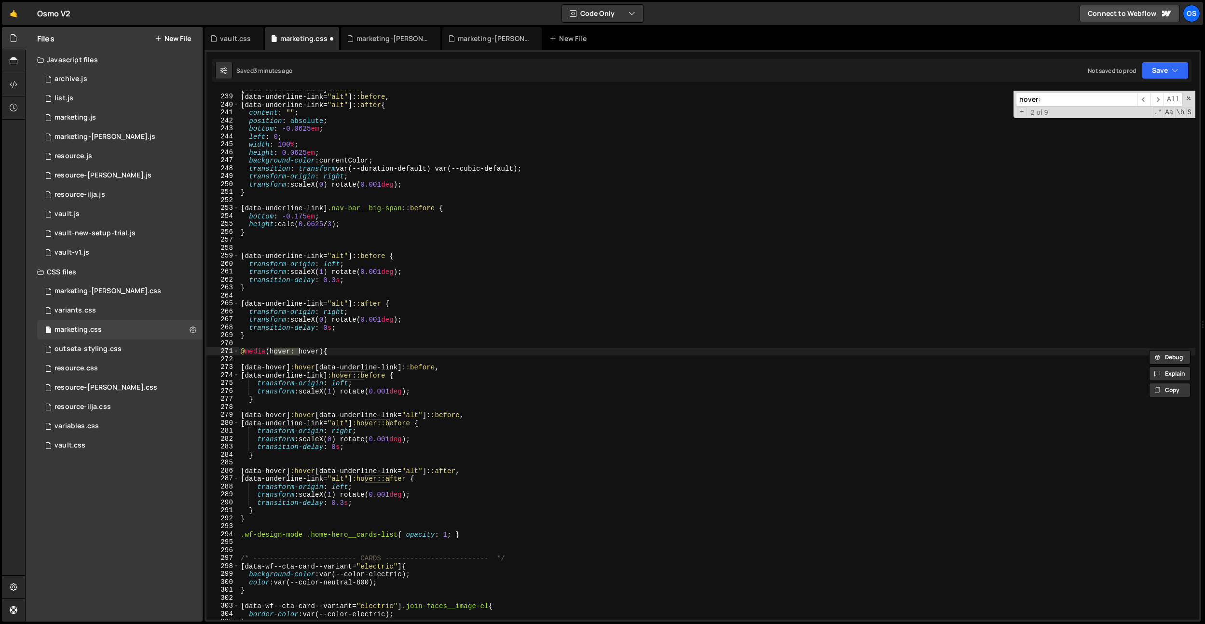
scroll to position [1893, 0]
type input "hover: hover"
drag, startPoint x: 342, startPoint y: 352, endPoint x: 241, endPoint y: 354, distance: 100.4
click at [241, 354] on div "[ data-underline-link ]: :before , [ data-underline-link = " alt " ]: :before ,…" at bounding box center [717, 357] width 957 height 545
paste textarea "and (pointer: fine)"
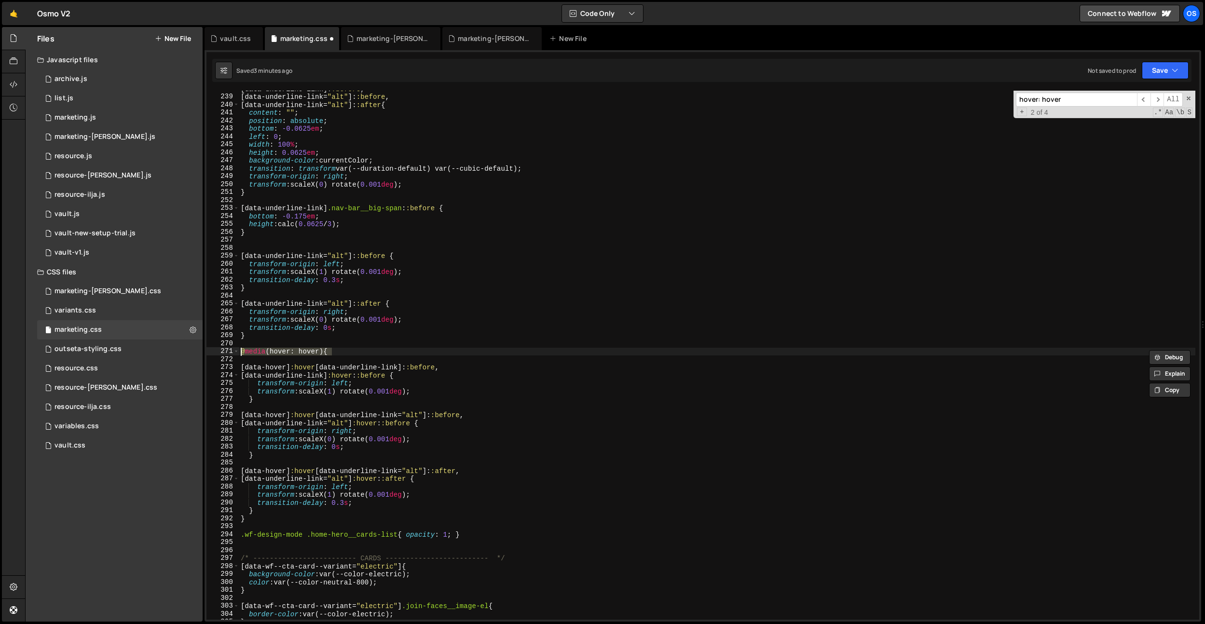
type textarea "@media (hover: hover) and (pointer: fine) {"
click at [1093, 102] on input "hover: hover" at bounding box center [1076, 100] width 121 height 14
click at [389, 37] on div "marketing-[PERSON_NAME].css" at bounding box center [393, 39] width 72 height 10
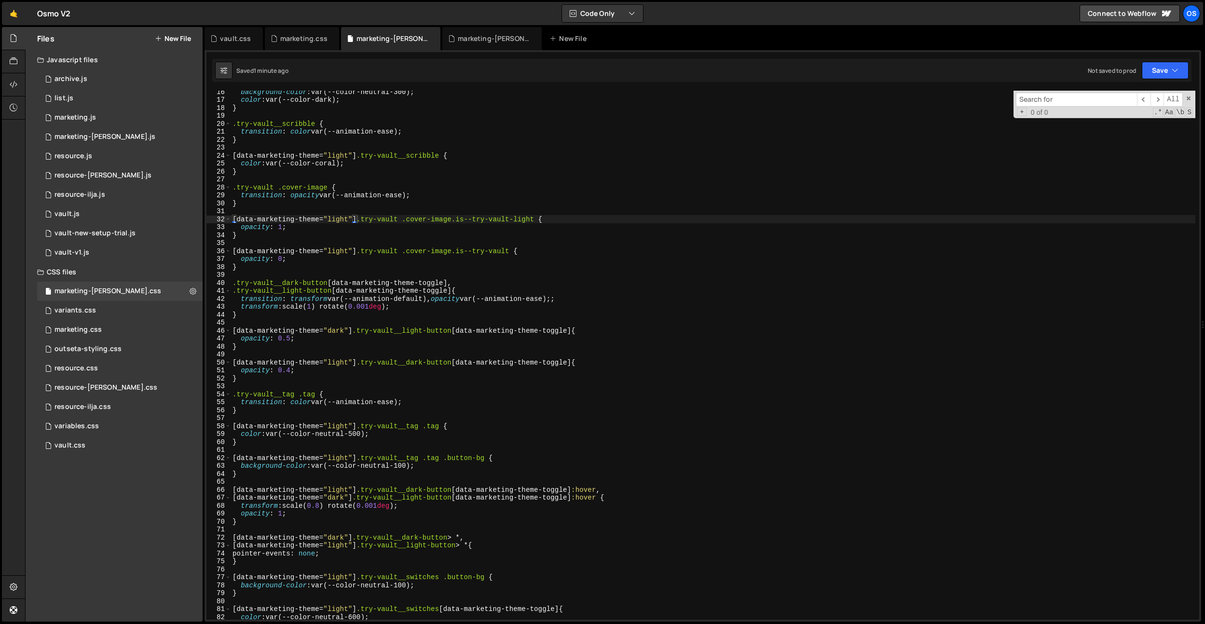
type textarea "opacity: 0.5;"
click at [350, 339] on div "background-color : var(--color-neutral-300) ; color : var(--color-dark) ; } .tr…" at bounding box center [713, 360] width 965 height 545
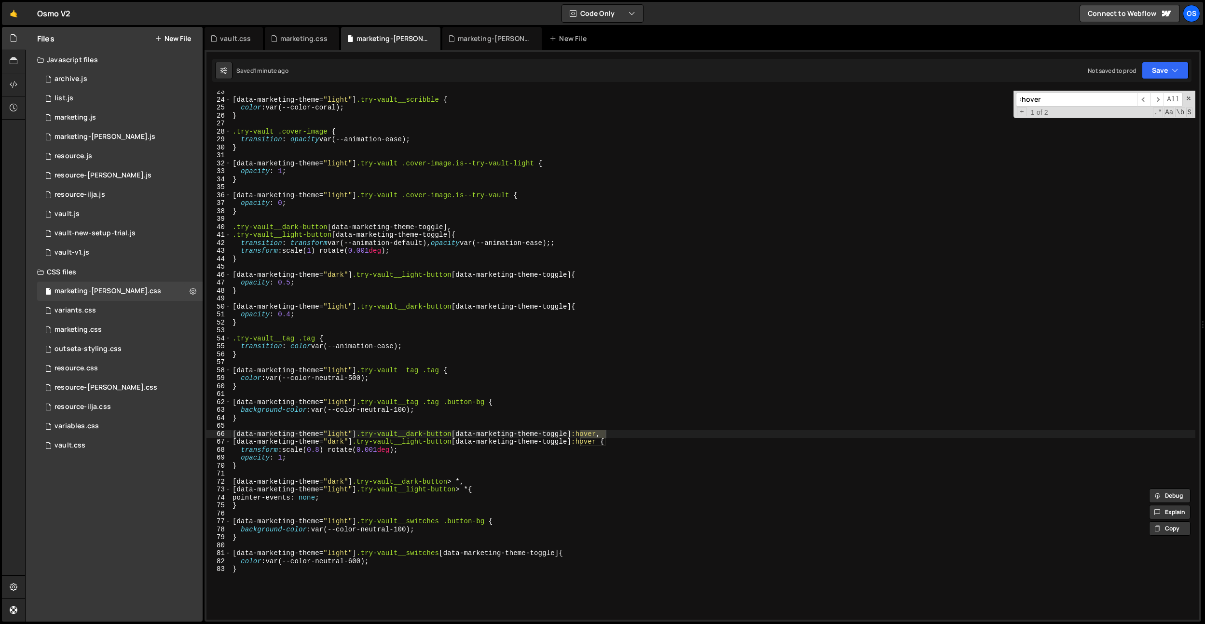
scroll to position [221, 0]
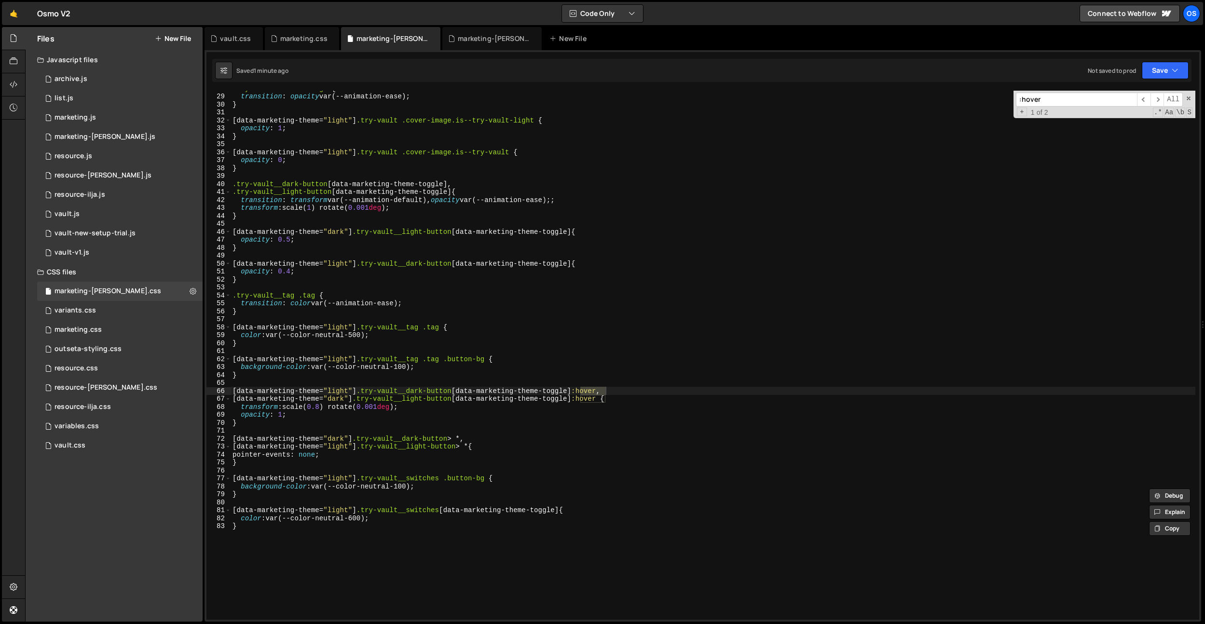
type input ":hover"
click at [306, 384] on div ".try-vault .cover-image { transition : opacity var(--animation-ease) ; } [ data…" at bounding box center [713, 356] width 965 height 545
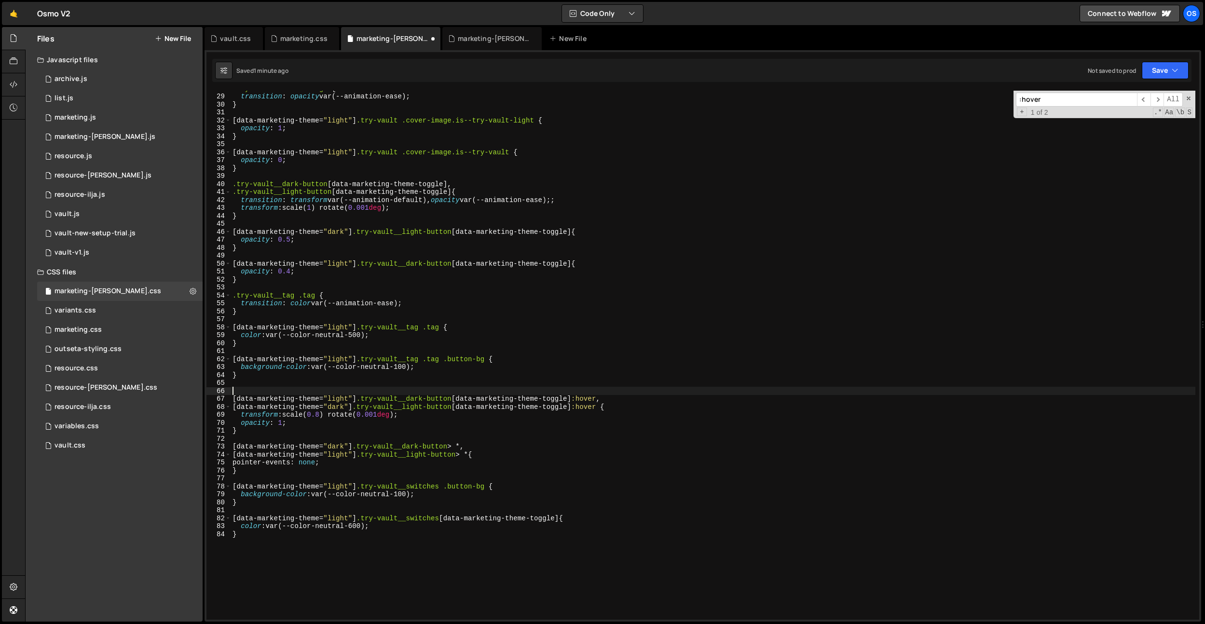
paste textarea "@media (hover: hover) and (pointer: fine) {"
click at [256, 433] on div ".try-vault .cover-image { transition : opacity var(--animation-ease) ; } [ data…" at bounding box center [713, 356] width 965 height 545
type textarea "}"
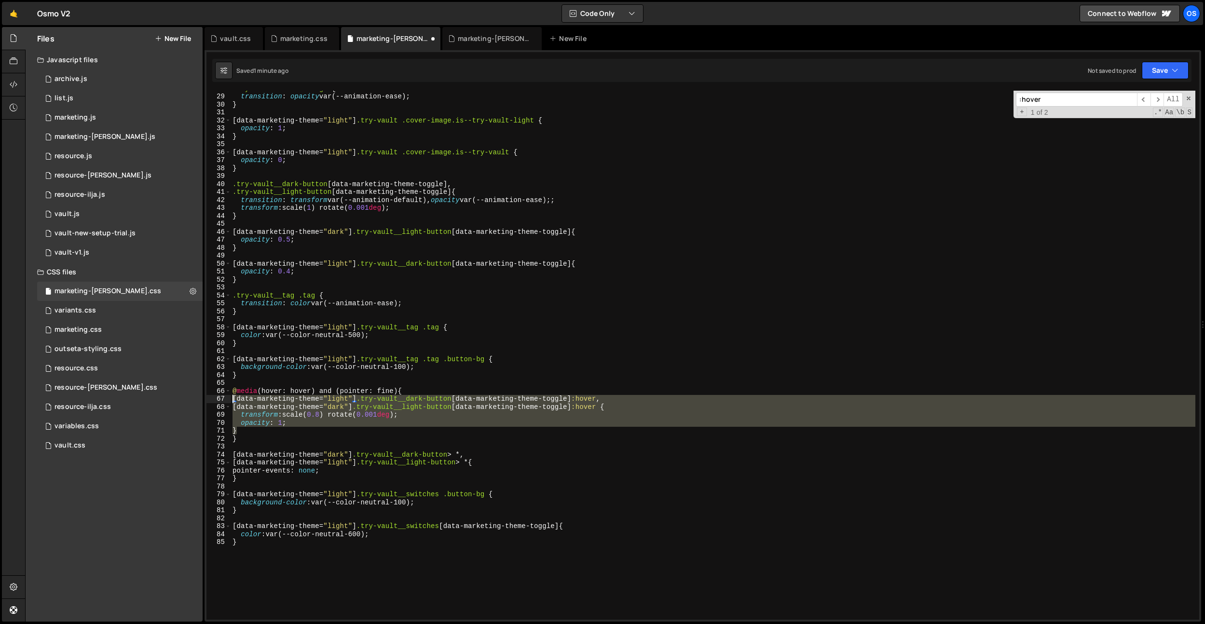
drag, startPoint x: 241, startPoint y: 430, endPoint x: 220, endPoint y: 396, distance: 40.3
click at [220, 396] on div "} 28 29 30 31 32 33 34 35 36 37 38 39 40 41 42 43 44 45 46 47 48 49 50 51 52 53…" at bounding box center [703, 355] width 993 height 529
type textarea "[data-marketing-theme="light"] .try-vault__dark-button [data-marketing-theme-to…"
click at [430, 318] on div ".try-vault .cover-image { transition : opacity var(--animation-ease) ; } [ data…" at bounding box center [713, 356] width 965 height 545
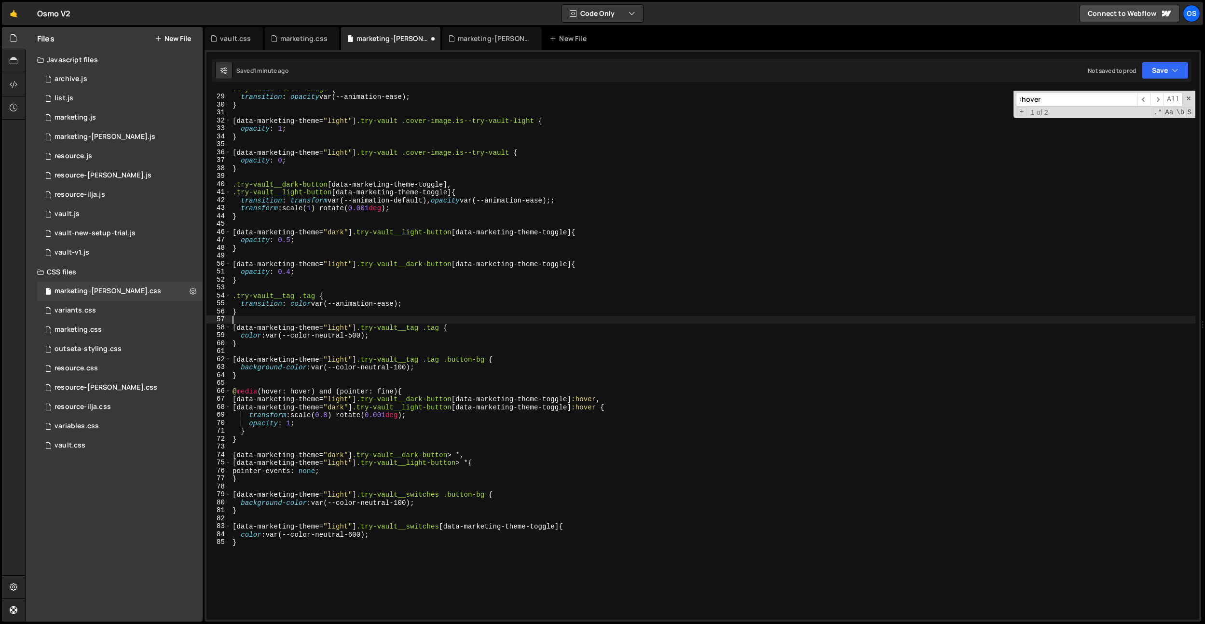
scroll to position [221, 0]
click at [428, 324] on div ".try-vault .cover-image { transition : opacity var(--animation-ease) ; } [ data…" at bounding box center [713, 357] width 965 height 545
type textarea "[data-marketing-theme="light"] .try-vault__tag .tag {"
type input ":hover"
click at [454, 331] on div ".try-vault .cover-image { transition : opacity var(--animation-ease) ; } [ data…" at bounding box center [713, 357] width 965 height 545
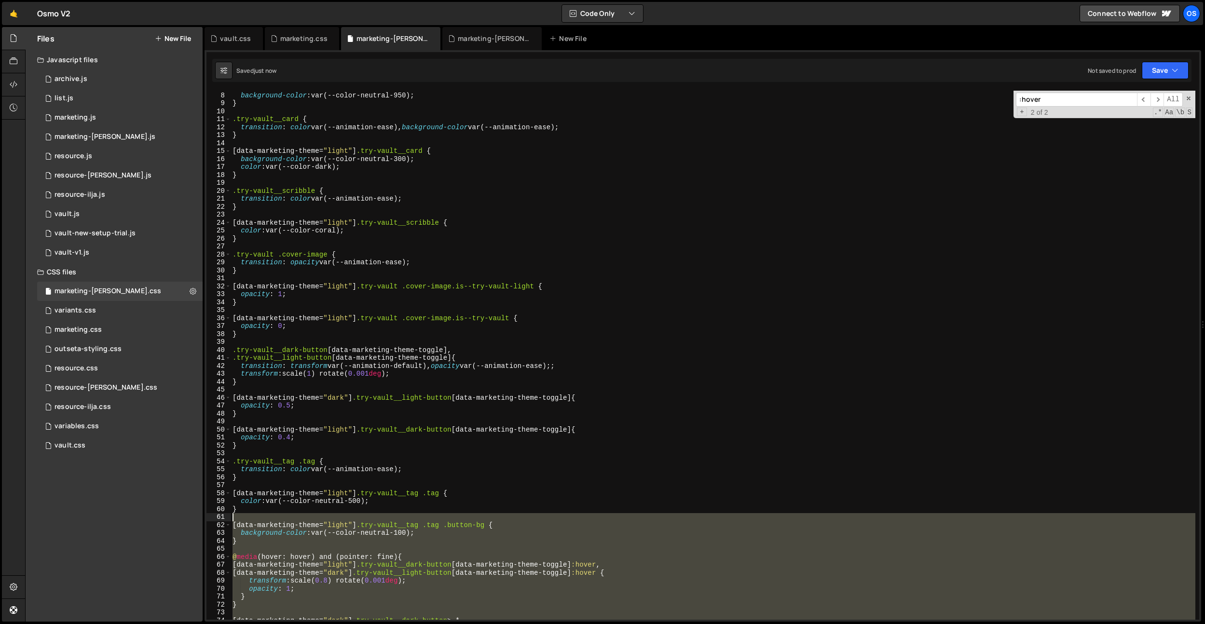
scroll to position [0, 0]
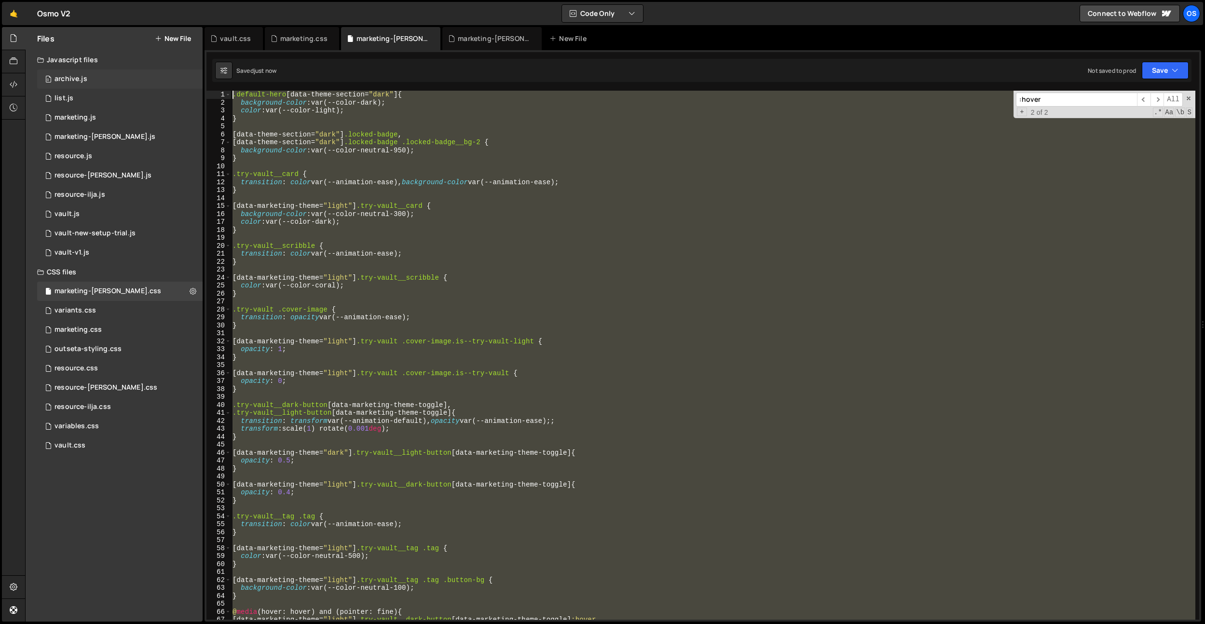
drag, startPoint x: 397, startPoint y: 589, endPoint x: 178, endPoint y: 87, distance: 547.1
click at [178, 87] on div "Files New File Javascript files 0 archive.js 0 0 list.js 0 0 marketing.js 0 0 0…" at bounding box center [615, 324] width 1180 height 595
type textarea ".default-hero[data-theme-section="dark"] { background-color: var(--color-dark);"
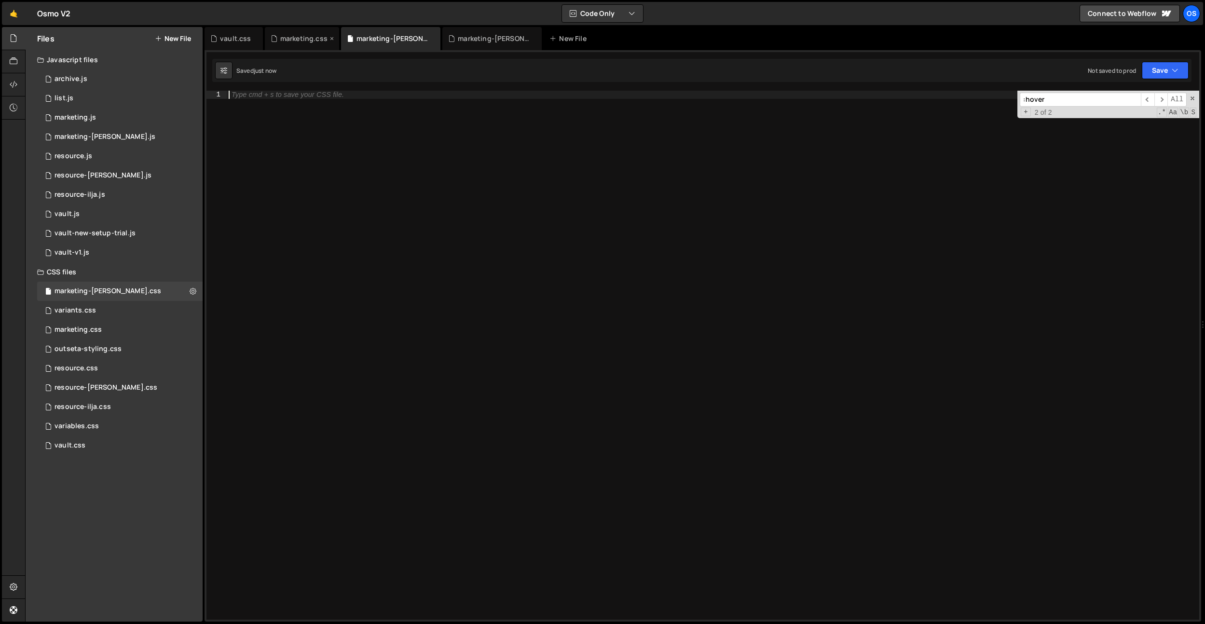
click at [290, 38] on div "marketing.css" at bounding box center [303, 39] width 47 height 10
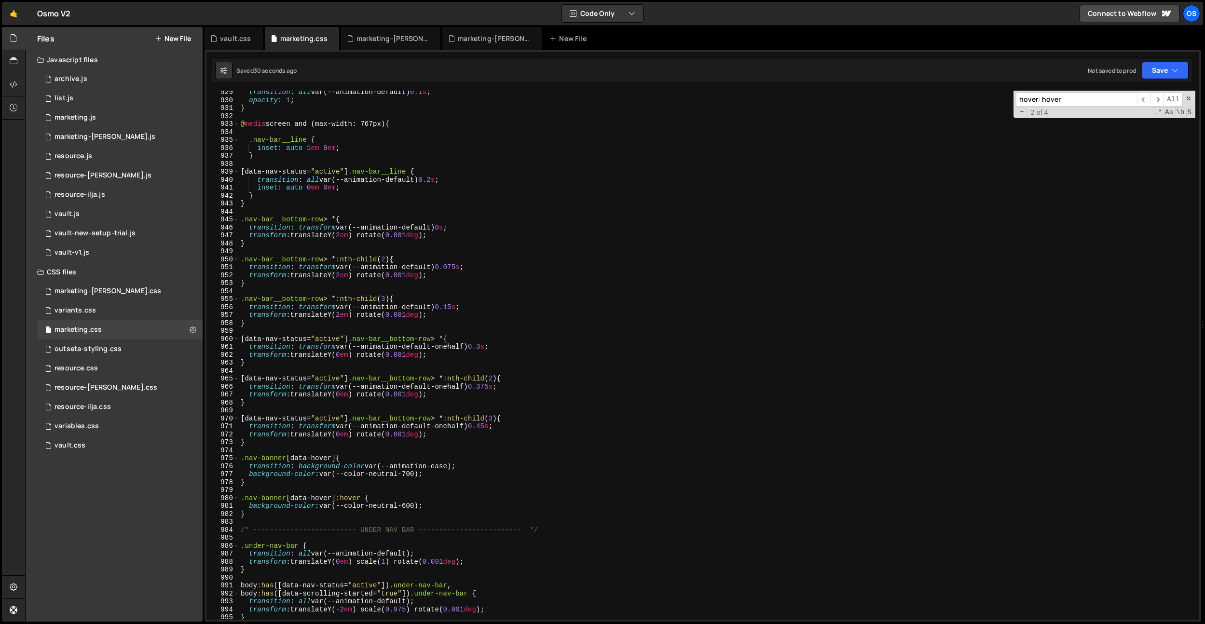
scroll to position [7804, 0]
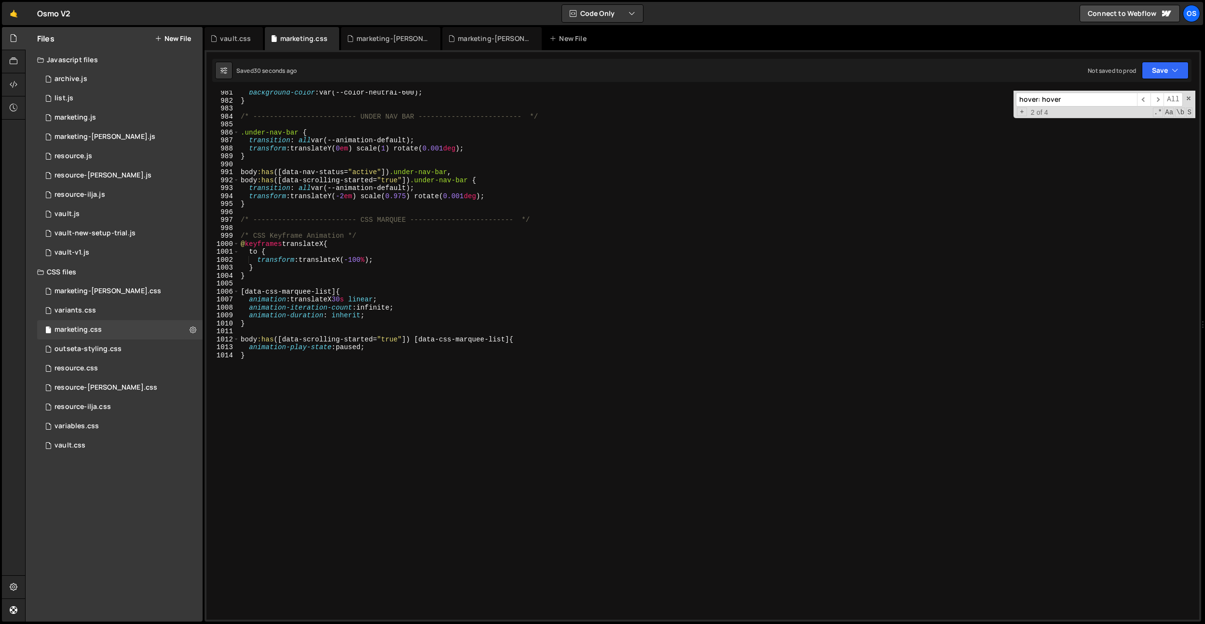
type textarea "}"
click at [376, 411] on div "background-color : var(--color-neutral-600) ; } /* ------------------------- UN…" at bounding box center [717, 361] width 957 height 545
paste textarea "}"
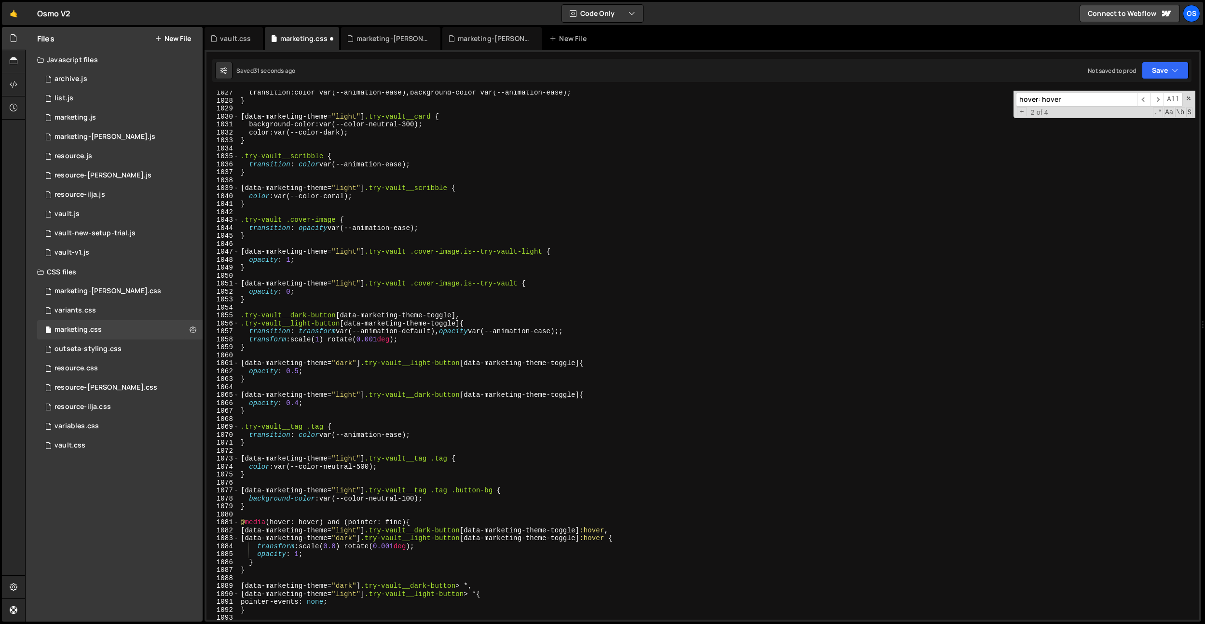
scroll to position [7861, 0]
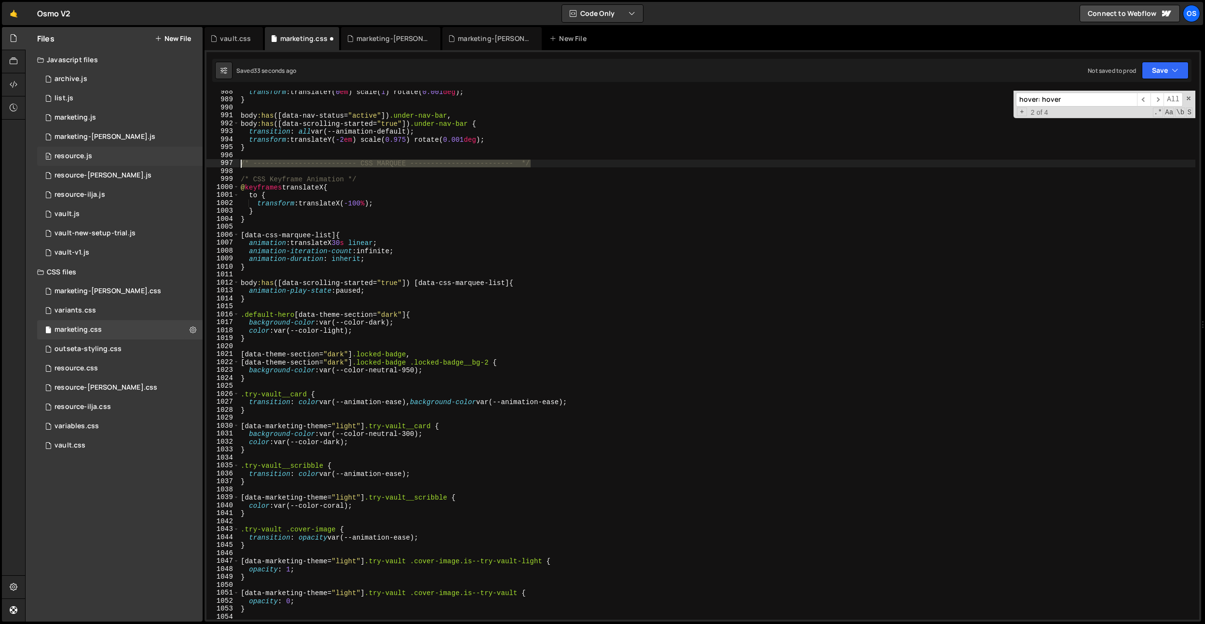
drag, startPoint x: 547, startPoint y: 163, endPoint x: 167, endPoint y: 165, distance: 379.3
click at [167, 165] on div "Files New File Javascript files 0 archive.js 0 0 list.js 0 0 marketing.js 0 0 0…" at bounding box center [615, 324] width 1180 height 595
click at [302, 318] on div "transform : translateY( 0 em ) scale( 1 ) rotate( 0.001 deg ) ; } body :has ([ …" at bounding box center [717, 360] width 957 height 545
click at [285, 301] on div "transform : translateY( 0 em ) scale( 1 ) rotate( 0.001 deg ) ; } body :has ([ …" at bounding box center [717, 360] width 957 height 545
type textarea "}"
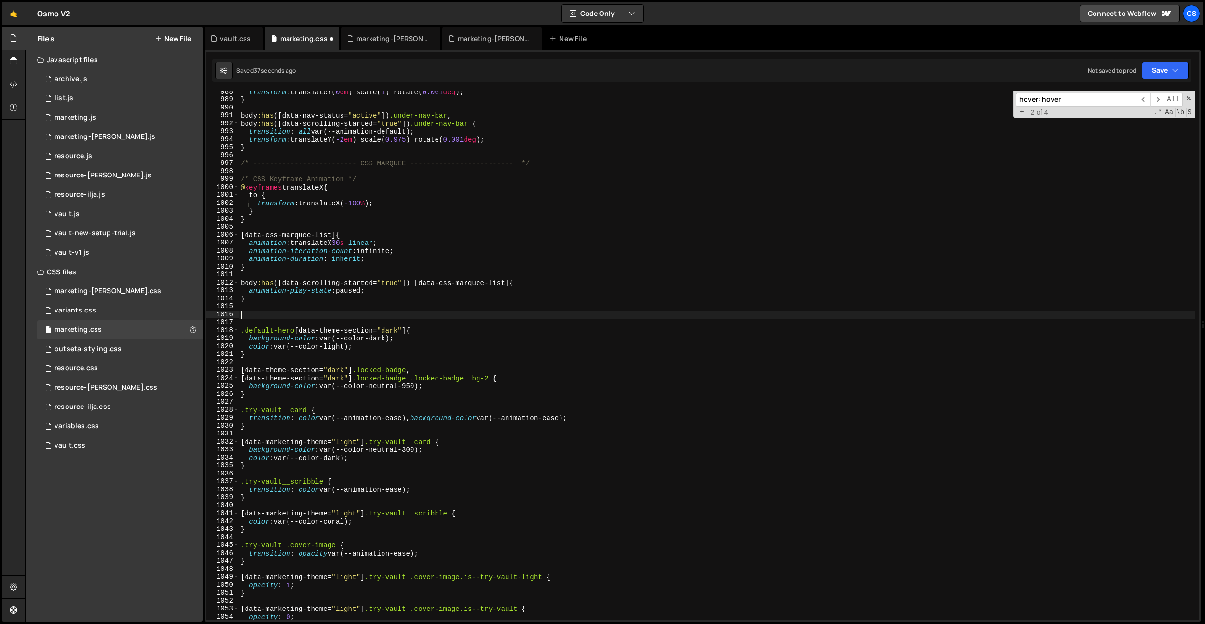
paste textarea "/* ------------------------- CSS MARQUEE ------------------------- */"
click at [398, 312] on div "transform : translateY( 0 em ) scale( 1 ) rotate( 0.001 deg ) ; } body :has ([ …" at bounding box center [717, 360] width 957 height 545
click at [271, 397] on div "transform : translateY( 0 em ) scale( 1 ) rotate( 0.001 deg ) ; } body :has ([ …" at bounding box center [717, 360] width 957 height 545
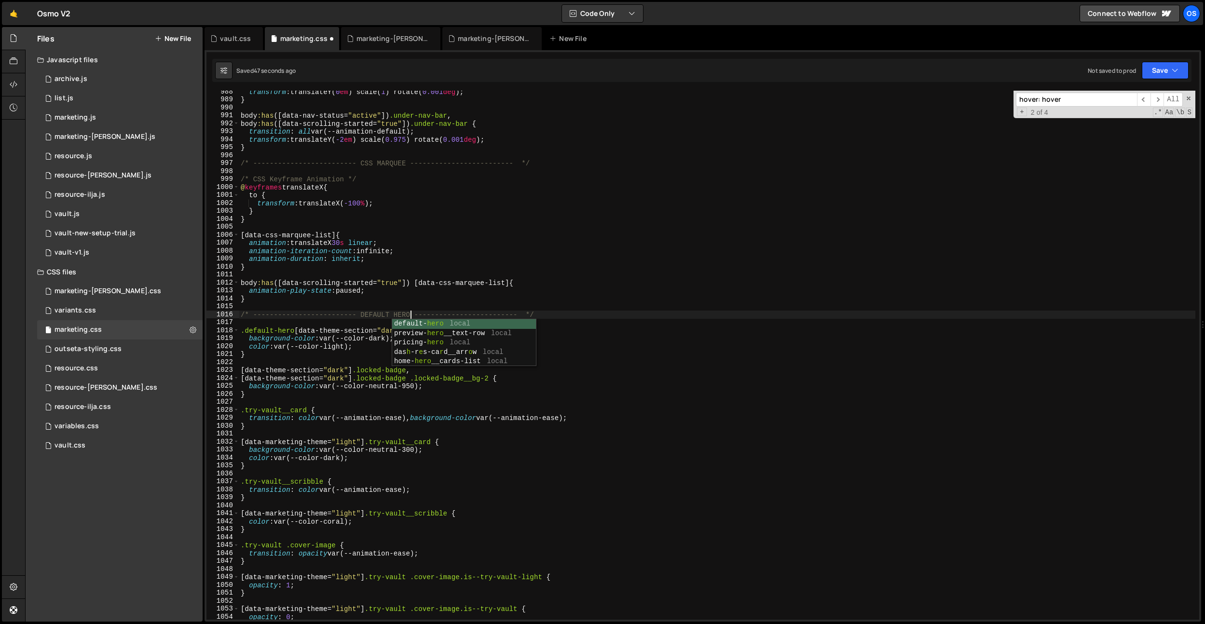
type textarea "}"
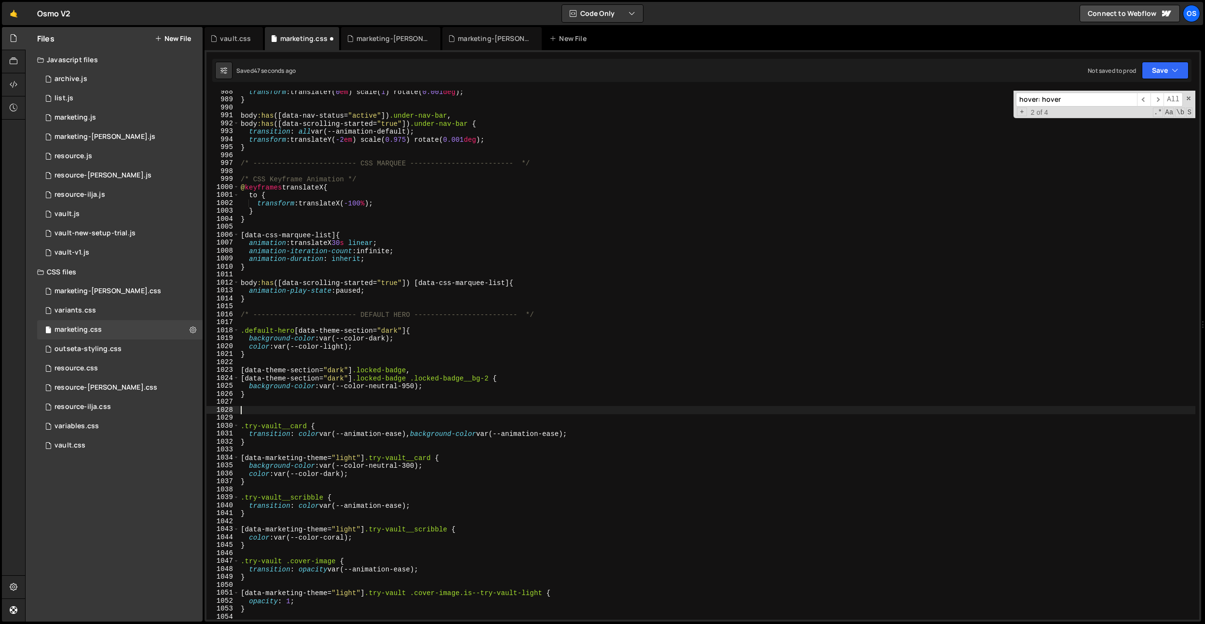
paste textarea "/* ------------------------- CSS MARQUEE ------------------------- */"
click at [393, 414] on div "transform : translateY( 0 em ) scale( 1 ) rotate( 0.001 deg ) ; } body :has ([ …" at bounding box center [717, 360] width 957 height 545
click at [410, 338] on div "transform : translateY( 0 em ) scale( 1 ) rotate( 0.001 deg ) ; } body :has ([ …" at bounding box center [717, 360] width 957 height 545
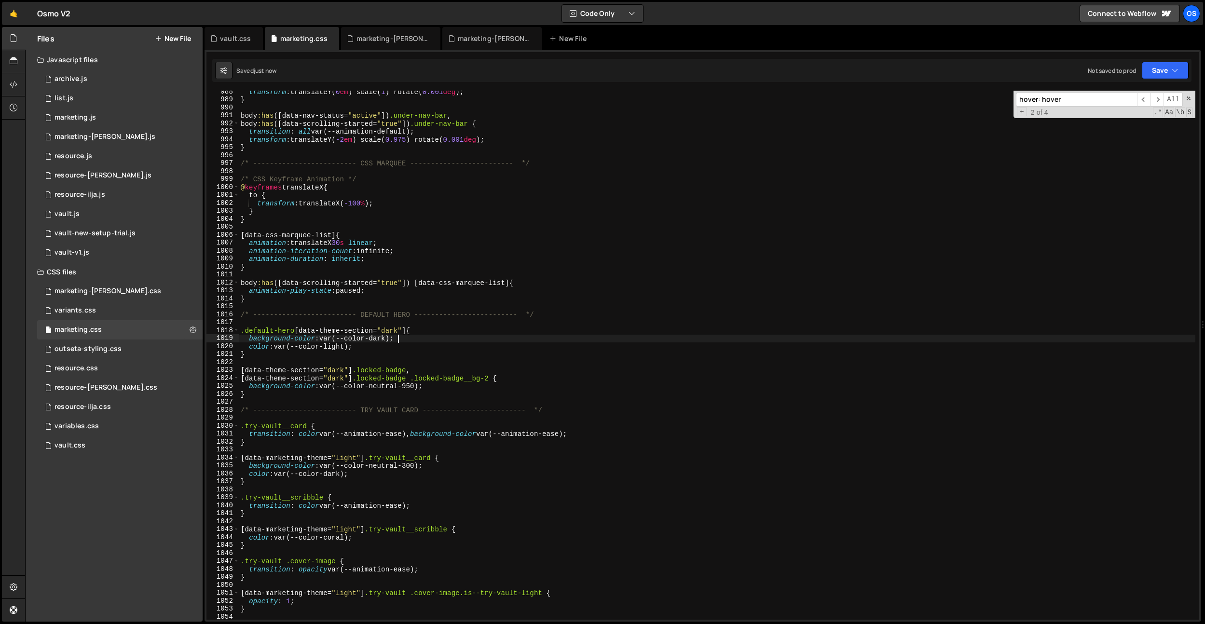
click at [407, 410] on div "transform : translateY( 0 em ) scale( 1 ) rotate( 0.001 deg ) ; } body :has ([ …" at bounding box center [717, 360] width 957 height 545
type textarea "/* ------------------------- TRY VAULT CARD ------------------------- */"
click at [361, 37] on div "marketing-[PERSON_NAME].css" at bounding box center [393, 39] width 72 height 10
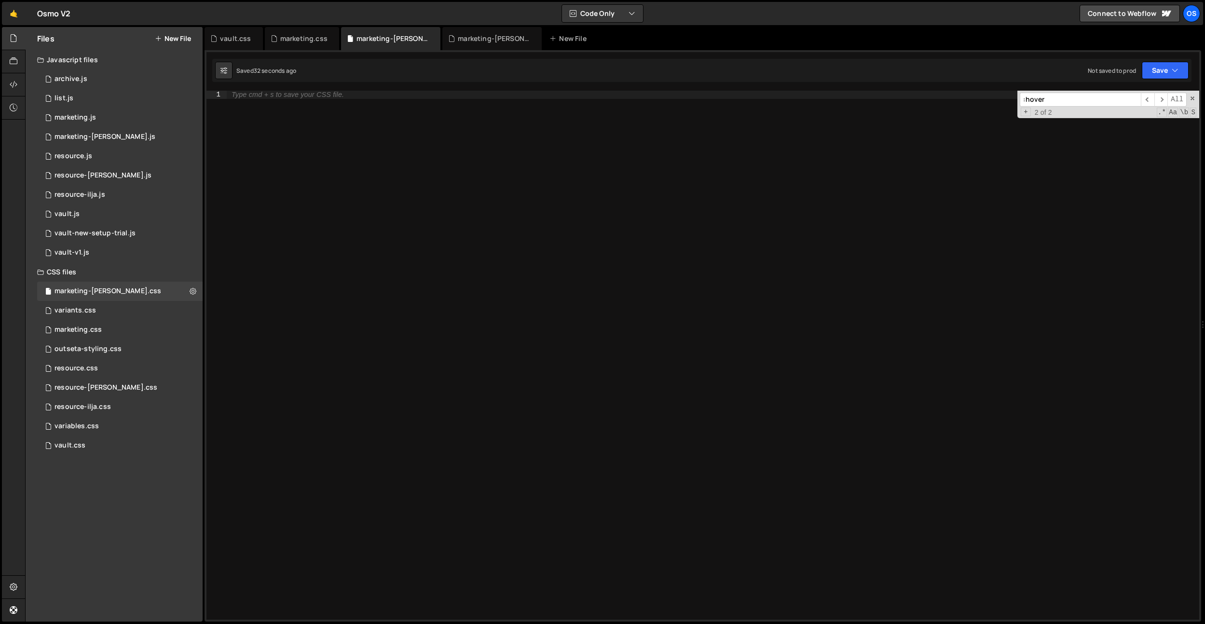
click at [480, 155] on div "Type cmd + s to save your CSS file." at bounding box center [713, 363] width 973 height 545
click at [187, 289] on button at bounding box center [192, 291] width 17 height 17
click at [332, 230] on div "Type cmd + s to save your CSS file." at bounding box center [713, 363] width 973 height 545
click at [473, 41] on div "marketing-[PERSON_NAME].js" at bounding box center [494, 39] width 72 height 10
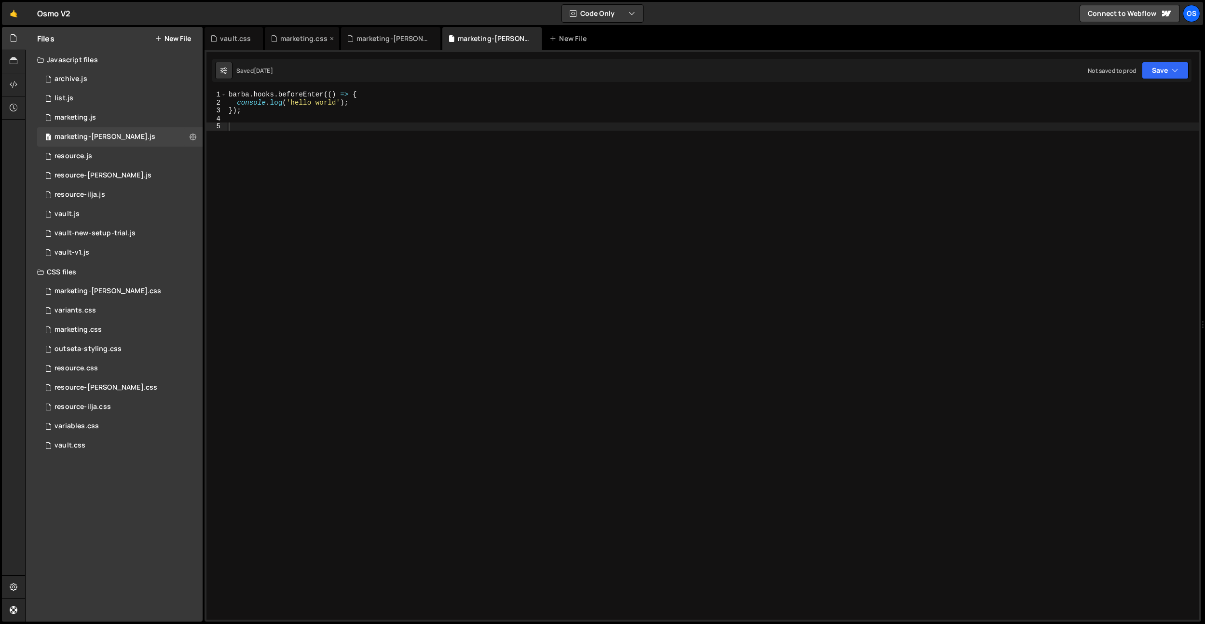
click at [280, 37] on div "marketing.css" at bounding box center [303, 39] width 47 height 10
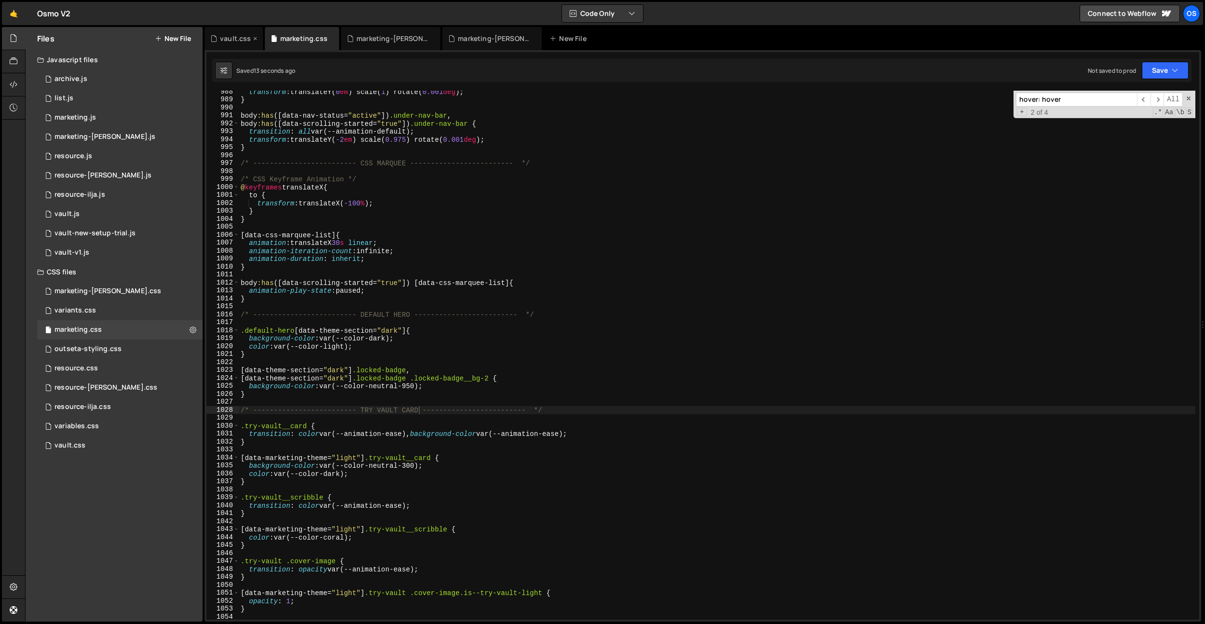
click at [217, 40] on div "vault.css" at bounding box center [230, 39] width 41 height 10
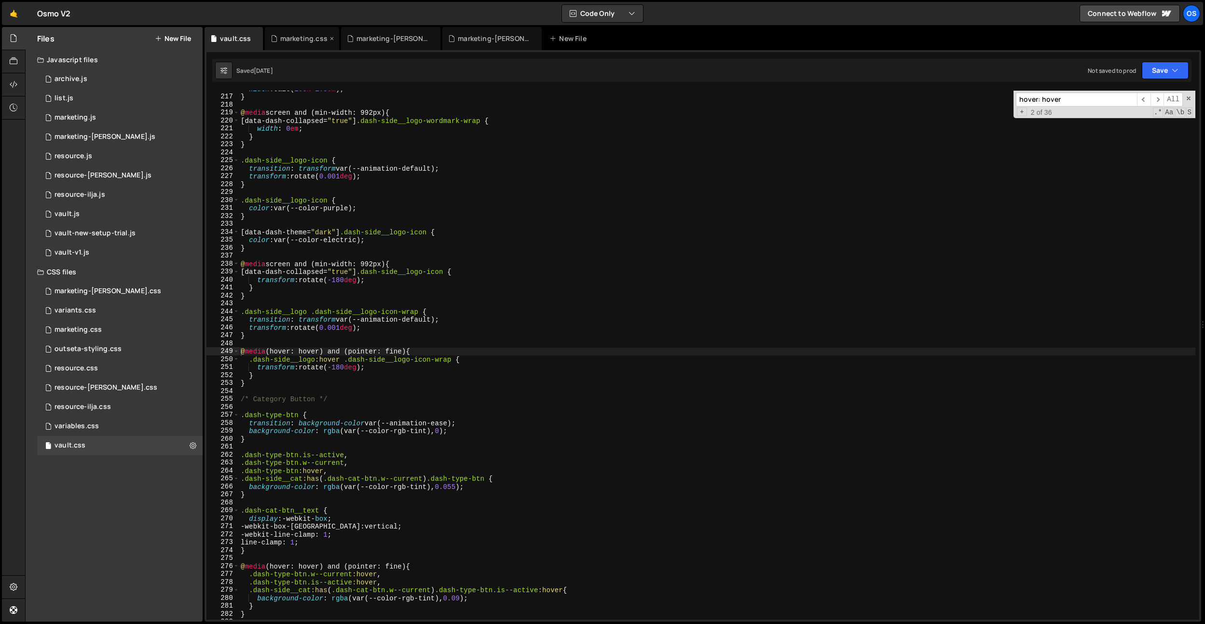
click at [334, 38] on icon at bounding box center [332, 39] width 7 height 10
click at [254, 38] on icon at bounding box center [255, 39] width 7 height 10
